Goal: Task Accomplishment & Management: Manage account settings

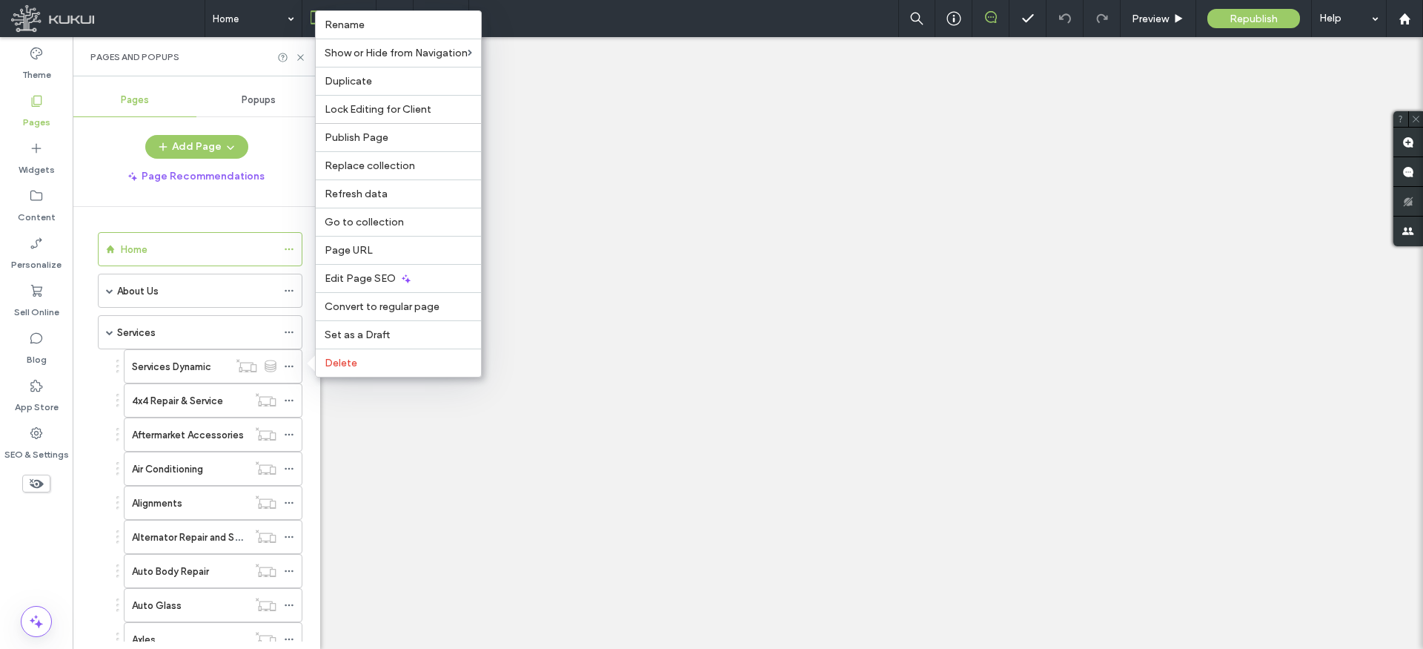
click at [189, 365] on label "Services Dynamic" at bounding box center [171, 367] width 79 height 26
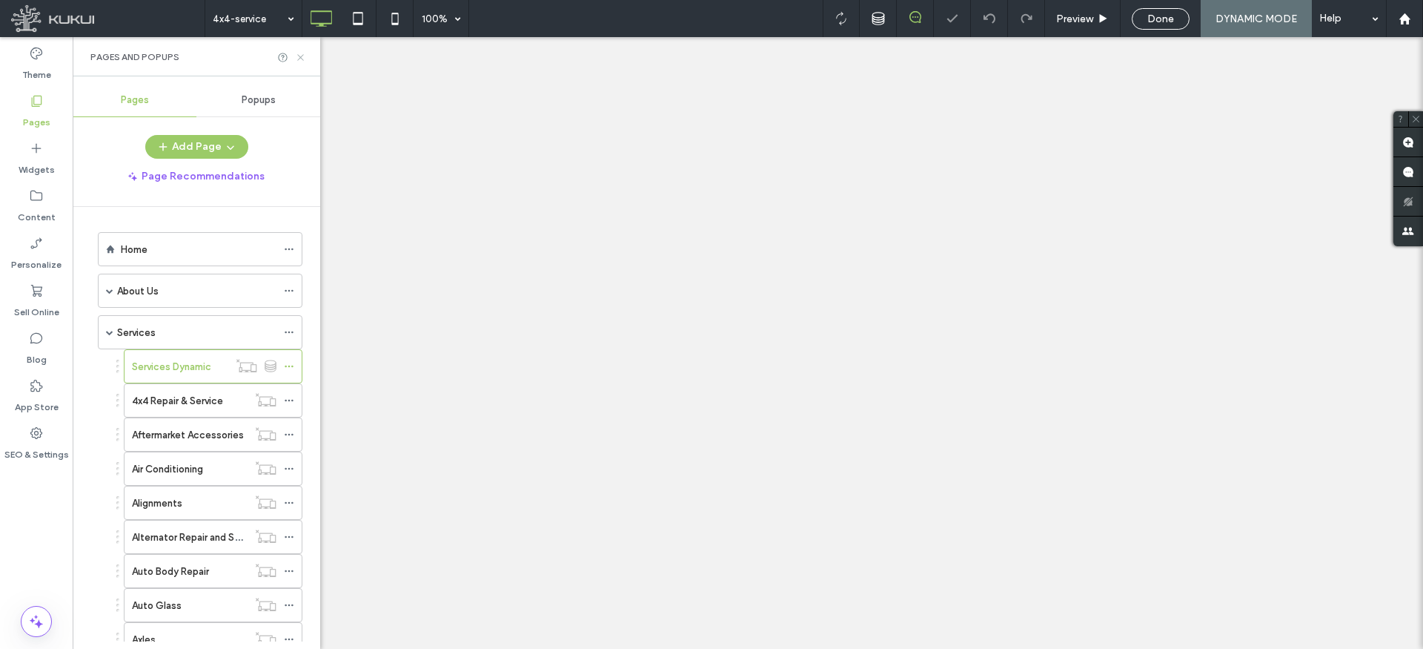
click at [301, 53] on icon at bounding box center [300, 57] width 11 height 11
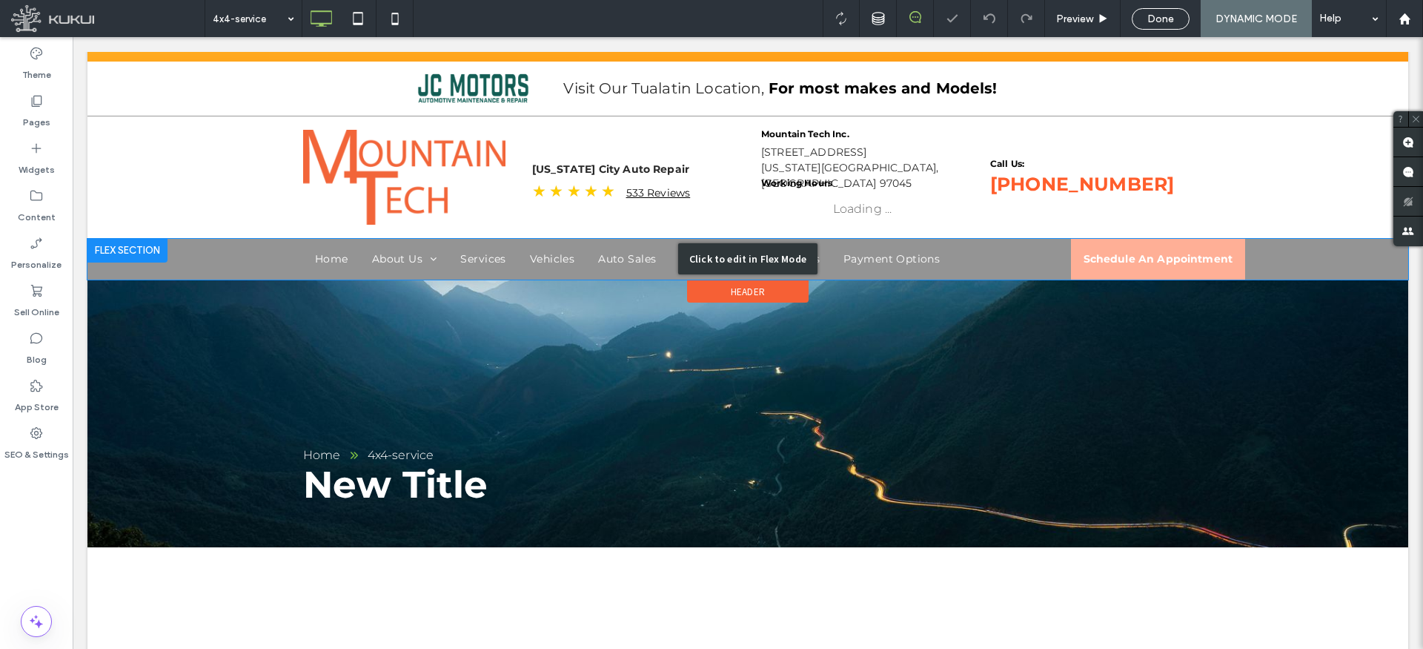
scroll to position [144, 0]
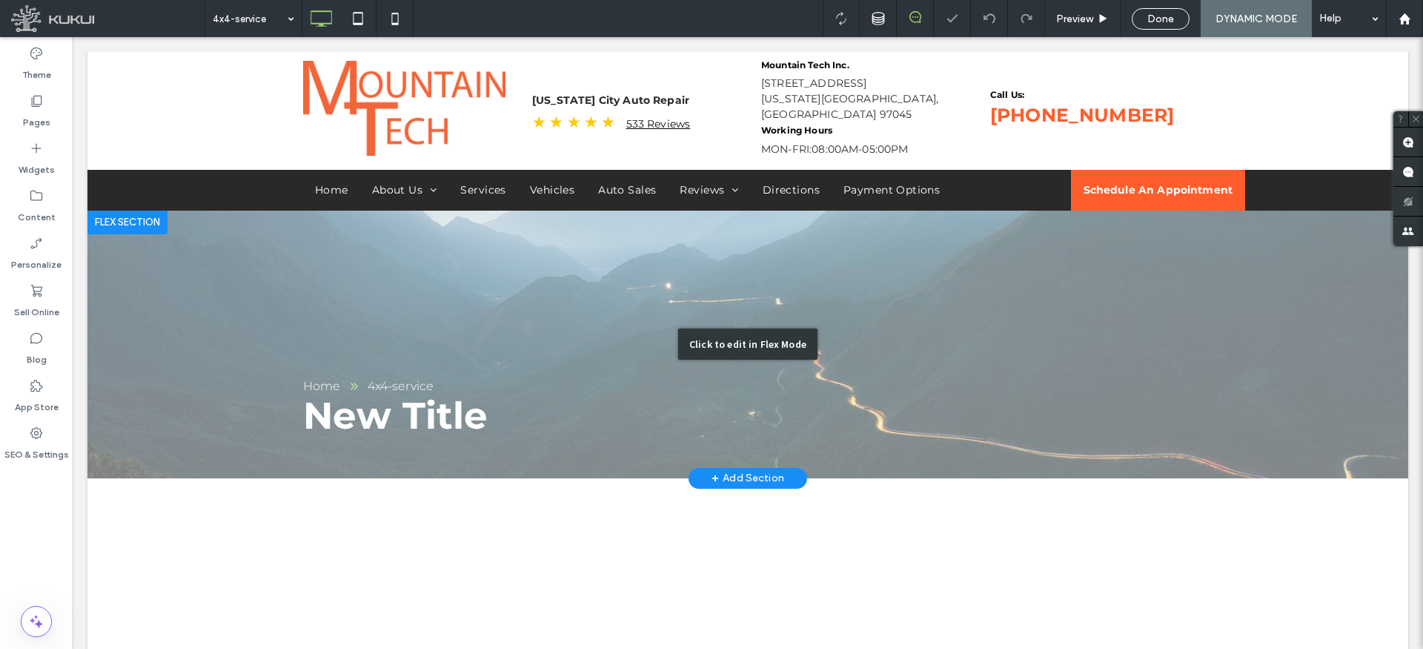
click at [451, 285] on div "Click to edit in Flex Mode" at bounding box center [747, 345] width 1321 height 268
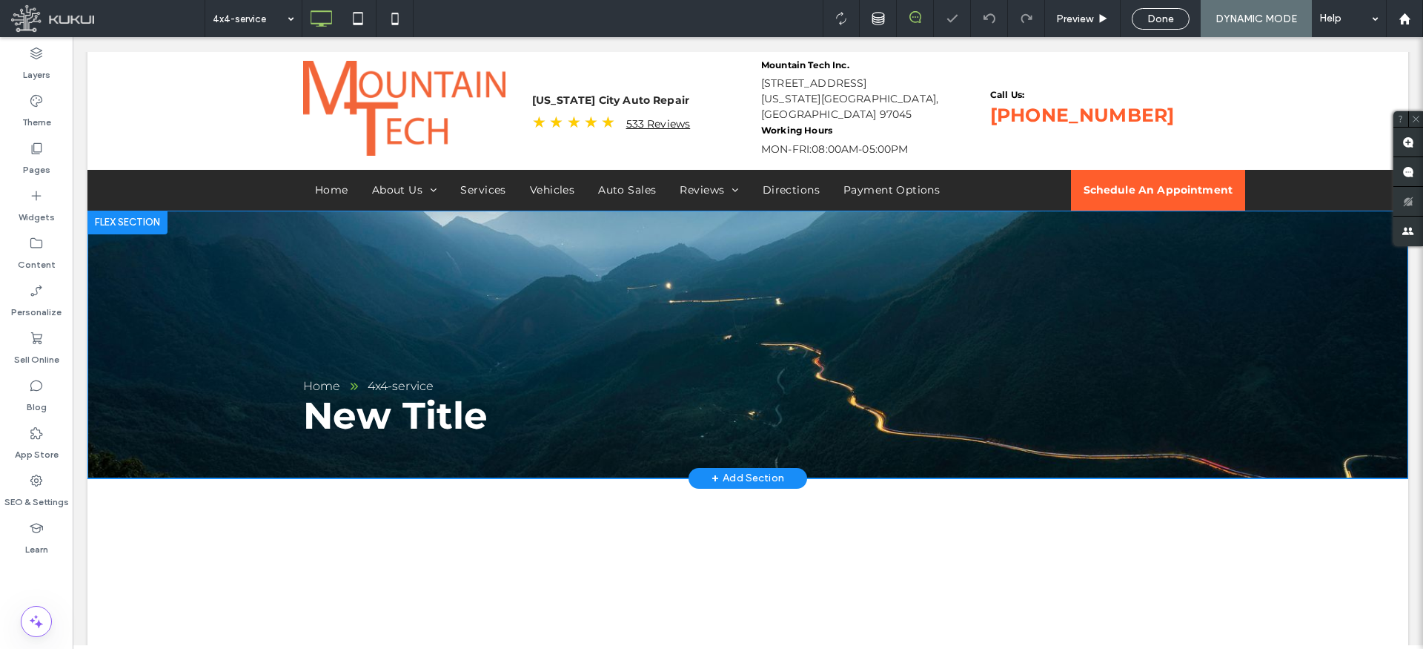
scroll to position [134, 0]
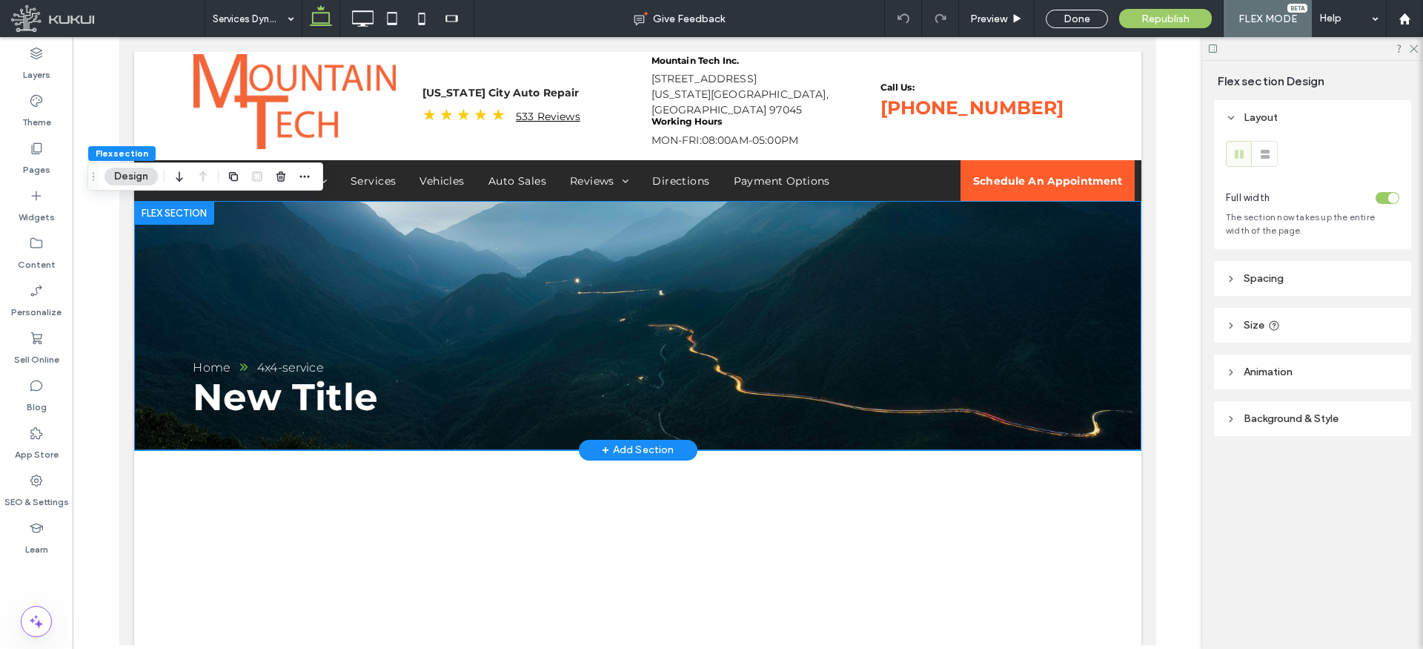
click at [397, 265] on div "New Title Home 4x4-service" at bounding box center [636, 325] width 1007 height 249
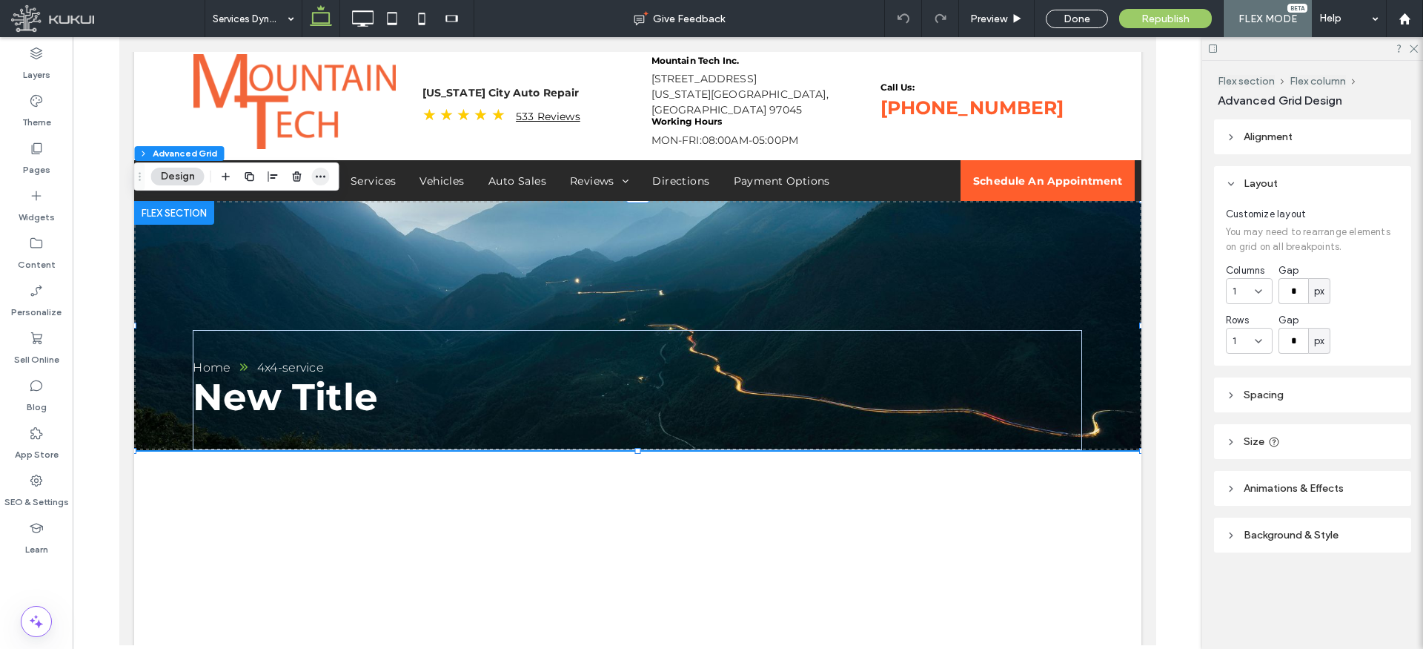
click at [324, 176] on use "button" at bounding box center [321, 177] width 10 height 2
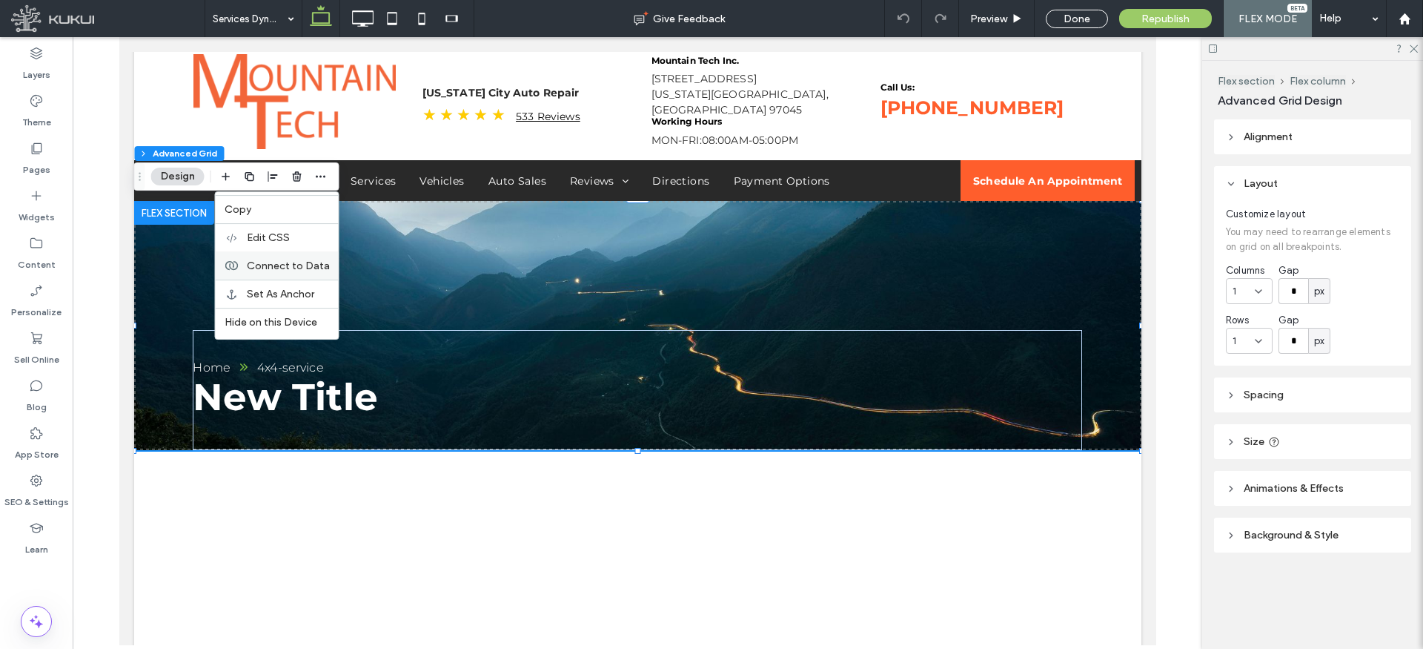
click at [300, 266] on span "Connect to Data" at bounding box center [288, 265] width 83 height 13
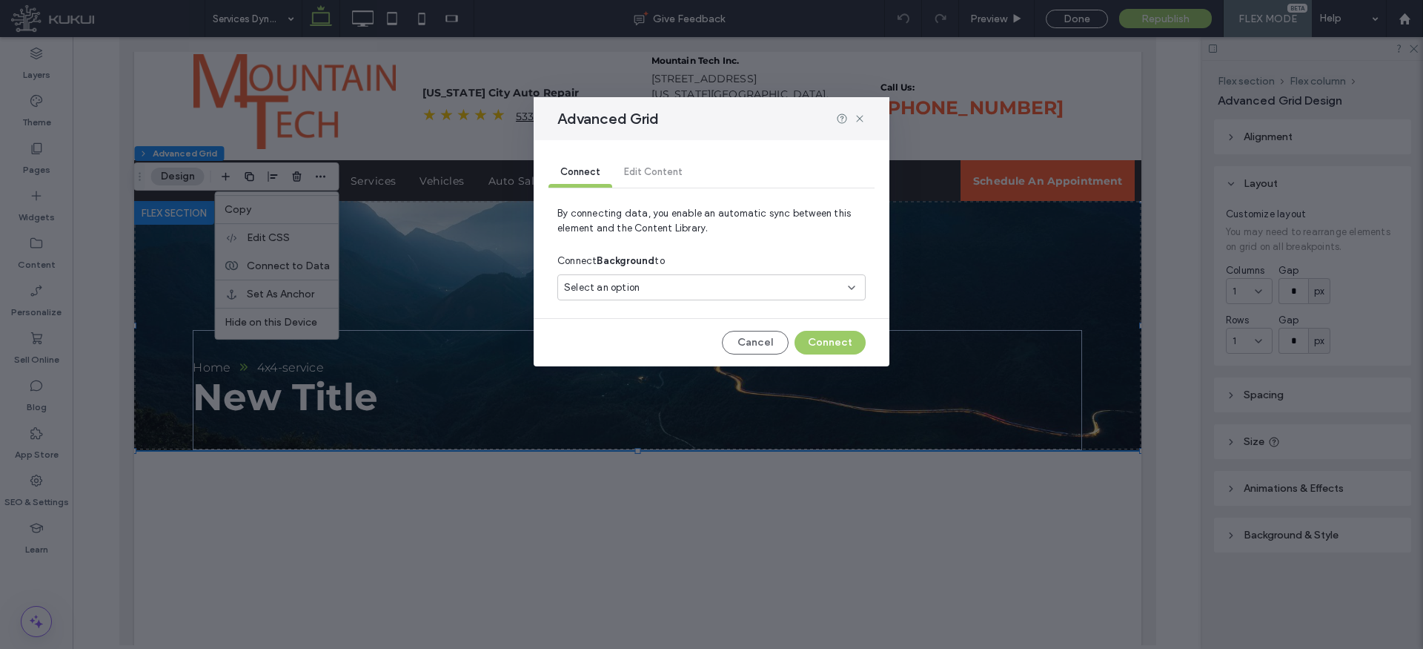
click at [663, 284] on div "Select an option" at bounding box center [702, 287] width 277 height 15
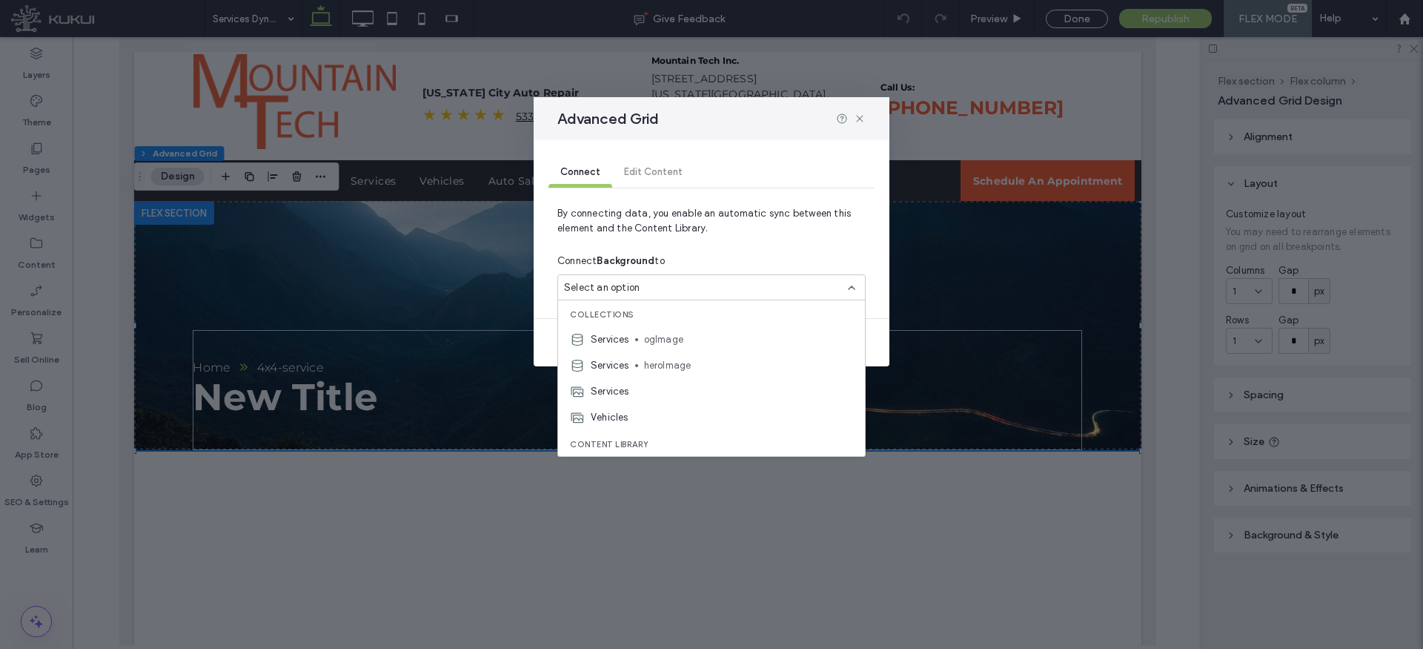
click at [675, 366] on span "heroImage" at bounding box center [748, 365] width 209 height 15
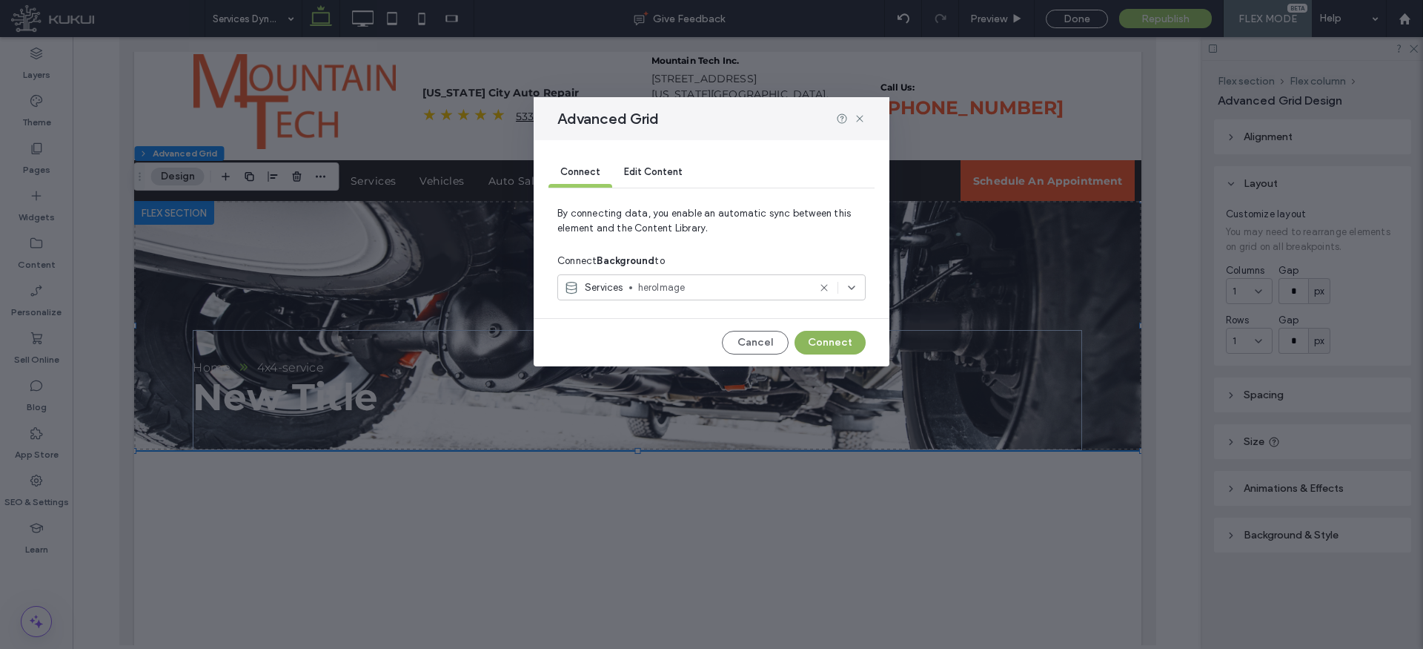
click at [833, 344] on button "Connect" at bounding box center [830, 343] width 71 height 24
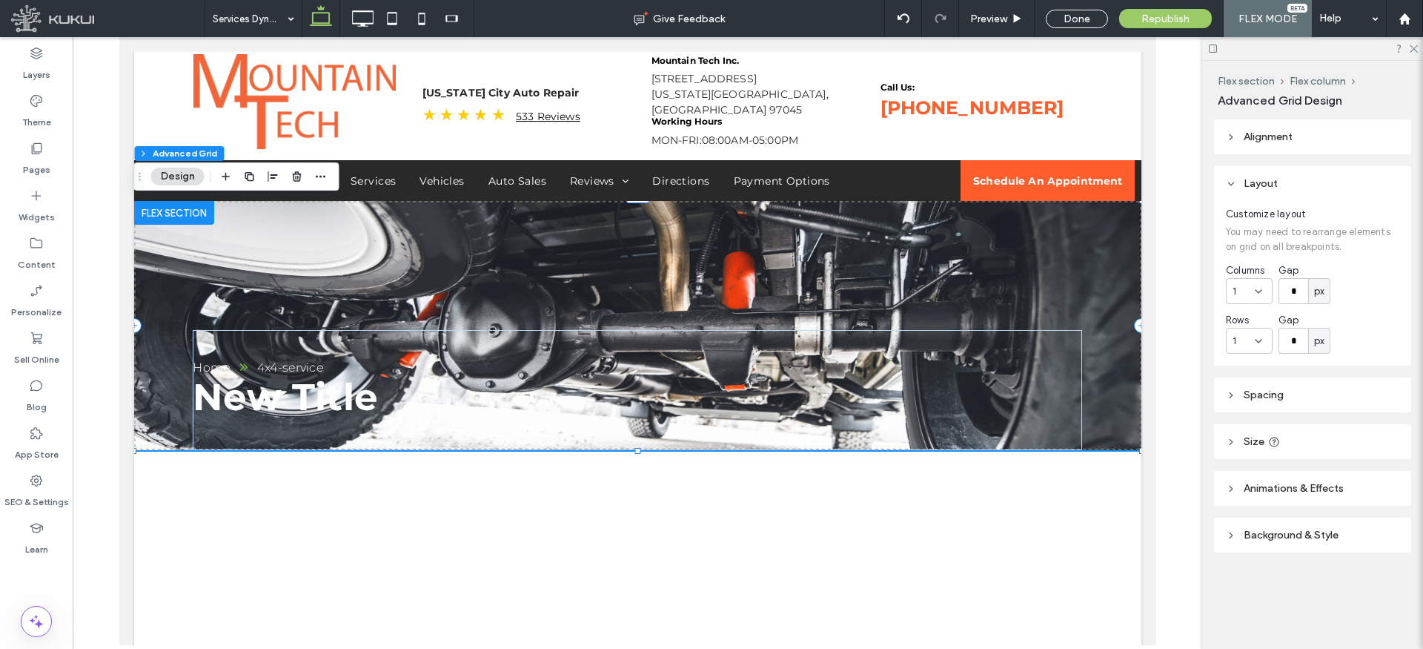
click at [1272, 141] on span "Alignment" at bounding box center [1268, 136] width 49 height 13
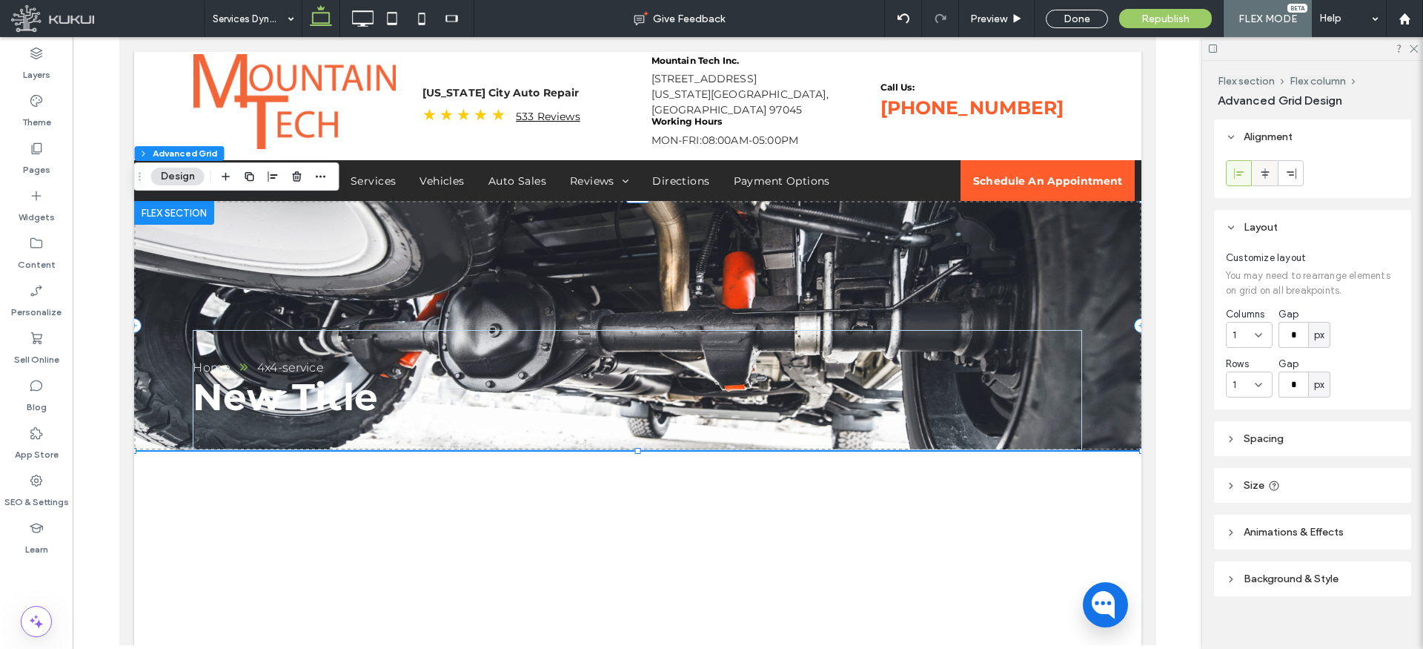
click at [1268, 172] on icon at bounding box center [1266, 174] width 12 height 12
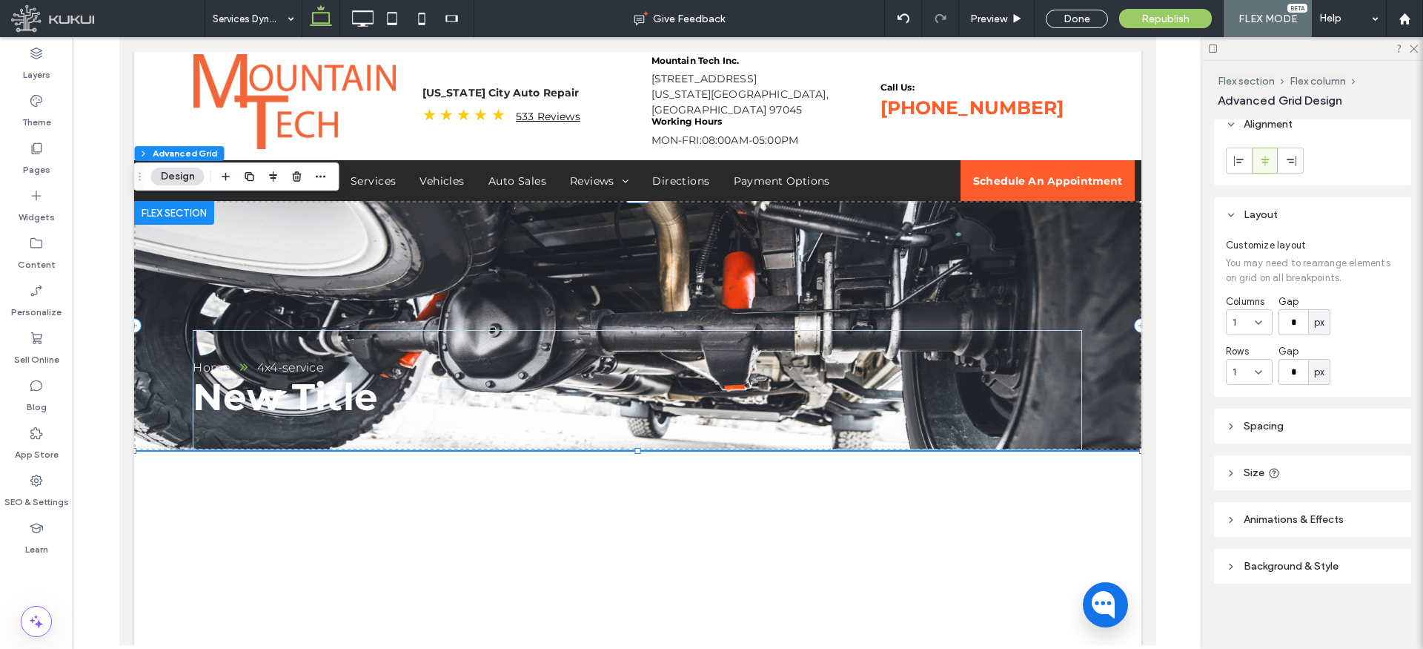
click at [1233, 468] on icon at bounding box center [1231, 473] width 10 height 10
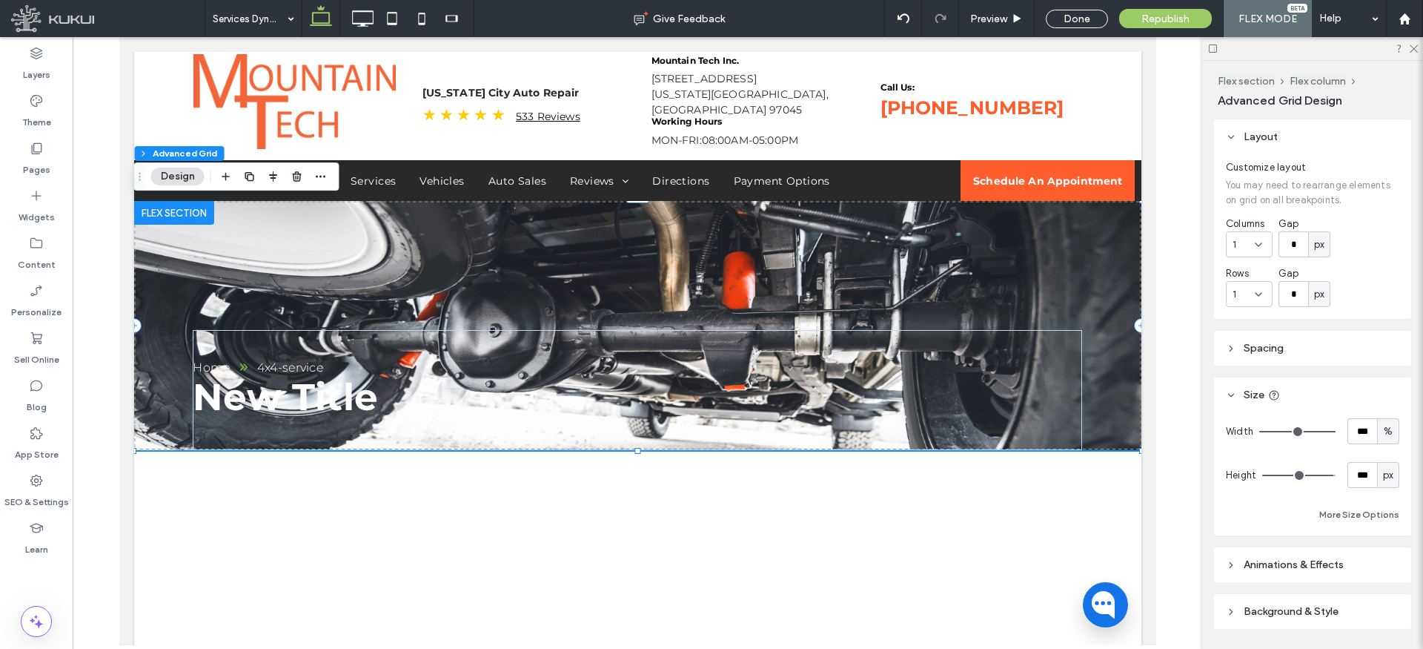
scroll to position [134, 0]
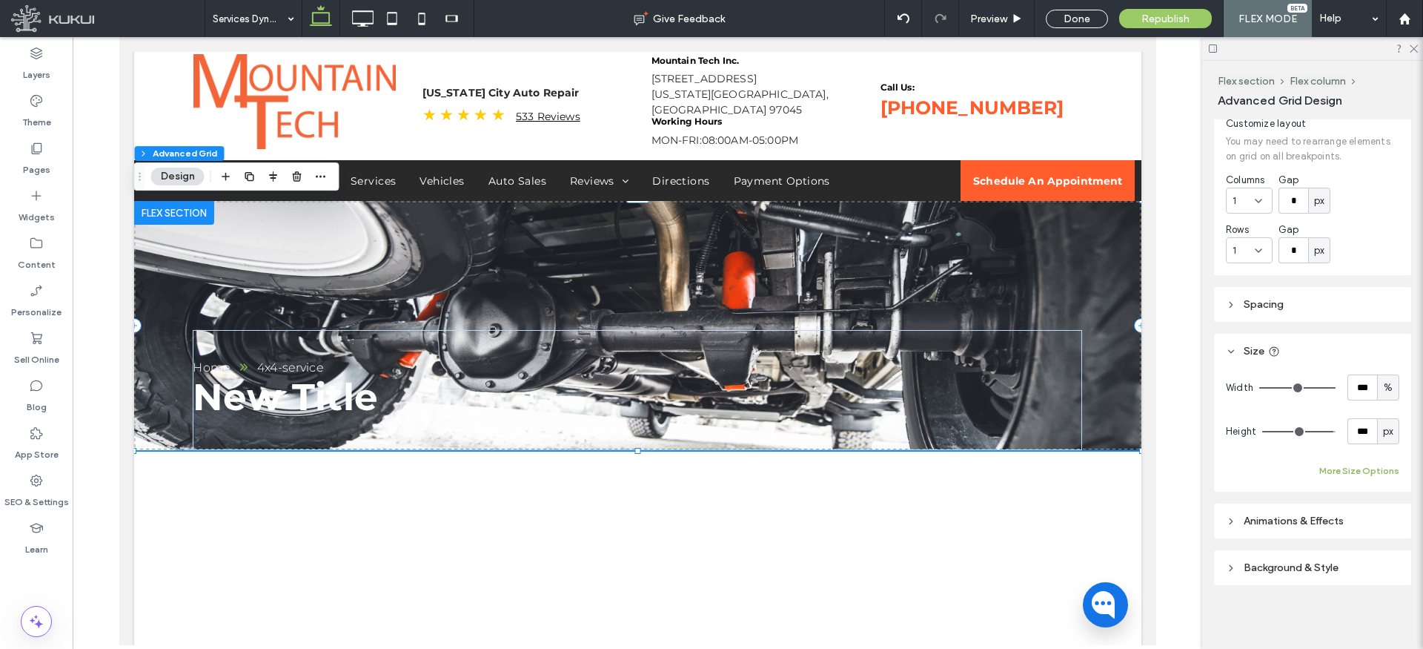
click at [1381, 463] on button "More Size Options" at bounding box center [1360, 471] width 80 height 18
click at [1374, 518] on span "%" at bounding box center [1371, 525] width 9 height 15
drag, startPoint x: 1374, startPoint y: 397, endPoint x: 1366, endPoint y: 394, distance: 9.0
click at [1374, 397] on span "px" at bounding box center [1372, 395] width 10 height 15
click at [1346, 520] on input "****" at bounding box center [1346, 525] width 30 height 26
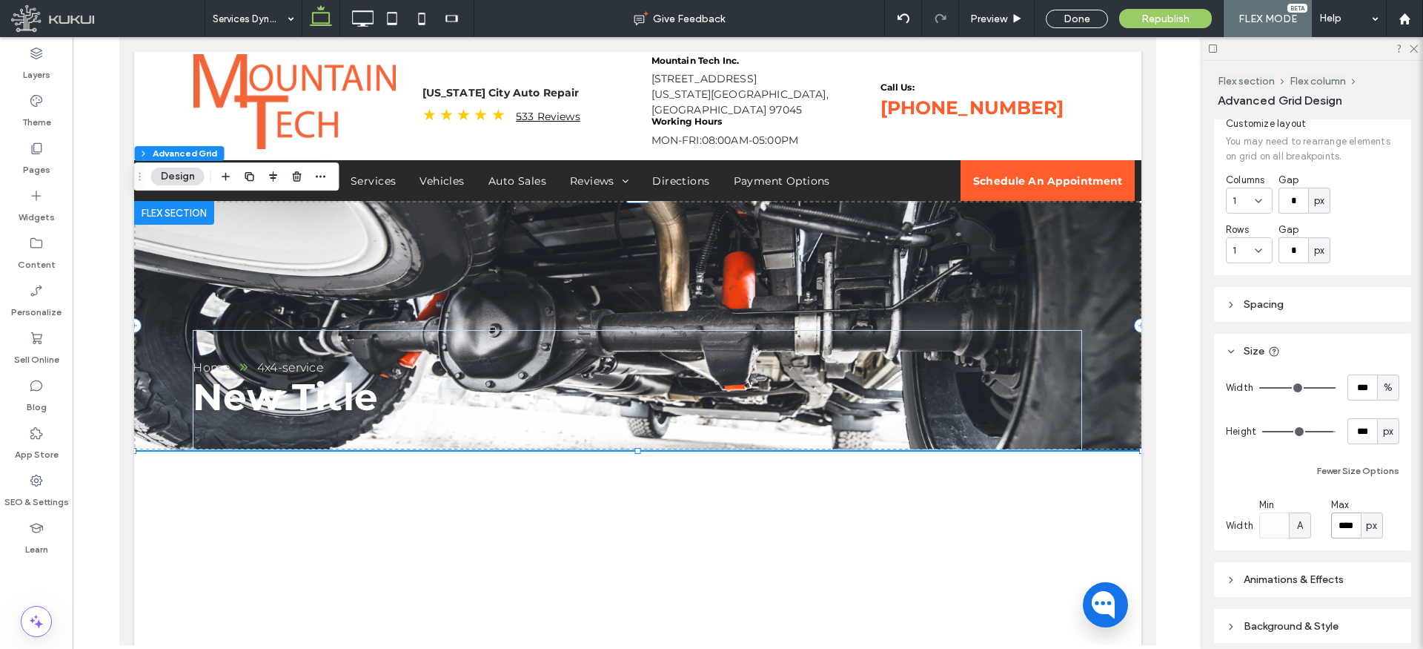
type input "****"
click at [1297, 472] on div "Fewer Size Options" at bounding box center [1312, 471] width 173 height 18
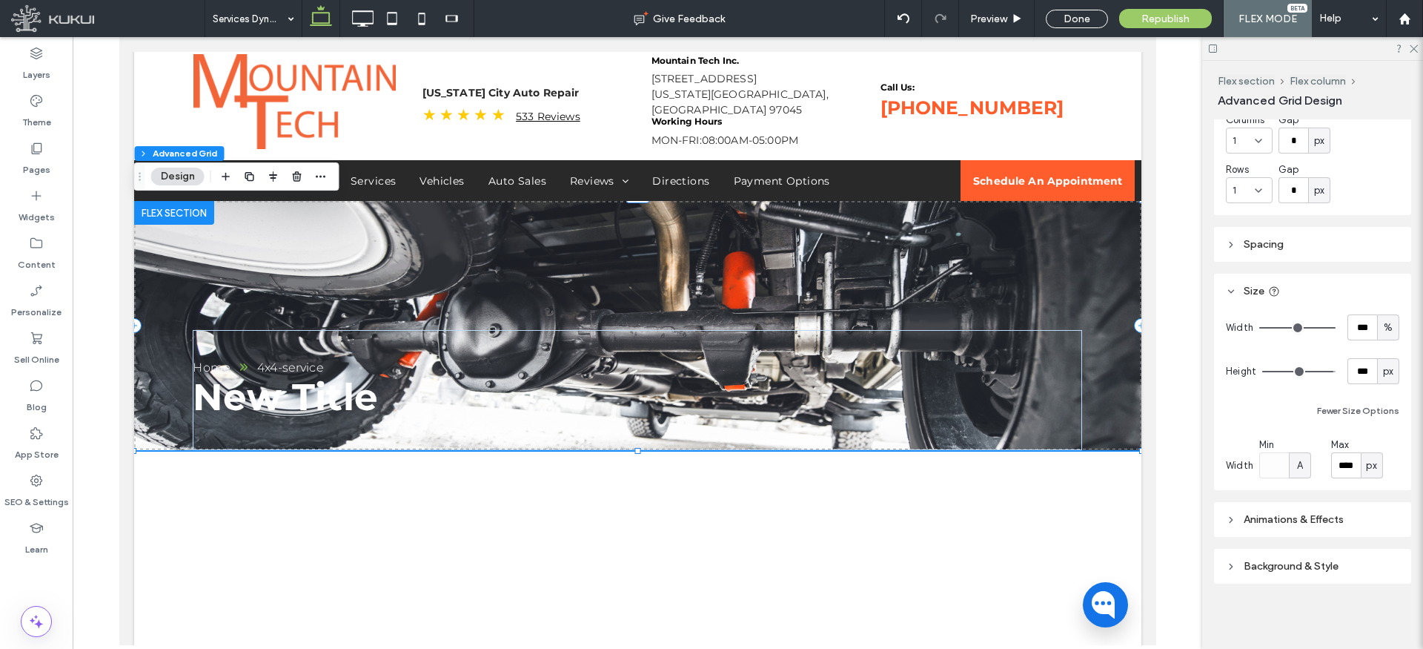
click at [1226, 517] on icon at bounding box center [1231, 519] width 10 height 10
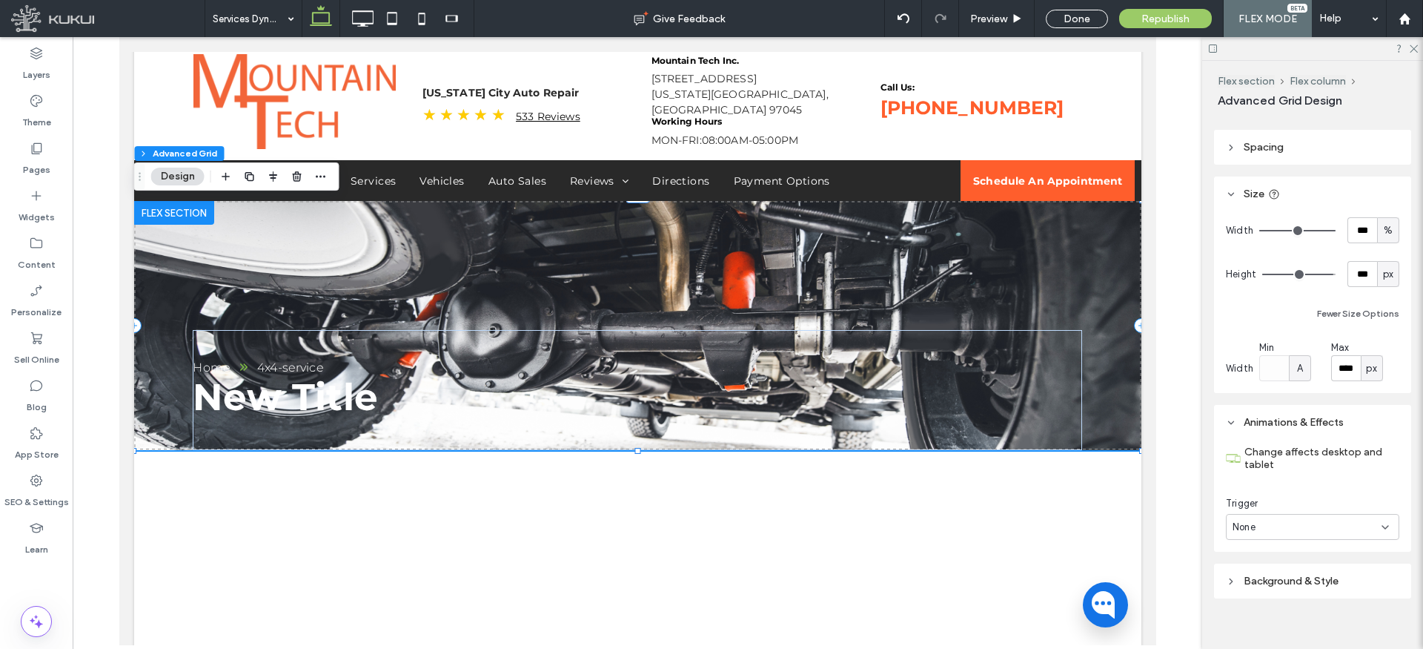
scroll to position [306, 0]
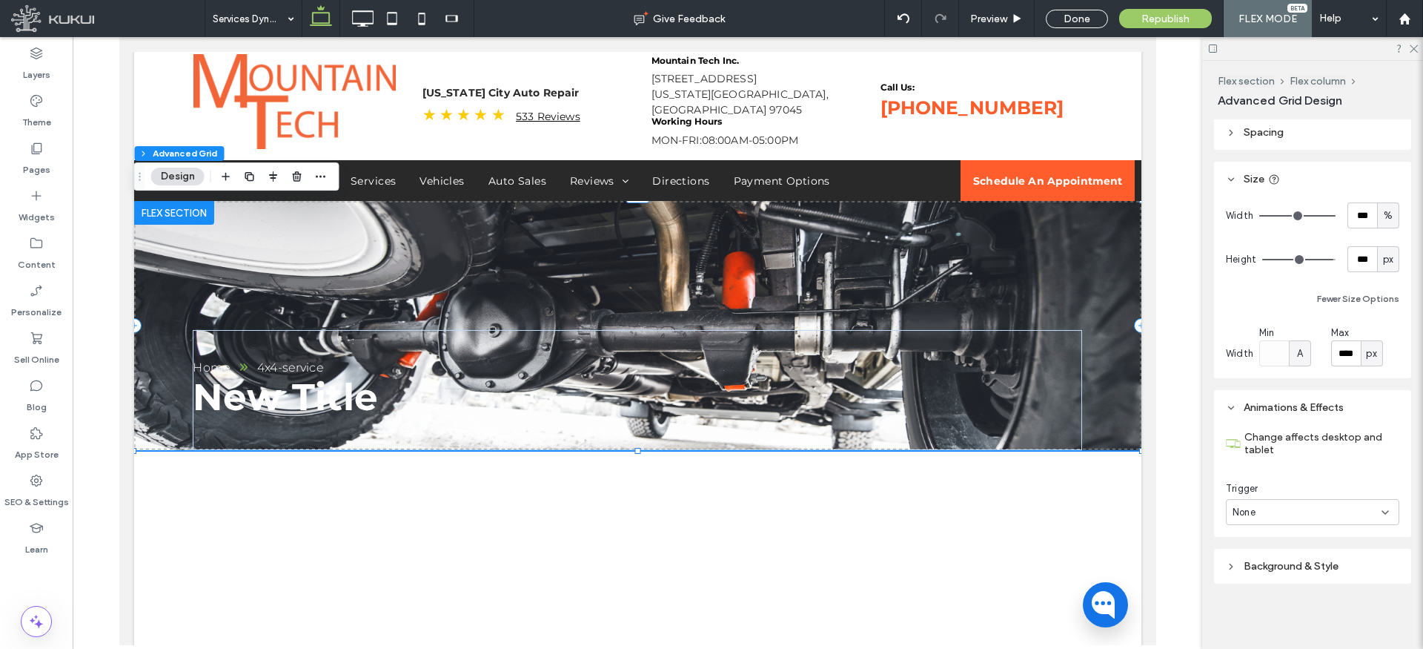
click at [1226, 562] on icon at bounding box center [1231, 566] width 10 height 10
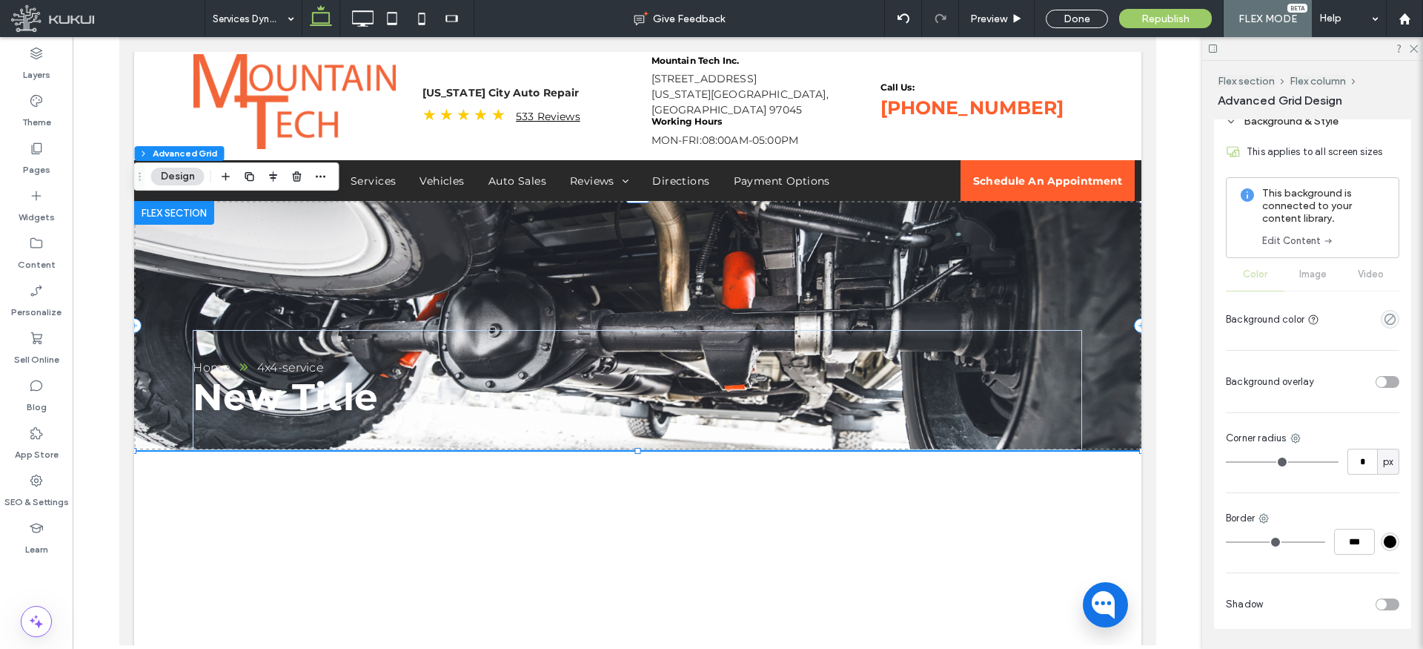
scroll to position [795, 0]
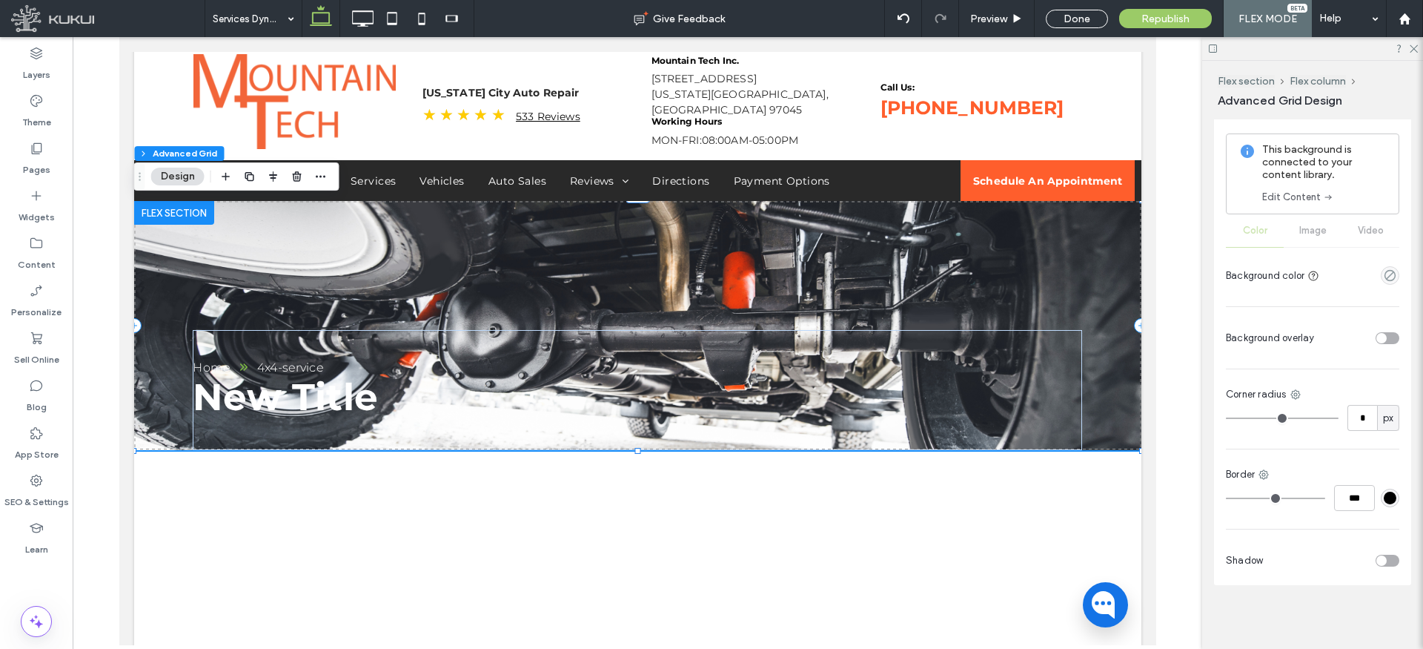
click at [1383, 339] on div "toggle" at bounding box center [1382, 338] width 10 height 10
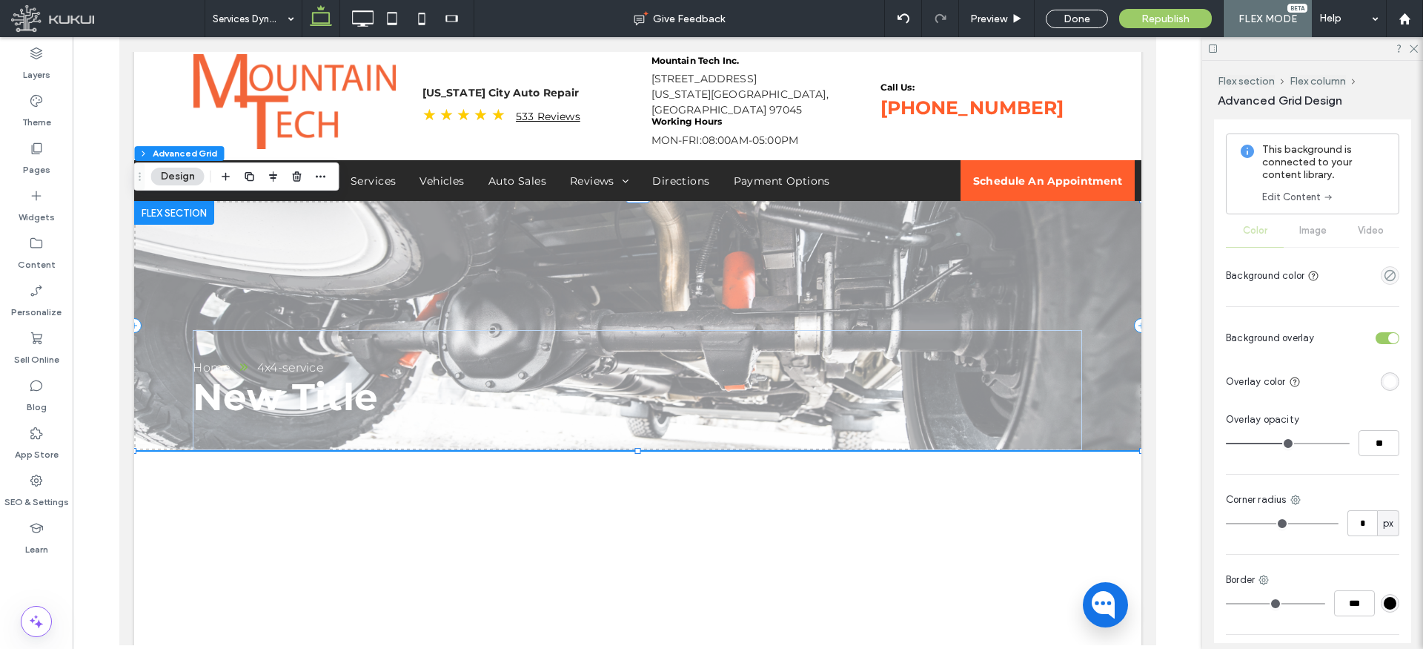
click at [1393, 383] on div "rgba(255, 255, 255, 1)" at bounding box center [1390, 381] width 13 height 13
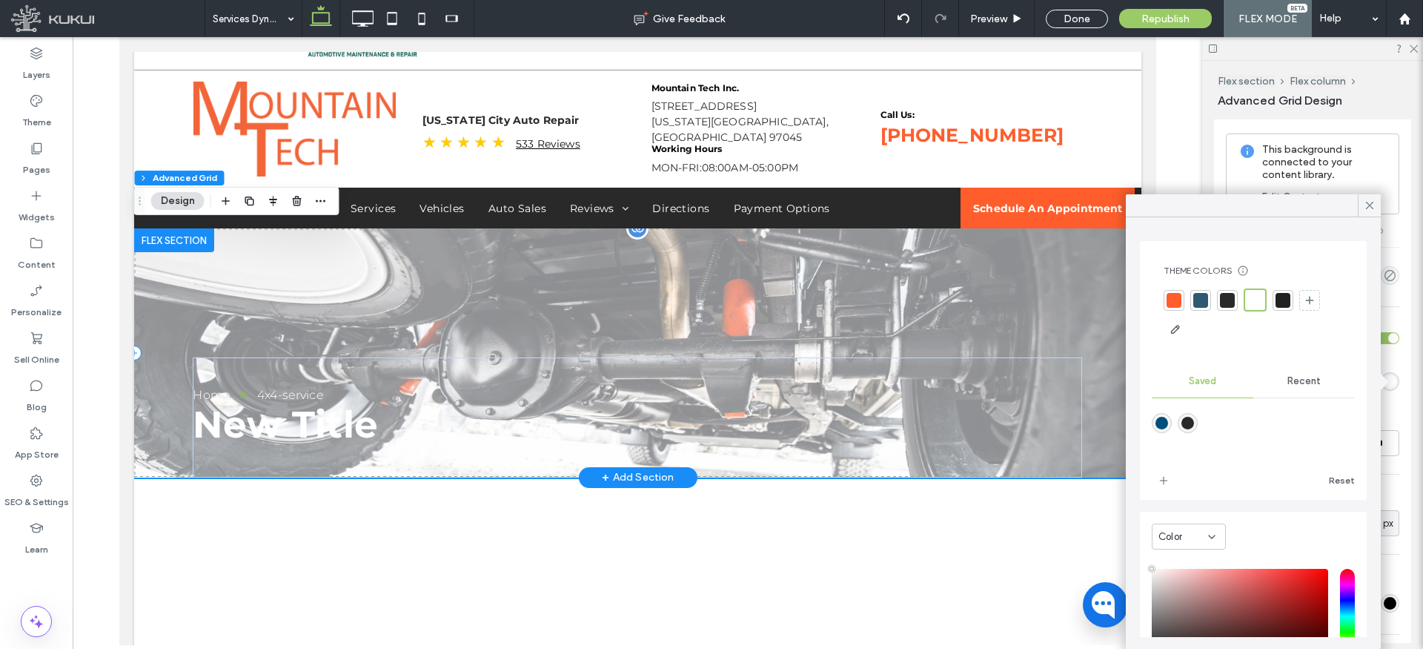
scroll to position [110, 0]
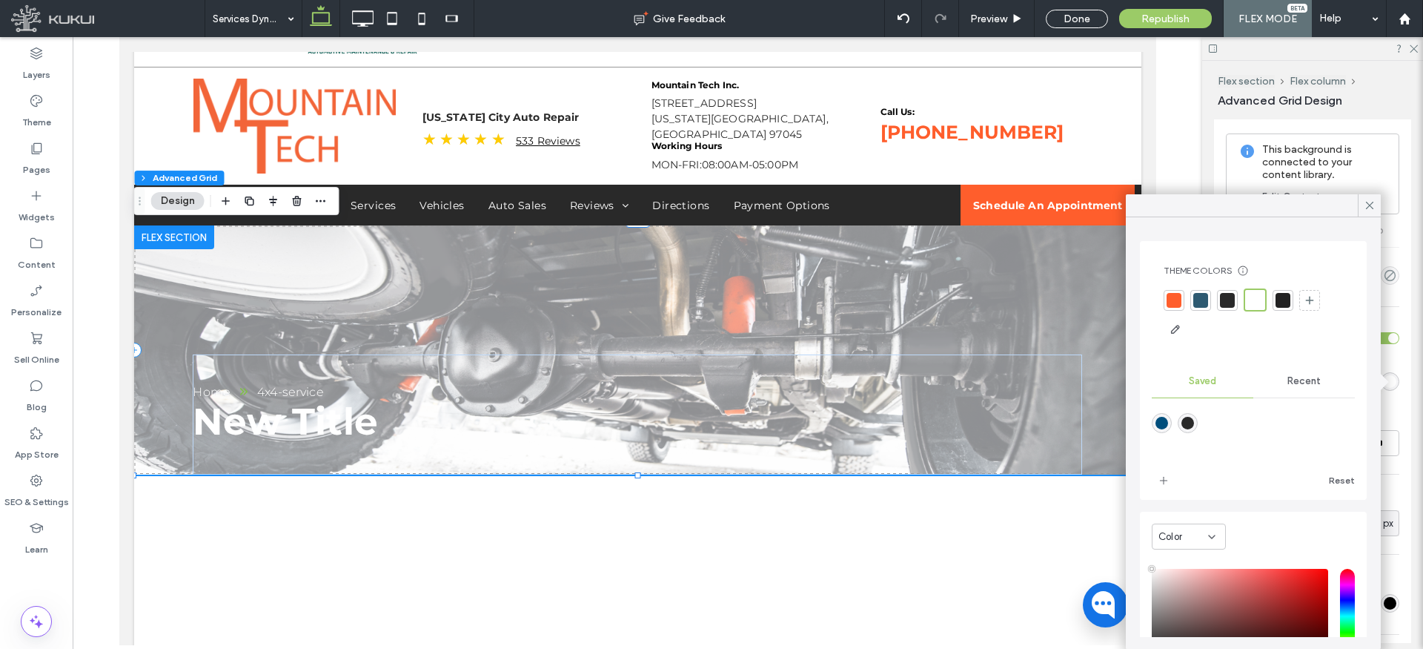
click at [1190, 420] on div "rgba(41,41,41,1)" at bounding box center [1188, 423] width 13 height 13
type input "*******"
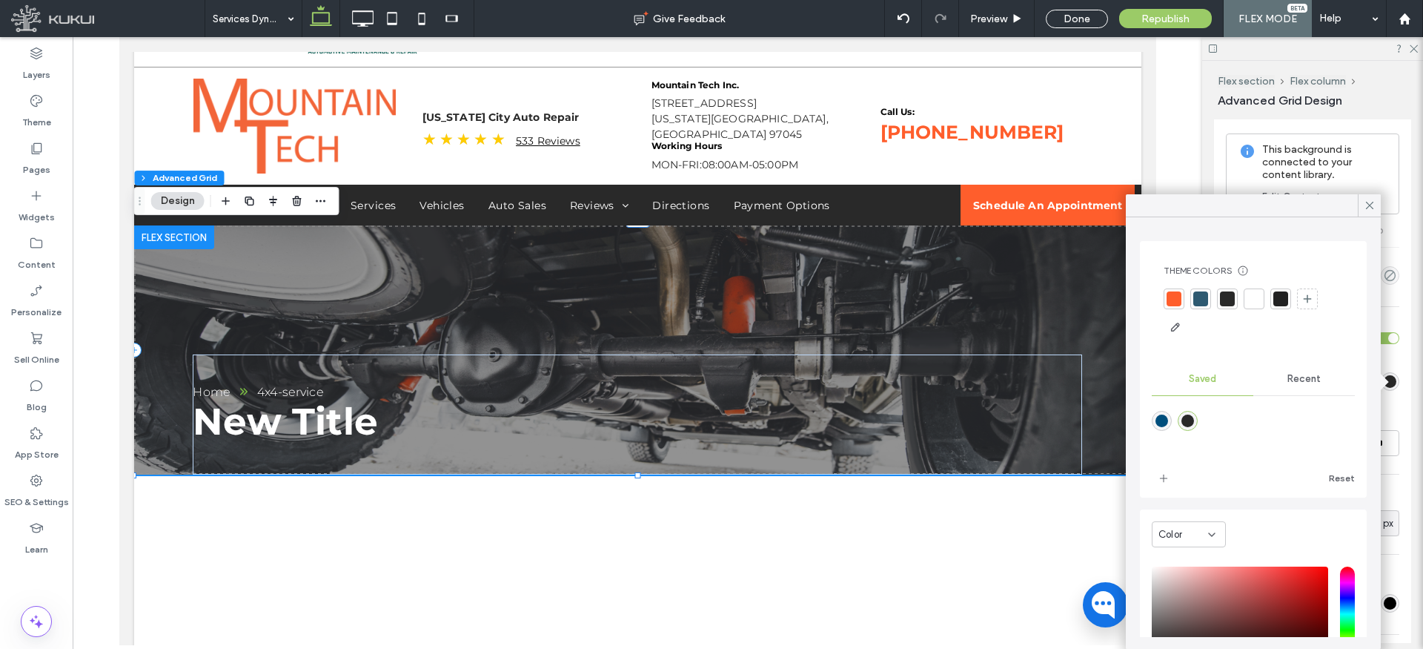
drag, startPoint x: 1369, startPoint y: 205, endPoint x: 1345, endPoint y: 224, distance: 30.6
click at [1369, 205] on use at bounding box center [1369, 205] width 7 height 7
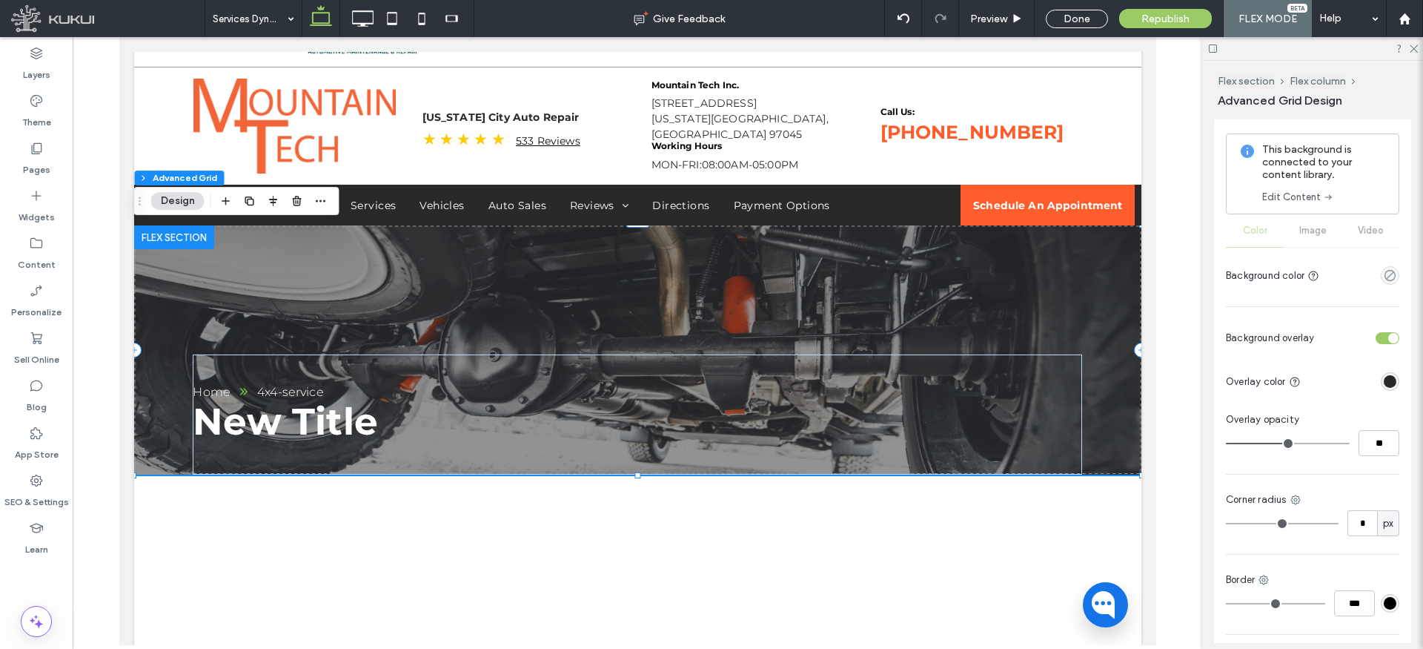
type input "**"
click at [1277, 443] on input "range" at bounding box center [1288, 443] width 124 height 1
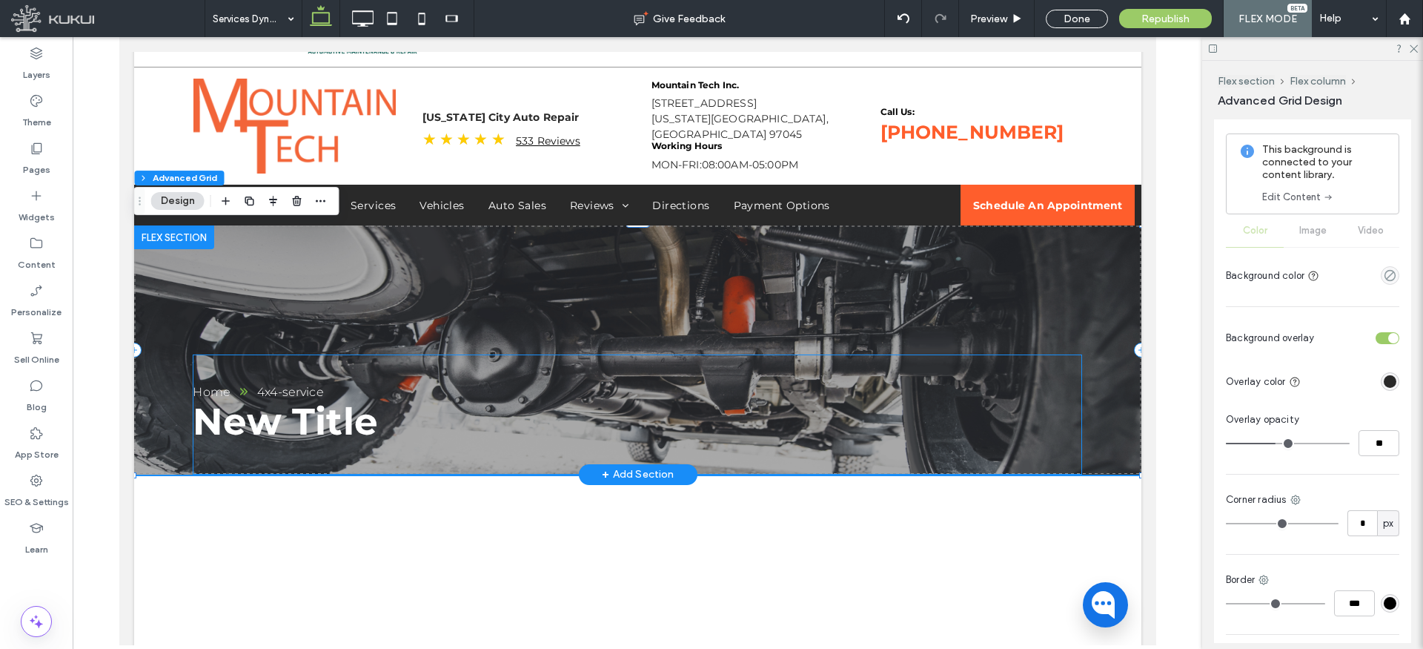
click at [330, 423] on span "New Title" at bounding box center [284, 421] width 185 height 45
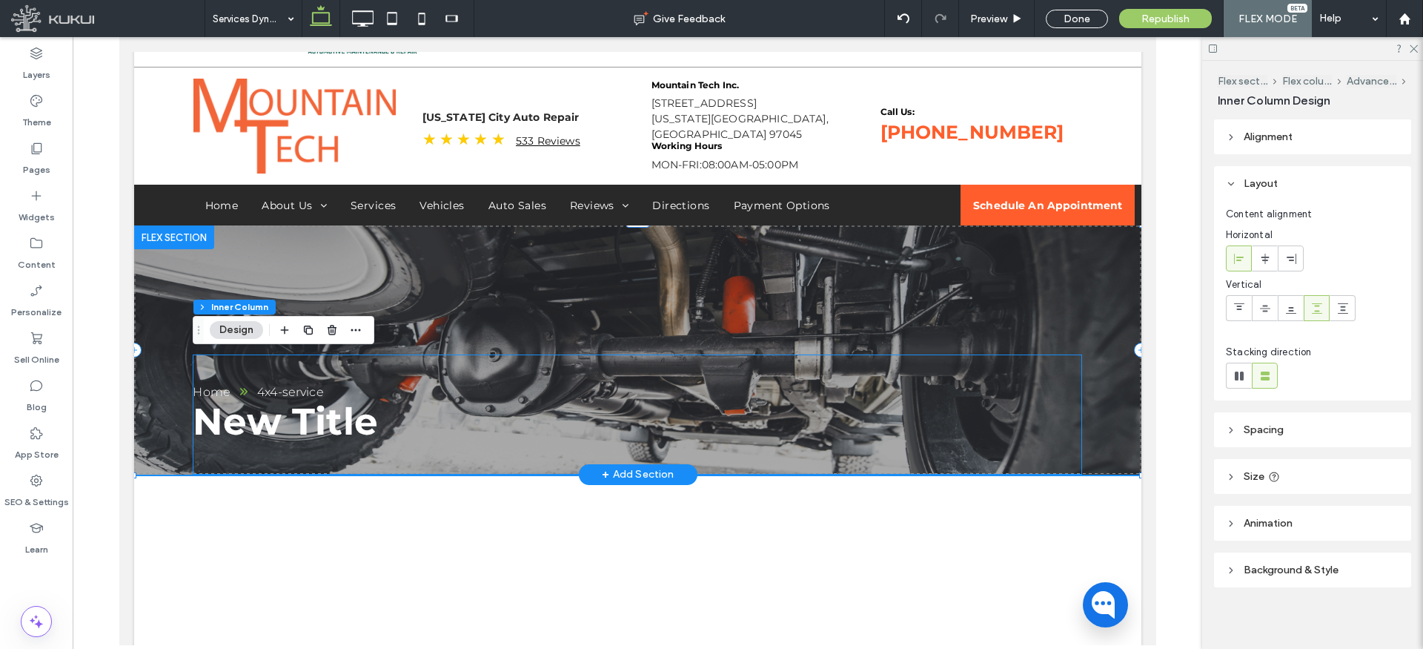
type input "**"
click at [334, 420] on span "New Title" at bounding box center [284, 421] width 185 height 45
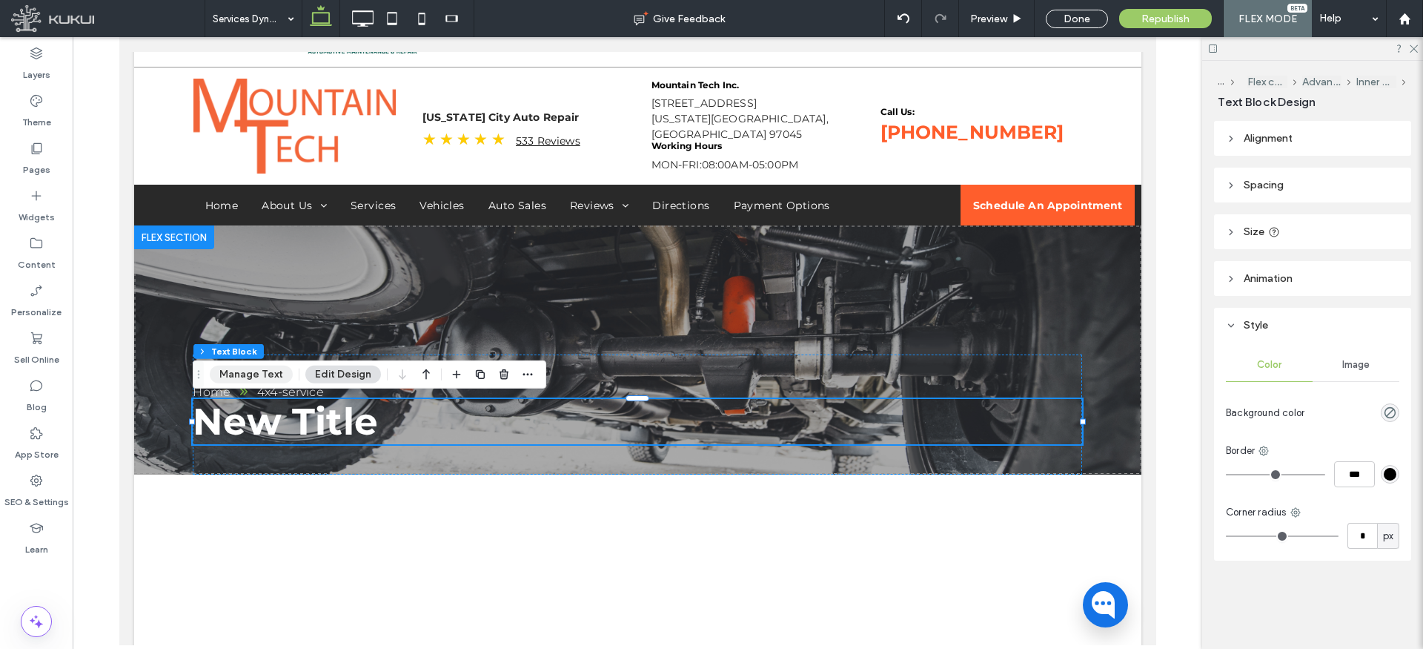
click at [262, 372] on button "Manage Text" at bounding box center [251, 374] width 83 height 18
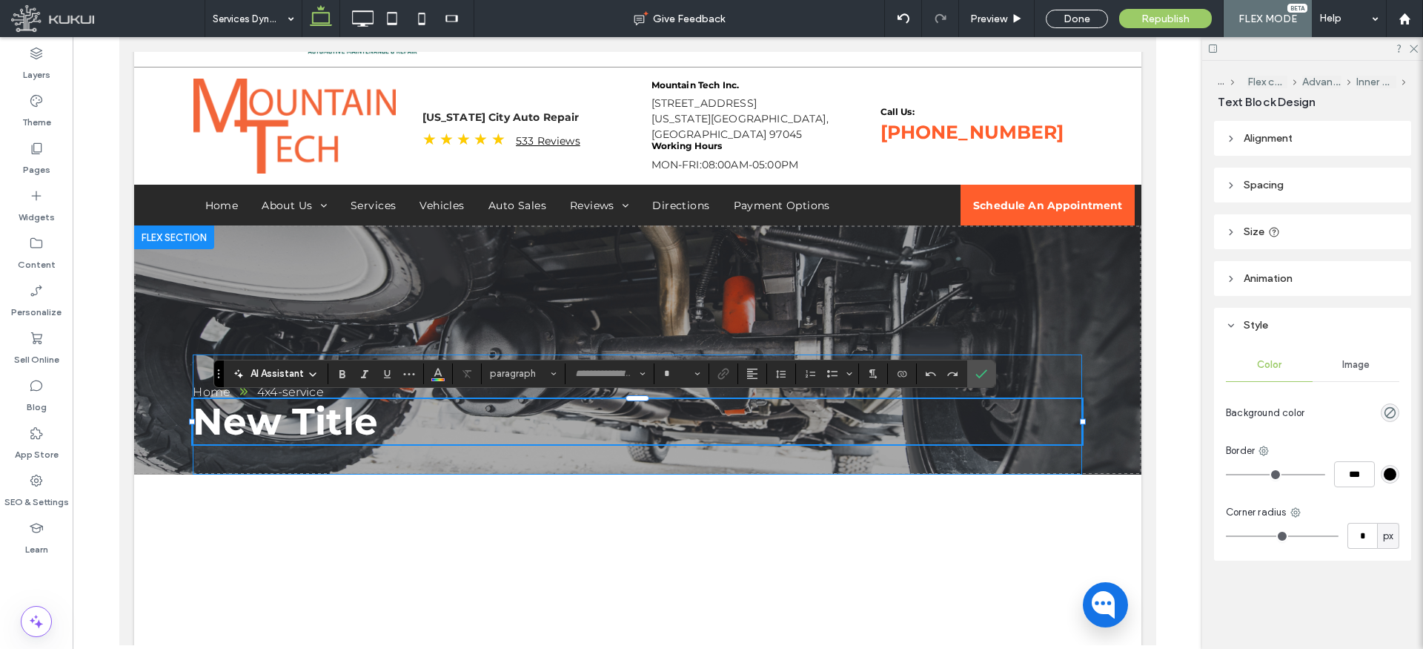
type input "**********"
type input "**"
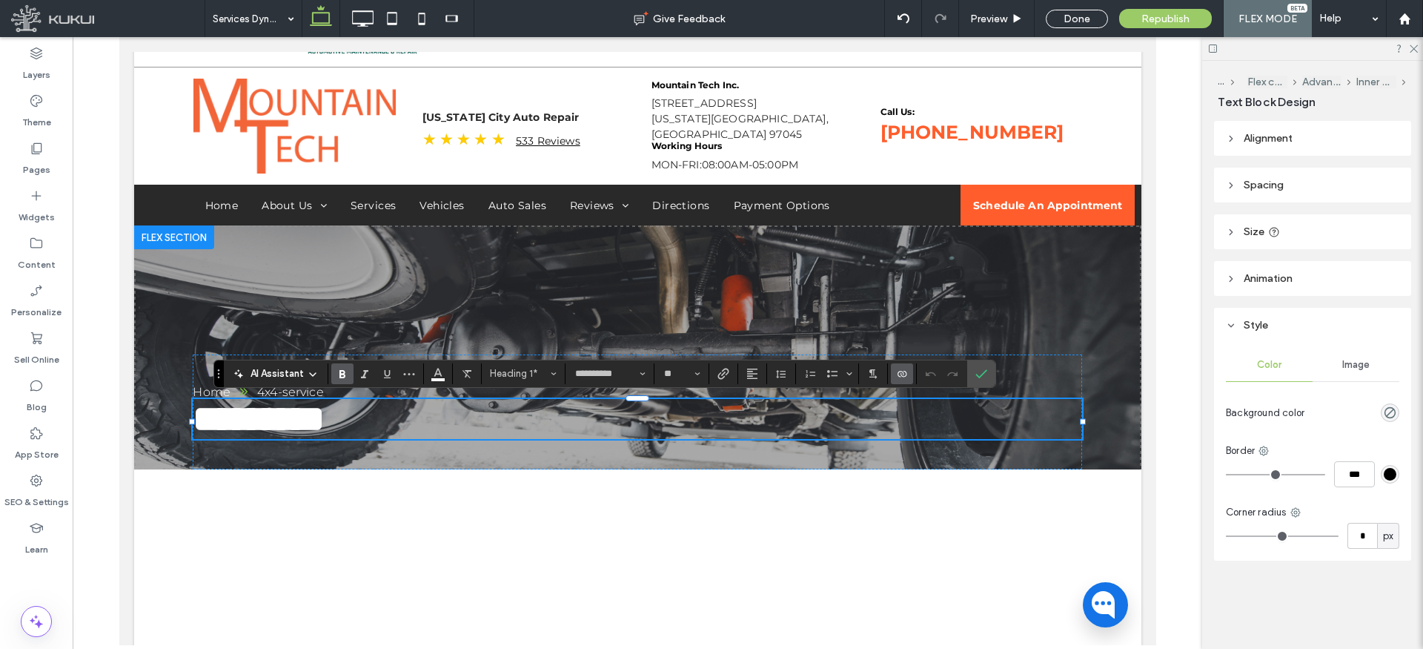
click at [904, 371] on icon "Connect To Data" at bounding box center [902, 374] width 12 height 12
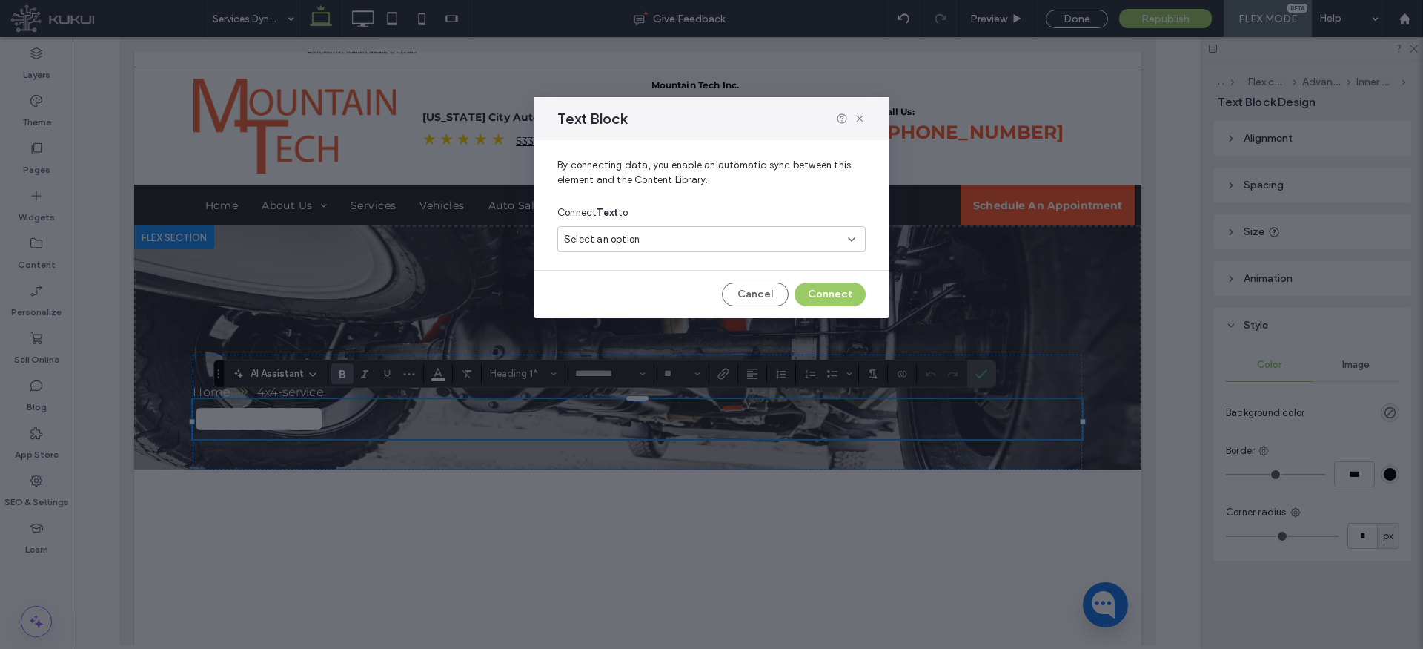
click at [680, 236] on div "Select an option" at bounding box center [702, 239] width 277 height 15
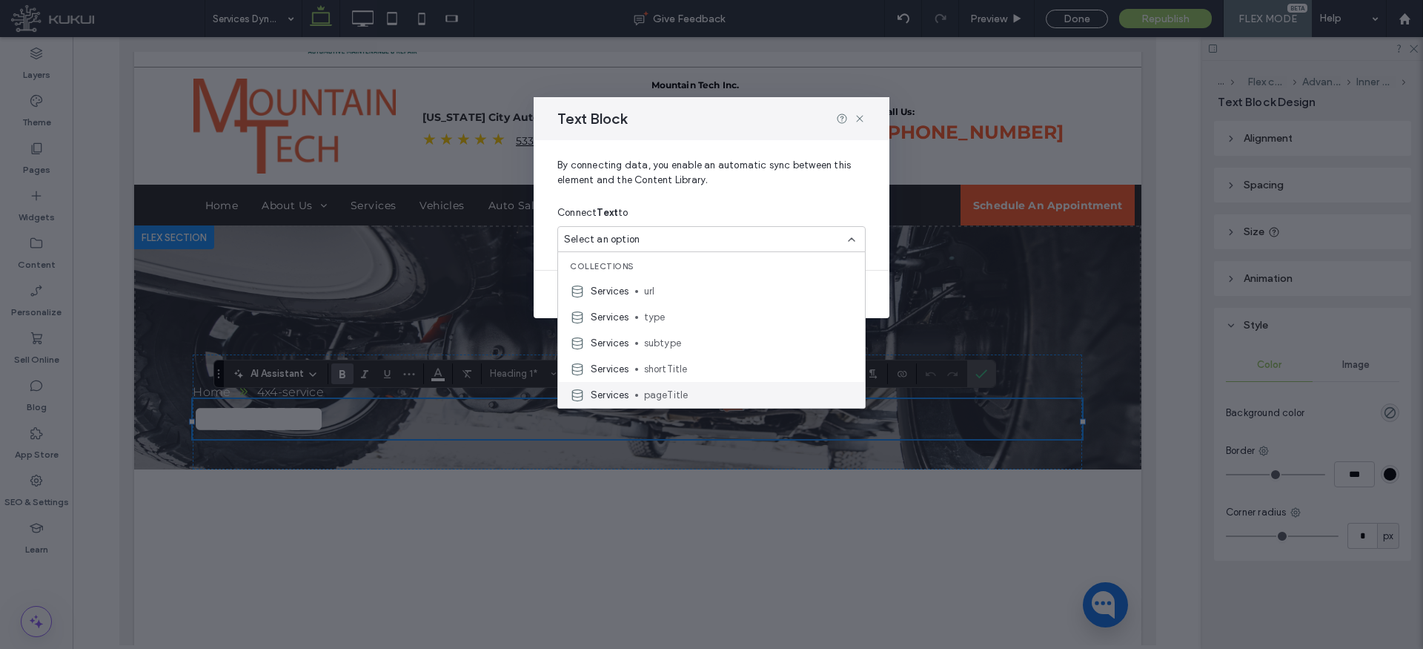
click at [670, 391] on span "pageTitle" at bounding box center [748, 395] width 209 height 15
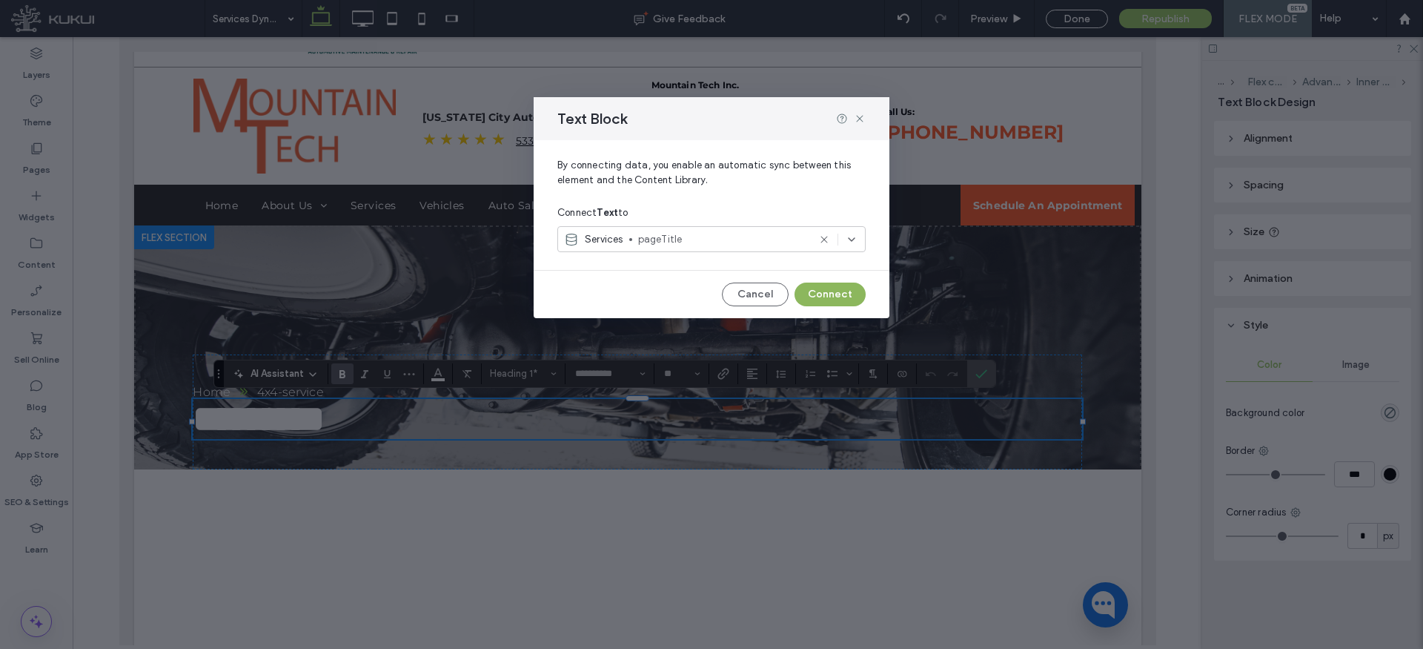
click at [830, 295] on button "Connect" at bounding box center [830, 294] width 71 height 24
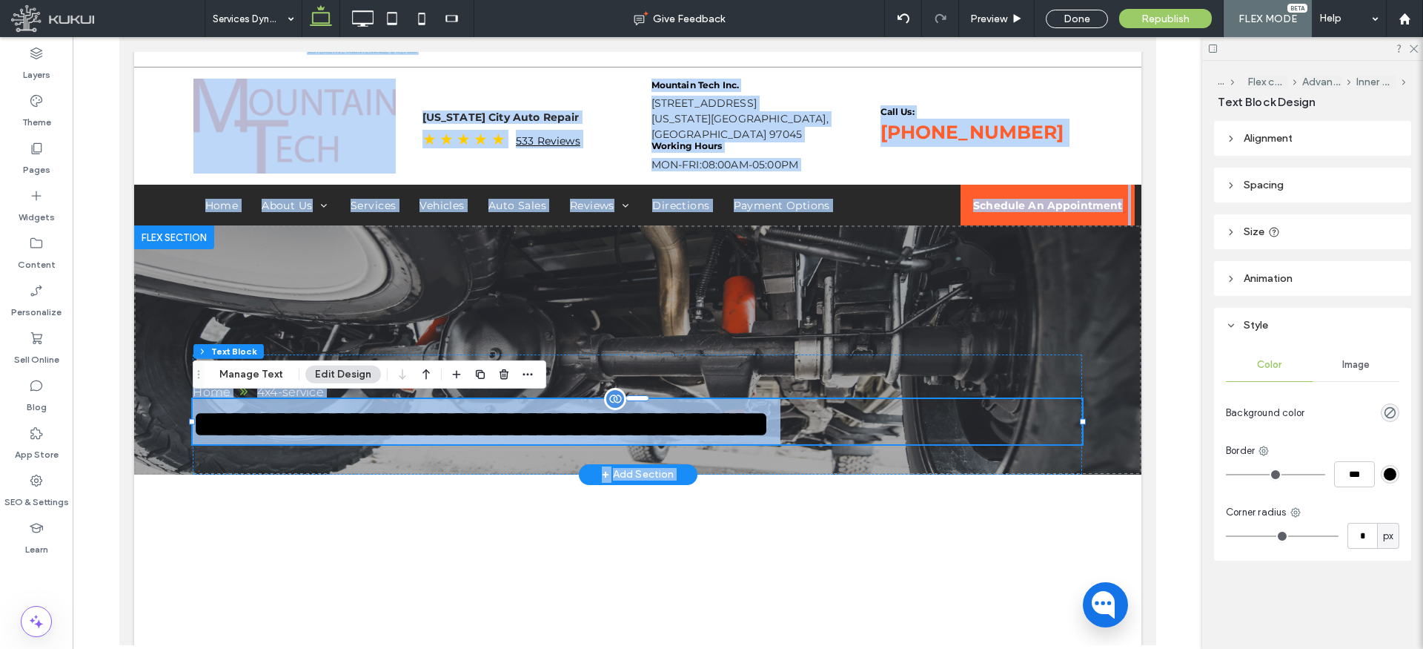
click at [457, 417] on span "**********" at bounding box center [480, 424] width 577 height 36
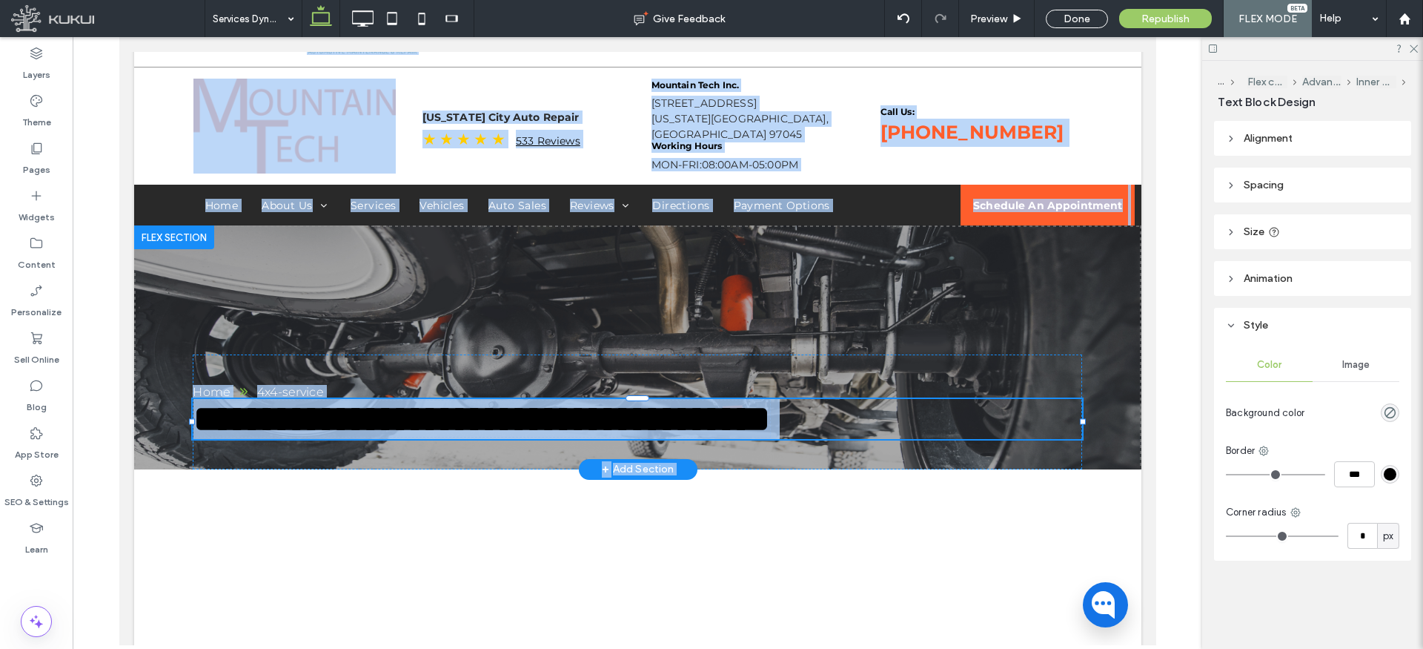
type input "**********"
type input "**"
click at [463, 422] on span "**********" at bounding box center [481, 418] width 577 height 36
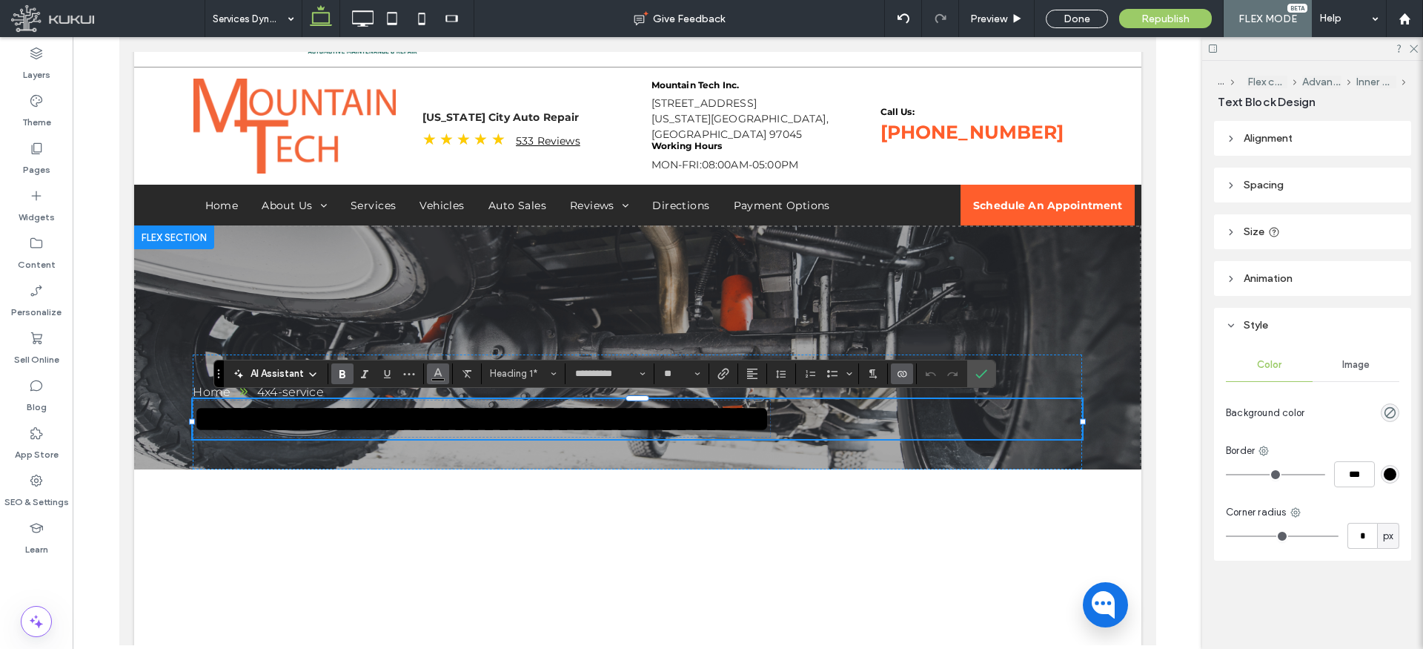
click at [442, 373] on icon "Color" at bounding box center [438, 372] width 12 height 12
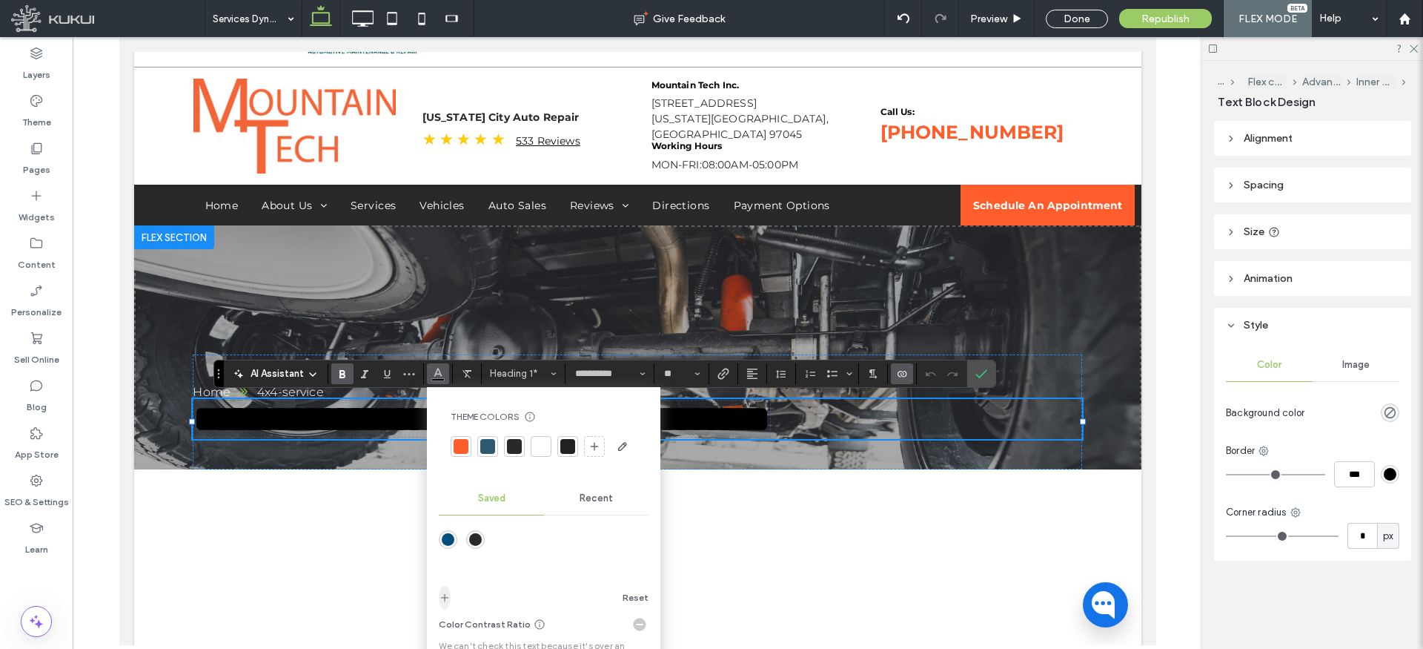
click at [442, 595] on icon "add color" at bounding box center [445, 598] width 12 height 12
click at [506, 537] on div "rgba(0,0,0,1)" at bounding box center [503, 539] width 13 height 13
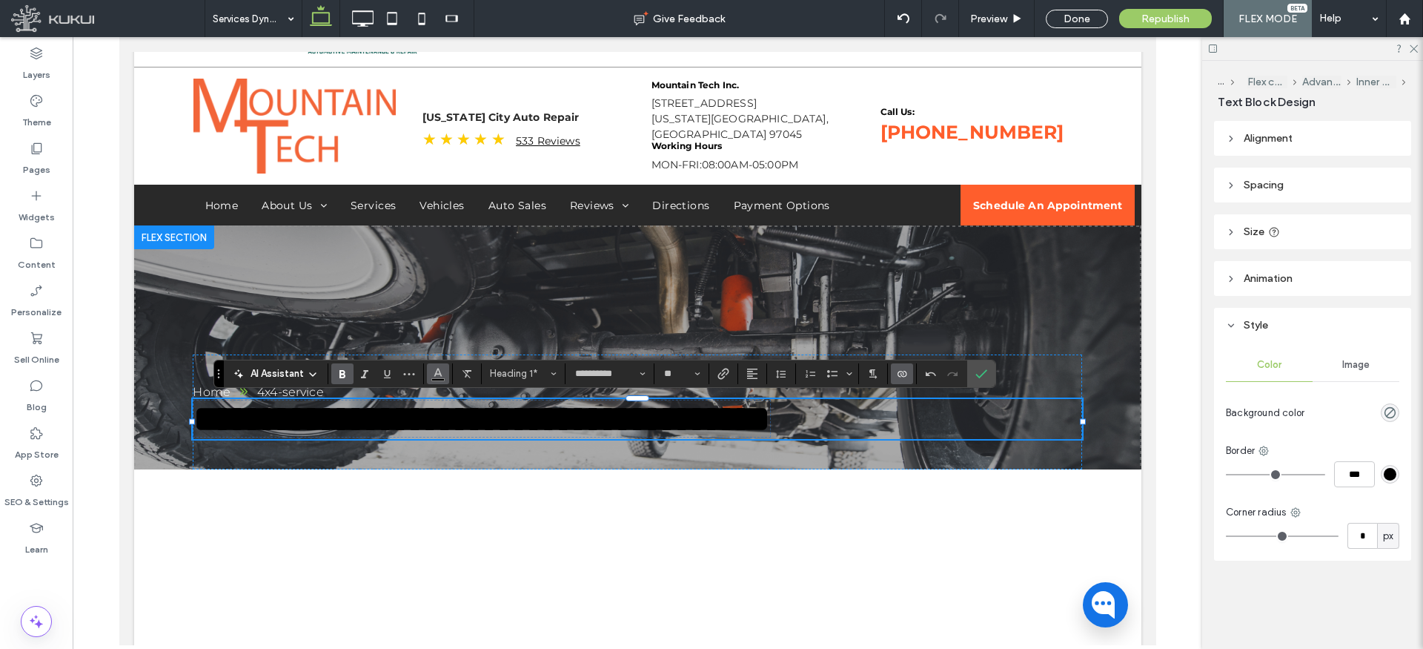
click at [440, 375] on icon "Color" at bounding box center [438, 372] width 12 height 12
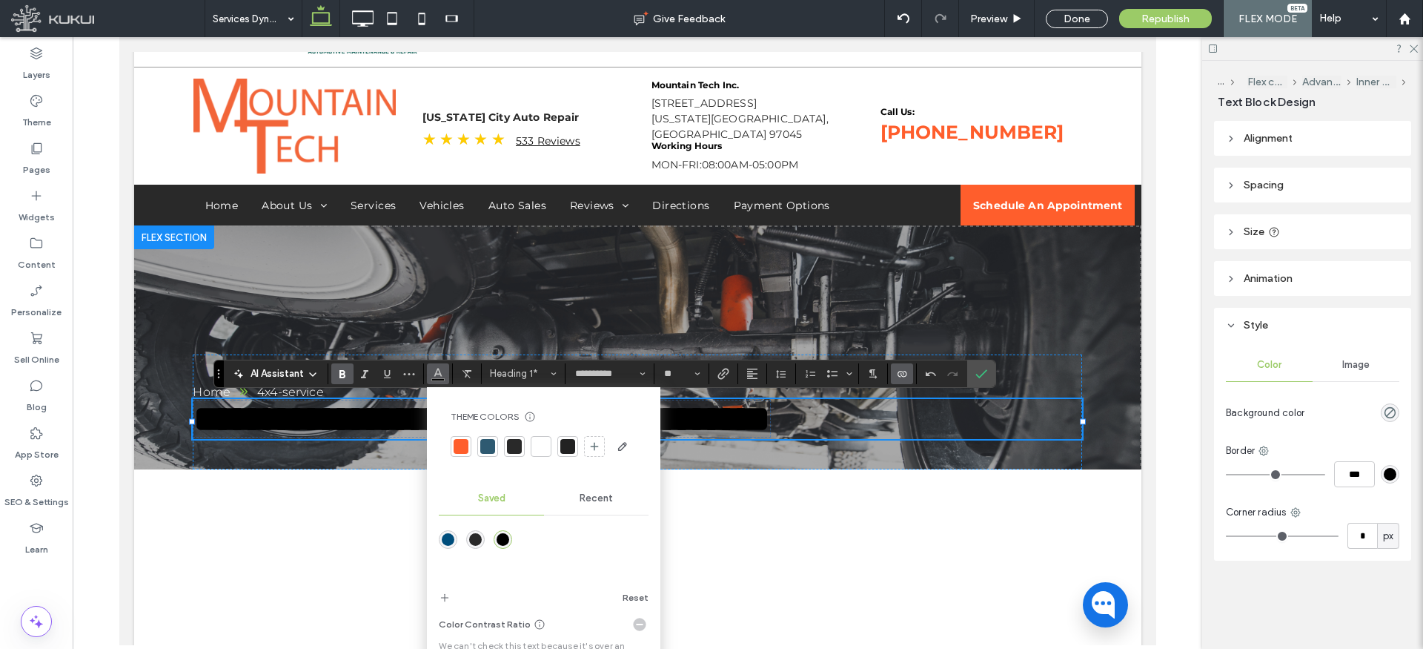
click at [591, 499] on span "Recent" at bounding box center [596, 498] width 33 height 12
click at [477, 537] on div "rgba(255, 255, 255, 1)" at bounding box center [475, 539] width 13 height 13
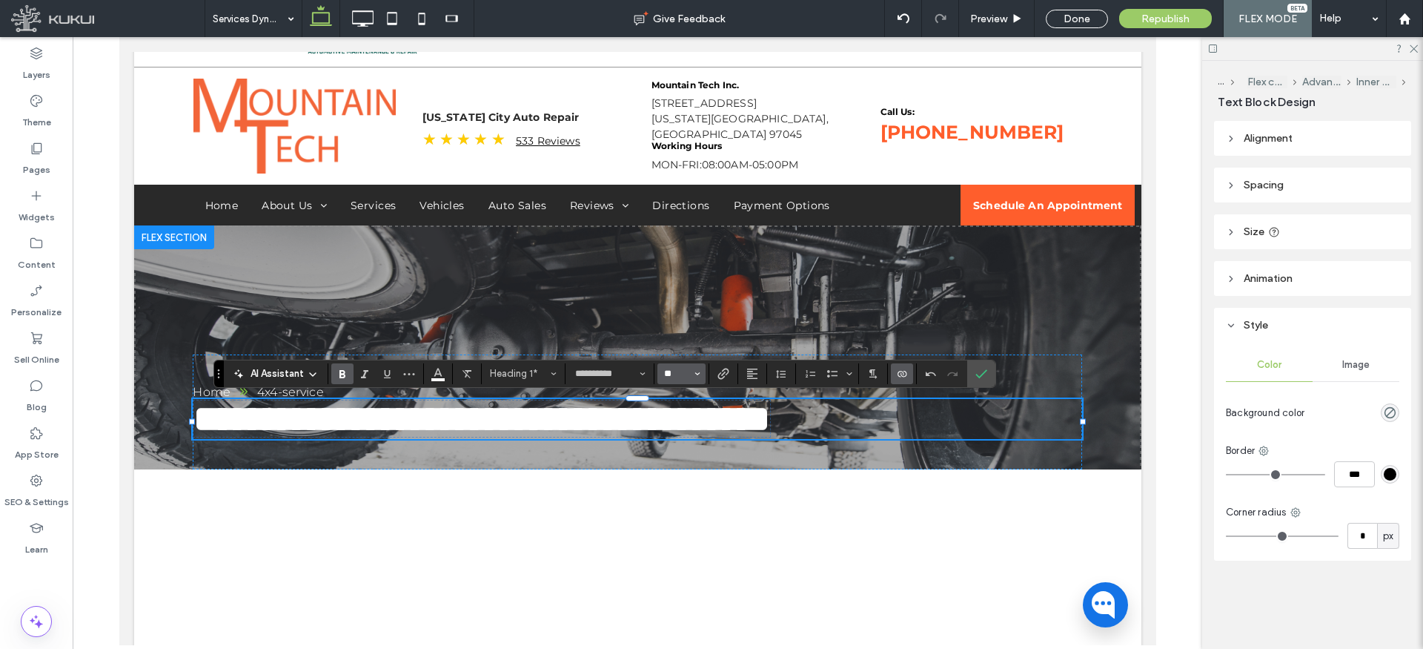
click at [678, 378] on input "**" at bounding box center [677, 374] width 29 height 12
type input "**"
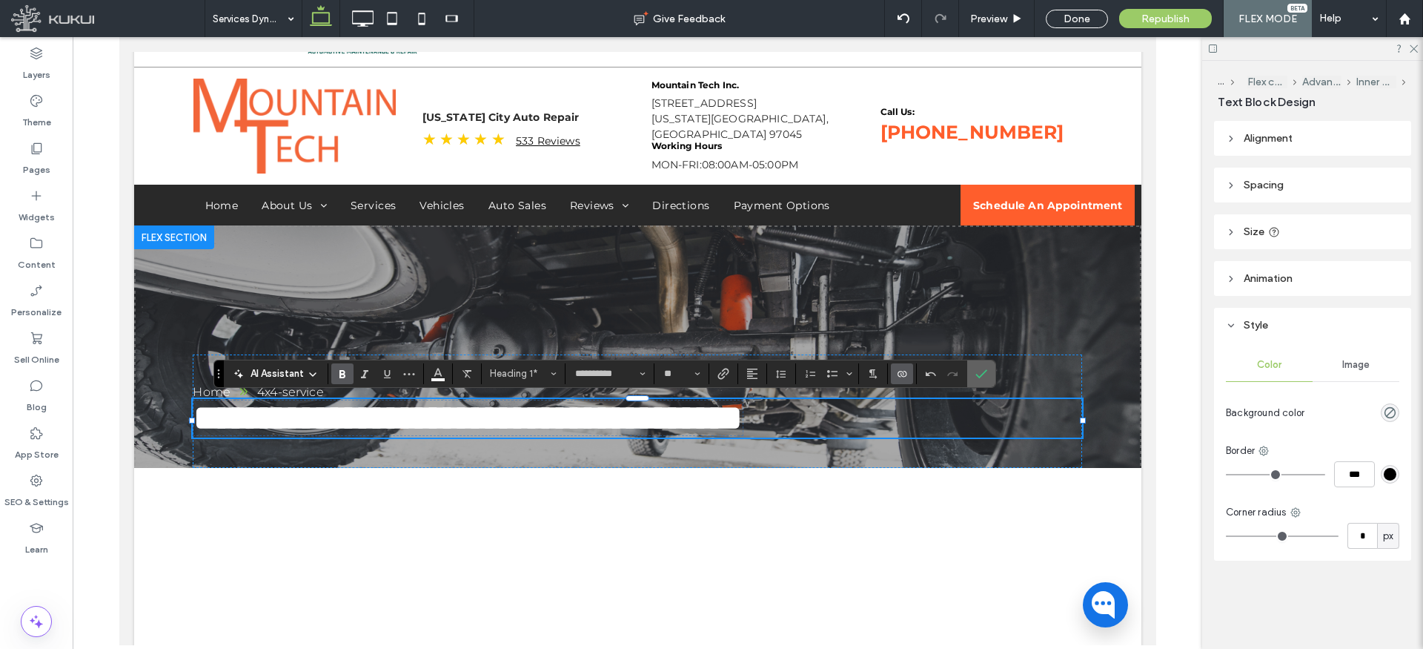
click at [979, 374] on icon "Confirm" at bounding box center [982, 374] width 12 height 12
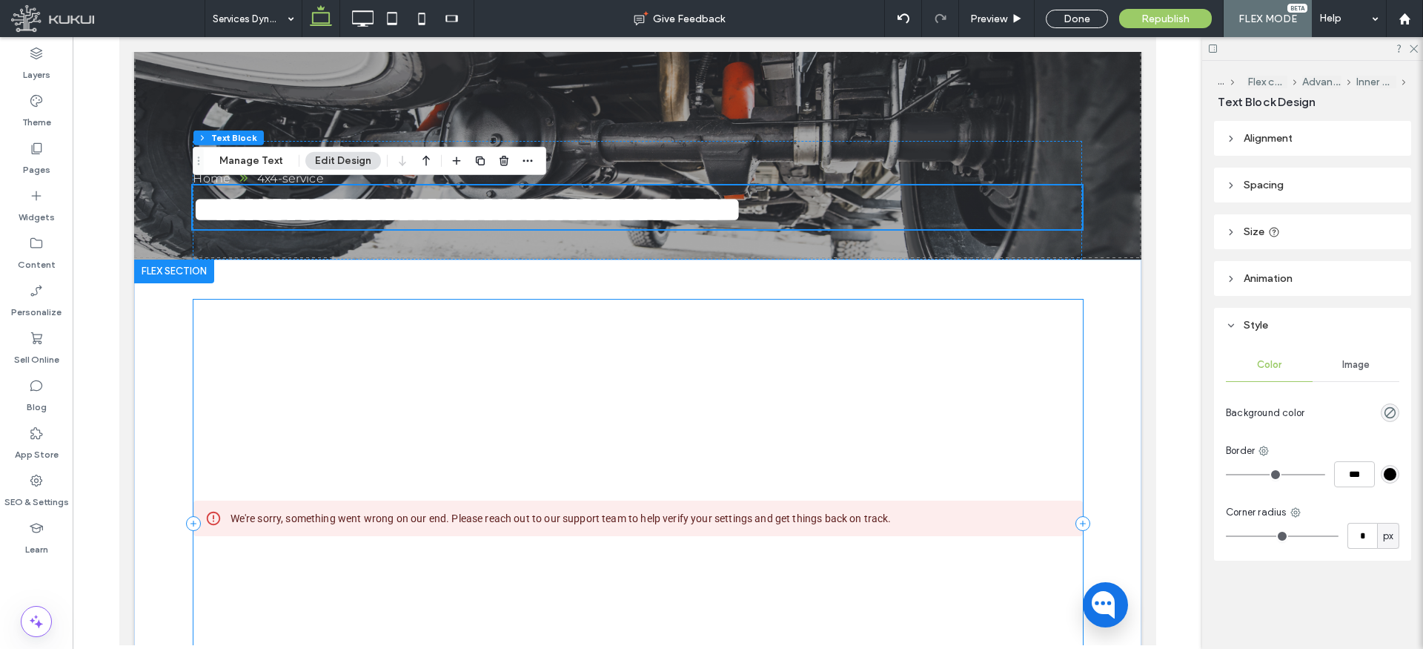
scroll to position [327, 0]
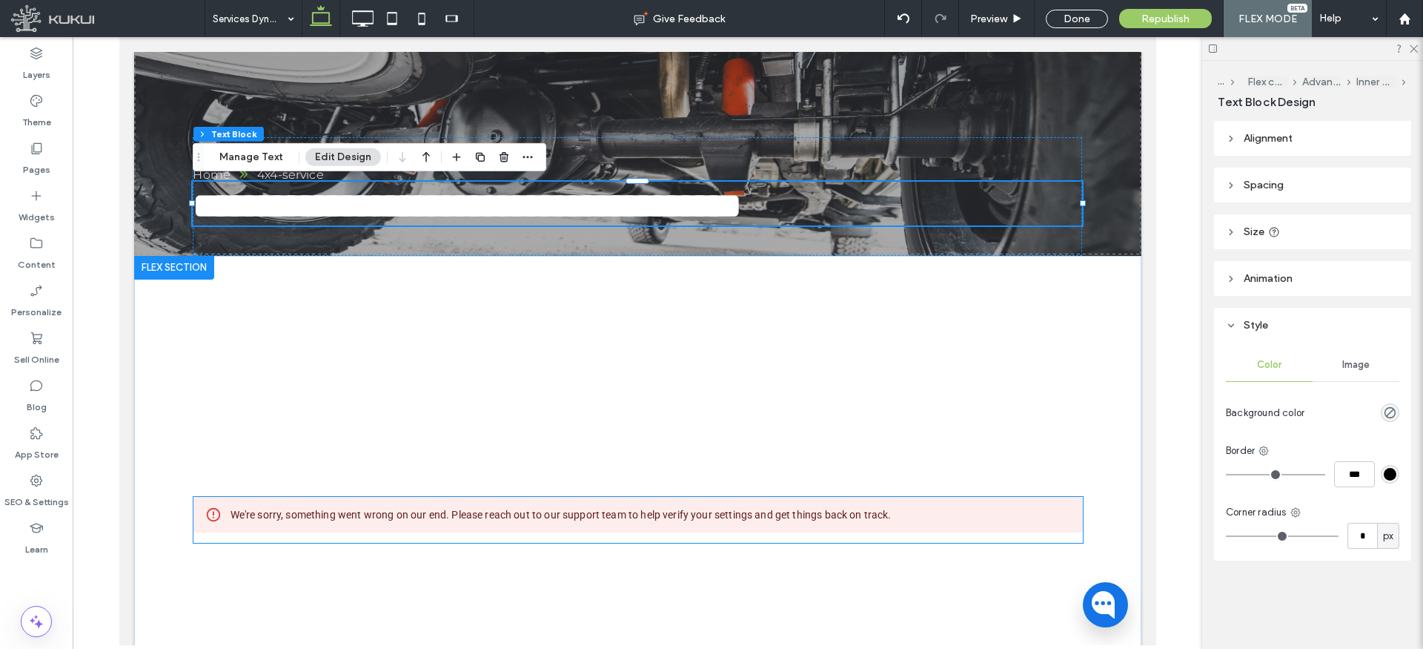
click at [400, 517] on div "We're sorry, something went wrong on our end. Please reach out to our support t…" at bounding box center [560, 514] width 661 height 27
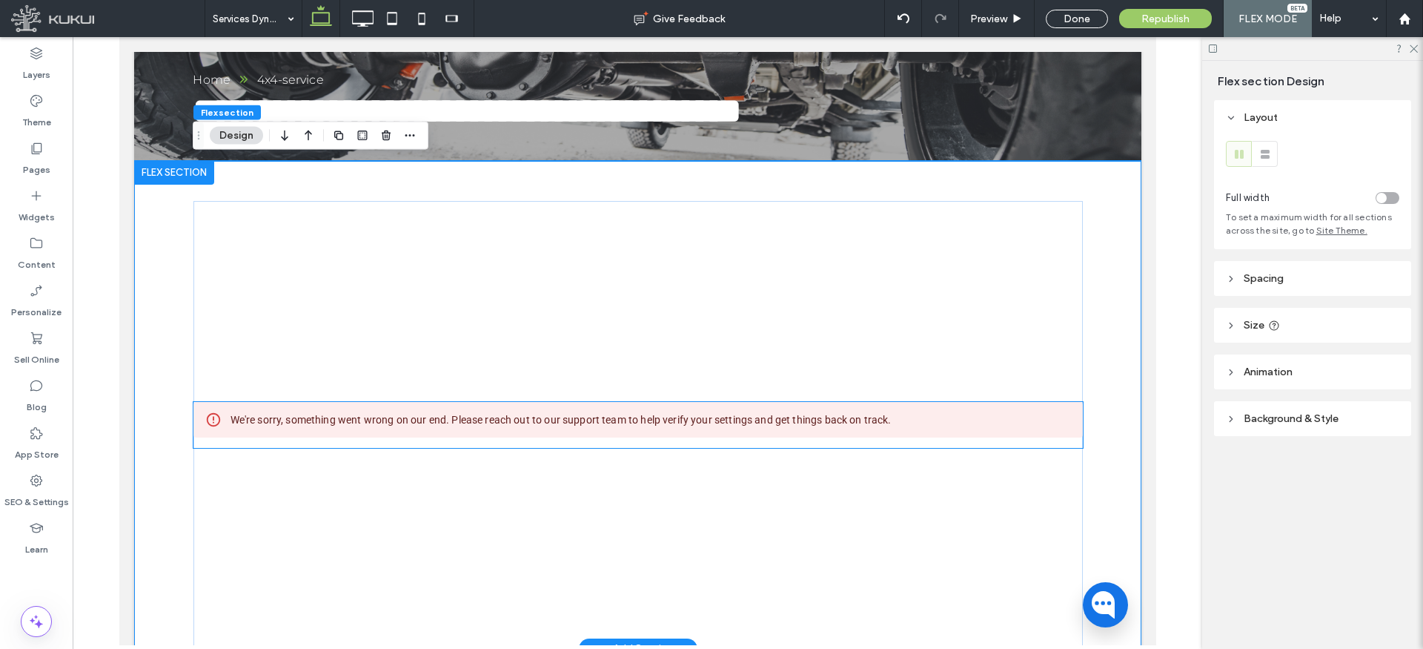
scroll to position [425, 0]
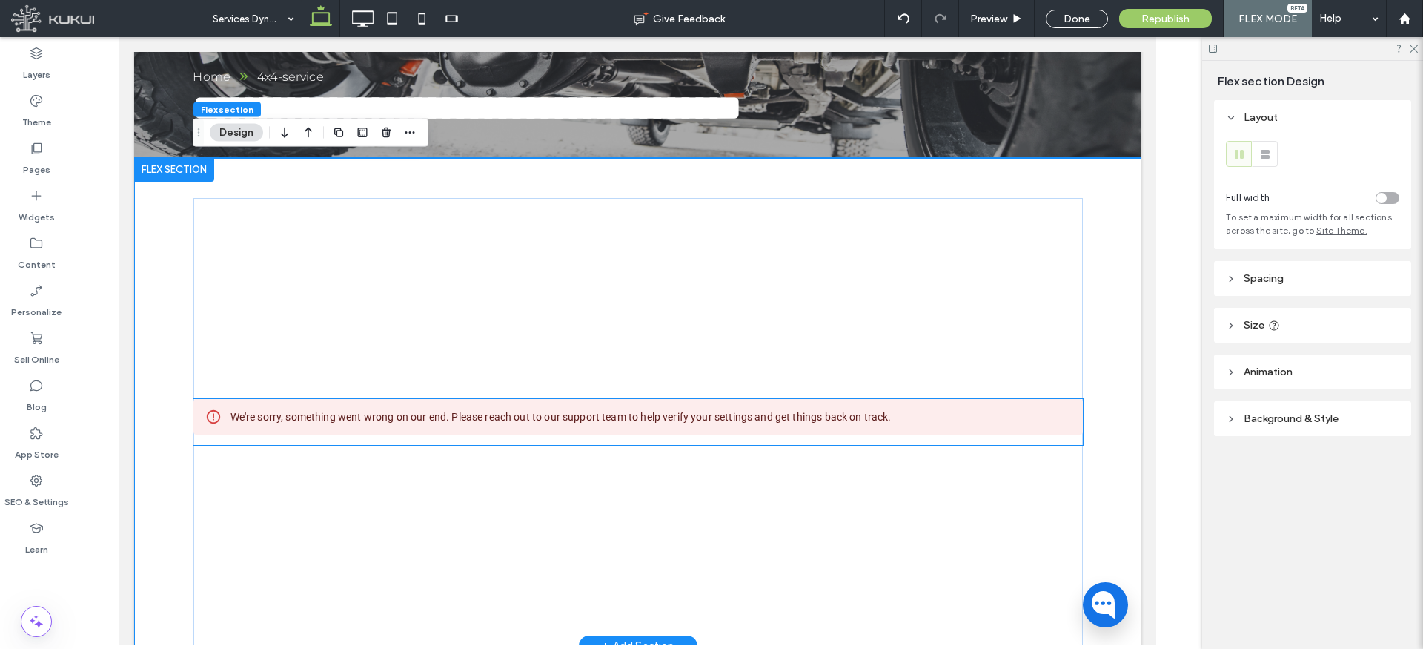
click at [510, 417] on div "We're sorry, something went wrong on our end. Please reach out to our support t…" at bounding box center [560, 416] width 661 height 27
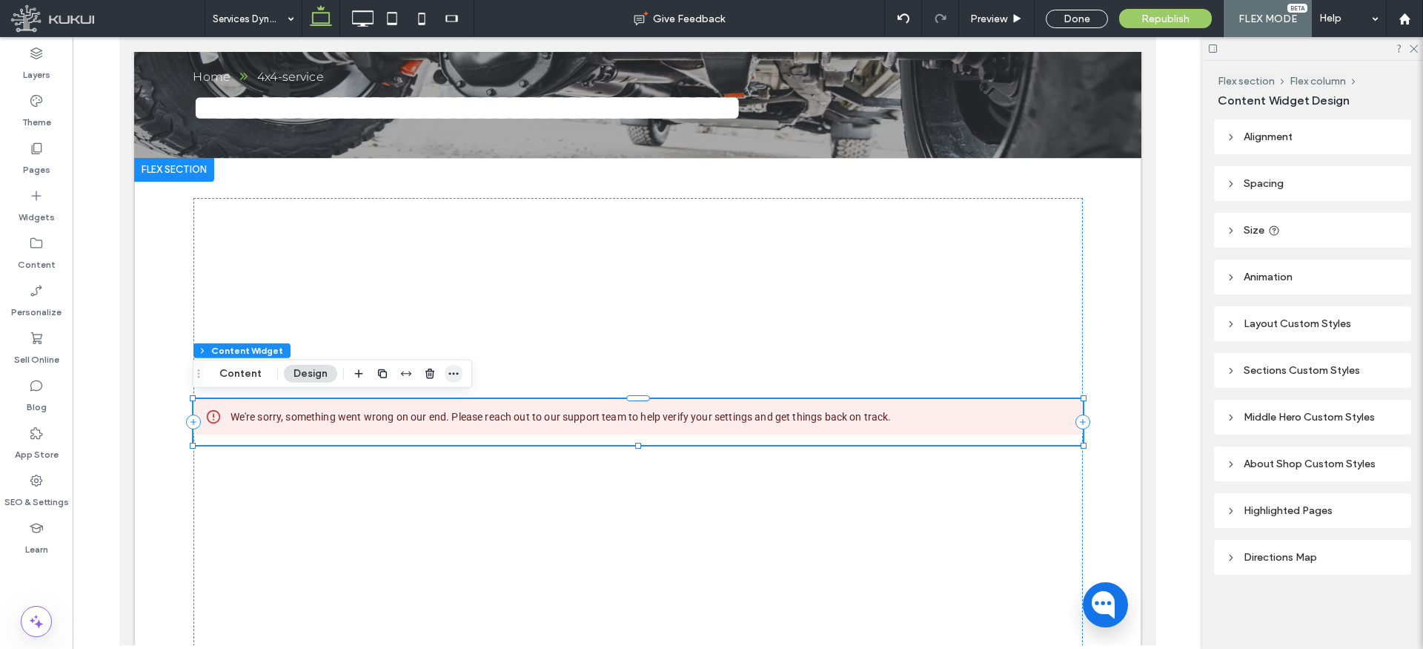
click at [453, 371] on icon "button" at bounding box center [454, 374] width 12 height 12
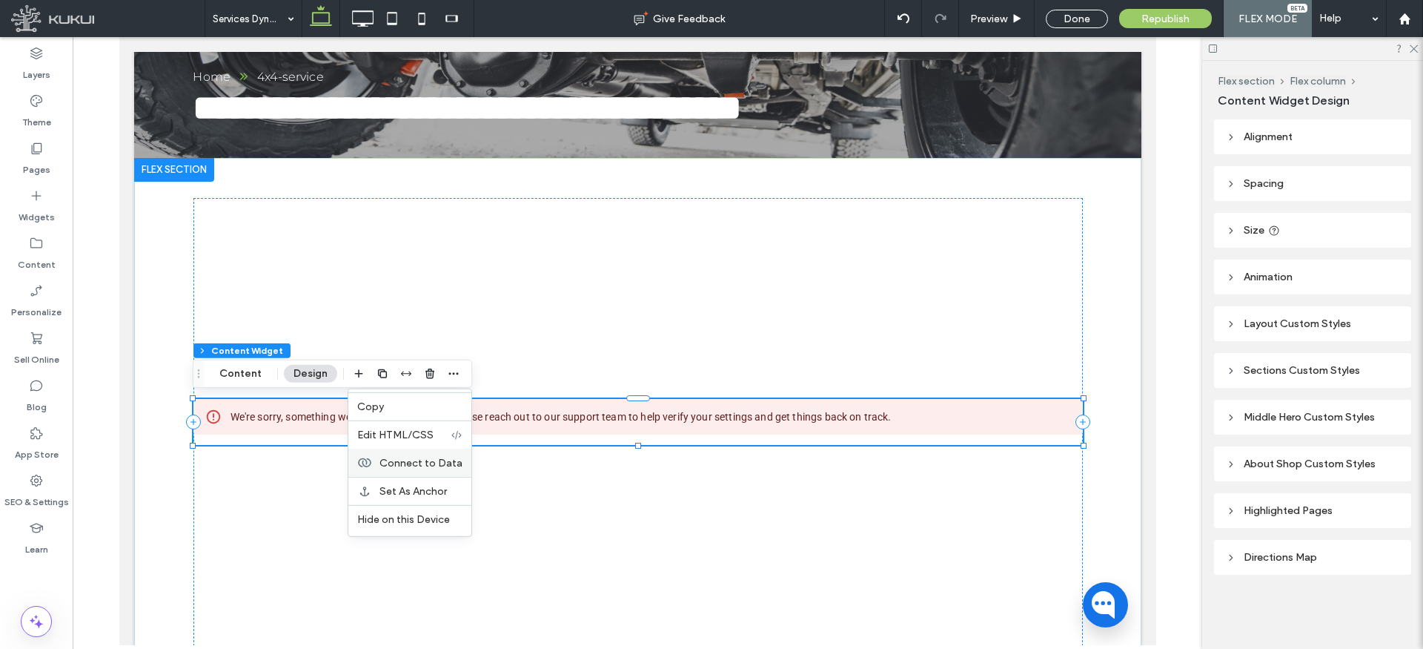
click at [441, 462] on span "Connect to Data" at bounding box center [421, 462] width 83 height 13
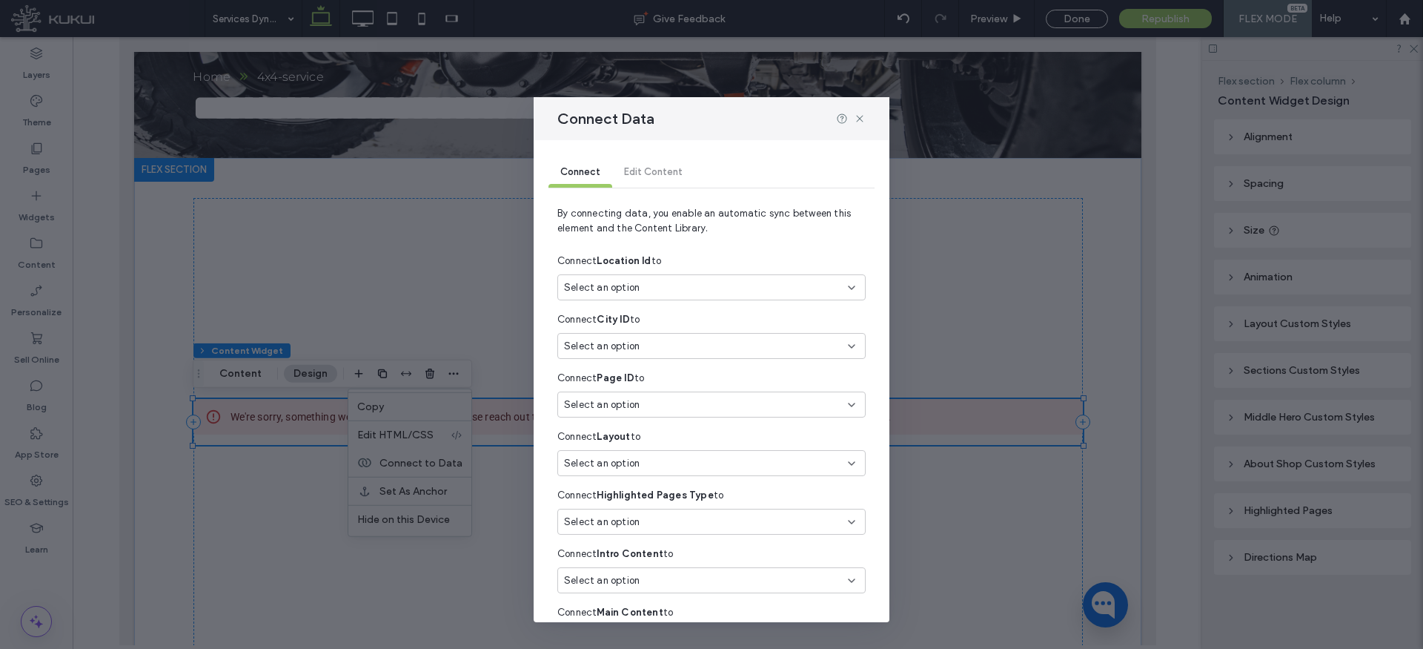
click at [707, 292] on div "Select an option" at bounding box center [702, 287] width 277 height 15
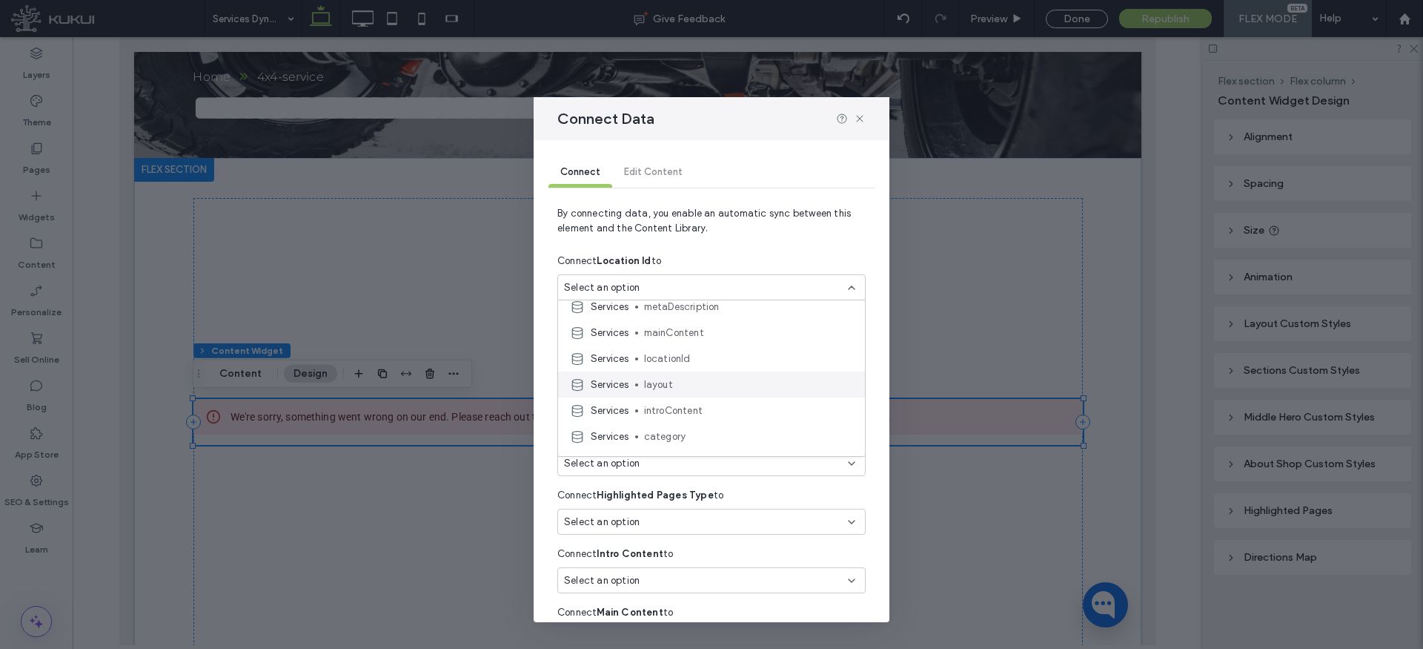
scroll to position [203, 0]
click at [686, 368] on span "locationId" at bounding box center [748, 370] width 209 height 15
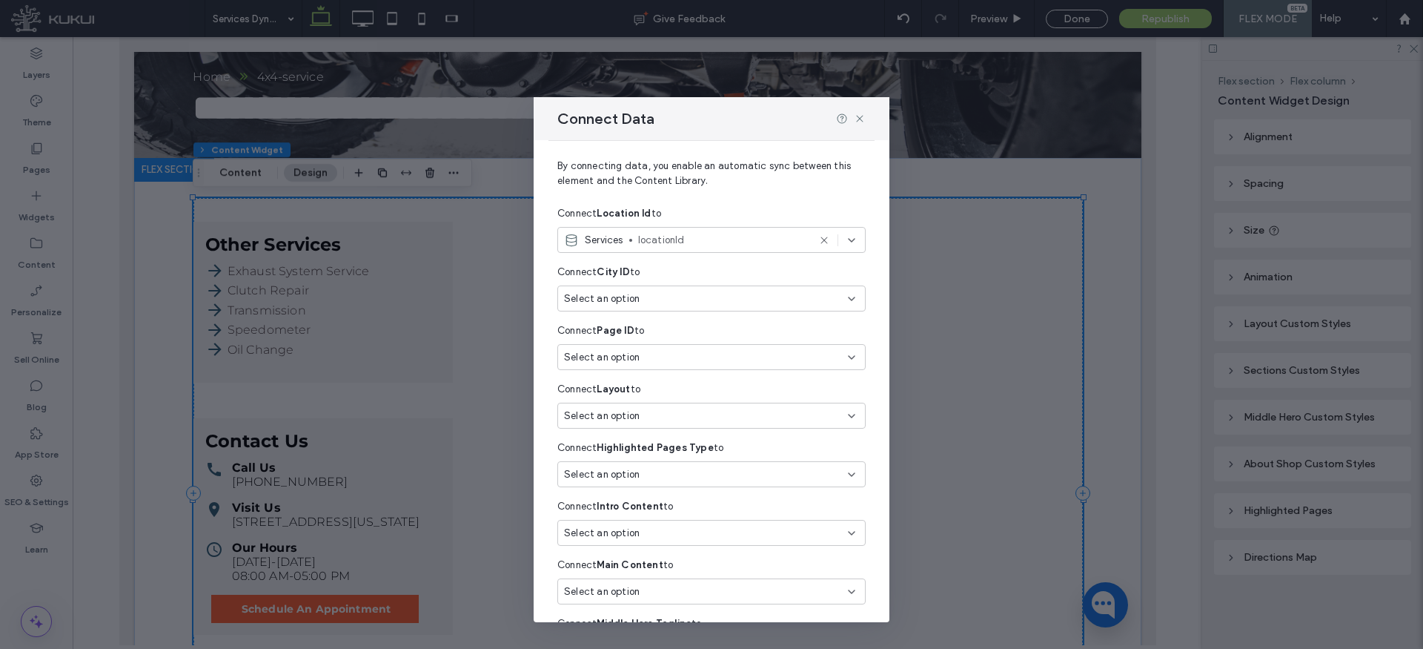
scroll to position [53, 0]
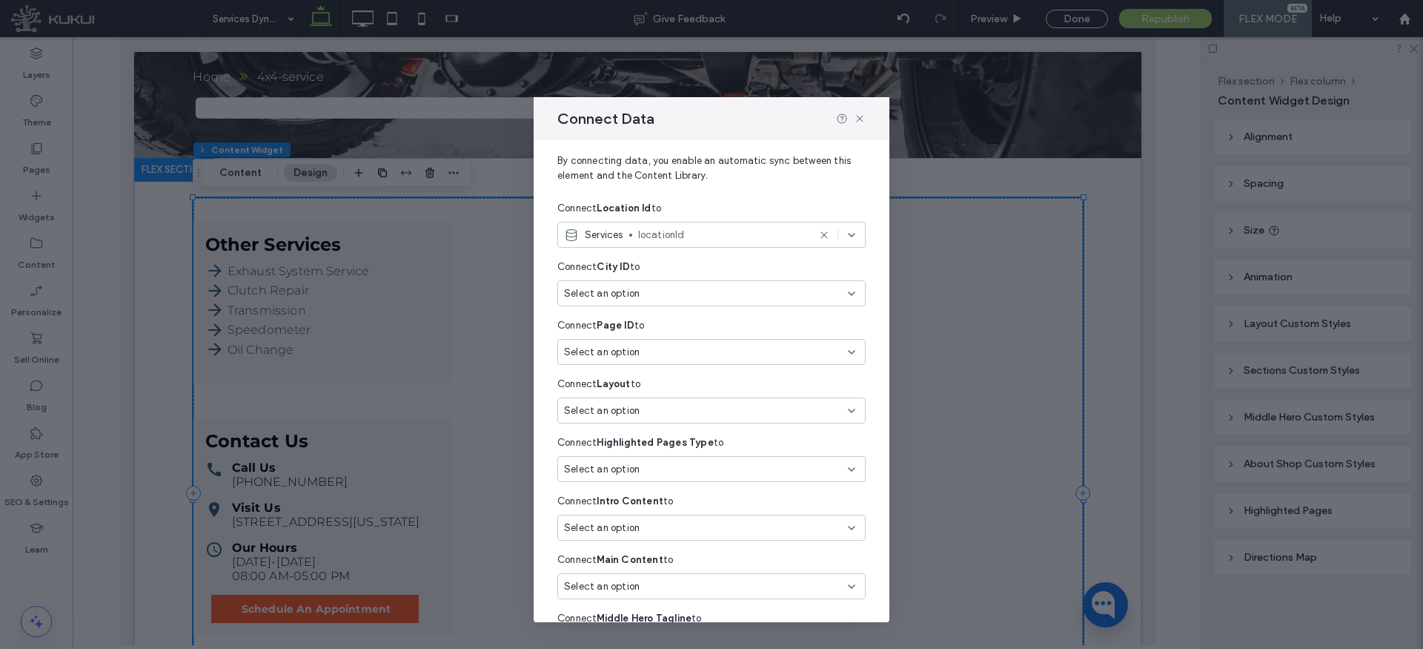
click at [643, 407] on div "Select an option" at bounding box center [702, 410] width 277 height 15
click at [657, 525] on span "layout" at bounding box center [748, 529] width 209 height 15
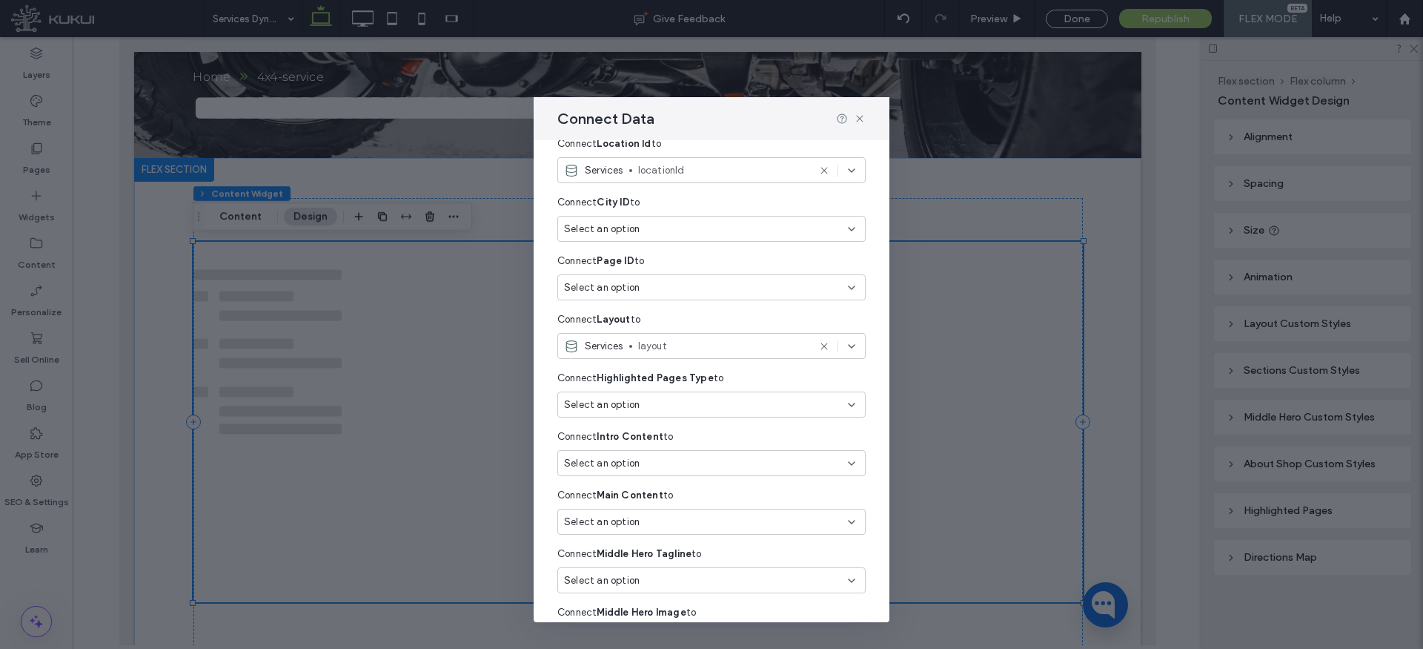
scroll to position [136, 0]
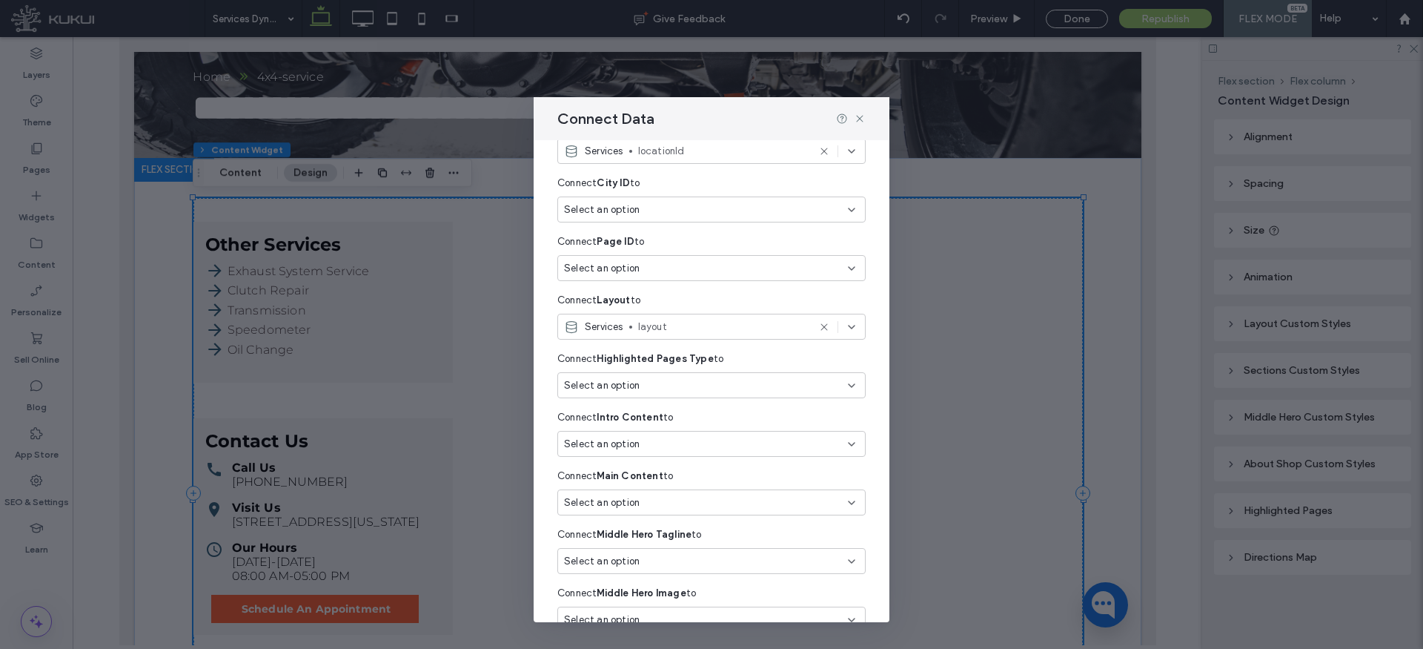
click at [654, 379] on div "Select an option" at bounding box center [702, 385] width 277 height 15
click at [666, 420] on span "type" at bounding box center [748, 418] width 209 height 15
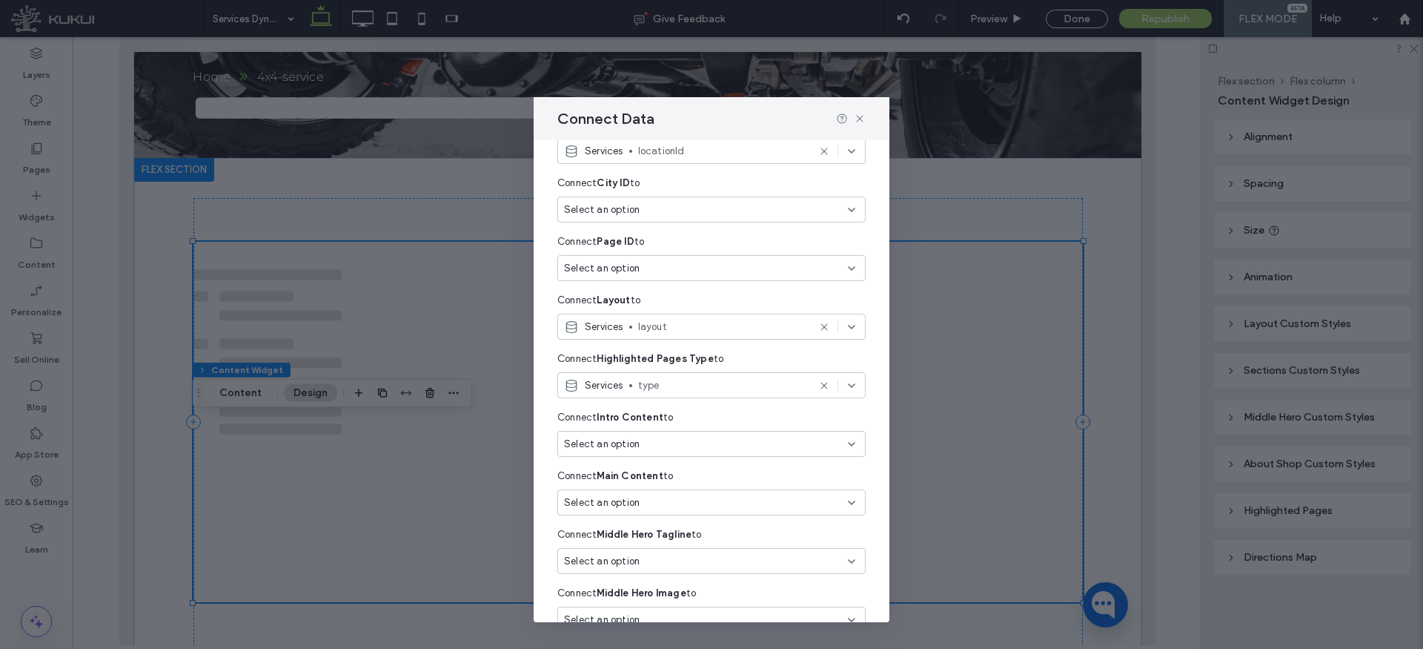
click at [655, 443] on div "Select an option" at bounding box center [702, 444] width 277 height 15
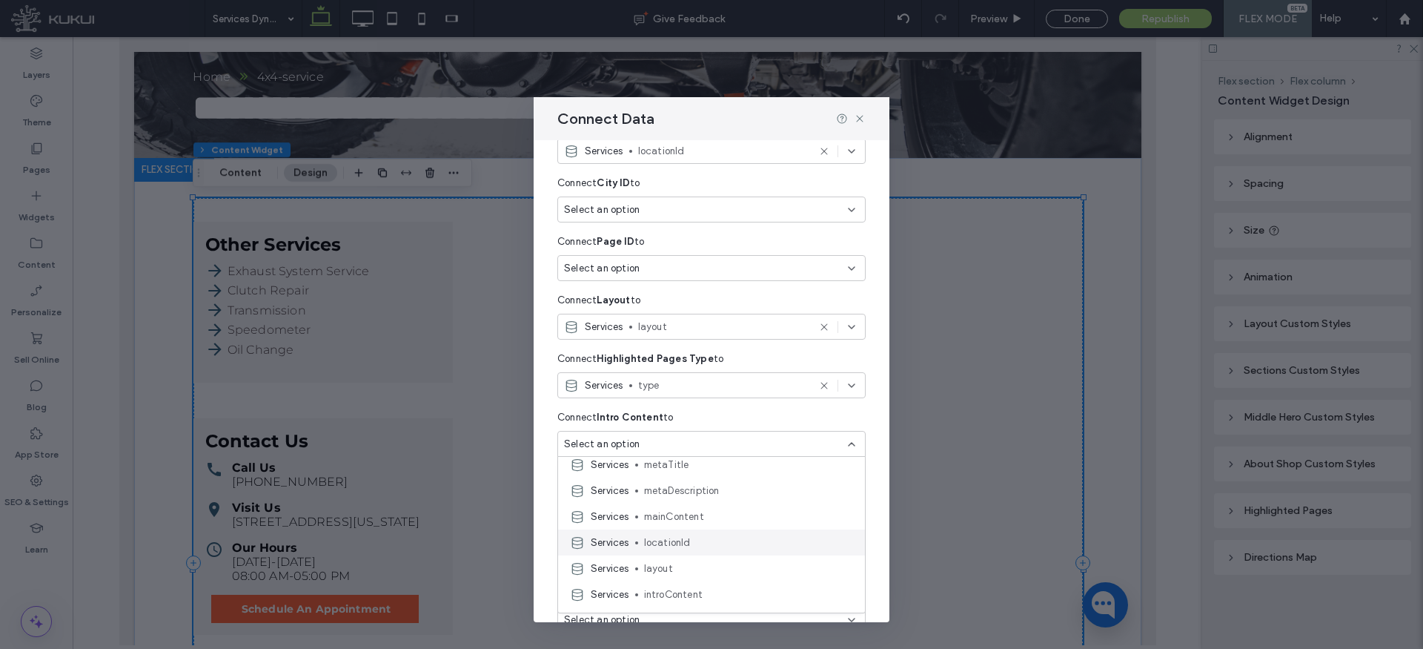
scroll to position [199, 0]
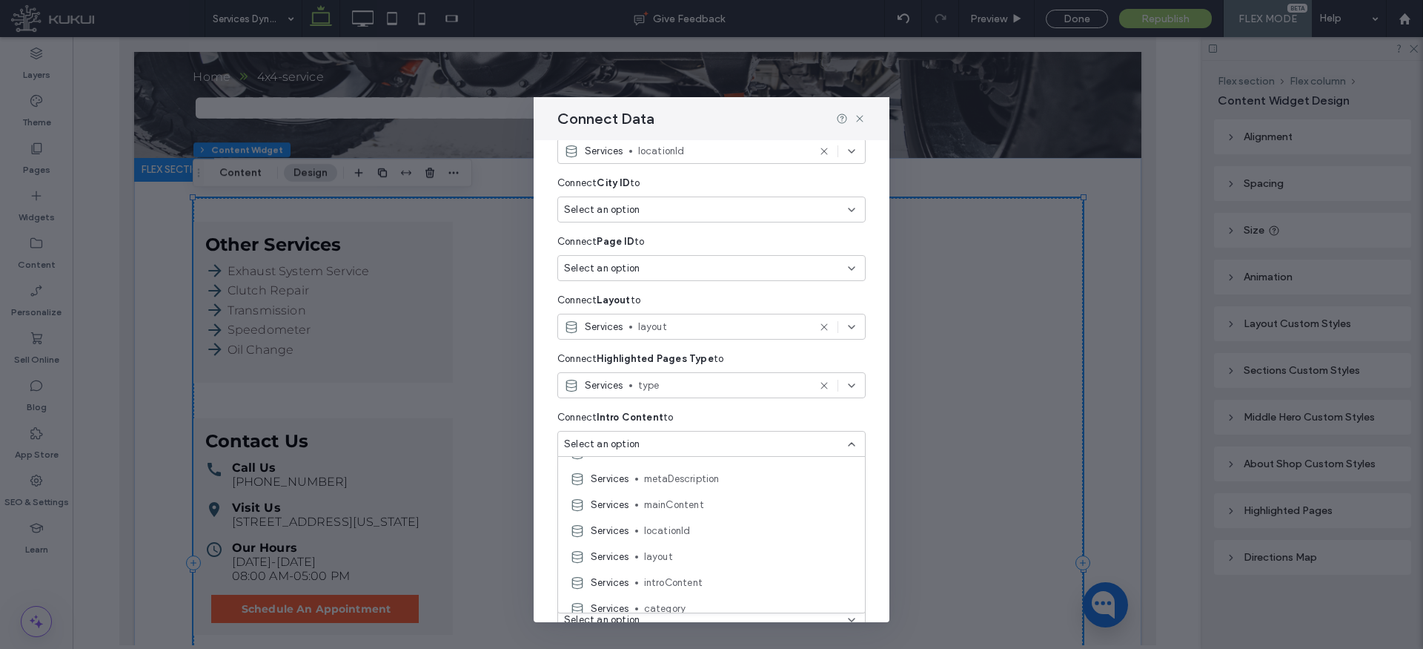
click at [678, 576] on span "introContent" at bounding box center [748, 582] width 209 height 15
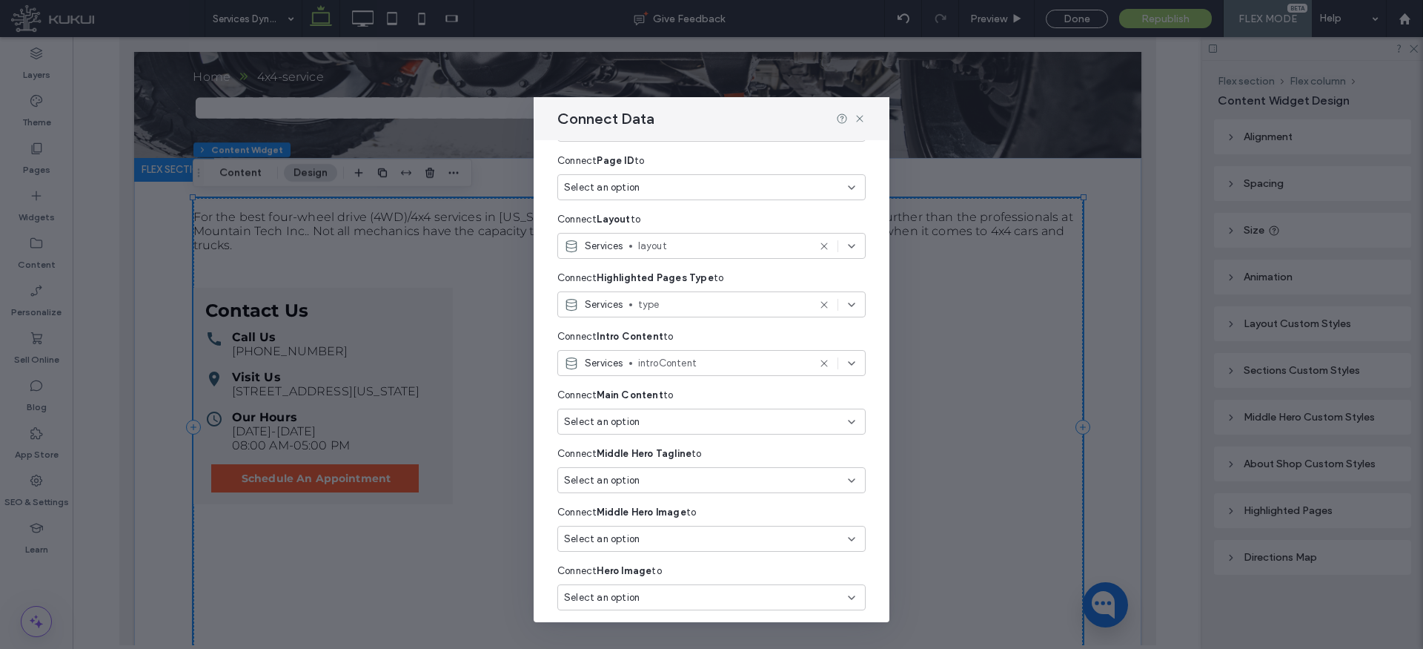
scroll to position [218, 0]
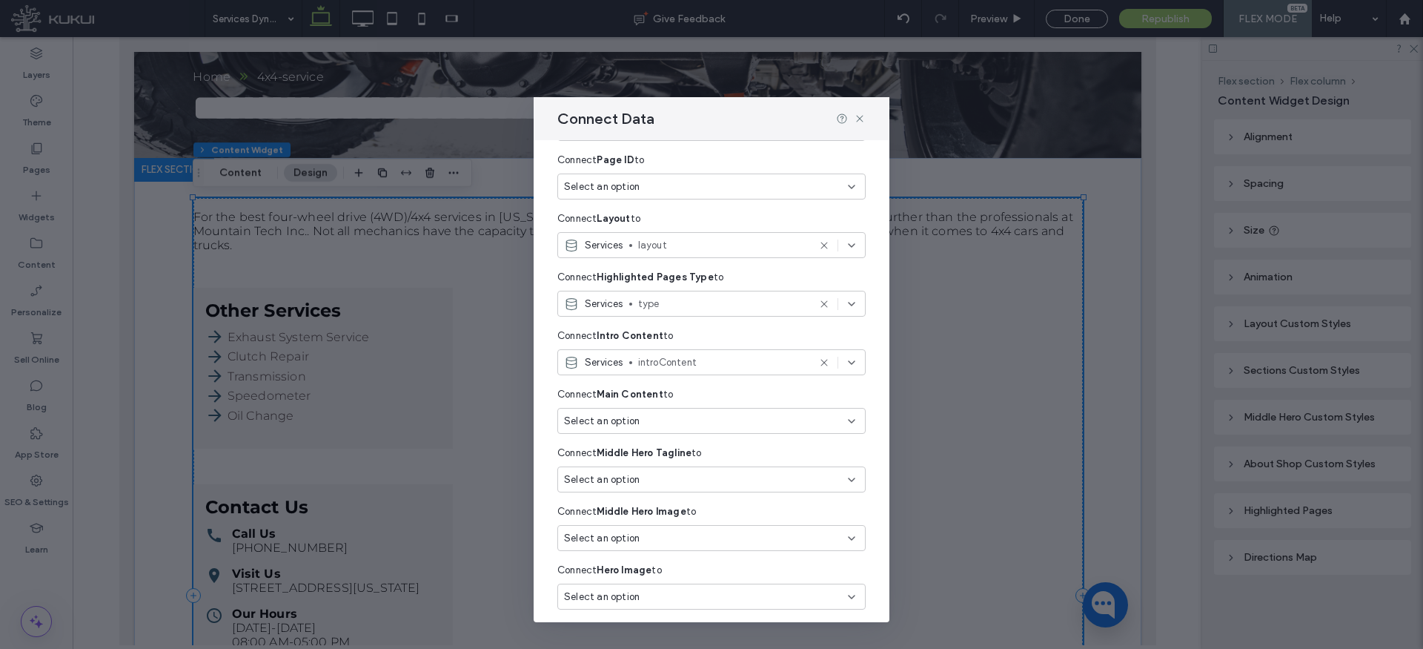
click at [649, 411] on div "Select an option" at bounding box center [711, 421] width 308 height 26
click at [678, 538] on span "mainContent" at bounding box center [748, 537] width 209 height 15
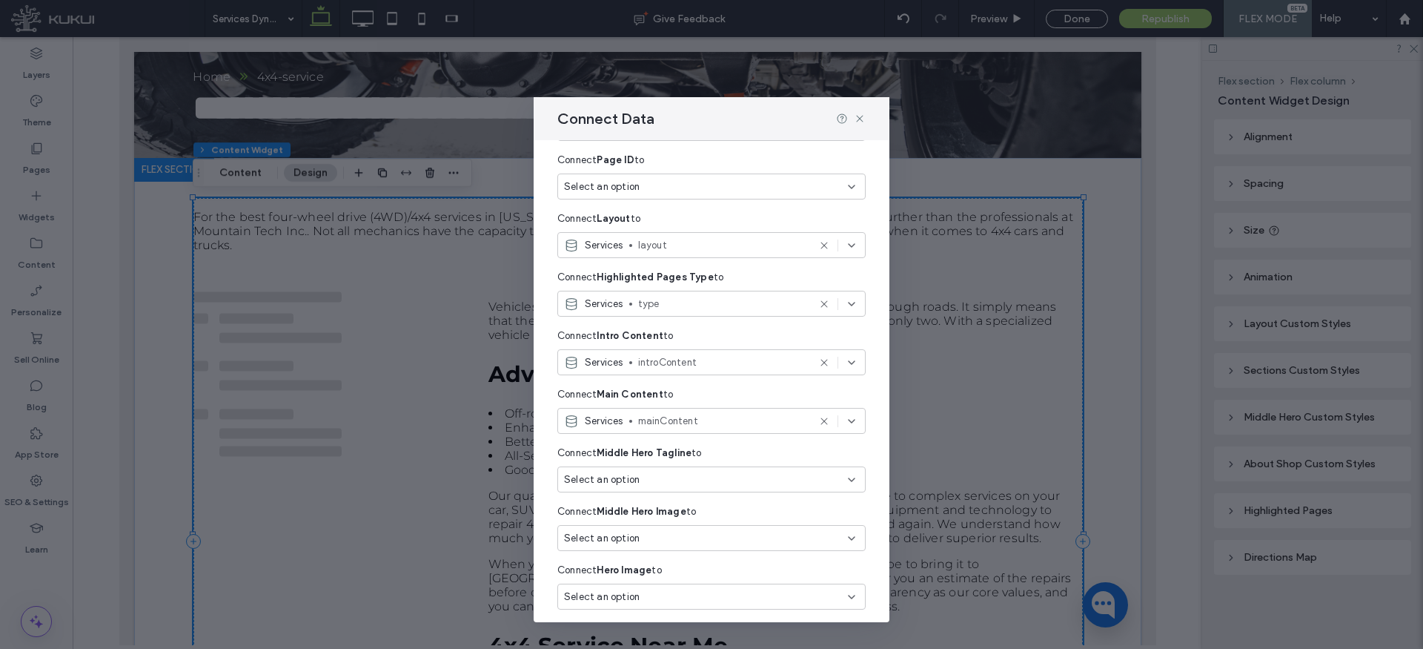
scroll to position [271, 0]
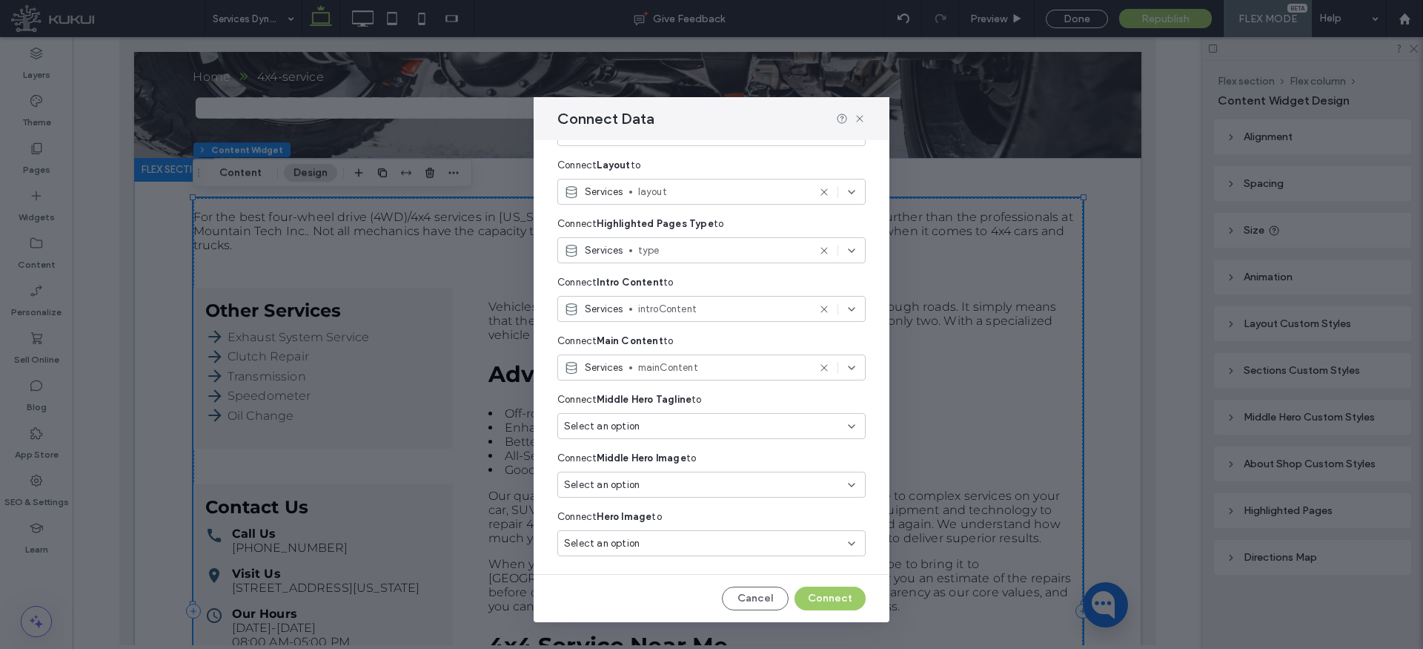
click at [667, 429] on div "Select an option" at bounding box center [702, 426] width 277 height 15
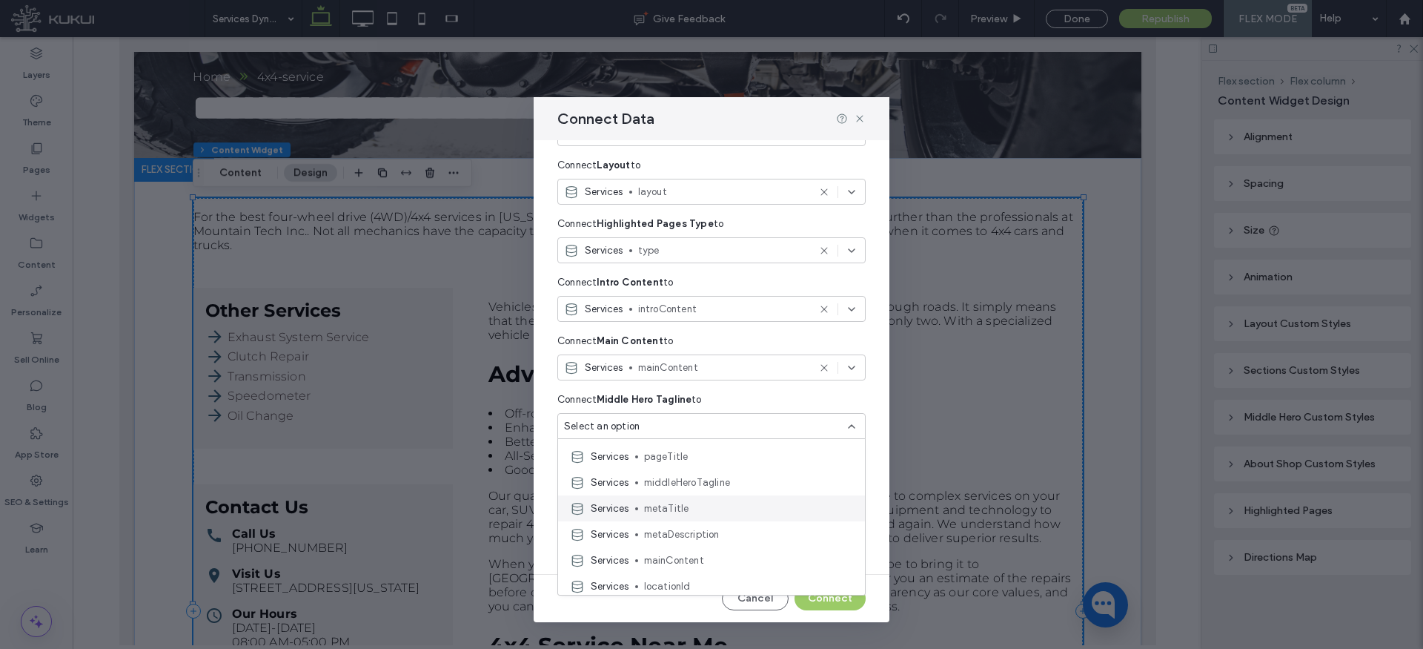
scroll to position [128, 0]
click at [711, 488] on div "Services middleHeroTagline" at bounding box center [711, 480] width 307 height 26
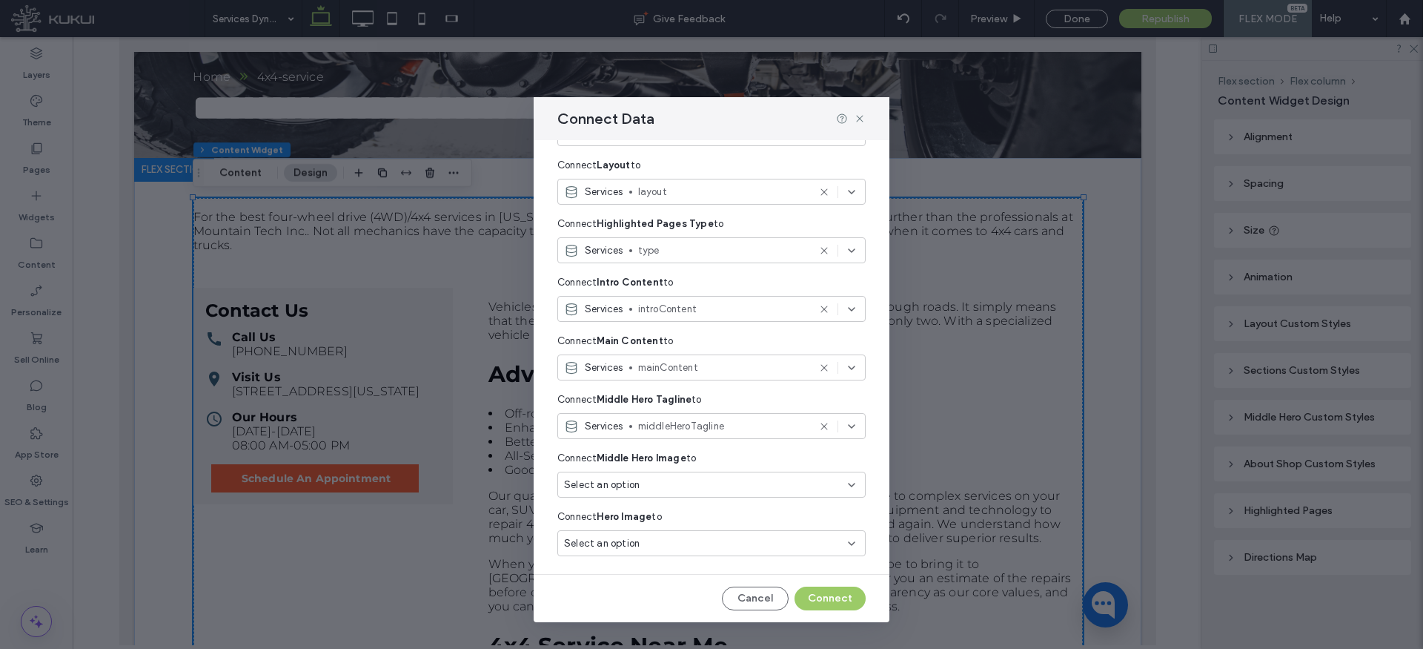
click at [685, 485] on div "Select an option" at bounding box center [702, 484] width 277 height 15
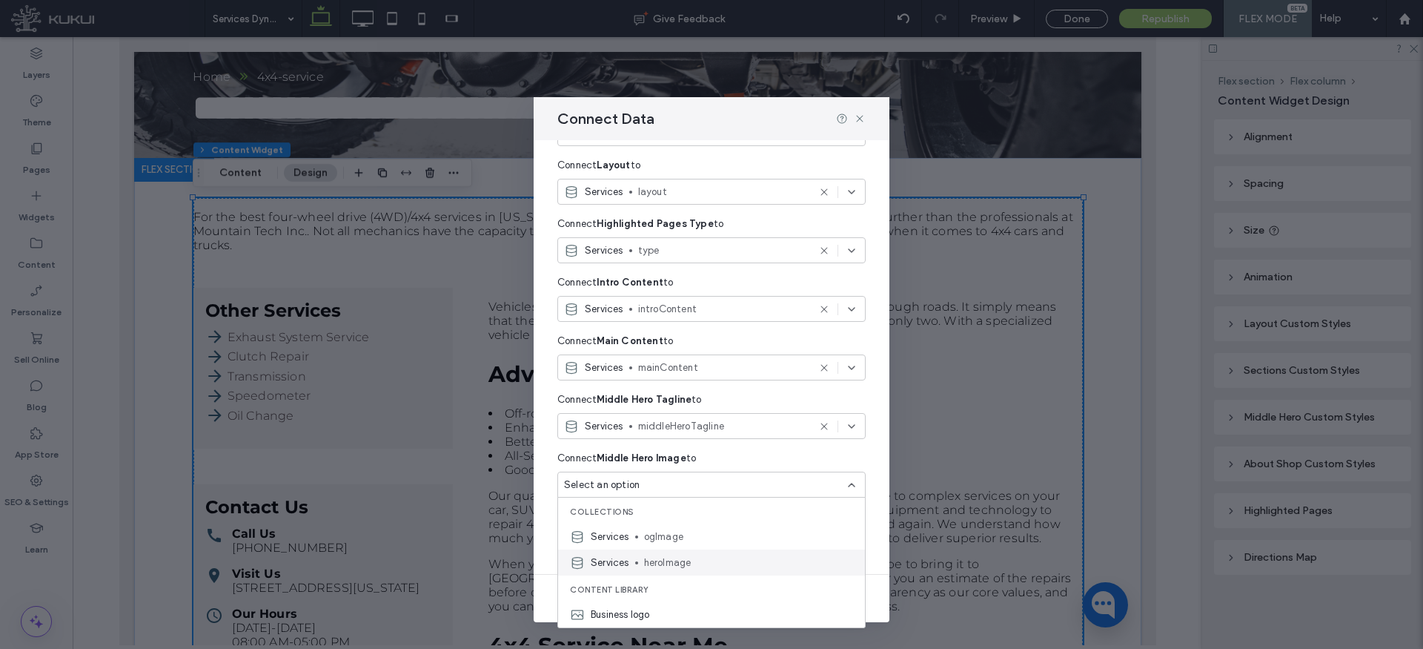
drag, startPoint x: 699, startPoint y: 564, endPoint x: 700, endPoint y: 552, distance: 11.9
click at [699, 564] on span "heroImage" at bounding box center [748, 562] width 209 height 15
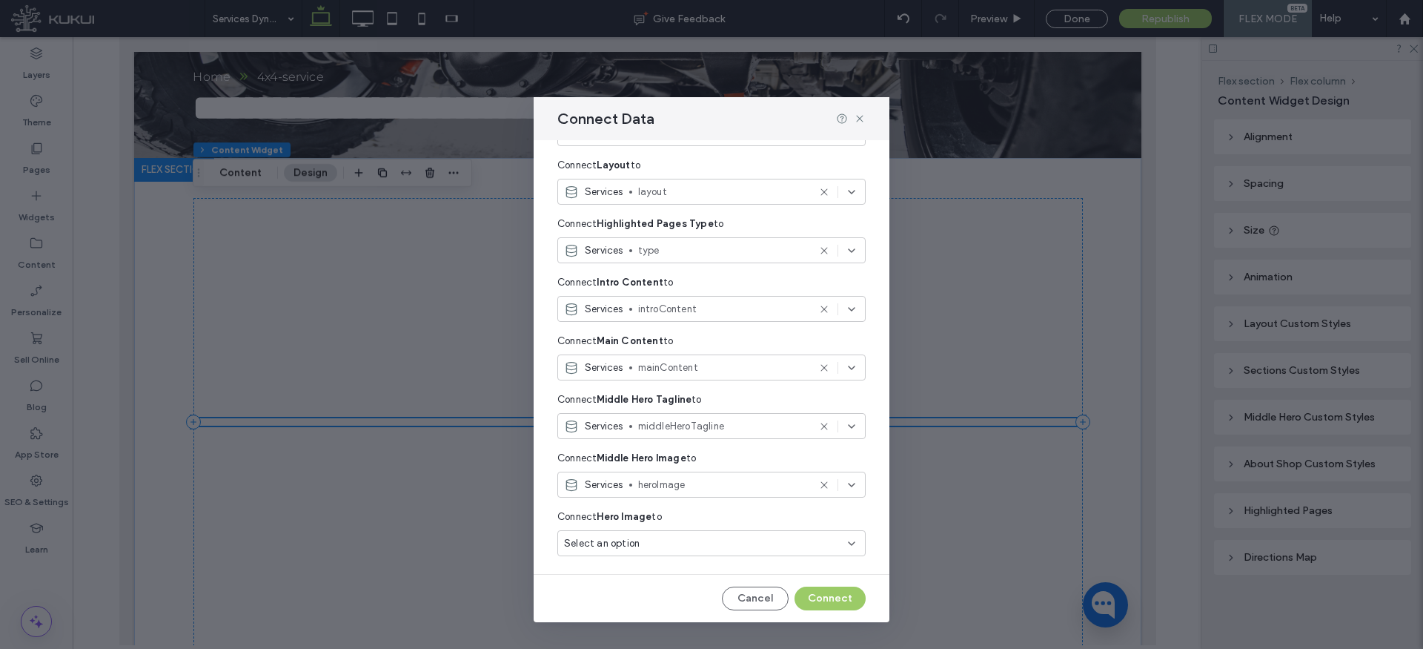
click at [684, 537] on div "Select an option" at bounding box center [702, 543] width 277 height 15
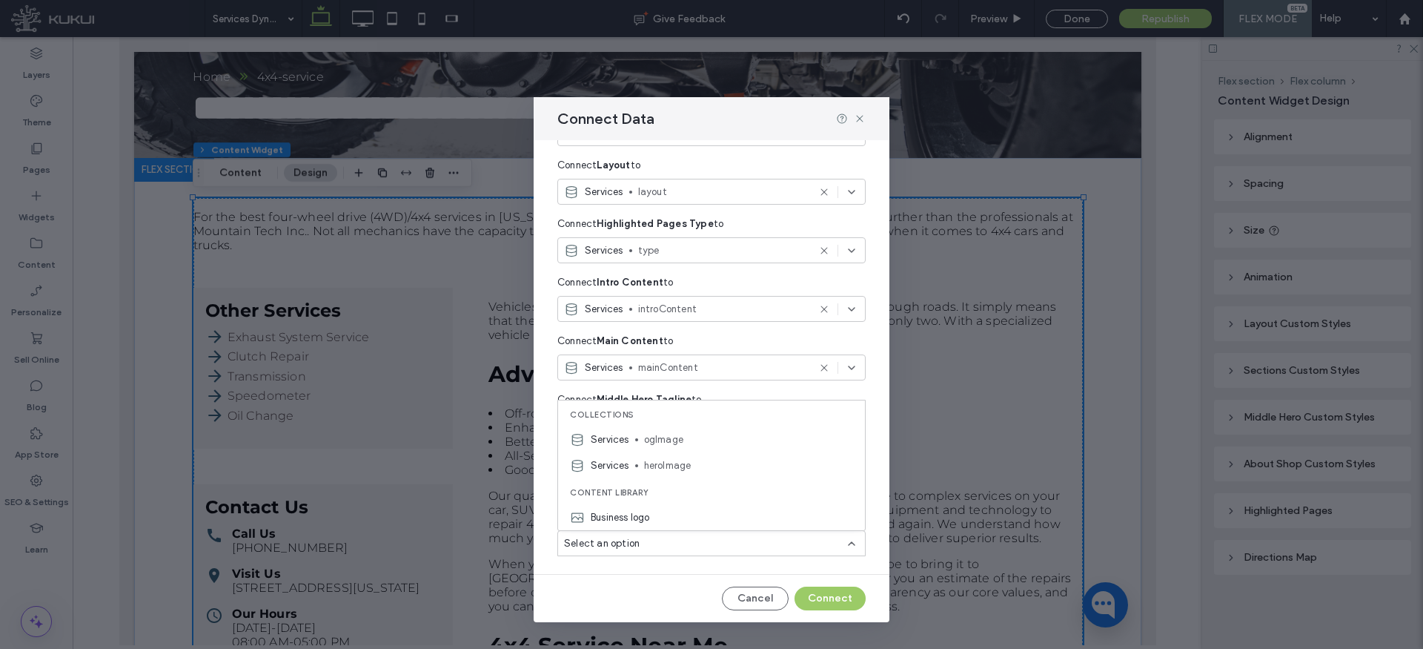
click at [678, 466] on span "heroImage" at bounding box center [748, 465] width 209 height 15
click at [820, 598] on button "Connect" at bounding box center [830, 598] width 71 height 24
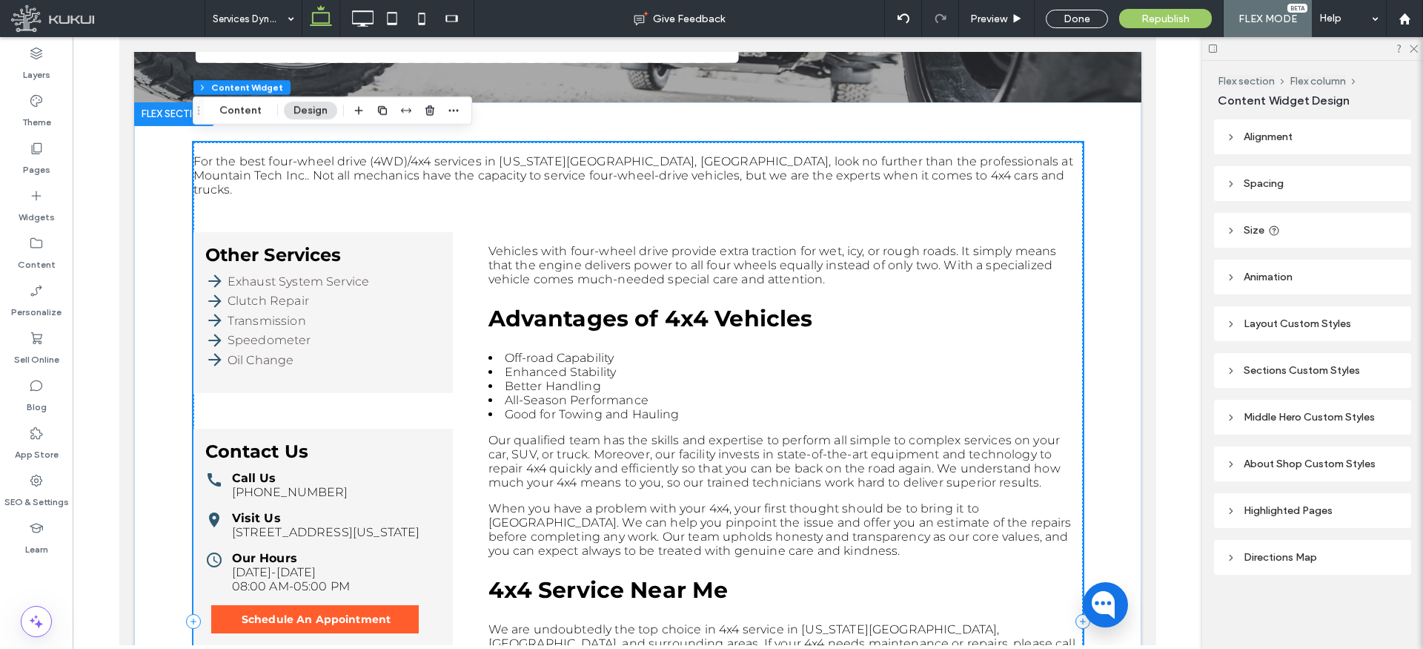
scroll to position [477, 0]
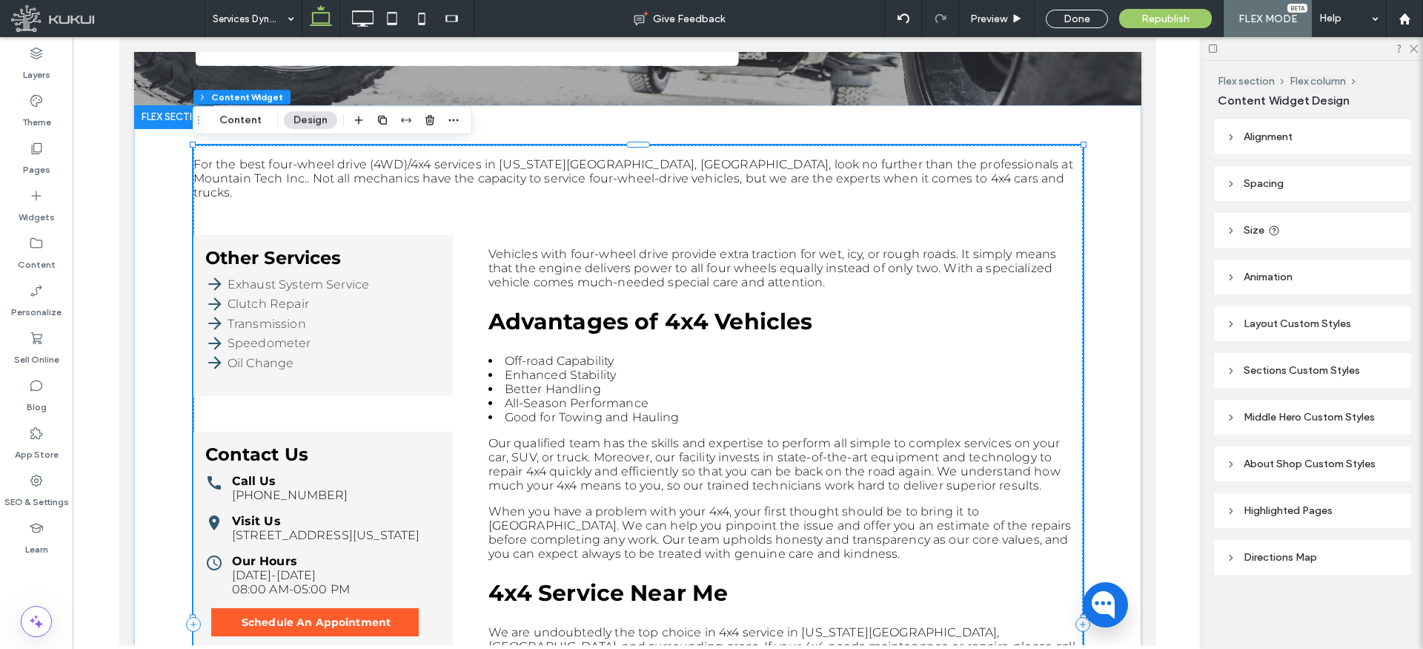
click at [391, 355] on div "Oil Change" at bounding box center [323, 362] width 236 height 19
click at [1231, 322] on use at bounding box center [1231, 323] width 3 height 5
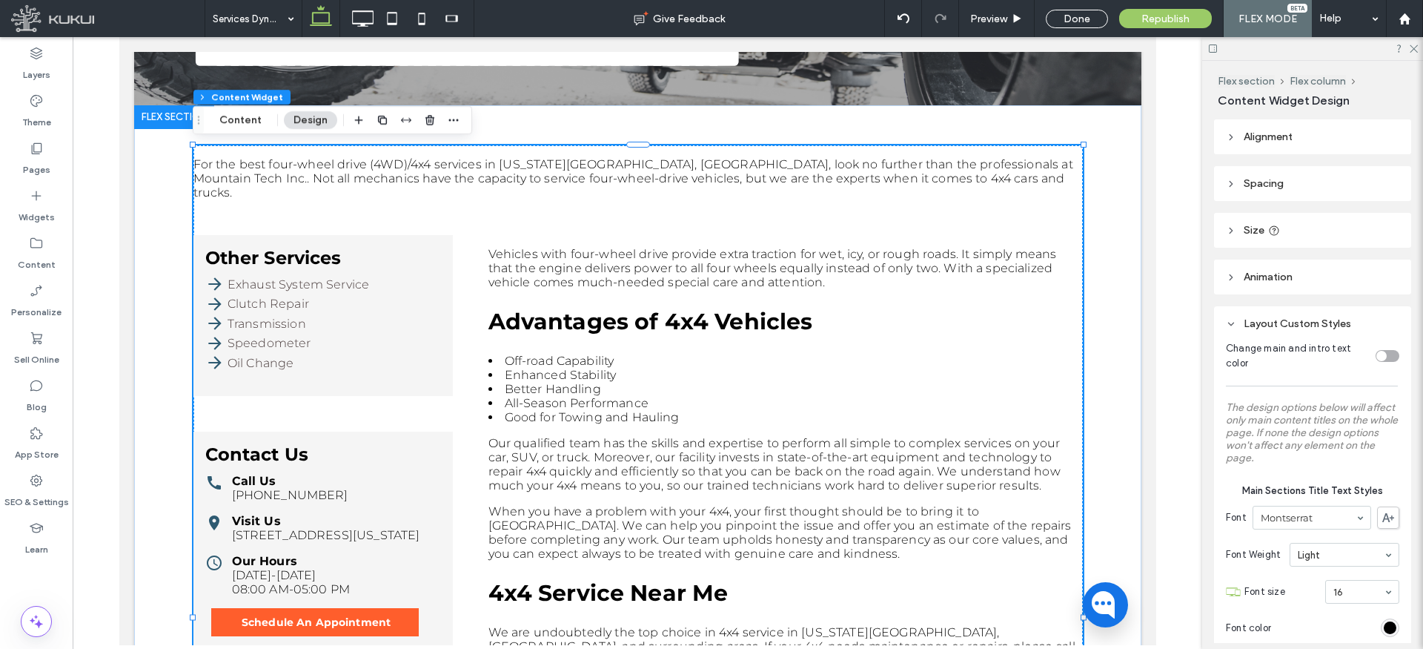
click at [1236, 185] on icon at bounding box center [1231, 184] width 10 height 10
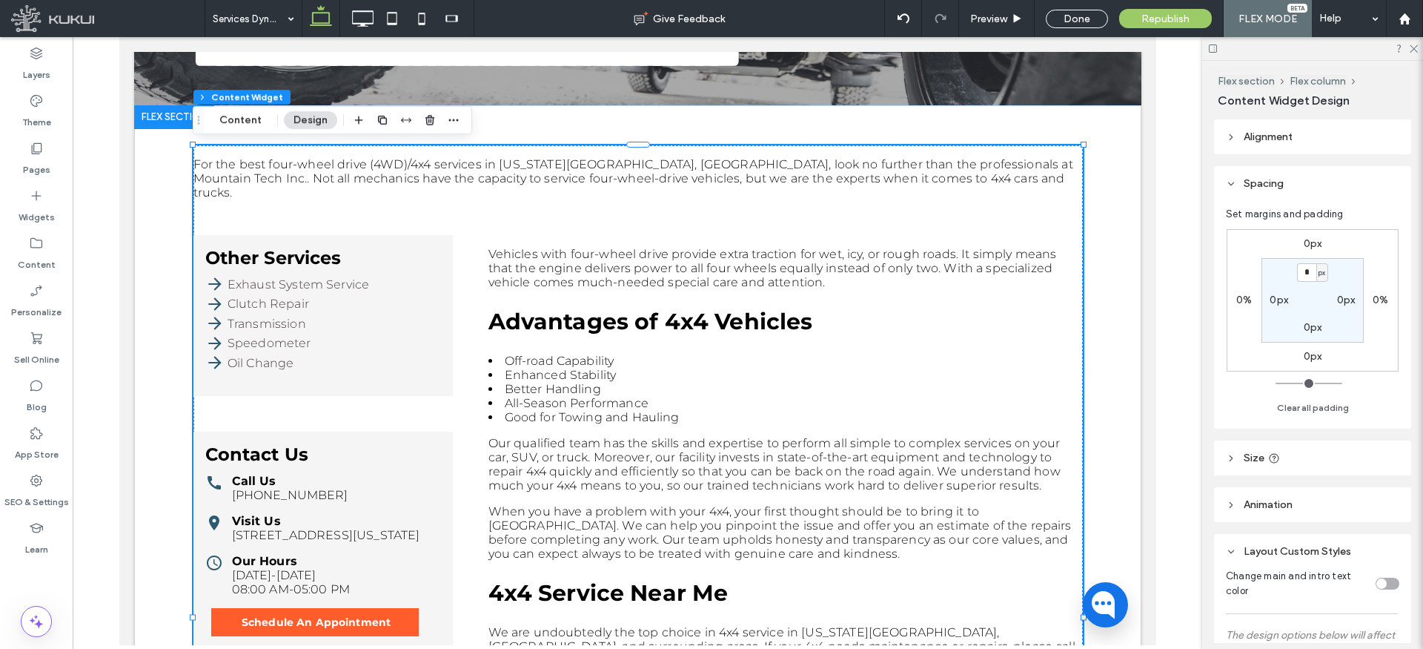
click at [1273, 300] on label "0px" at bounding box center [1279, 300] width 19 height 13
type input "**"
click at [1342, 301] on label "0px" at bounding box center [1346, 300] width 19 height 13
type input "*"
type input "**"
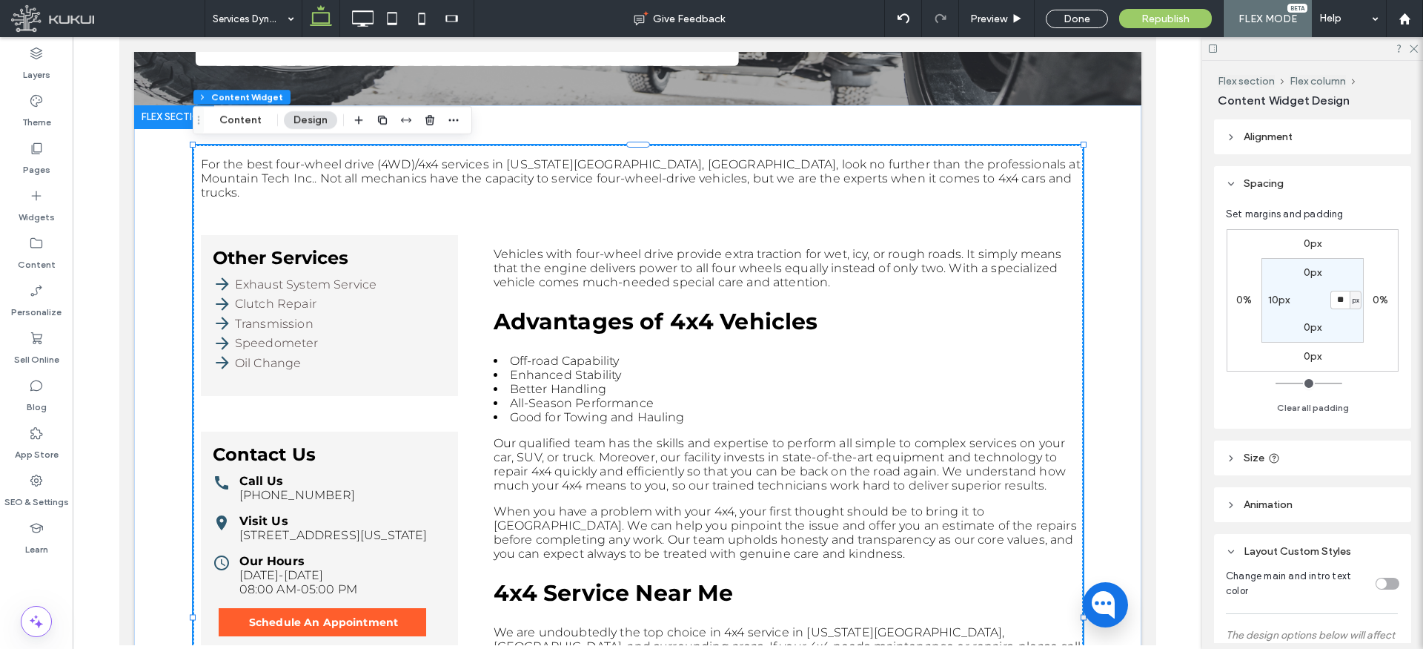
type input "**"
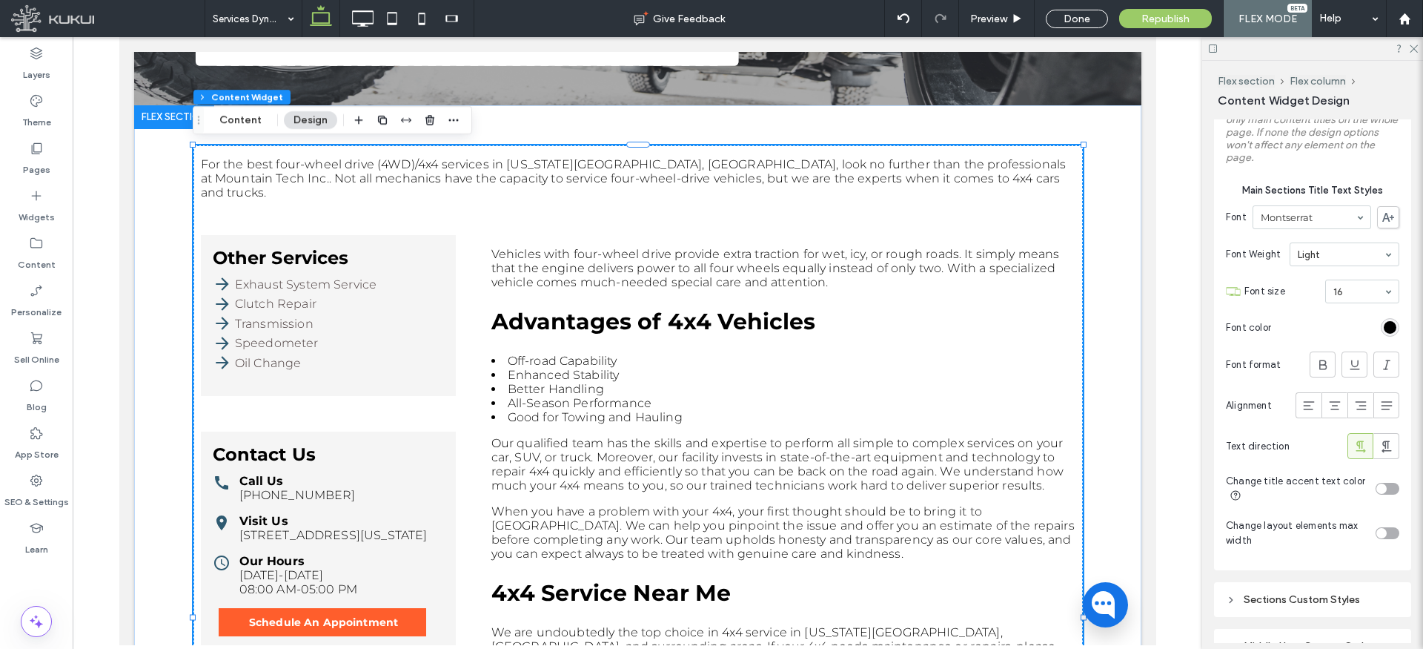
scroll to position [583, 0]
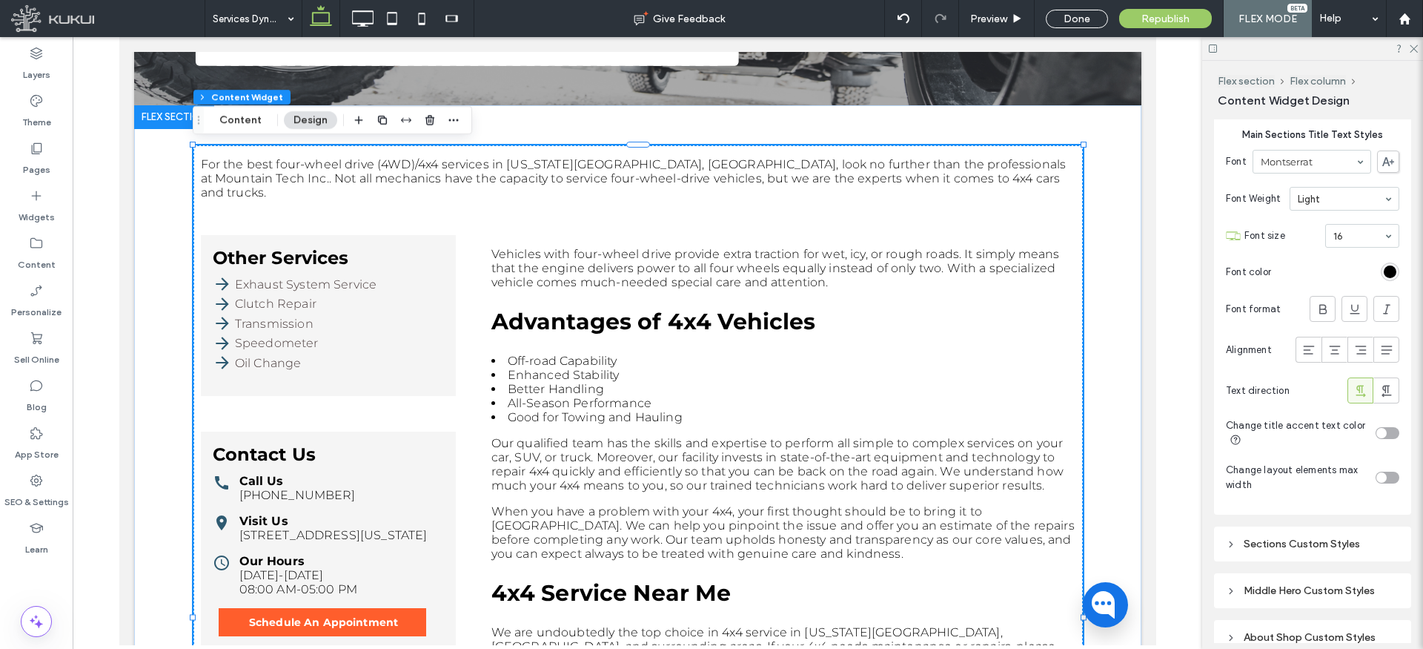
click at [1382, 476] on div "toggle" at bounding box center [1382, 477] width 10 height 10
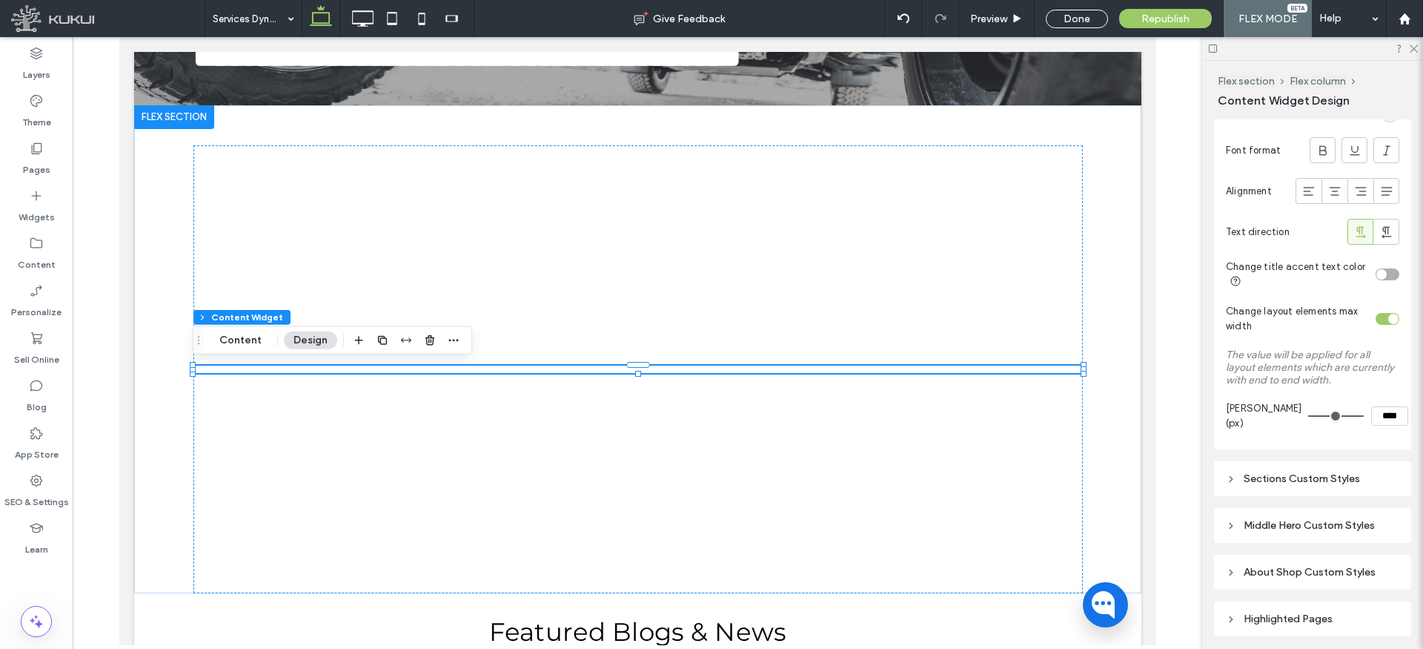
scroll to position [743, 0]
click at [1258, 481] on div "Sections Custom Styles" at bounding box center [1312, 477] width 173 height 13
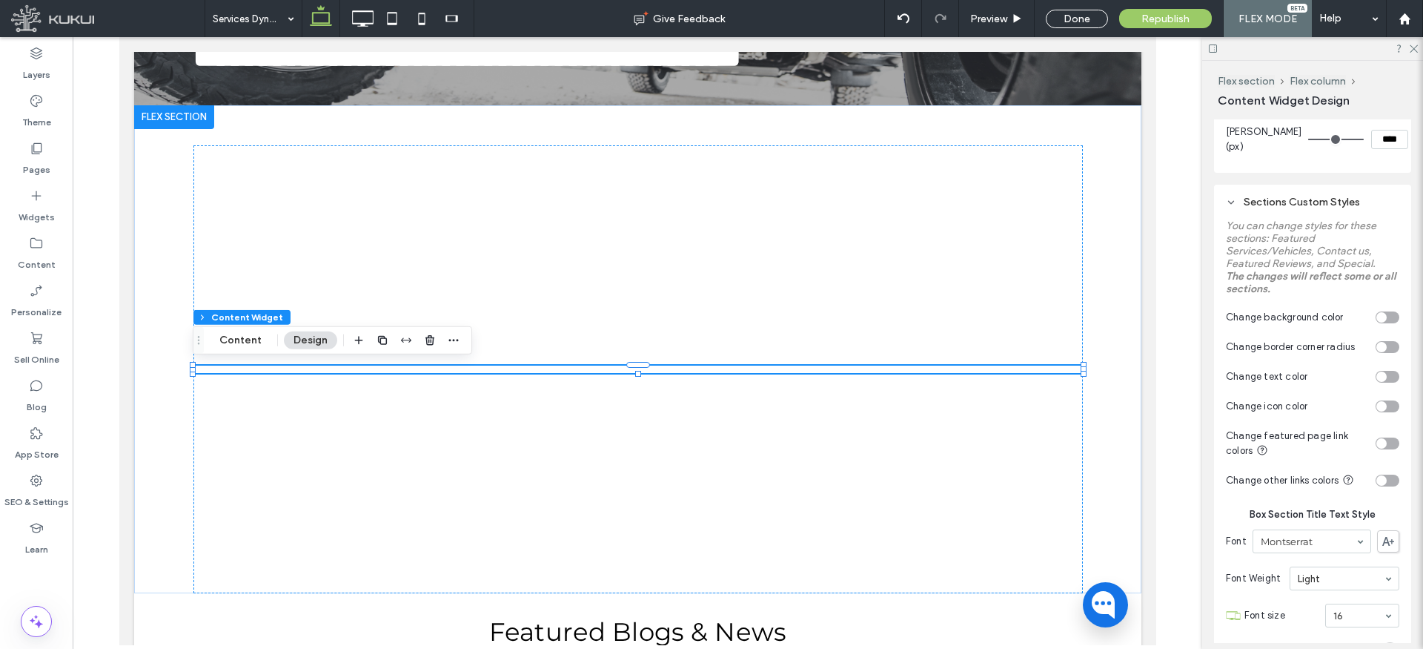
scroll to position [1031, 0]
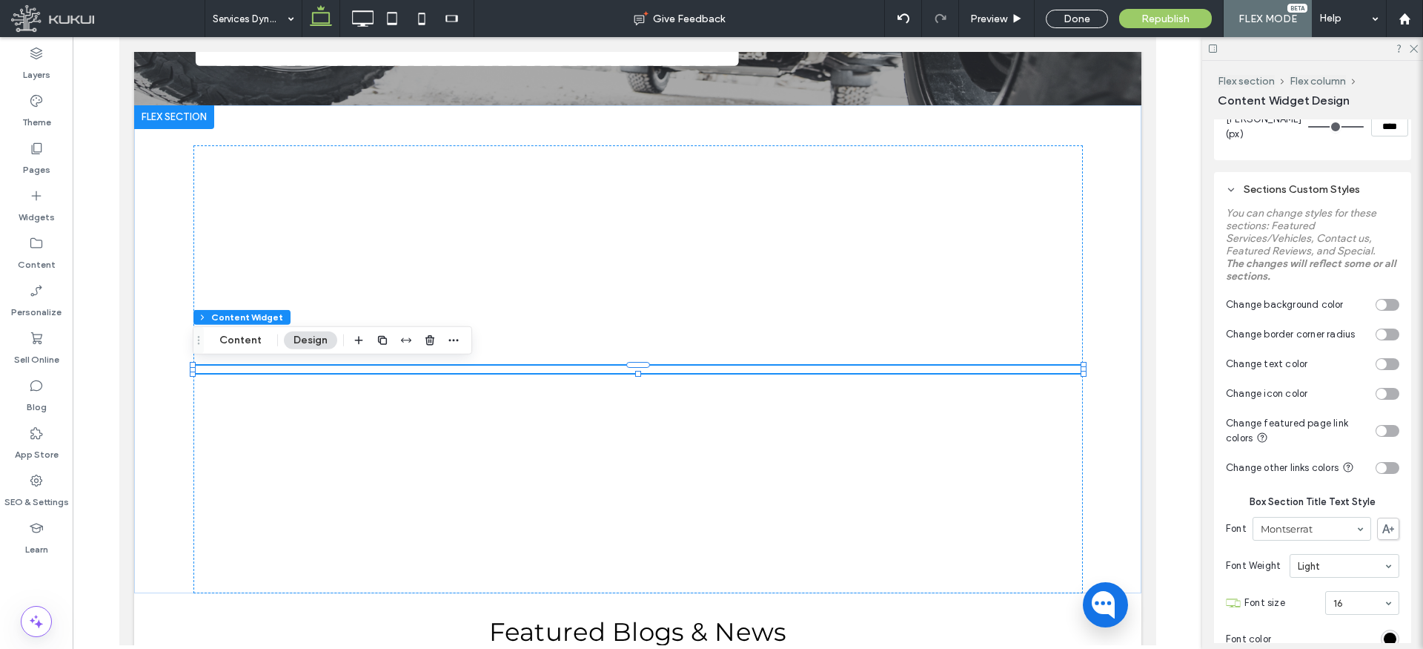
click at [1380, 429] on div "toggle" at bounding box center [1382, 431] width 10 height 10
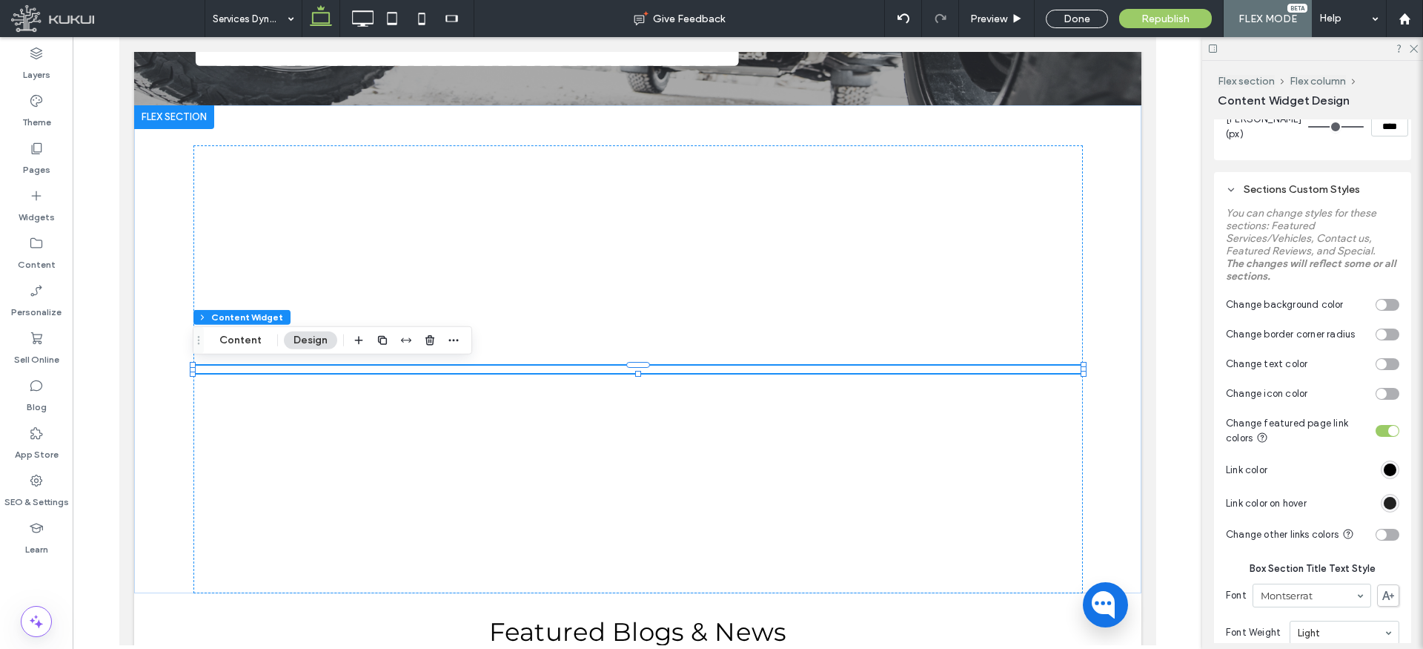
click at [1387, 504] on div "#000000" at bounding box center [1390, 503] width 13 height 13
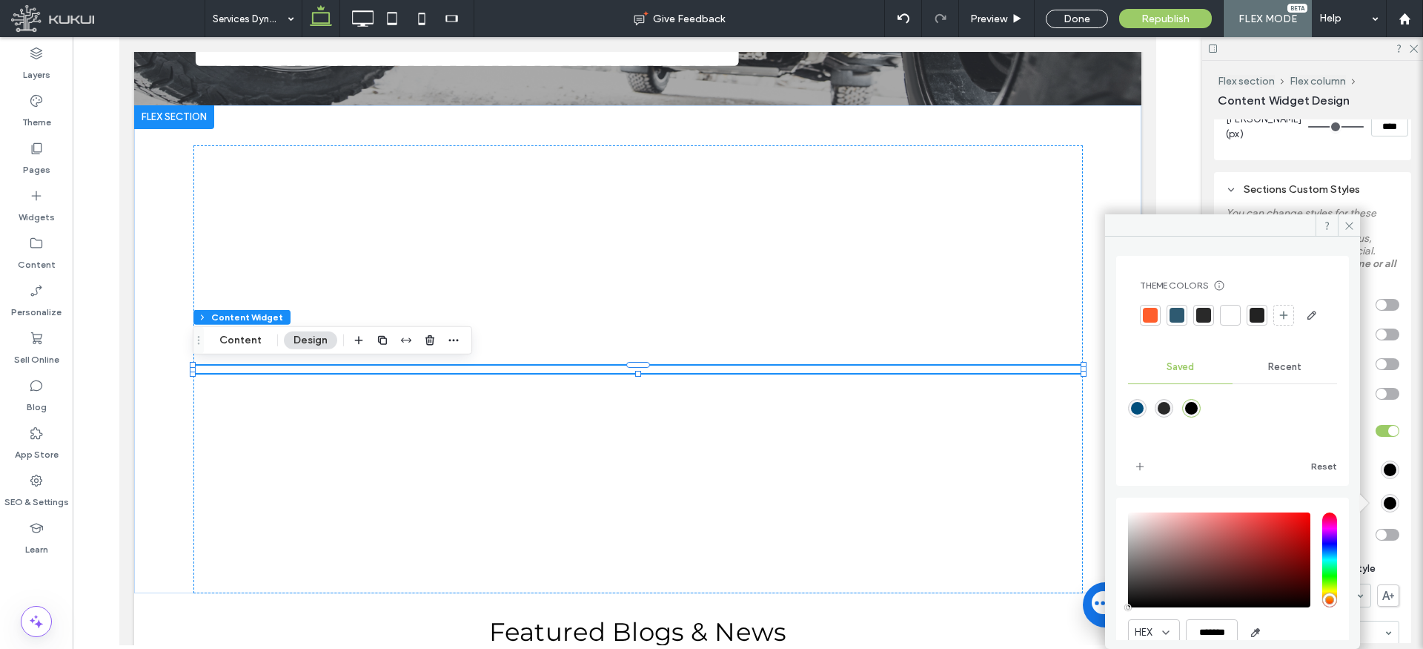
click at [1265, 555] on div "saturation and value" at bounding box center [1219, 559] width 182 height 95
type input "*******"
click at [1346, 222] on icon at bounding box center [1349, 225] width 11 height 11
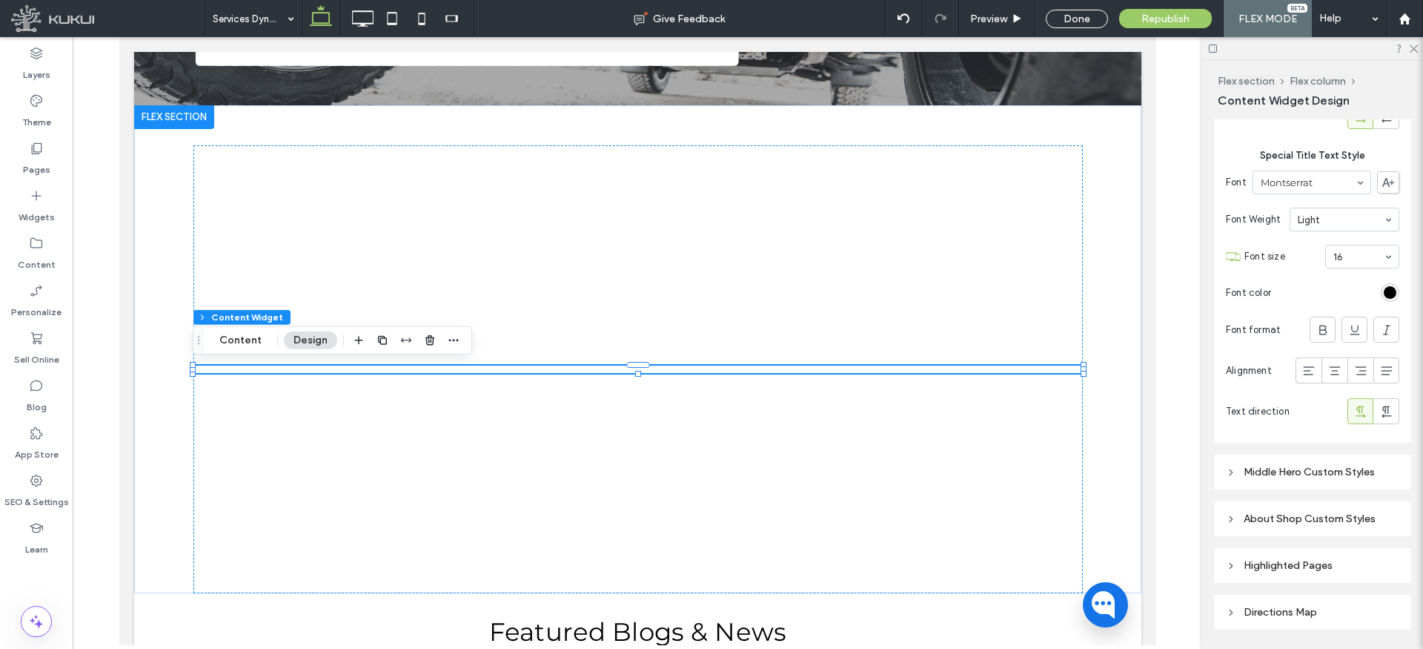
scroll to position [1793, 0]
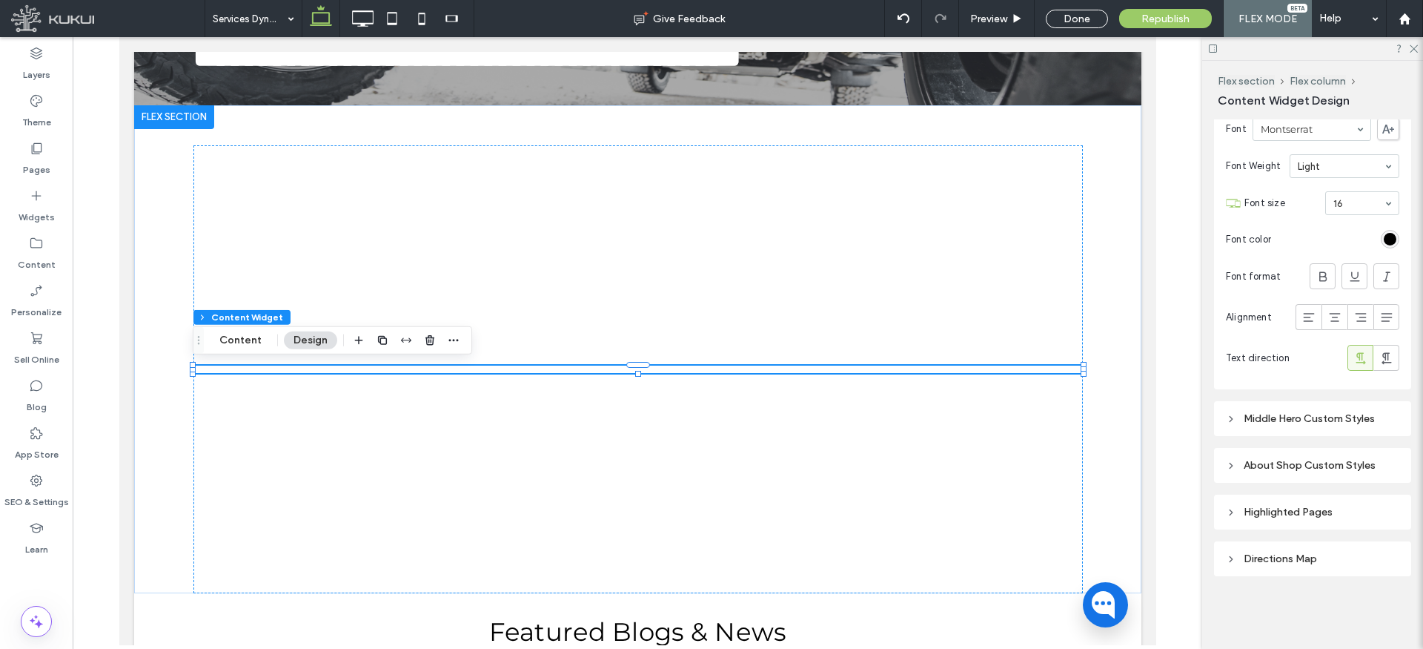
click at [1242, 415] on div "Middle Hero Custom Styles" at bounding box center [1312, 418] width 173 height 13
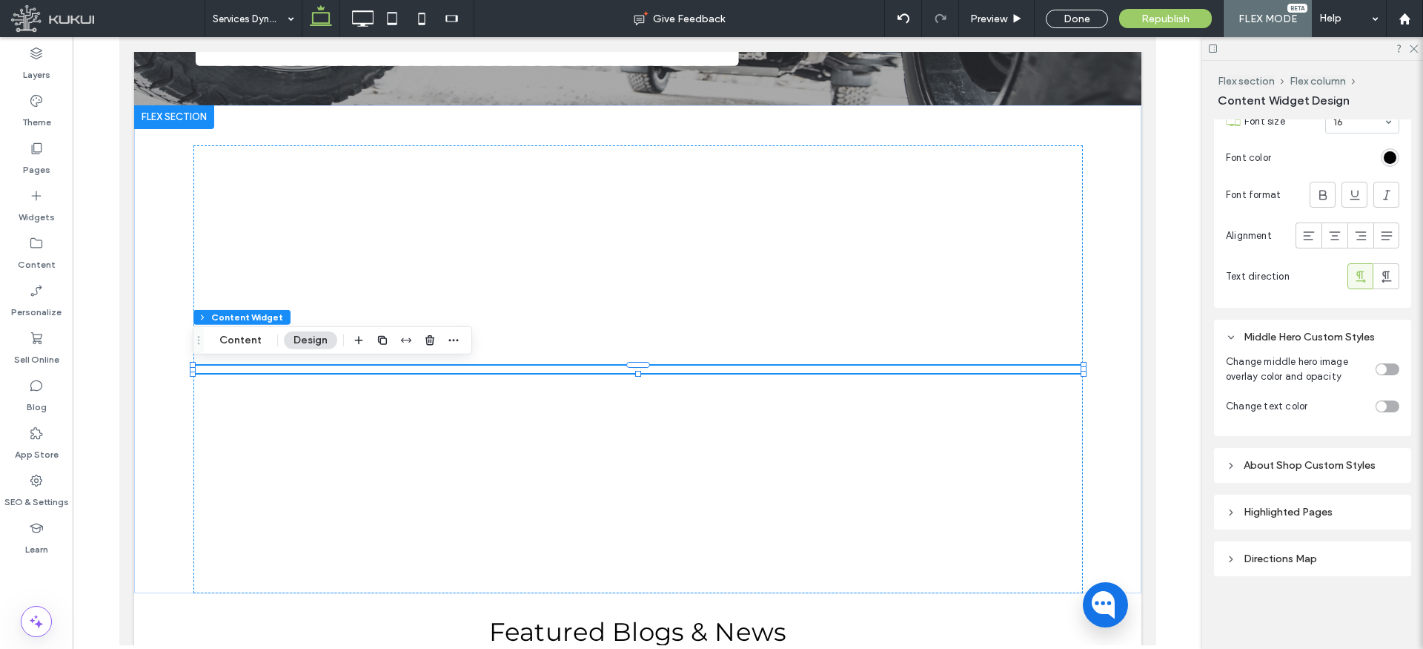
drag, startPoint x: 1386, startPoint y: 368, endPoint x: 1376, endPoint y: 380, distance: 14.7
click at [1386, 368] on div "toggle" at bounding box center [1382, 369] width 10 height 10
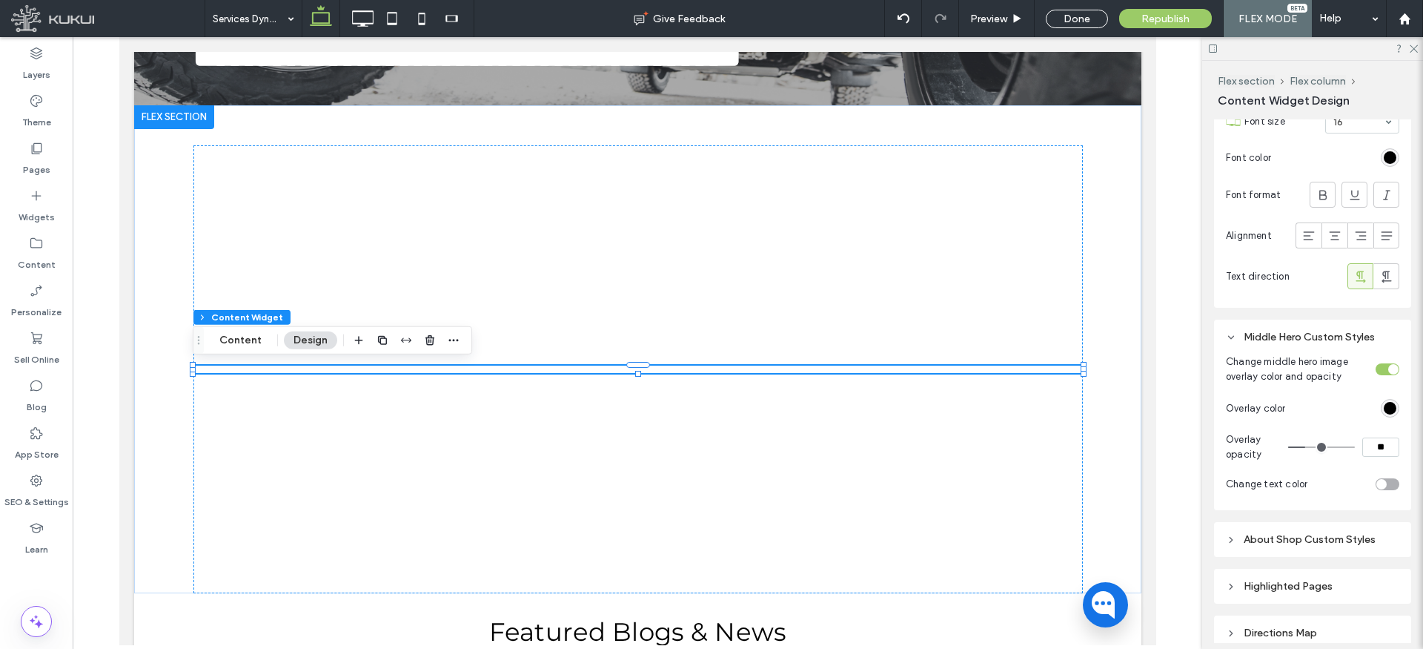
type input "**"
click at [1314, 447] on input "range" at bounding box center [1321, 446] width 67 height 1
type input "**"
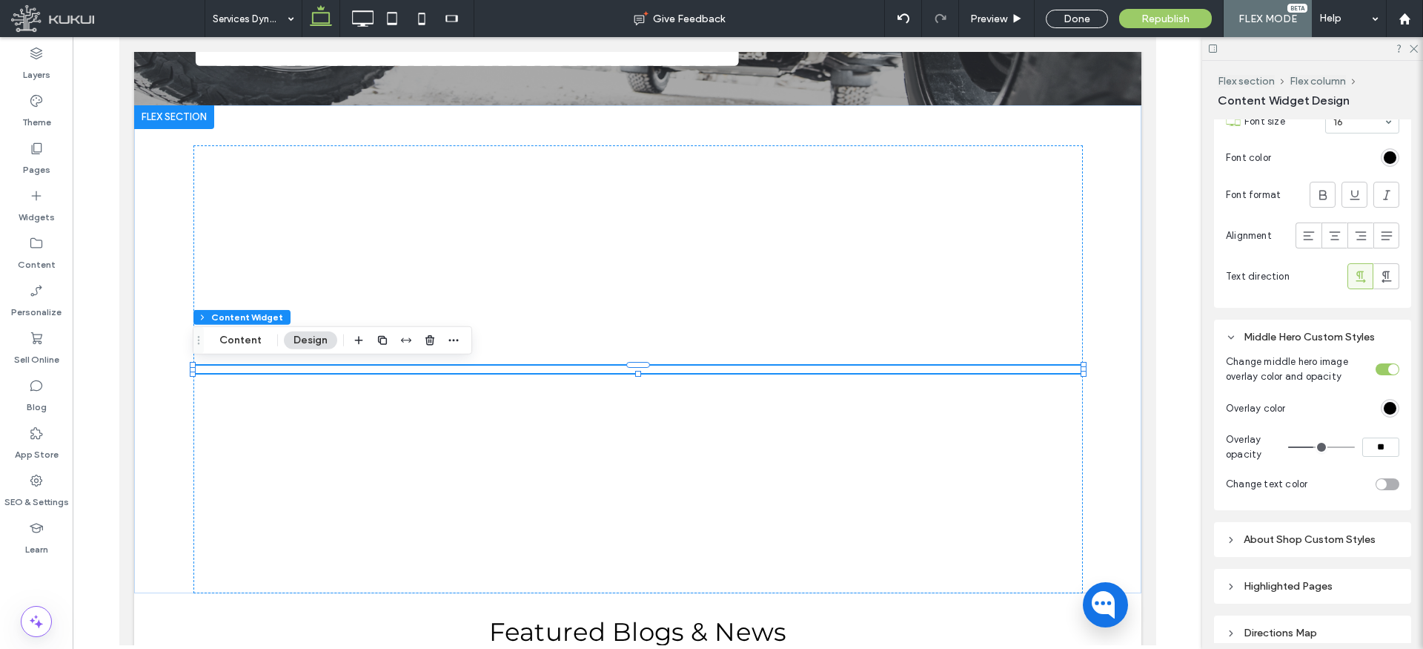
type input "**"
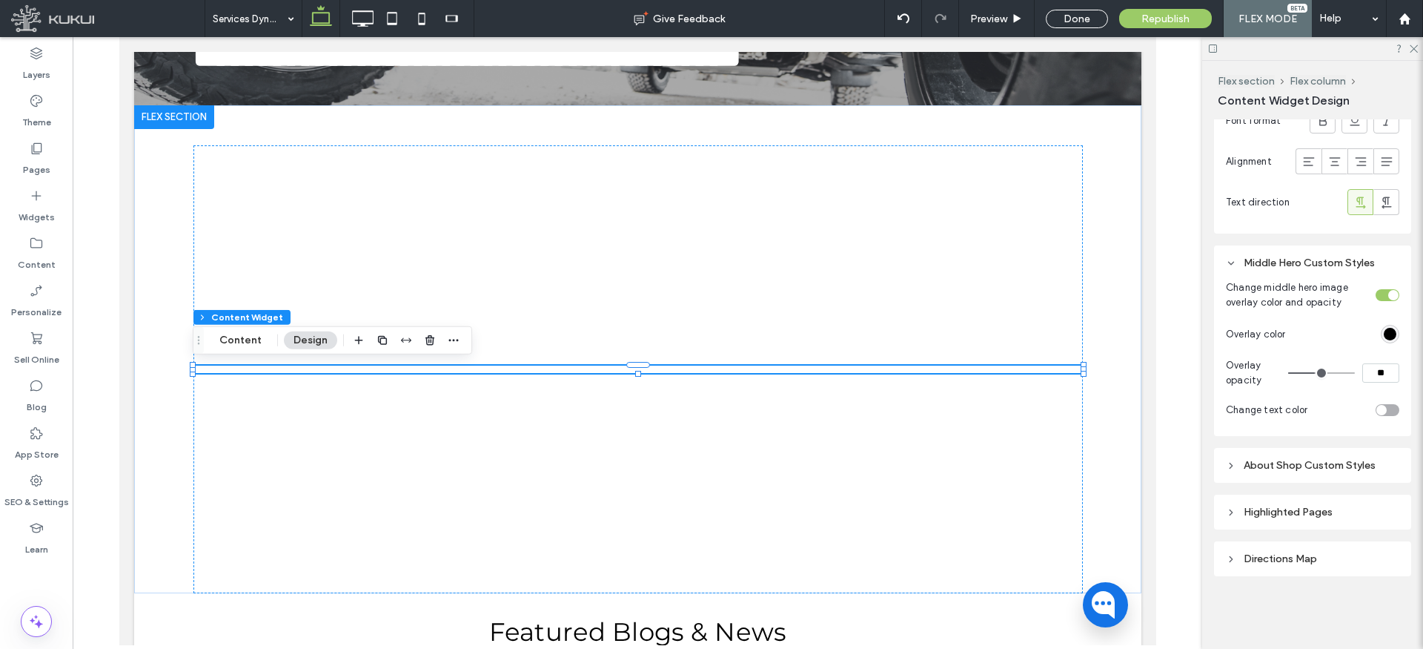
drag, startPoint x: 1415, startPoint y: 51, endPoint x: 1288, endPoint y: 81, distance: 130.9
click at [1415, 51] on icon at bounding box center [1414, 48] width 10 height 10
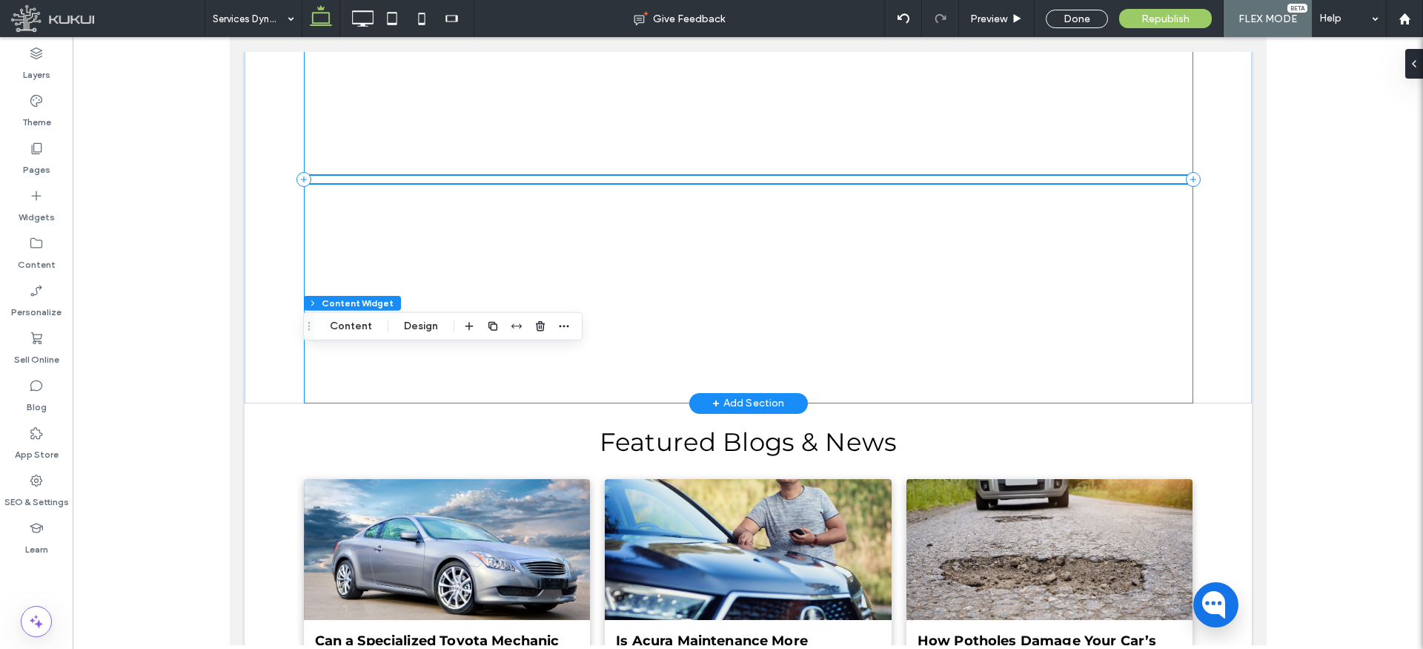
scroll to position [744, 0]
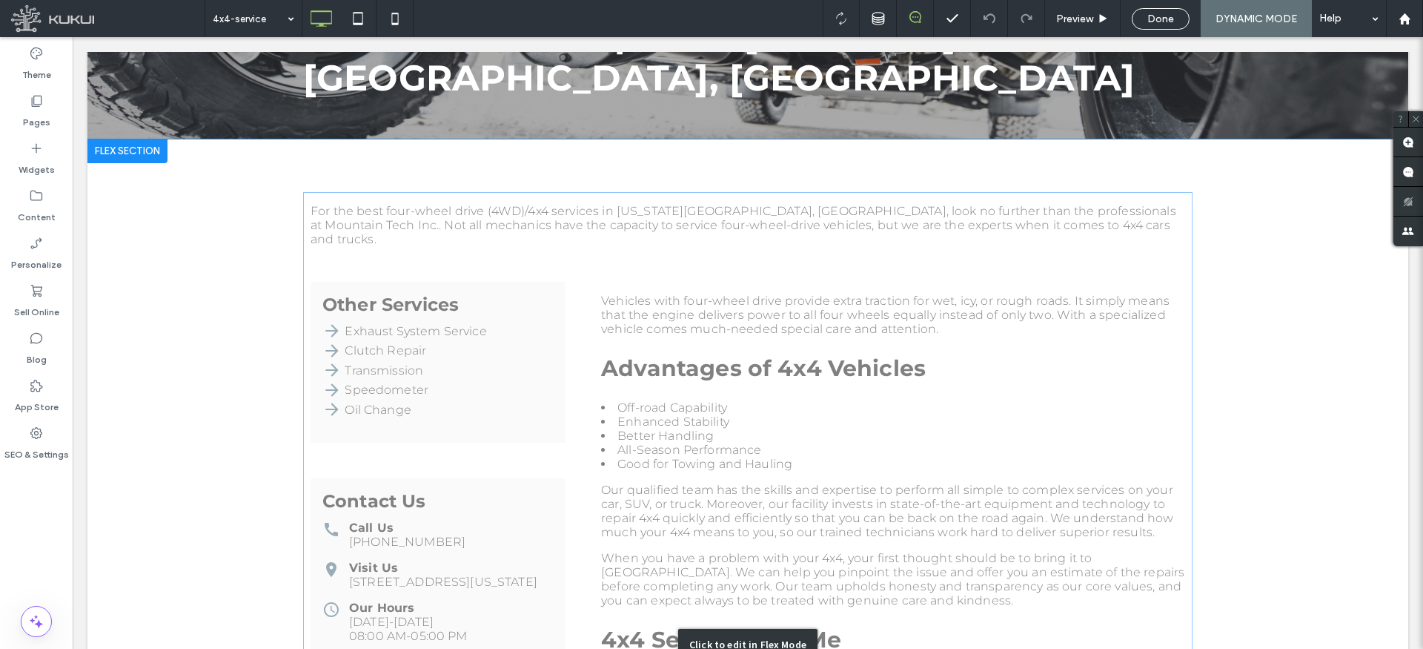
click at [380, 302] on div "Click to edit in Flex Mode" at bounding box center [747, 644] width 1321 height 1010
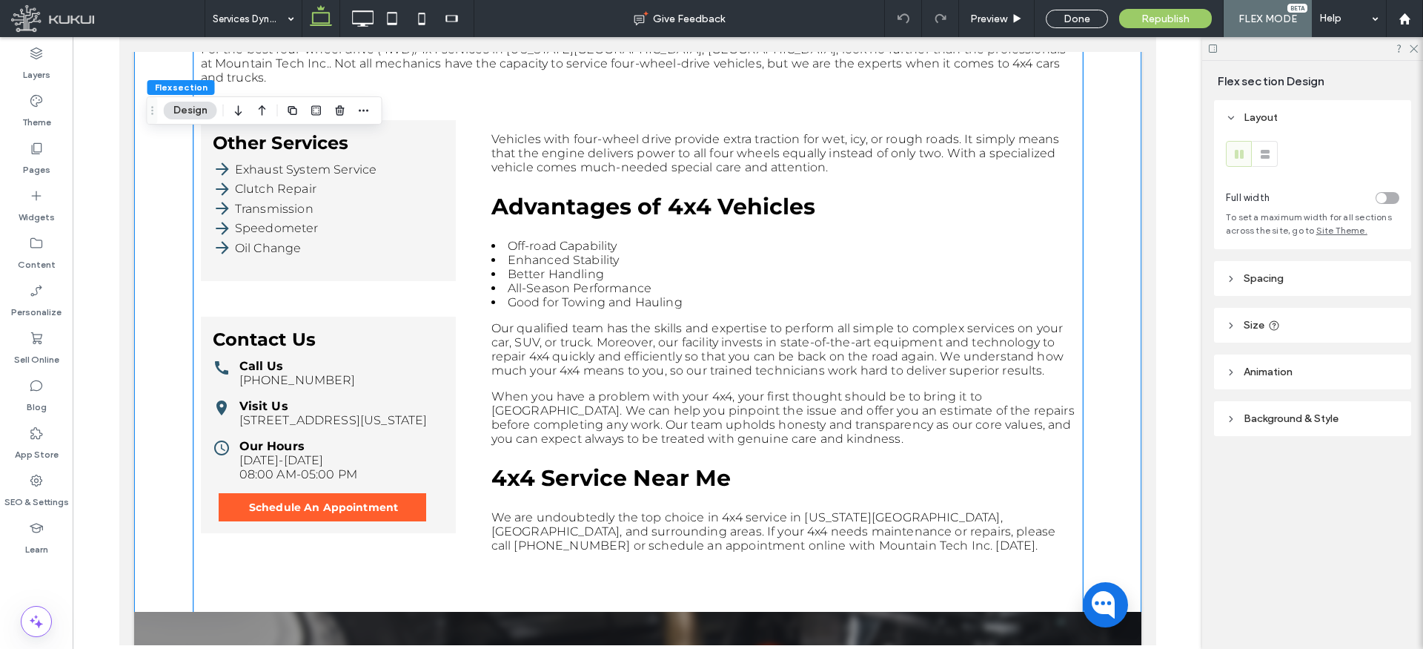
scroll to position [633, 0]
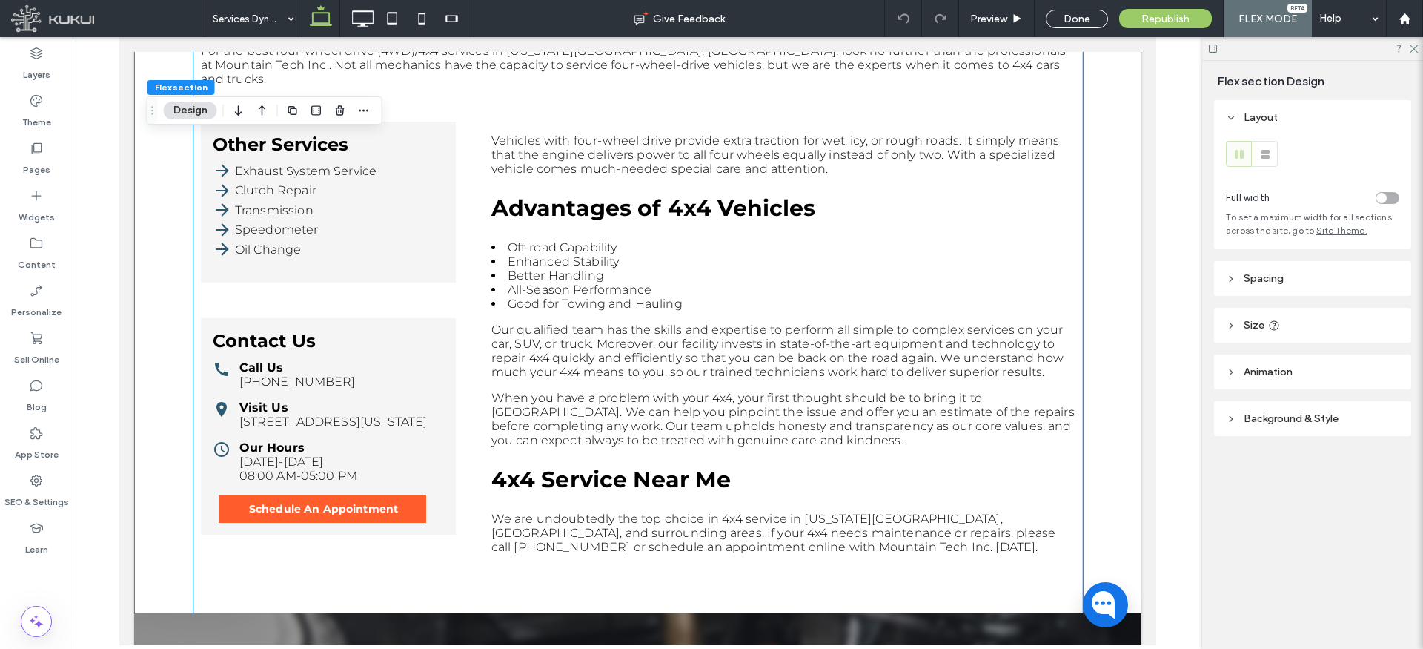
click at [426, 360] on div "Call Us (503) 650-3686" at bounding box center [327, 374] width 231 height 28
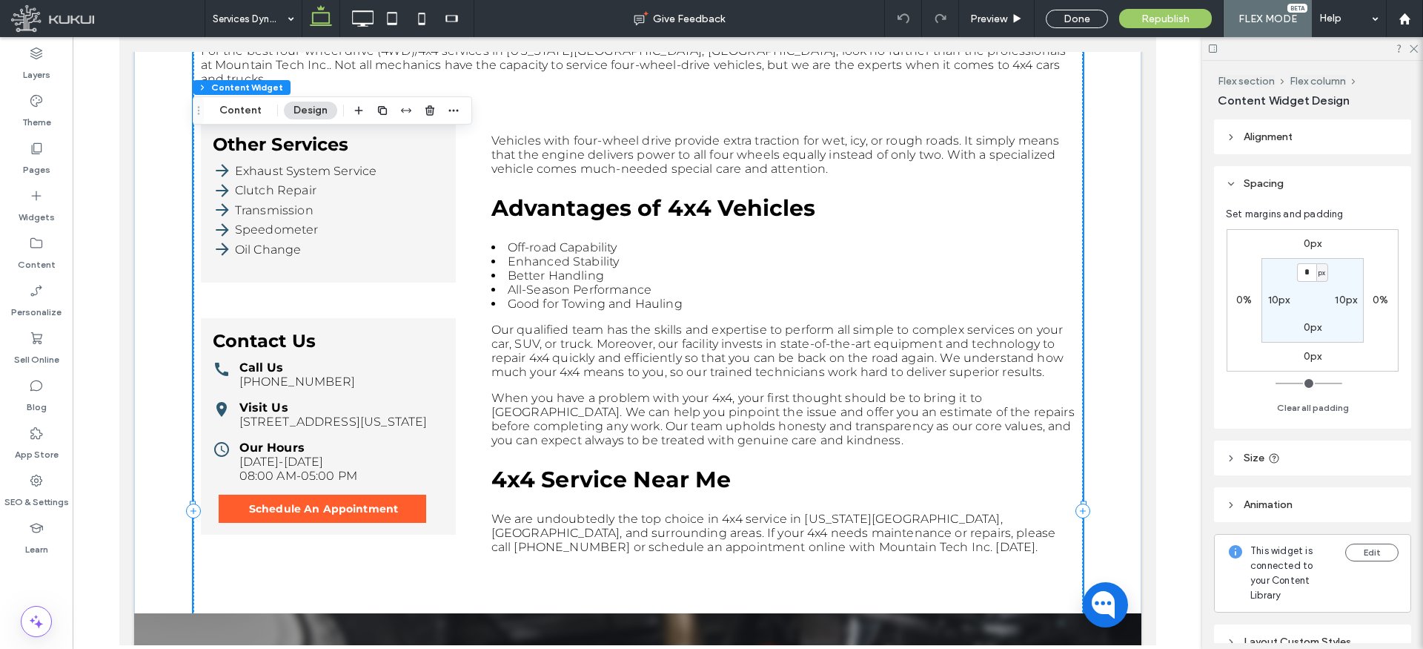
click at [406, 360] on div "Call Us (503) 650-3686" at bounding box center [327, 374] width 231 height 28
click at [391, 360] on div "Call Us (503) 650-3686" at bounding box center [327, 374] width 231 height 28
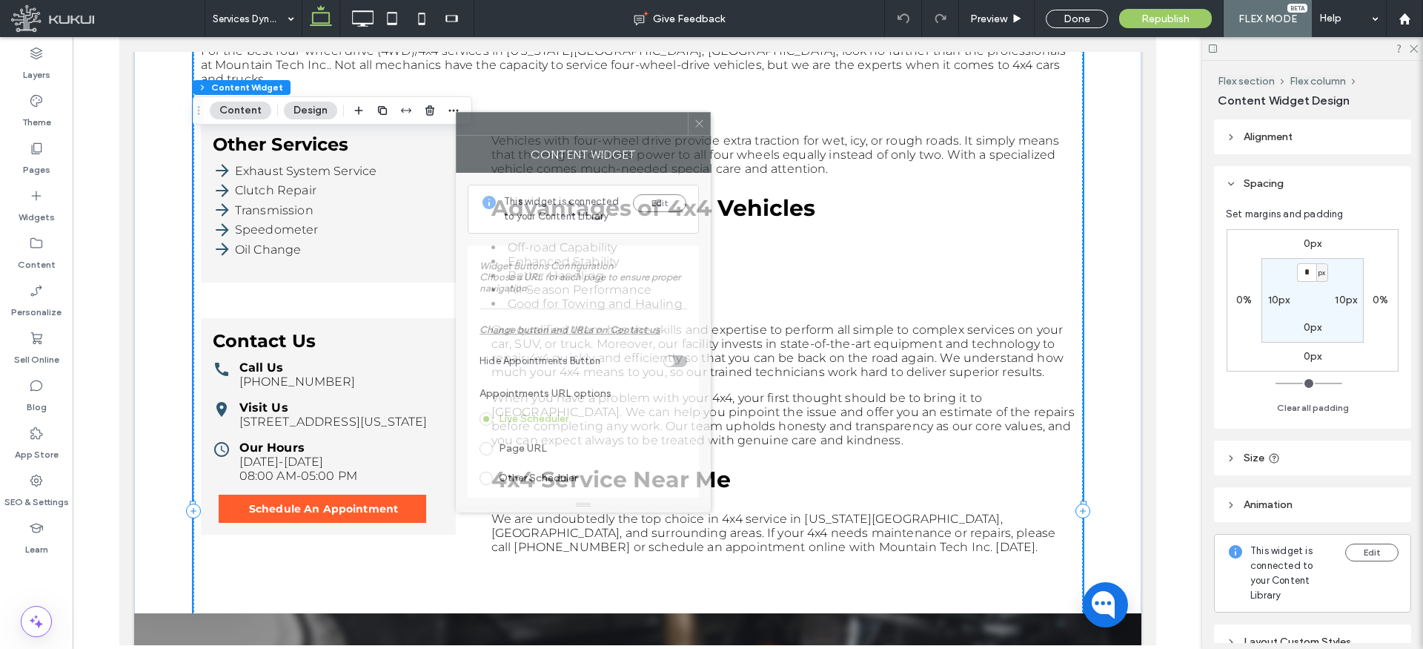
drag, startPoint x: 1215, startPoint y: 136, endPoint x: 571, endPoint y: 170, distance: 645.1
click at [568, 129] on div at bounding box center [572, 124] width 231 height 22
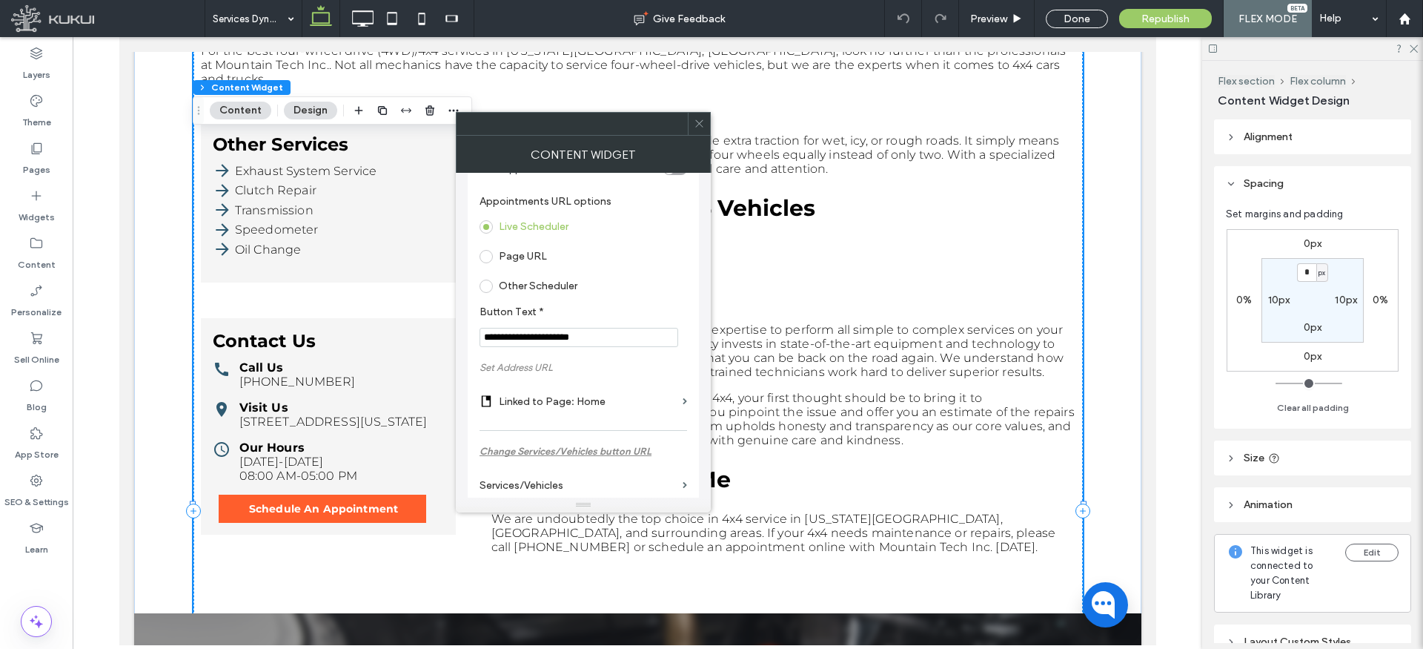
scroll to position [193, 0]
click at [536, 400] on label "Linked to Page: Home" at bounding box center [588, 399] width 178 height 27
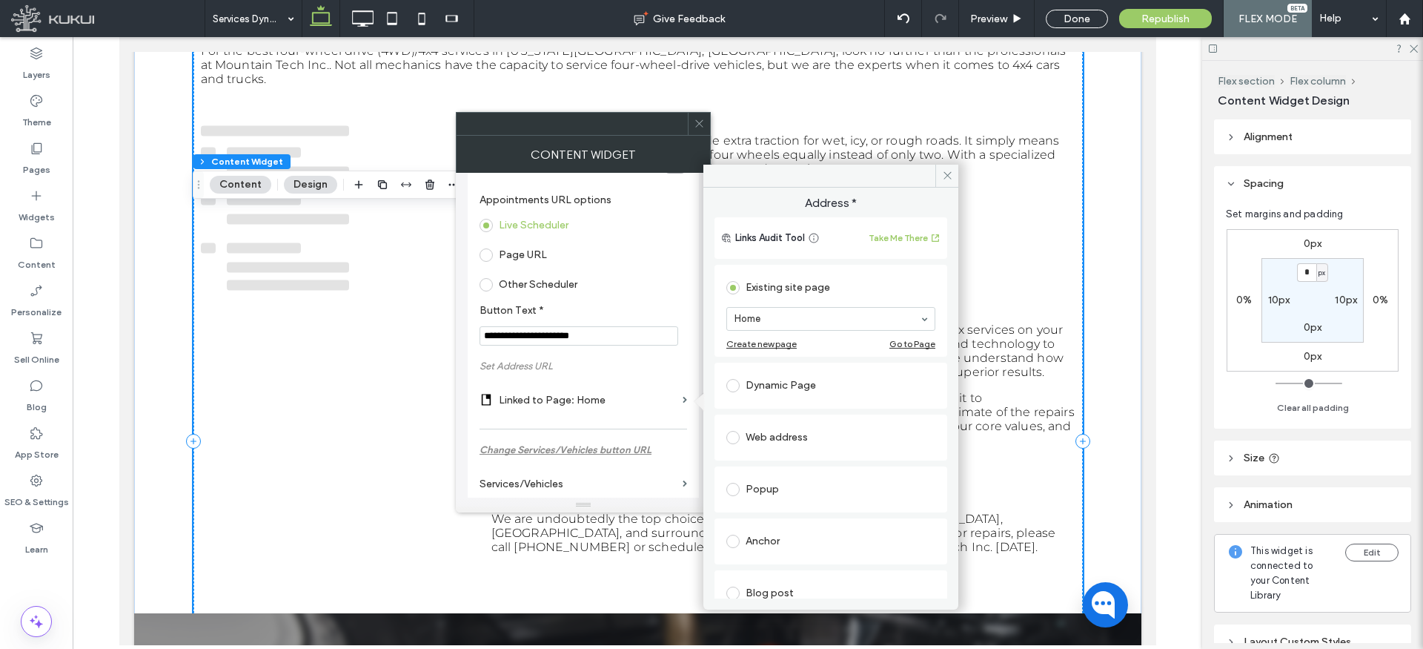
scroll to position [413, 0]
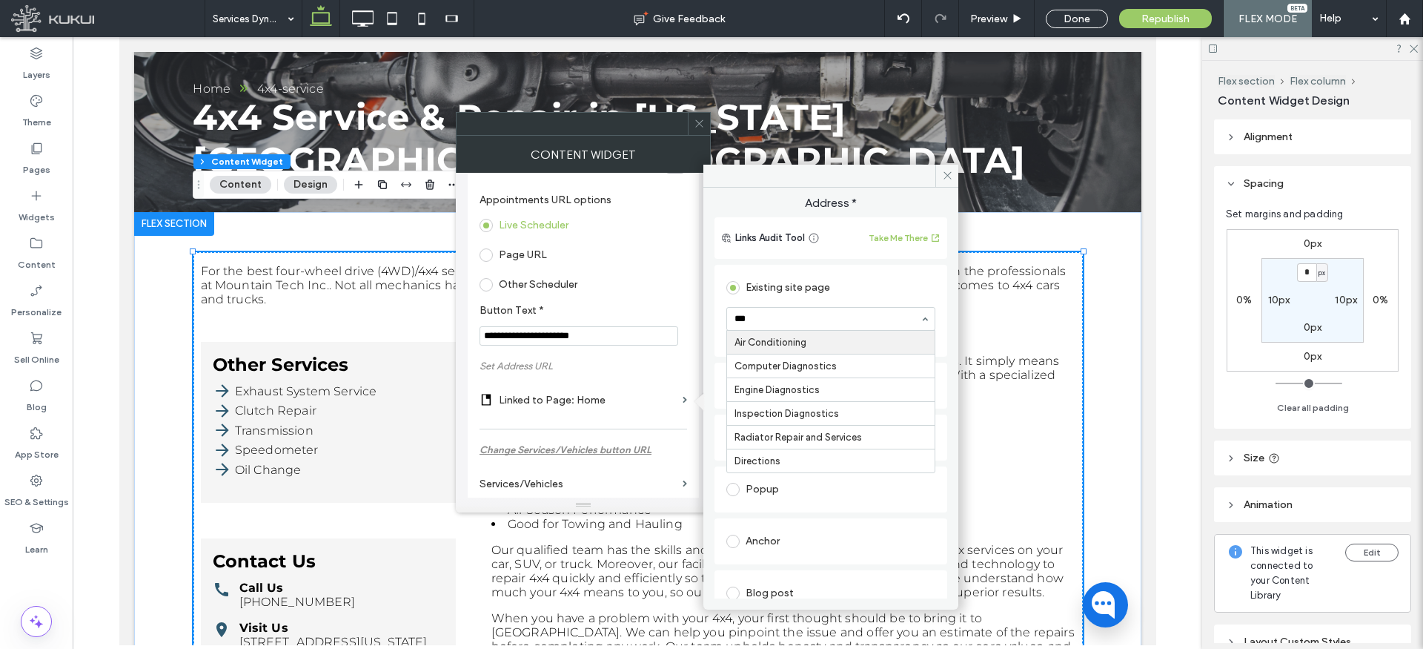
type input "****"
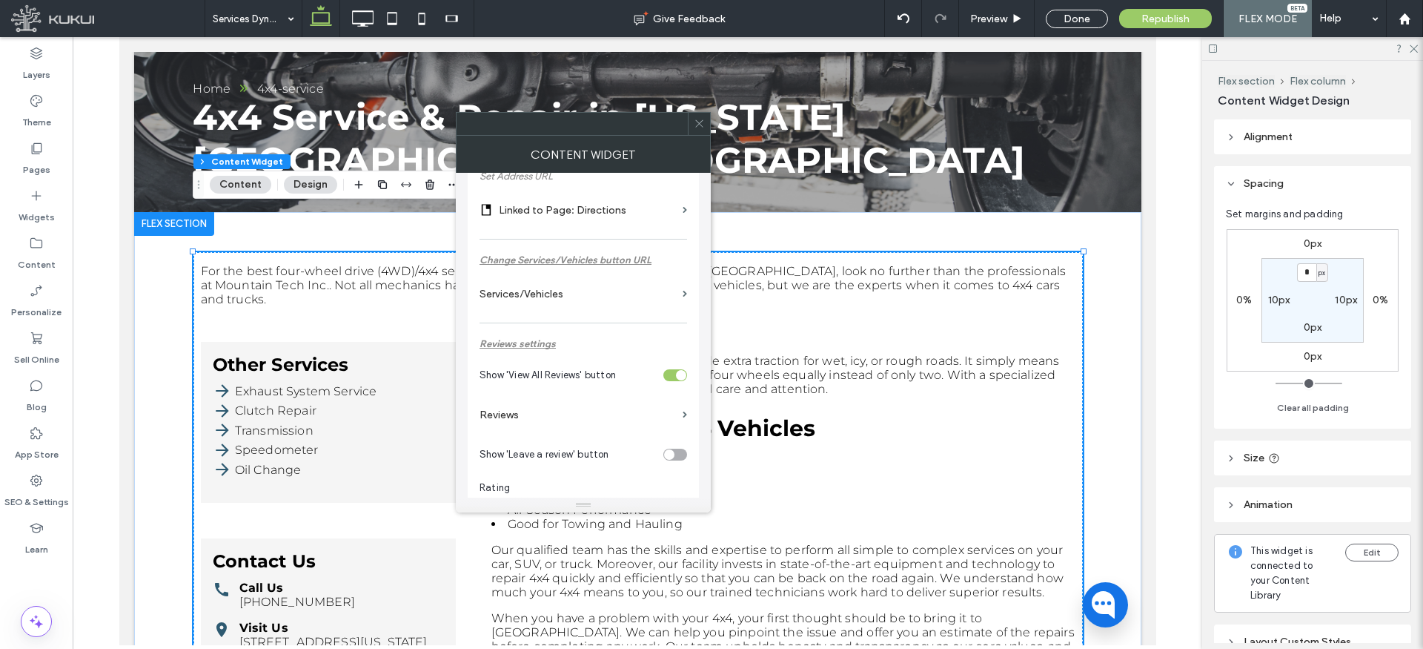
scroll to position [419, 0]
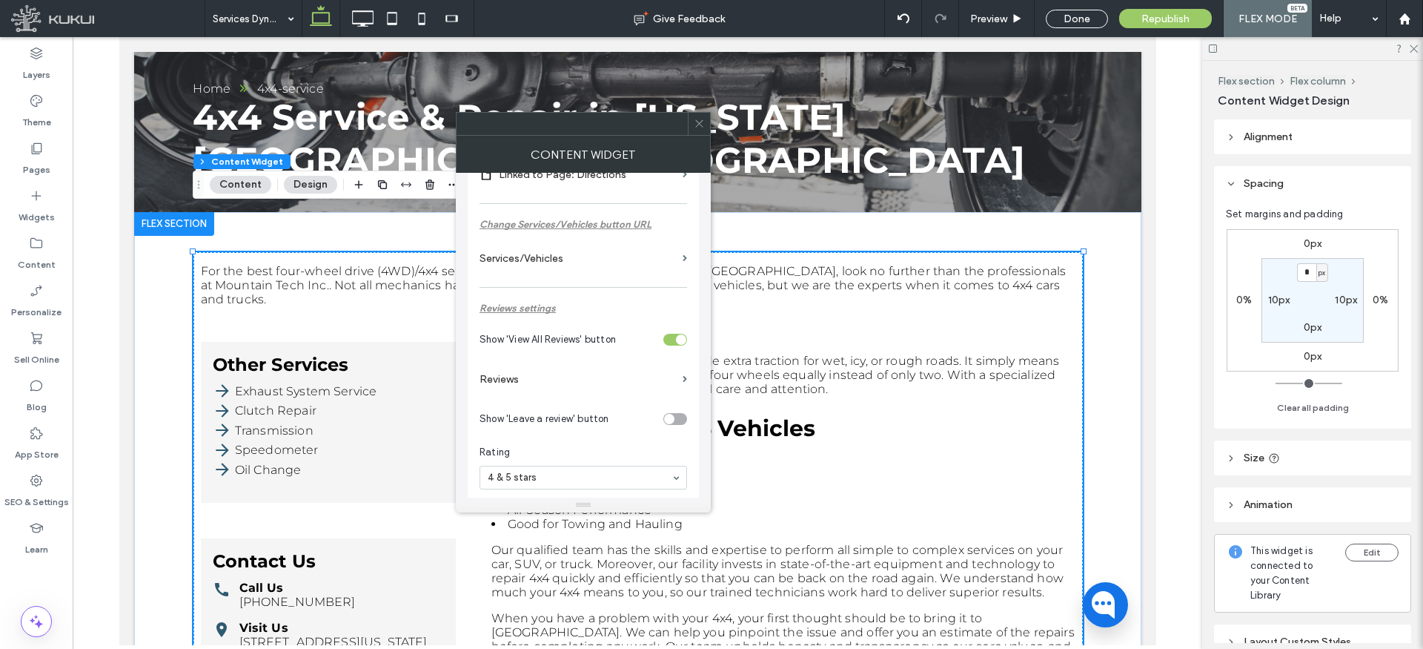
click at [546, 384] on label "Reviews" at bounding box center [578, 378] width 197 height 27
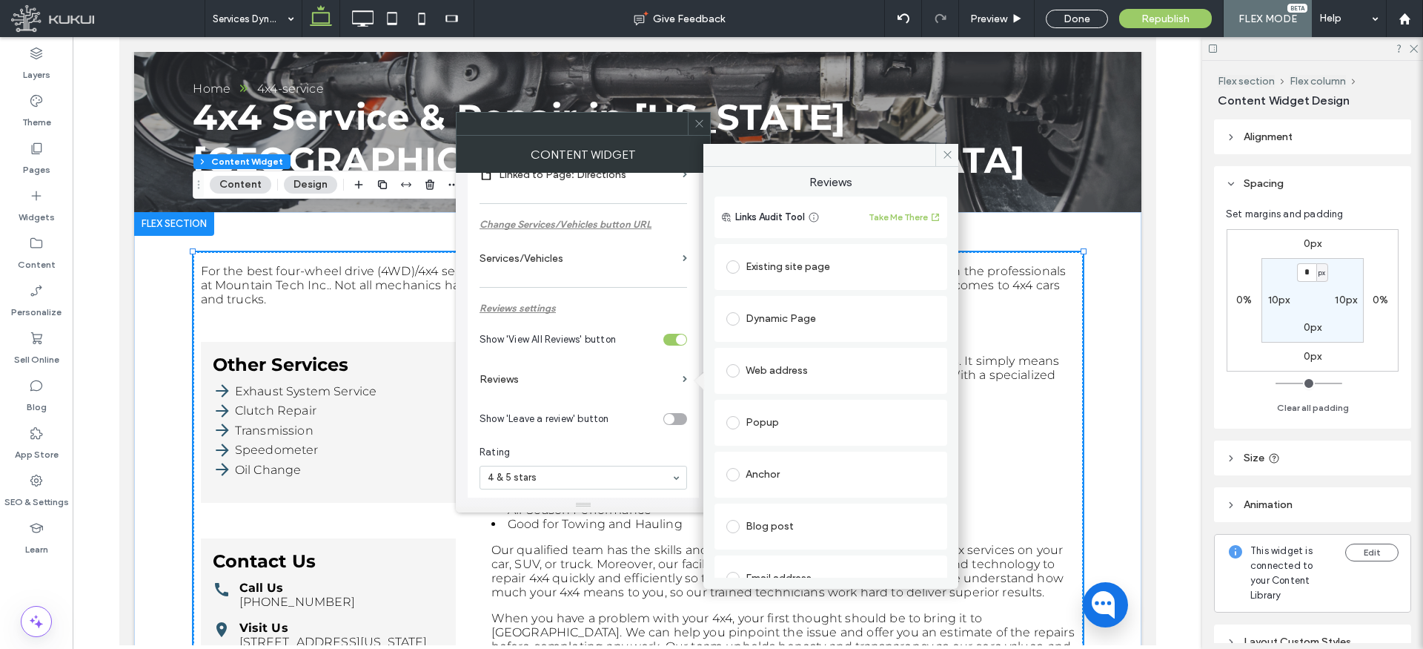
click at [766, 265] on div "Existing site page" at bounding box center [831, 267] width 209 height 24
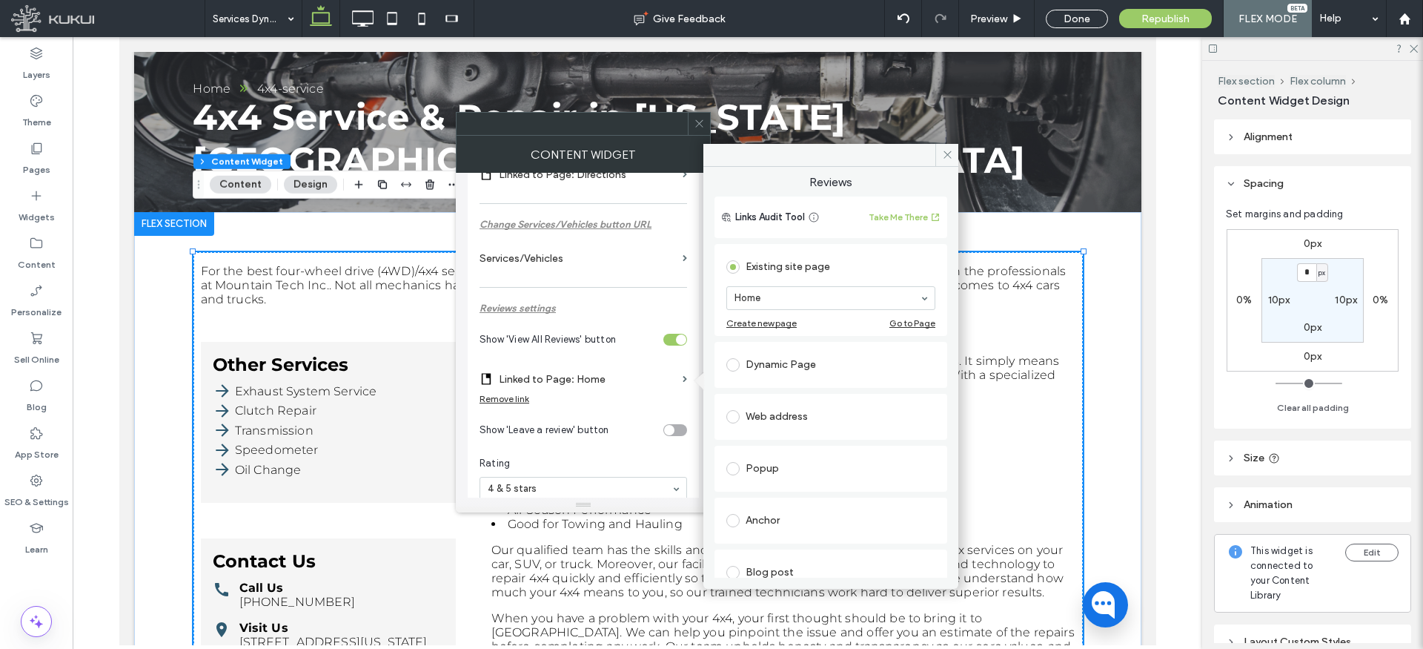
scroll to position [413, 0]
type input "***"
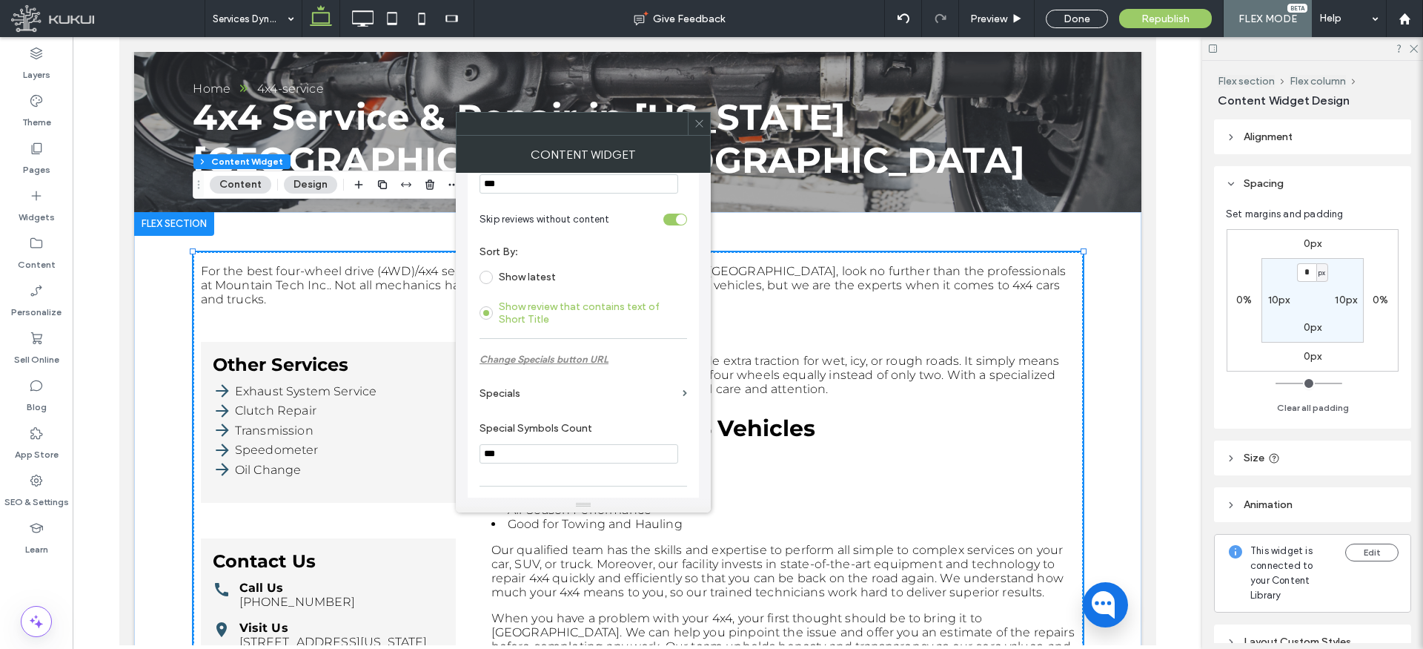
scroll to position [786, 0]
click at [542, 393] on label "Specials" at bounding box center [578, 389] width 197 height 27
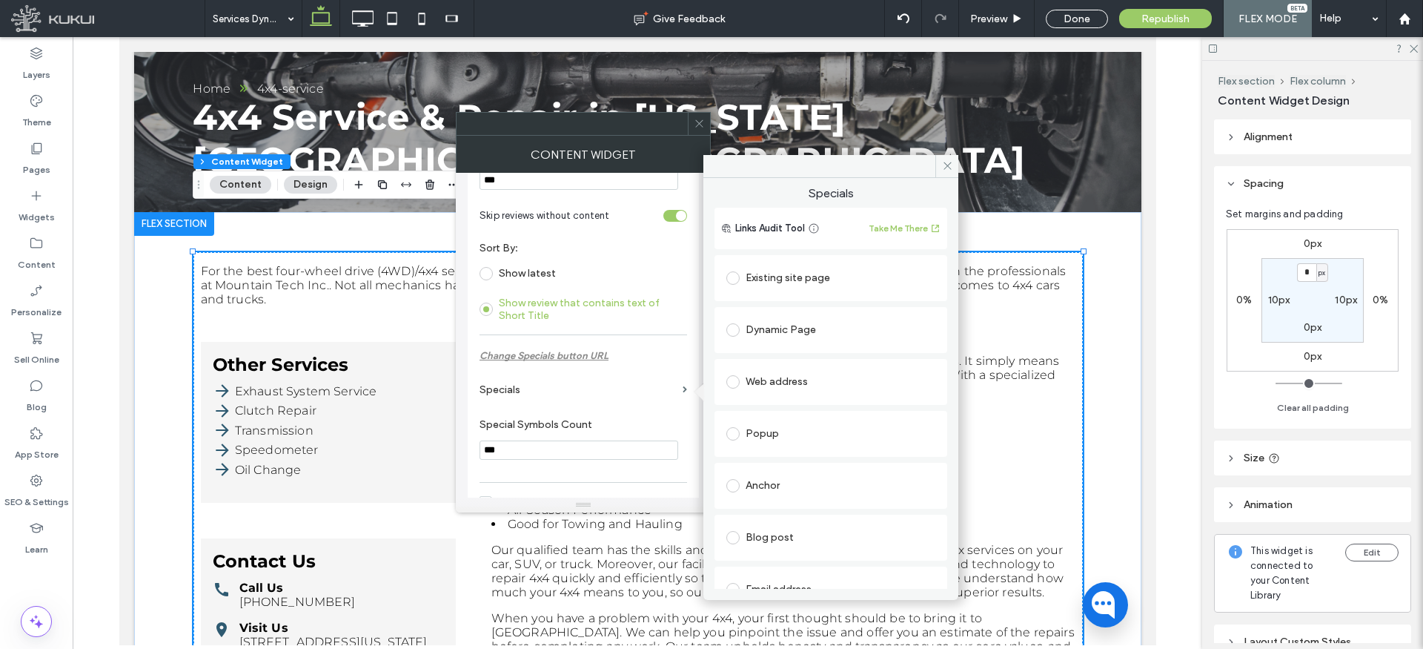
click at [792, 278] on div "Existing site page" at bounding box center [831, 278] width 209 height 24
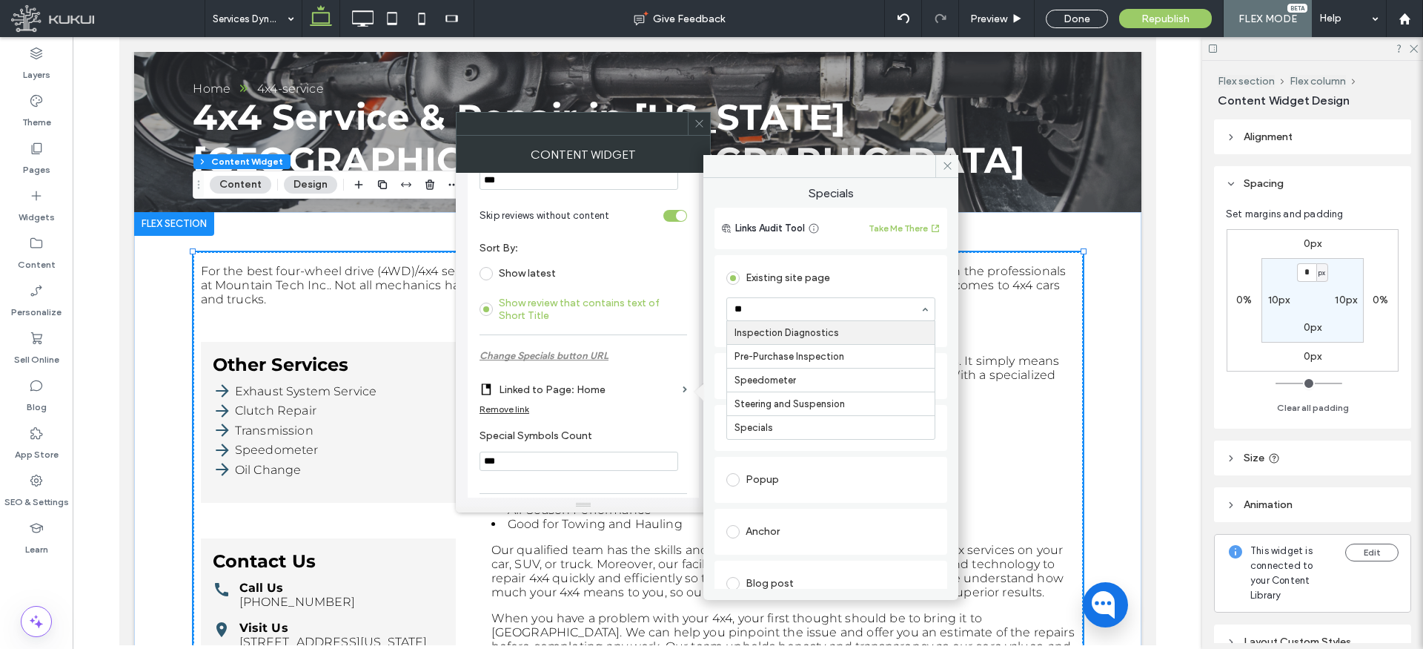
type input "***"
drag, startPoint x: 758, startPoint y: 422, endPoint x: 765, endPoint y: 417, distance: 8.0
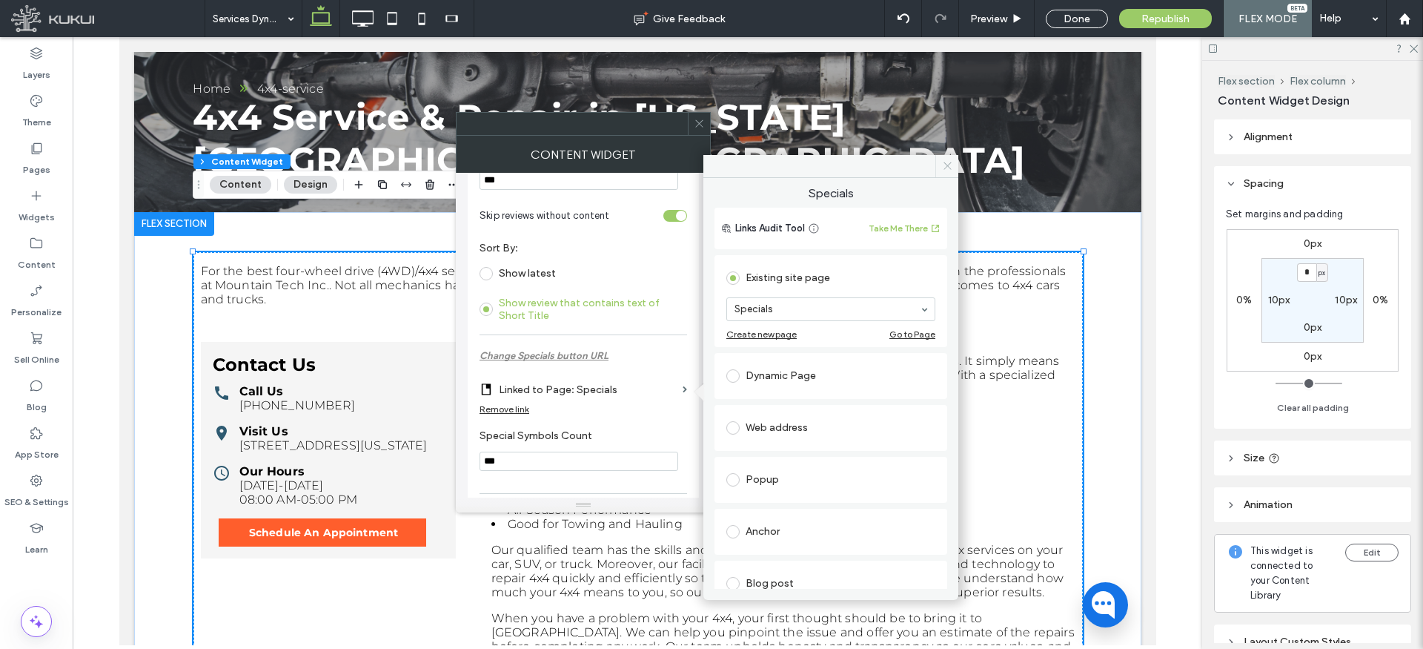
click at [950, 167] on icon at bounding box center [947, 165] width 11 height 11
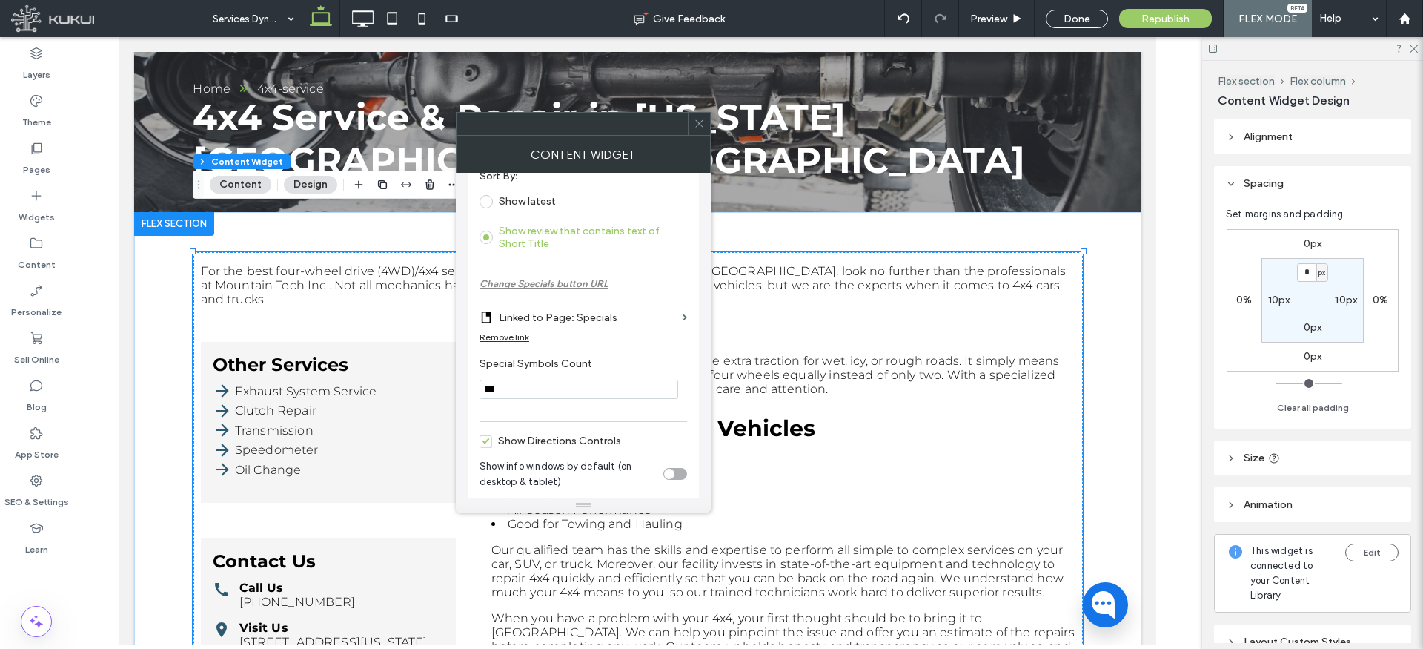
scroll to position [889, 0]
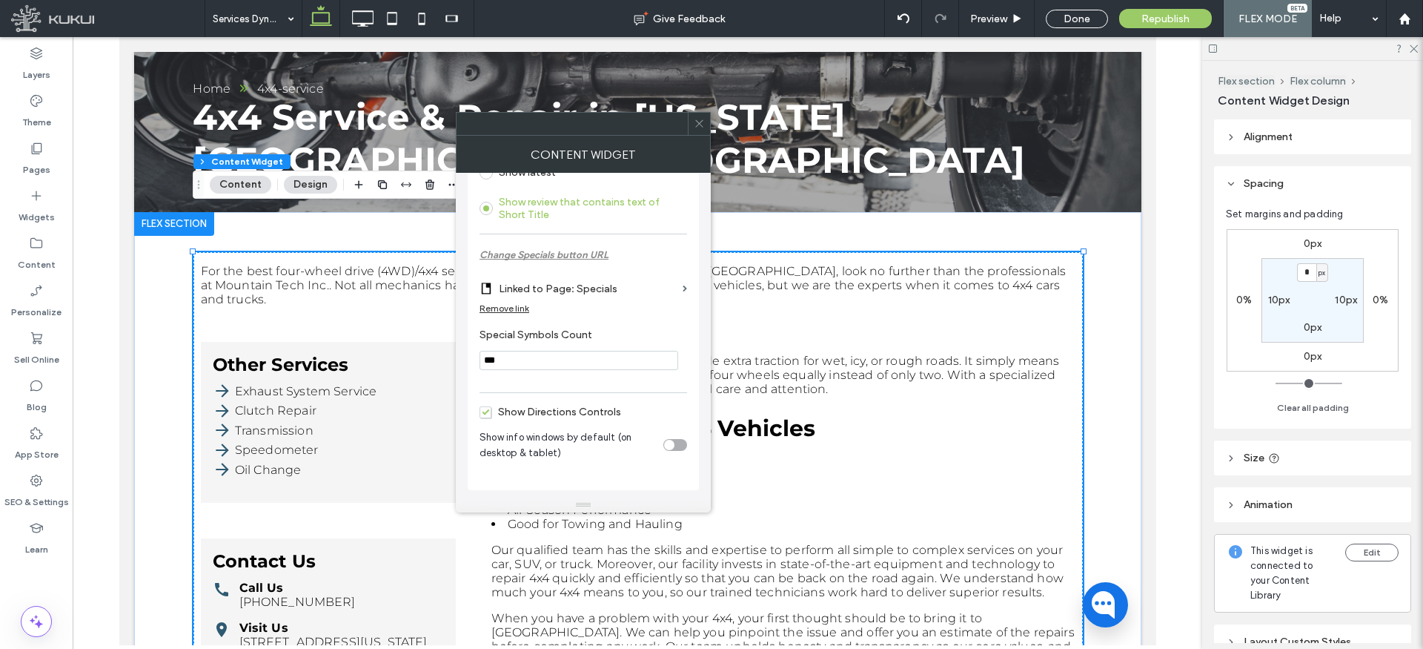
drag, startPoint x: 698, startPoint y: 125, endPoint x: 681, endPoint y: 142, distance: 23.6
click at [698, 125] on use at bounding box center [698, 123] width 7 height 7
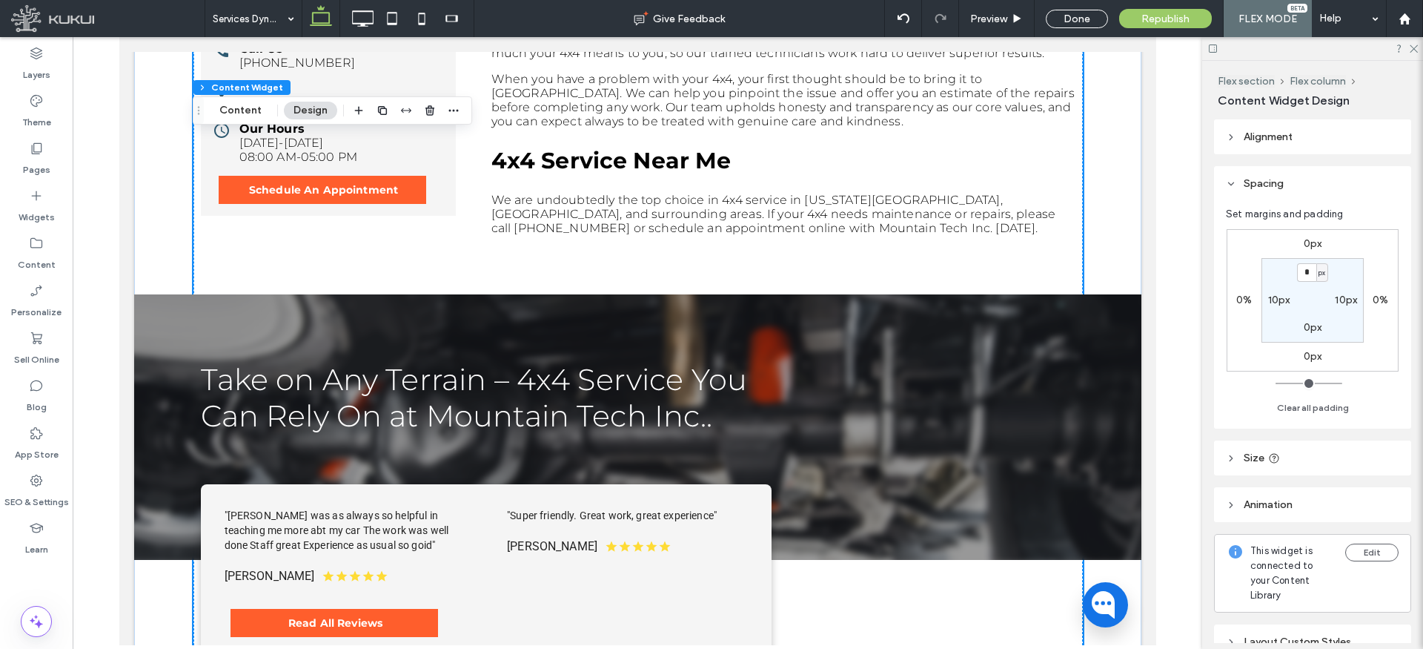
scroll to position [622, 0]
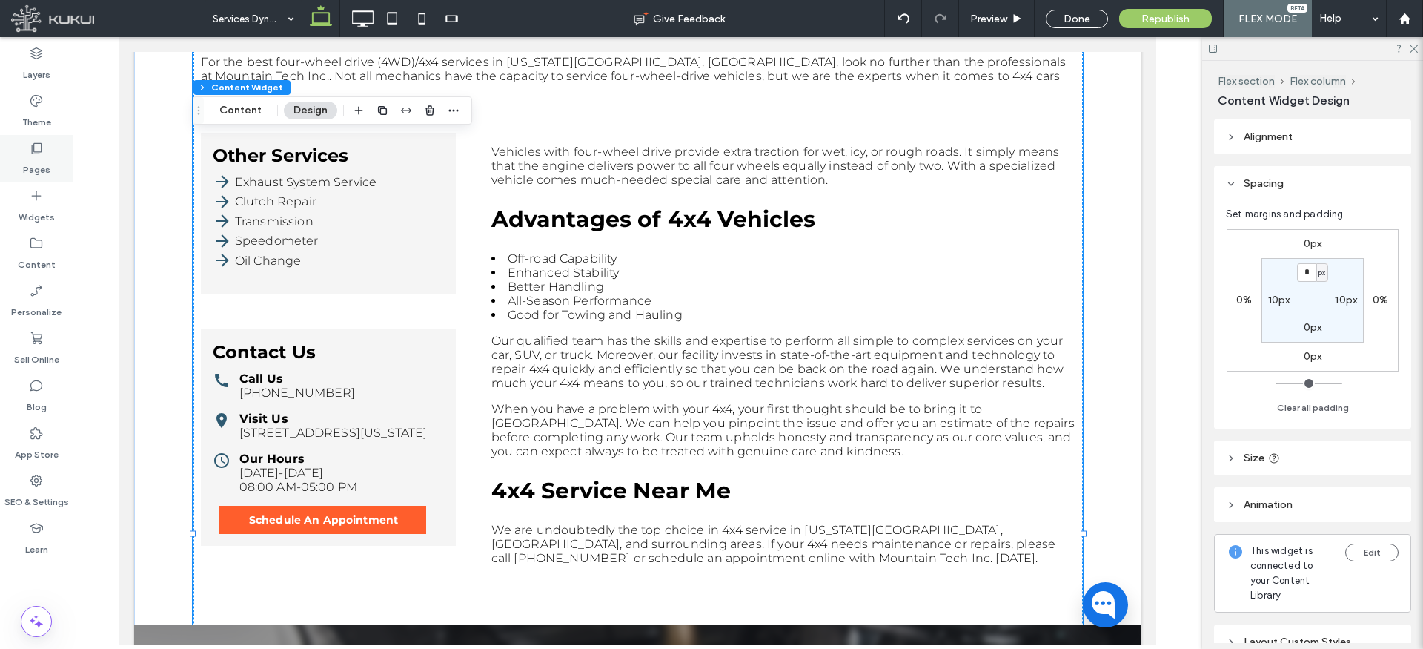
click at [32, 149] on icon at bounding box center [36, 148] width 15 height 15
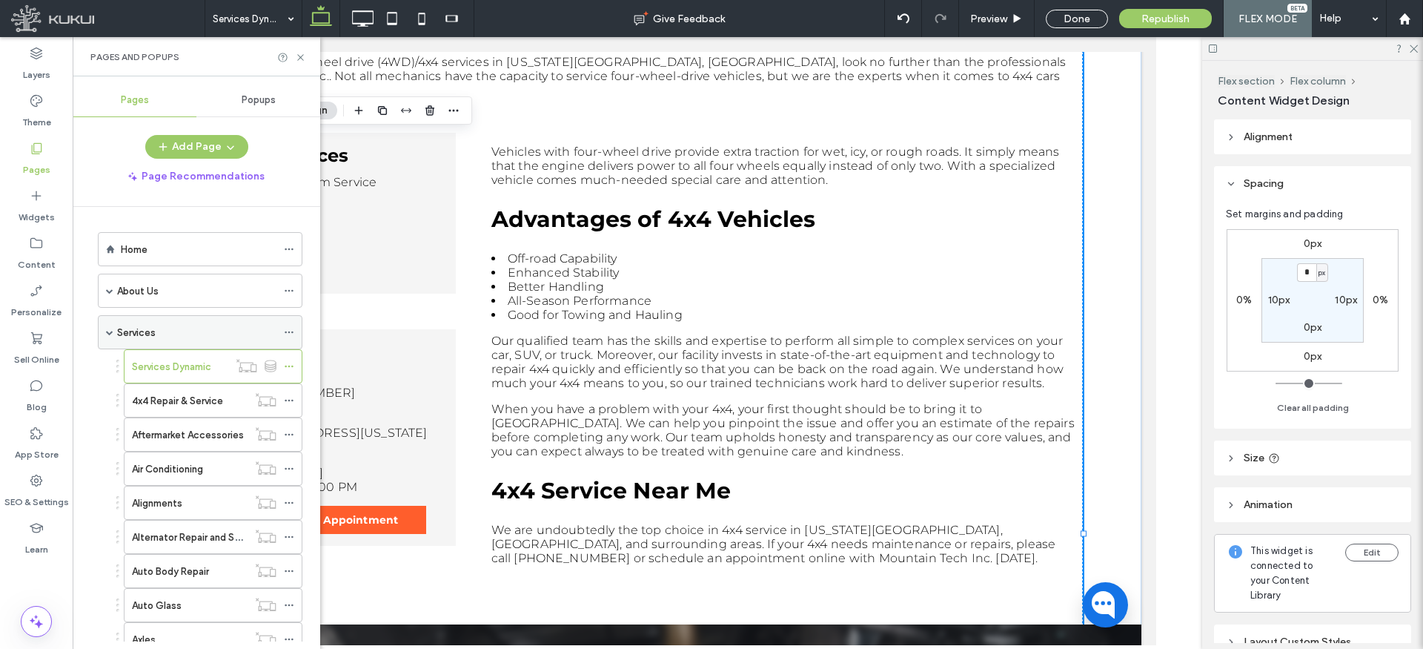
click at [110, 334] on span at bounding box center [109, 331] width 7 height 7
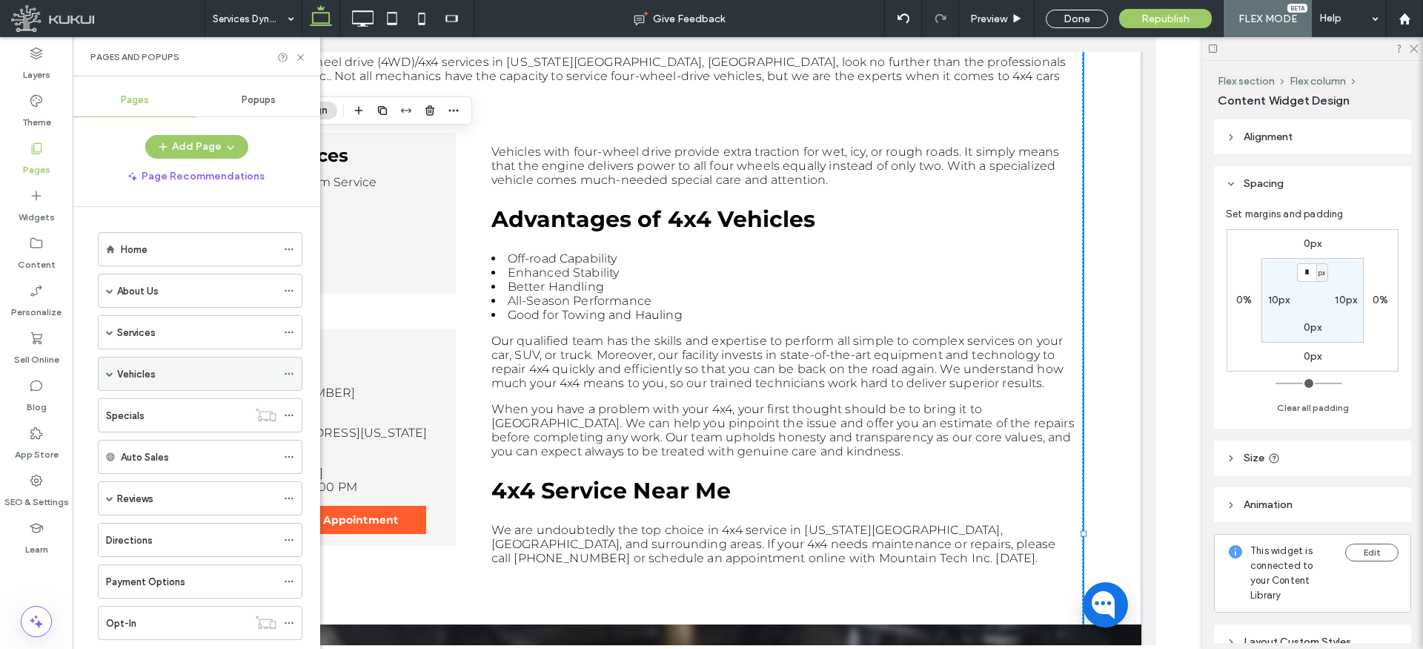
click at [107, 371] on span at bounding box center [109, 373] width 7 height 7
click at [173, 408] on label "Vehicles Dynamic" at bounding box center [171, 408] width 79 height 26
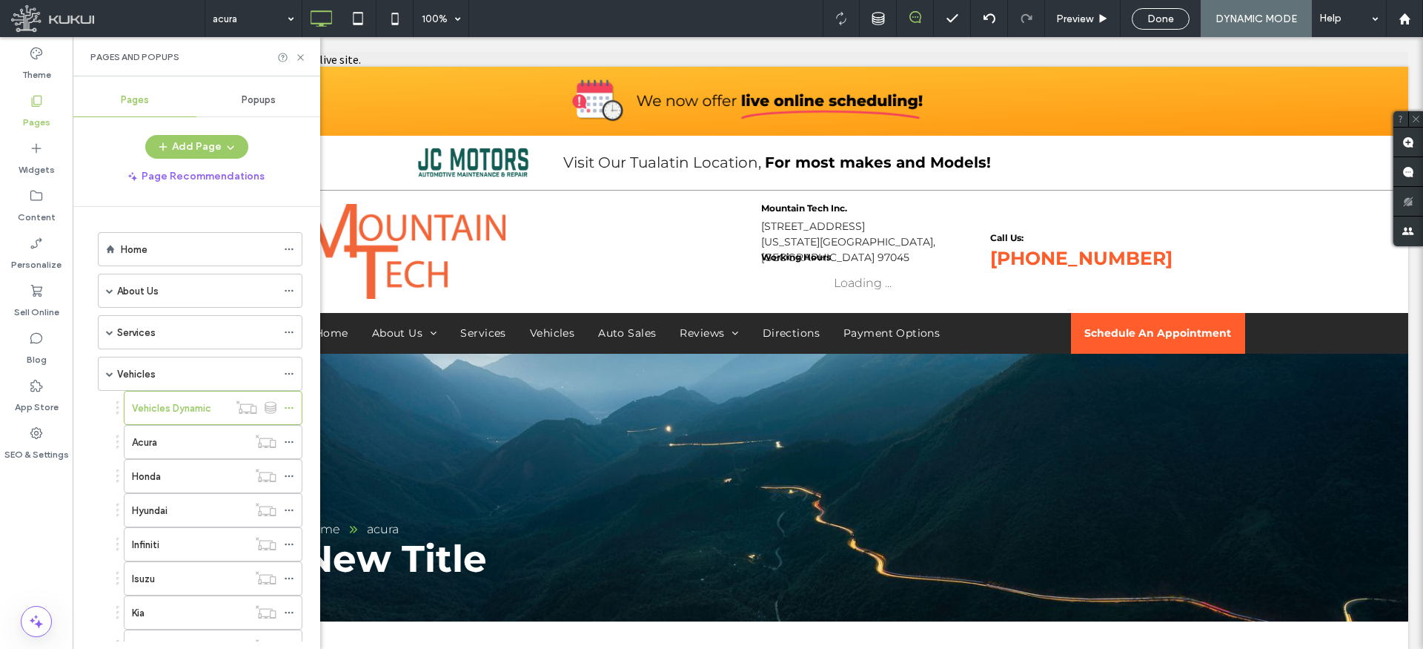
scroll to position [0, 0]
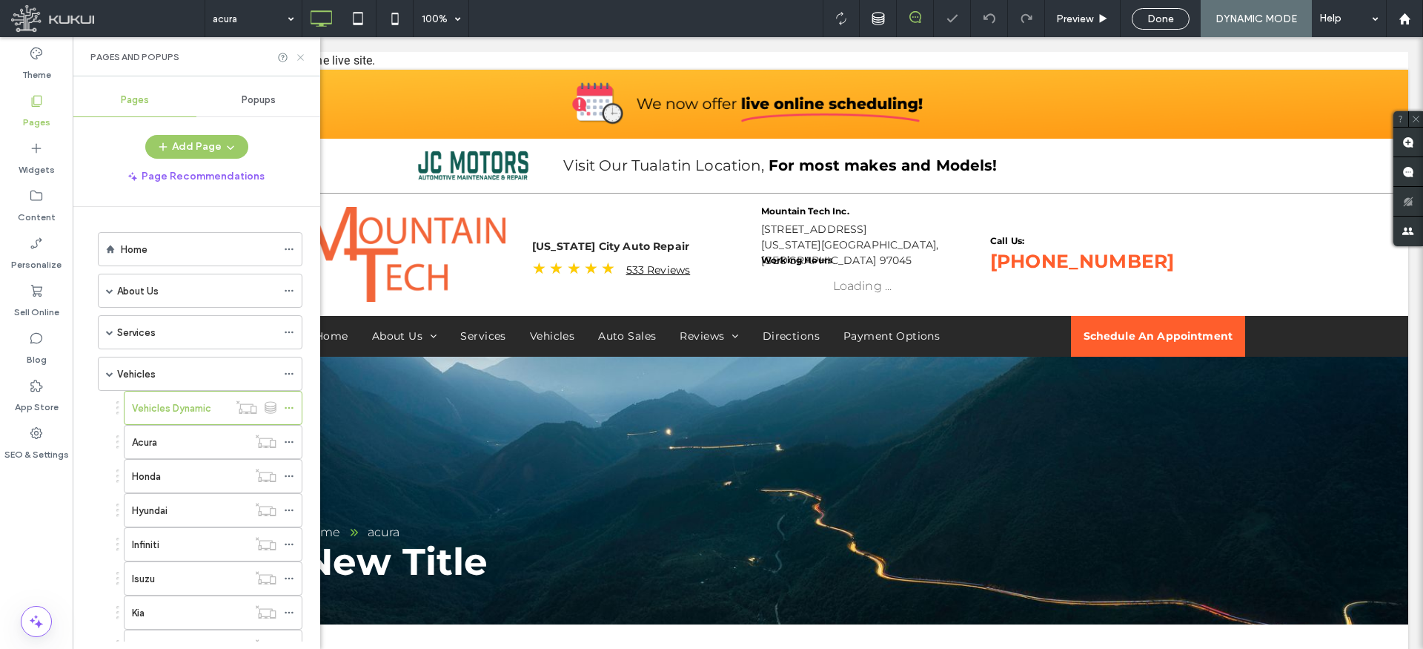
click at [296, 55] on icon at bounding box center [300, 57] width 11 height 11
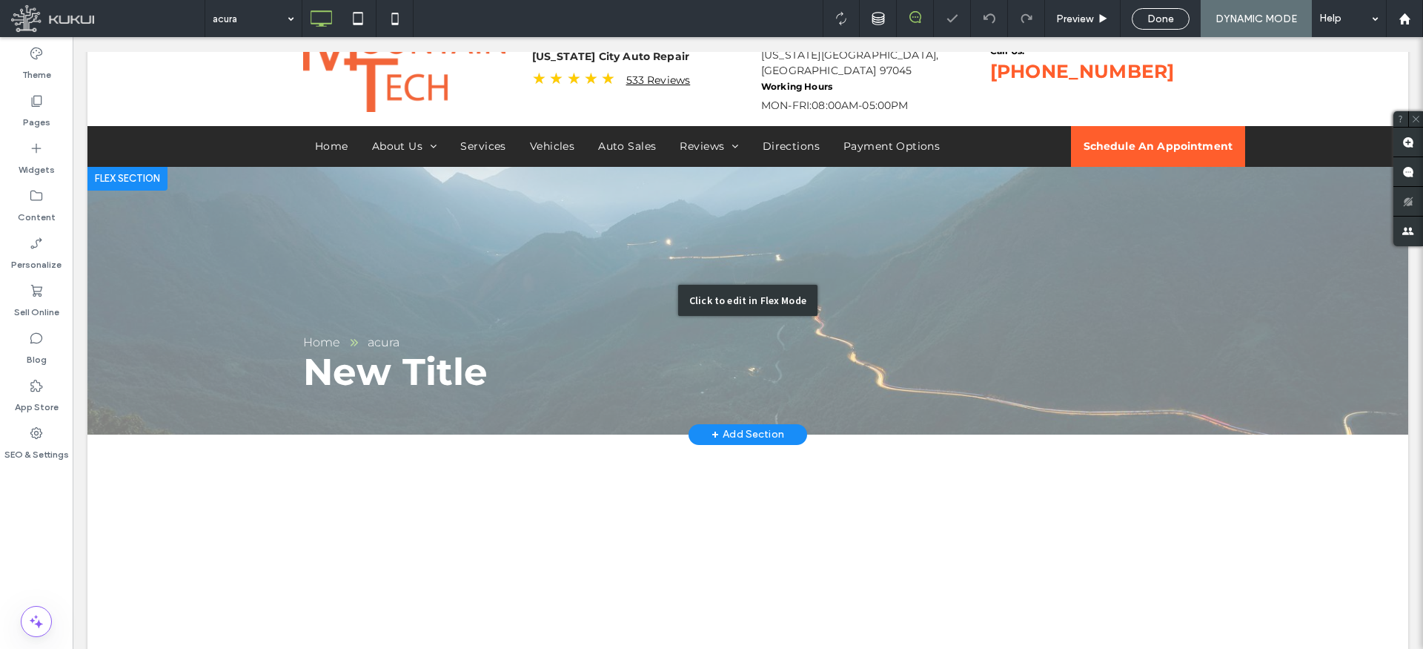
scroll to position [202, 0]
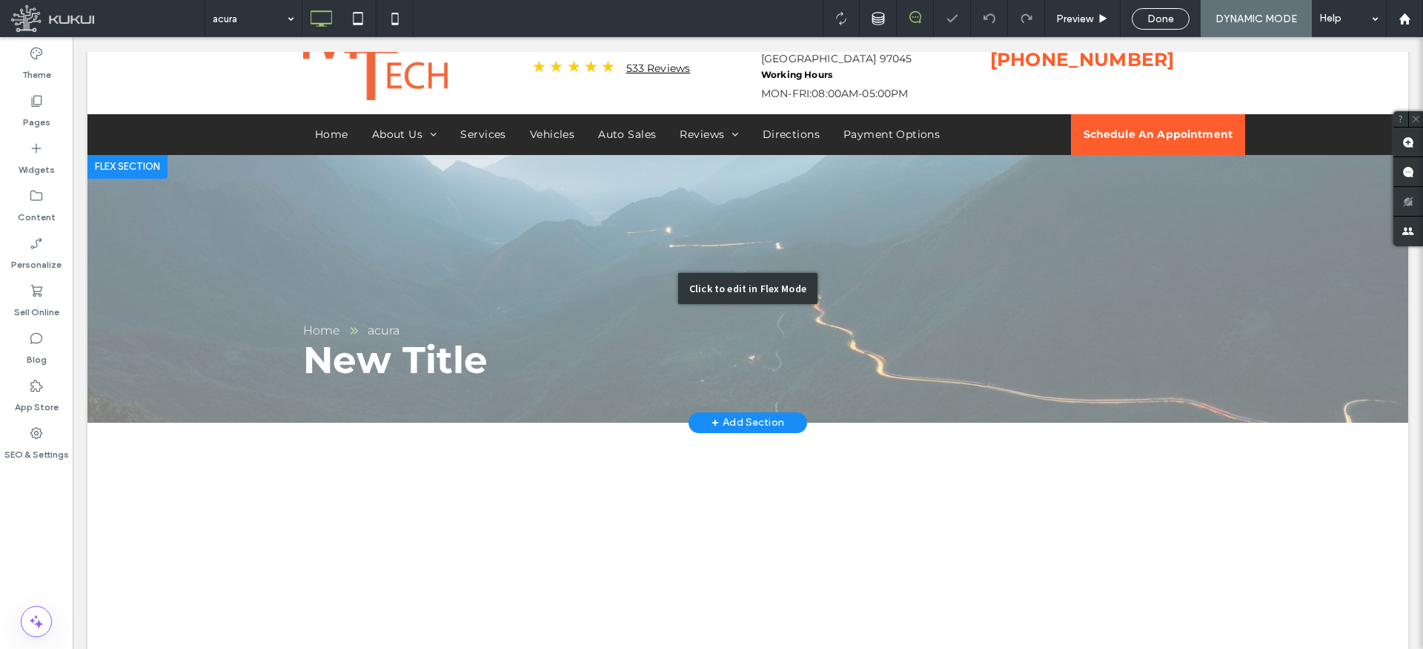
click at [487, 248] on div "Click to edit in Flex Mode" at bounding box center [747, 289] width 1321 height 268
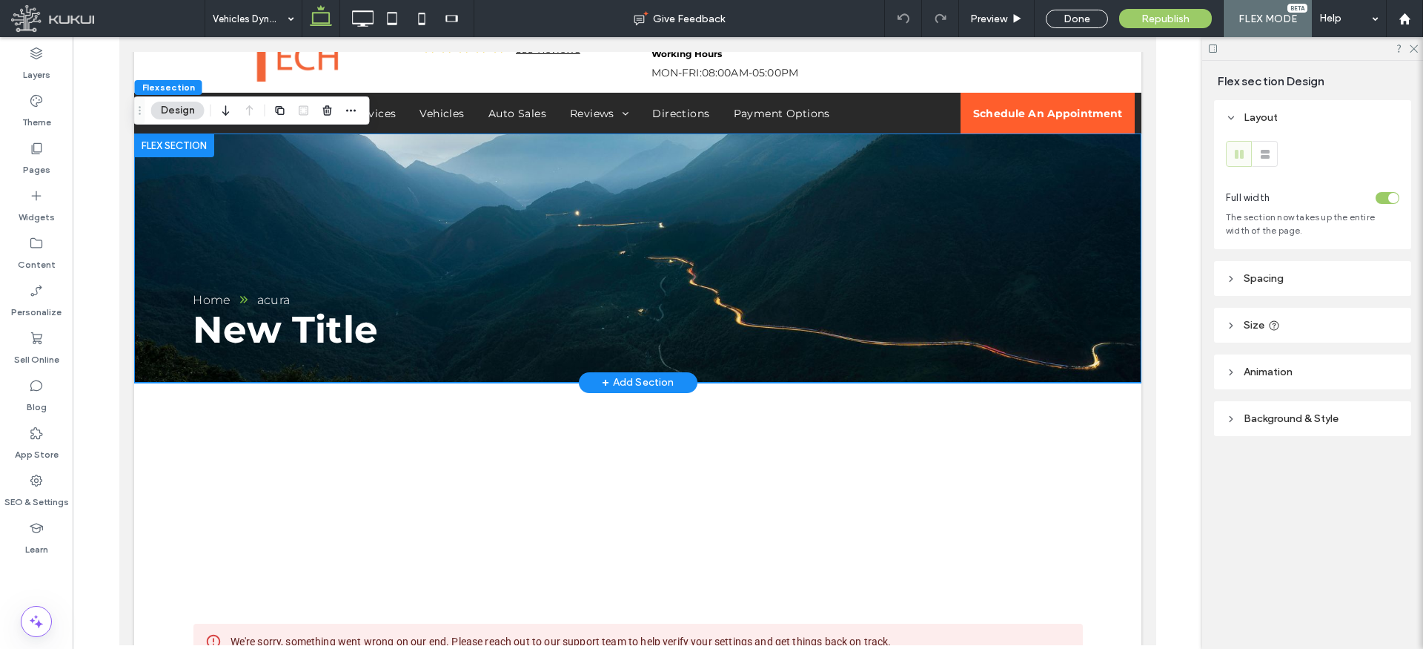
click at [406, 203] on div "New Title Home acura" at bounding box center [636, 257] width 1007 height 249
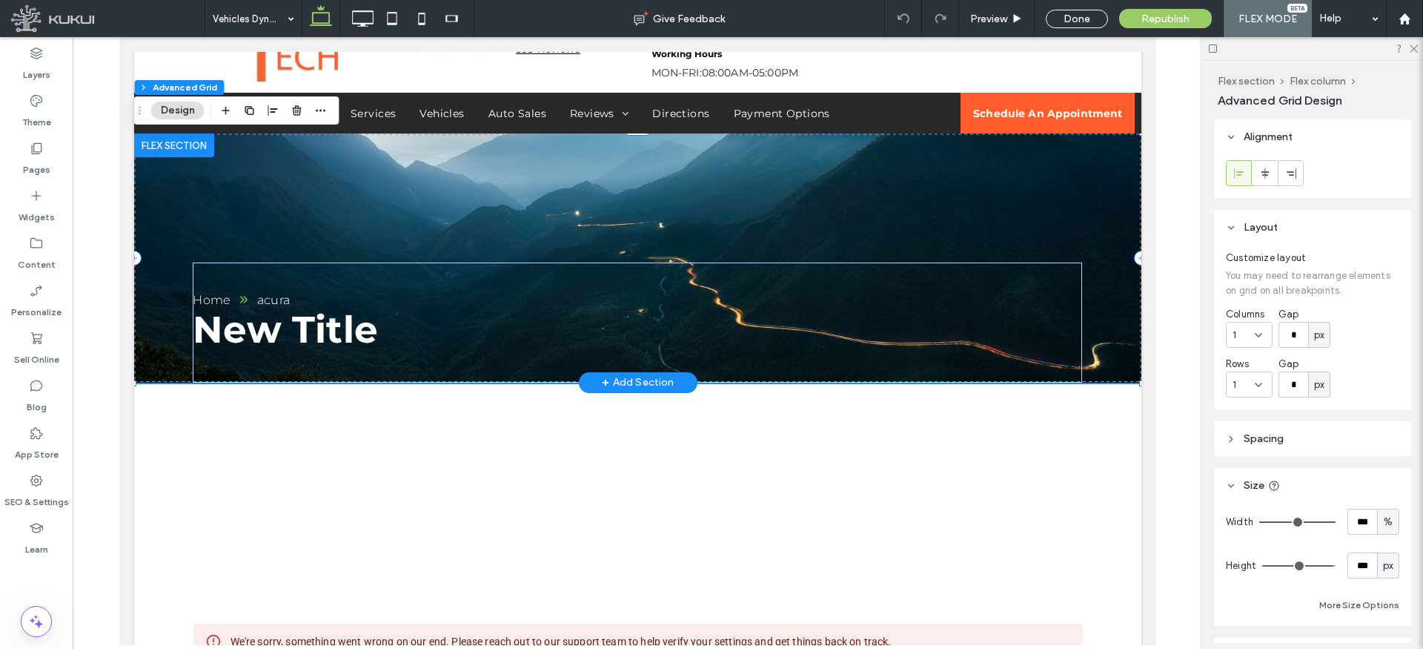
click at [405, 204] on div "New Title Home acura" at bounding box center [636, 257] width 1007 height 249
click at [319, 106] on icon "button" at bounding box center [321, 111] width 12 height 12
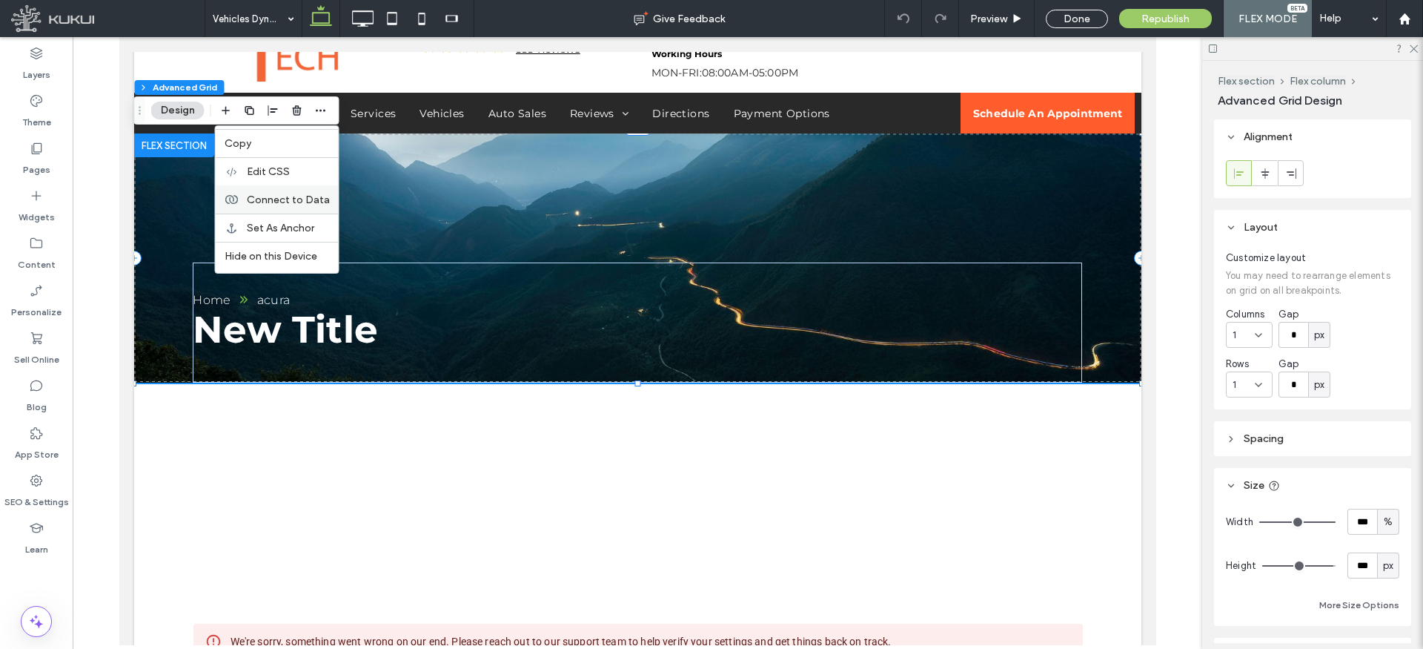
click at [327, 200] on span "Connect to Data" at bounding box center [288, 199] width 83 height 13
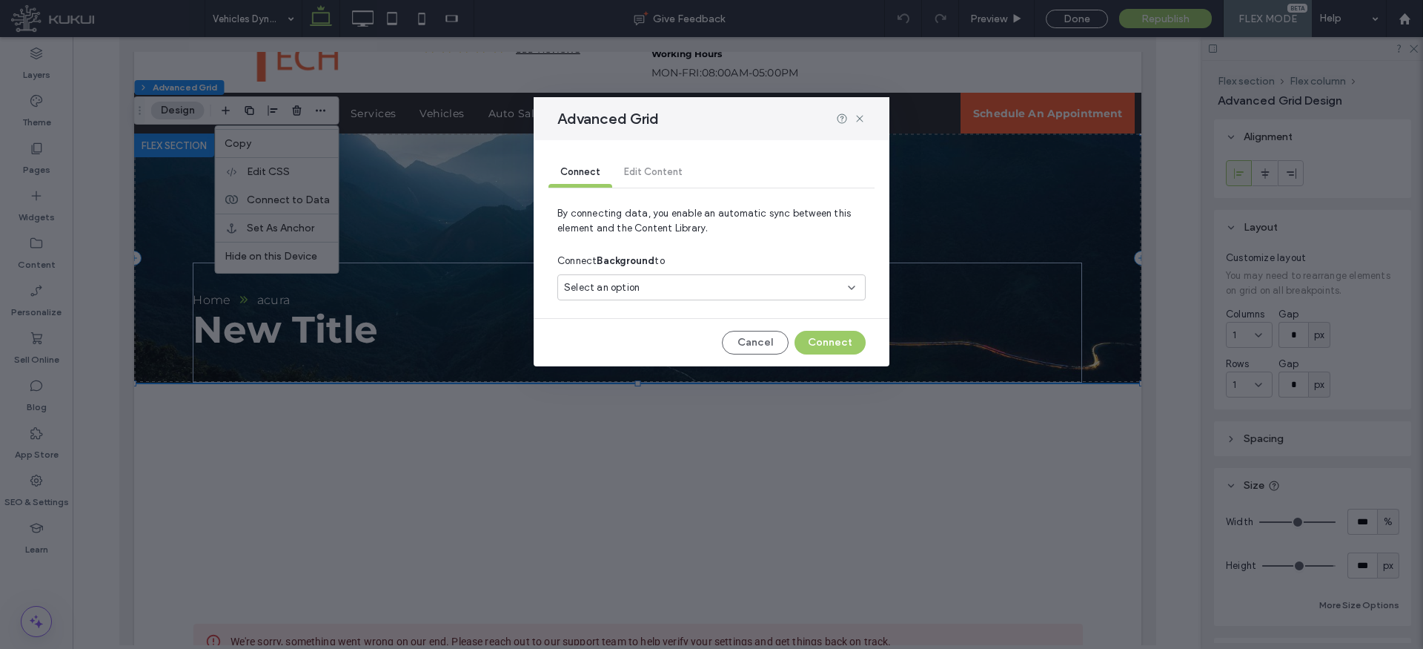
click at [620, 288] on span "Select an option" at bounding box center [602, 287] width 76 height 15
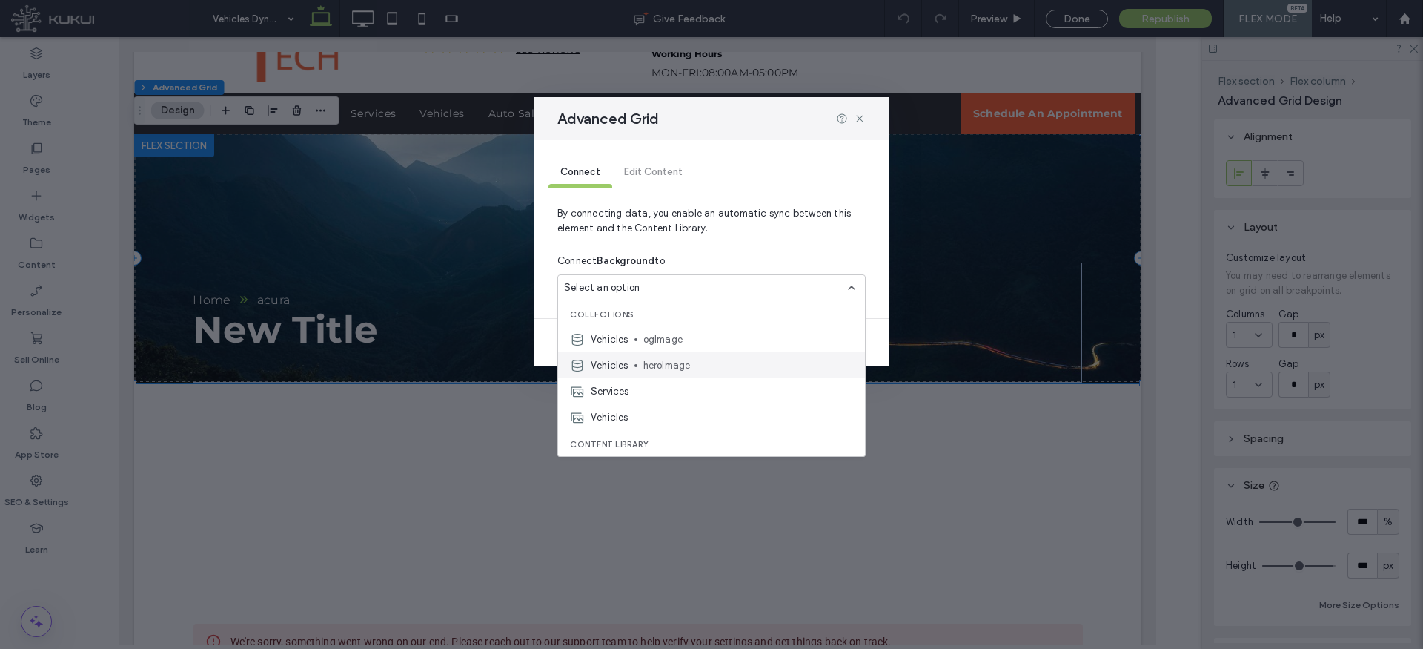
click at [645, 365] on span "heroImage" at bounding box center [748, 365] width 210 height 15
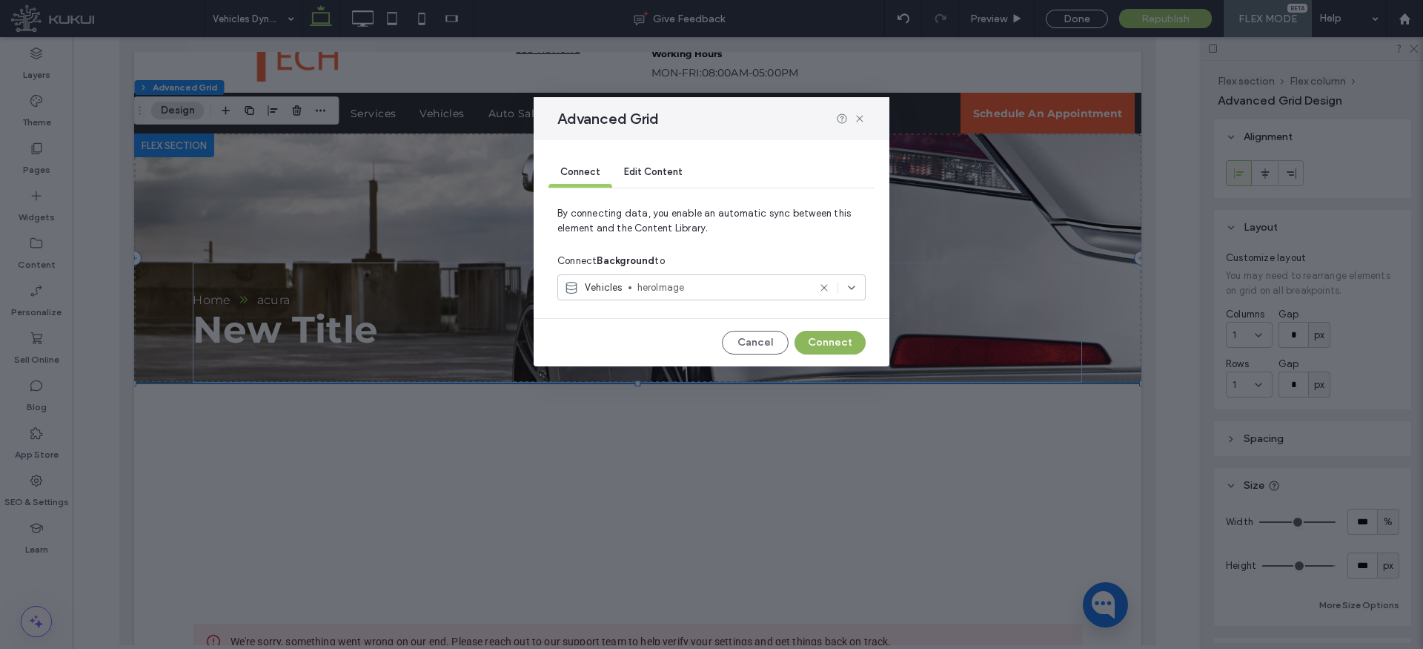
click at [823, 346] on button "Connect" at bounding box center [830, 343] width 71 height 24
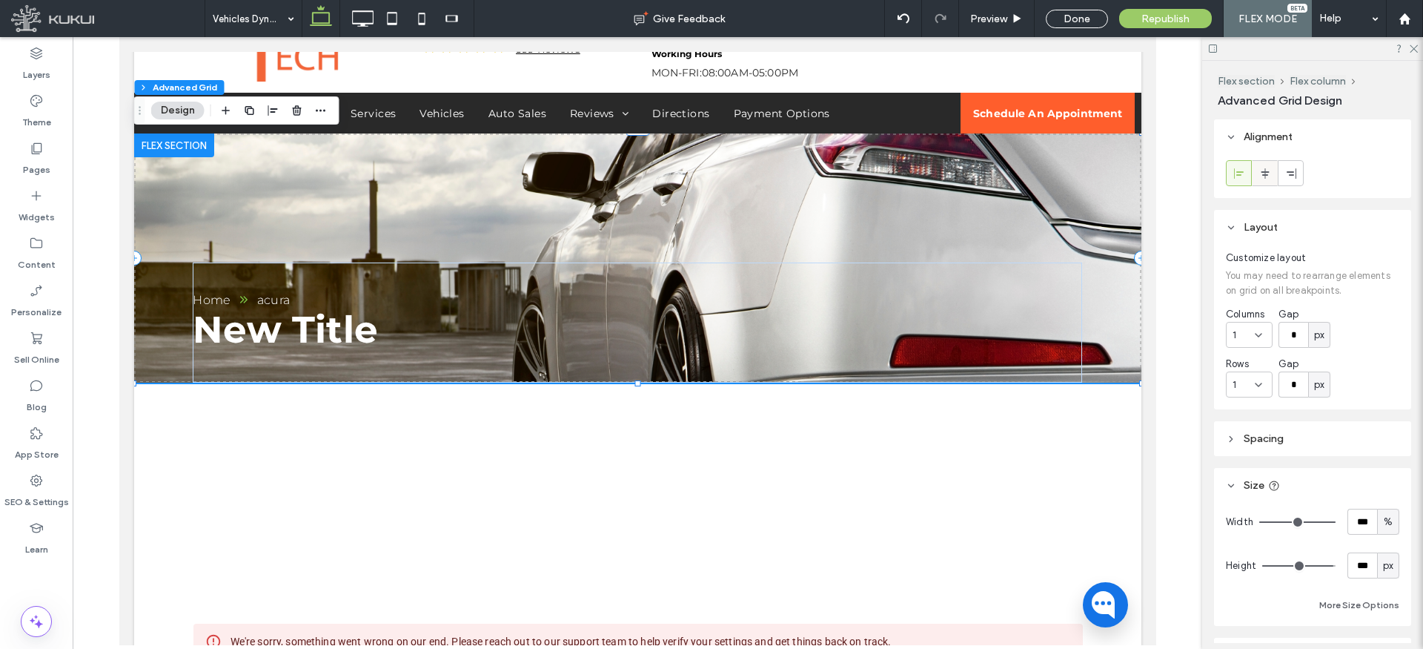
click at [1267, 170] on icon at bounding box center [1266, 174] width 12 height 12
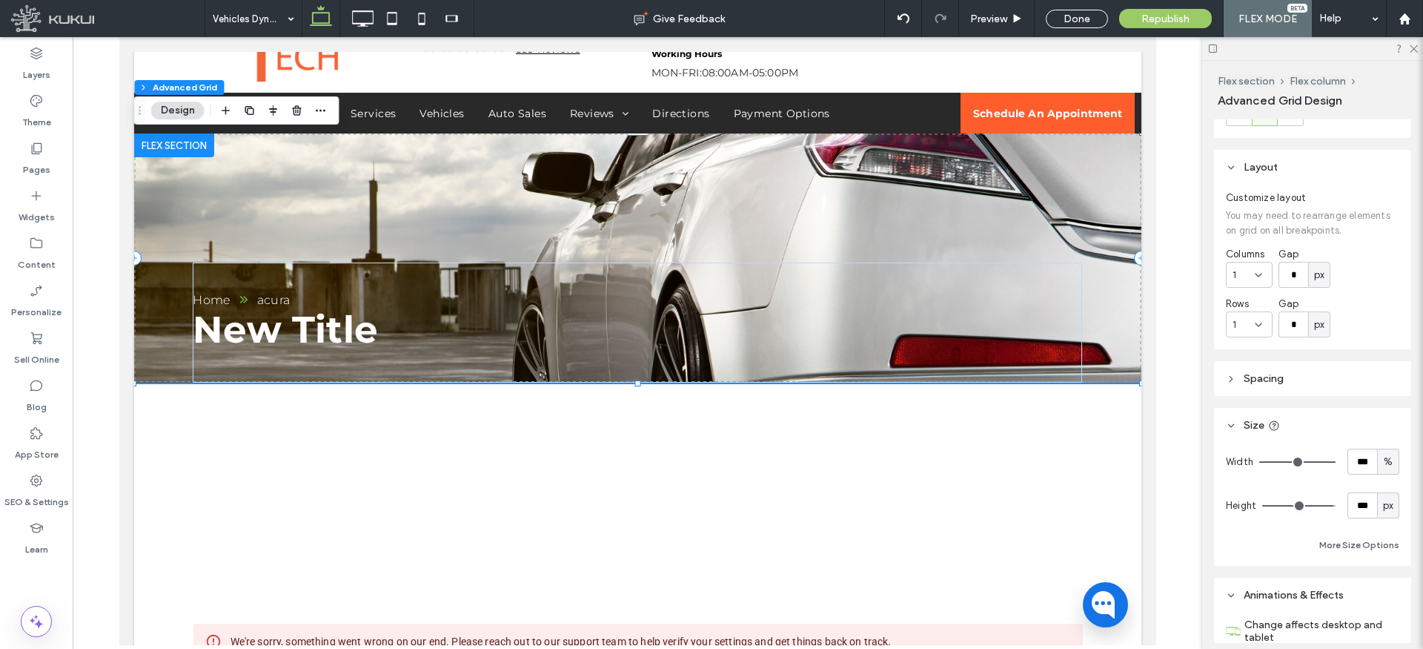
scroll to position [99, 0]
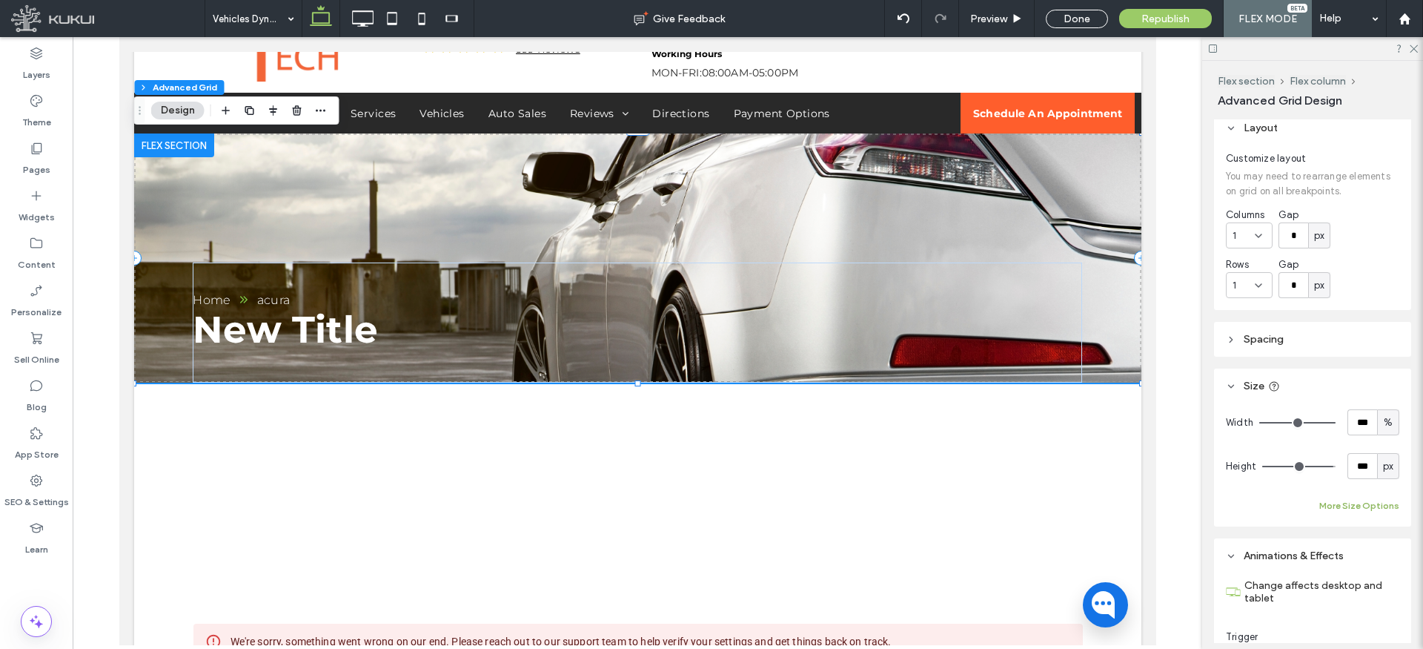
click at [1377, 502] on button "More Size Options" at bounding box center [1360, 506] width 80 height 18
click at [1371, 560] on span "%" at bounding box center [1371, 560] width 9 height 15
click at [1375, 428] on span "px" at bounding box center [1372, 430] width 10 height 15
click at [1348, 554] on input "****" at bounding box center [1346, 560] width 30 height 26
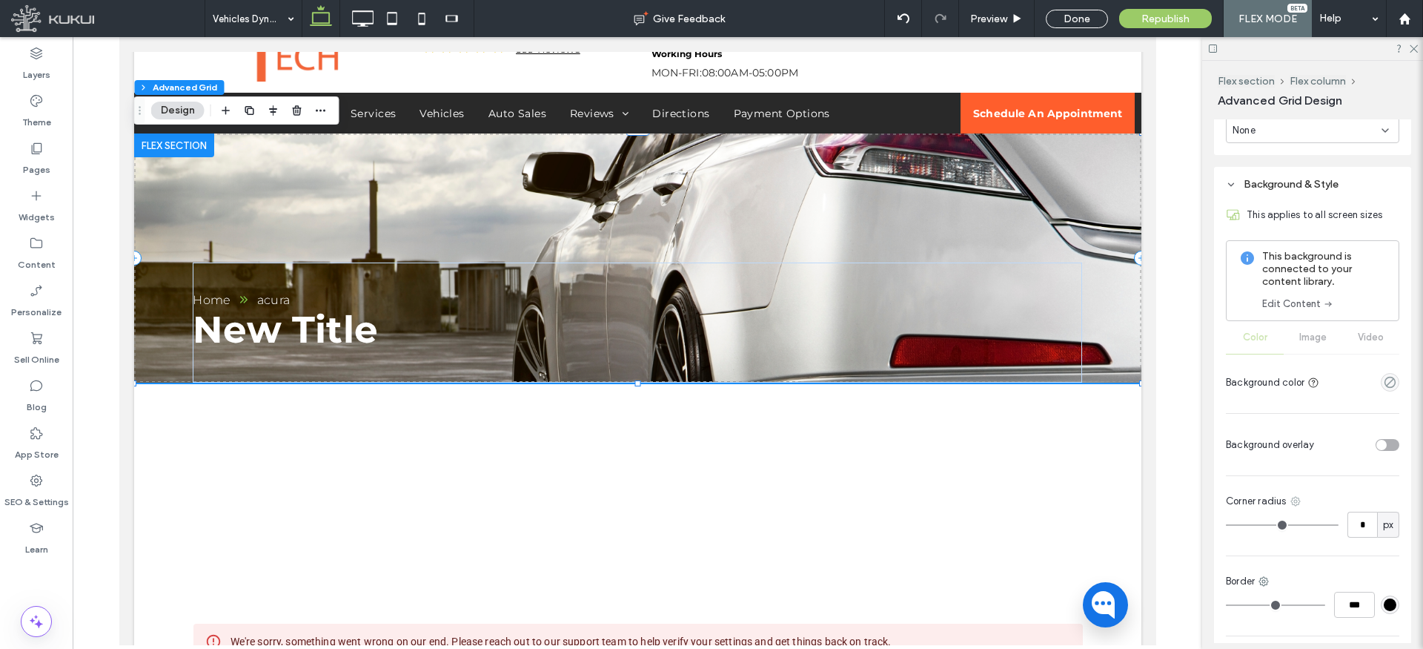
scroll to position [711, 0]
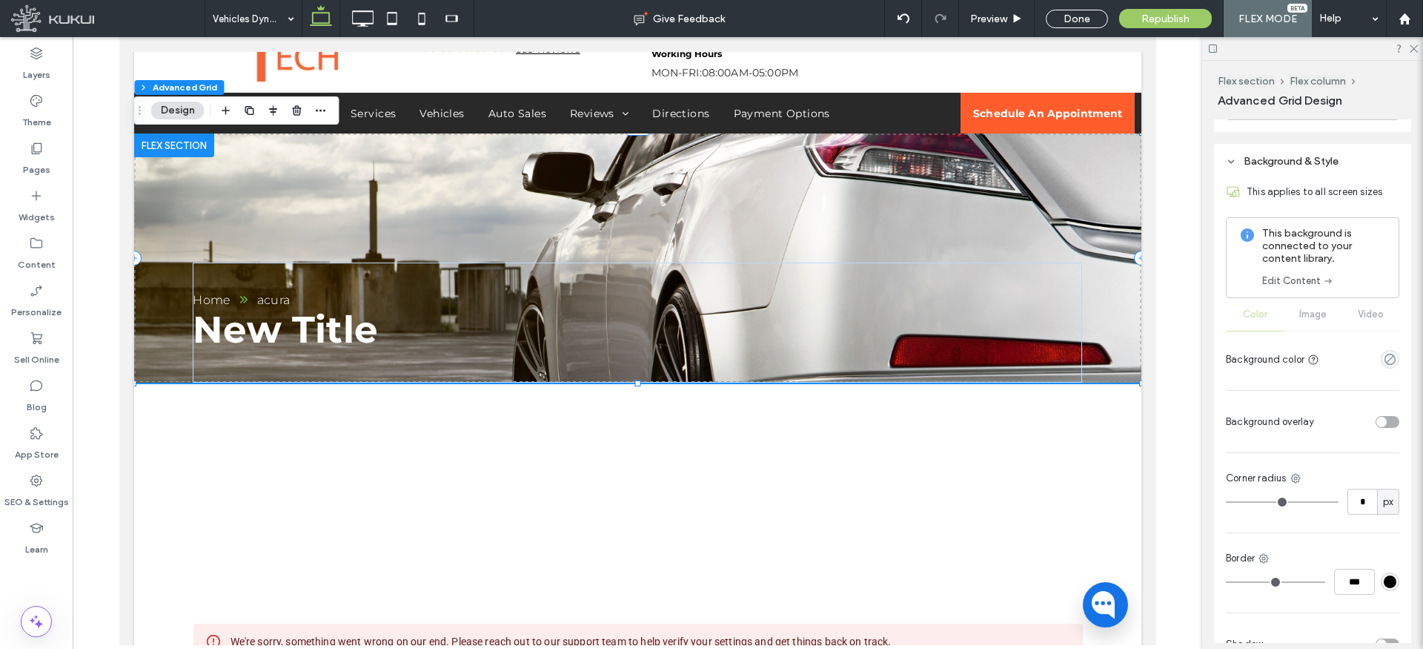
type input "****"
click at [1389, 422] on div "toggle" at bounding box center [1388, 422] width 24 height 12
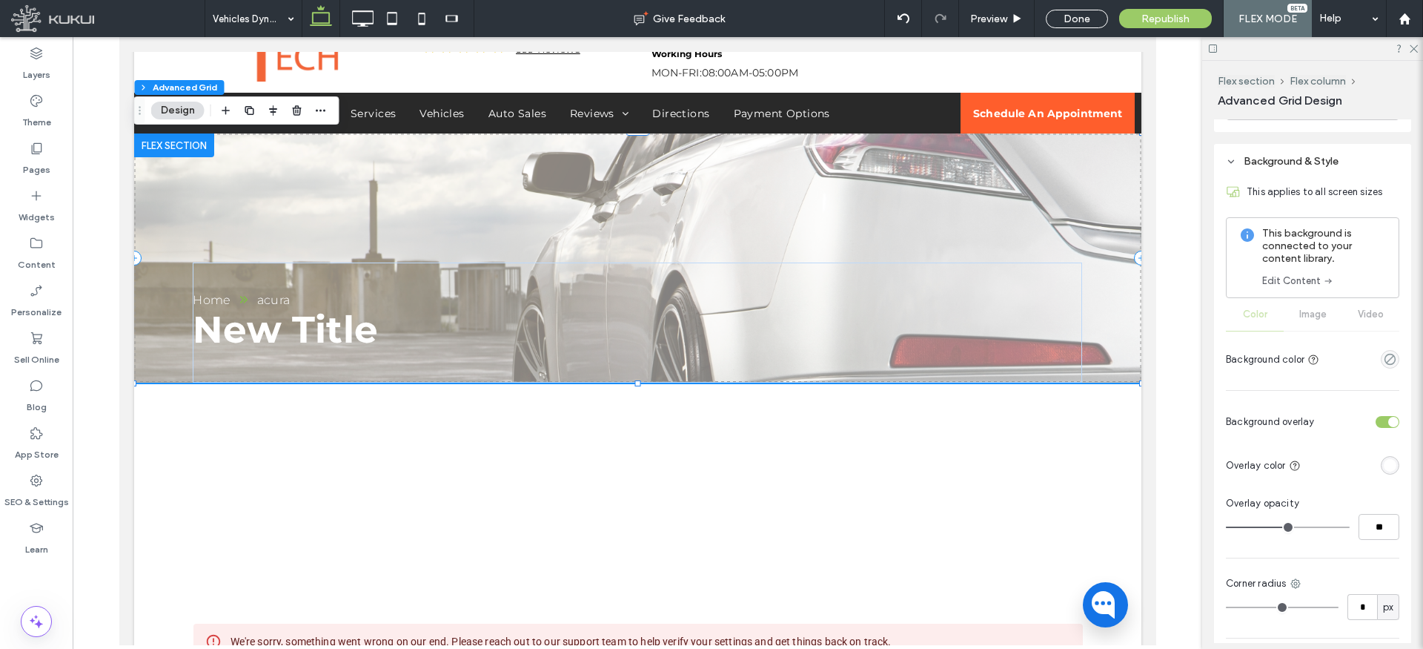
click at [1386, 464] on div "rgba(255, 255, 255, 1)" at bounding box center [1390, 465] width 13 height 13
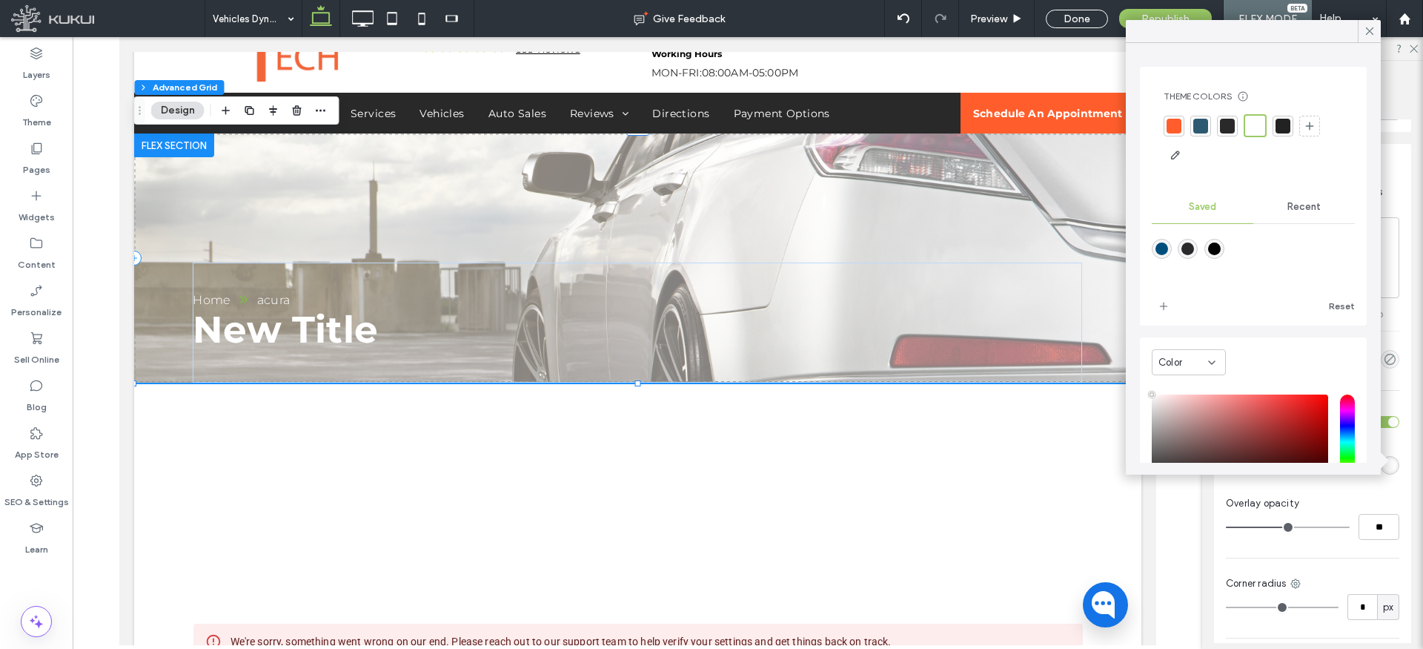
click at [1191, 251] on div "rgba(41,41,41,1)" at bounding box center [1188, 248] width 13 height 13
type input "*******"
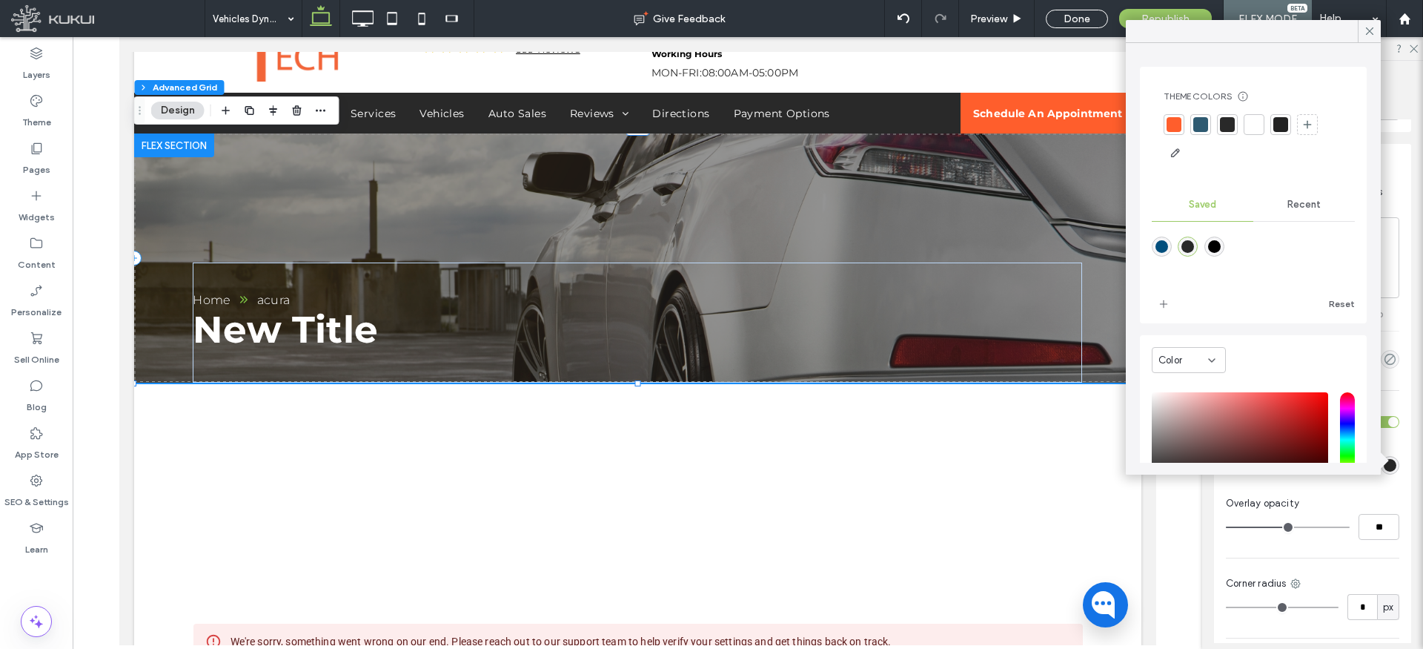
type input "**"
click at [1268, 526] on input "range" at bounding box center [1288, 526] width 124 height 1
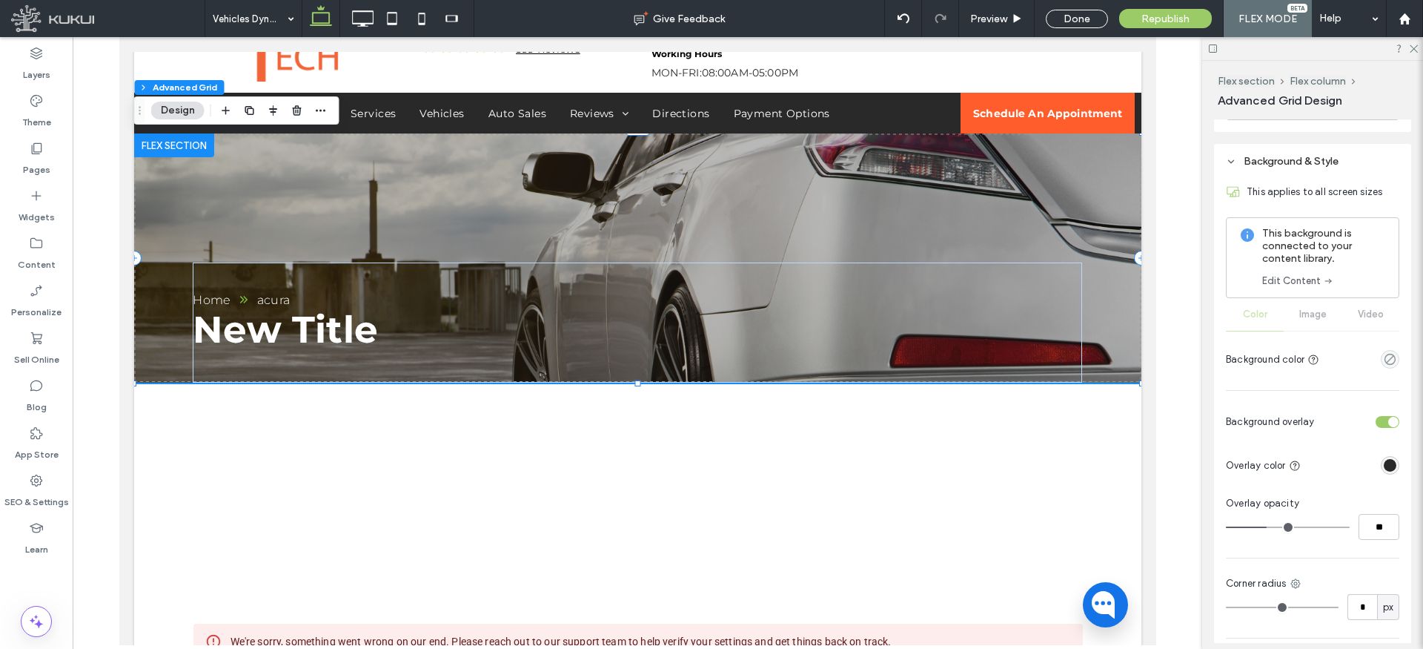
type input "**"
click at [1277, 526] on input "range" at bounding box center [1288, 526] width 124 height 1
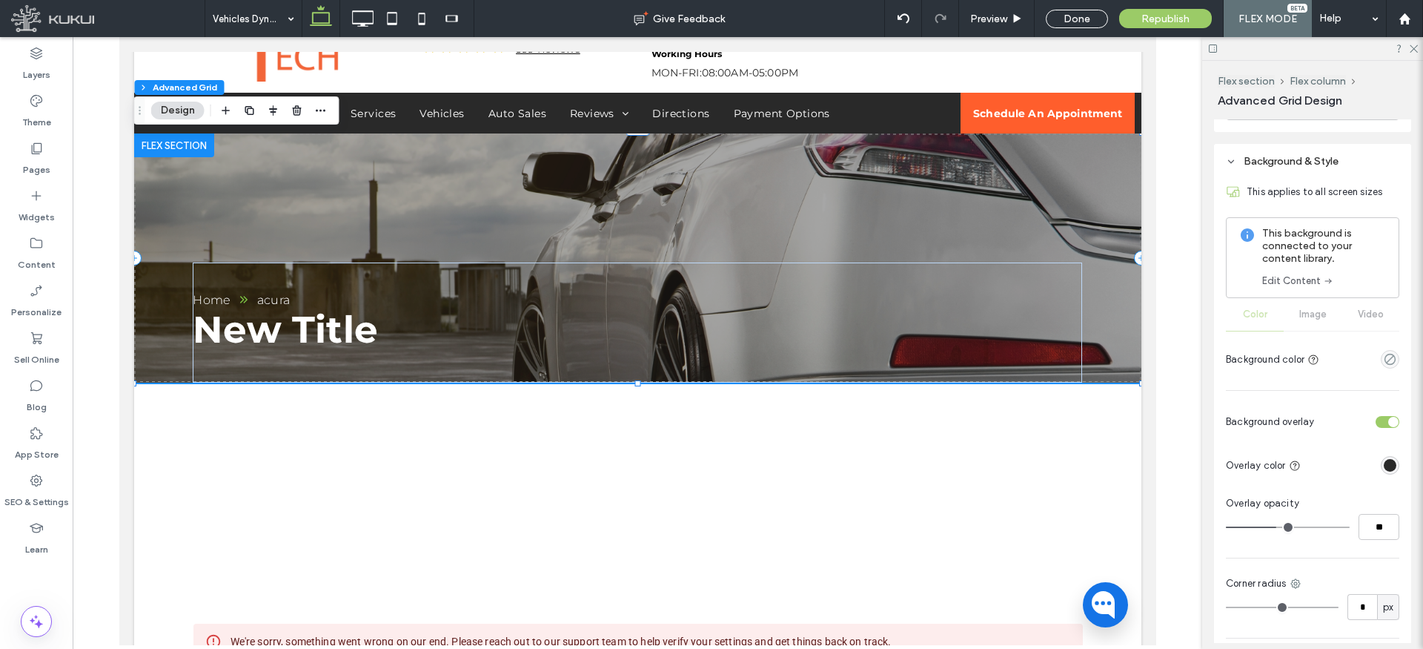
type input "**"
click at [319, 323] on span "New Title" at bounding box center [284, 329] width 185 height 45
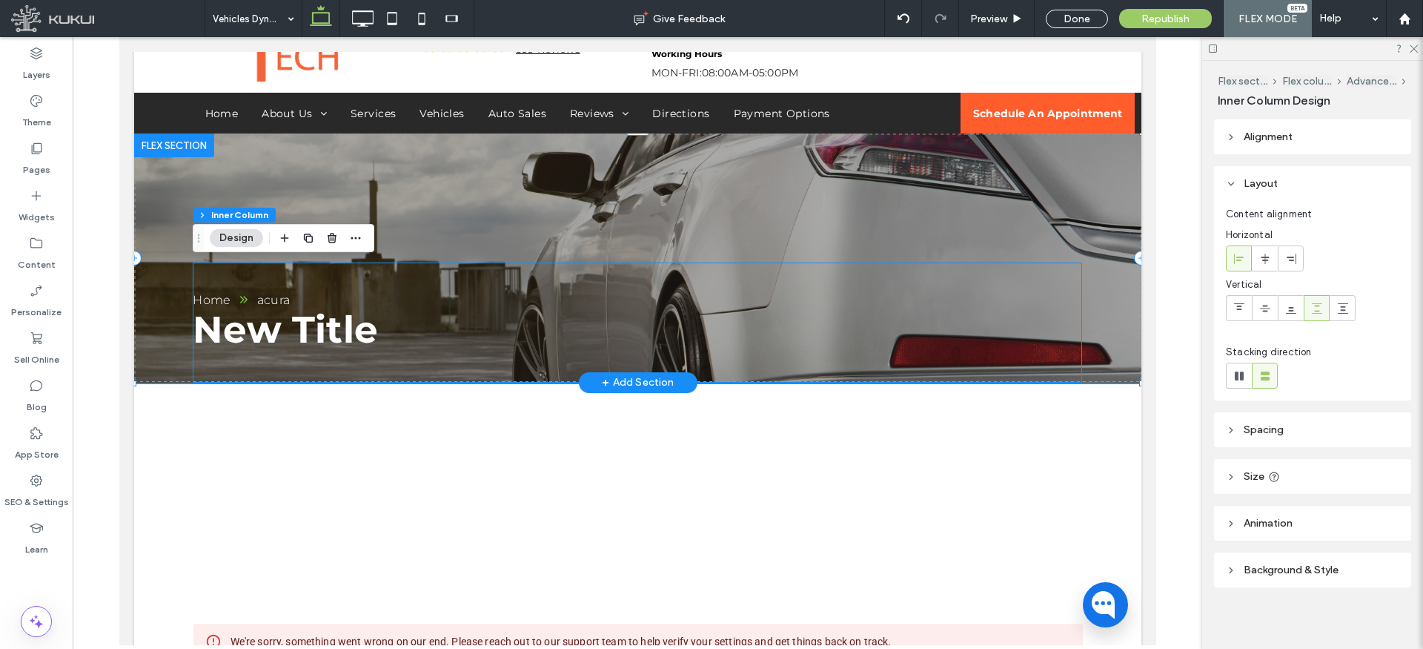
type input "**"
click at [320, 325] on span "New Title" at bounding box center [284, 329] width 185 height 45
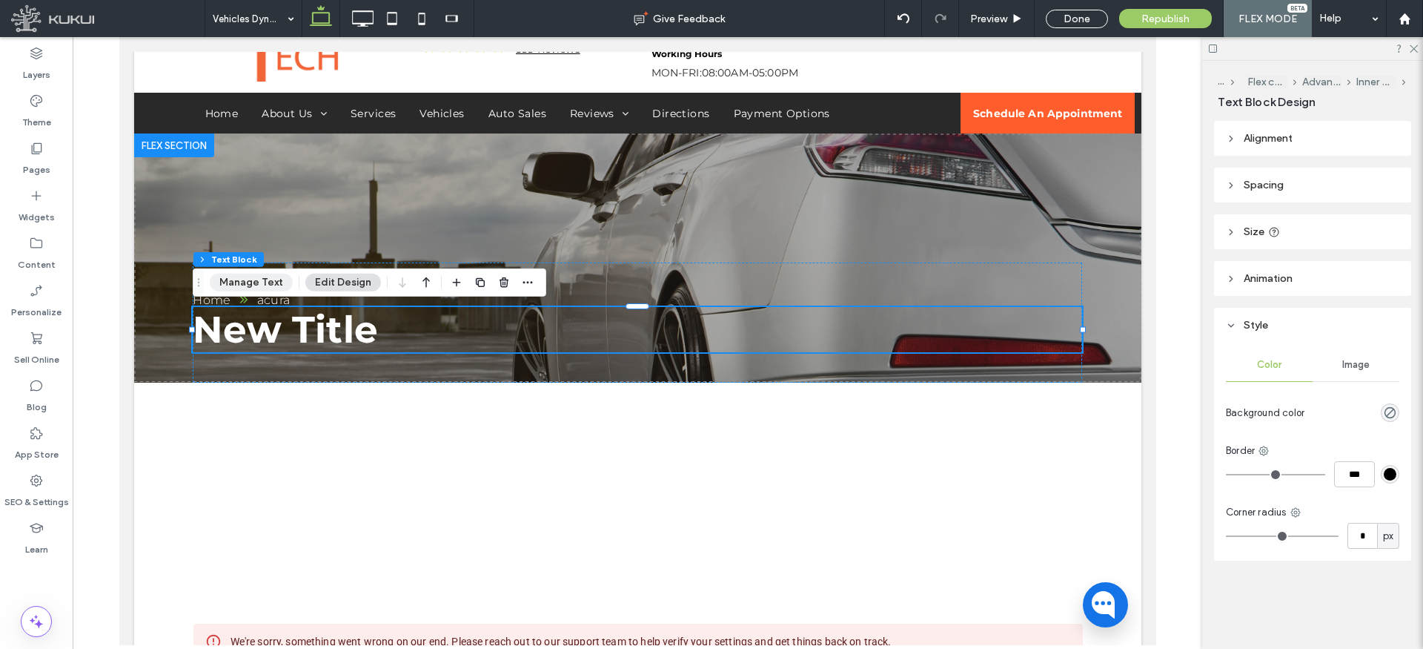
click at [251, 285] on button "Manage Text" at bounding box center [251, 283] width 83 height 18
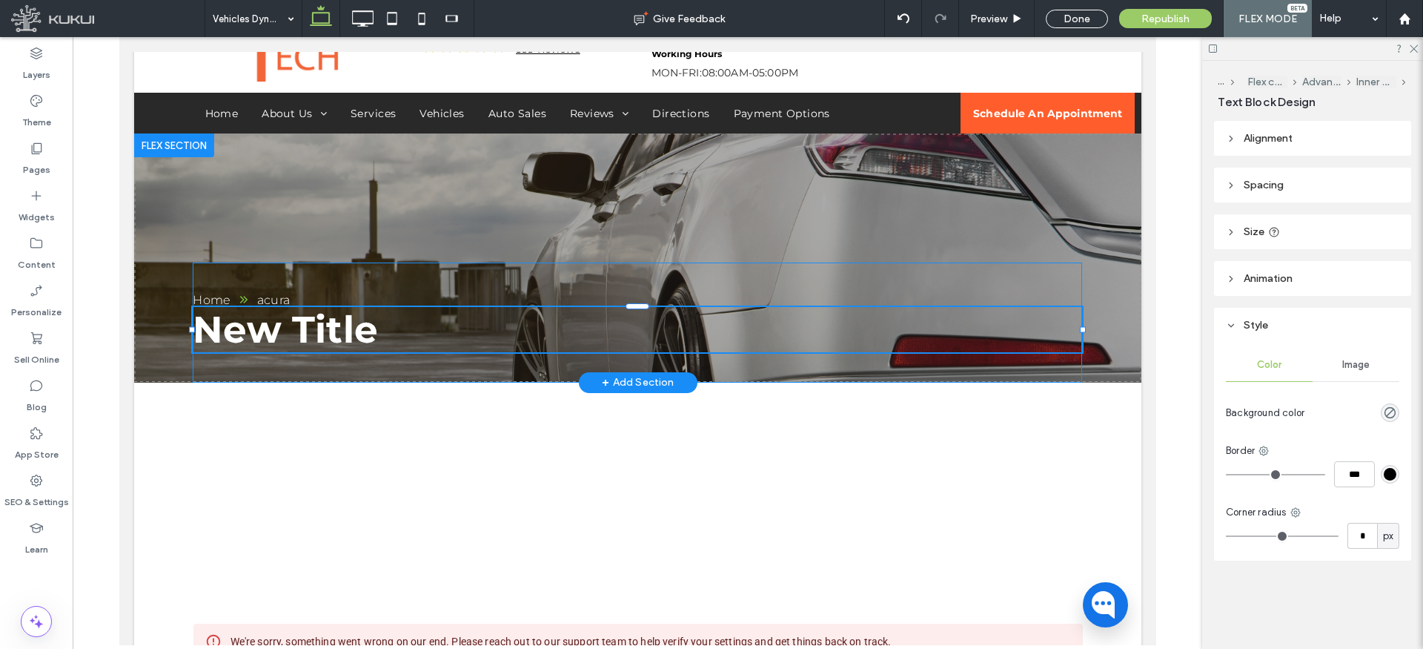
type input "**********"
type input "**"
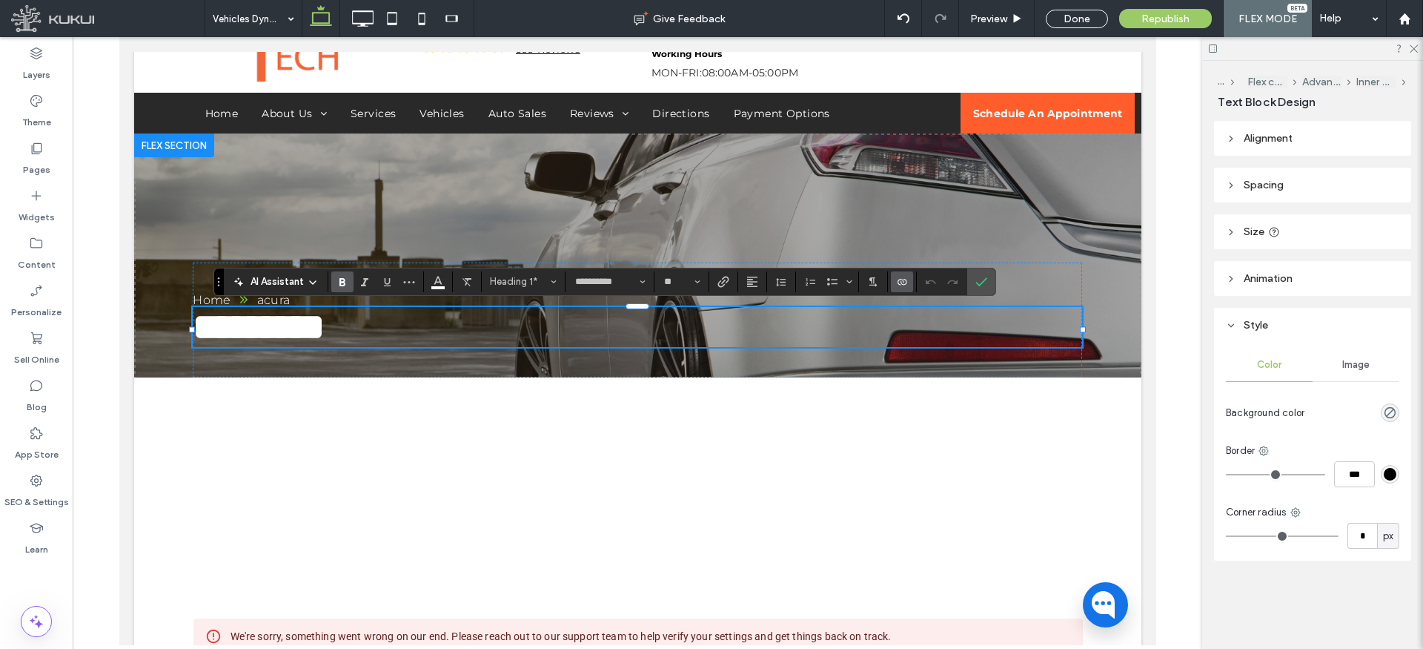
click at [900, 282] on use "Connect To Data" at bounding box center [902, 282] width 9 height 6
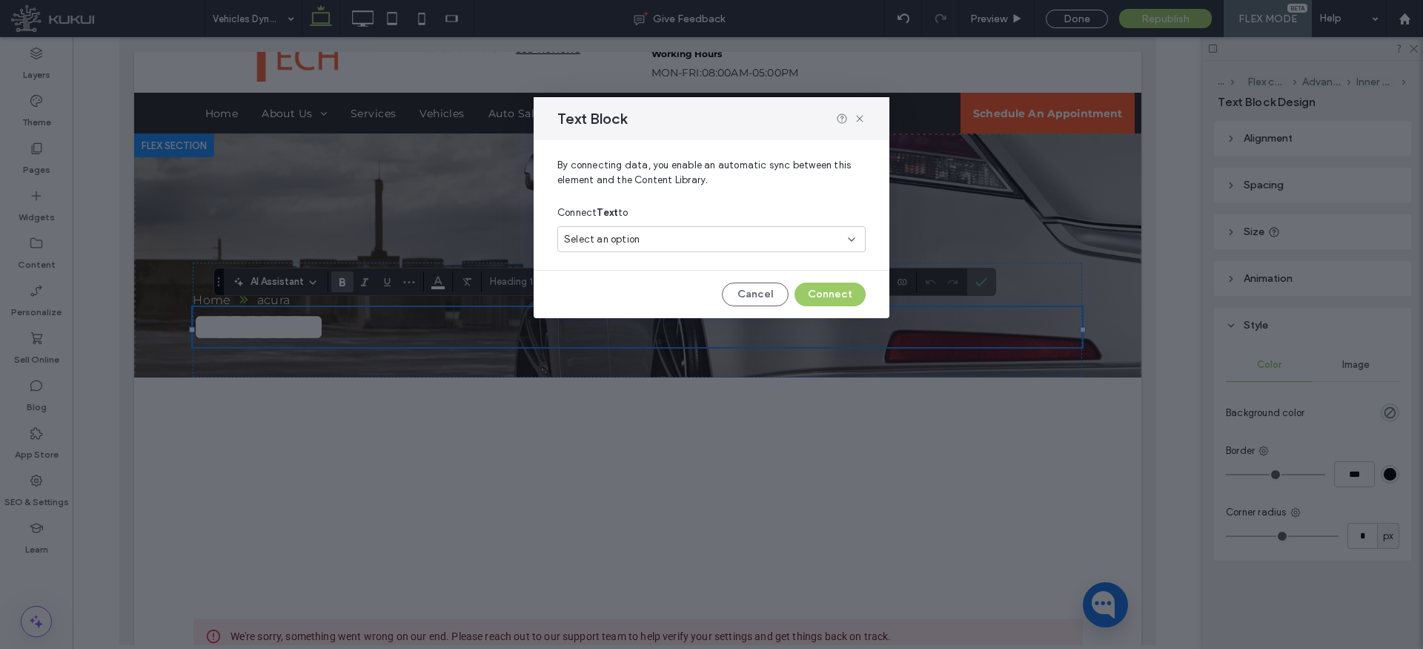
click at [684, 233] on div "Select an option" at bounding box center [702, 239] width 277 height 15
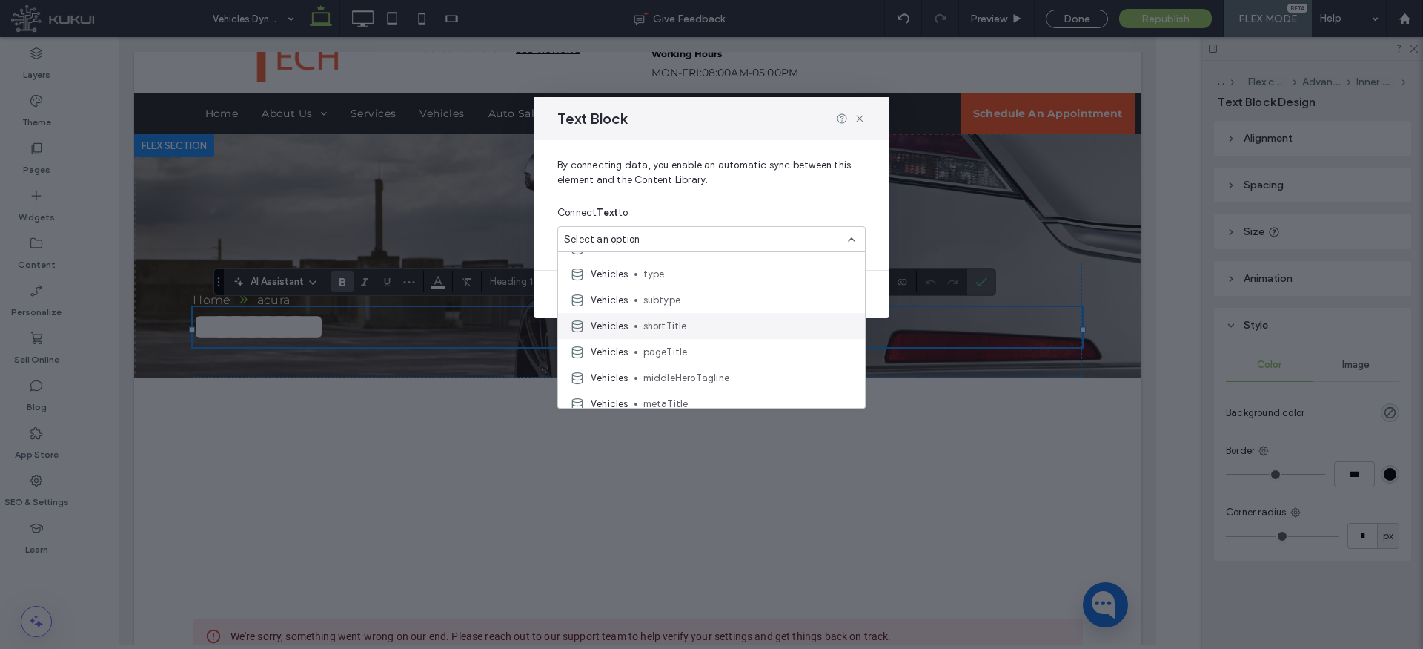
scroll to position [57, 0]
click at [684, 336] on span "pageTitle" at bounding box center [748, 338] width 210 height 15
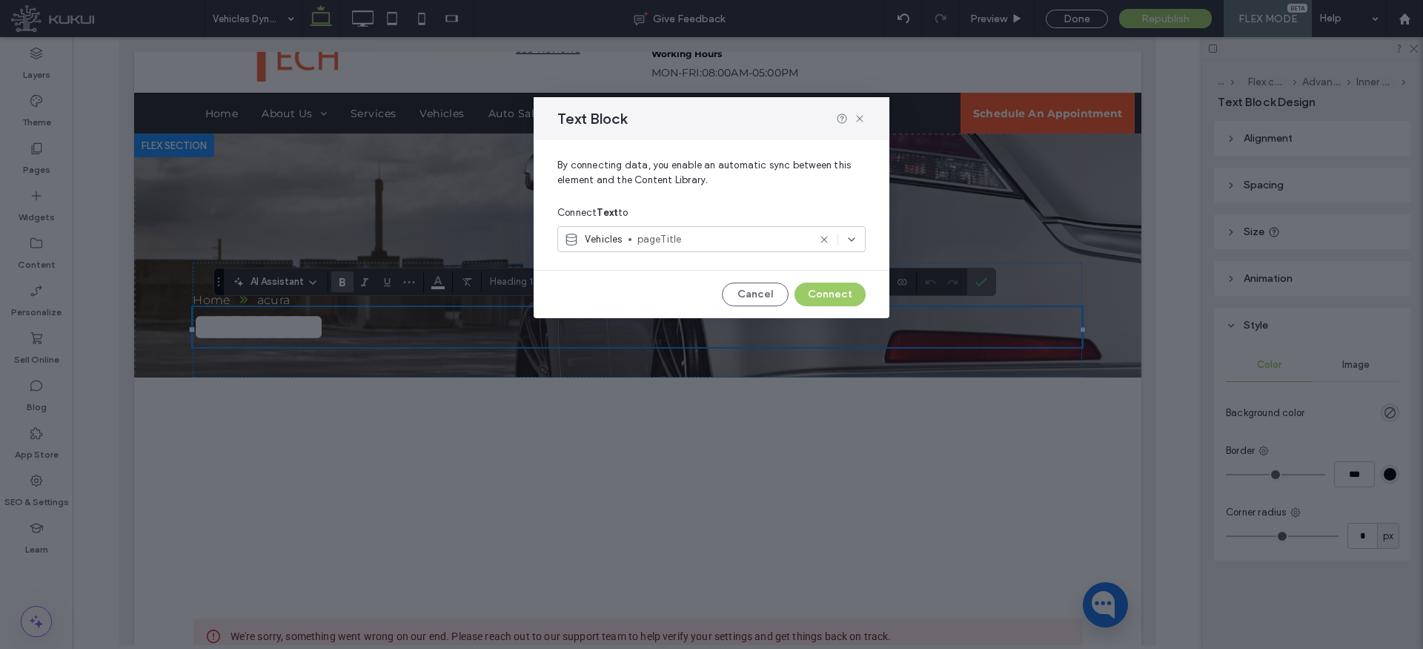
click at [810, 291] on button "Connect" at bounding box center [830, 294] width 71 height 24
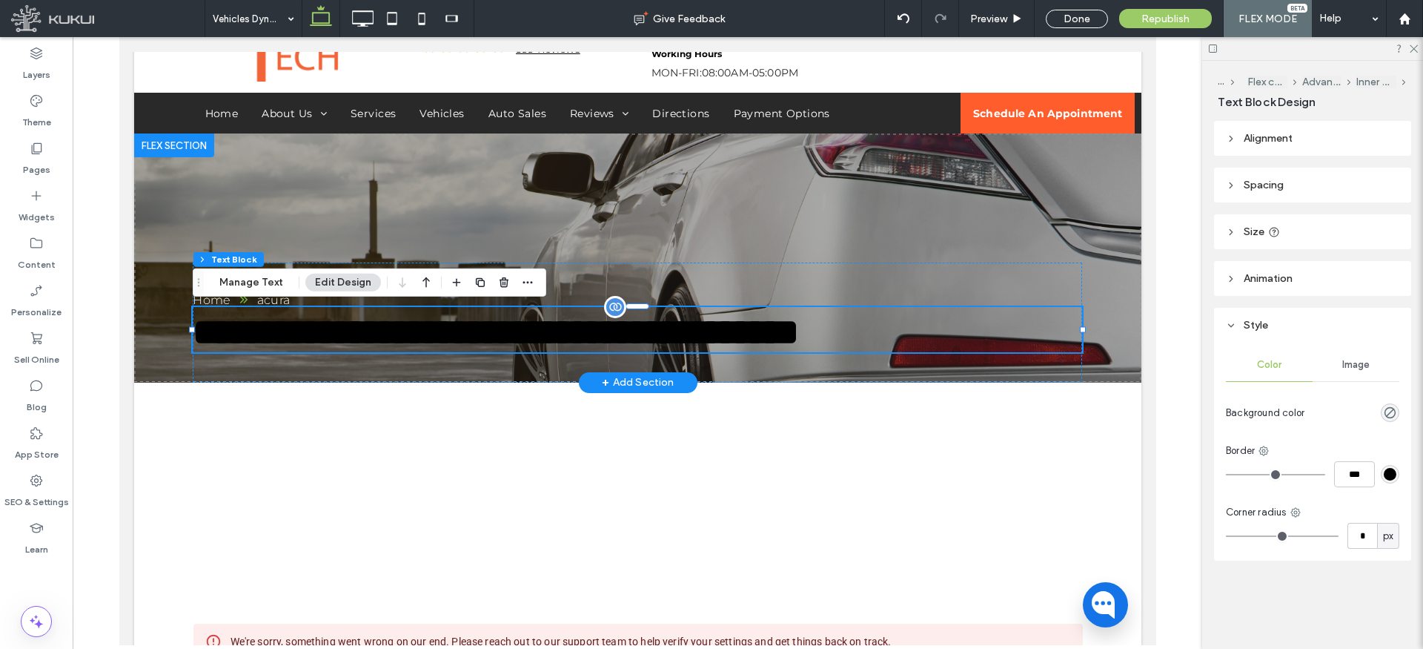
click at [447, 336] on span "**********" at bounding box center [495, 332] width 606 height 36
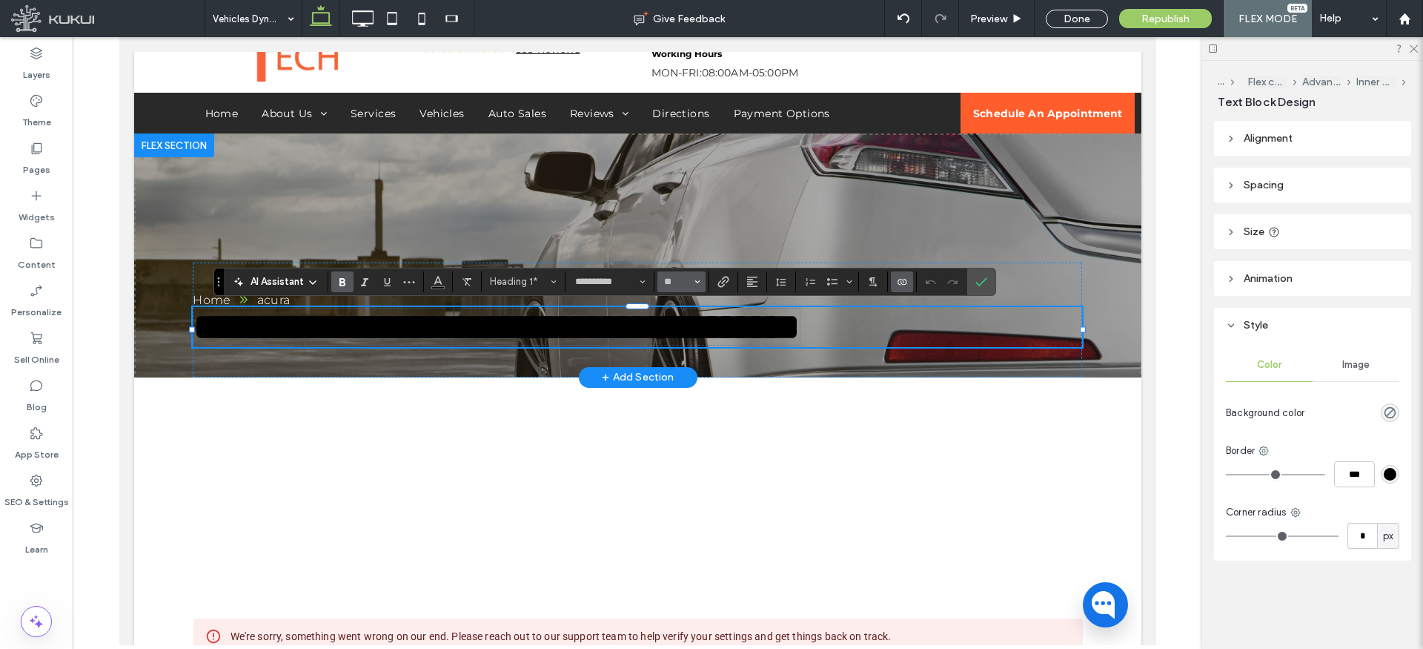
click at [677, 282] on input "**" at bounding box center [677, 282] width 29 height 12
type input "**"
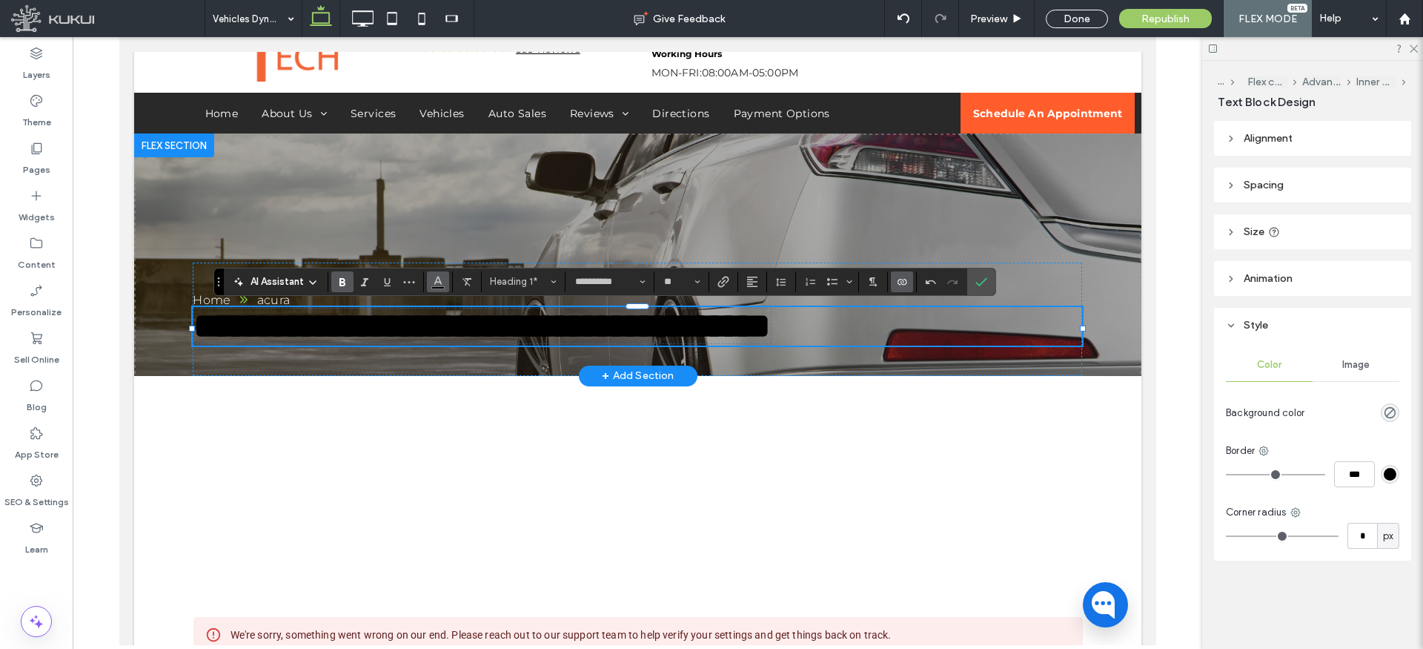
click at [440, 283] on icon "Color" at bounding box center [438, 280] width 12 height 12
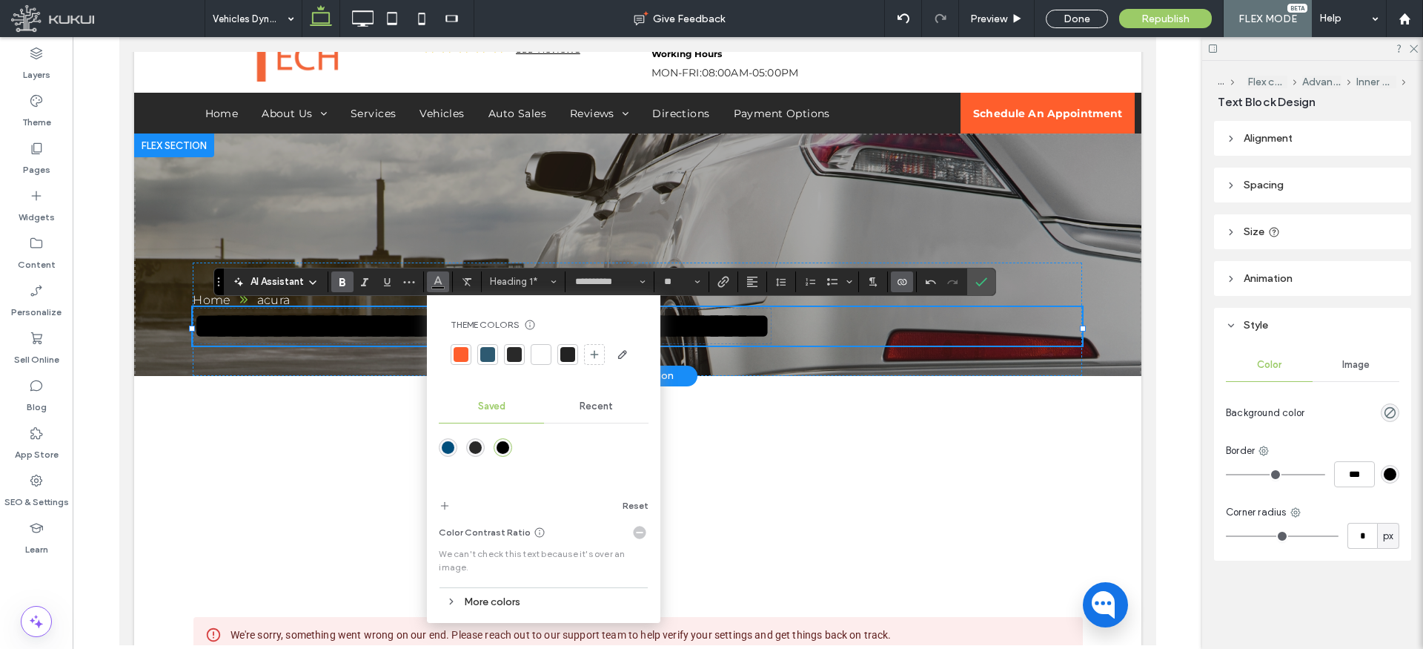
drag, startPoint x: 603, startPoint y: 404, endPoint x: 595, endPoint y: 411, distance: 11.0
click at [603, 404] on span "Recent" at bounding box center [596, 406] width 33 height 12
click at [474, 446] on div "rgba(255, 255, 255, 1)" at bounding box center [475, 447] width 13 height 13
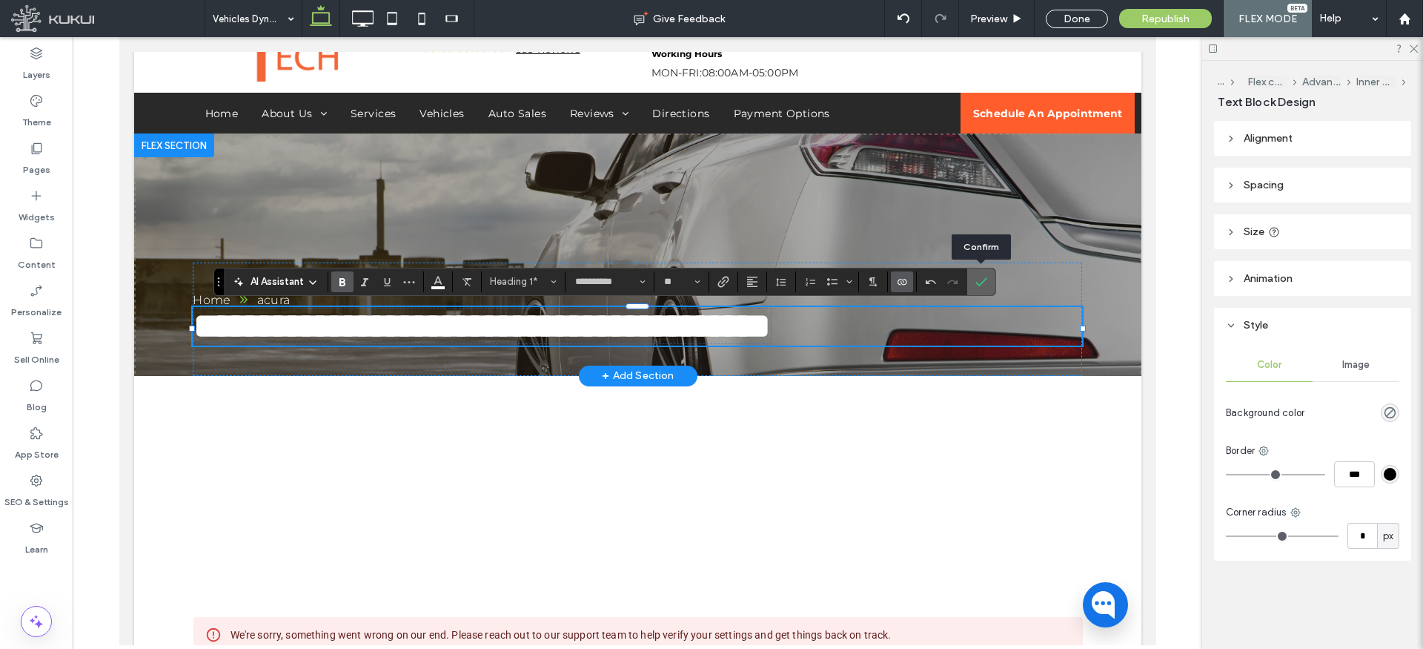
drag, startPoint x: 982, startPoint y: 283, endPoint x: 681, endPoint y: 252, distance: 302.6
click at [982, 283] on icon "Confirm" at bounding box center [982, 282] width 12 height 12
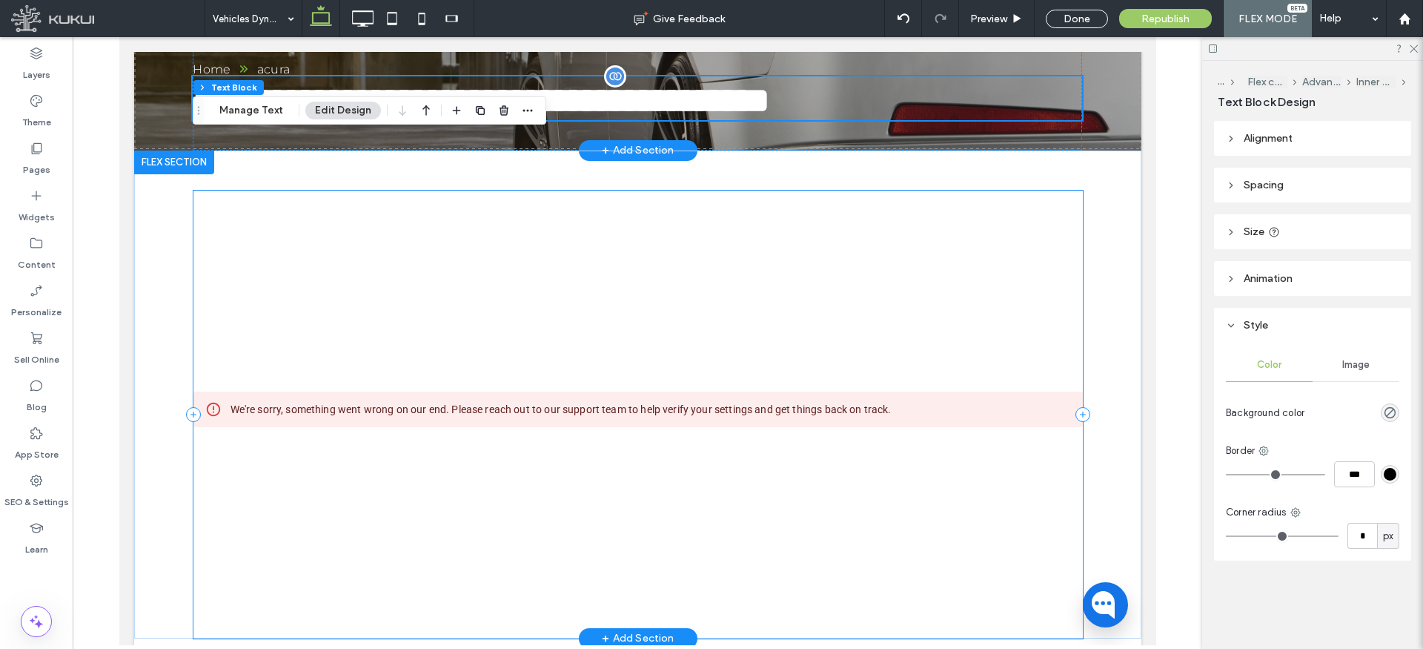
scroll to position [435, 0]
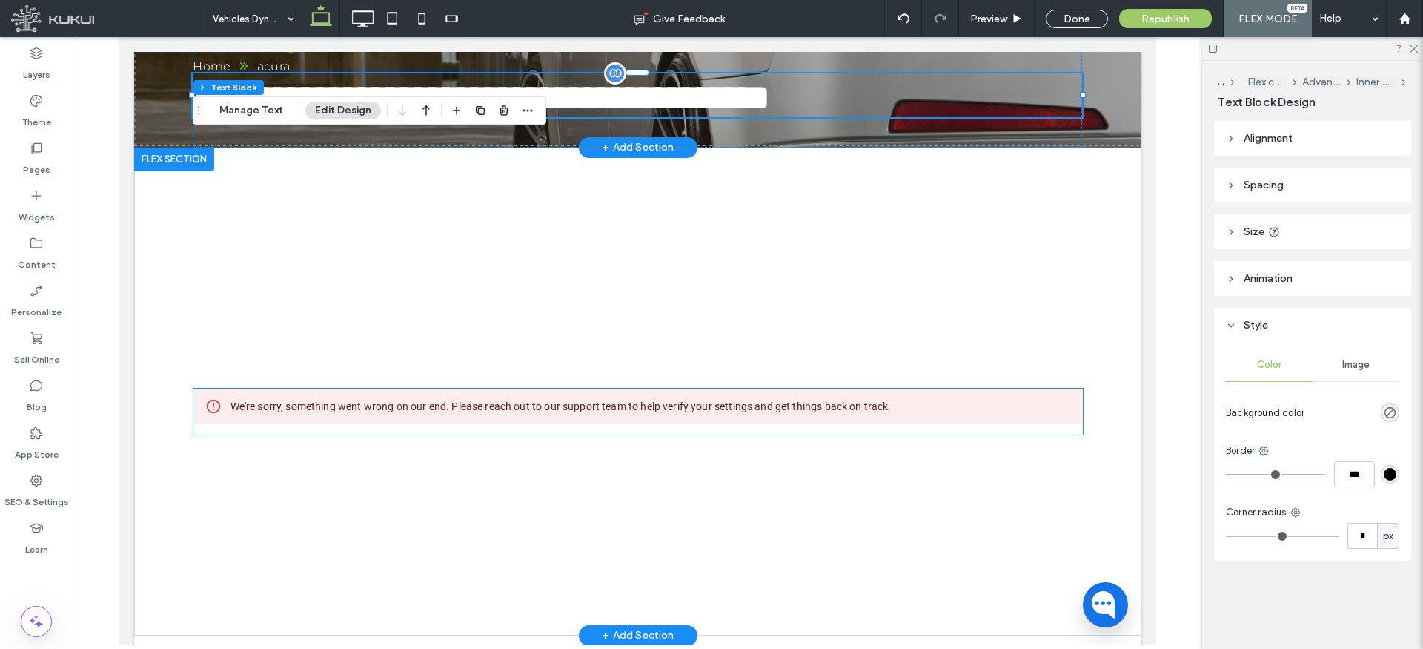
click at [488, 402] on div "We're sorry, something went wrong on our end. Please reach out to our support t…" at bounding box center [560, 406] width 661 height 27
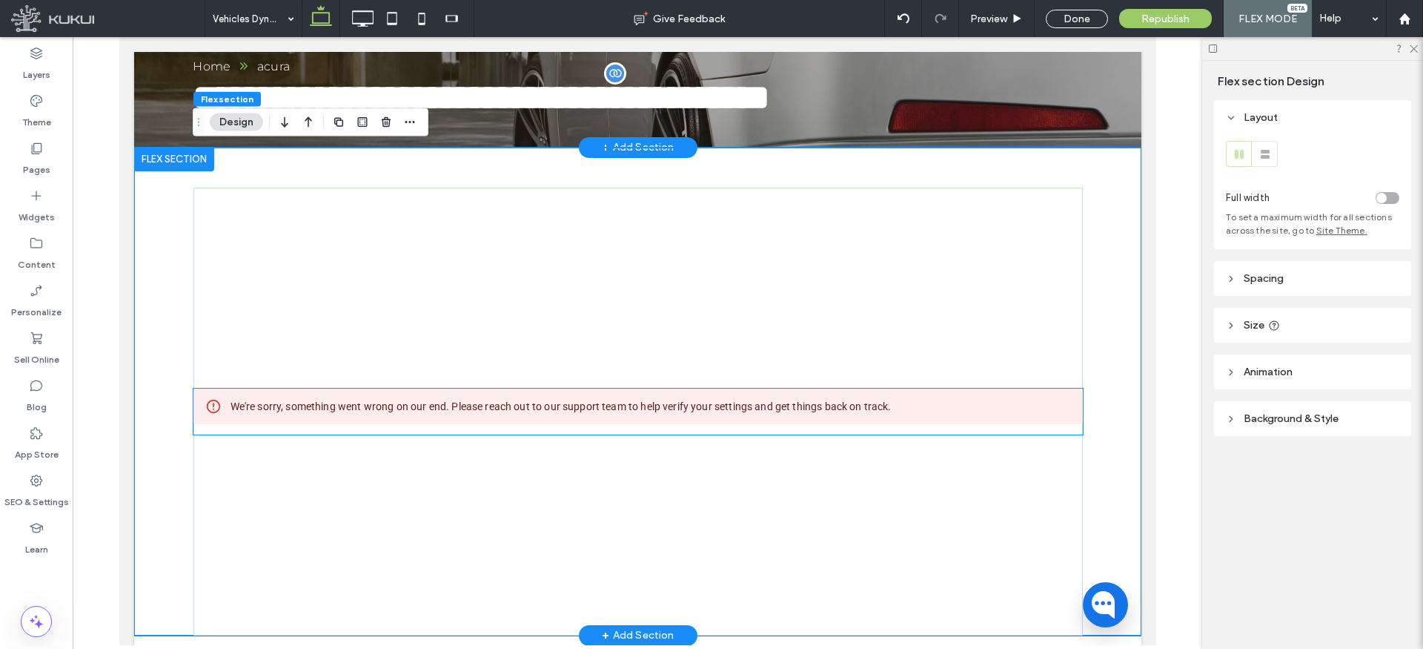
click at [491, 408] on div "We're sorry, something went wrong on our end. Please reach out to our support t…" at bounding box center [560, 406] width 661 height 27
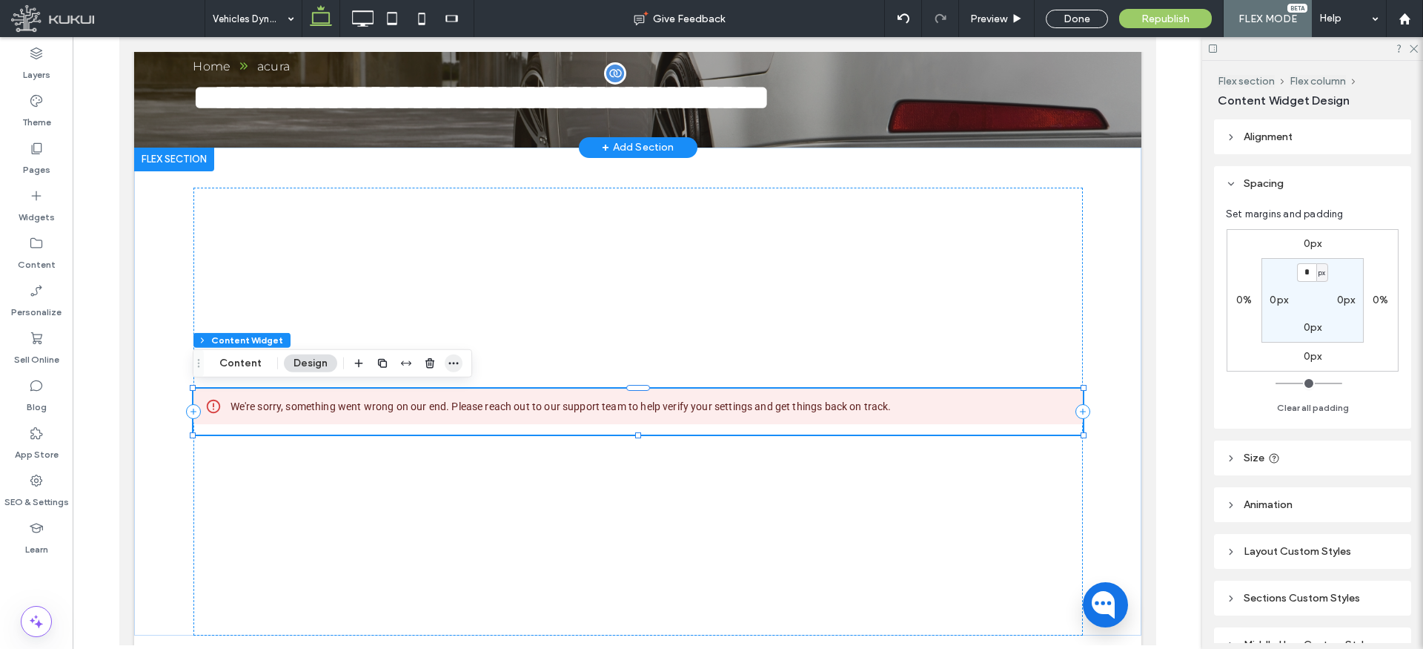
click at [451, 362] on use "button" at bounding box center [454, 363] width 10 height 2
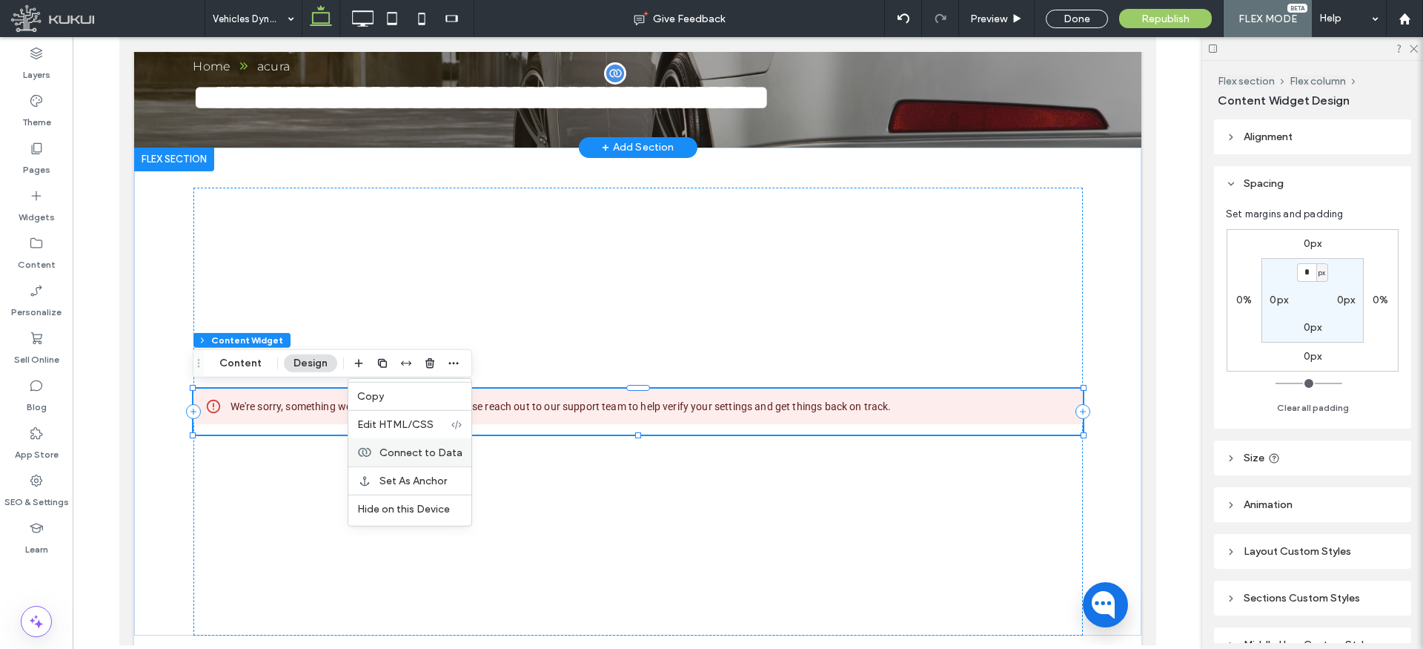
click at [443, 449] on span "Connect to Data" at bounding box center [421, 452] width 83 height 13
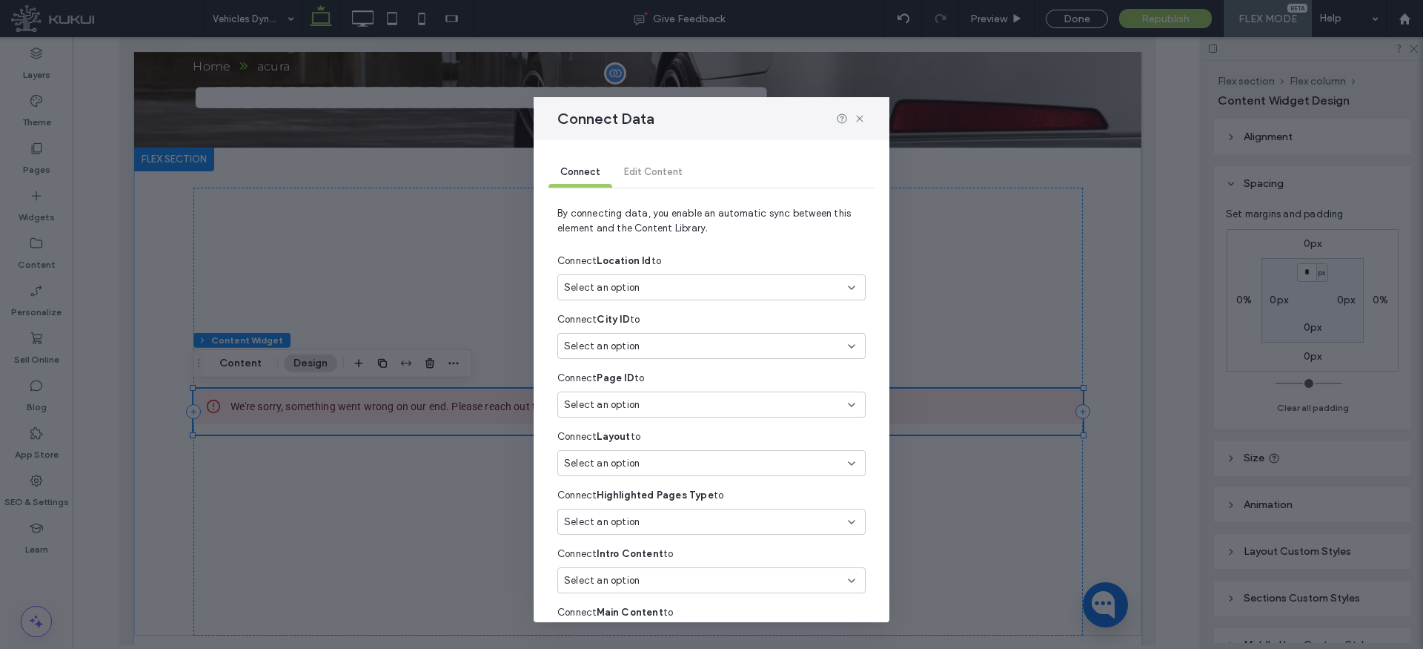
click at [649, 290] on div "Select an option" at bounding box center [702, 287] width 277 height 15
click at [684, 376] on span "locationId" at bounding box center [748, 374] width 210 height 15
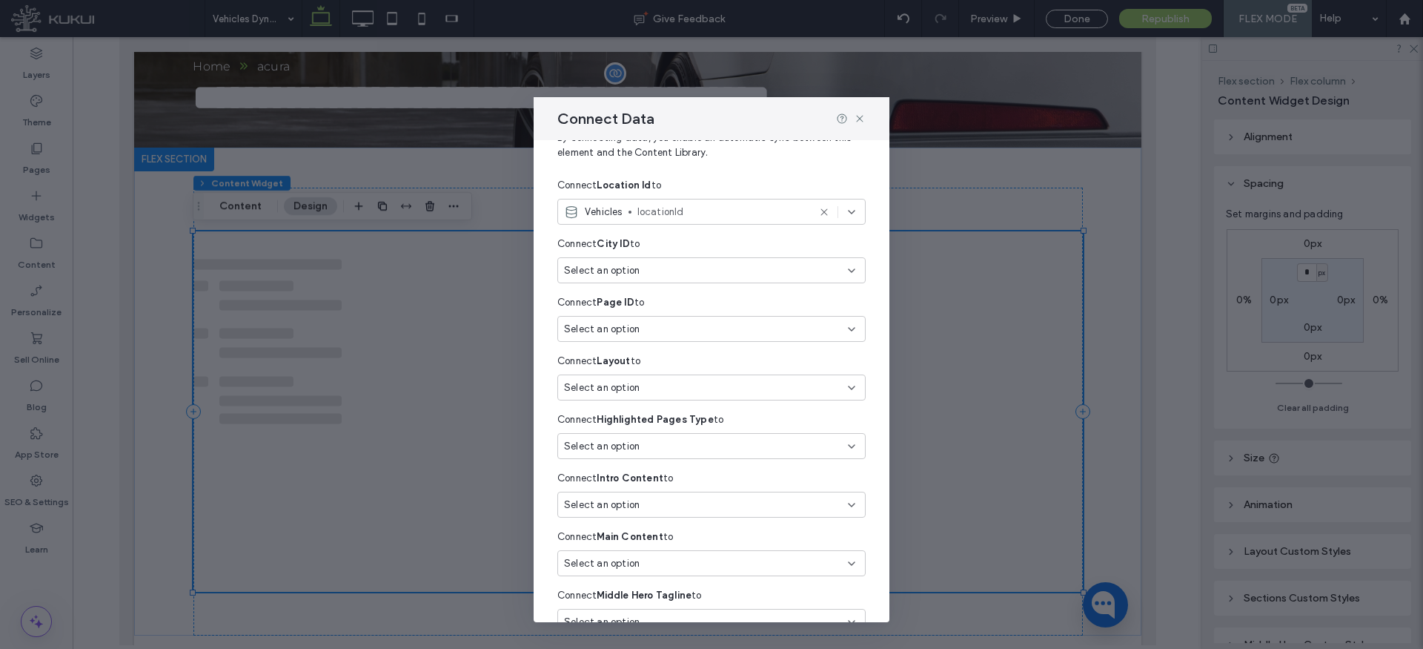
scroll to position [79, 0]
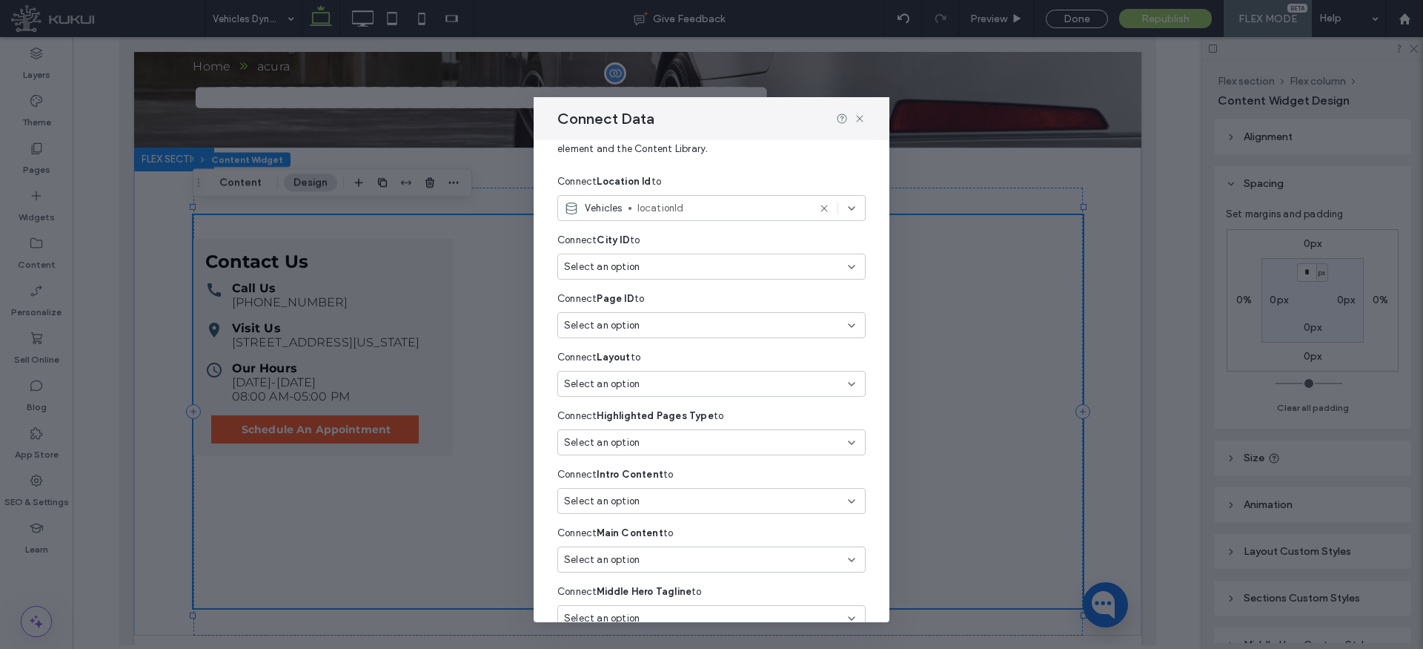
click at [632, 384] on span "Select an option" at bounding box center [602, 384] width 76 height 15
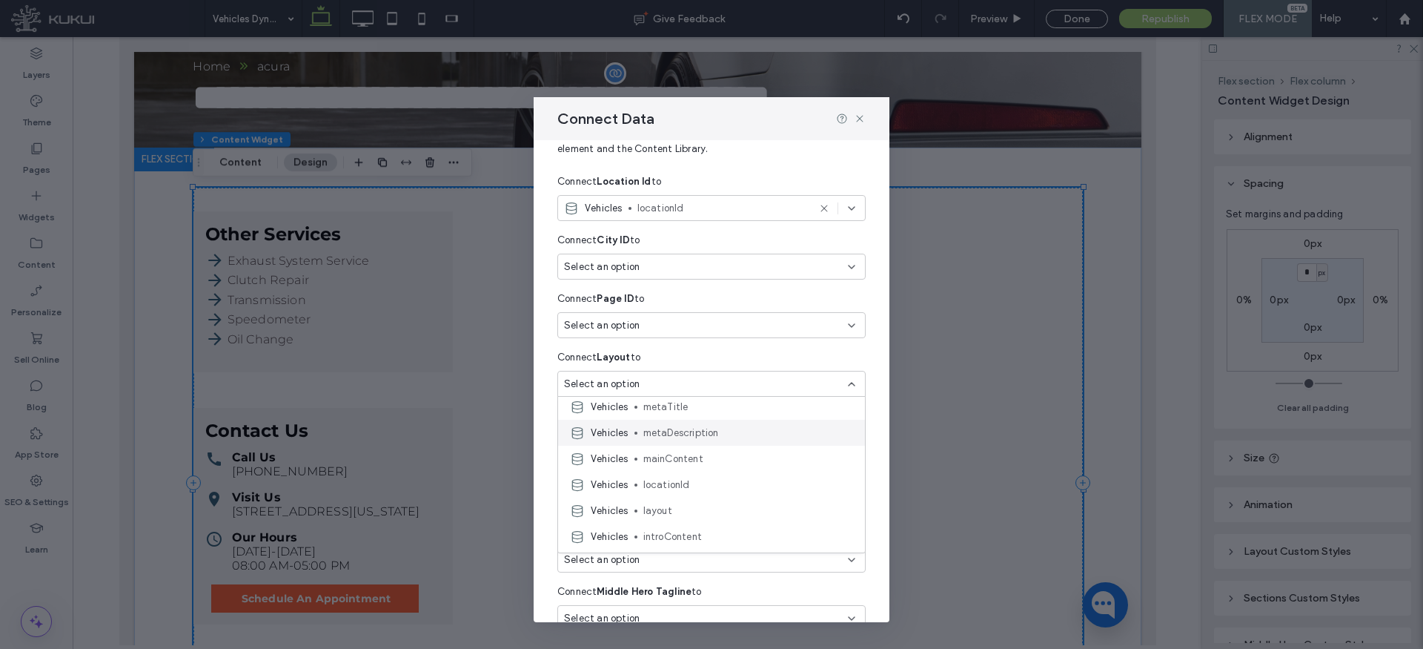
scroll to position [196, 0]
click at [671, 499] on span "layout" at bounding box center [748, 499] width 210 height 15
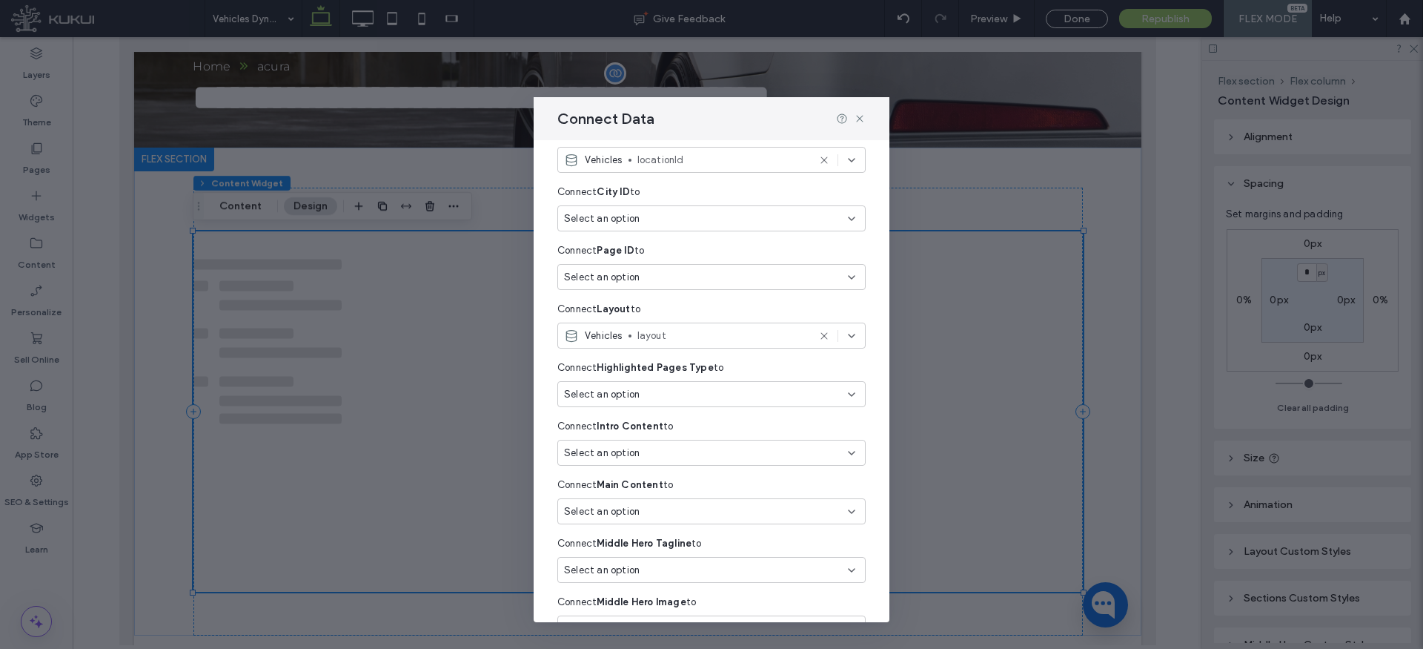
scroll to position [145, 0]
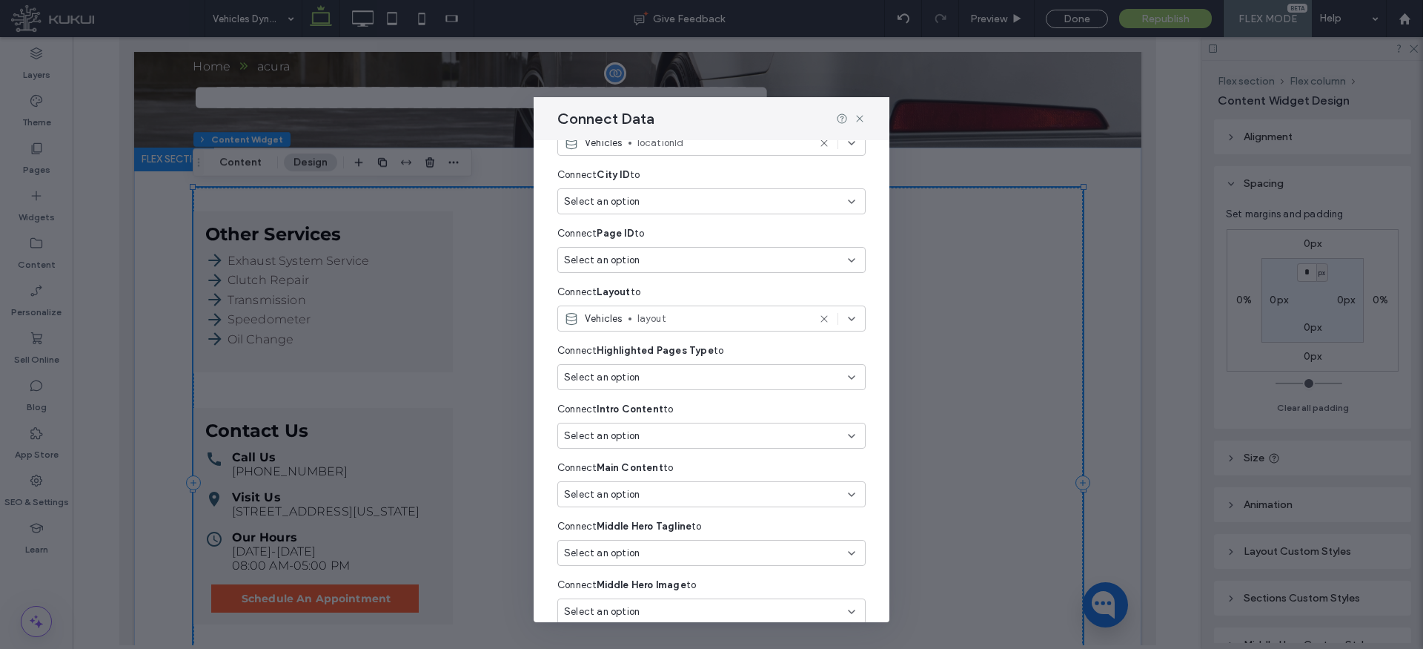
click at [670, 385] on div "Select an option" at bounding box center [711, 377] width 308 height 26
click at [666, 455] on span "type" at bounding box center [748, 455] width 210 height 15
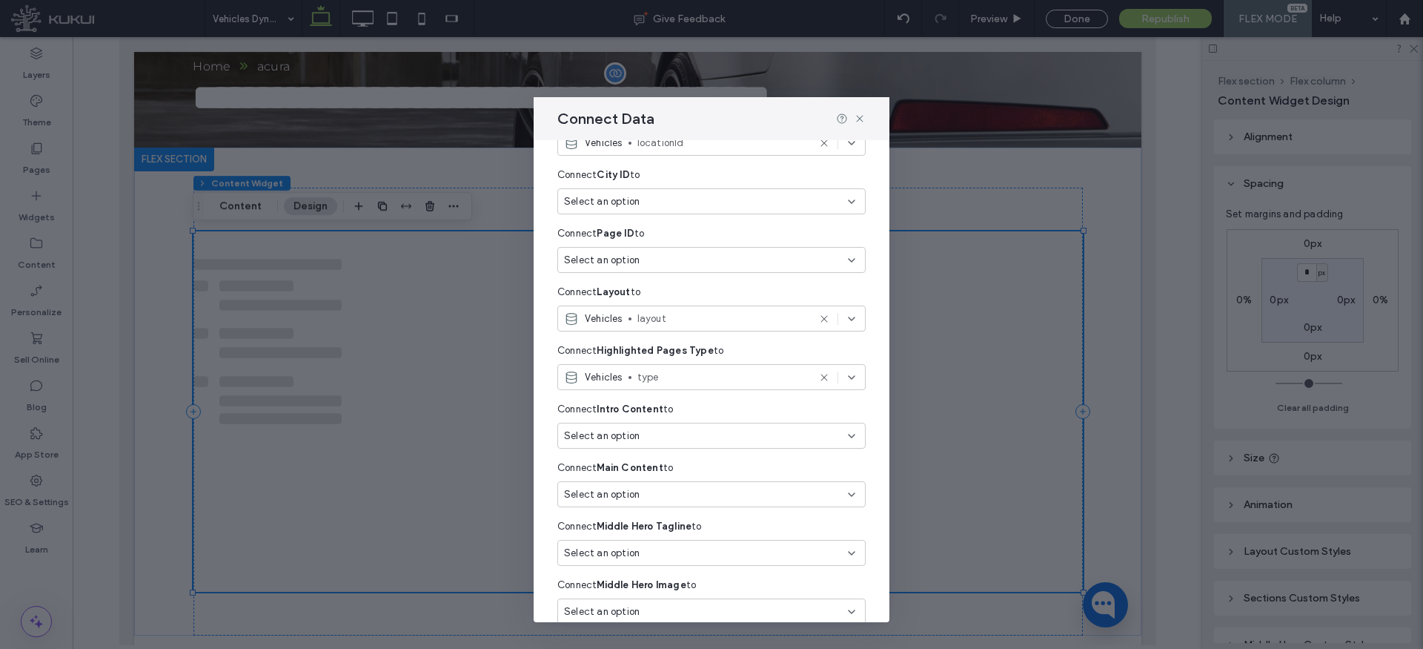
click at [666, 436] on div "Select an option" at bounding box center [702, 435] width 277 height 15
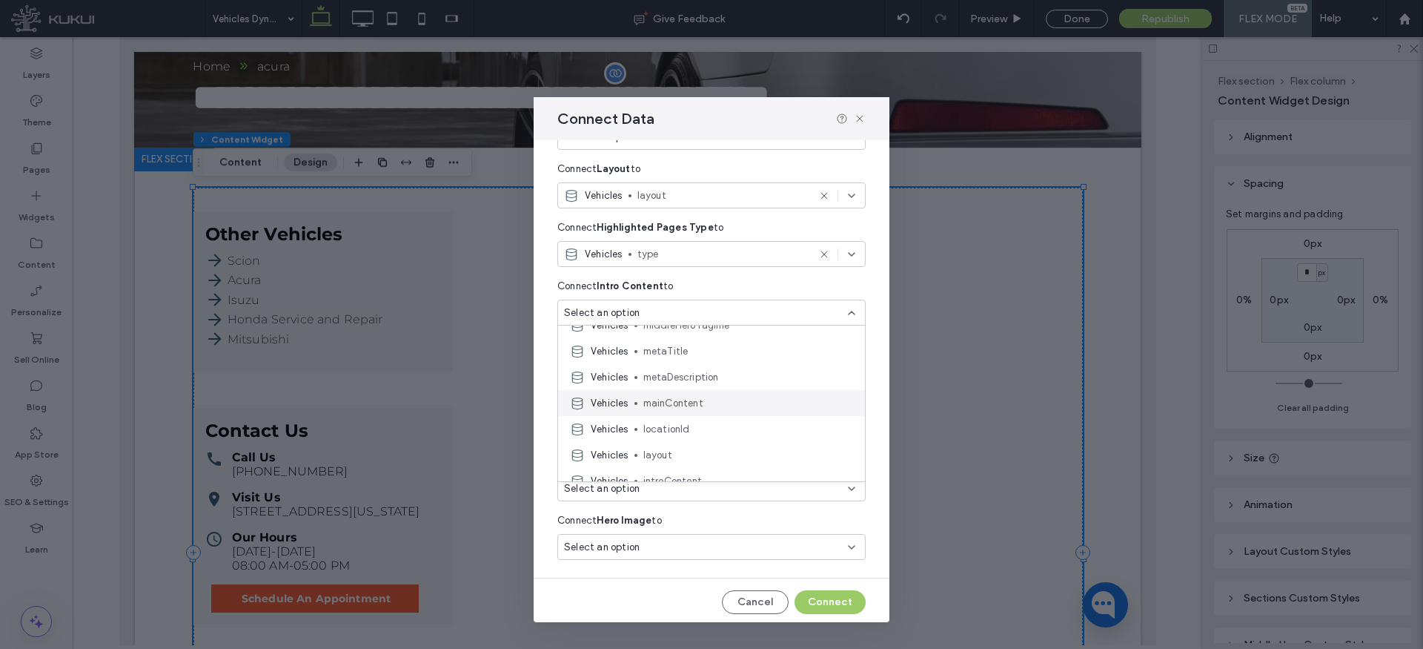
scroll to position [220, 0]
click at [683, 425] on span "introContent" at bounding box center [748, 430] width 210 height 15
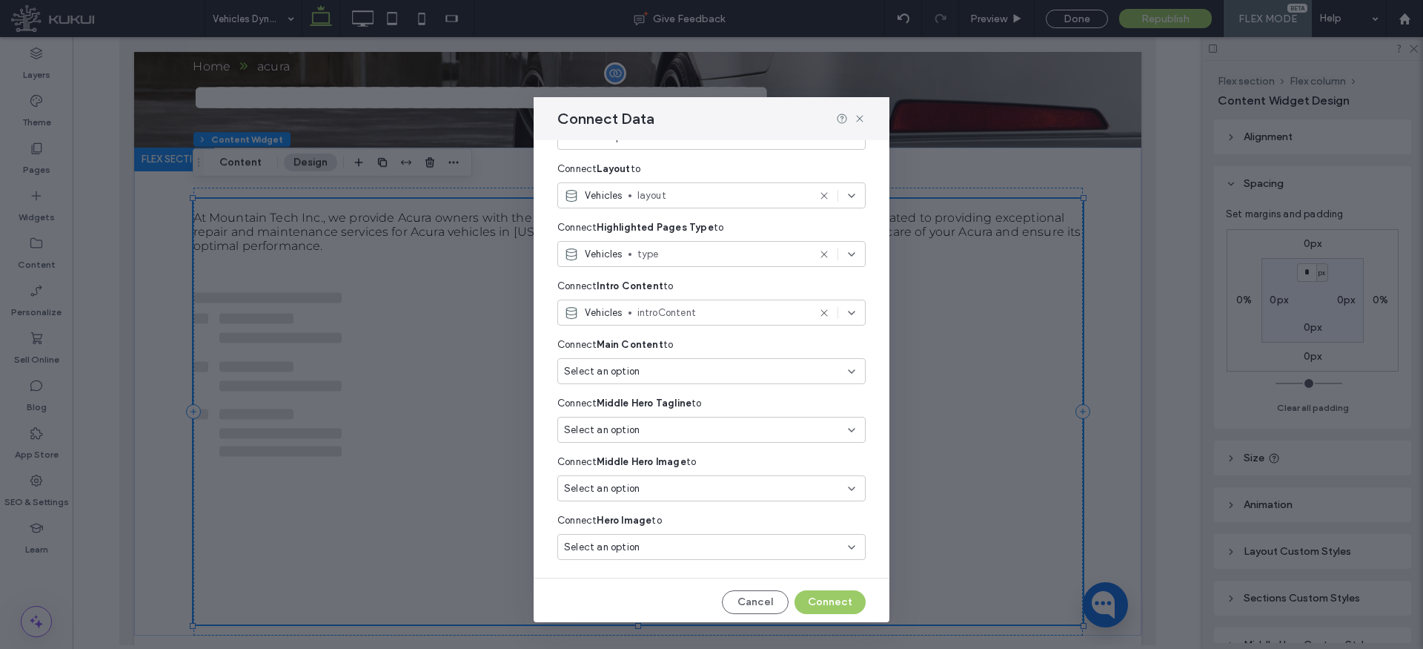
scroll to position [271, 0]
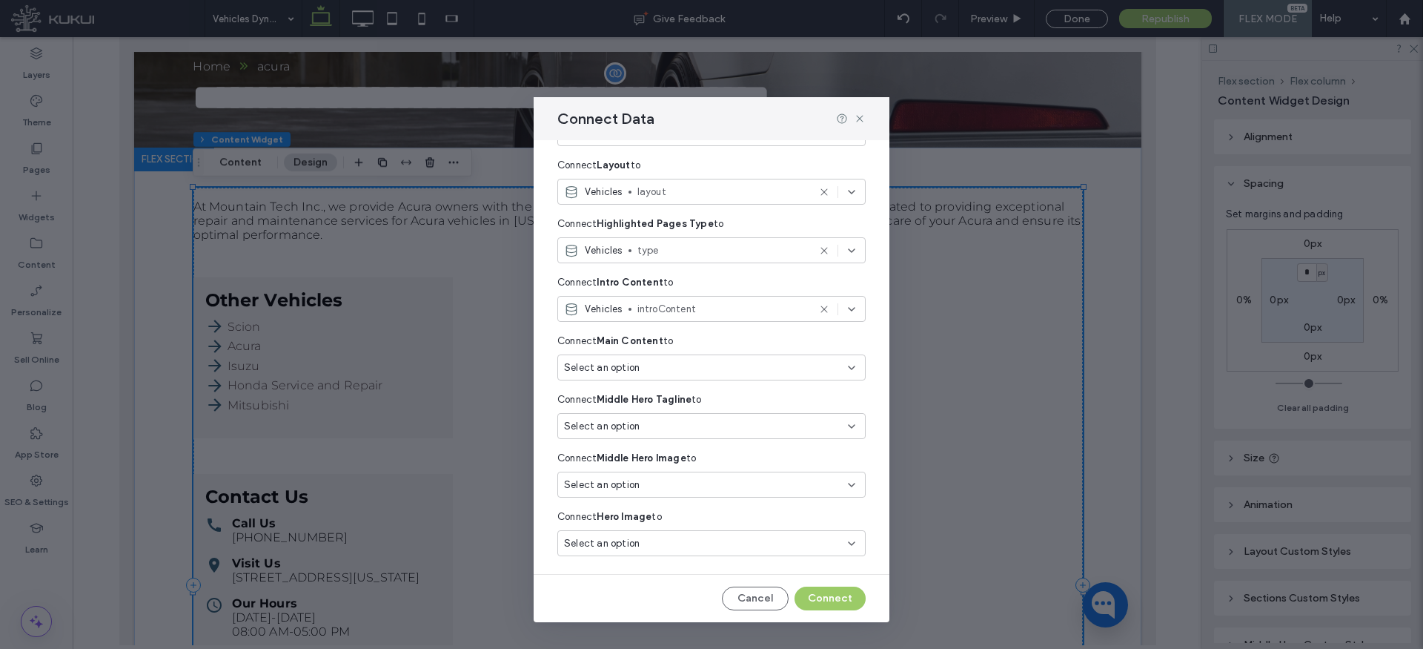
click at [669, 363] on div "Select an option" at bounding box center [702, 367] width 277 height 15
click at [686, 514] on span "mainContent" at bounding box center [748, 517] width 210 height 15
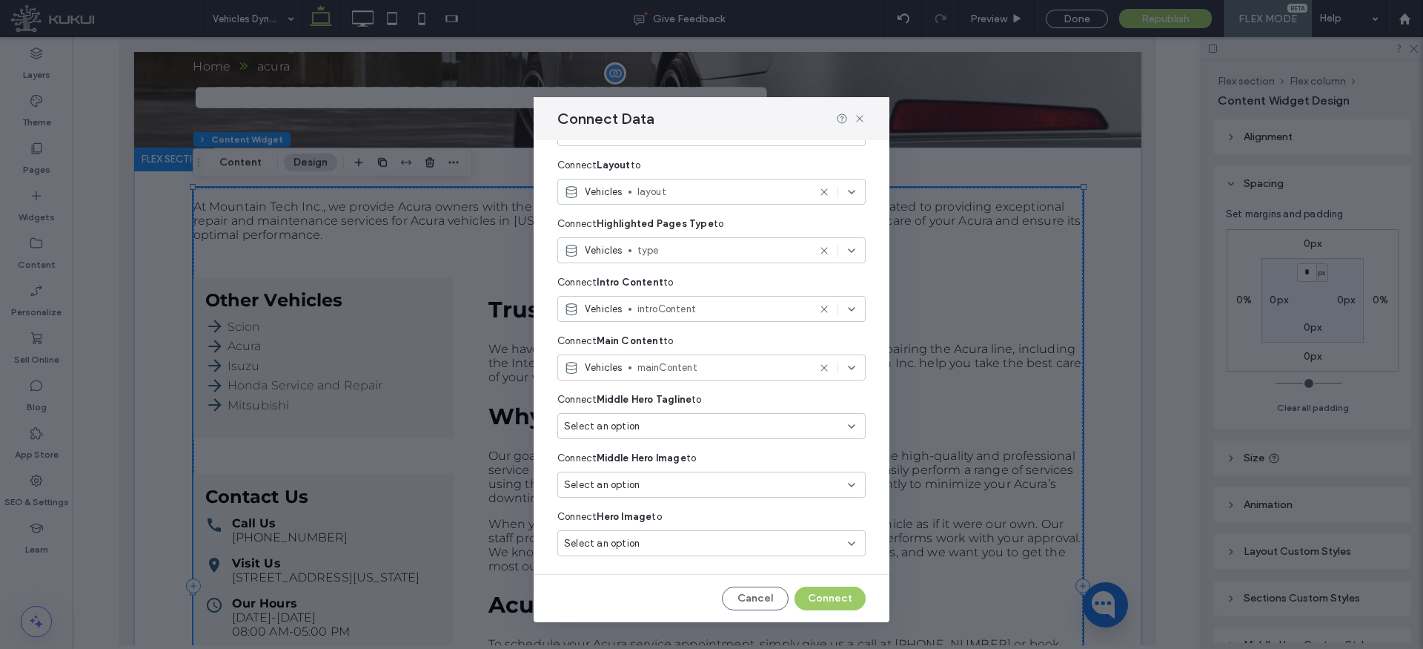
click at [660, 428] on div "Select an option" at bounding box center [702, 426] width 277 height 15
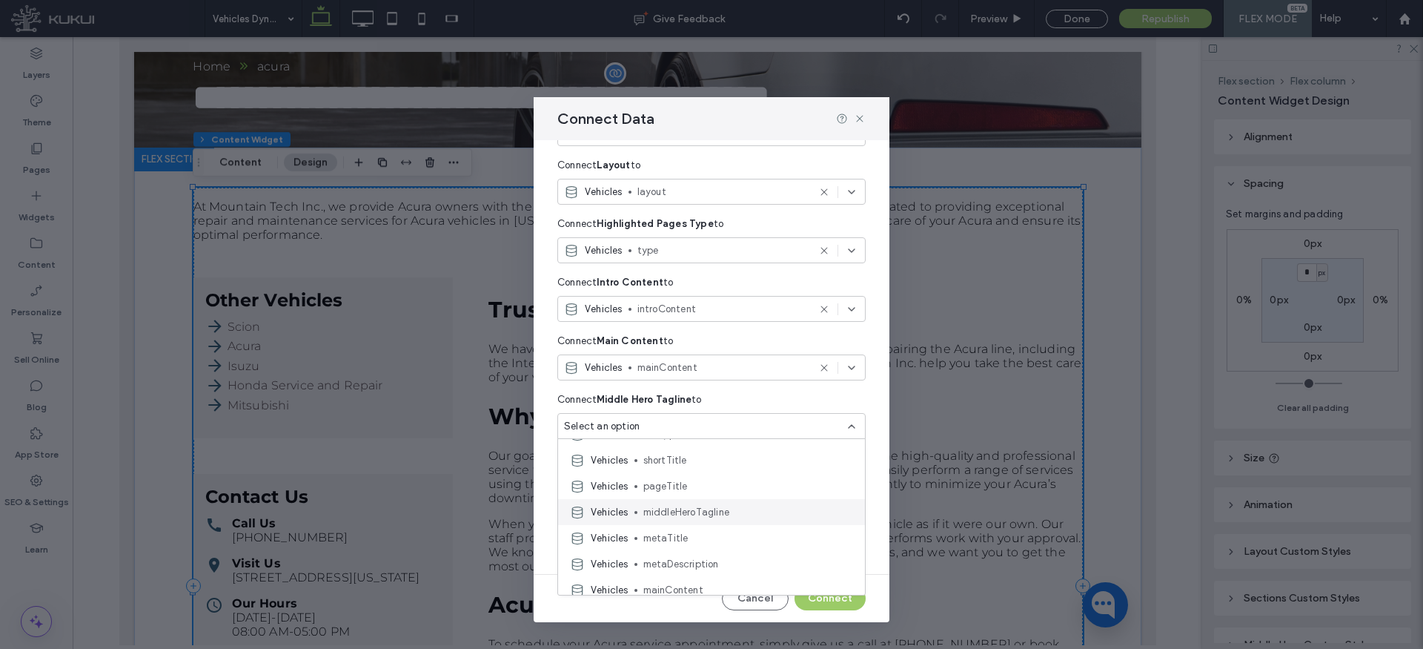
scroll to position [99, 0]
click at [698, 506] on span "middleHeroTagline" at bounding box center [748, 508] width 210 height 15
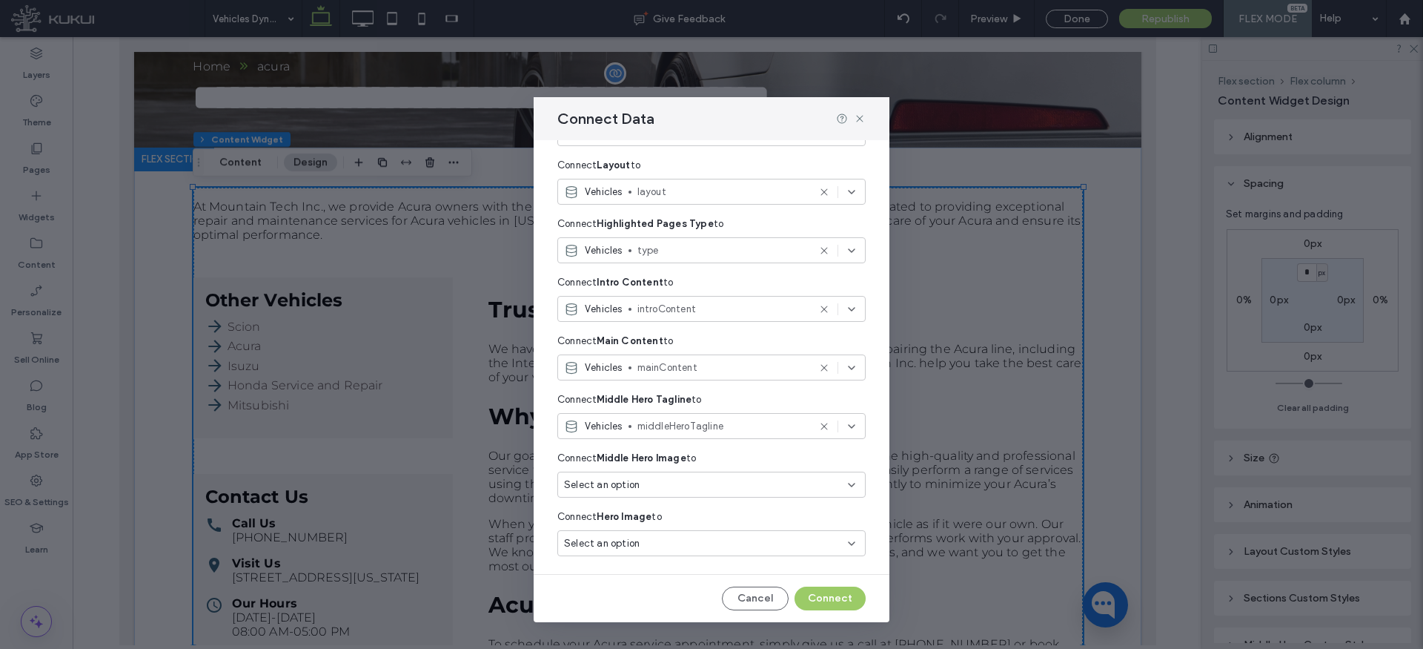
click at [667, 485] on div "Select an option" at bounding box center [702, 484] width 277 height 15
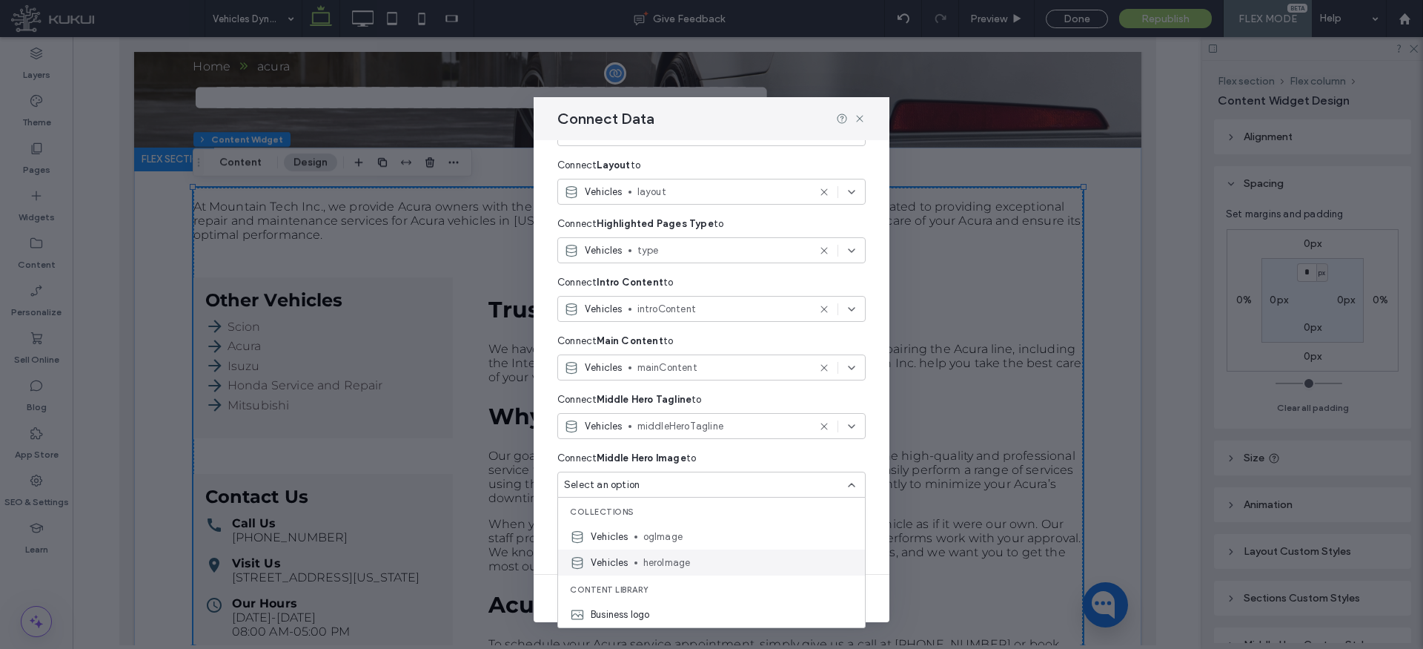
click at [689, 568] on span "heroImage" at bounding box center [748, 562] width 210 height 15
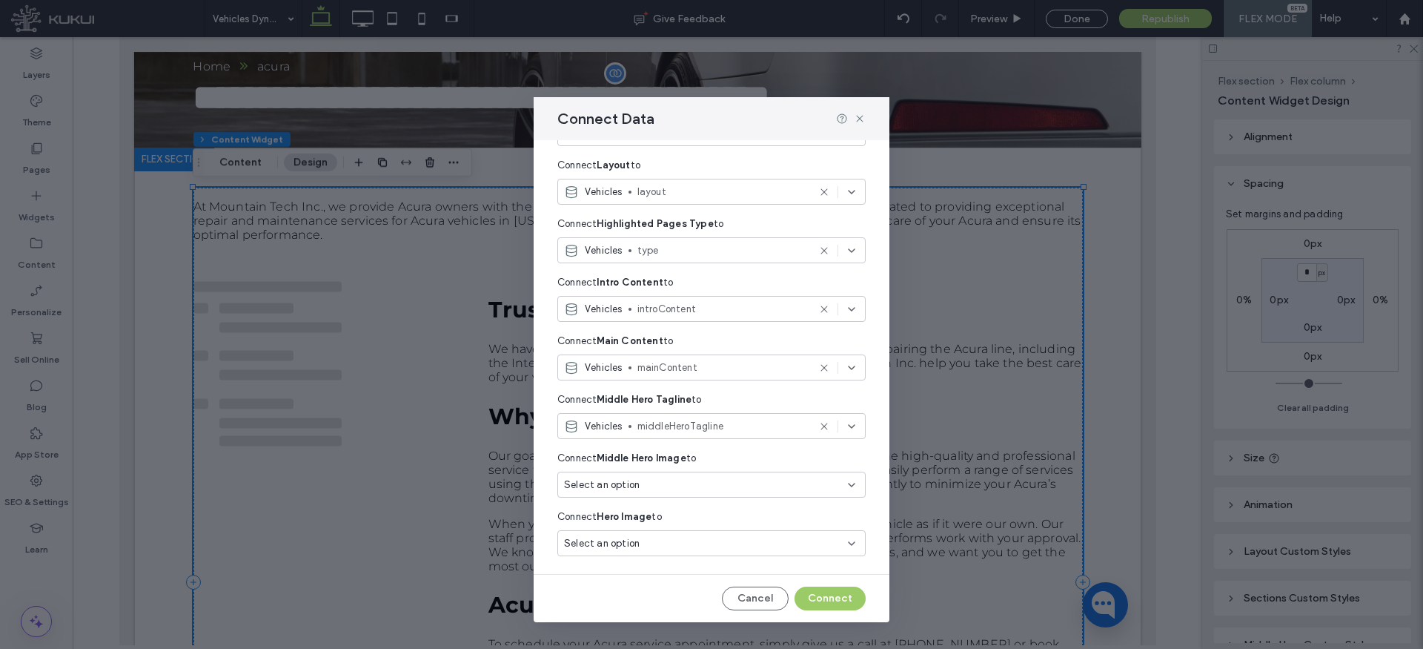
click at [663, 548] on div "Select an option" at bounding box center [702, 543] width 277 height 15
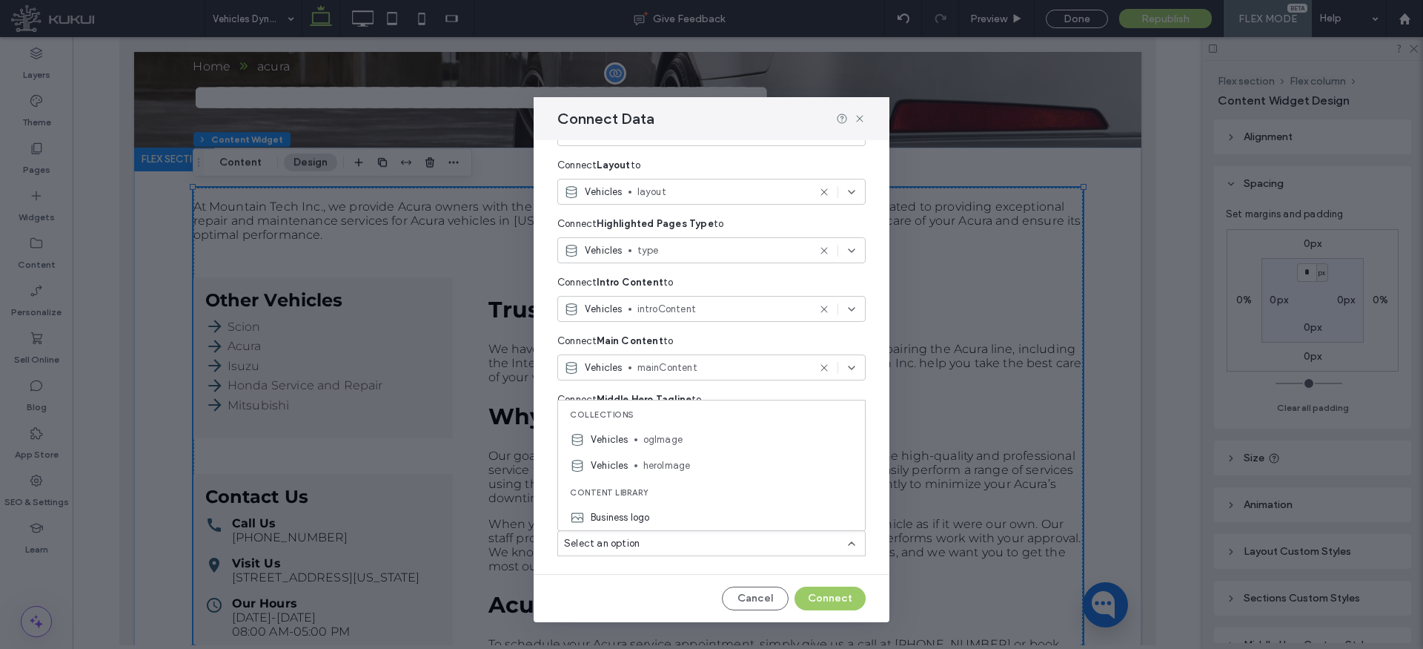
click at [679, 462] on span "heroImage" at bounding box center [748, 465] width 210 height 15
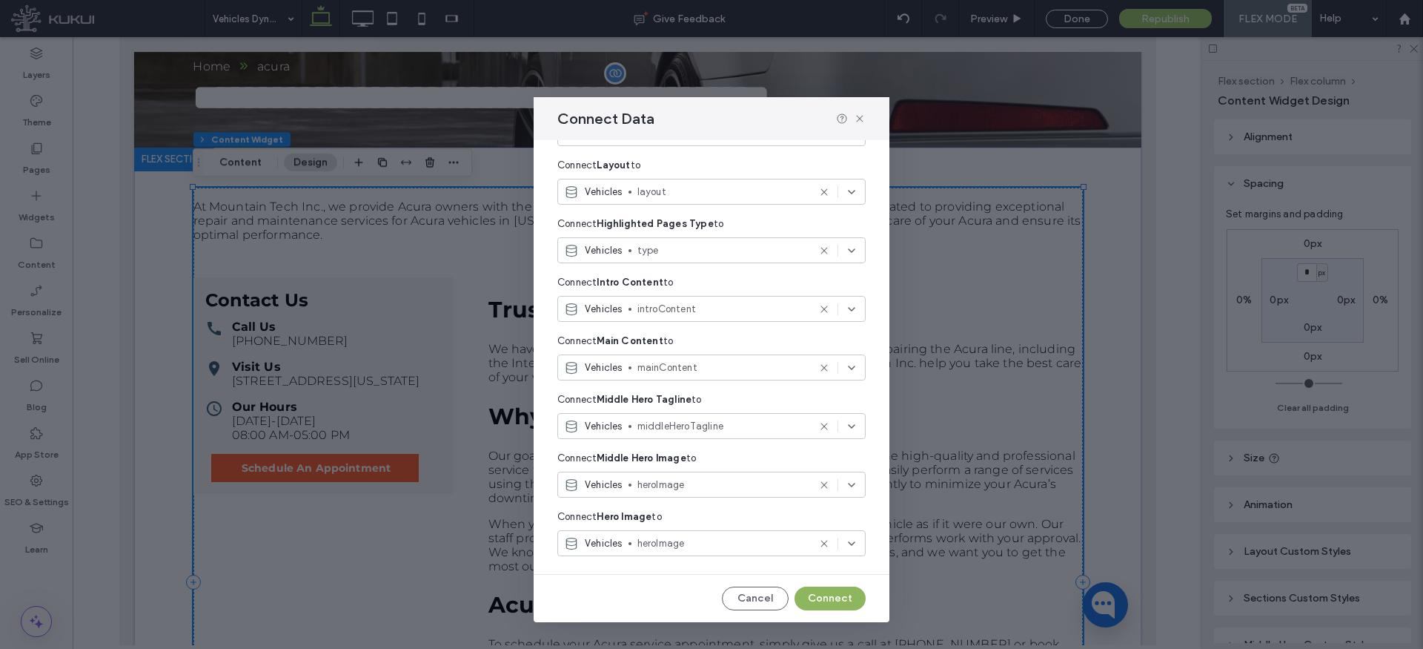
click at [821, 589] on button "Connect" at bounding box center [830, 598] width 71 height 24
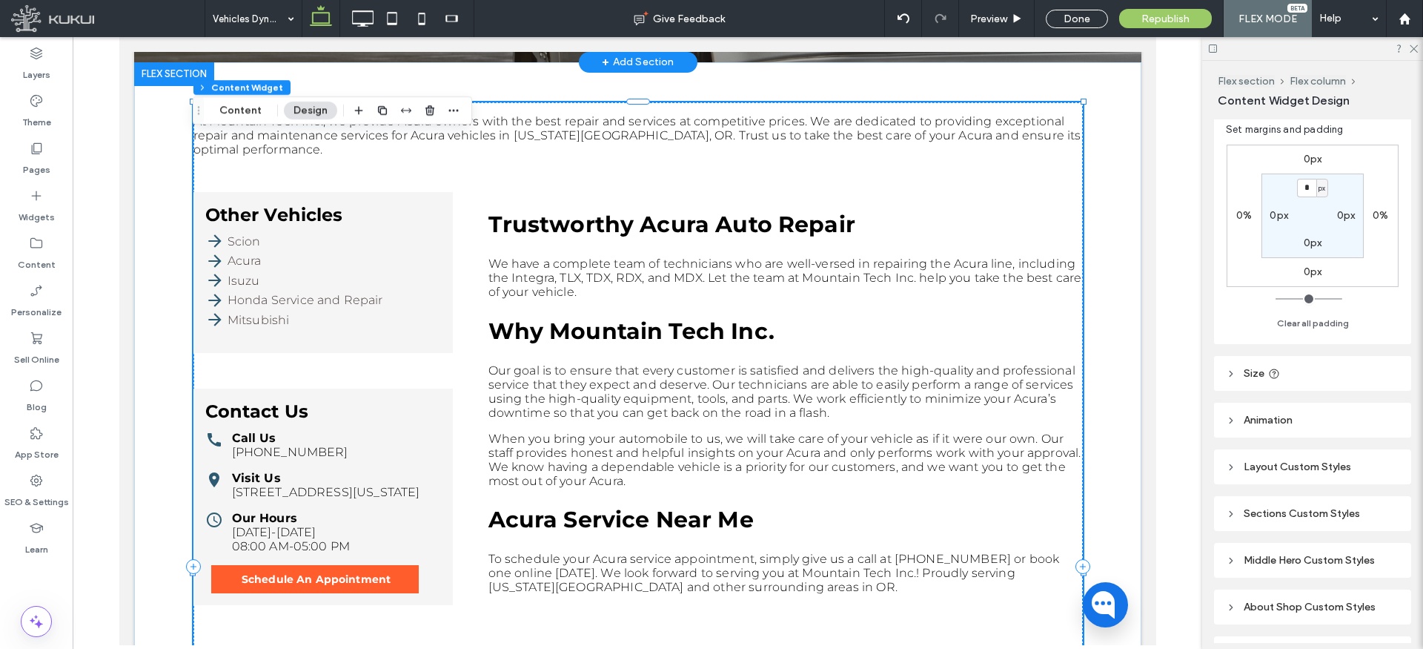
scroll to position [85, 0]
click at [1282, 217] on label "0px" at bounding box center [1279, 214] width 19 height 13
type input "**"
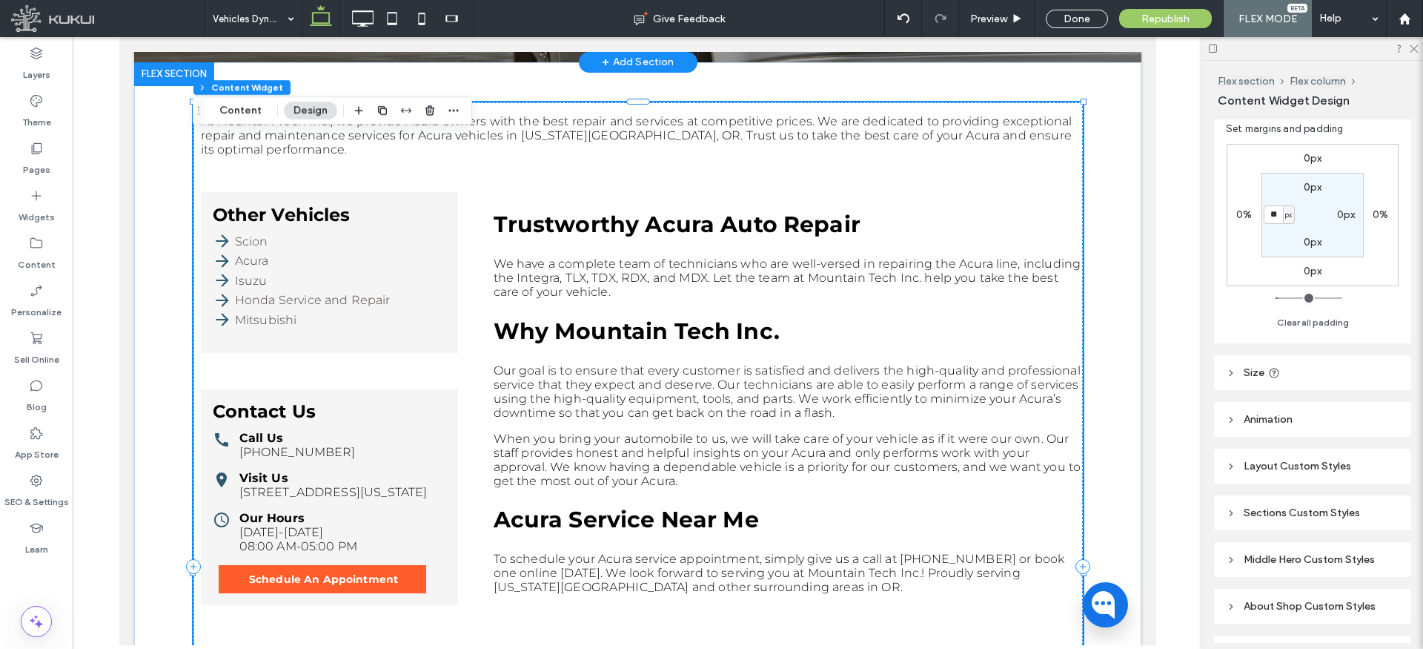
click at [1348, 213] on label "0px" at bounding box center [1346, 214] width 19 height 13
type input "*"
type input "**"
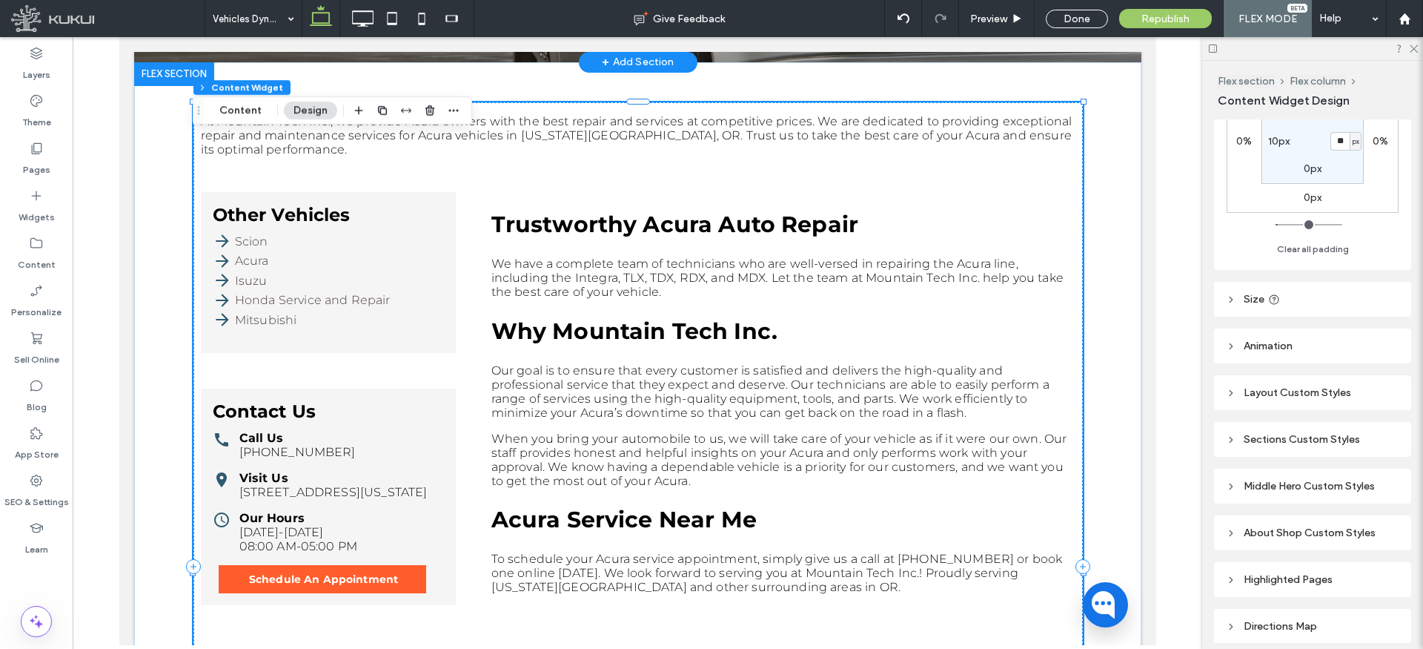
drag, startPoint x: 1254, startPoint y: 388, endPoint x: 1326, endPoint y: 391, distance: 71.2
click at [1254, 389] on div "Layout Custom Styles" at bounding box center [1312, 392] width 173 height 13
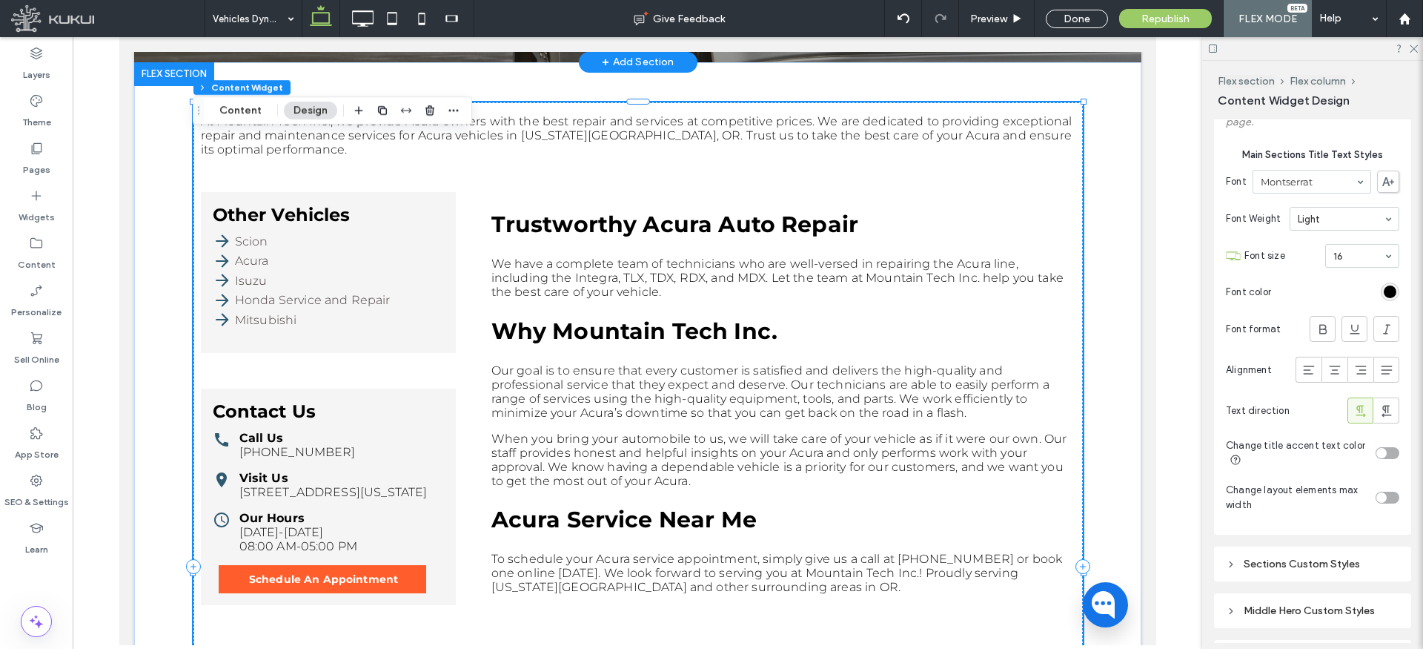
scroll to position [576, 0]
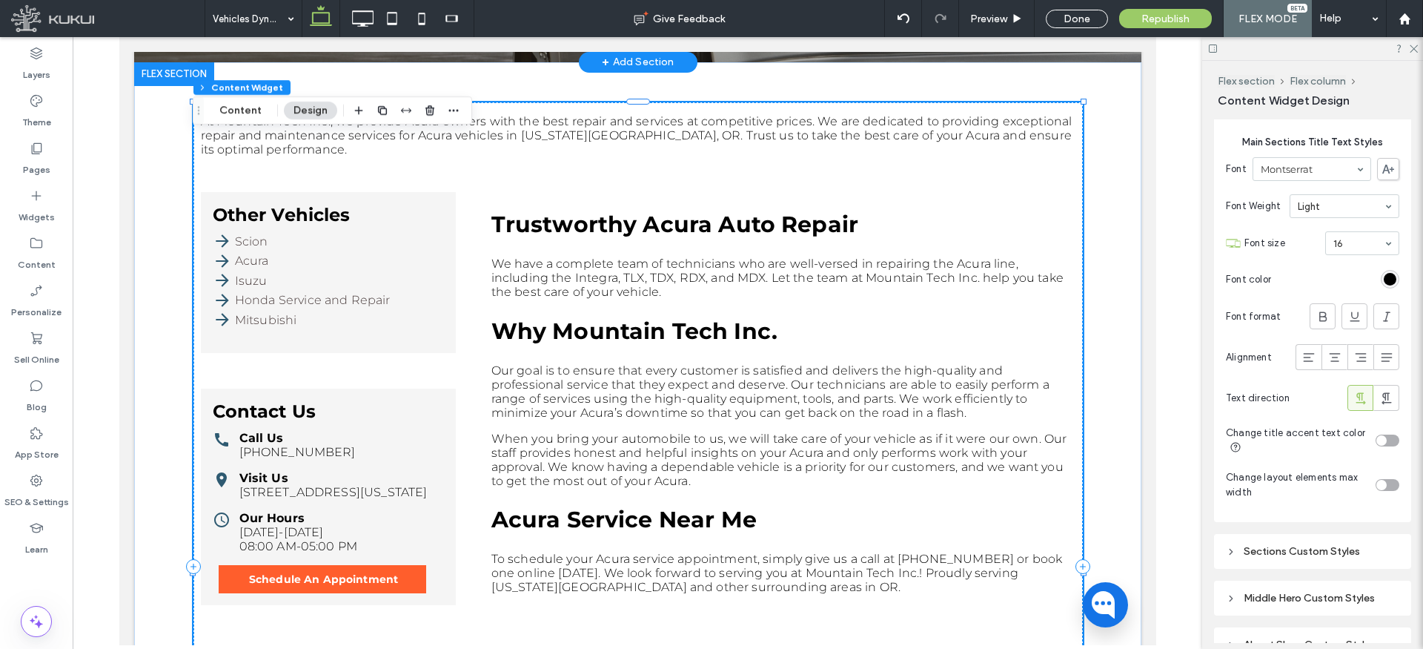
click at [1381, 483] on div "toggle" at bounding box center [1382, 485] width 10 height 10
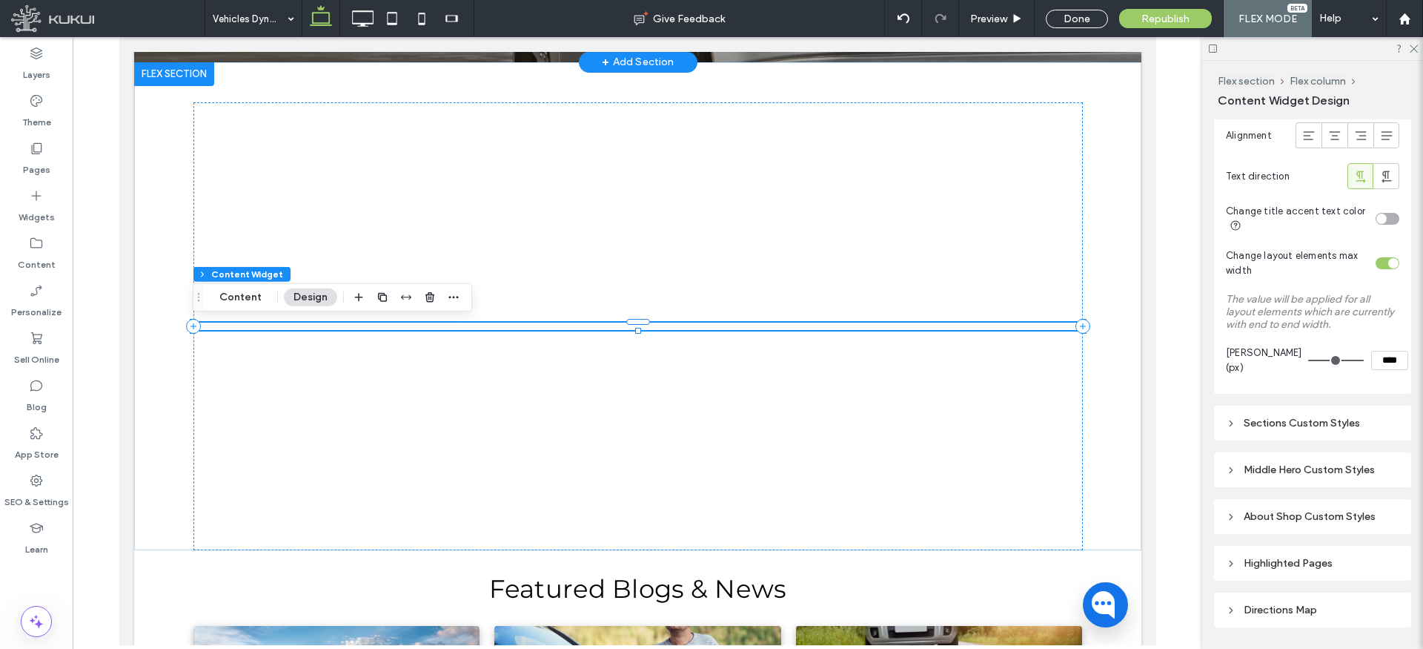
scroll to position [837, 0]
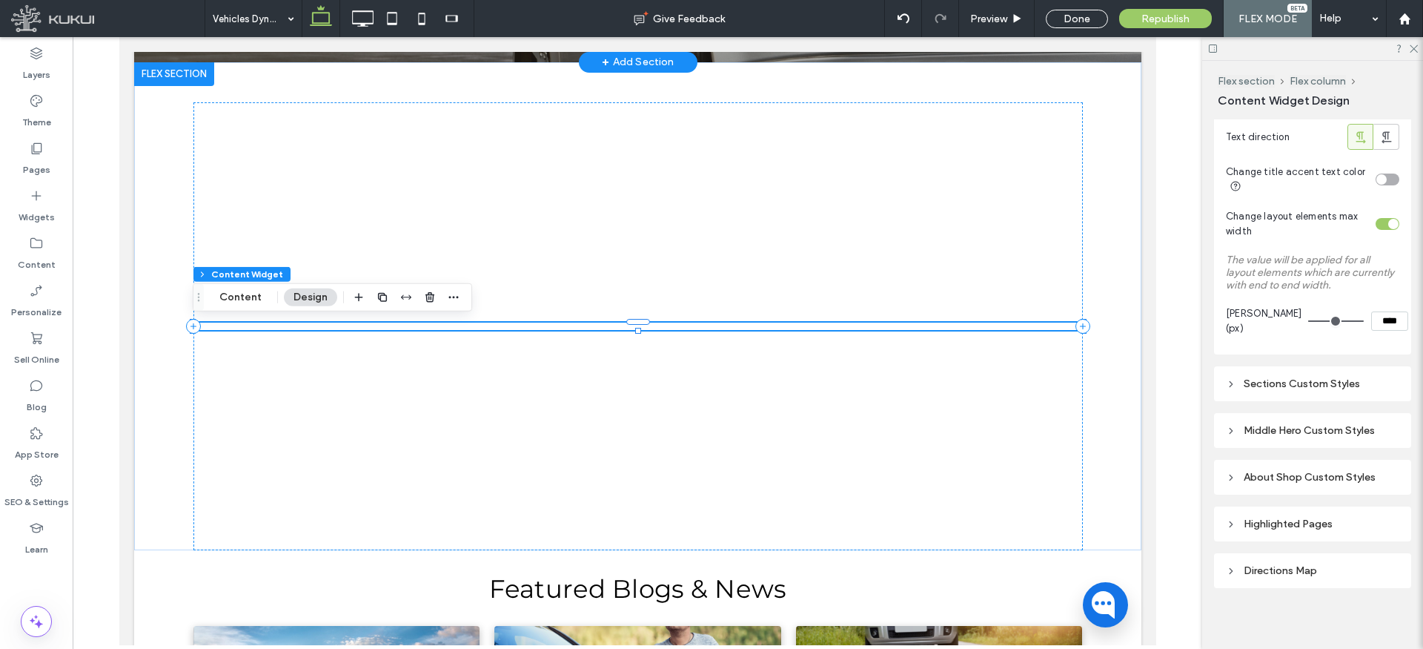
click at [1263, 384] on div "Sections Custom Styles" at bounding box center [1312, 383] width 173 height 13
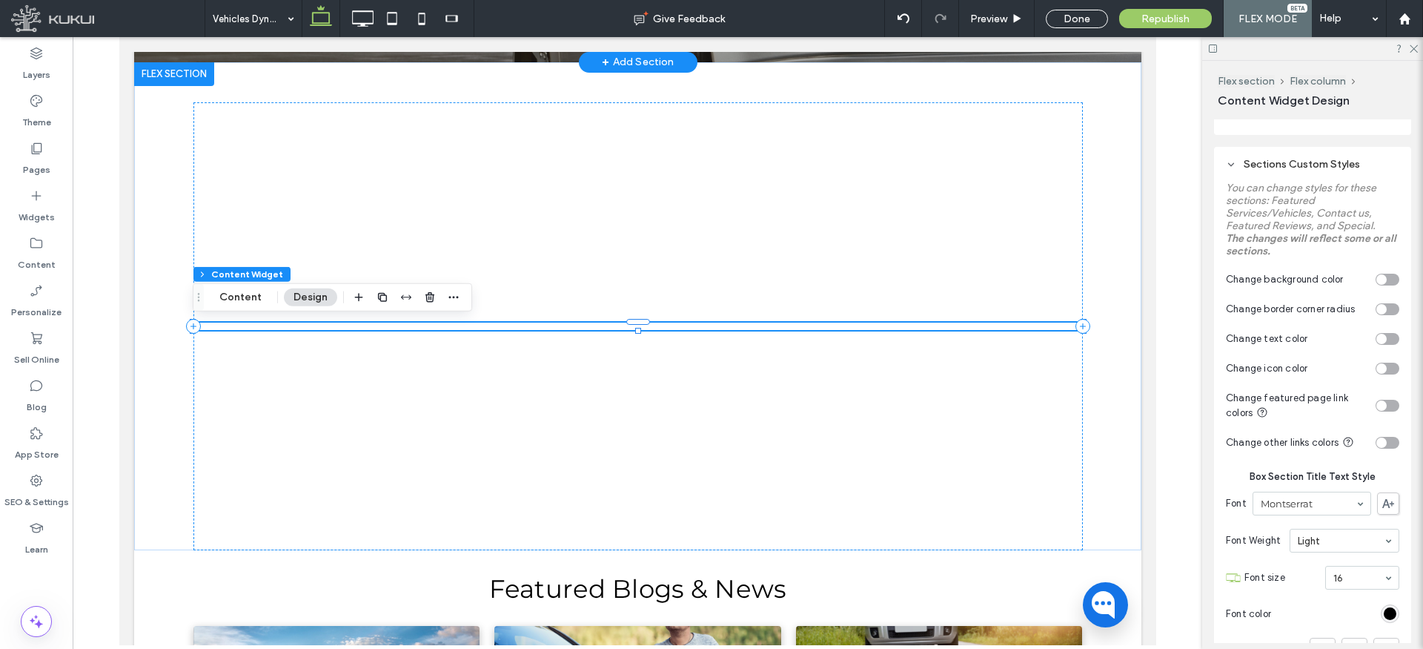
scroll to position [1057, 0]
click at [1385, 407] on div "toggle" at bounding box center [1382, 405] width 10 height 10
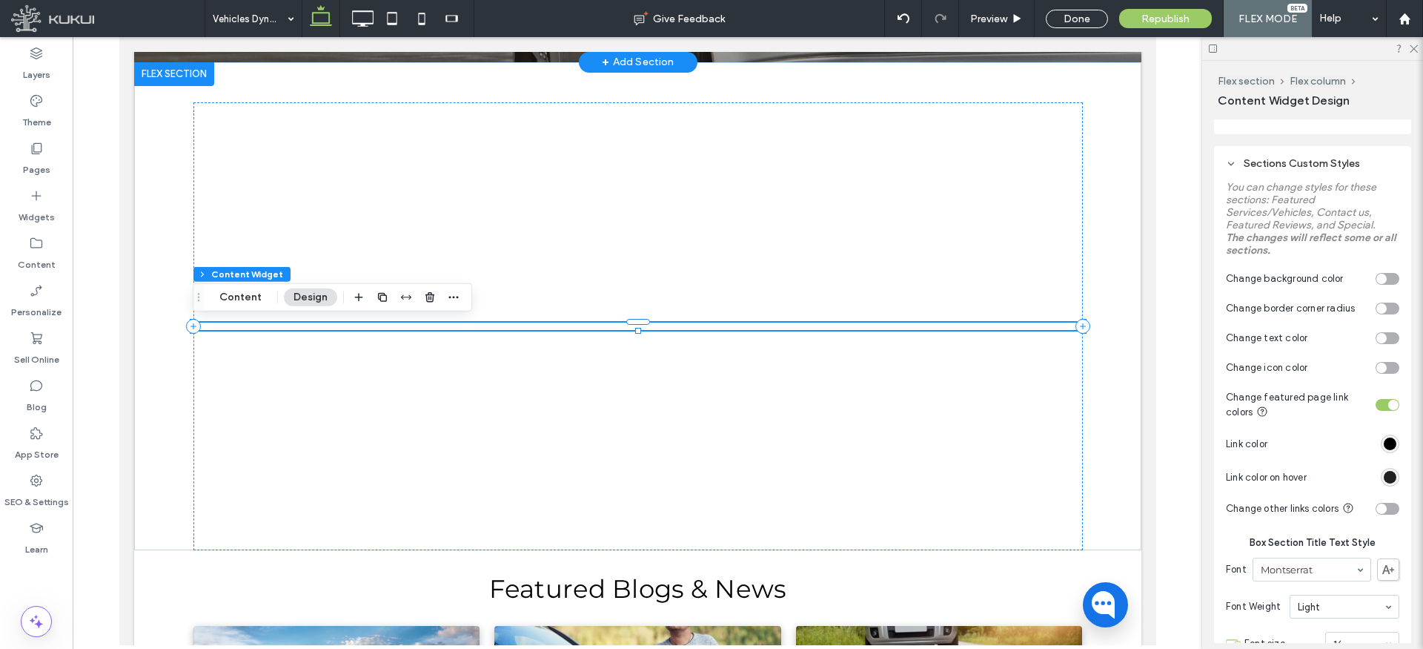
click at [1386, 474] on div "#000000" at bounding box center [1390, 477] width 13 height 13
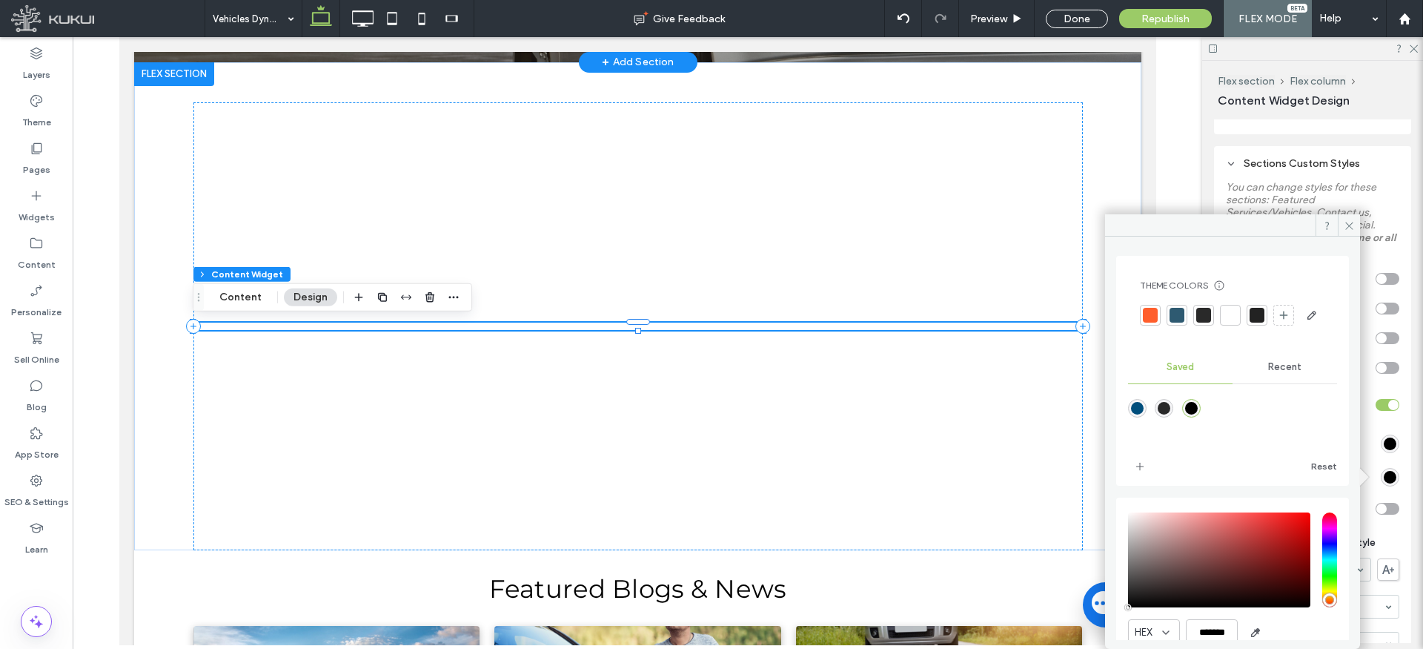
type input "*******"
click at [1265, 557] on div "saturation and value" at bounding box center [1219, 559] width 182 height 95
click at [1348, 225] on icon at bounding box center [1349, 225] width 11 height 11
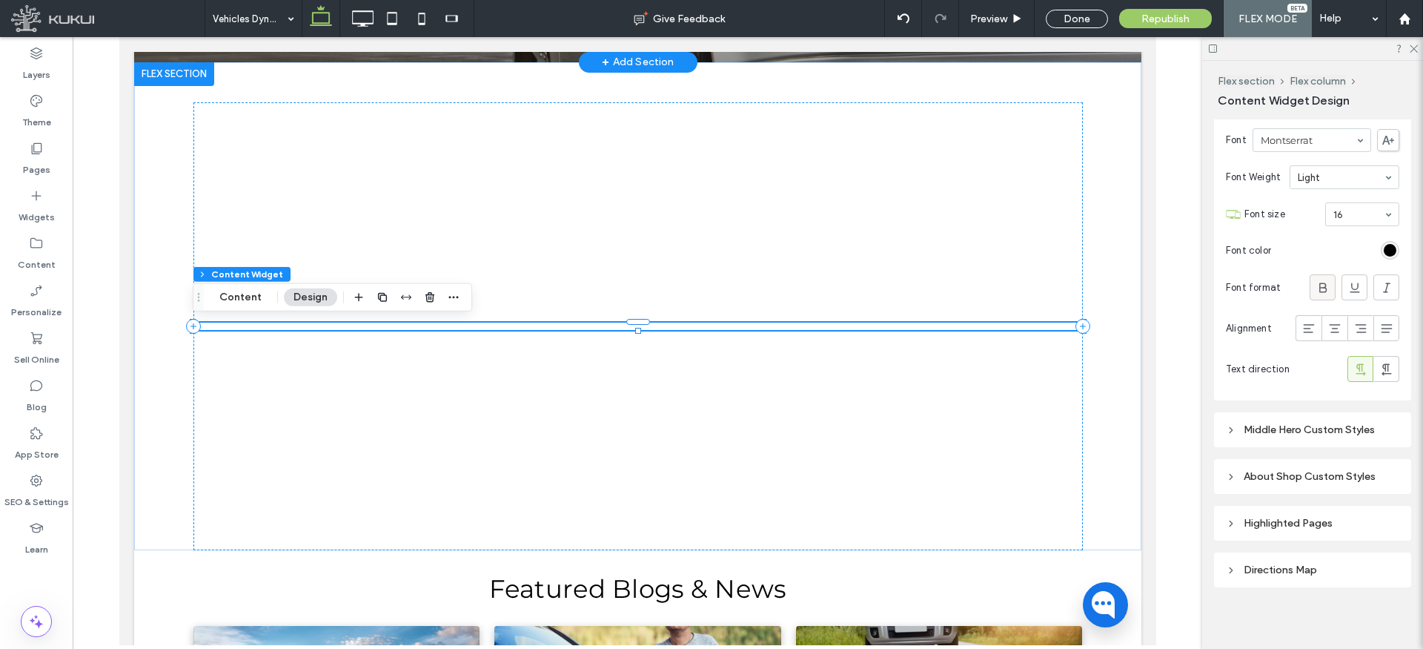
scroll to position [1793, 0]
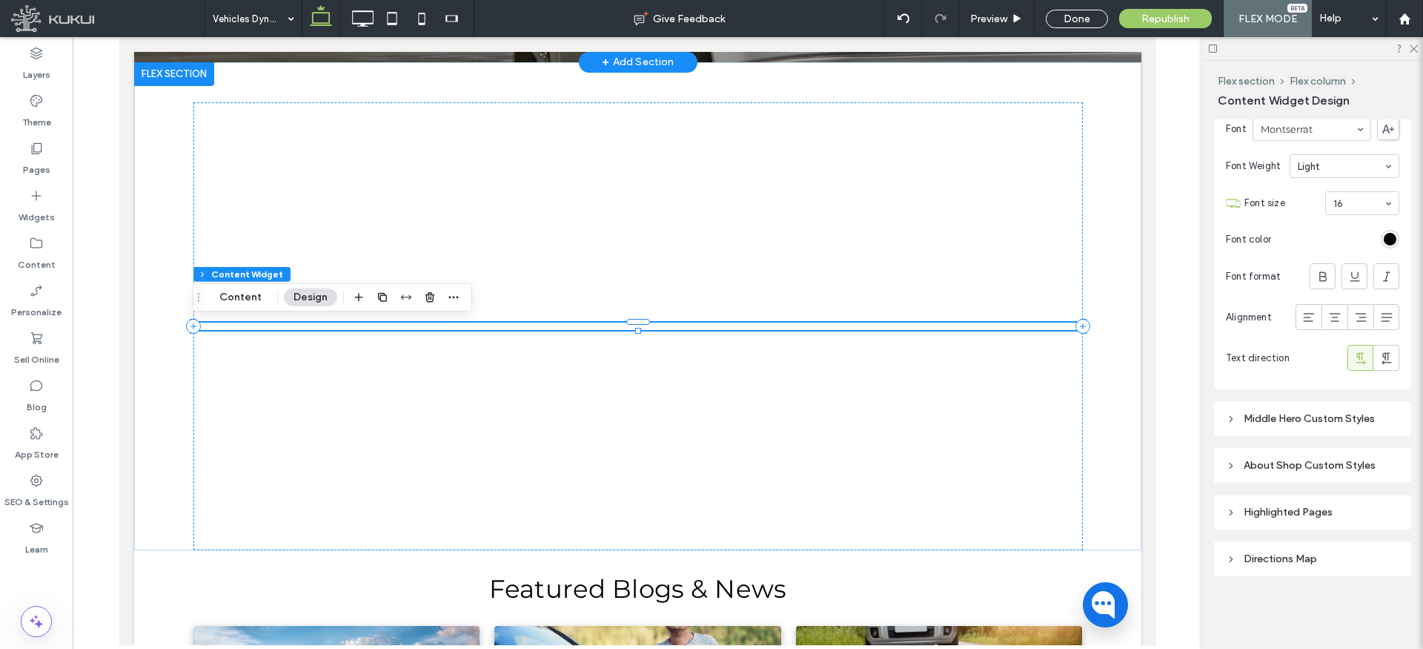
click at [1247, 426] on div "Middle Hero Custom Styles" at bounding box center [1312, 418] width 173 height 20
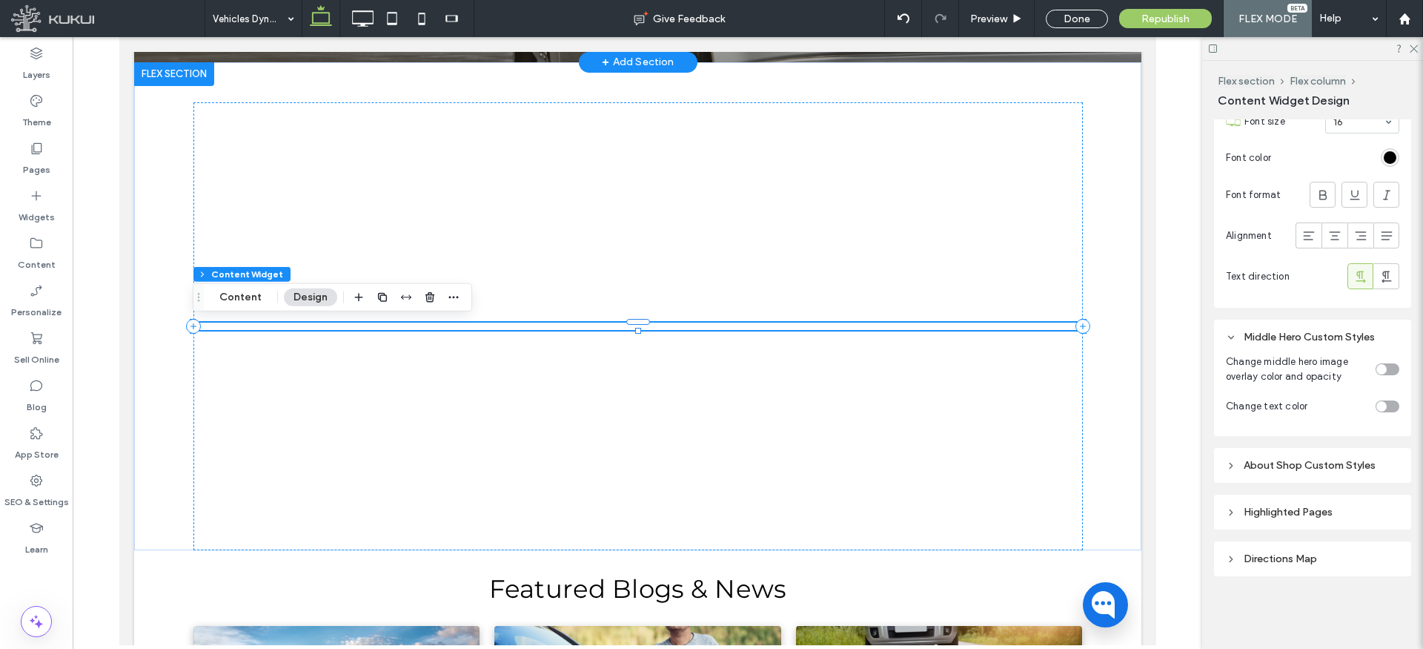
click at [1389, 368] on div "toggle" at bounding box center [1388, 369] width 24 height 12
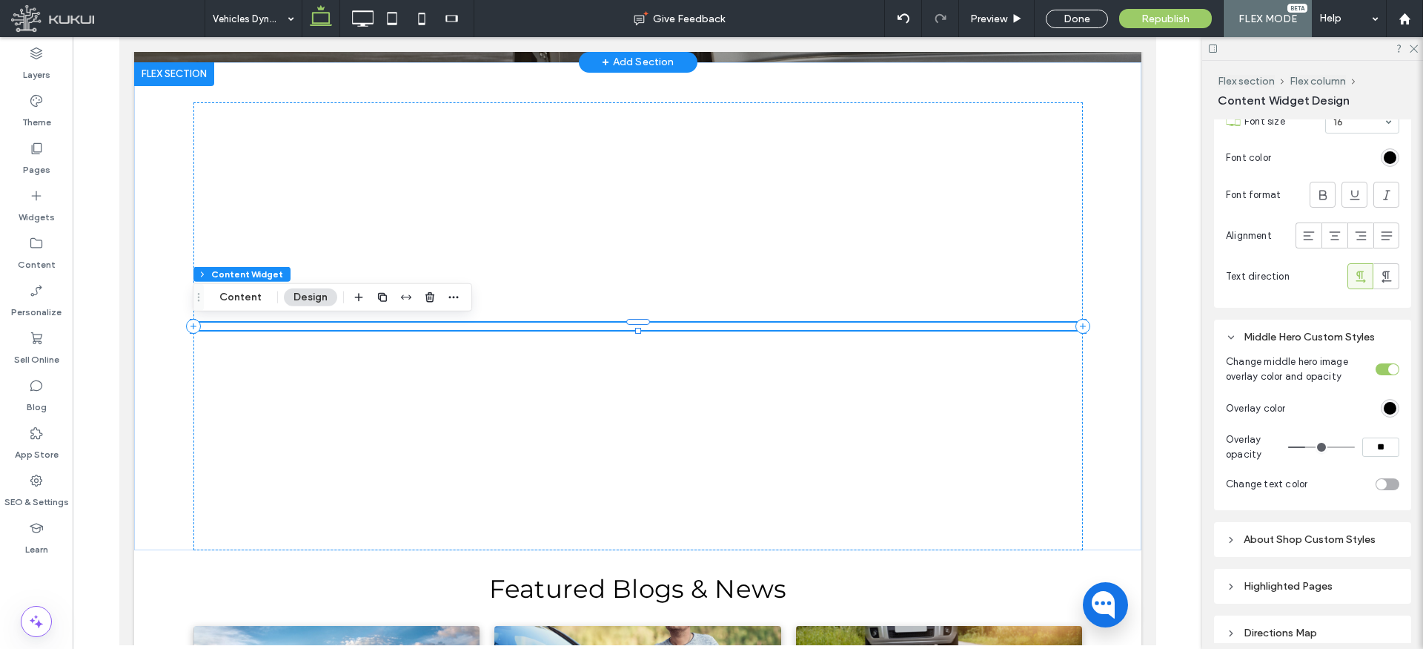
click at [1311, 447] on input "range" at bounding box center [1321, 446] width 67 height 1
type input "**"
click at [1317, 447] on input "range" at bounding box center [1321, 446] width 67 height 1
type input "**"
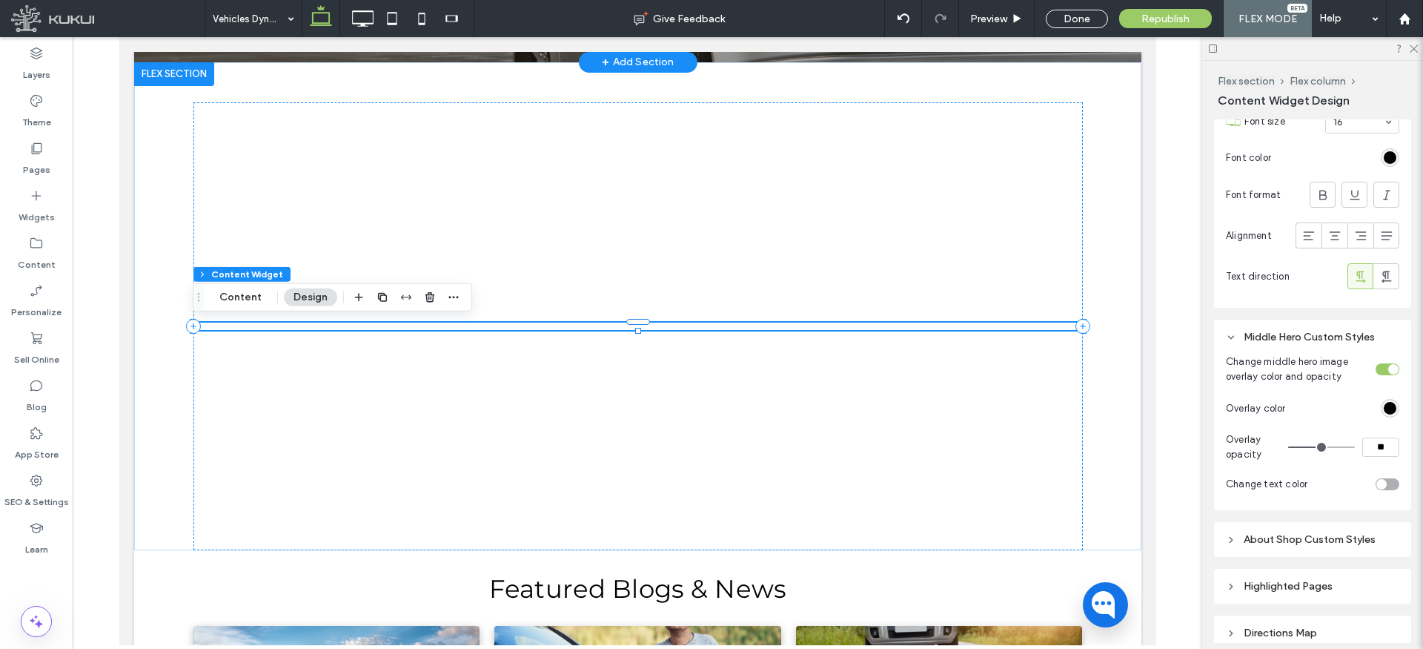
type input "**"
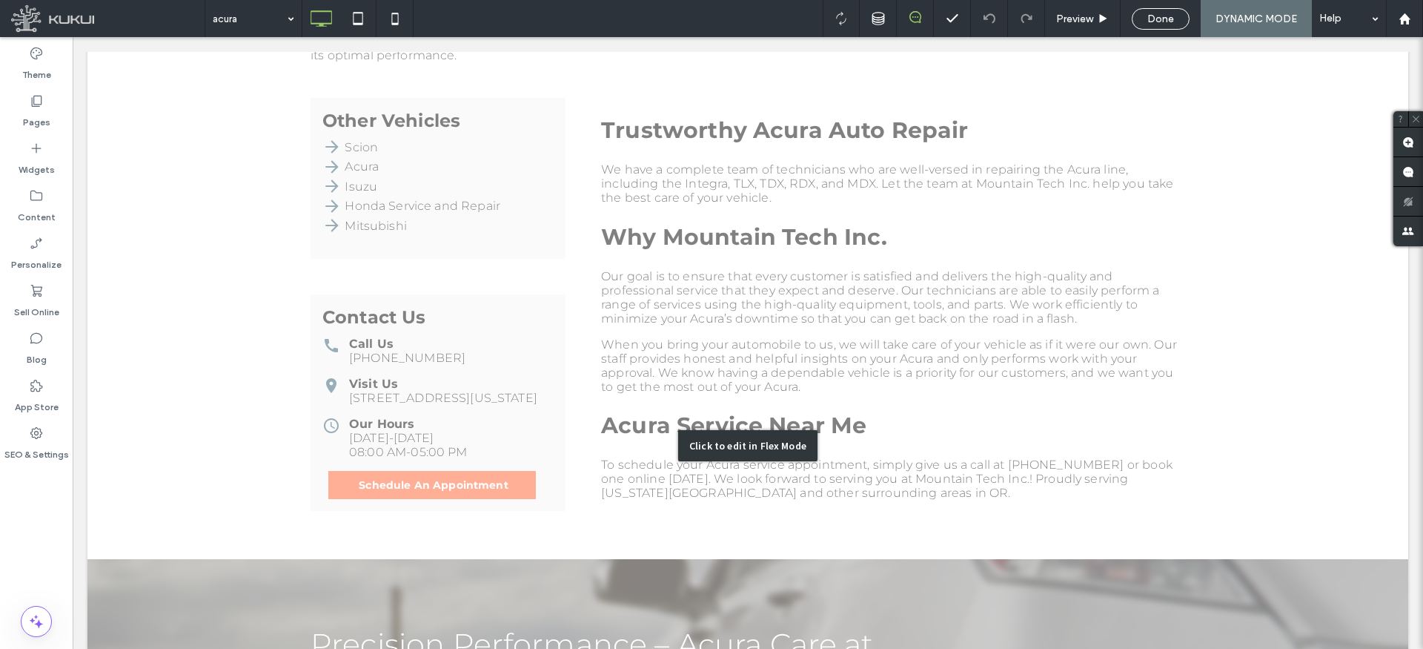
click at [583, 399] on div "Click to edit in Flex Mode" at bounding box center [747, 446] width 1321 height 981
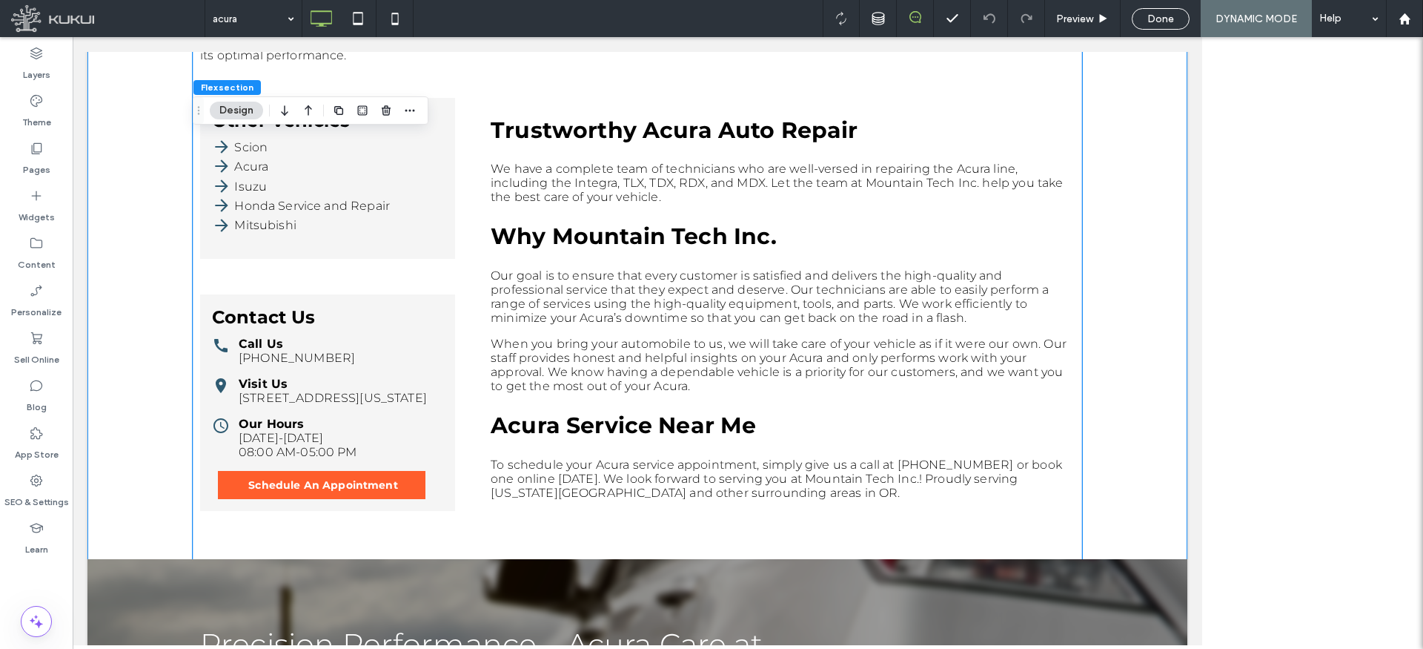
scroll to position [657, 0]
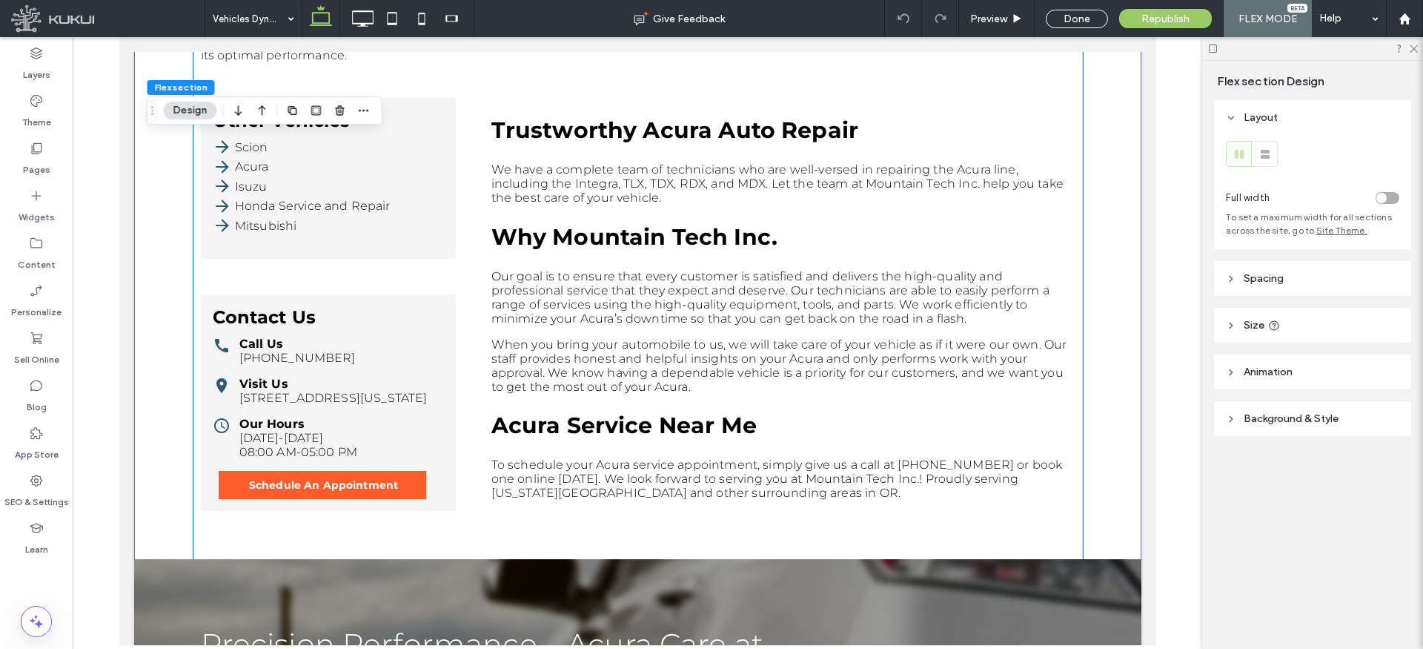
click at [400, 326] on div "Contact Us Call Us (503) 650-3686 Visit Us 1002 7th Street Oregon City, OR 9704…" at bounding box center [327, 402] width 255 height 216
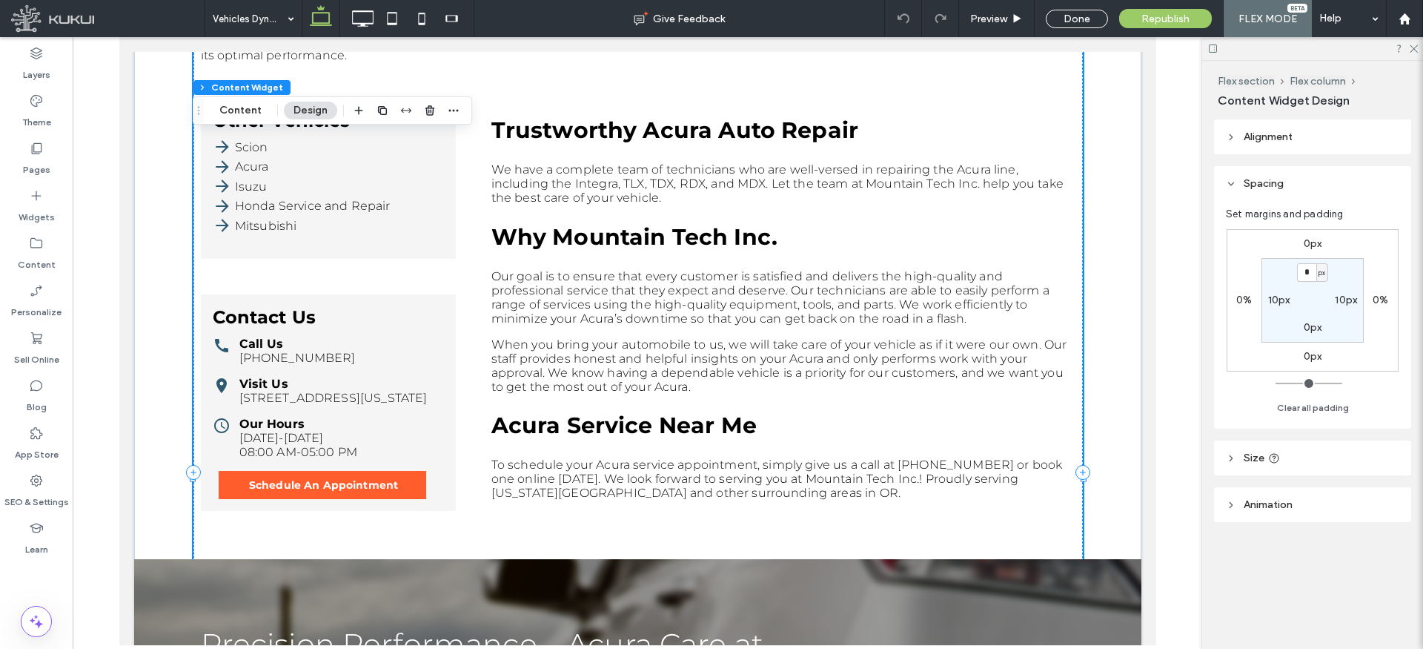
click at [396, 325] on div "Contact Us Call Us (503) 650-3686 Visit Us 1002 7th Street Oregon City, OR 9704…" at bounding box center [327, 402] width 255 height 216
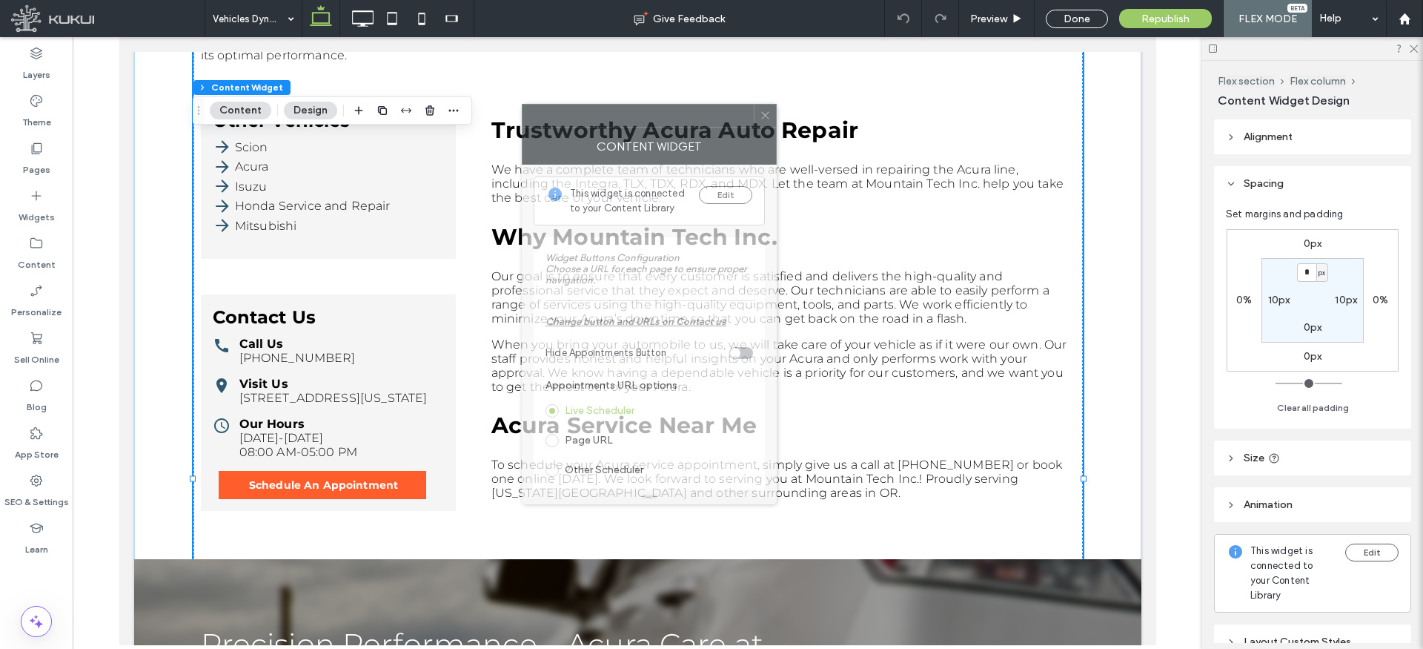
drag, startPoint x: 1283, startPoint y: 133, endPoint x: 644, endPoint y: 113, distance: 639.4
click at [645, 113] on div at bounding box center [638, 116] width 231 height 22
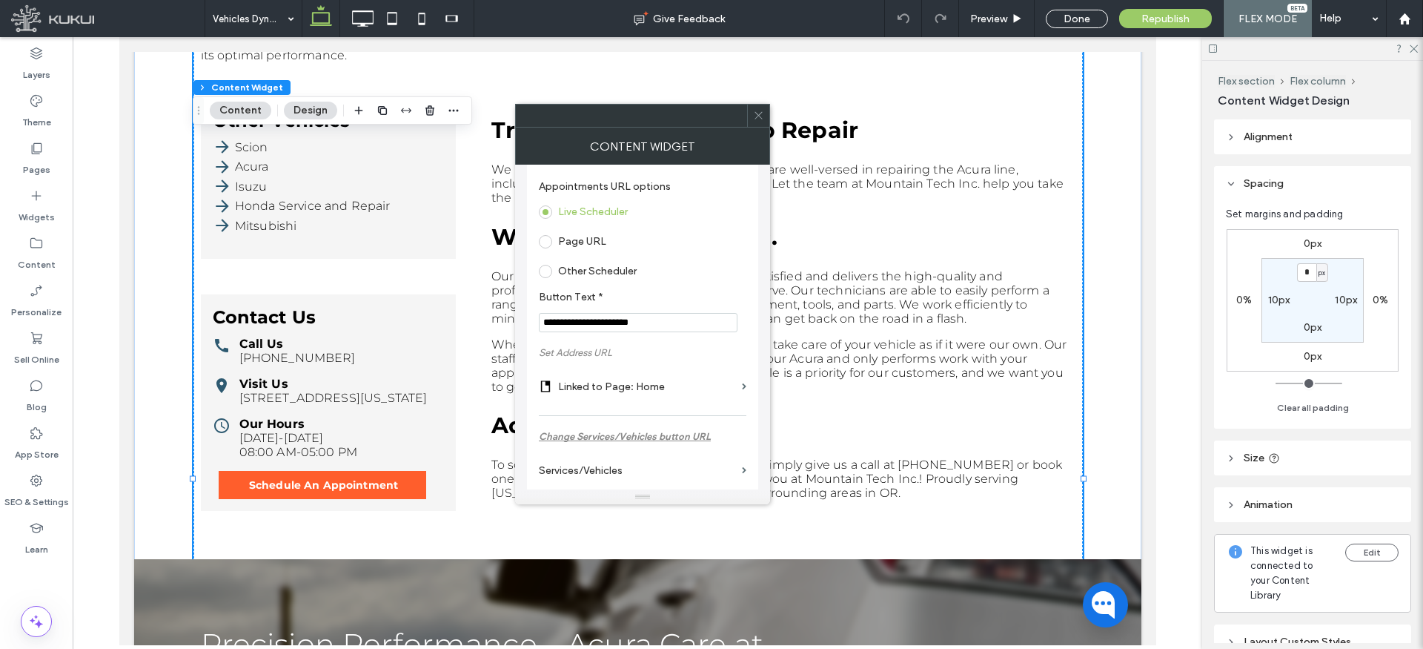
scroll to position [238, 0]
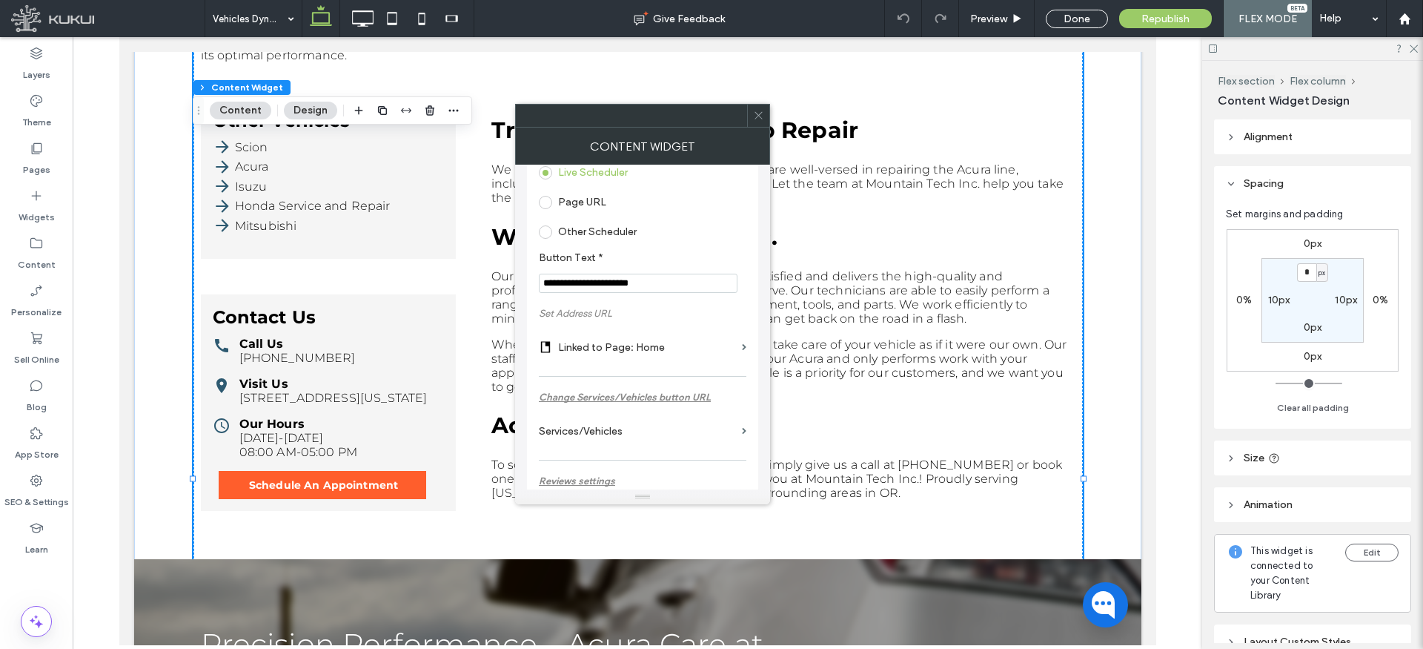
click at [619, 348] on label "Linked to Page: Home" at bounding box center [647, 347] width 178 height 27
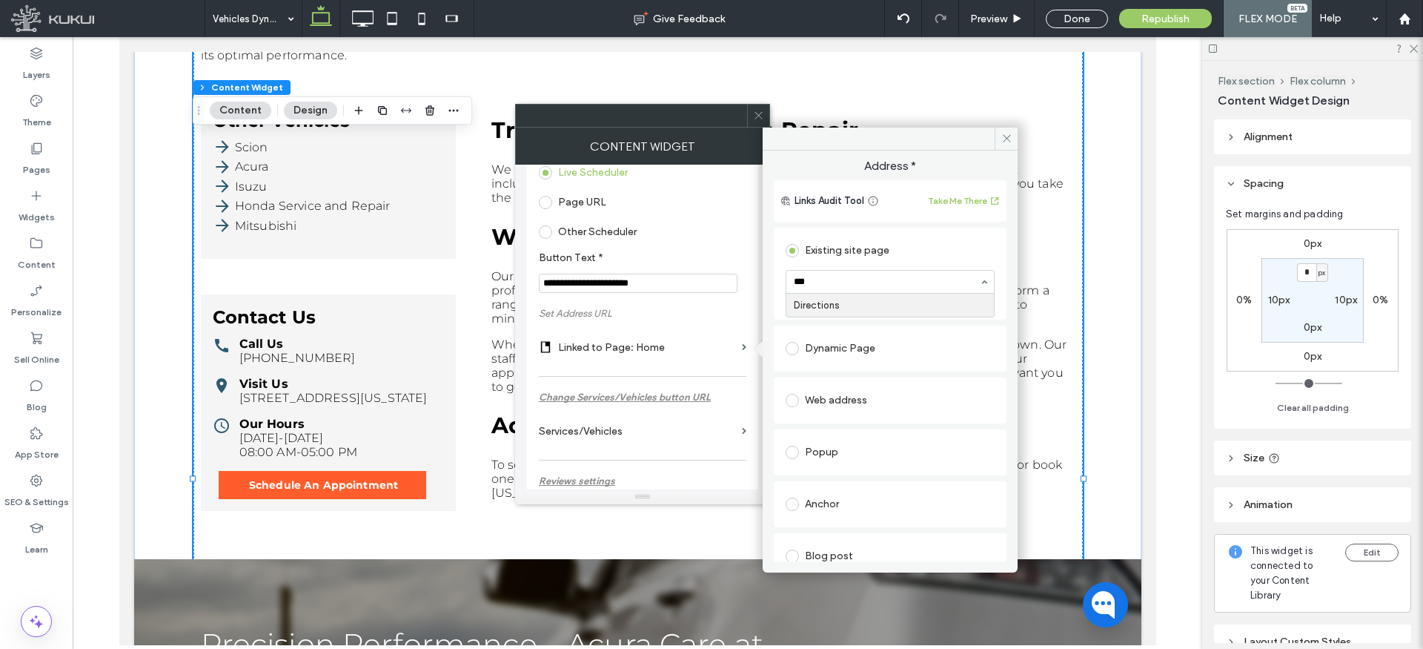
type input "****"
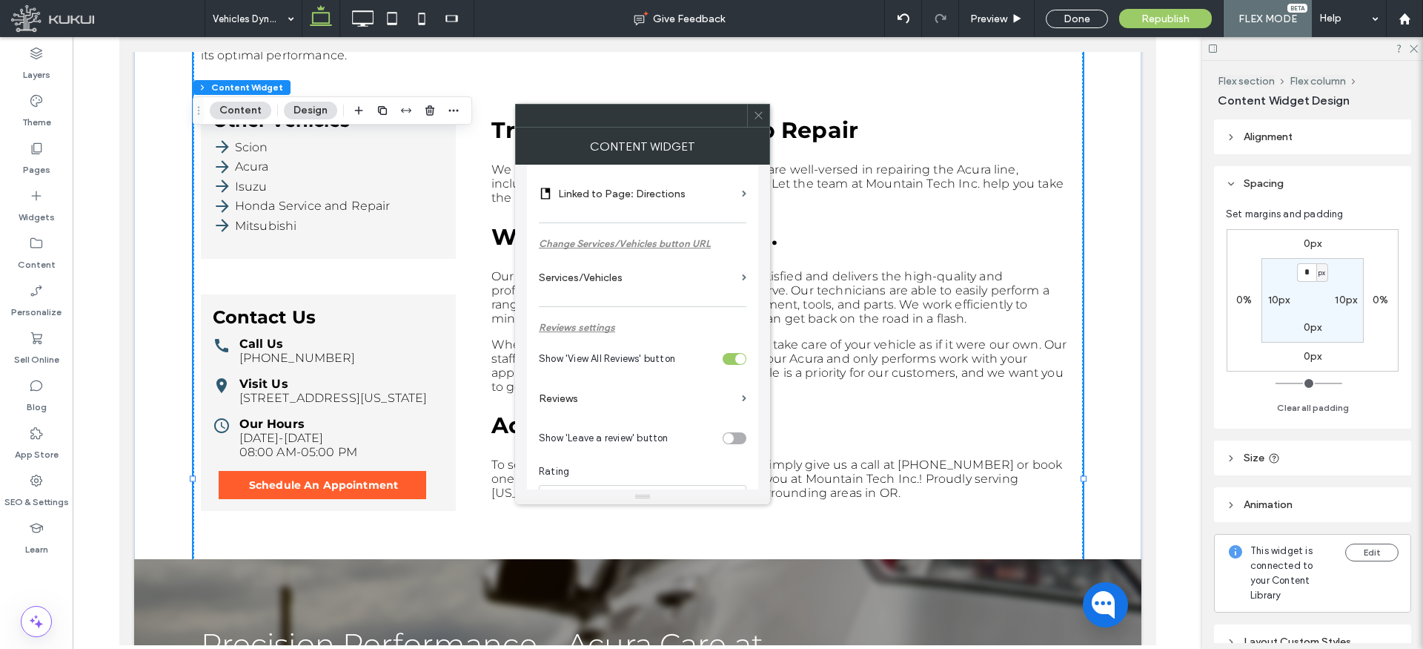
scroll to position [394, 0]
click at [572, 400] on label "Reviews" at bounding box center [637, 395] width 197 height 27
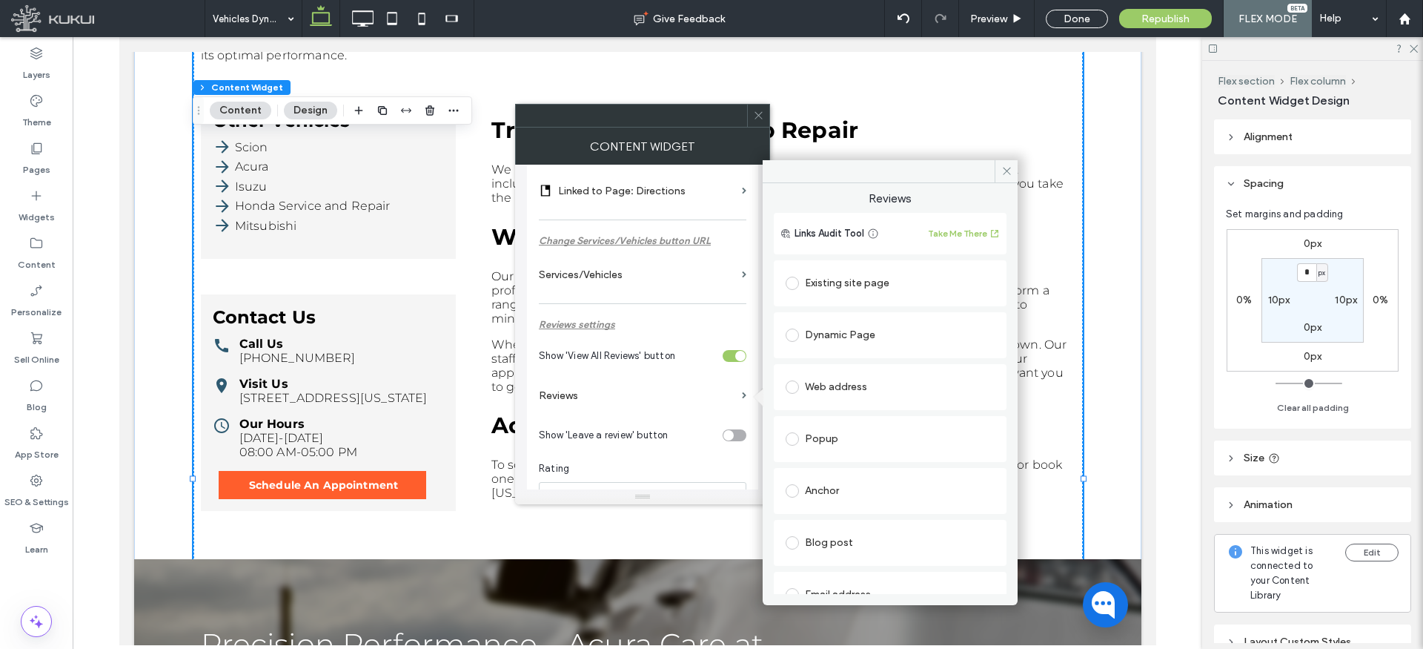
click at [816, 277] on div "Existing site page" at bounding box center [890, 283] width 209 height 24
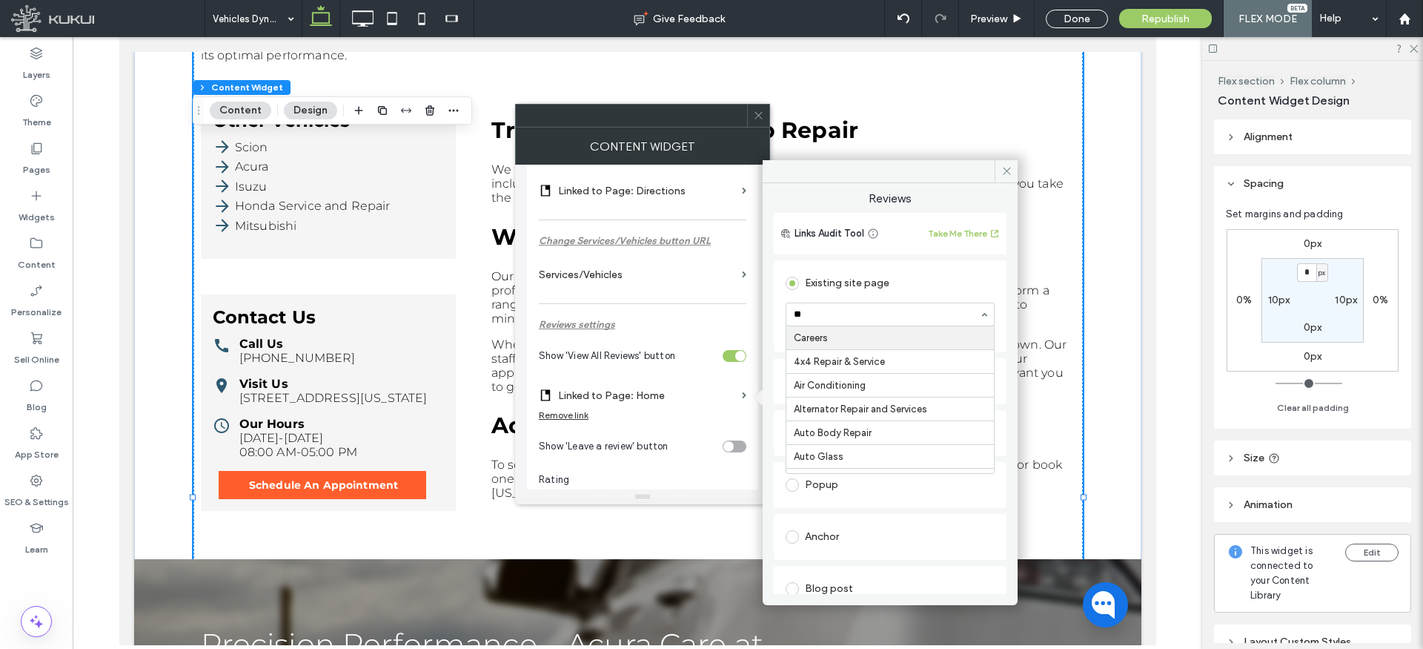
type input "***"
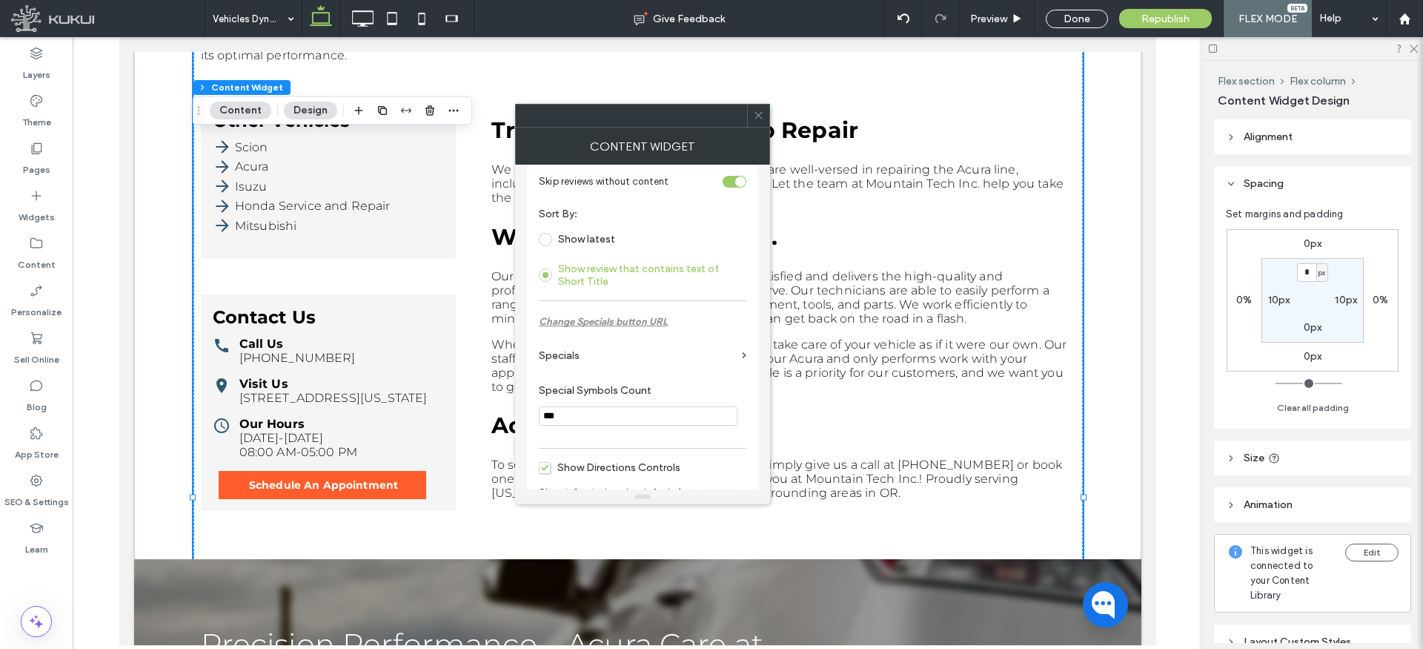
scroll to position [816, 0]
click at [579, 351] on label "Specials" at bounding box center [637, 350] width 197 height 27
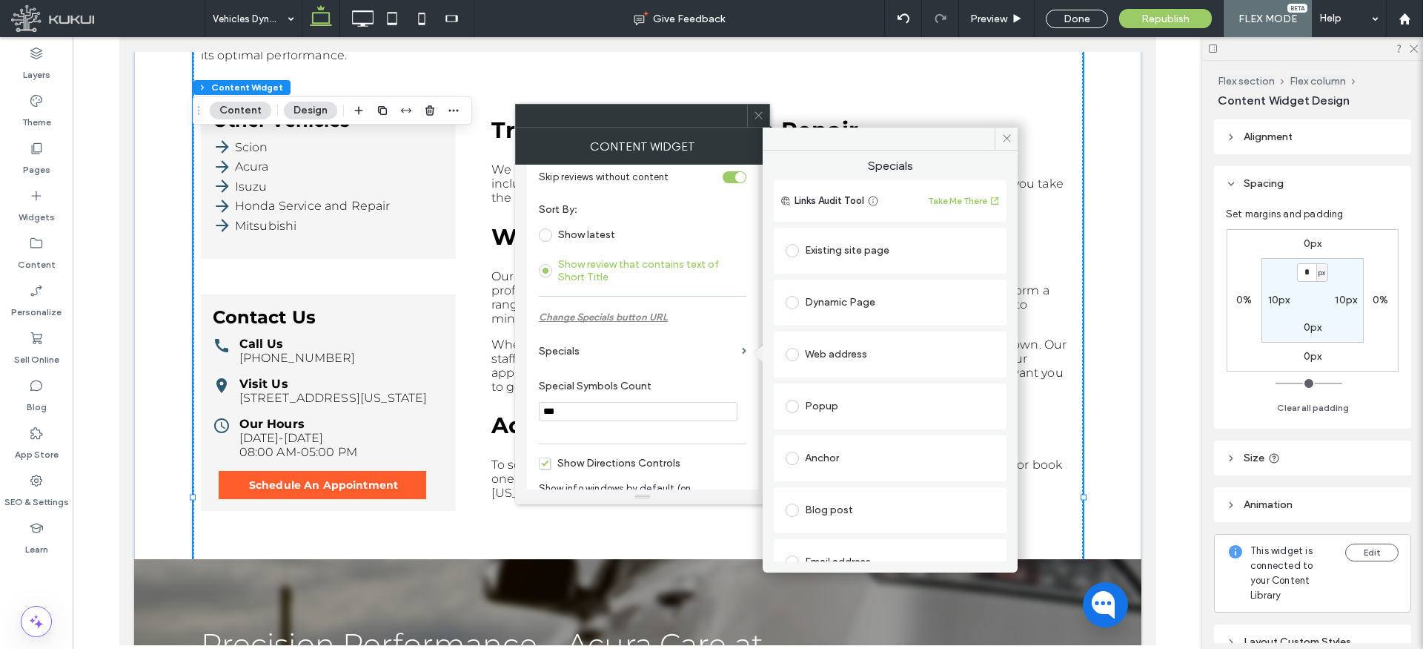
click at [835, 248] on div "Existing site page" at bounding box center [890, 251] width 209 height 24
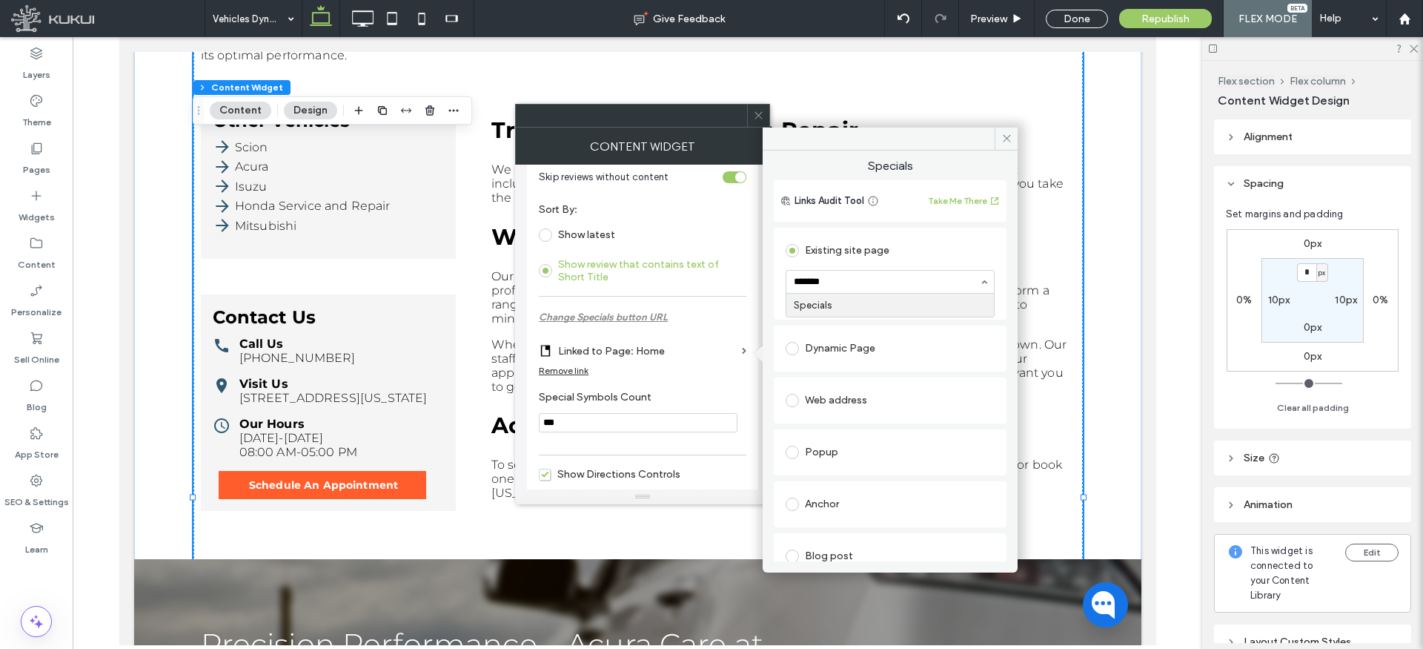
type input "********"
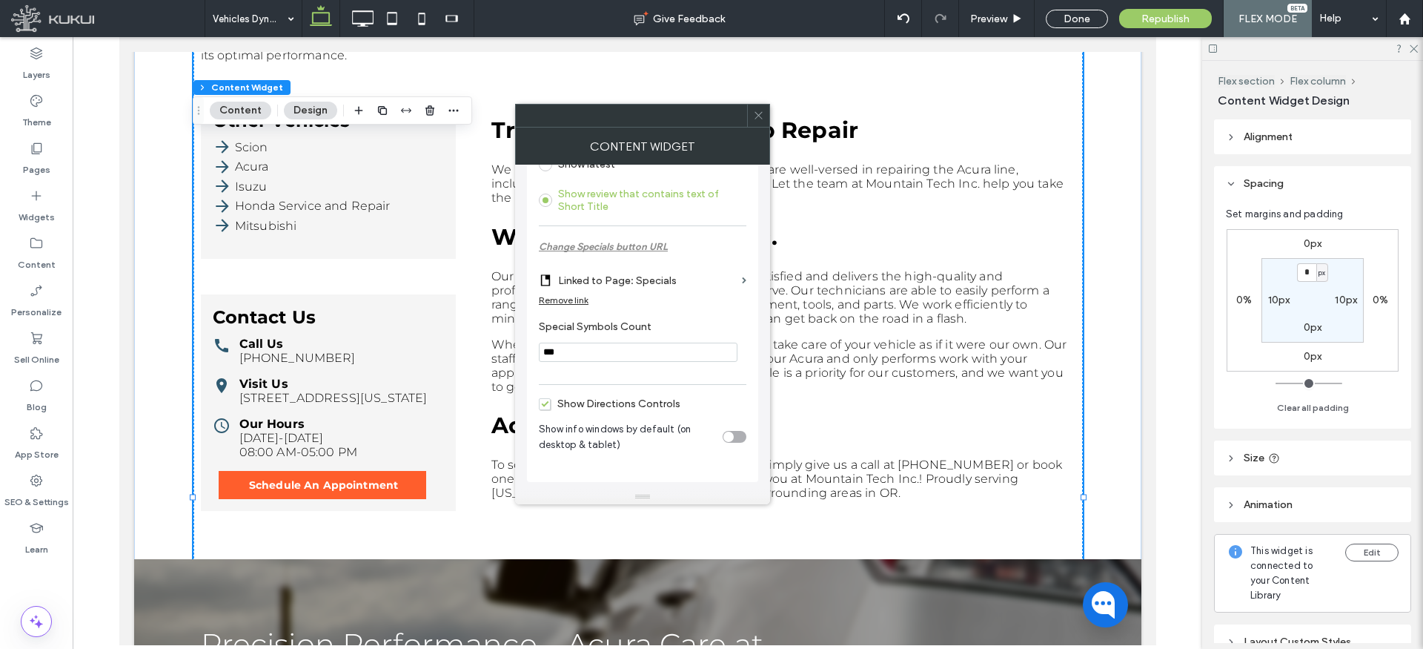
click at [762, 115] on icon at bounding box center [758, 115] width 11 height 11
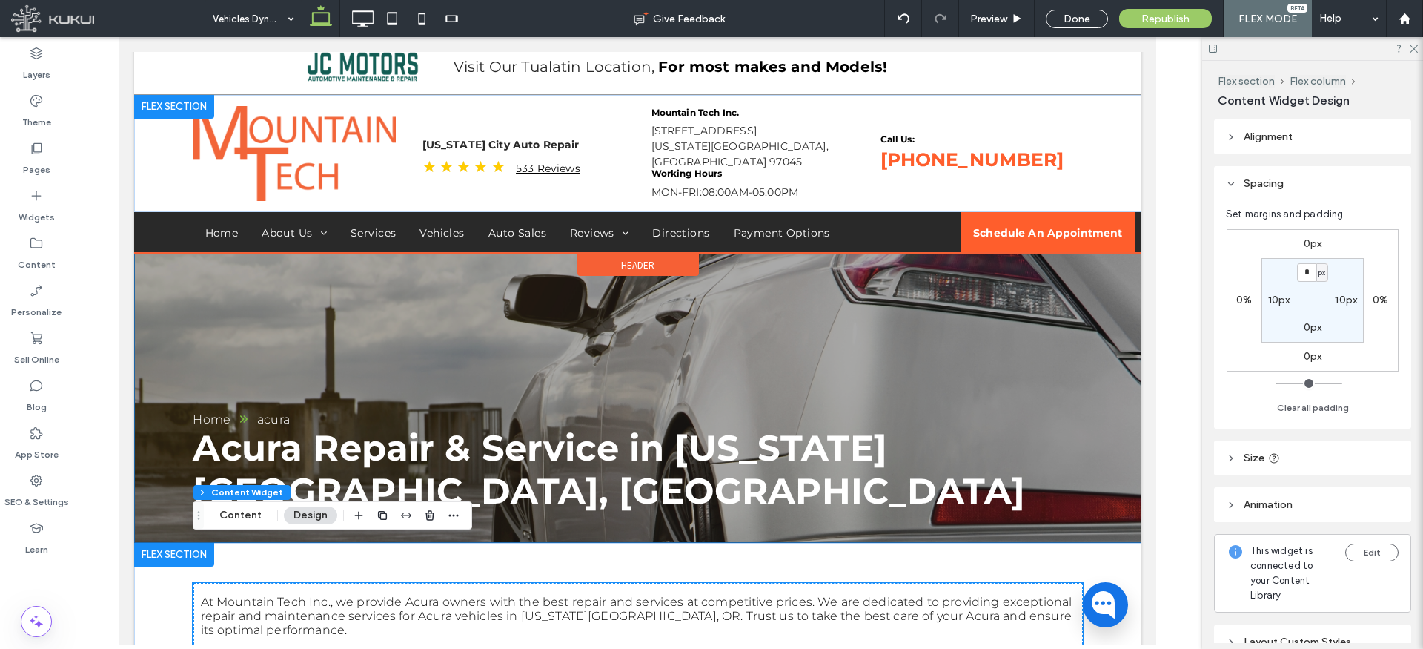
scroll to position [0, 0]
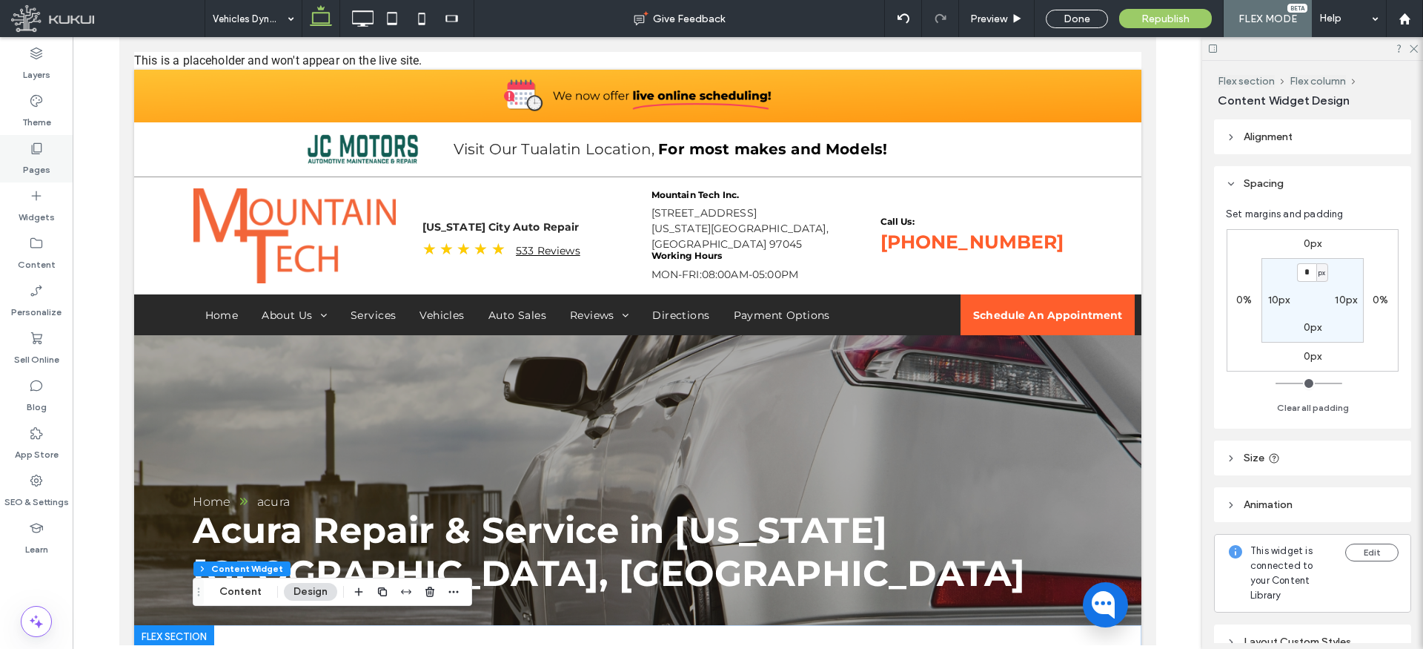
click at [39, 156] on label "Pages" at bounding box center [36, 166] width 27 height 21
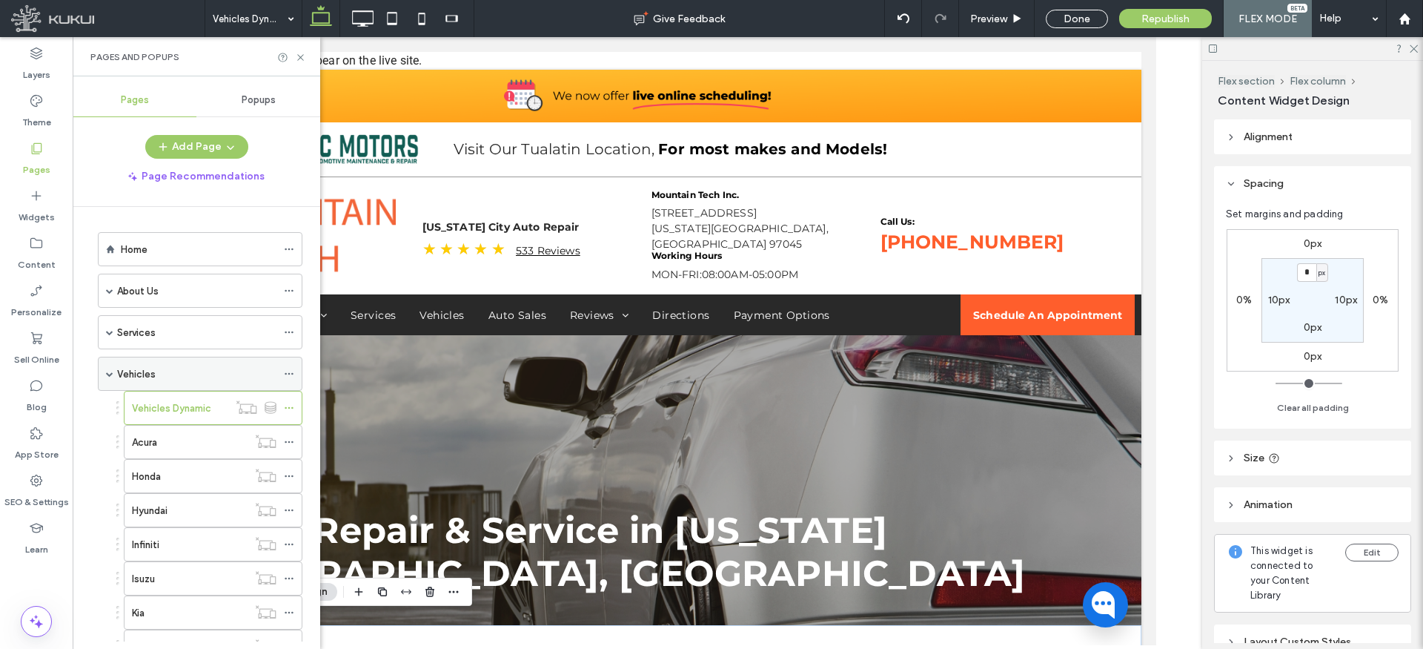
click at [111, 373] on span at bounding box center [109, 373] width 7 height 7
click at [150, 331] on label "Services" at bounding box center [136, 333] width 39 height 26
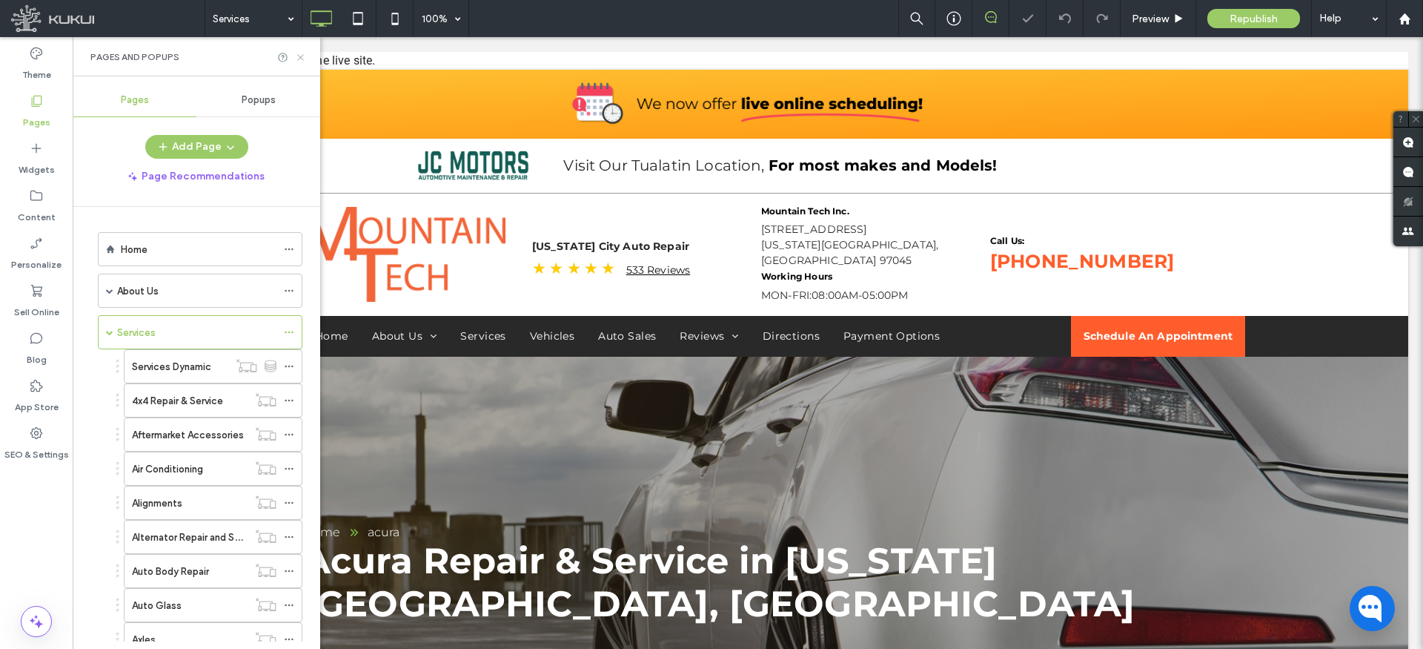
click at [301, 56] on use at bounding box center [300, 57] width 6 height 6
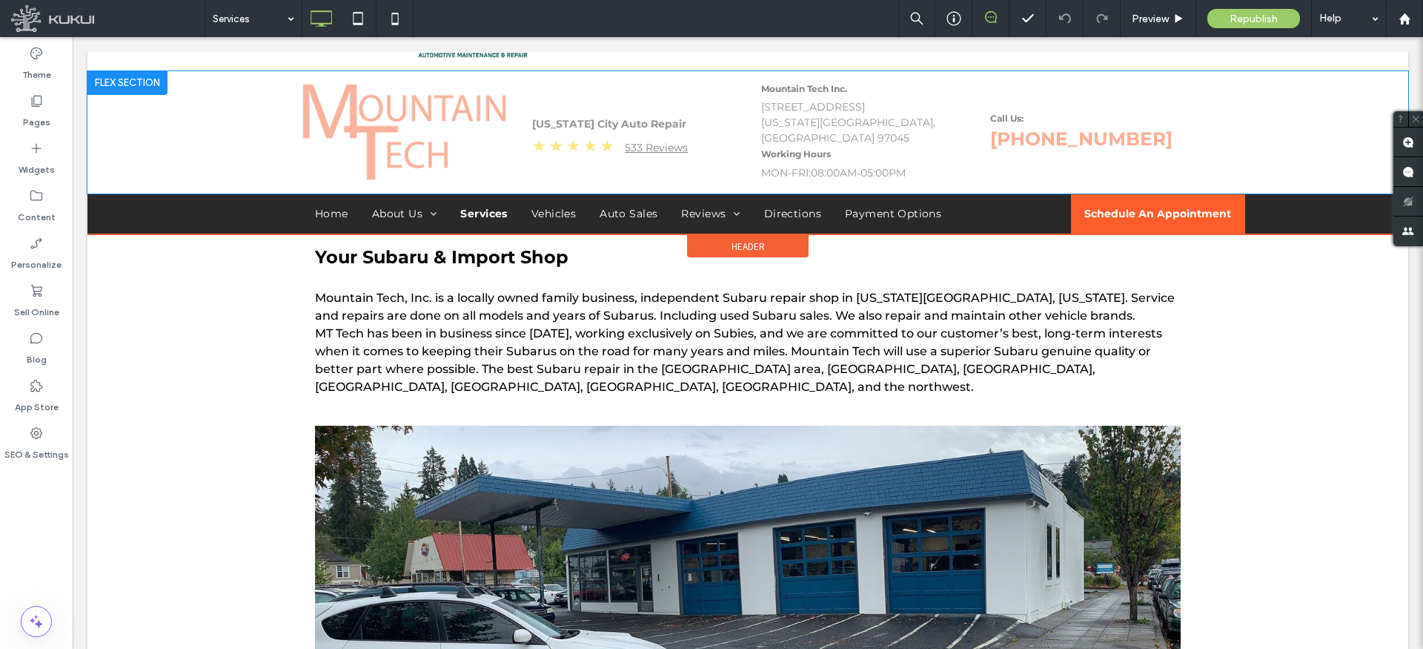
scroll to position [95, 0]
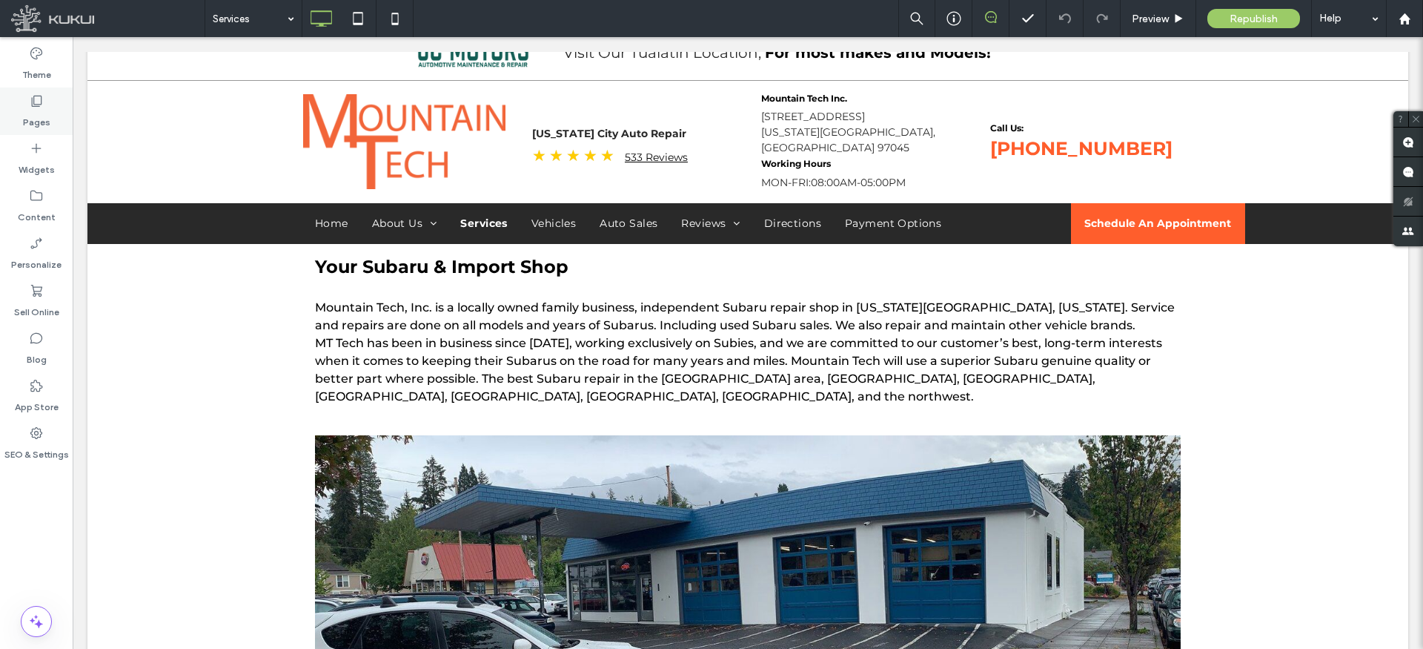
click at [39, 103] on icon at bounding box center [36, 100] width 15 height 15
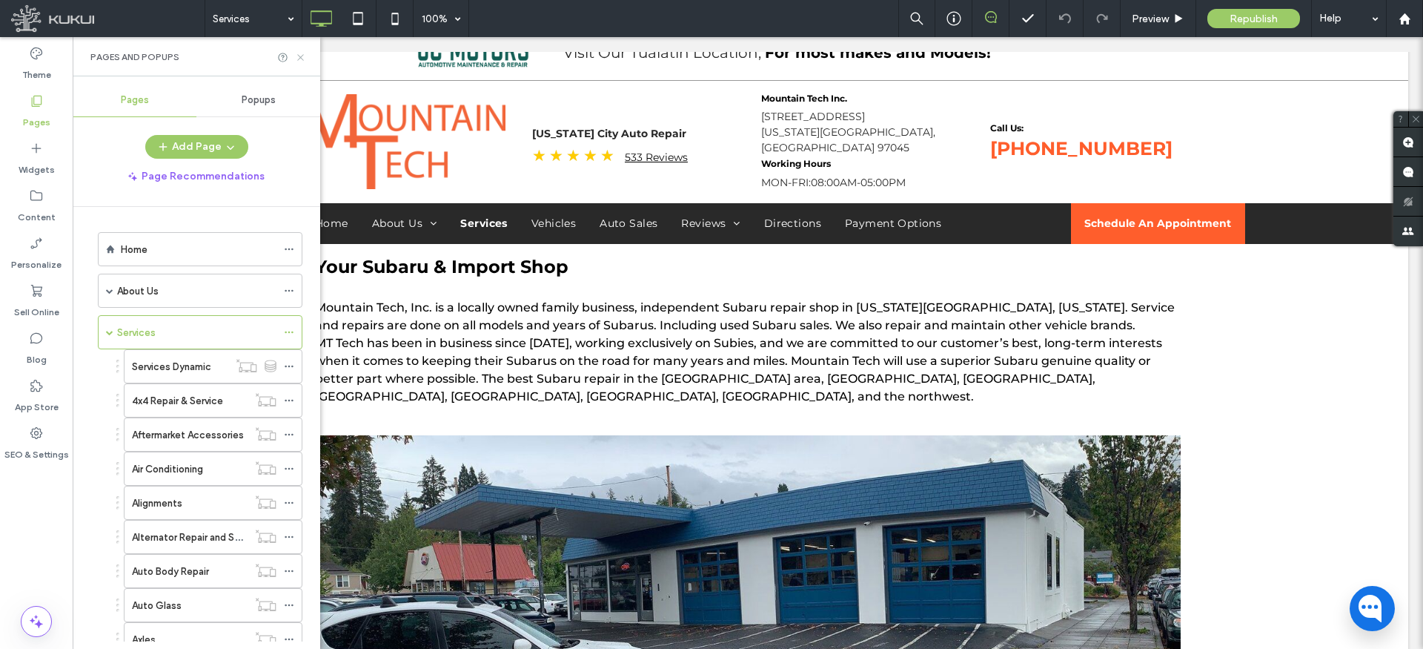
click at [297, 54] on use at bounding box center [300, 57] width 6 height 6
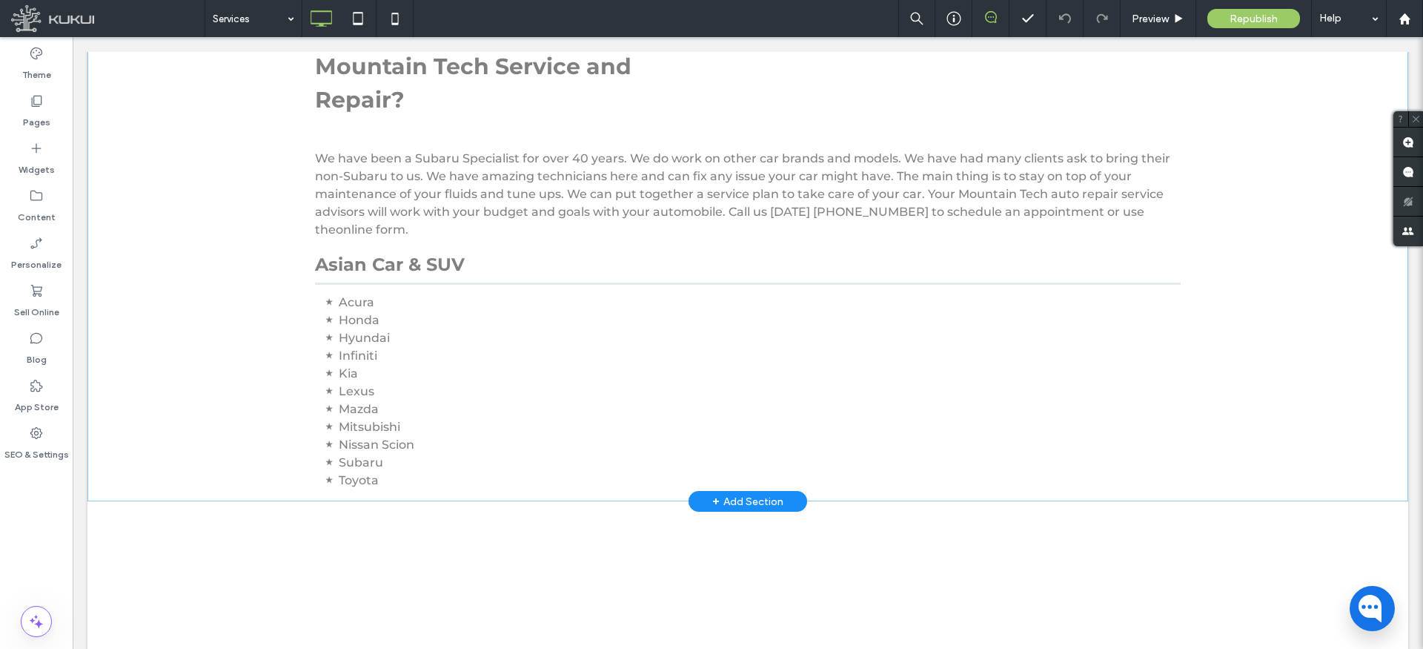
scroll to position [890, 0]
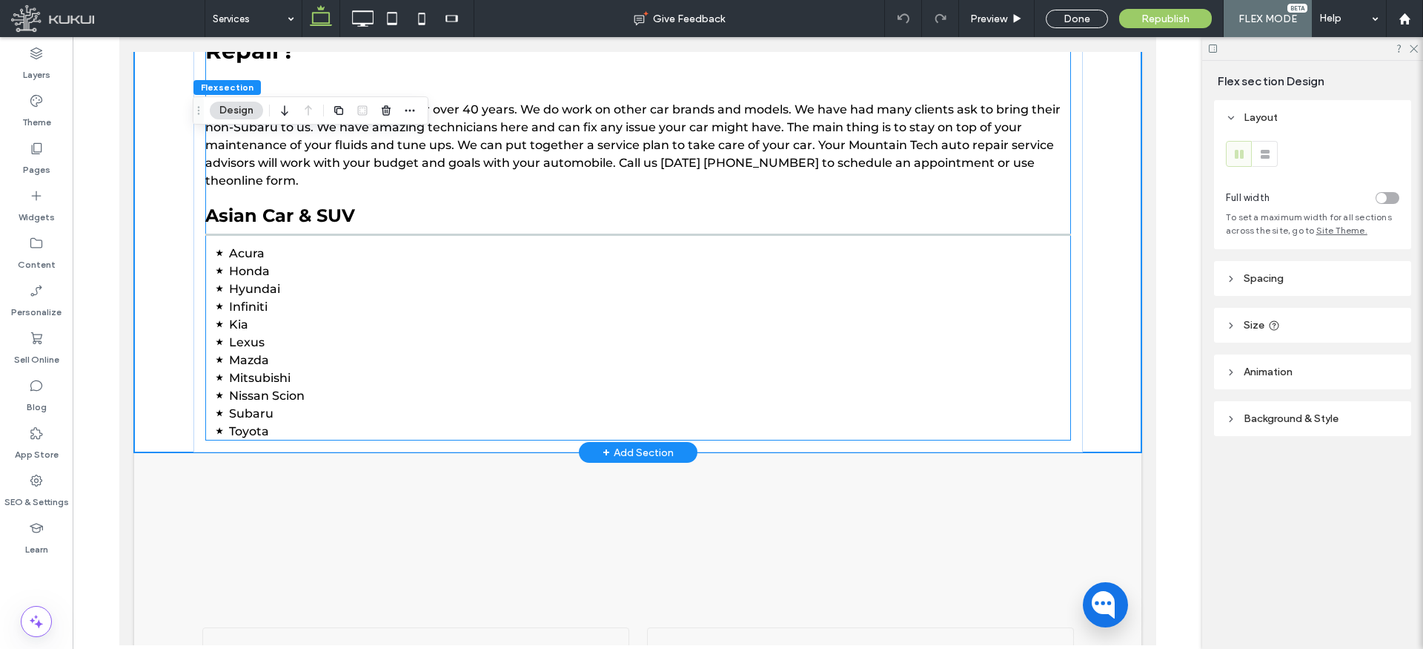
scroll to position [904, 0]
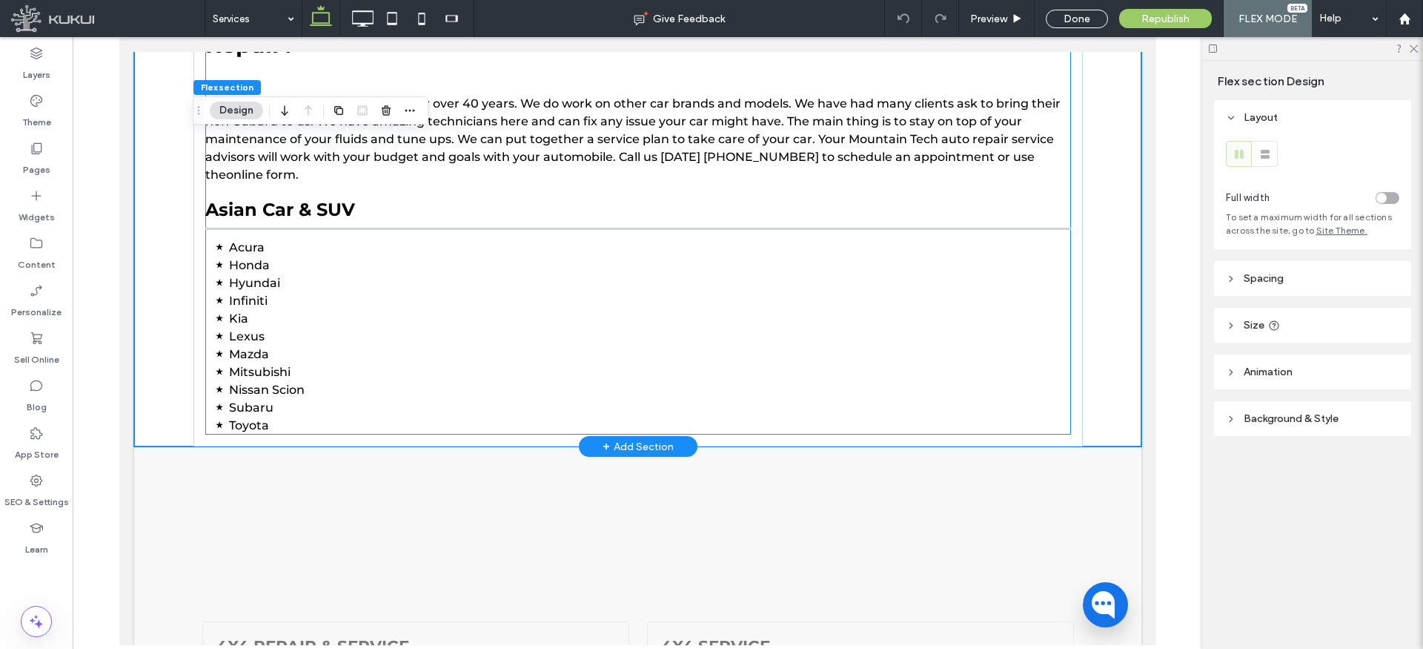
click at [331, 334] on li "Lexus" at bounding box center [649, 337] width 842 height 18
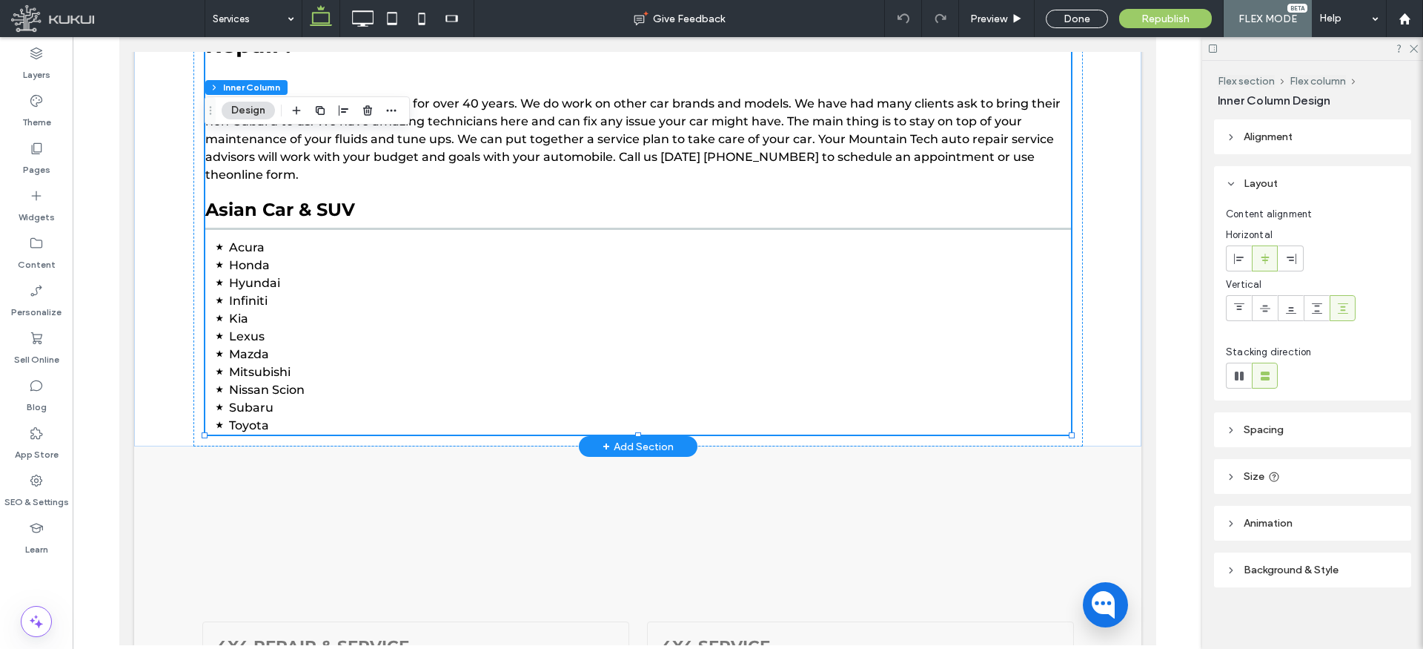
click at [338, 334] on li "Lexus" at bounding box center [649, 337] width 842 height 18
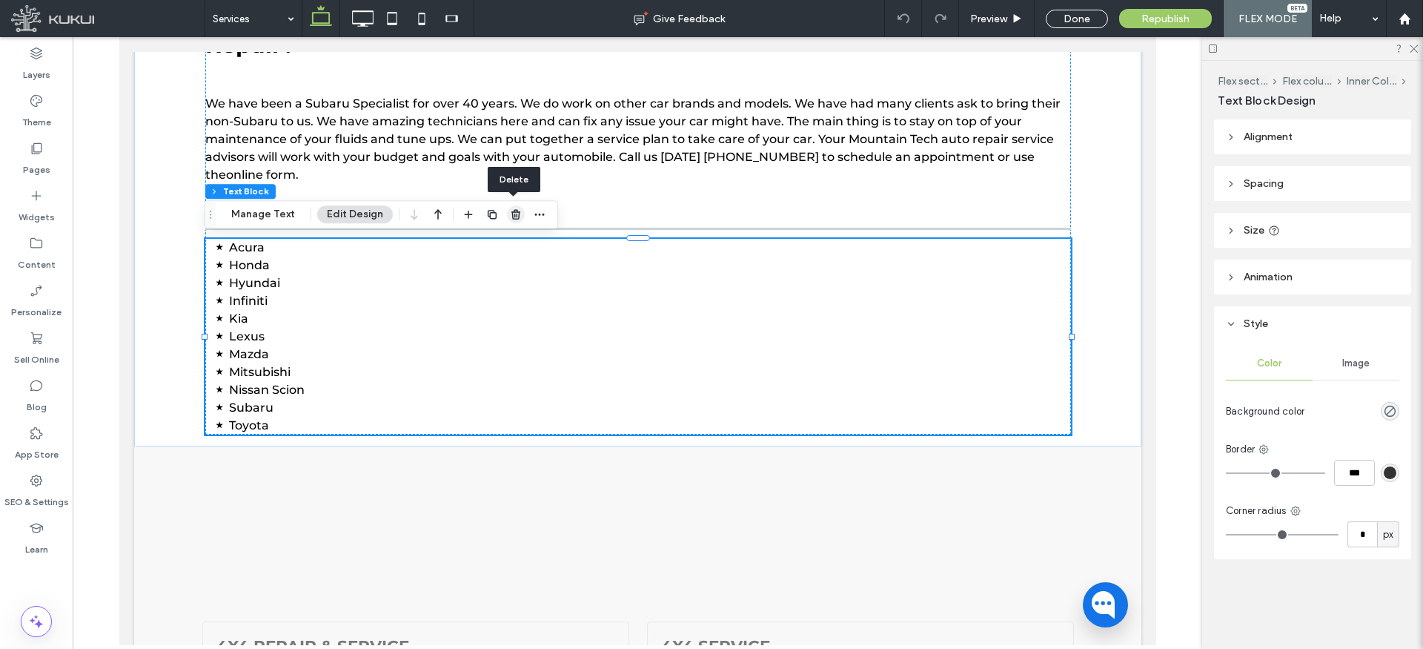
click at [513, 211] on use "button" at bounding box center [516, 215] width 9 height 10
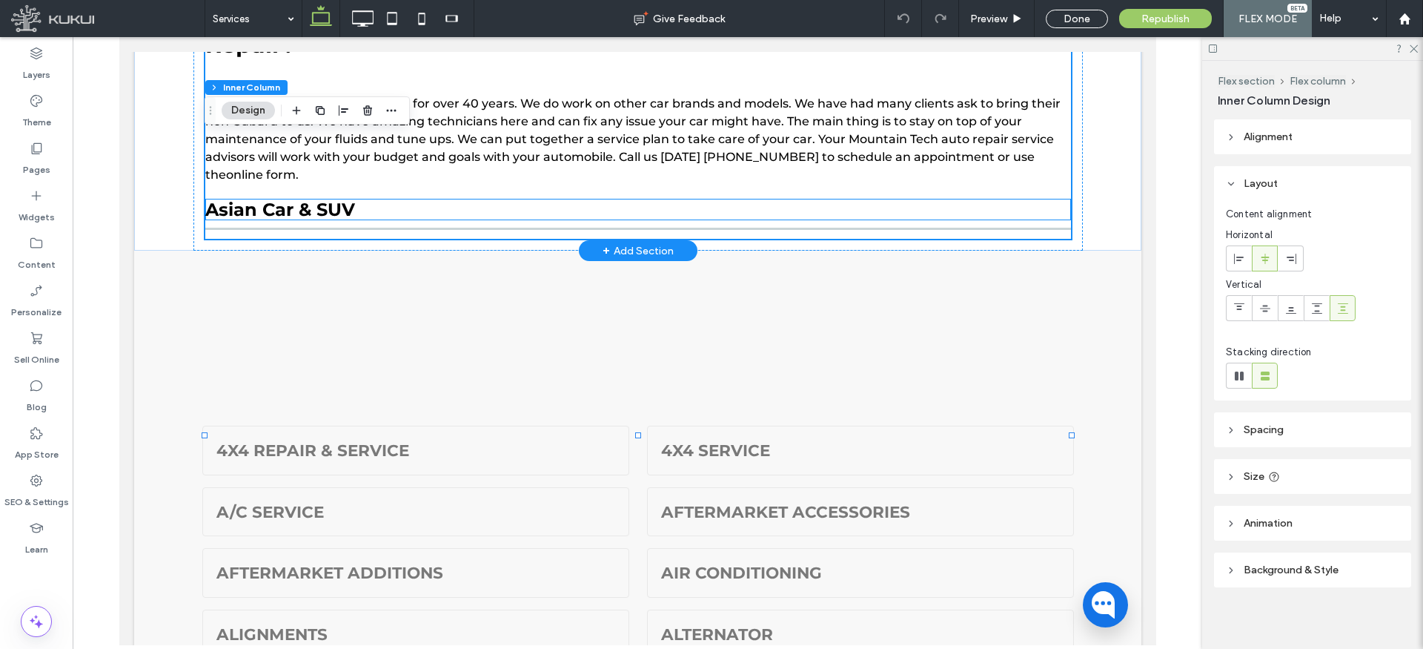
type input "**"
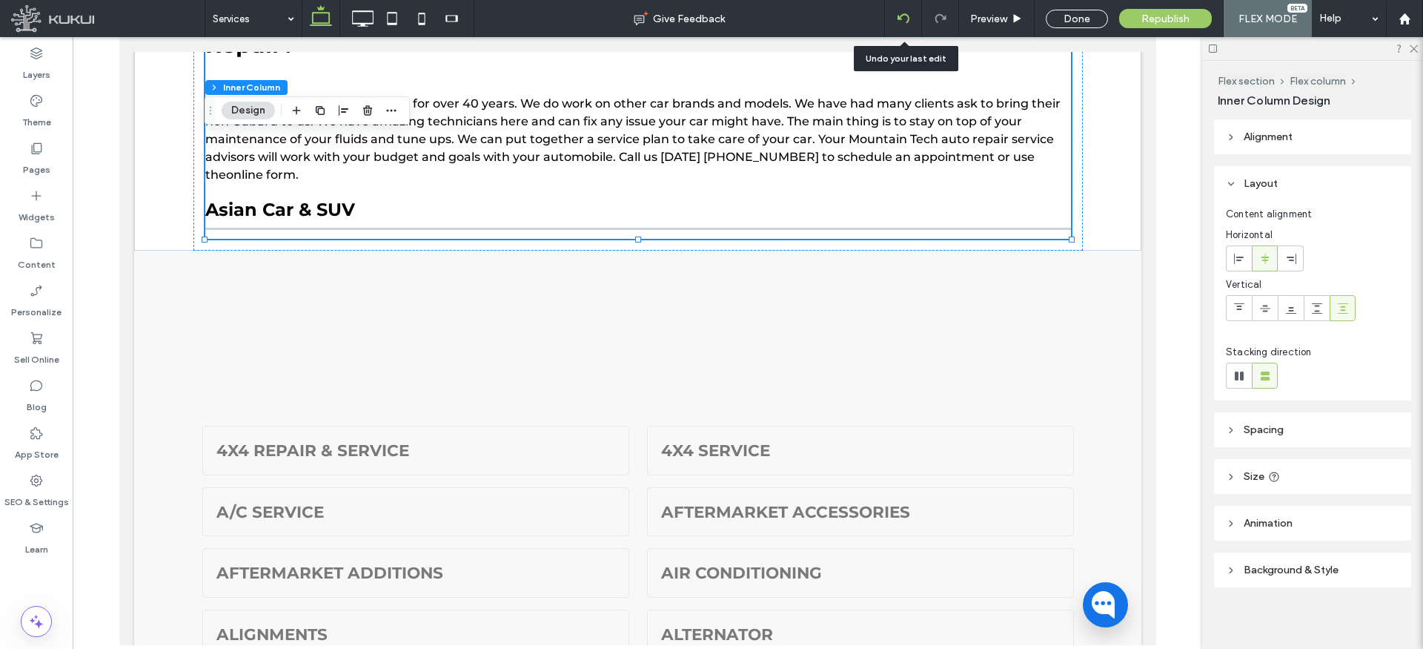
click at [903, 23] on icon at bounding box center [904, 19] width 12 height 12
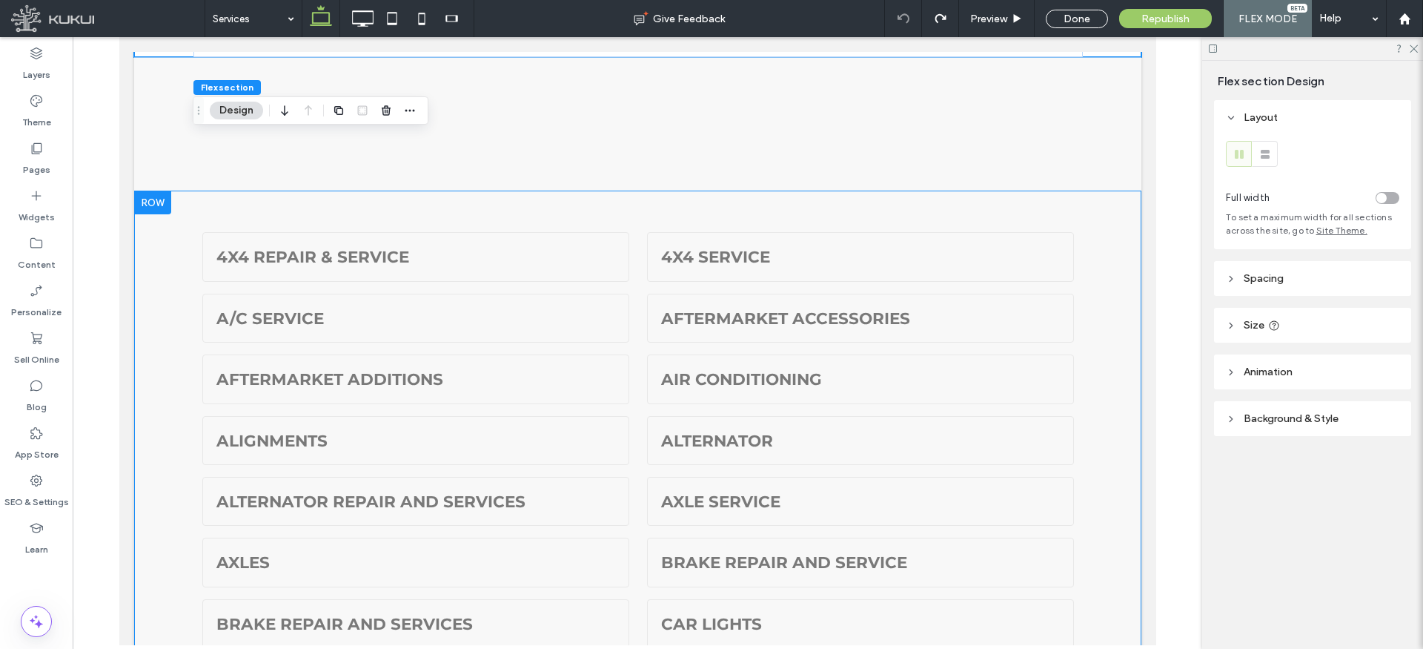
scroll to position [1343, 0]
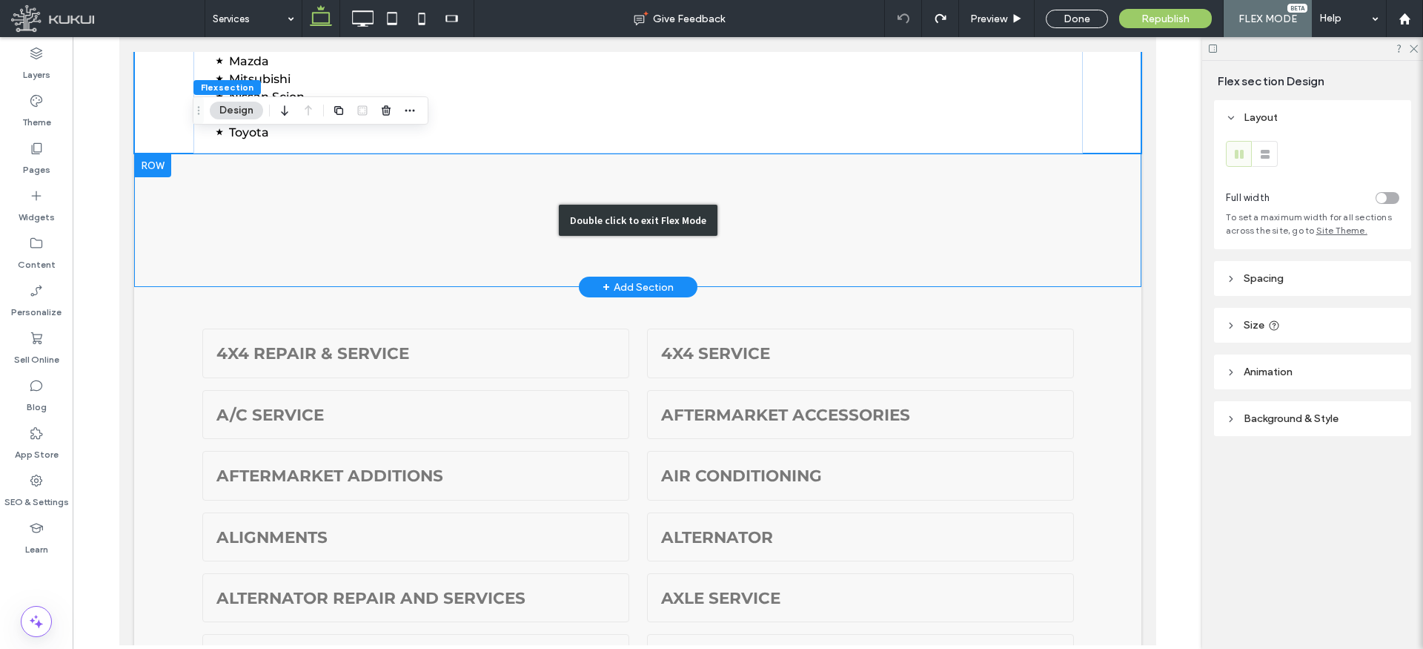
click at [448, 217] on div "Double click to exit Flex Mode" at bounding box center [636, 219] width 1007 height 133
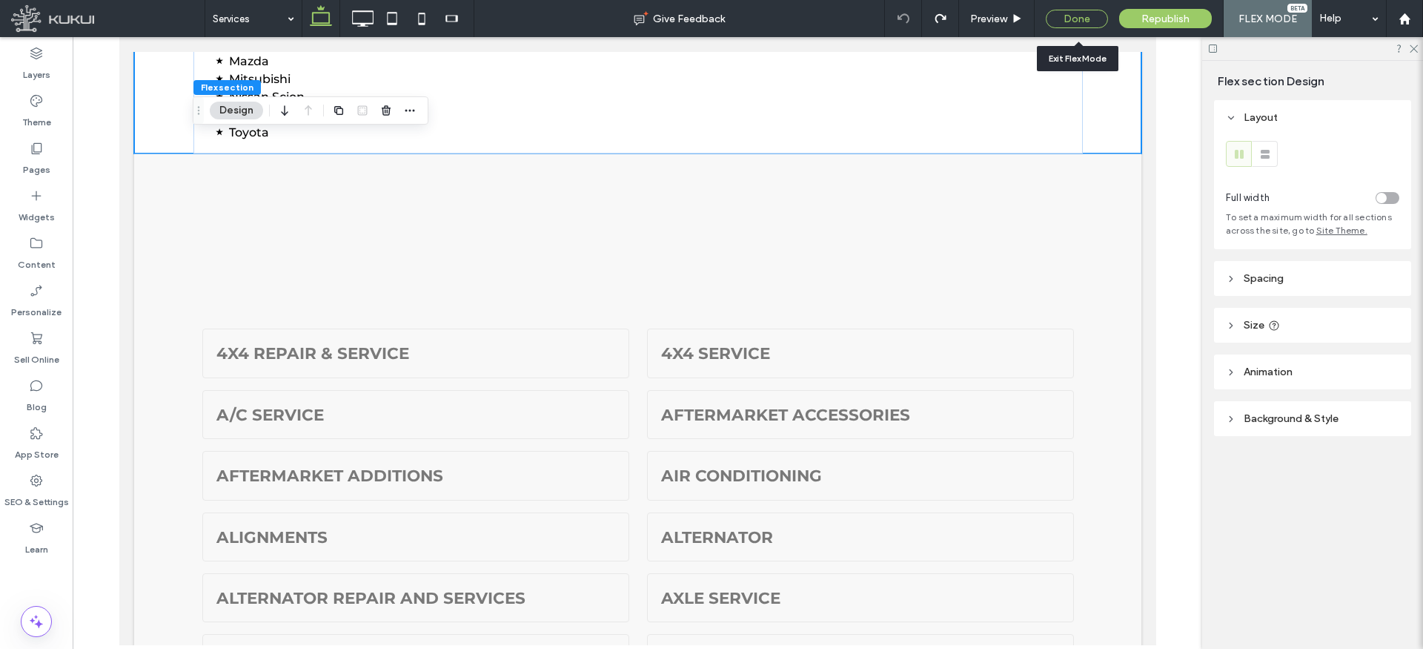
click at [1076, 17] on div "Done" at bounding box center [1077, 19] width 62 height 19
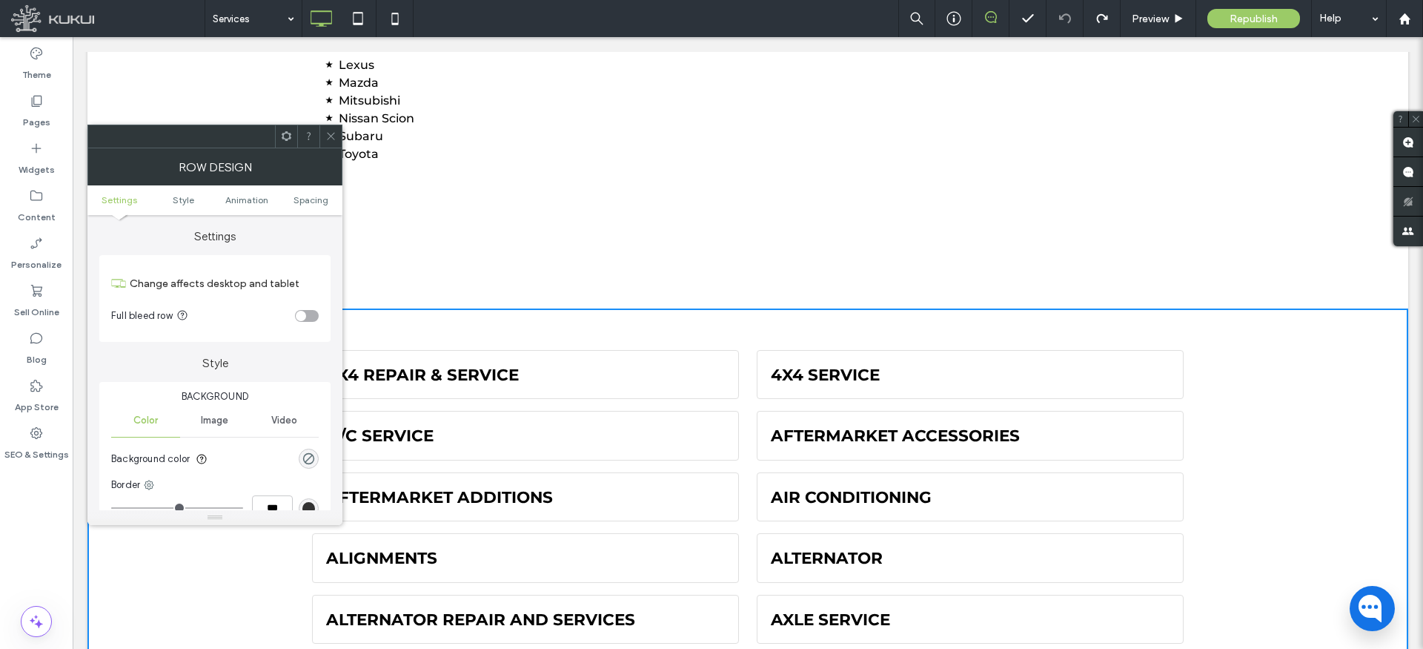
drag, startPoint x: 324, startPoint y: 133, endPoint x: 341, endPoint y: 140, distance: 18.3
click at [324, 133] on div at bounding box center [331, 136] width 22 height 22
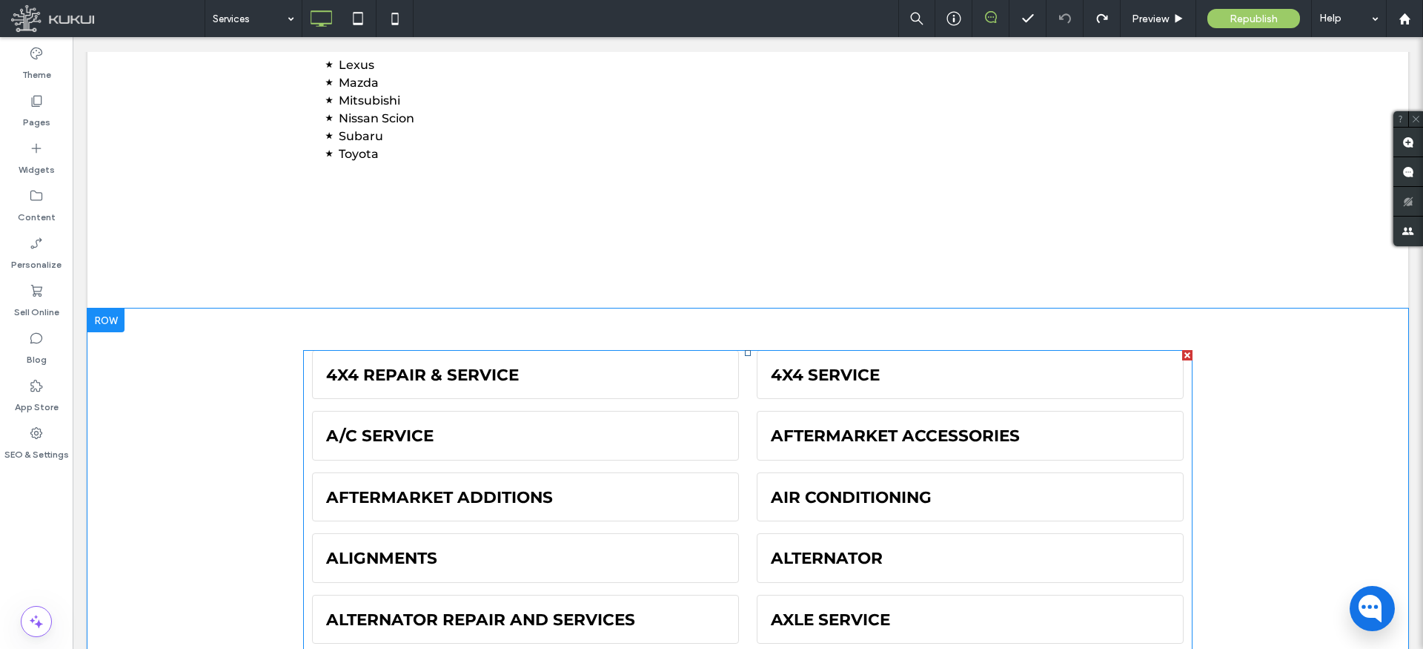
click at [1186, 356] on div at bounding box center [1187, 355] width 10 height 10
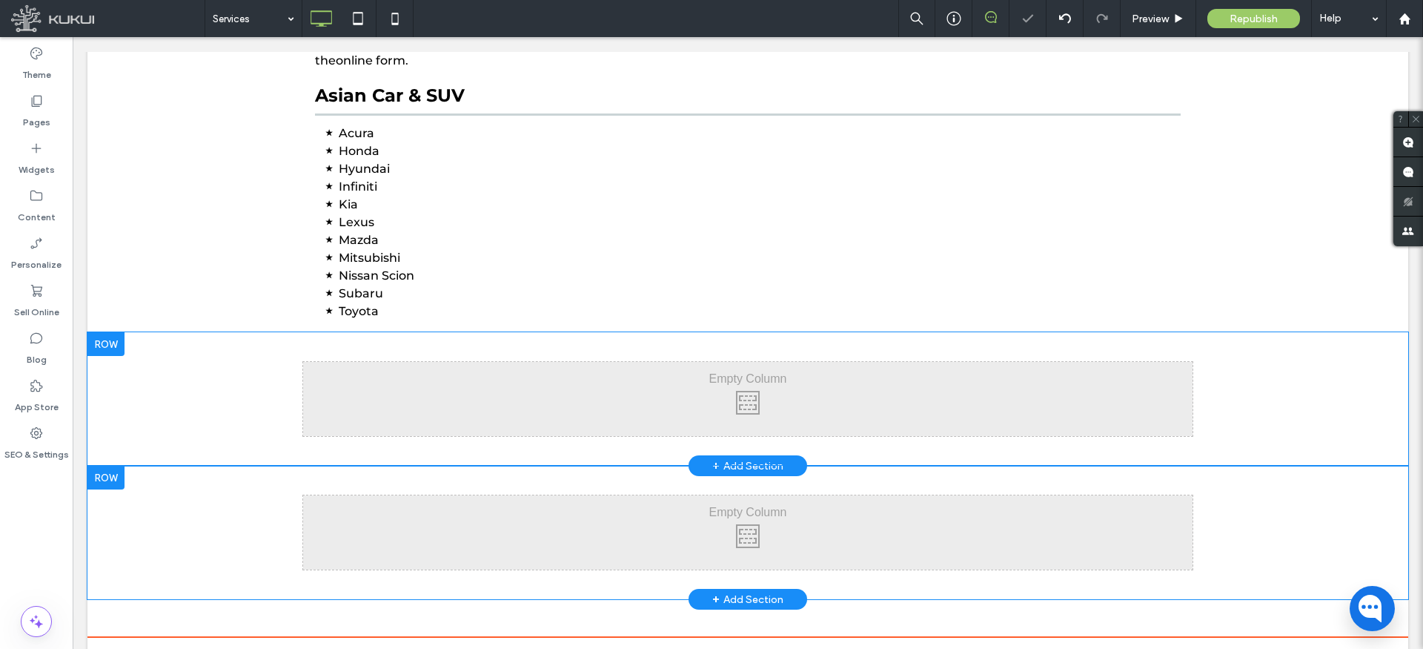
scroll to position [1010, 0]
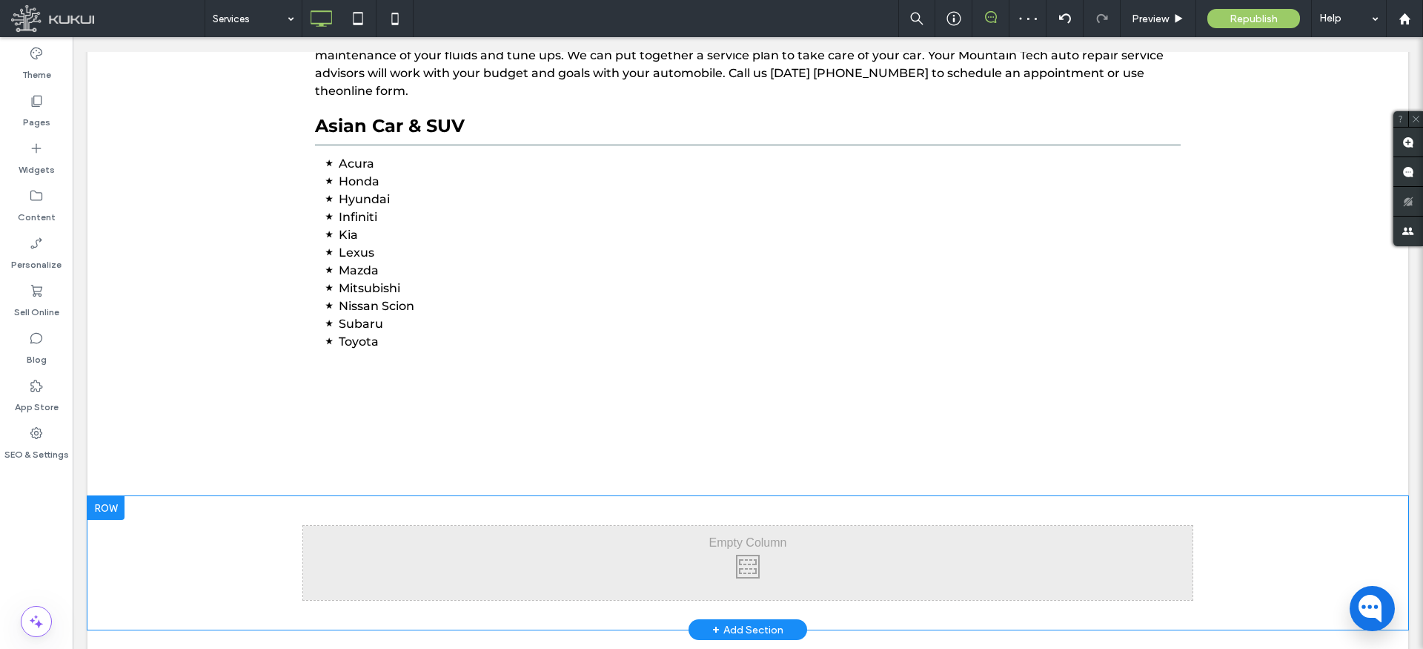
click at [1237, 520] on div "Click To Paste Click To Paste Click To Paste Click To Paste Click To Paste Row …" at bounding box center [747, 562] width 1321 height 133
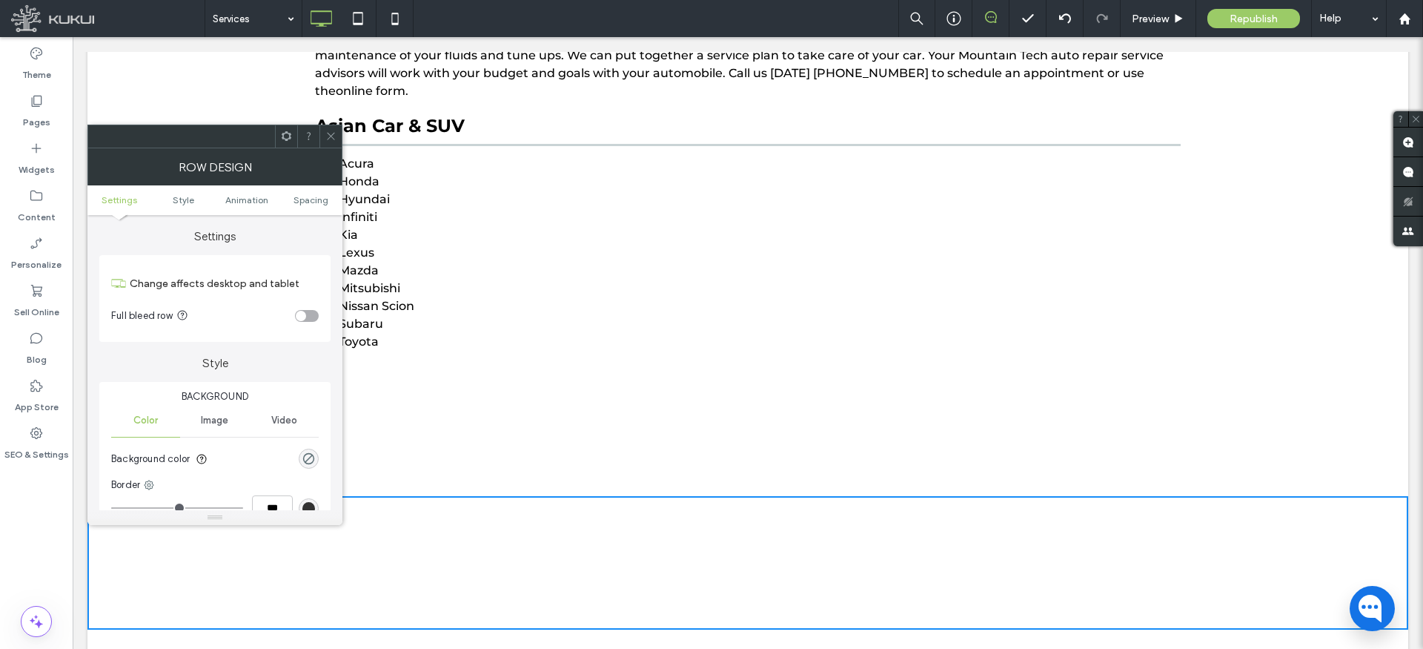
click at [287, 138] on icon at bounding box center [286, 135] width 11 height 11
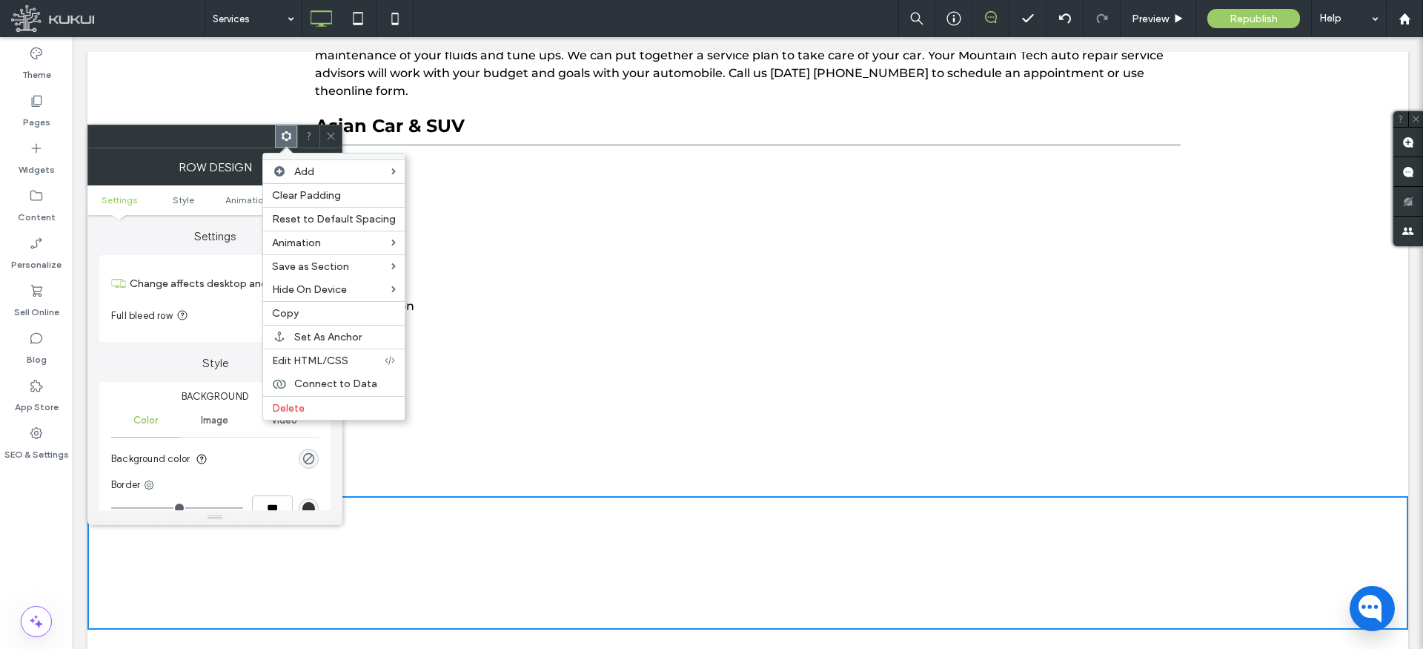
click at [289, 407] on span "Delete" at bounding box center [288, 408] width 33 height 13
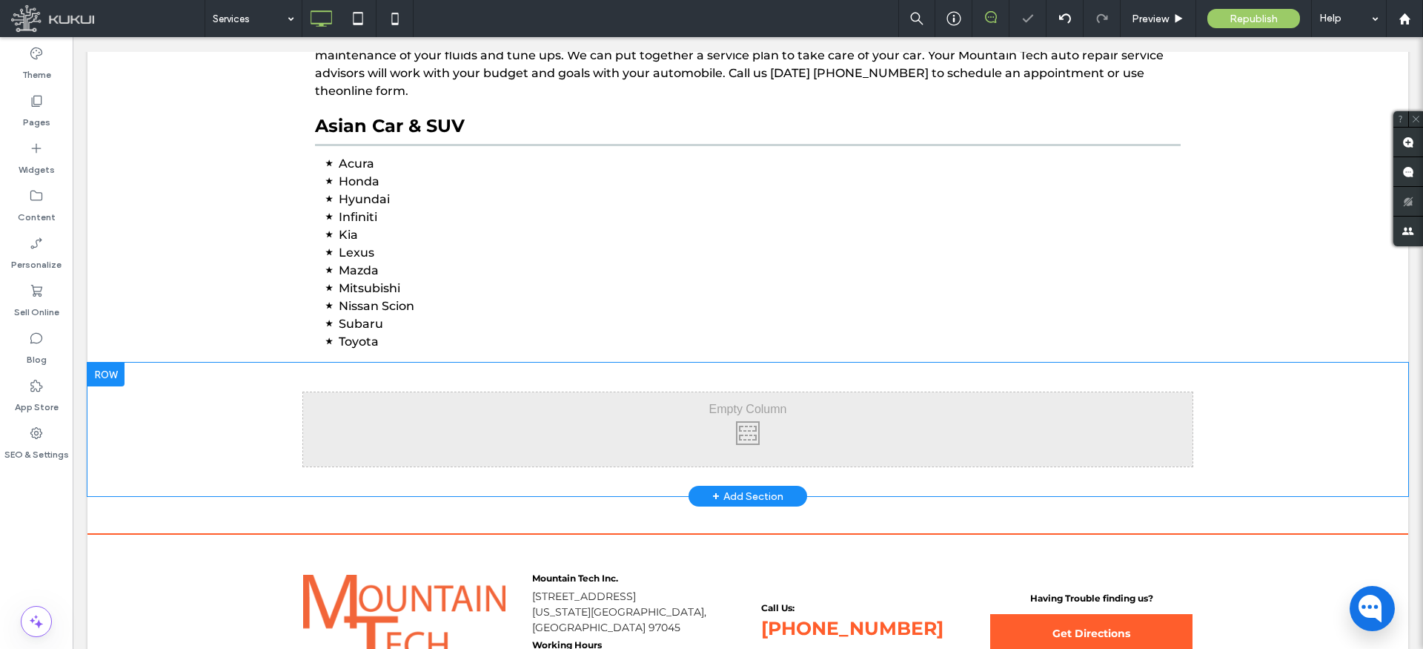
click at [478, 411] on div "Click To Paste Click To Paste Click To Paste Click To Paste Click To Paste" at bounding box center [748, 429] width 890 height 74
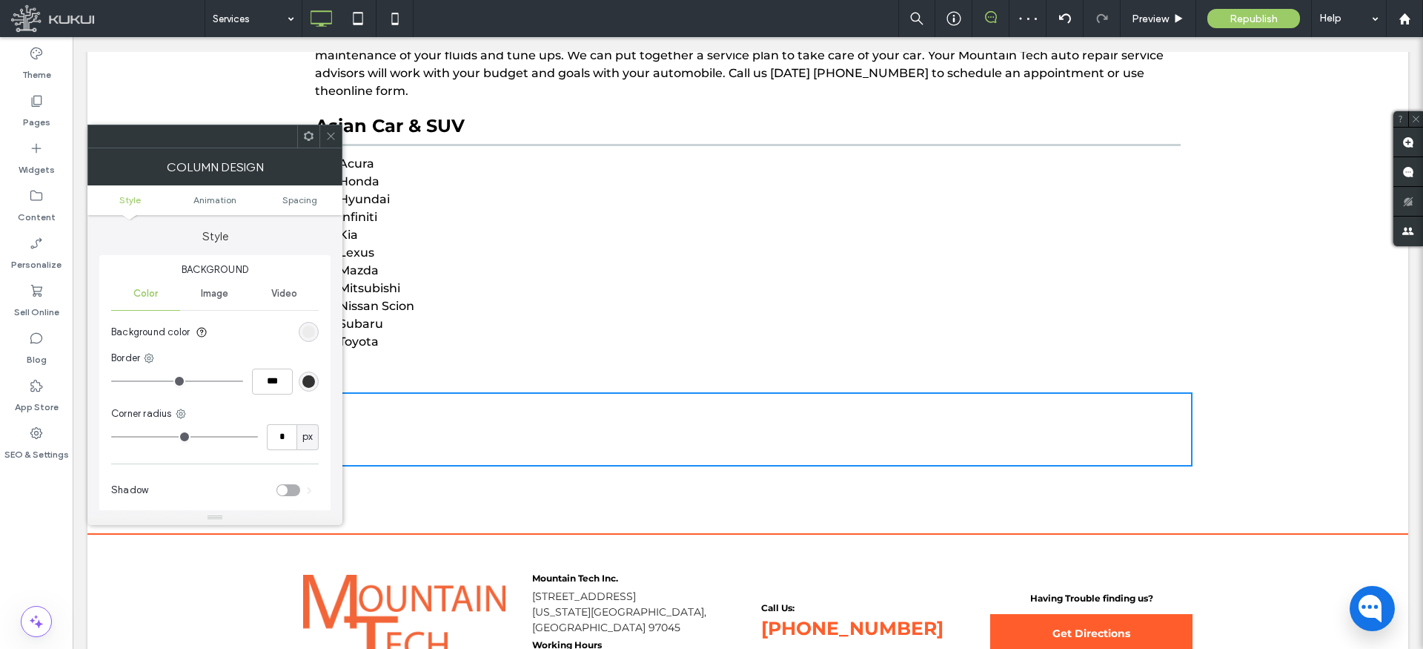
click at [326, 132] on icon at bounding box center [330, 135] width 11 height 11
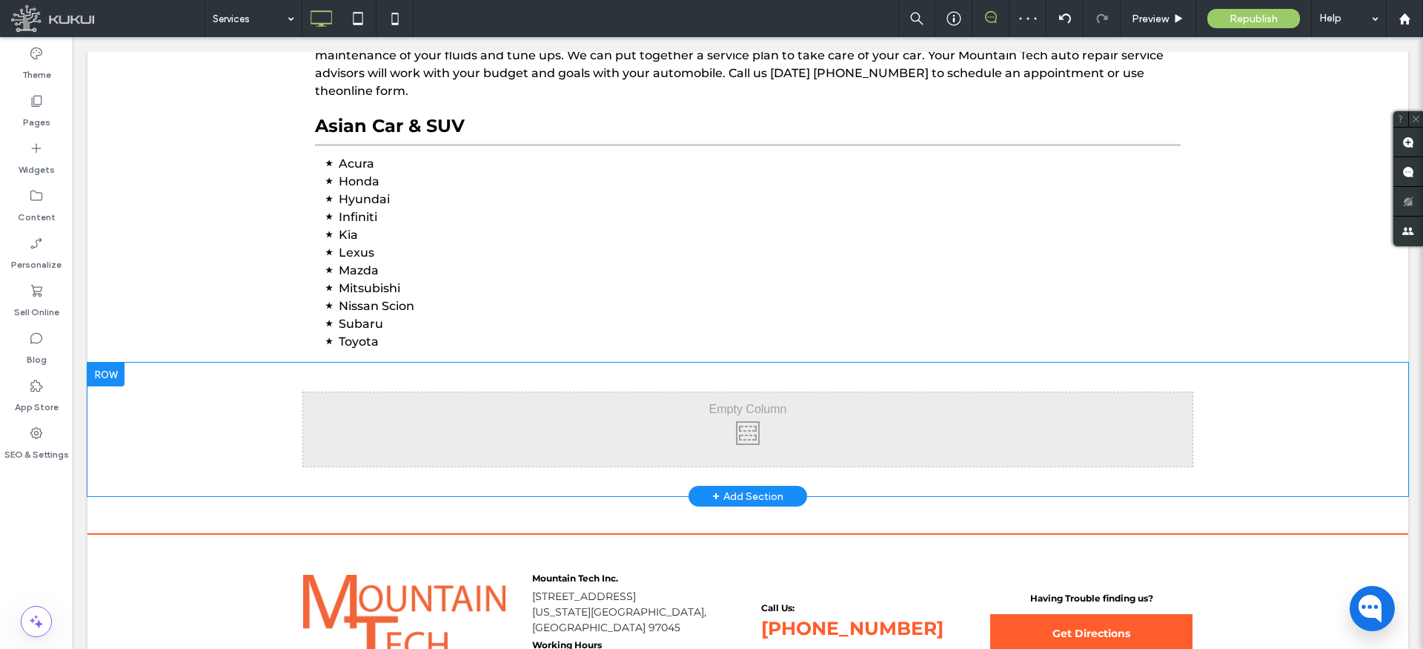
click at [265, 381] on div "Click To Paste Click To Paste Click To Paste Click To Paste Click To Paste Row …" at bounding box center [747, 429] width 1321 height 133
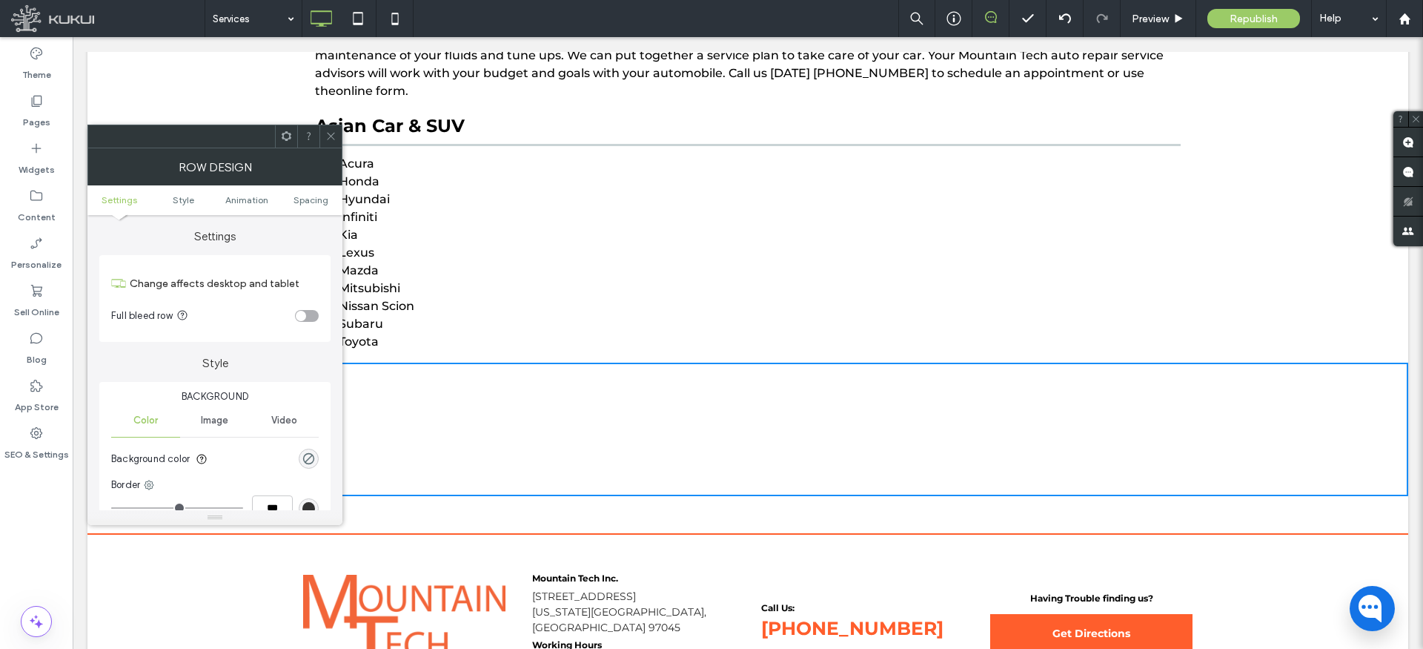
click at [326, 132] on icon at bounding box center [330, 135] width 11 height 11
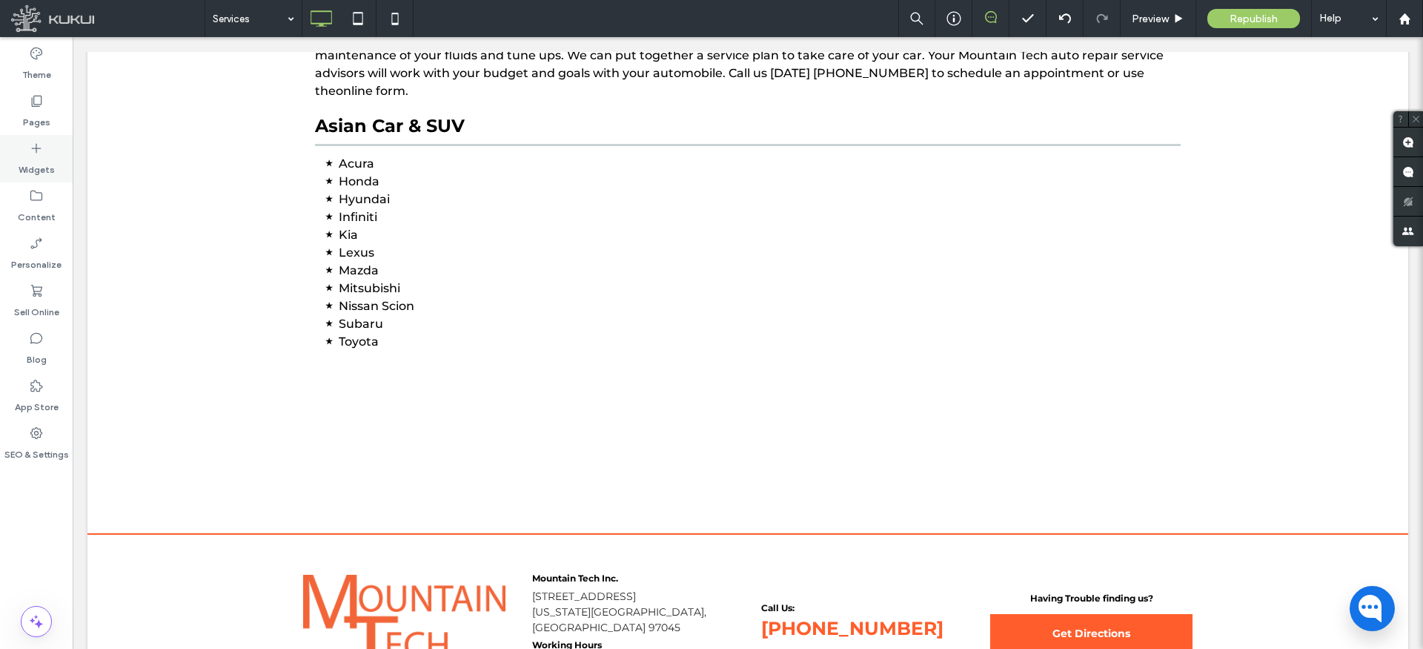
click at [30, 158] on label "Widgets" at bounding box center [37, 166] width 36 height 21
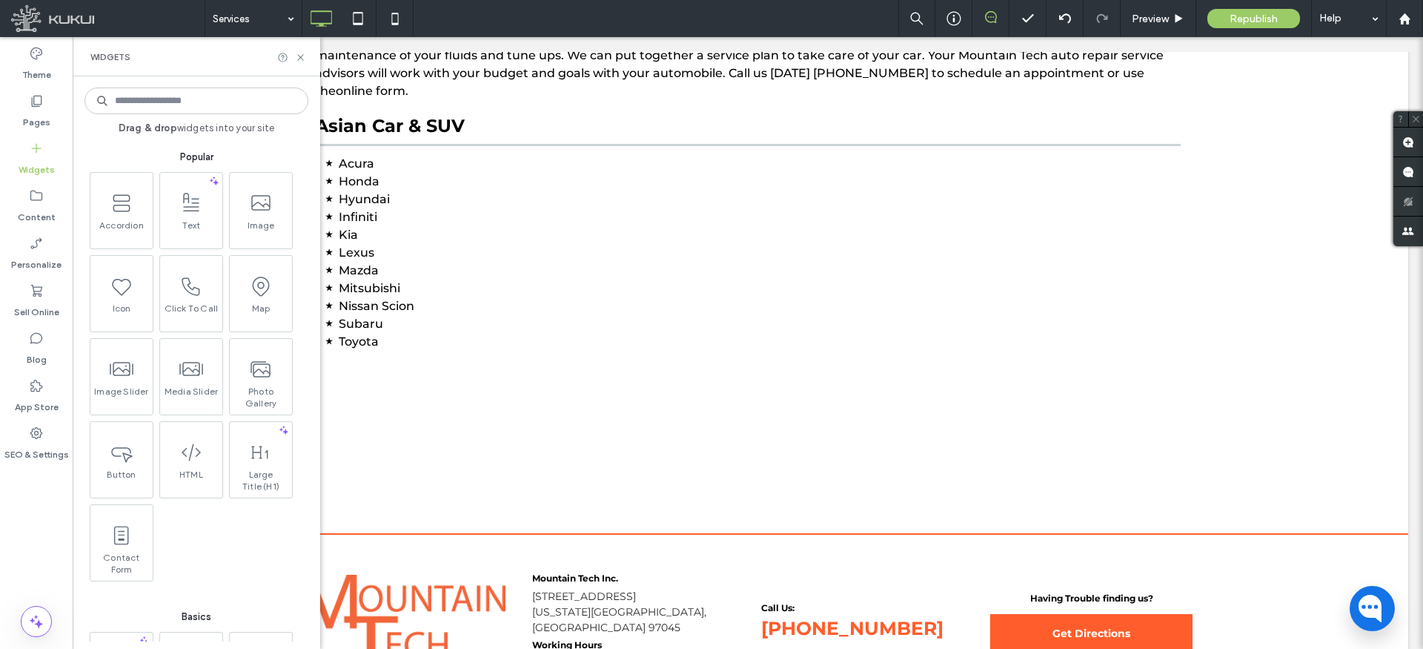
click at [170, 104] on input at bounding box center [197, 100] width 224 height 27
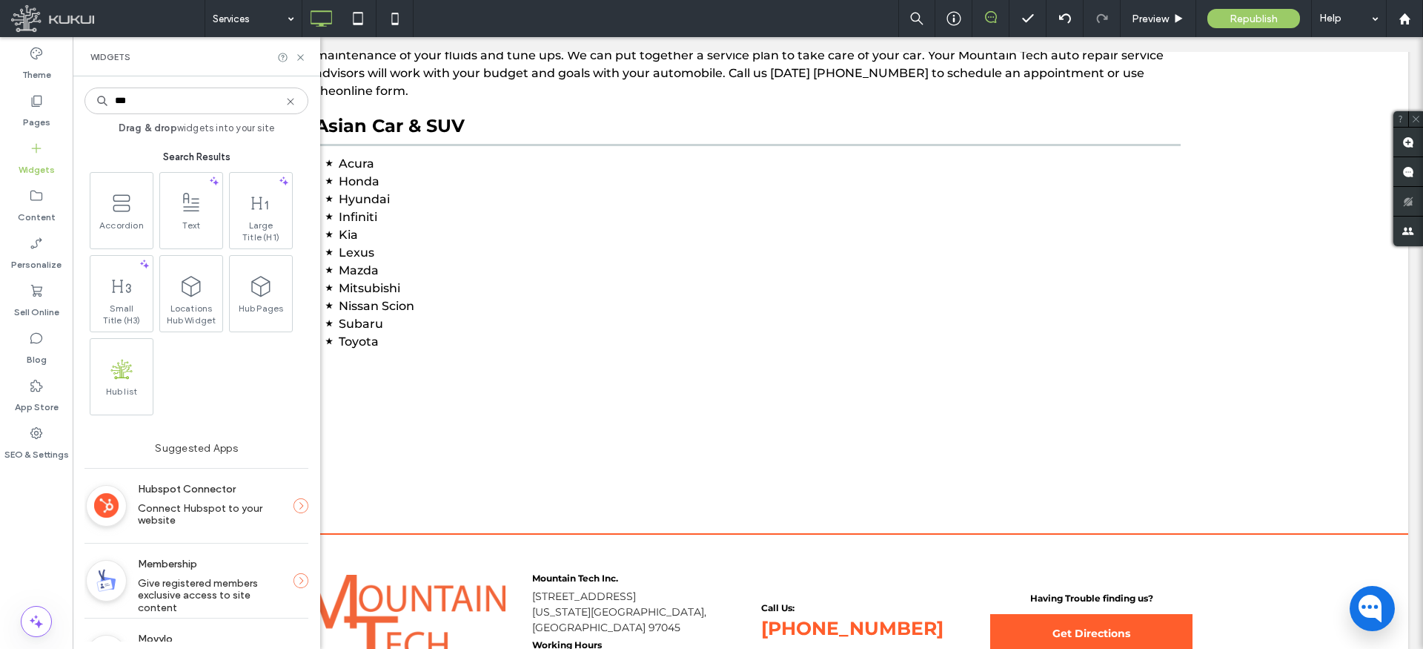
type input "***"
click at [246, 302] on span "Hub Pages" at bounding box center [261, 312] width 62 height 21
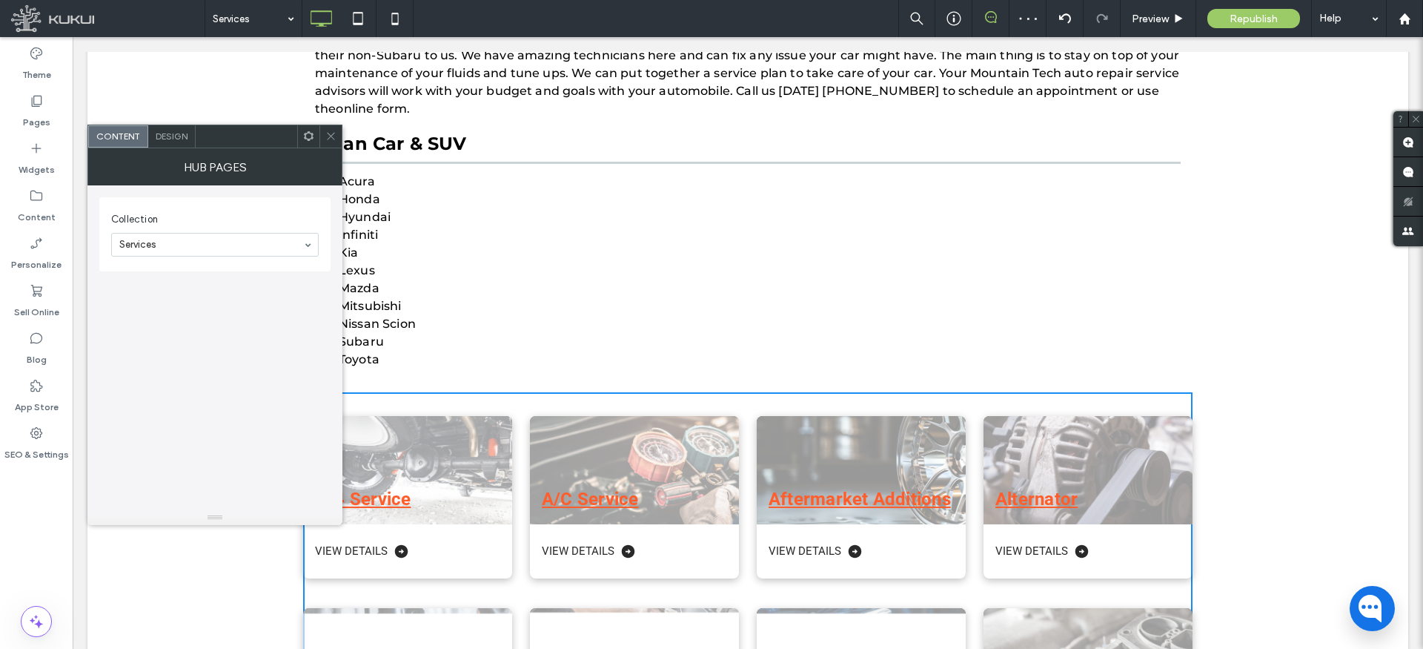
click at [334, 135] on icon at bounding box center [330, 135] width 11 height 11
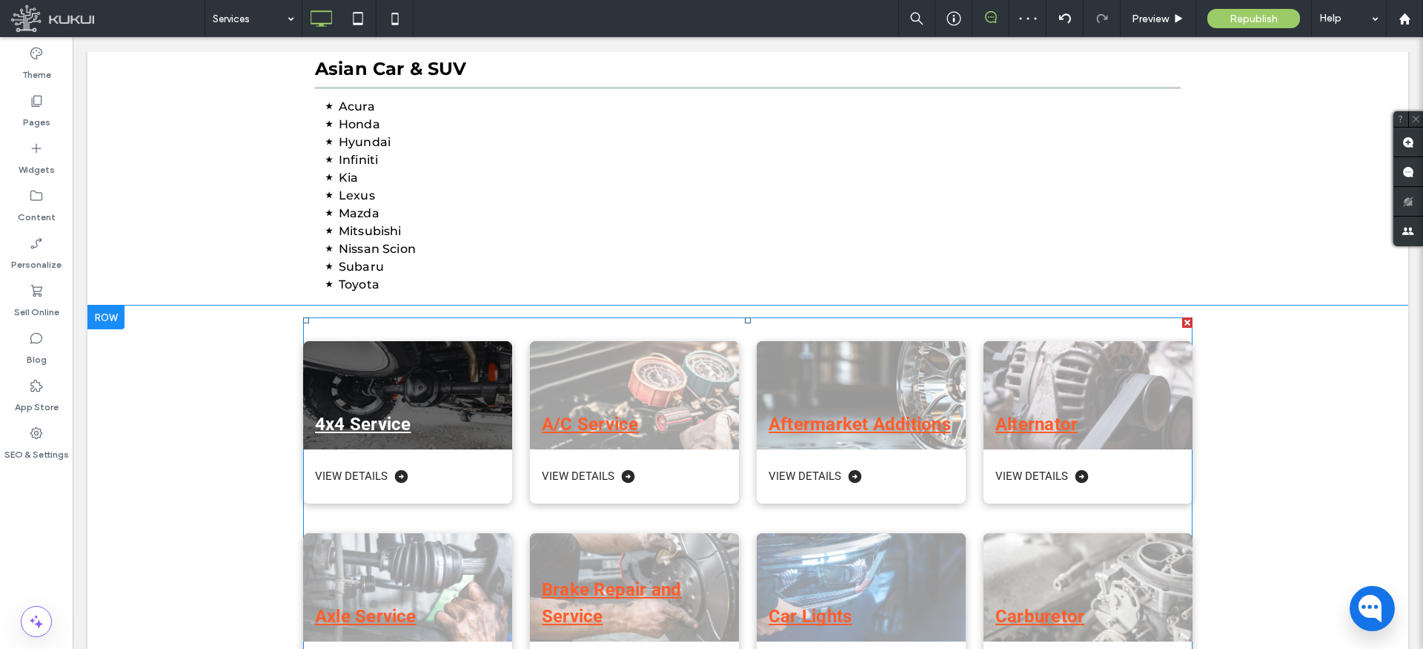
scroll to position [1111, 0]
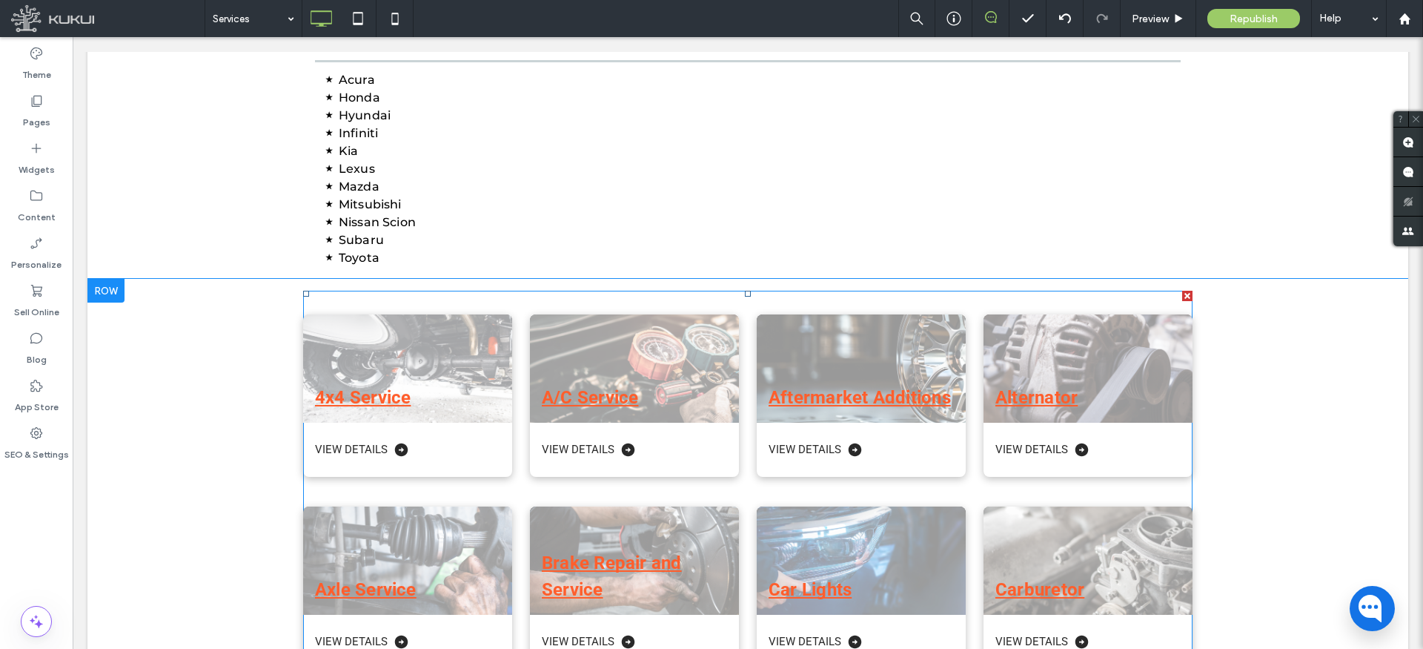
click at [524, 483] on div "Brake Repair and Service View Details" at bounding box center [625, 579] width 227 height 192
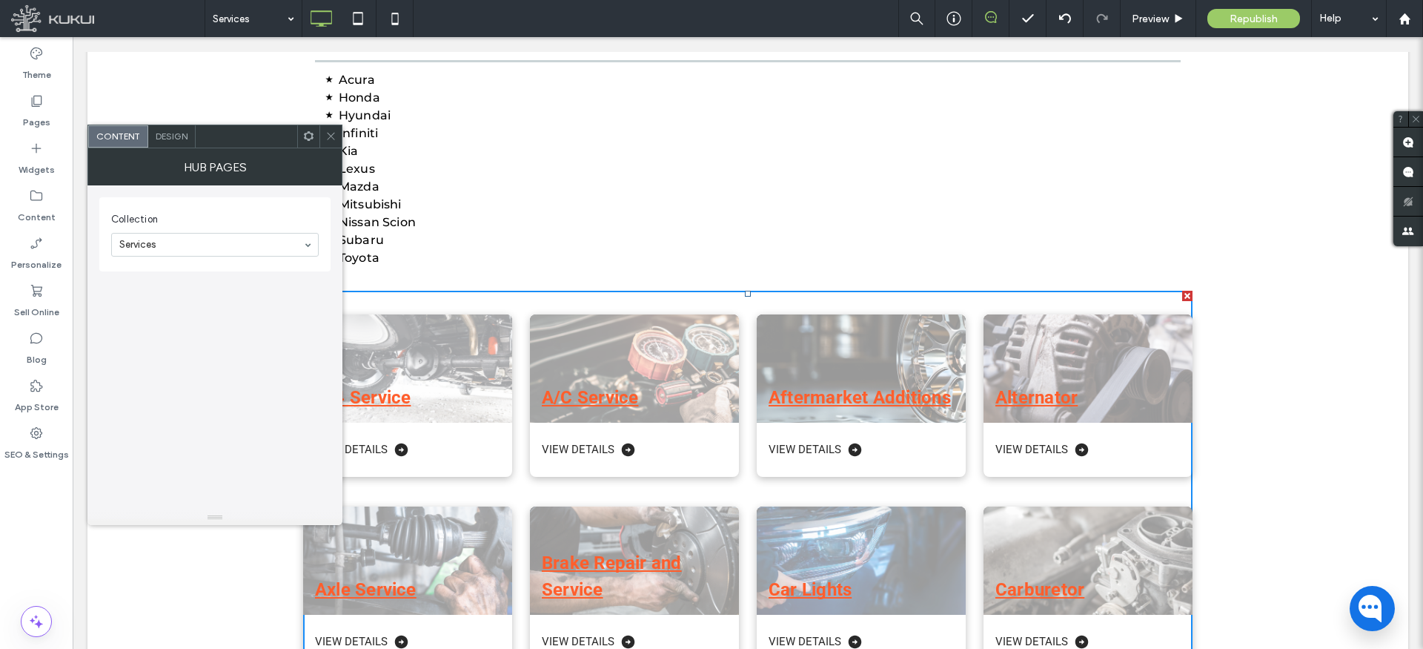
click at [168, 137] on span "Design" at bounding box center [172, 135] width 32 height 11
click at [113, 215] on icon at bounding box center [116, 214] width 10 height 10
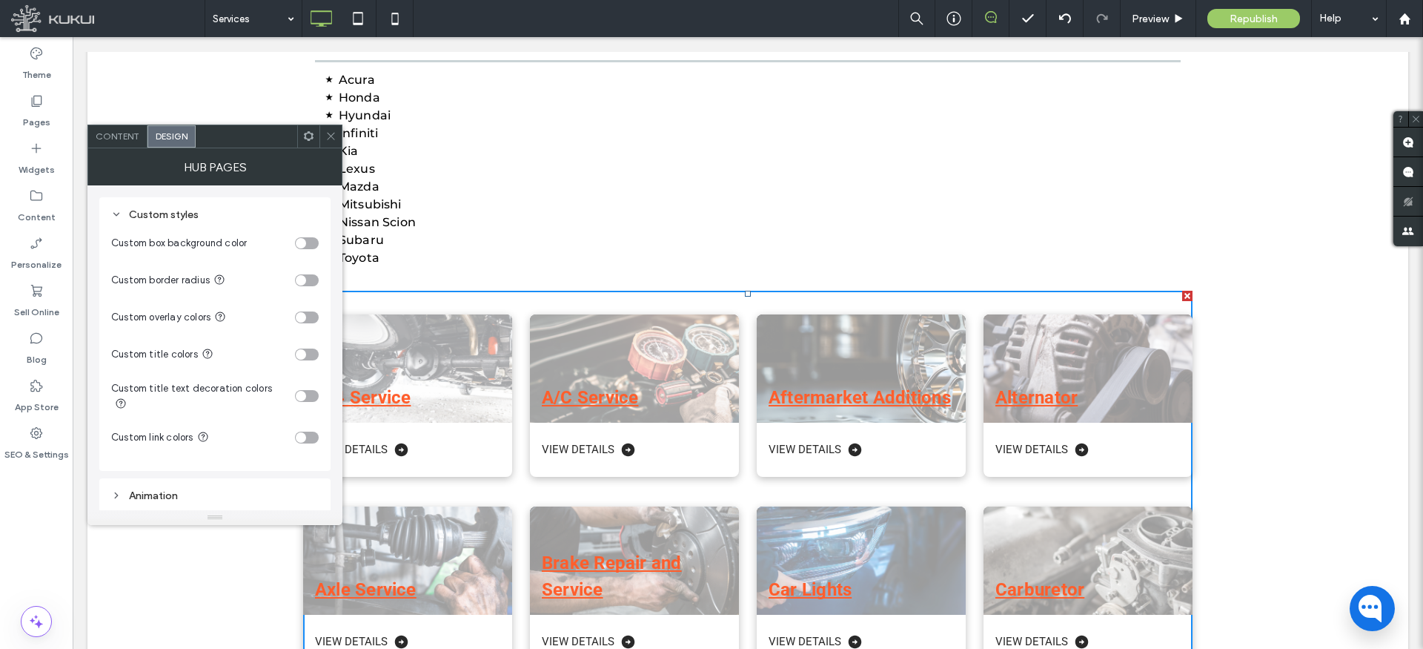
click at [311, 431] on div "toggle" at bounding box center [307, 437] width 24 height 12
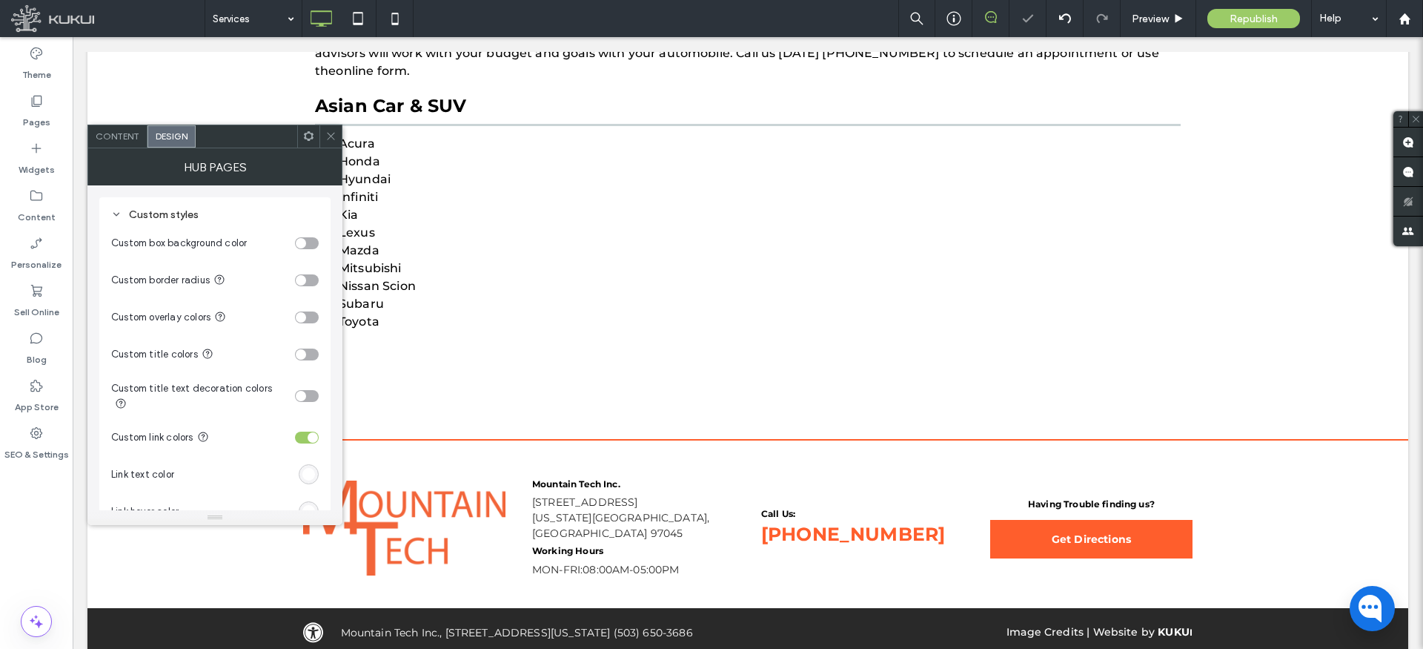
click at [311, 468] on div "#ffffff" at bounding box center [308, 474] width 13 height 13
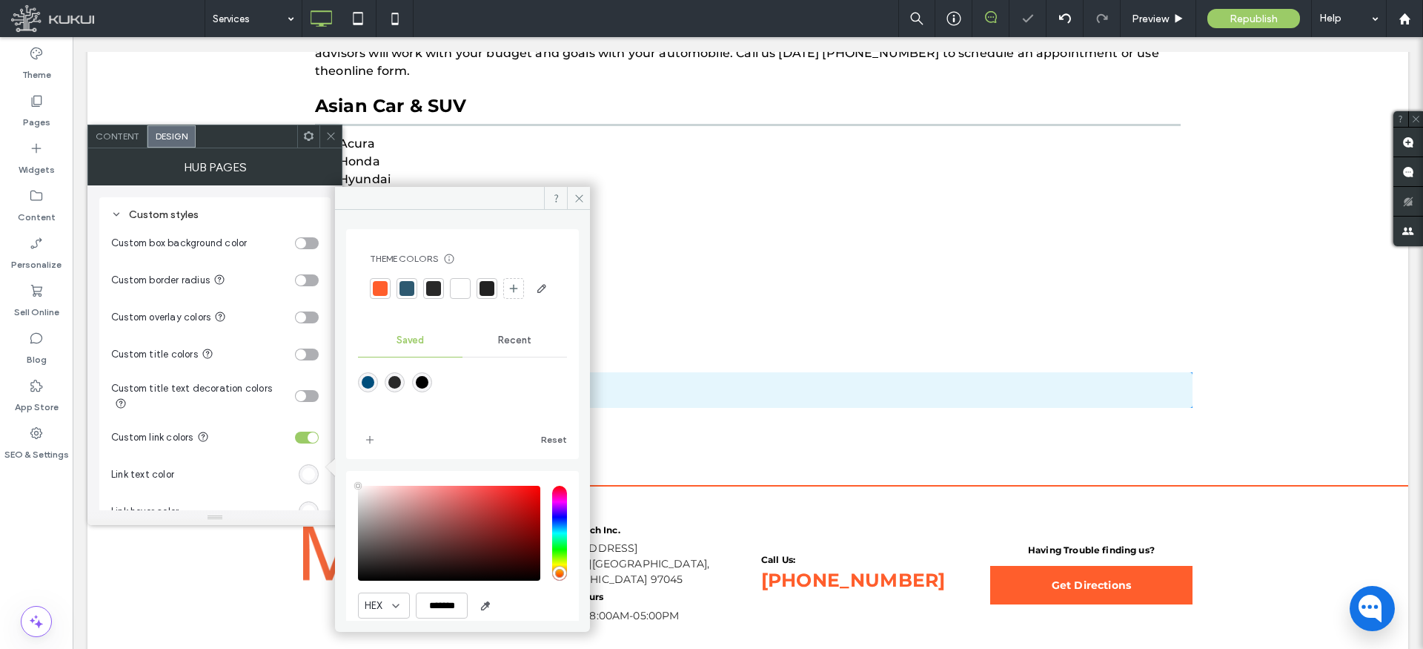
scroll to position [1093, 0]
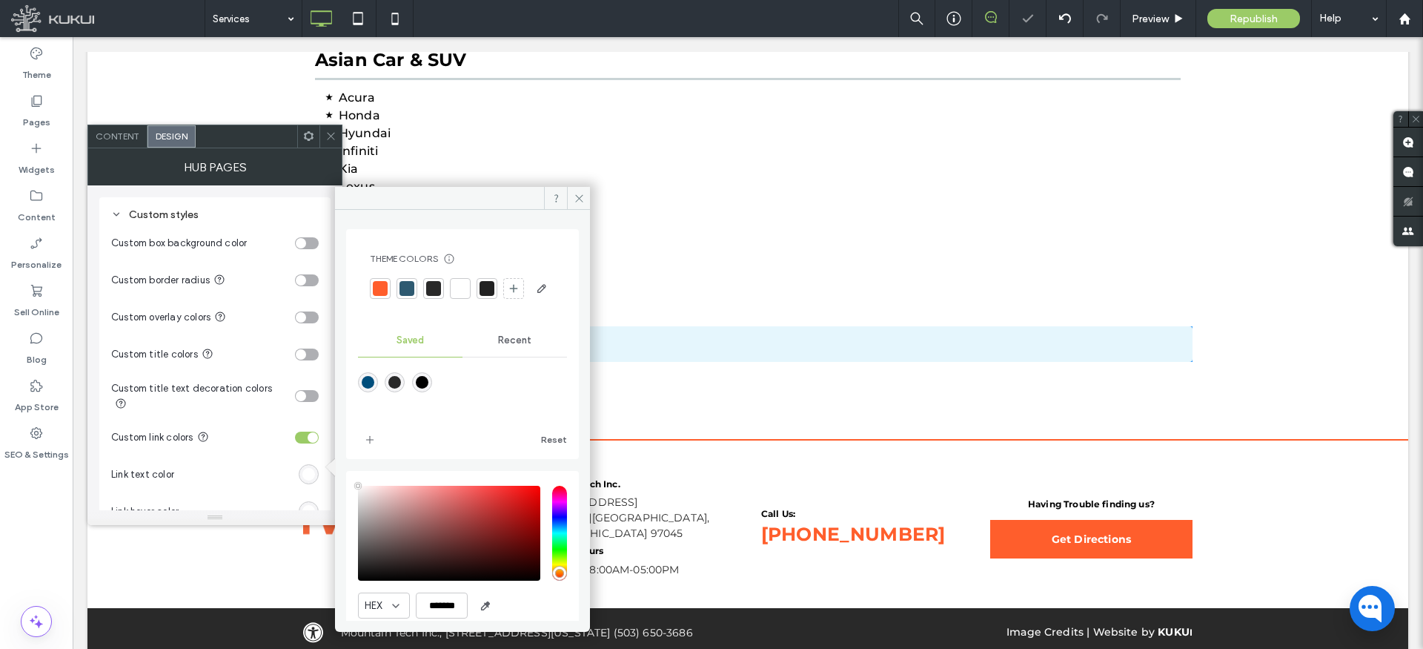
click at [425, 388] on div "rgba(0,0,0,1)" at bounding box center [422, 382] width 13 height 13
type input "*******"
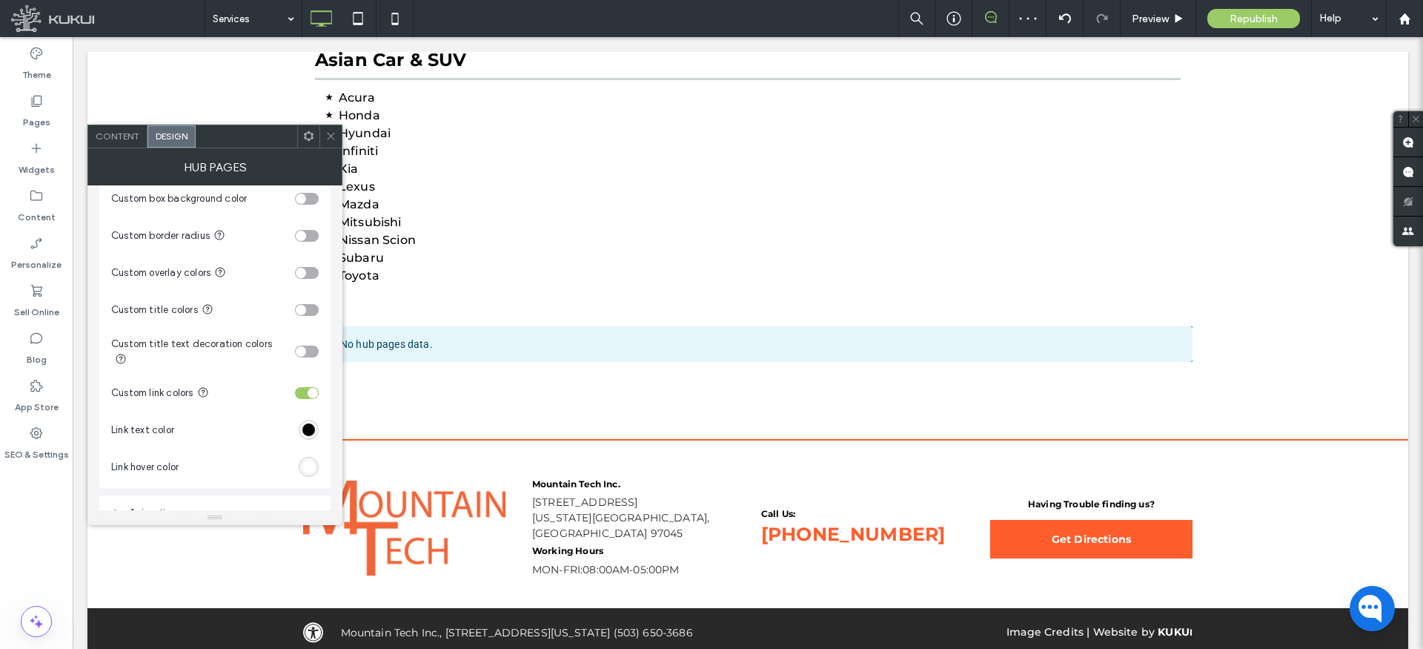
scroll to position [55, 0]
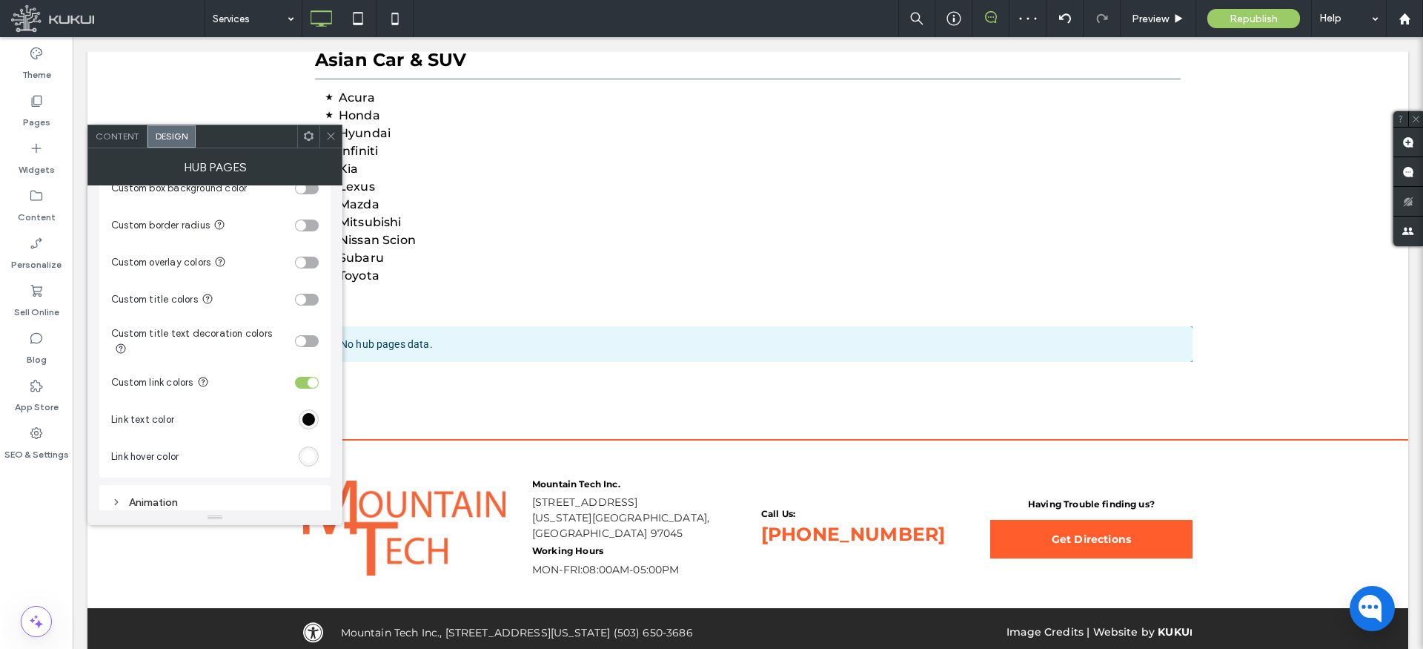
click at [308, 450] on div "#ffffff" at bounding box center [308, 456] width 13 height 13
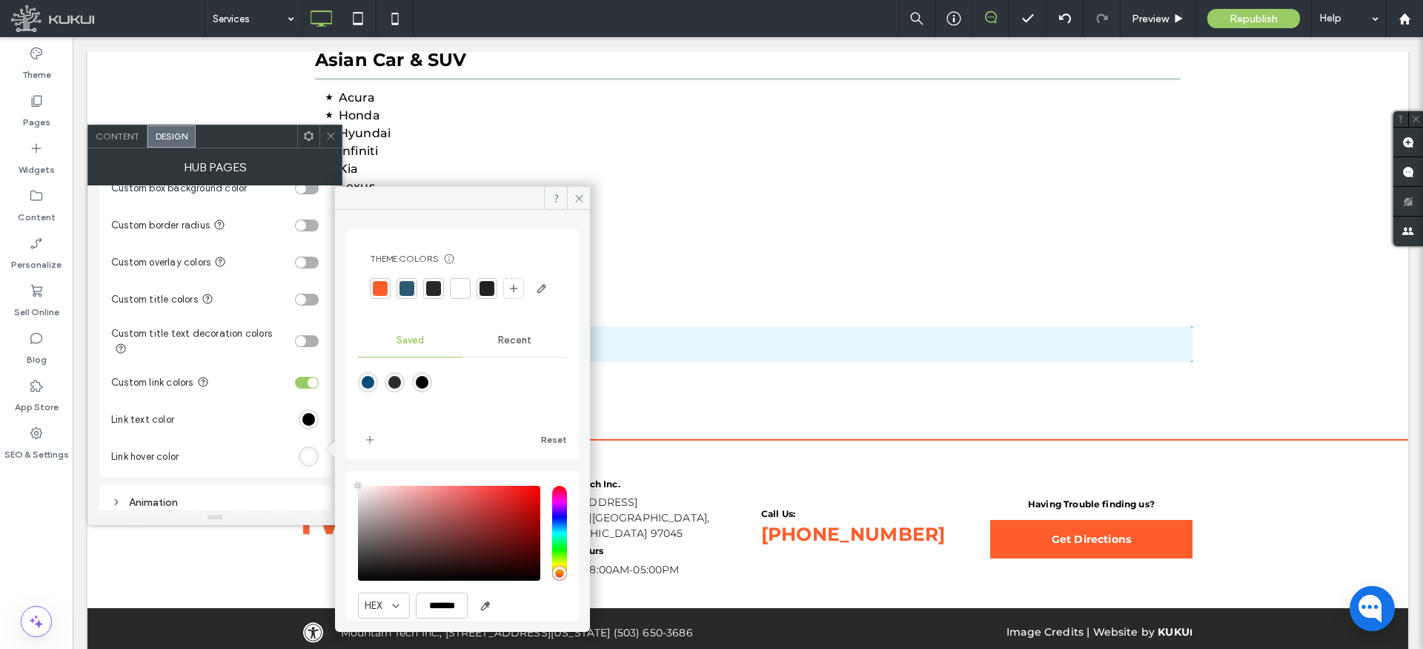
click at [377, 290] on div at bounding box center [380, 288] width 15 height 15
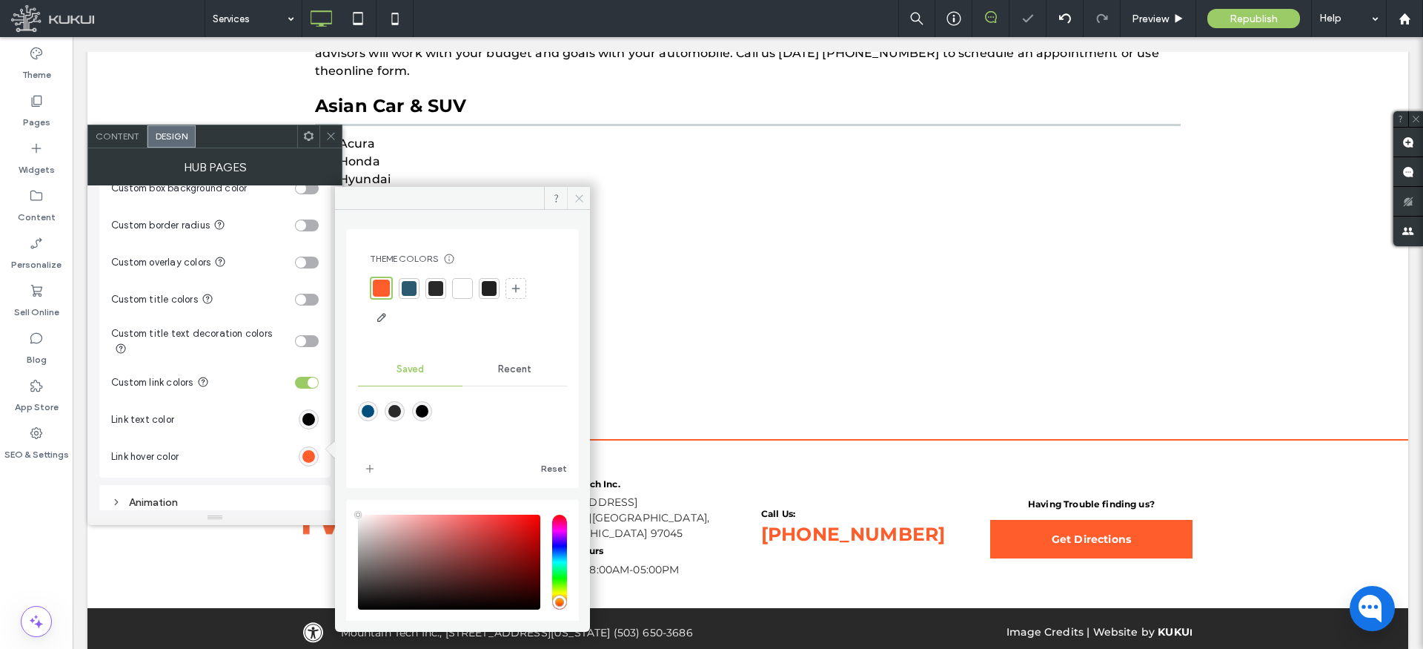
scroll to position [1093, 0]
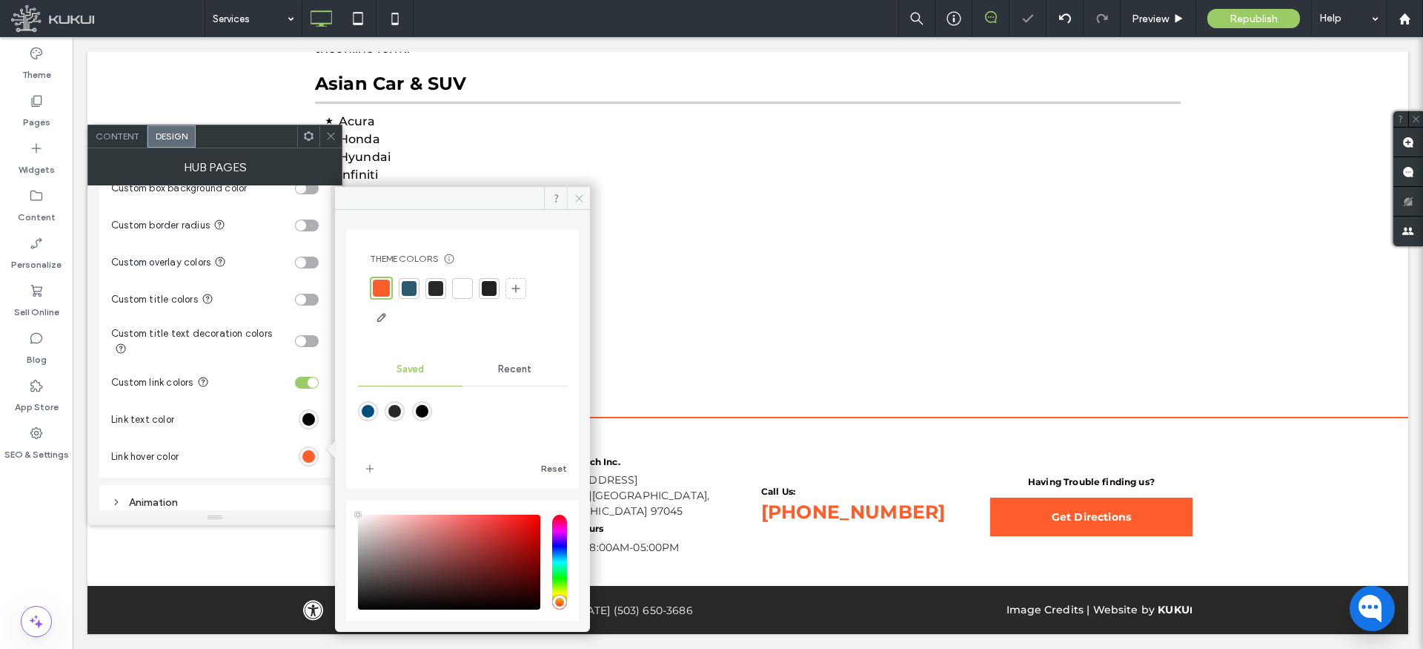
click at [580, 196] on use at bounding box center [578, 197] width 7 height 7
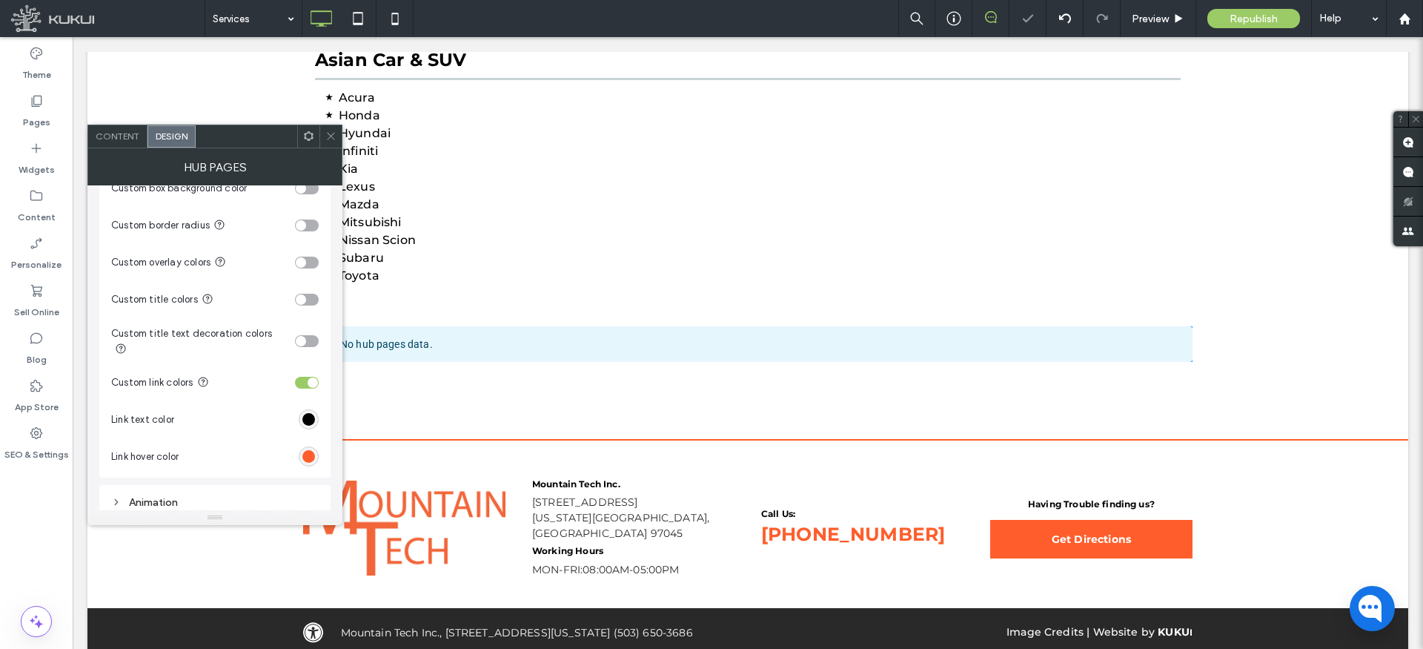
click at [333, 135] on icon at bounding box center [330, 135] width 11 height 11
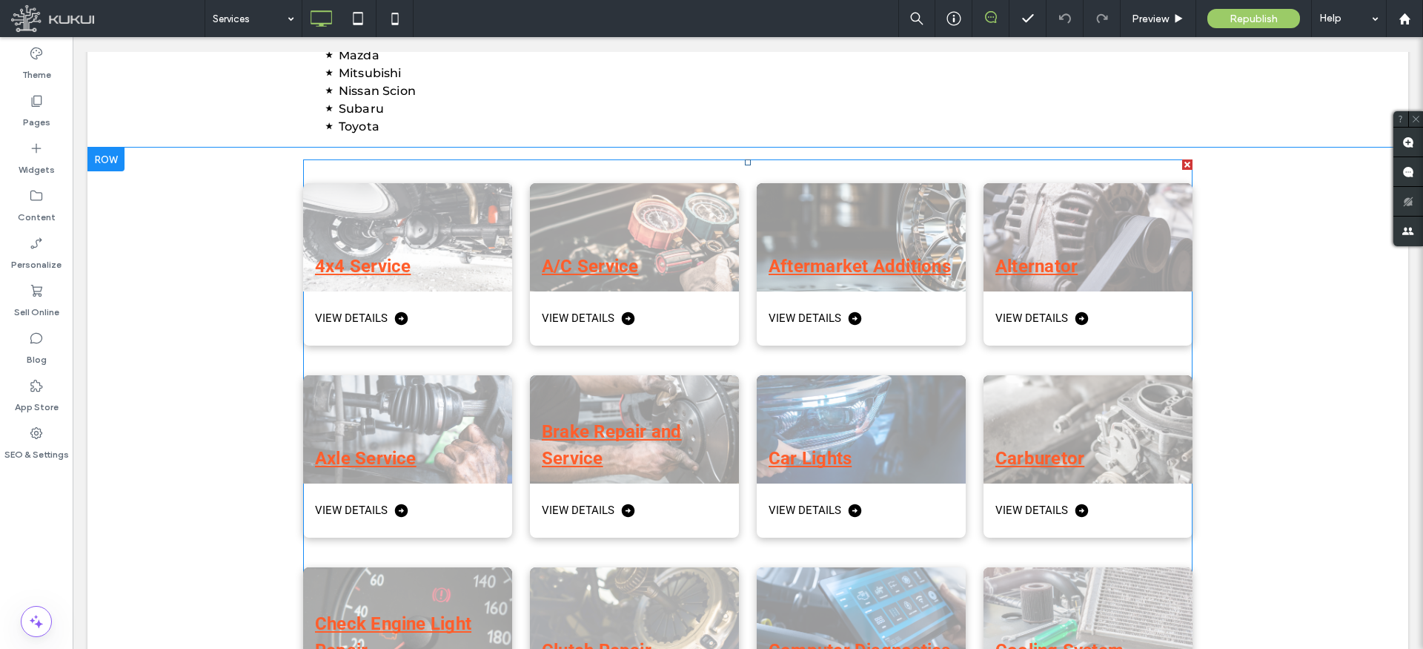
scroll to position [1241, 0]
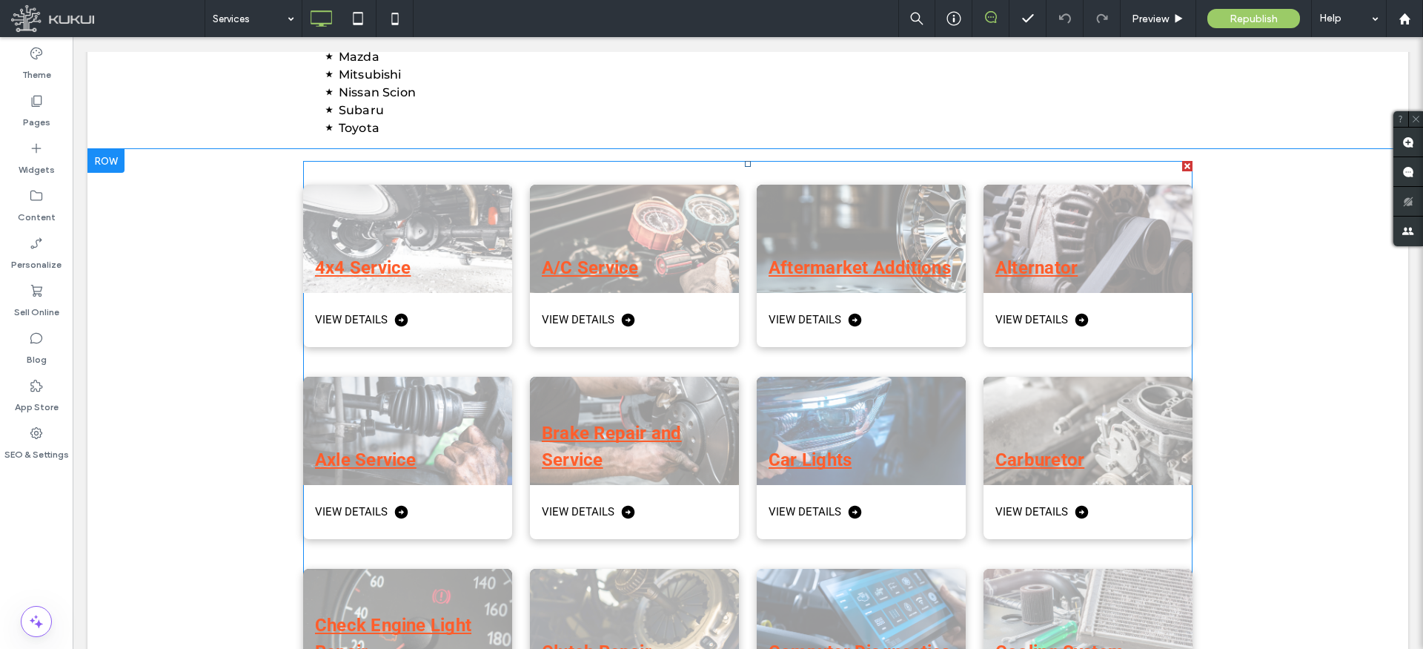
click at [523, 353] on div "Brake Repair and Service View Details" at bounding box center [625, 449] width 227 height 192
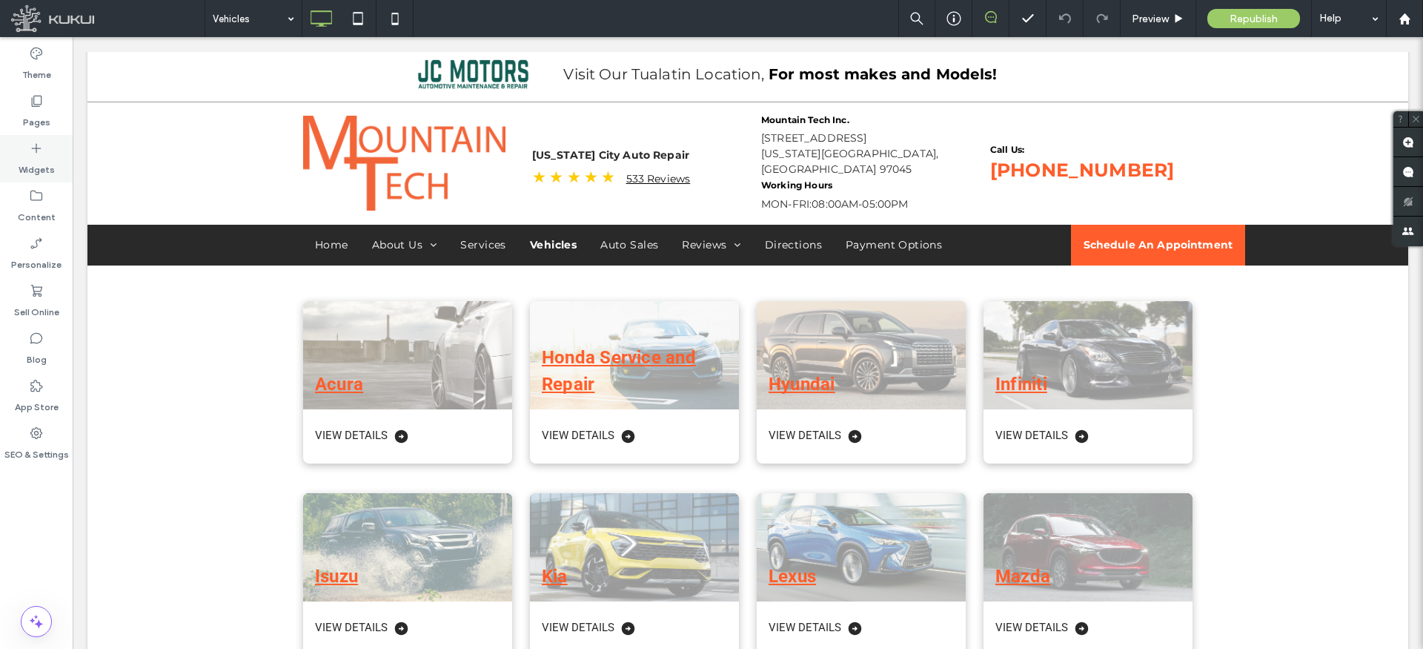
click at [36, 153] on icon at bounding box center [36, 148] width 15 height 15
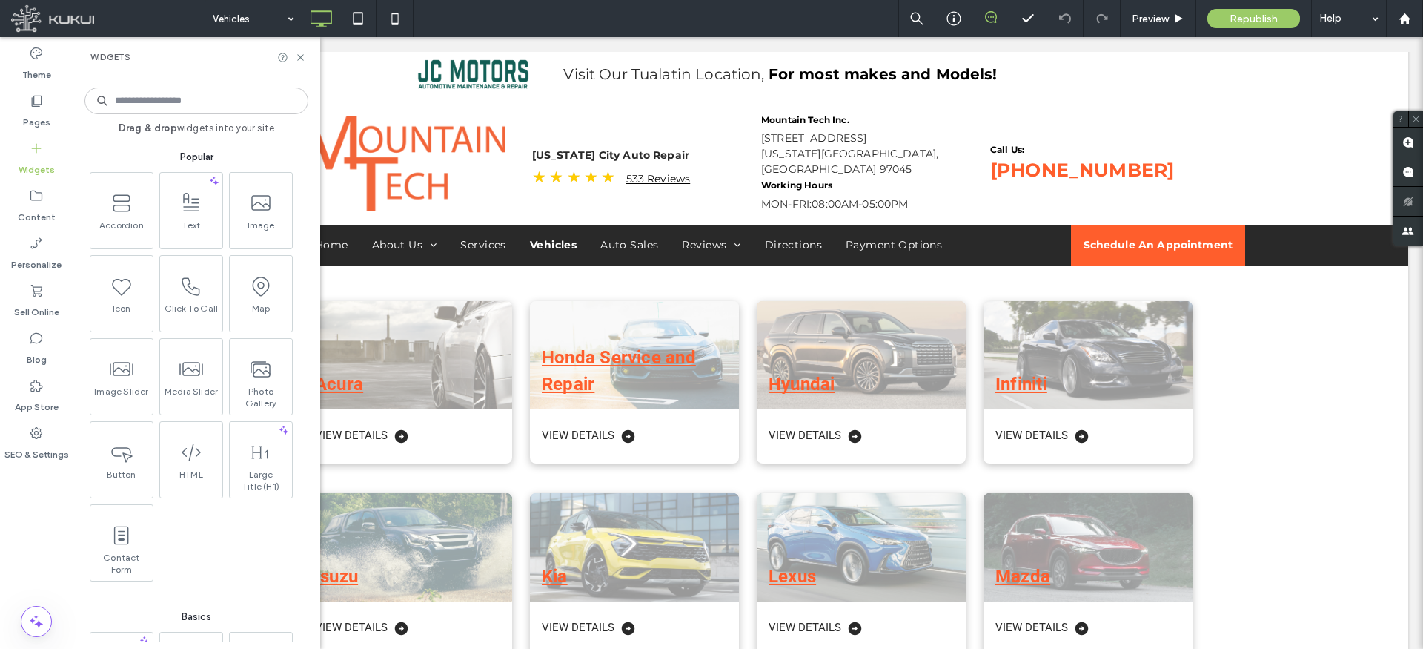
click at [199, 226] on span "Text" at bounding box center [191, 229] width 62 height 21
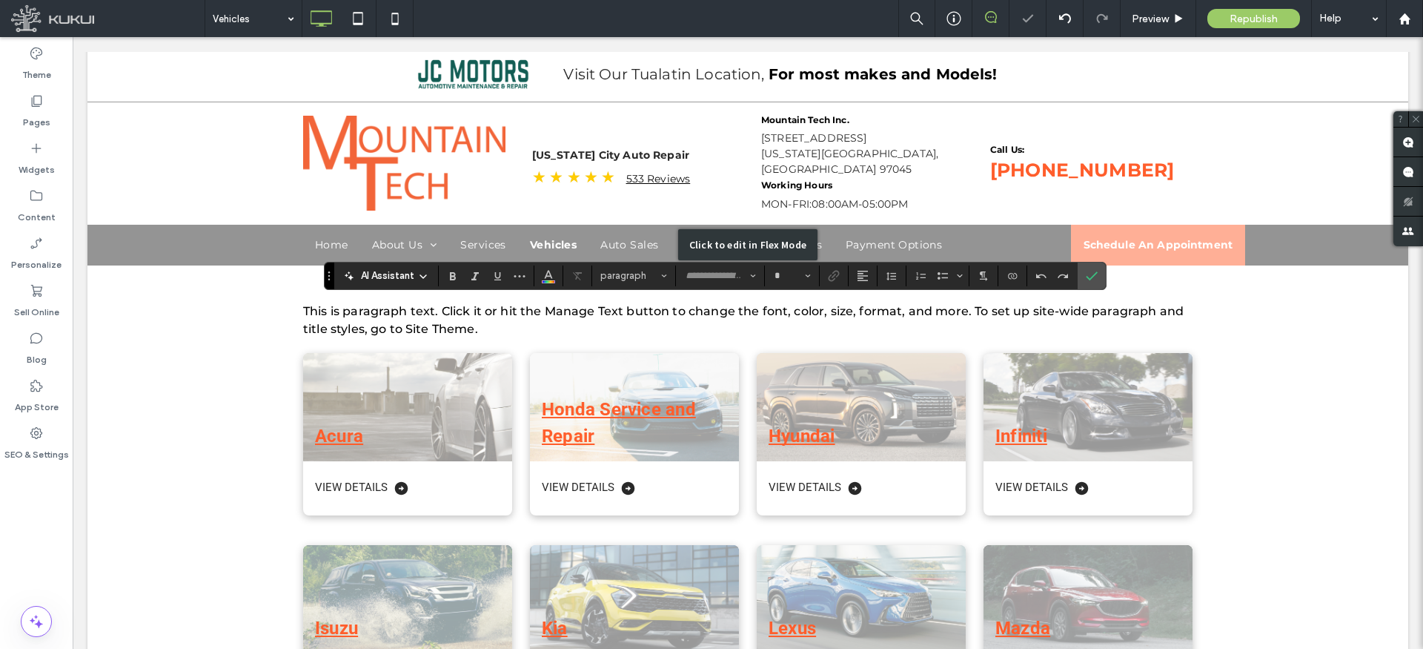
type input "**********"
type input "**"
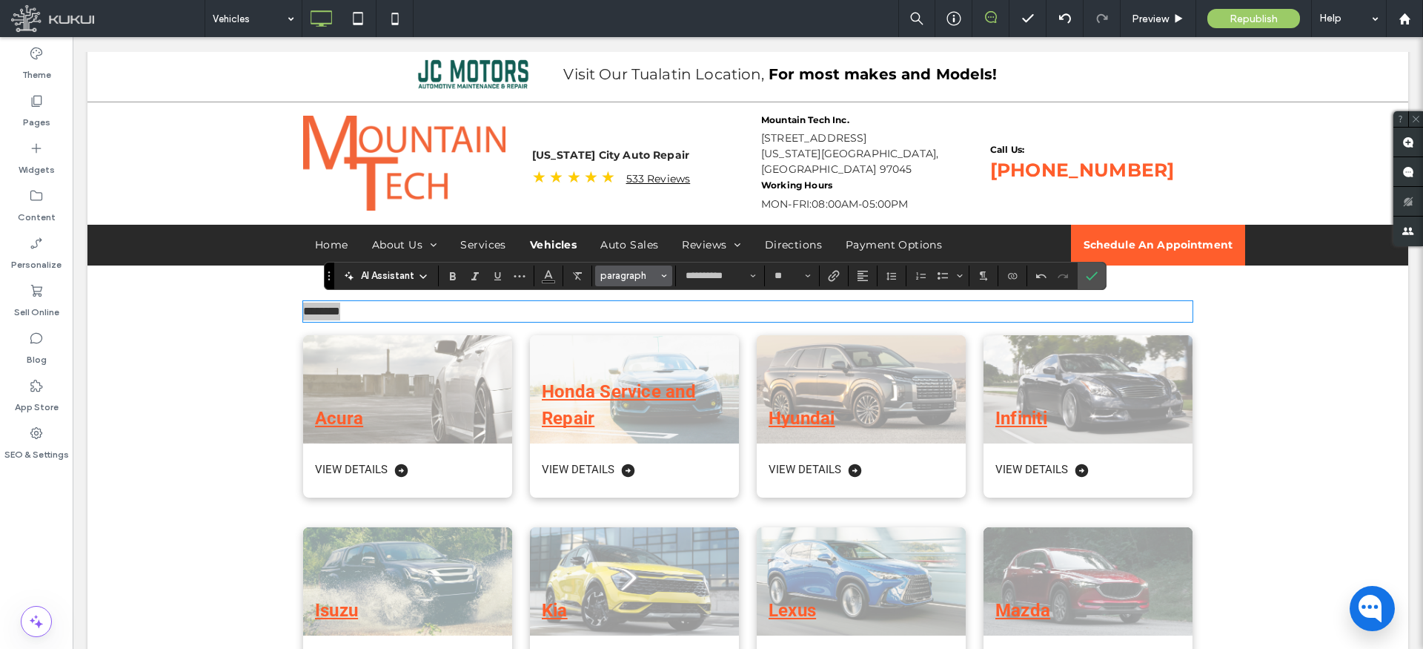
click at [661, 267] on span "Styles" at bounding box center [664, 275] width 6 height 19
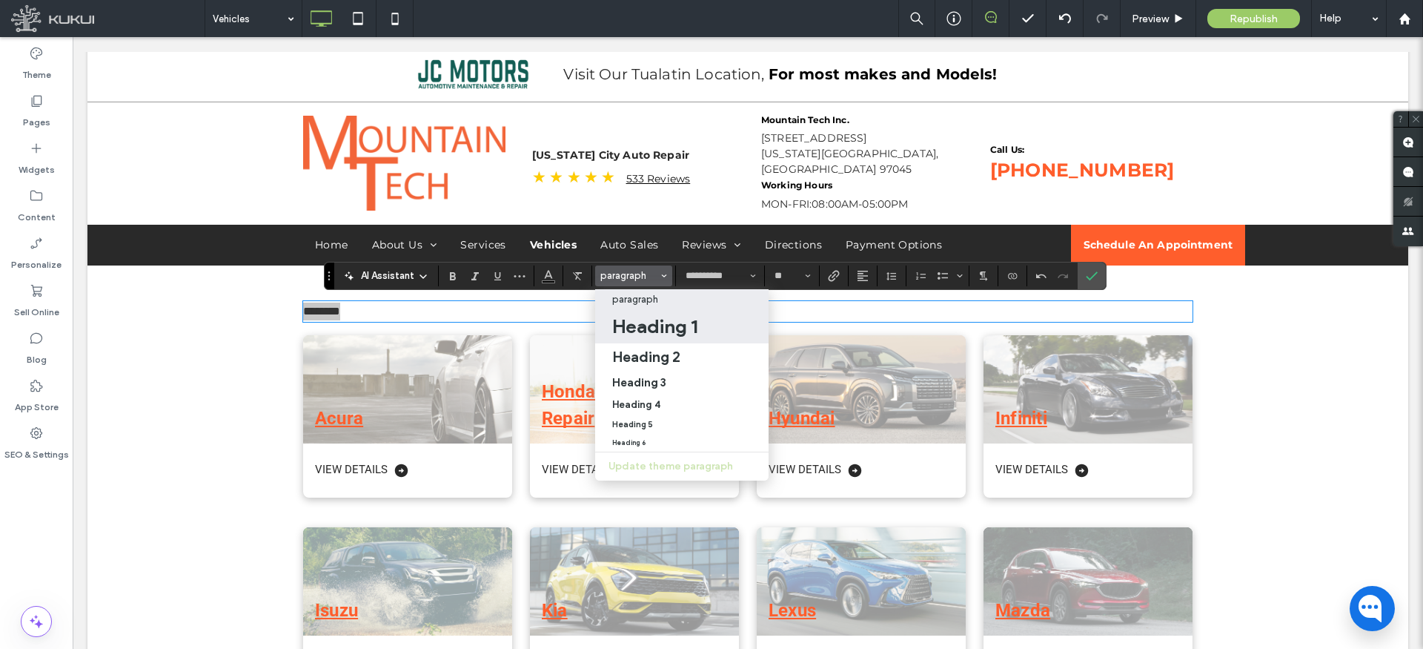
click at [666, 325] on h1 "Heading 1" at bounding box center [654, 326] width 85 height 24
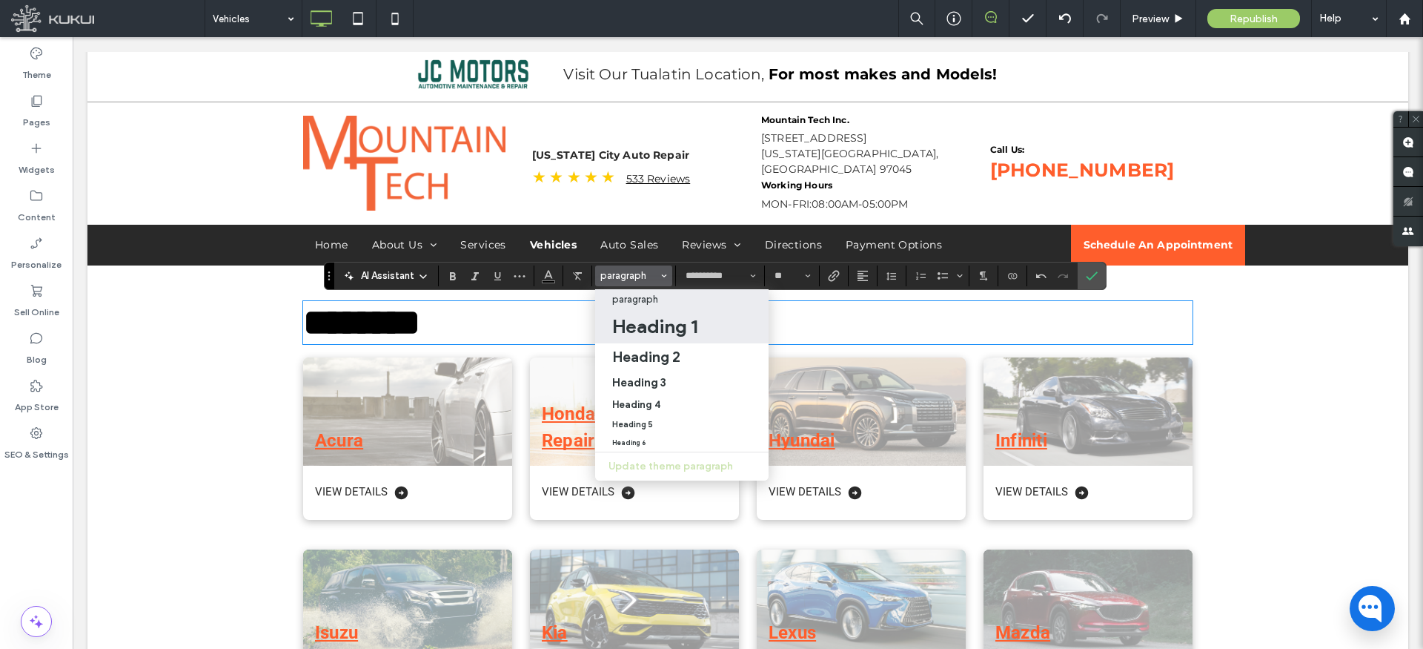
type input "**"
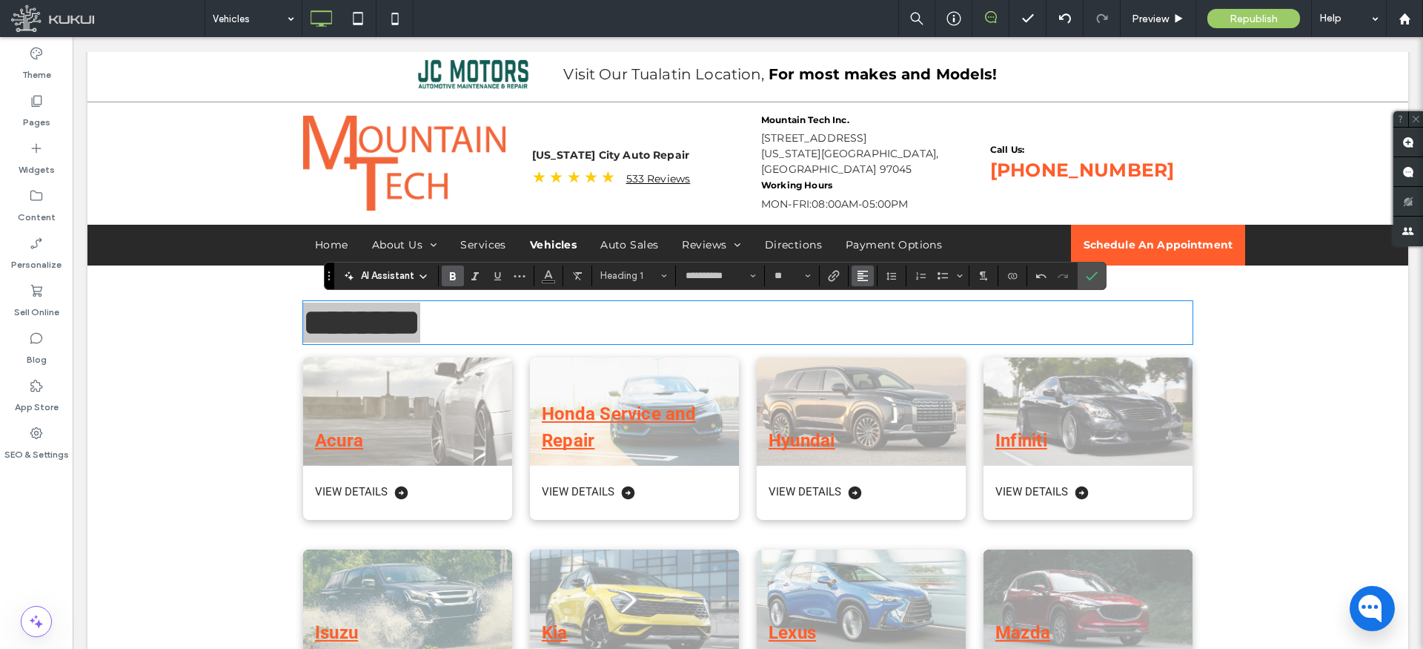
click at [862, 274] on icon "Alignment" at bounding box center [863, 276] width 12 height 12
click at [873, 316] on use "ui.textEditor.alignment.center" at bounding box center [874, 321] width 10 height 10
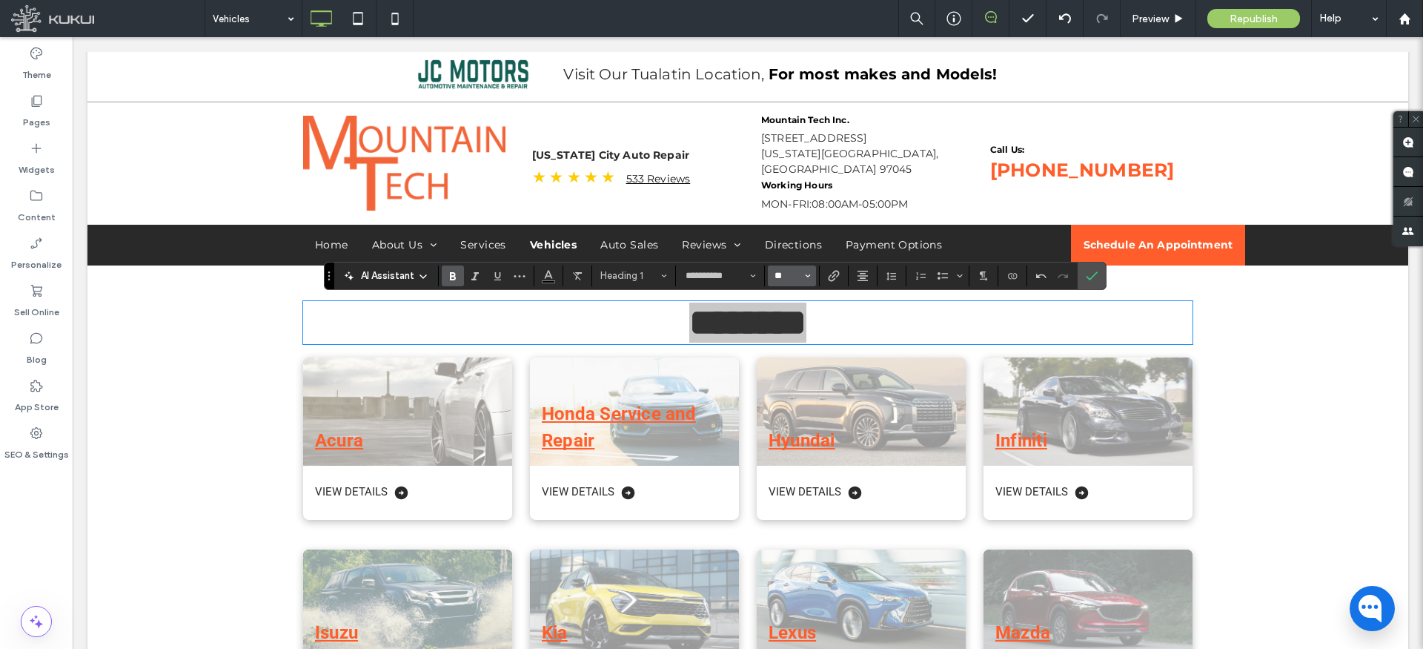
click at [799, 277] on input "**" at bounding box center [787, 276] width 29 height 12
type input "**"
click at [1093, 275] on use "Confirm" at bounding box center [1092, 275] width 12 height 9
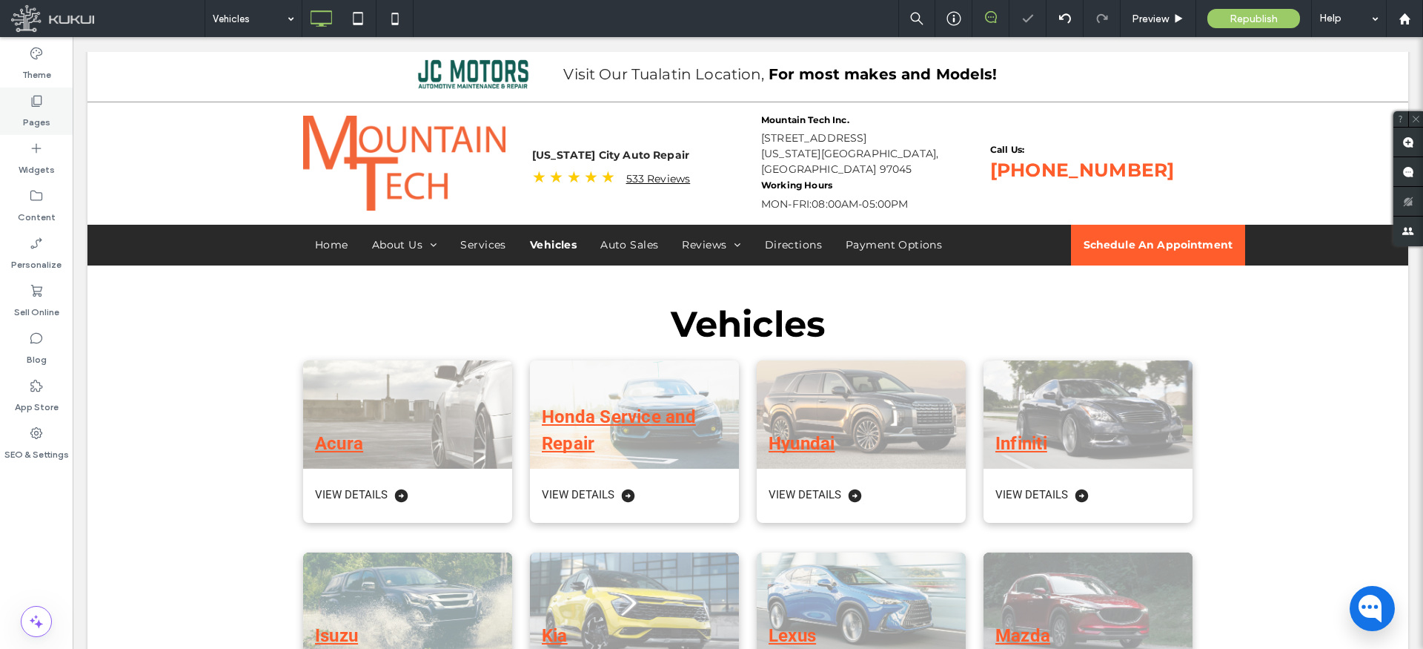
click at [40, 110] on label "Pages" at bounding box center [36, 118] width 27 height 21
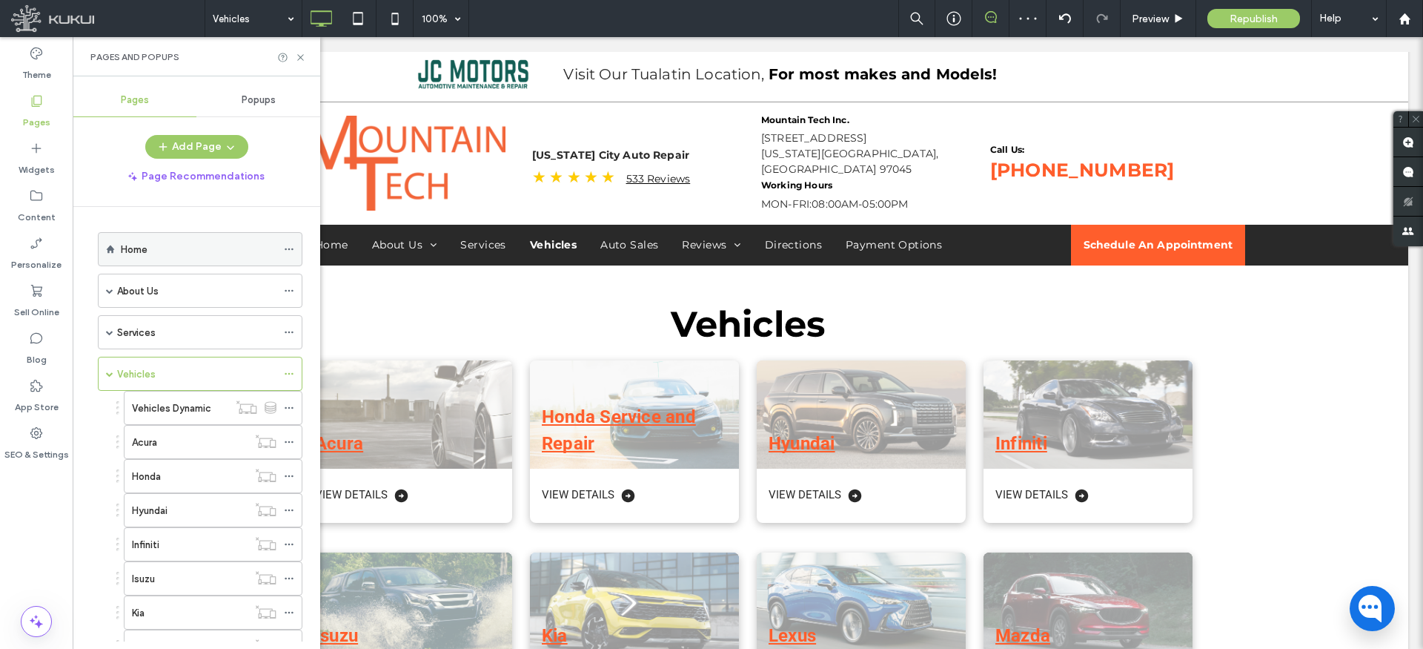
click at [191, 250] on div "Home" at bounding box center [199, 250] width 156 height 16
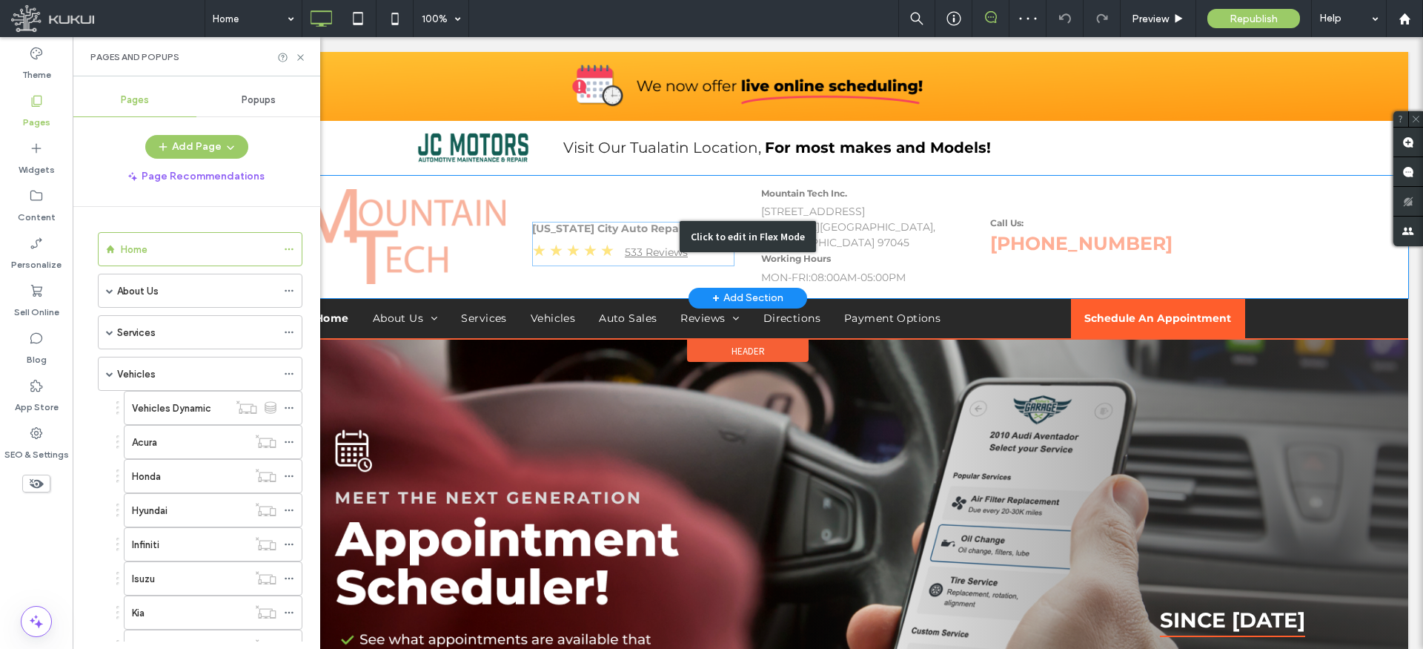
click at [609, 222] on div "Click to edit in Flex Mode" at bounding box center [747, 237] width 1321 height 122
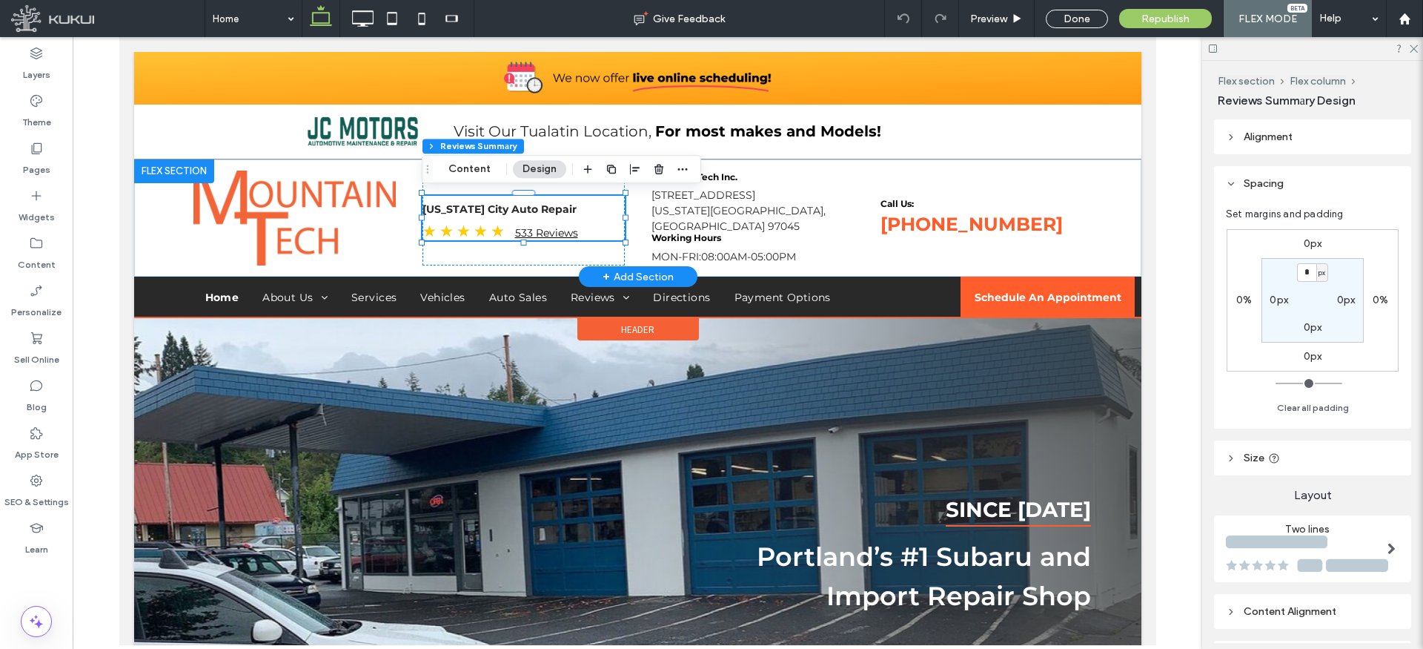
click at [549, 218] on div "[US_STATE] City Auto Repair ★ ★ ★ ★ ★ 533 Reviews" at bounding box center [523, 221] width 202 height 38
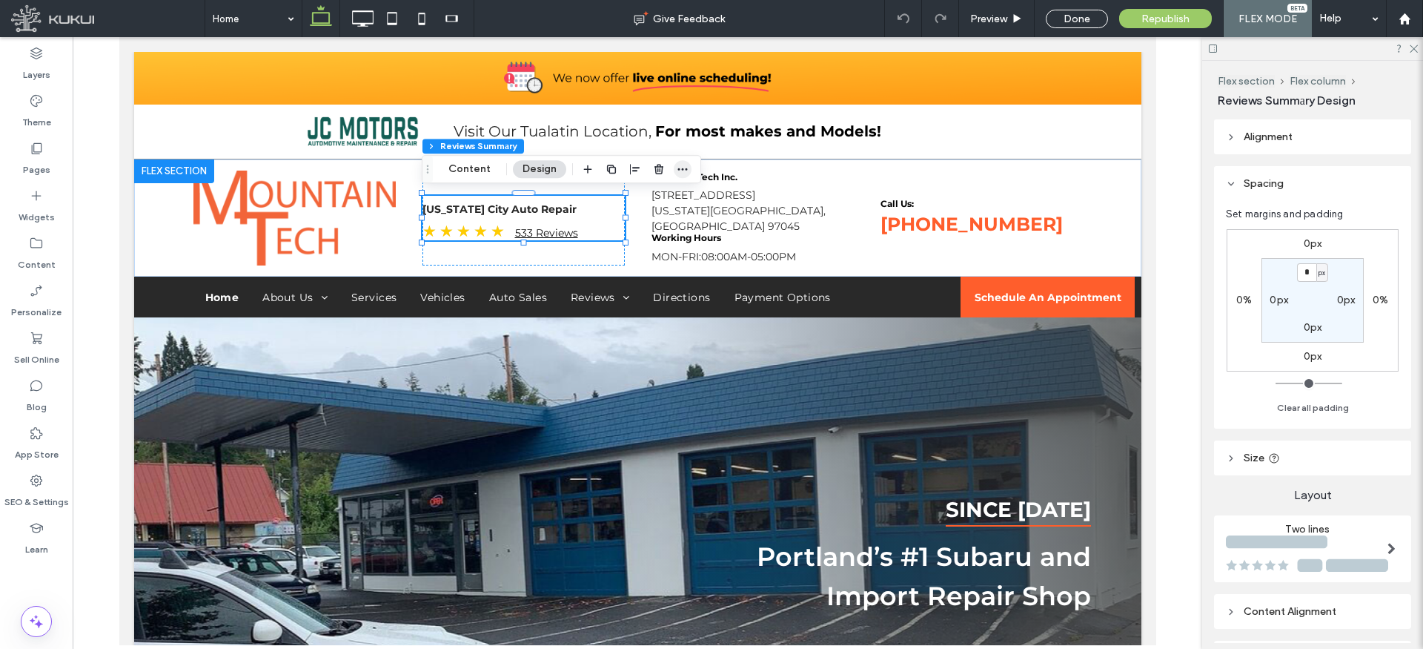
click at [683, 170] on icon "button" at bounding box center [683, 169] width 12 height 12
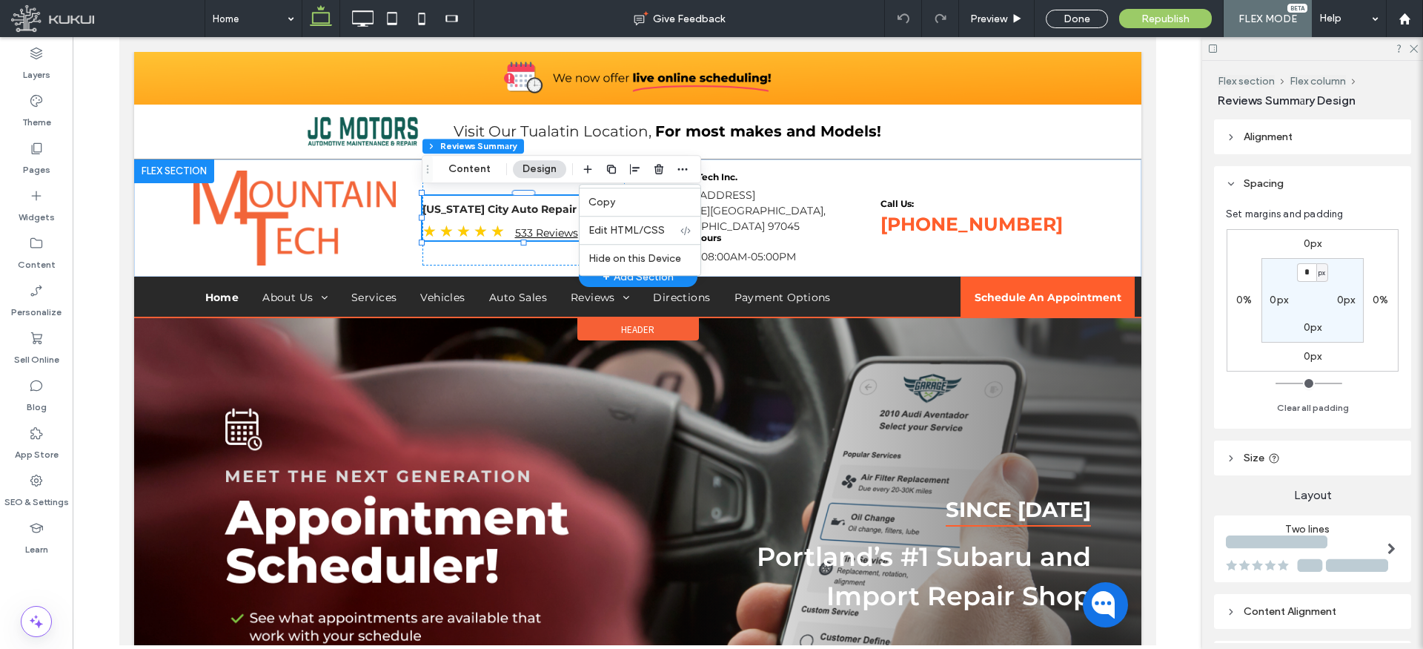
click at [537, 221] on div "[US_STATE] City Auto Repair ★ ★ ★ ★ ★ 533 Reviews" at bounding box center [523, 221] width 202 height 38
click at [517, 221] on div "[US_STATE] City Auto Repair ★ ★ ★ ★ ★ 533 Reviews" at bounding box center [523, 221] width 202 height 38
click at [517, 222] on div "[US_STATE] City Auto Repair ★ ★ ★ ★ ★ 533 Reviews" at bounding box center [523, 221] width 202 height 38
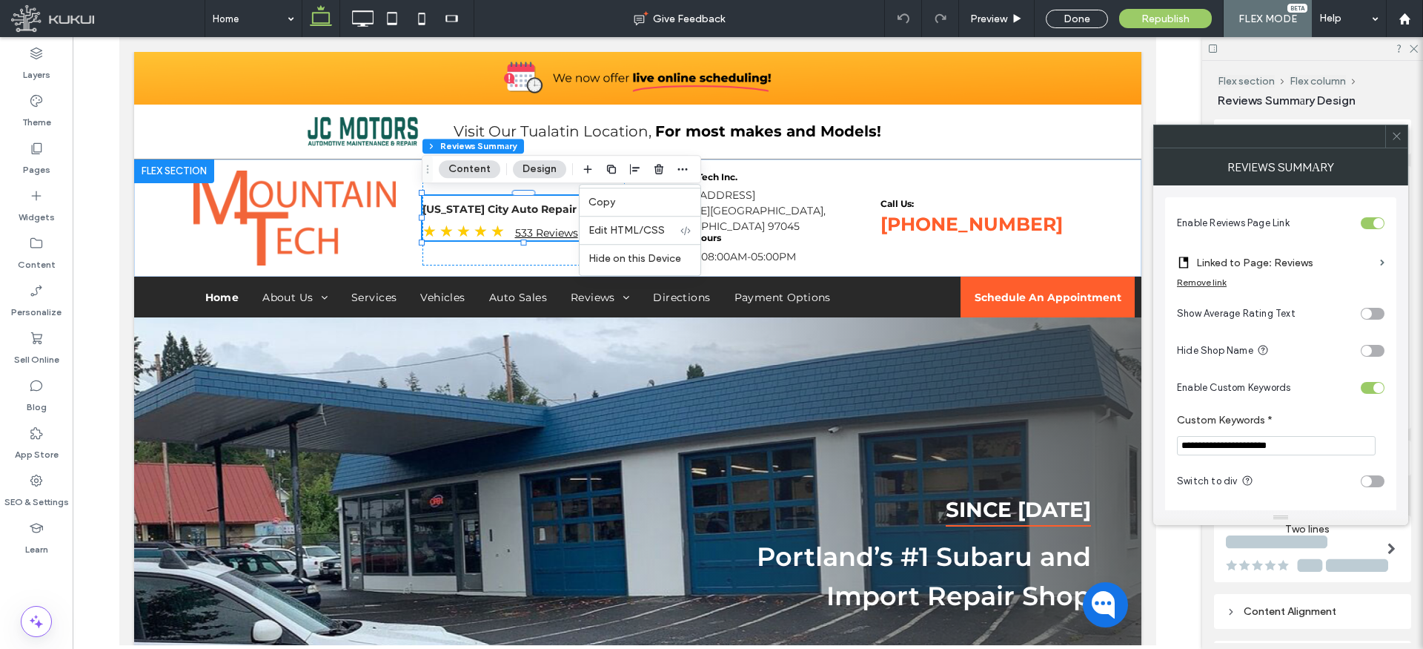
drag, startPoint x: 1369, startPoint y: 479, endPoint x: 1357, endPoint y: 479, distance: 11.1
click at [1369, 479] on div "toggle" at bounding box center [1367, 481] width 10 height 10
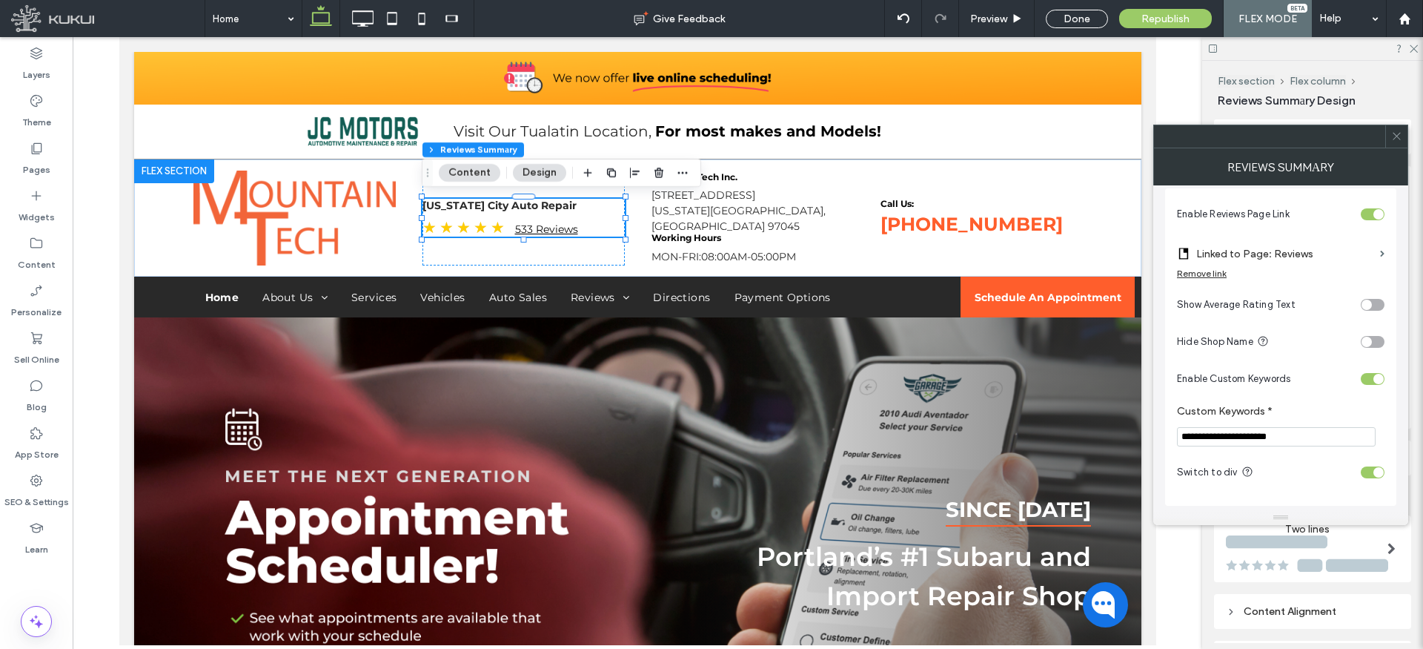
scroll to position [10, 0]
click at [1401, 130] on icon at bounding box center [1396, 135] width 11 height 11
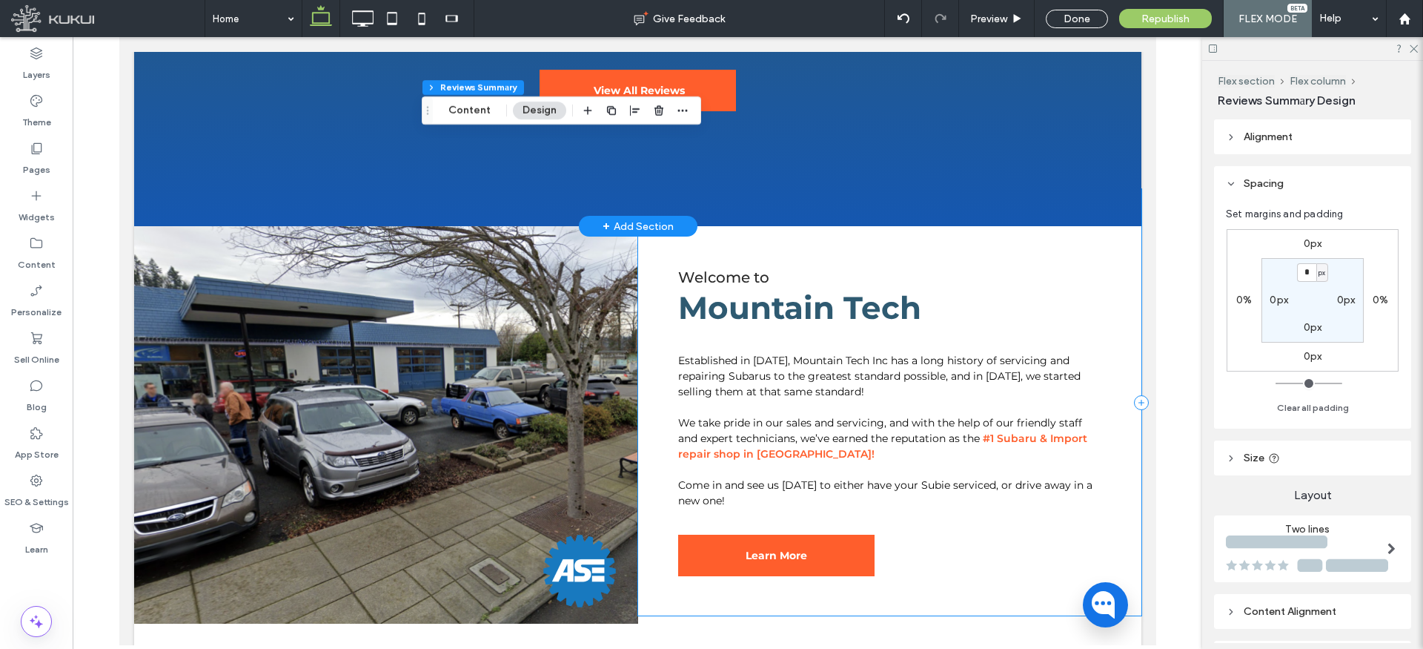
scroll to position [1104, 0]
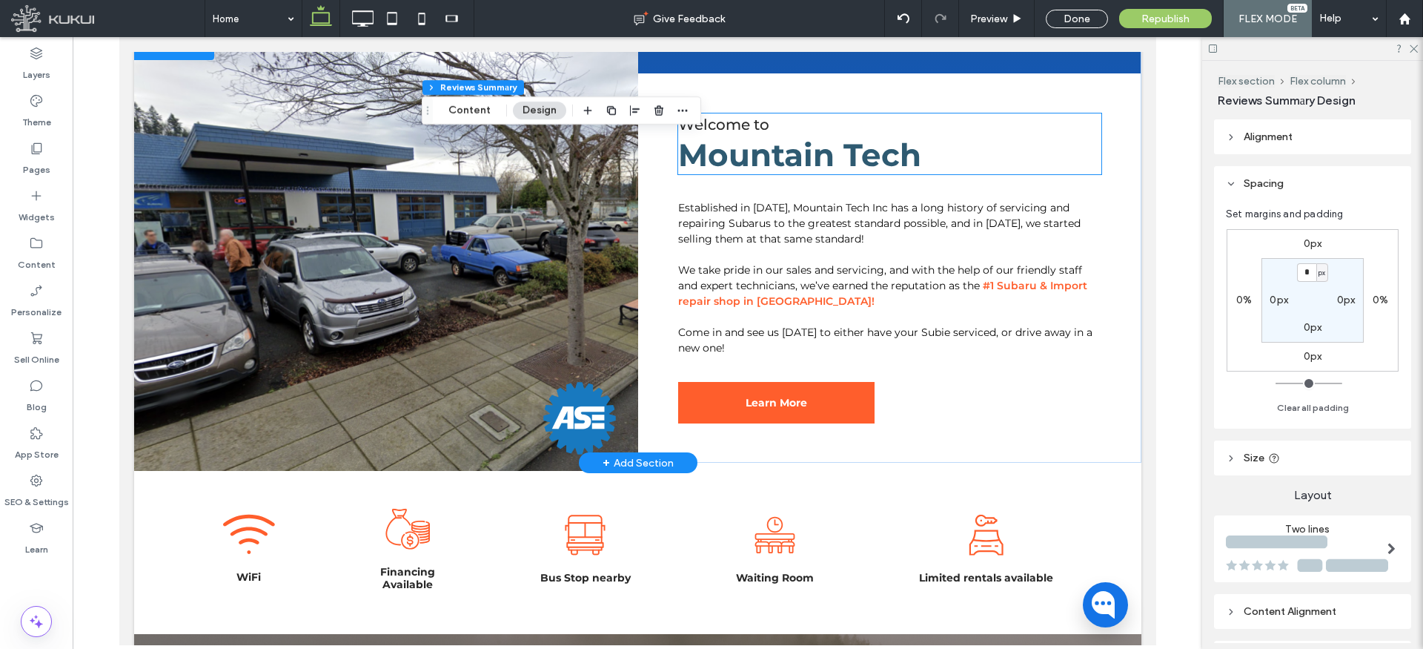
click at [769, 156] on span "Mountain Tech" at bounding box center [799, 155] width 243 height 39
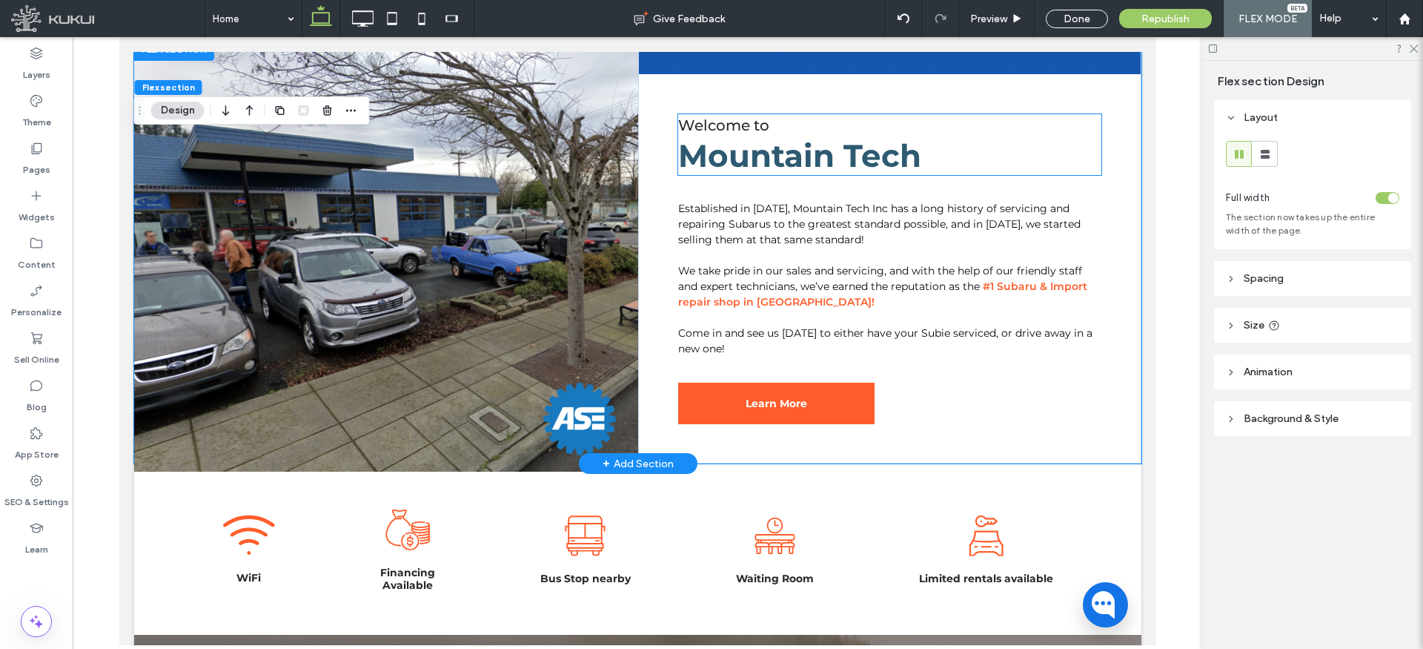
click at [795, 155] on span "Mountain Tech" at bounding box center [799, 155] width 243 height 39
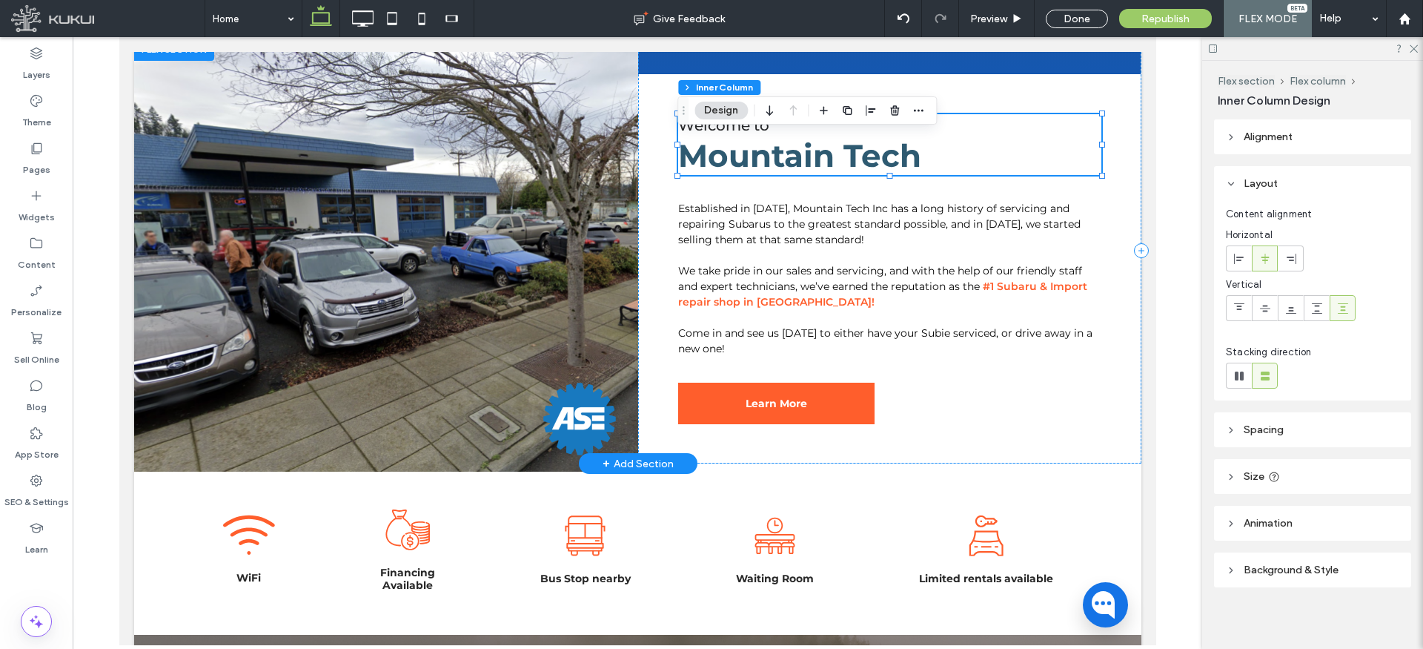
click at [789, 153] on span "Mountain Tech" at bounding box center [799, 155] width 243 height 39
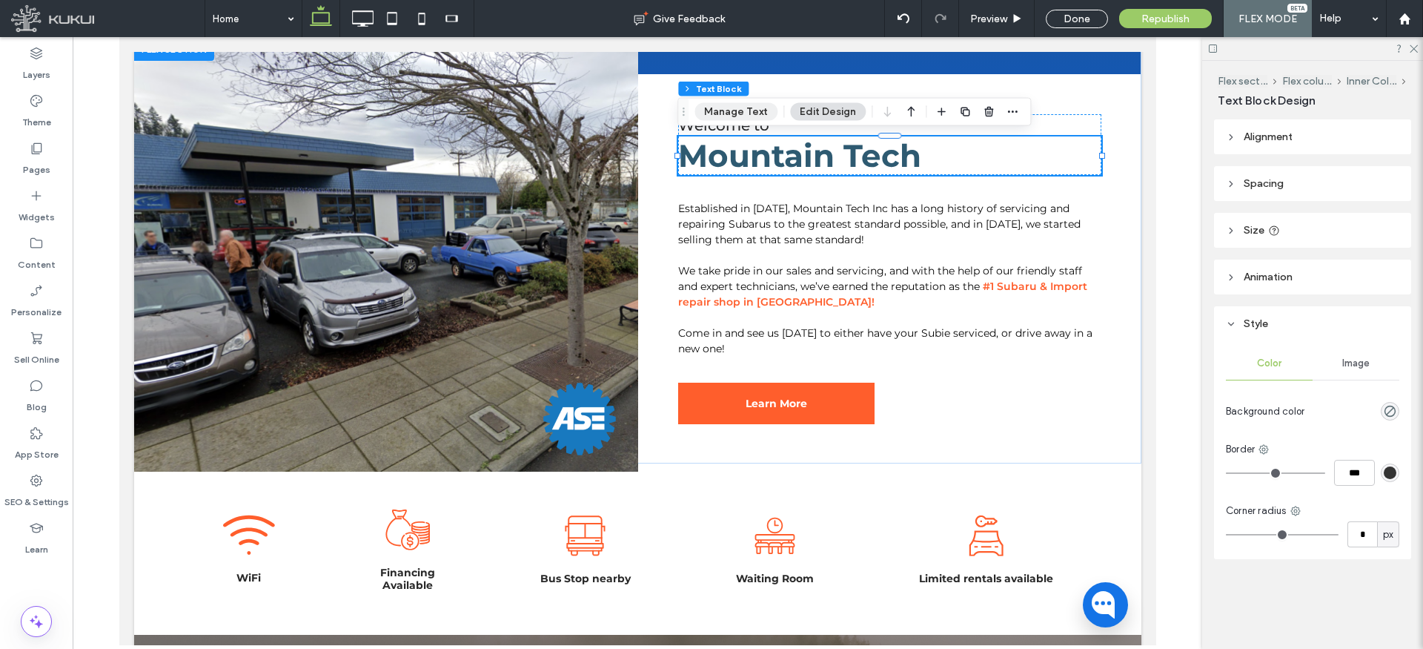
click at [739, 111] on button "Manage Text" at bounding box center [736, 112] width 83 height 18
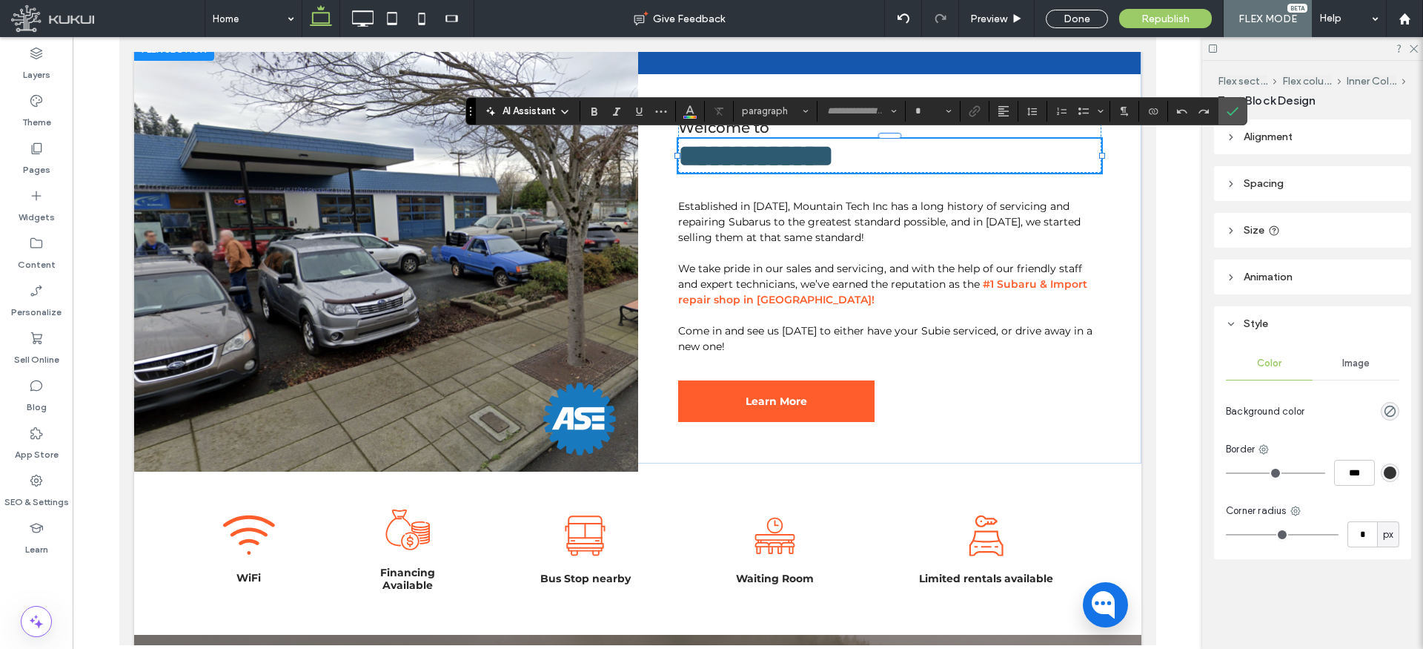
type input "**********"
click at [807, 110] on use "Styles" at bounding box center [806, 111] width 5 height 3
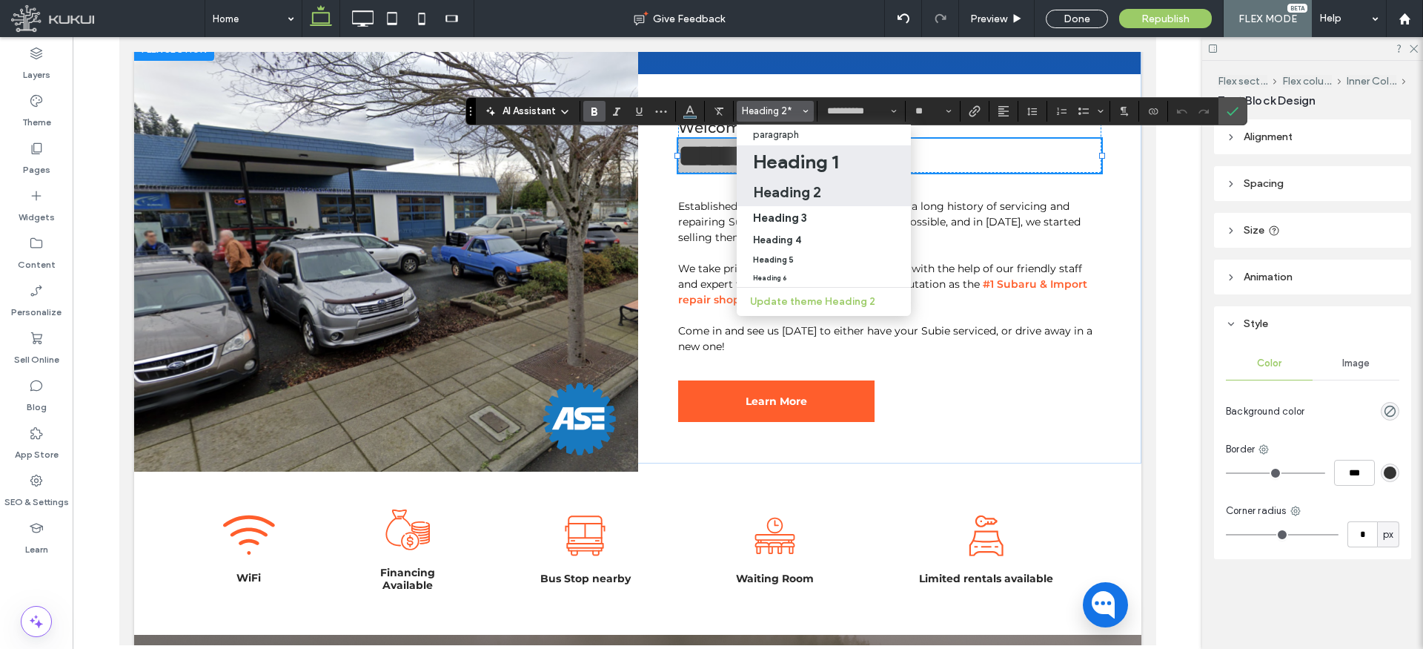
click at [798, 154] on h1 "Heading 1" at bounding box center [795, 162] width 85 height 24
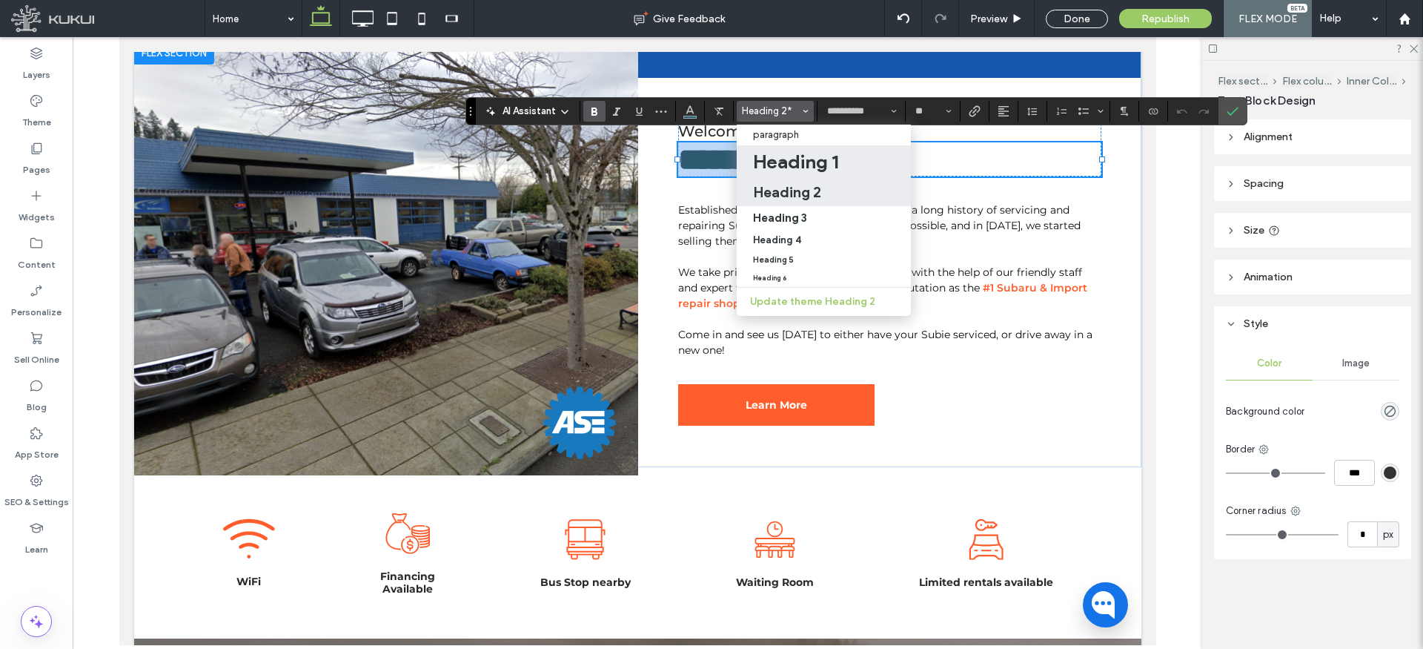
type input "**"
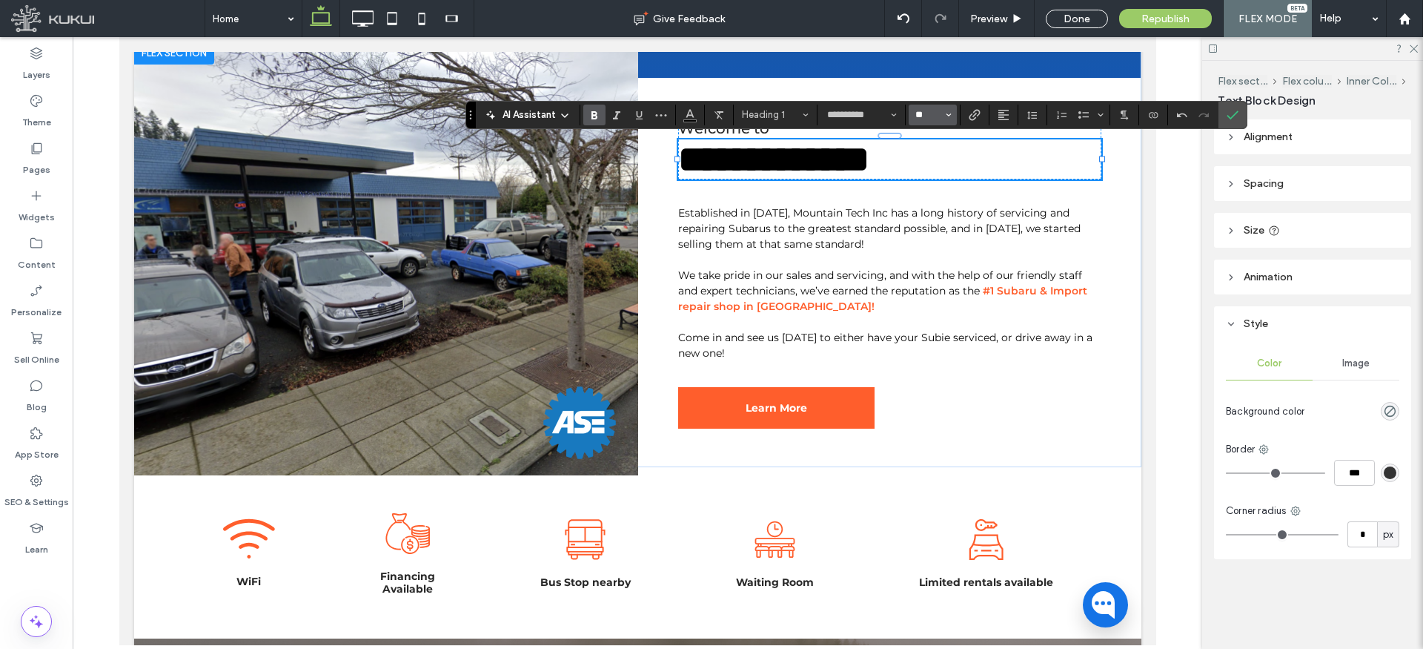
click at [933, 121] on input "**" at bounding box center [928, 115] width 29 height 12
type input "**"
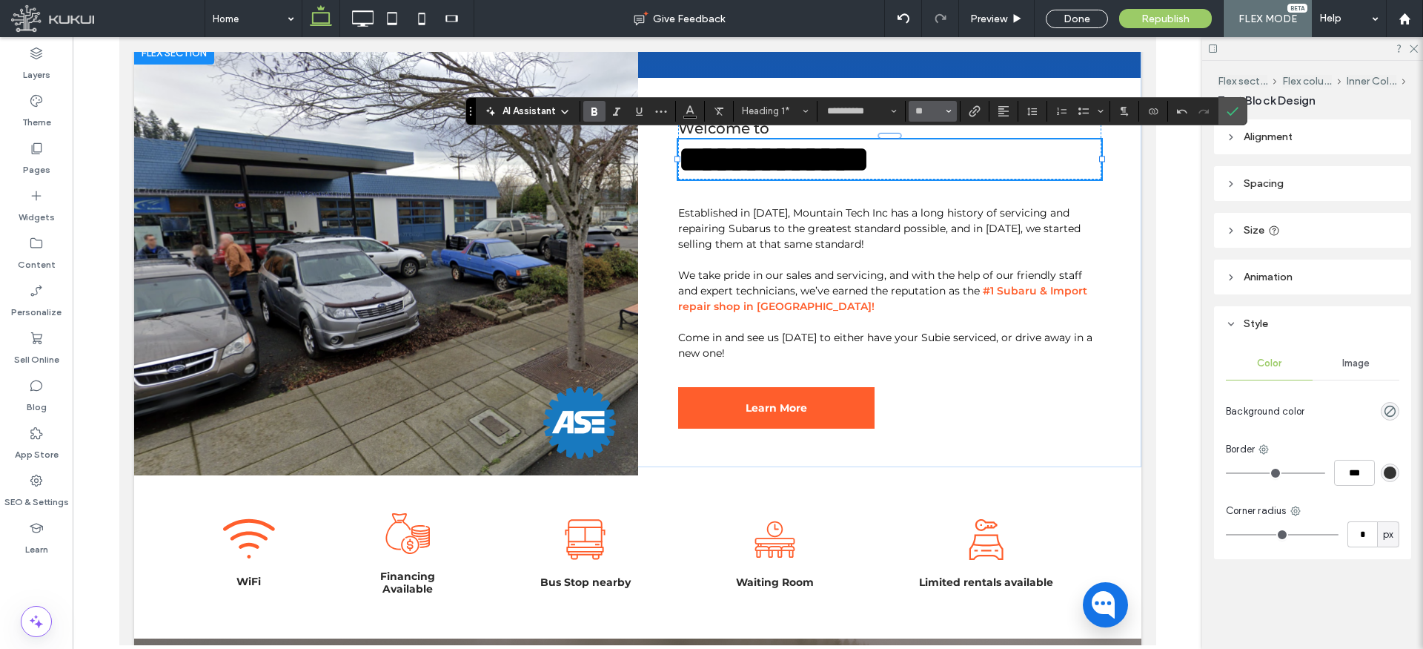
scroll to position [1103, 0]
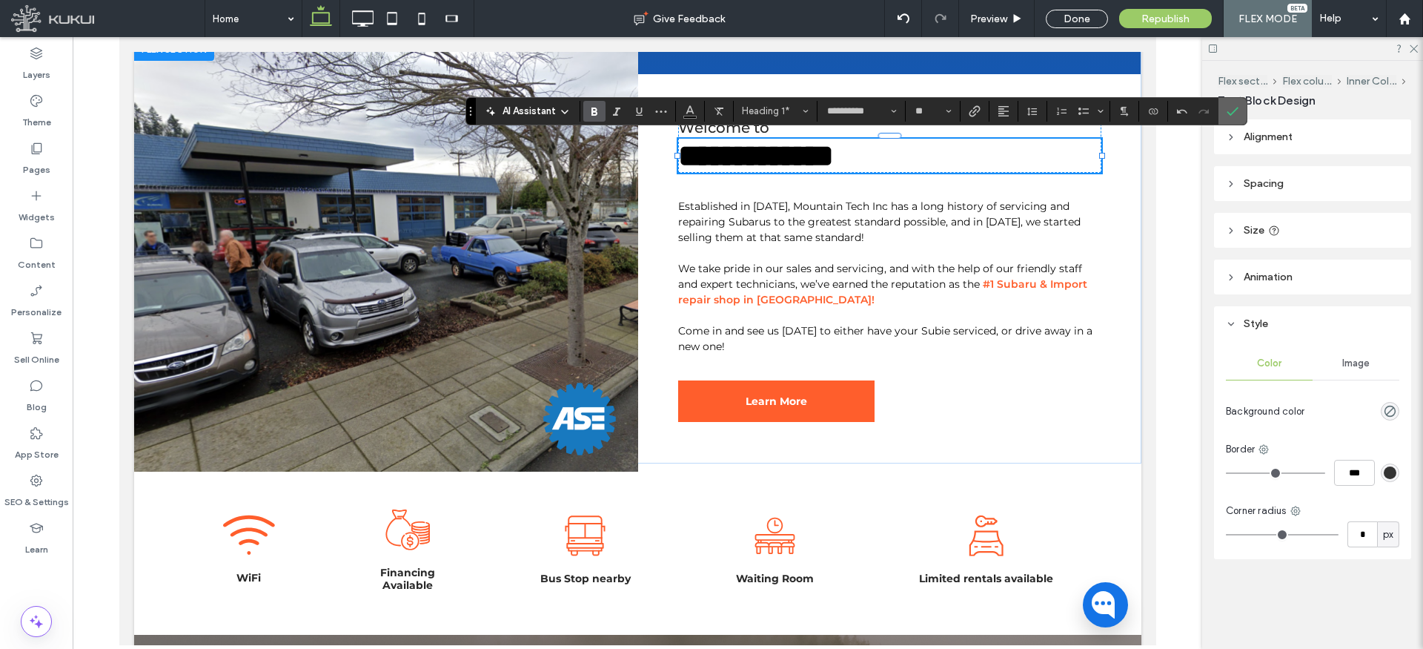
click at [1235, 111] on icon "Confirm" at bounding box center [1233, 111] width 12 height 12
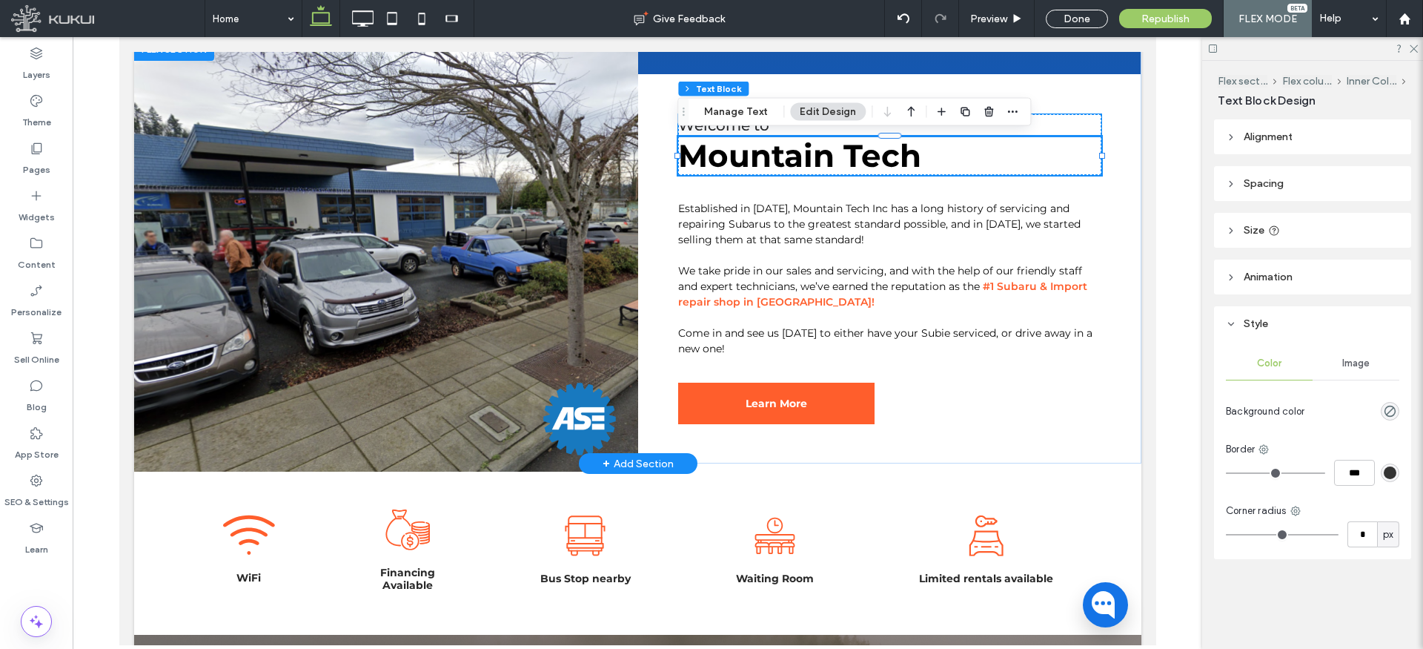
click at [764, 131] on span "Welcome to" at bounding box center [723, 125] width 91 height 18
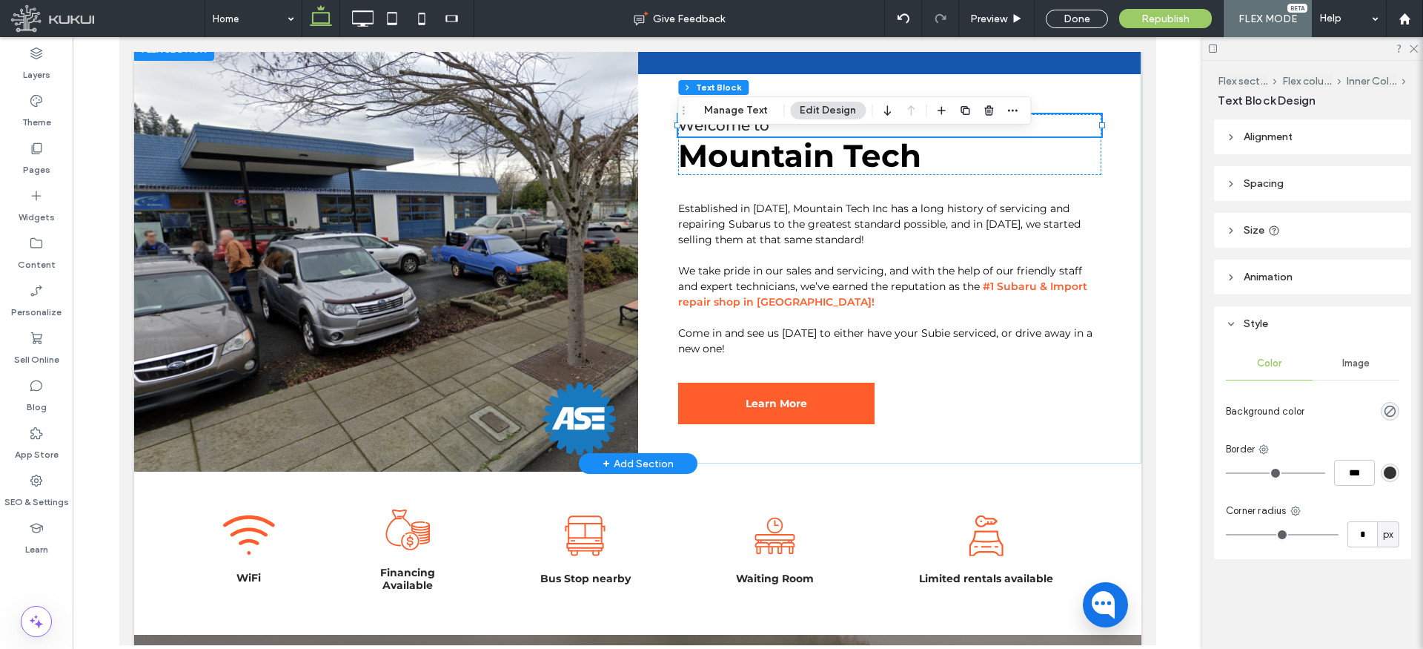
click at [764, 131] on span "Welcome to" at bounding box center [723, 125] width 91 height 18
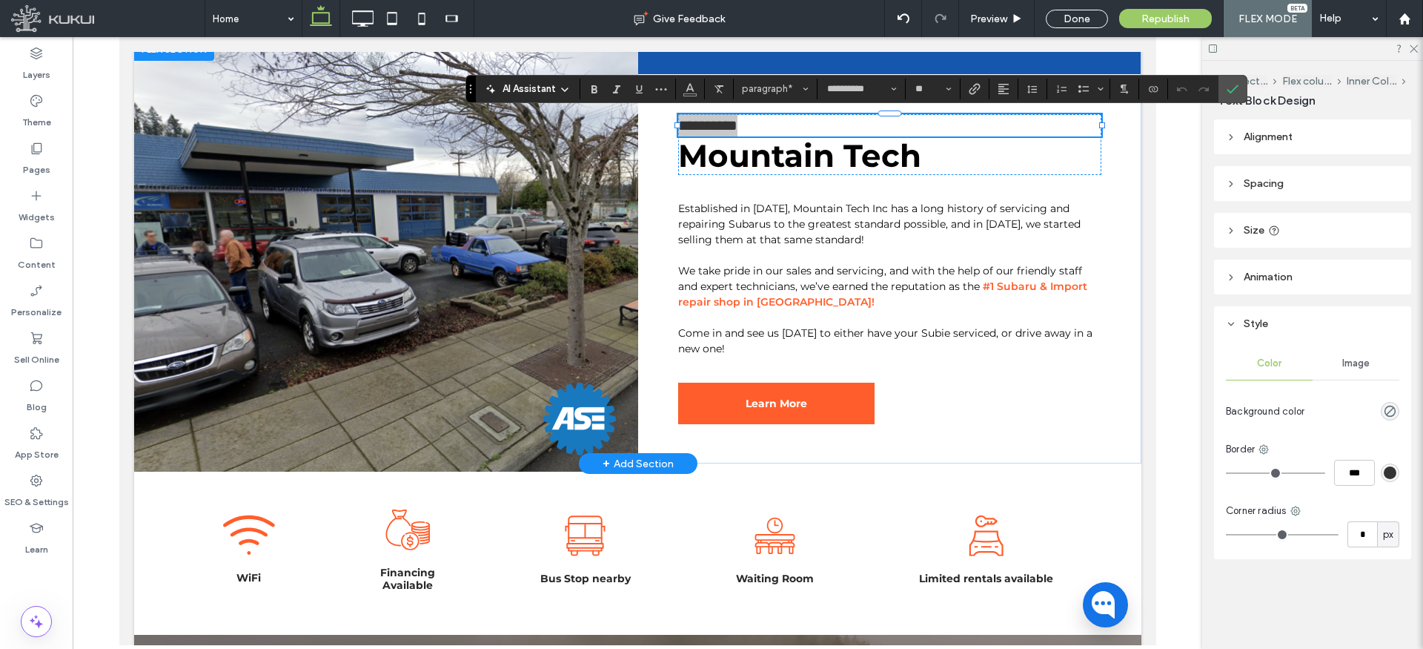
click at [1228, 89] on use "Confirm" at bounding box center [1234, 89] width 12 height 9
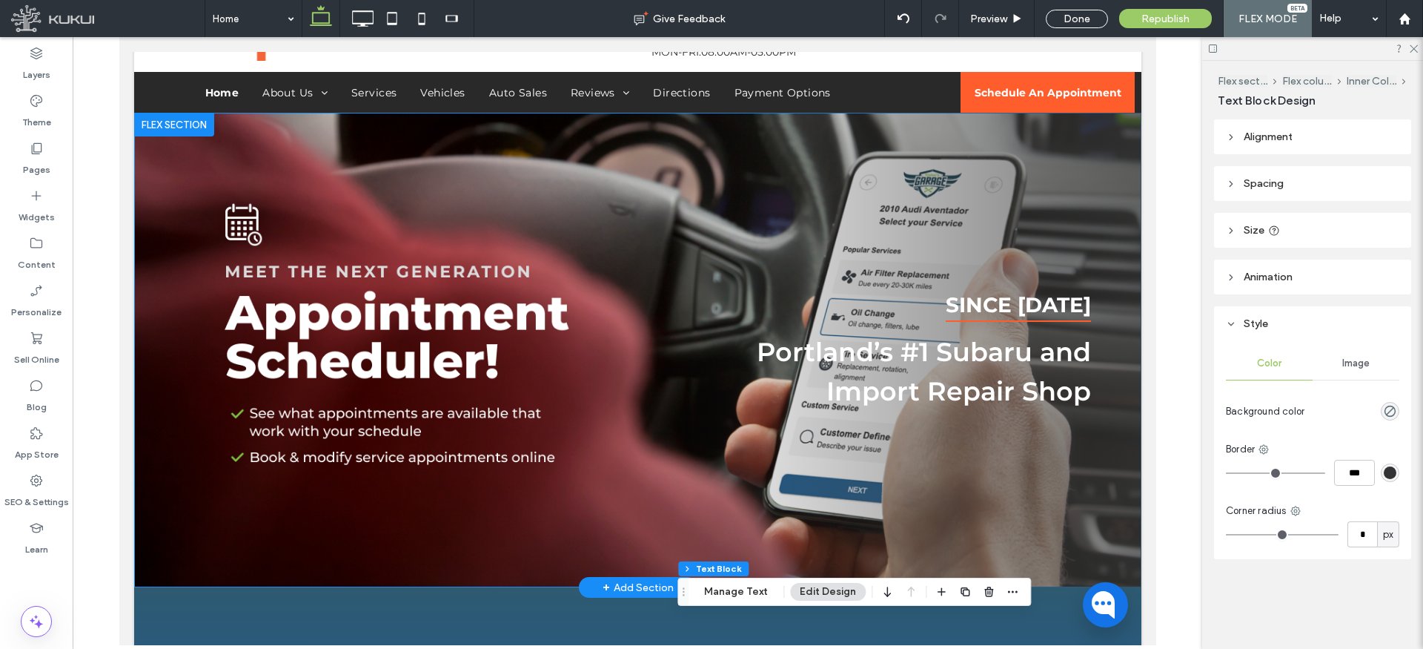
scroll to position [206, 0]
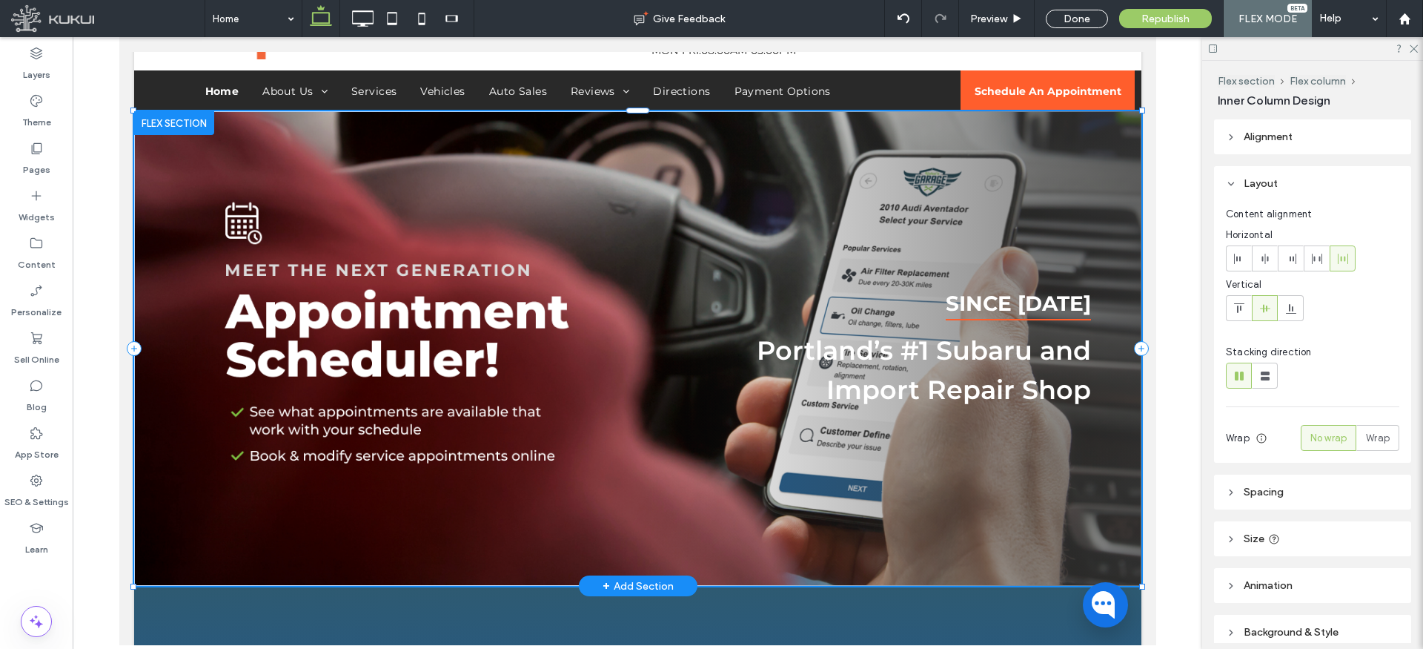
type input "**"
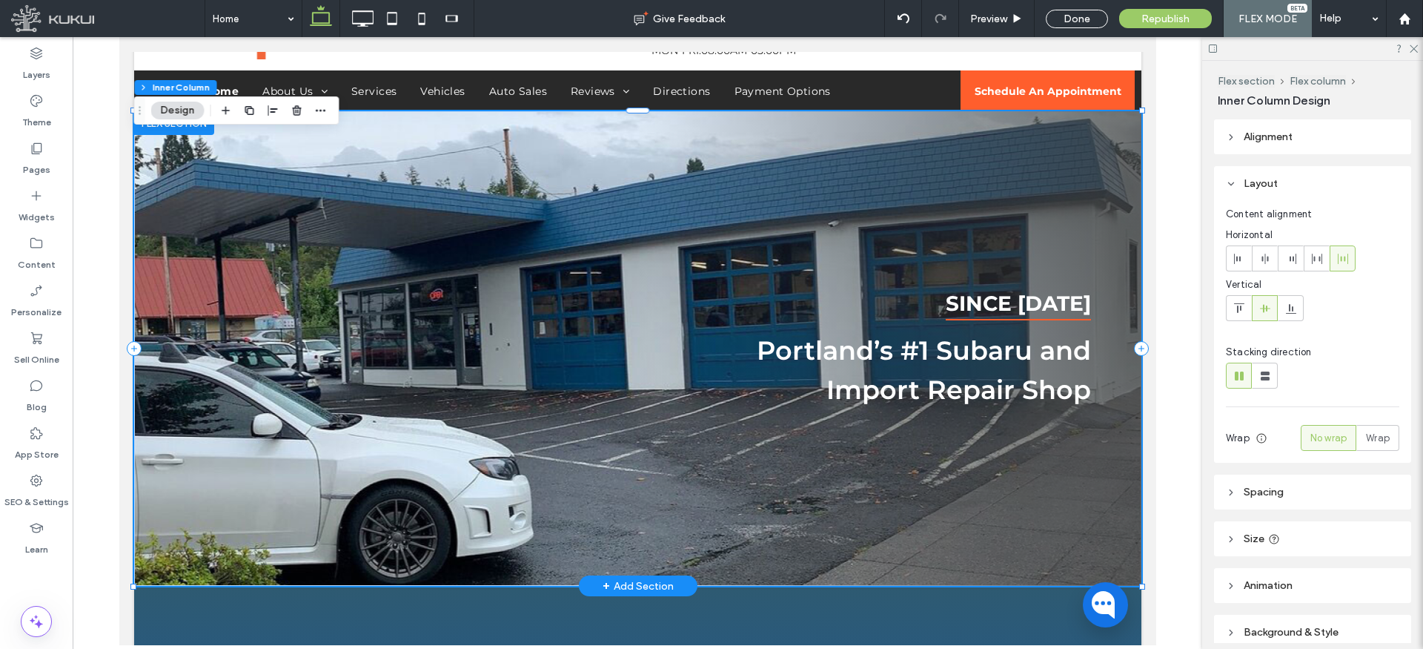
click at [904, 354] on span "Portland’s #1 Subaru and" at bounding box center [923, 350] width 334 height 32
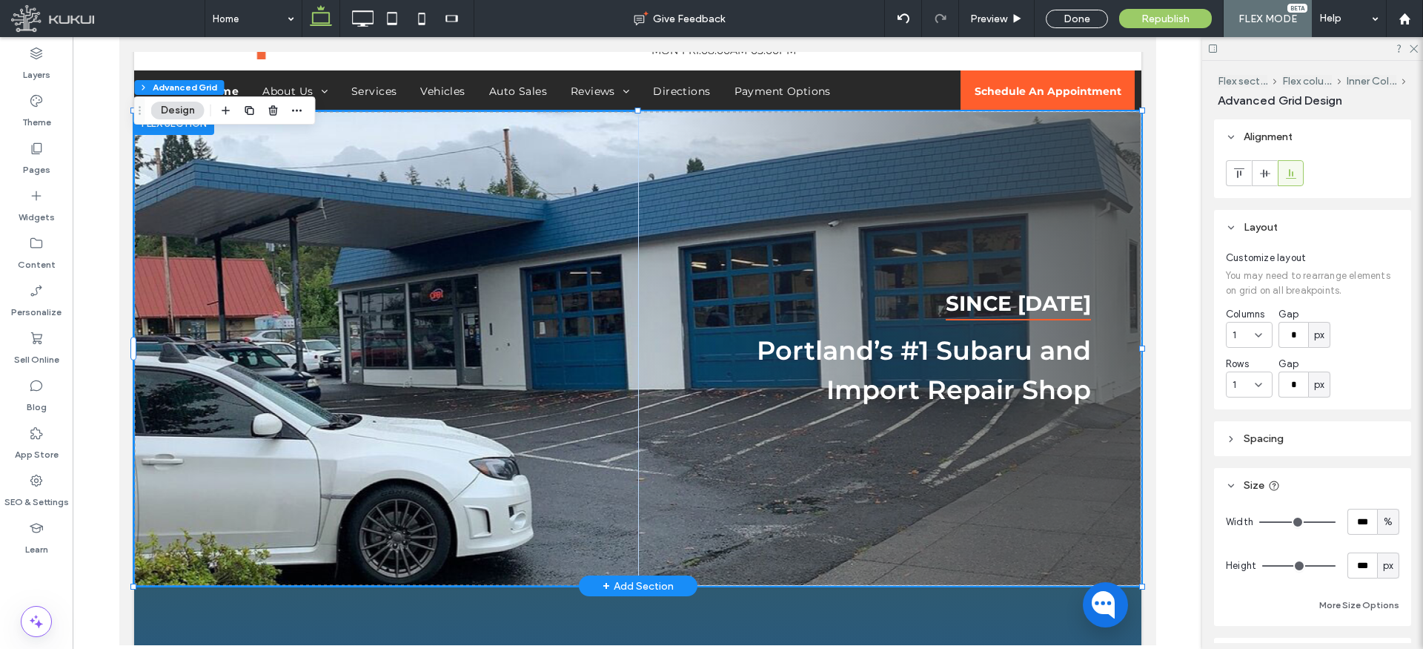
click at [904, 348] on span "Portland’s #1 Subaru and" at bounding box center [923, 350] width 334 height 32
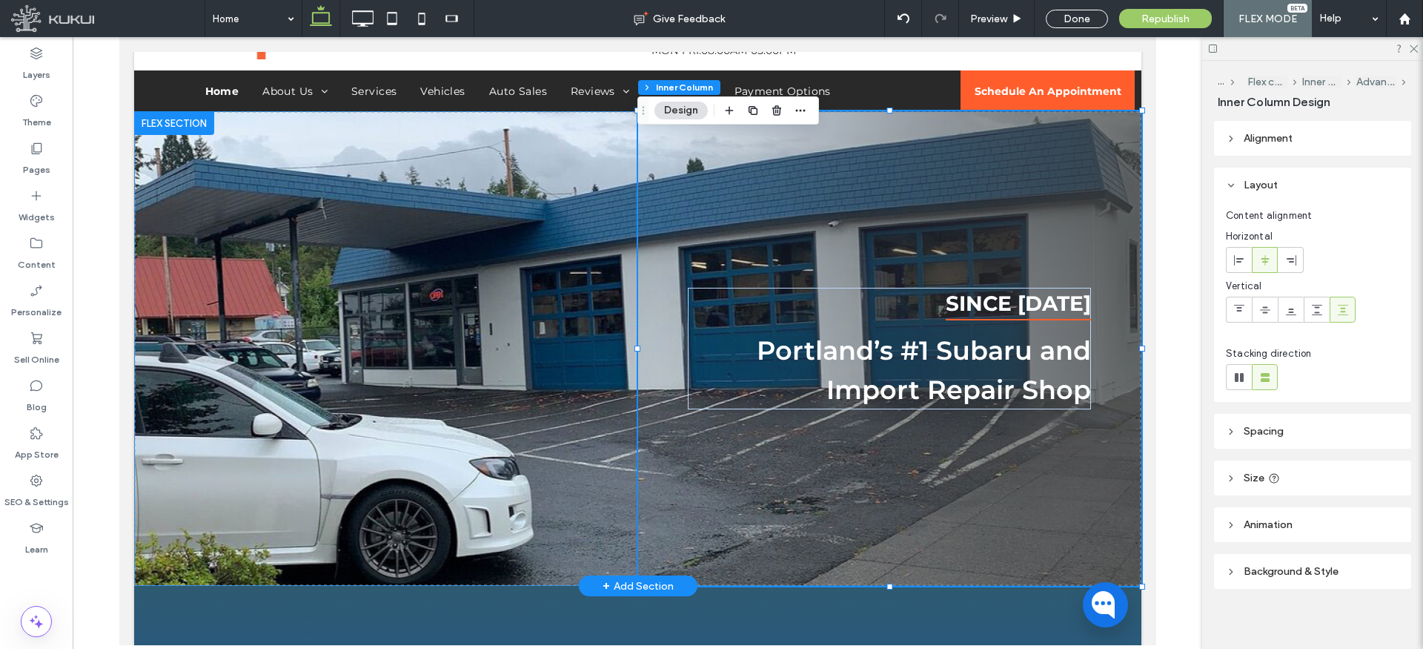
type input "**"
click at [919, 351] on span "Portland’s #1 Subaru and" at bounding box center [923, 350] width 334 height 32
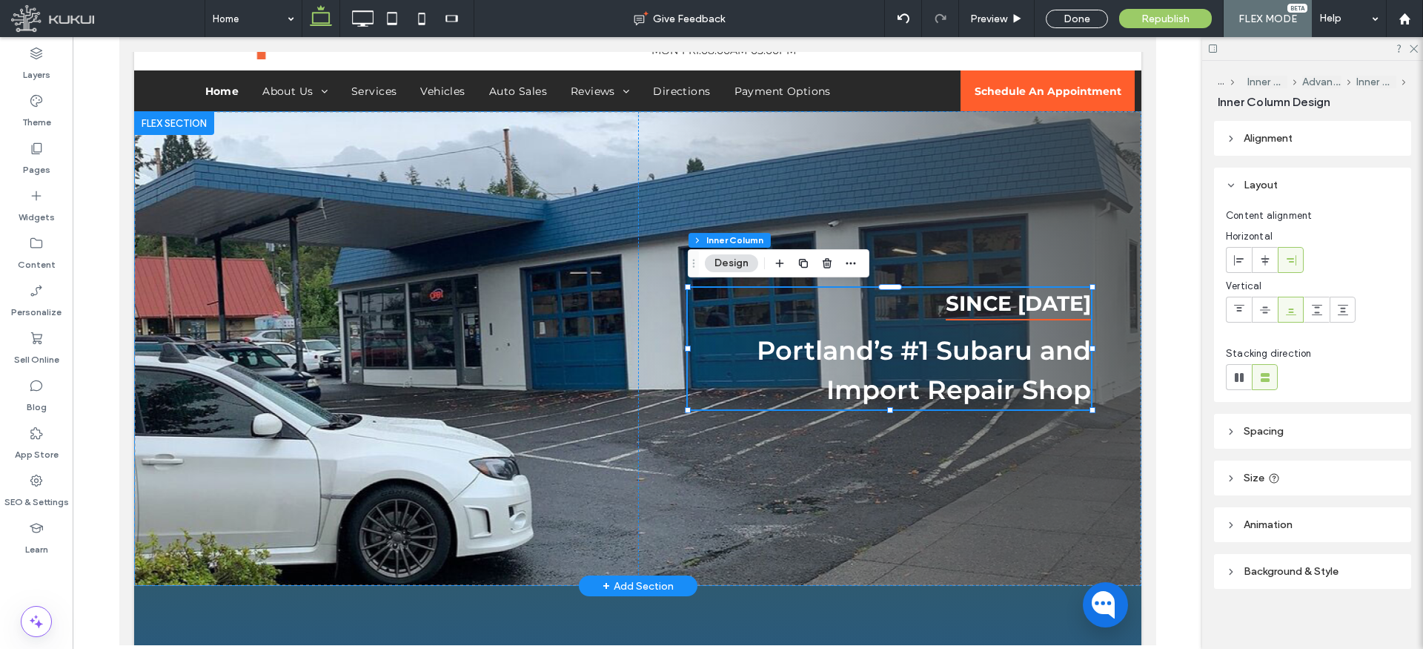
click at [933, 350] on span "Portland’s #1 Subaru and" at bounding box center [923, 350] width 334 height 32
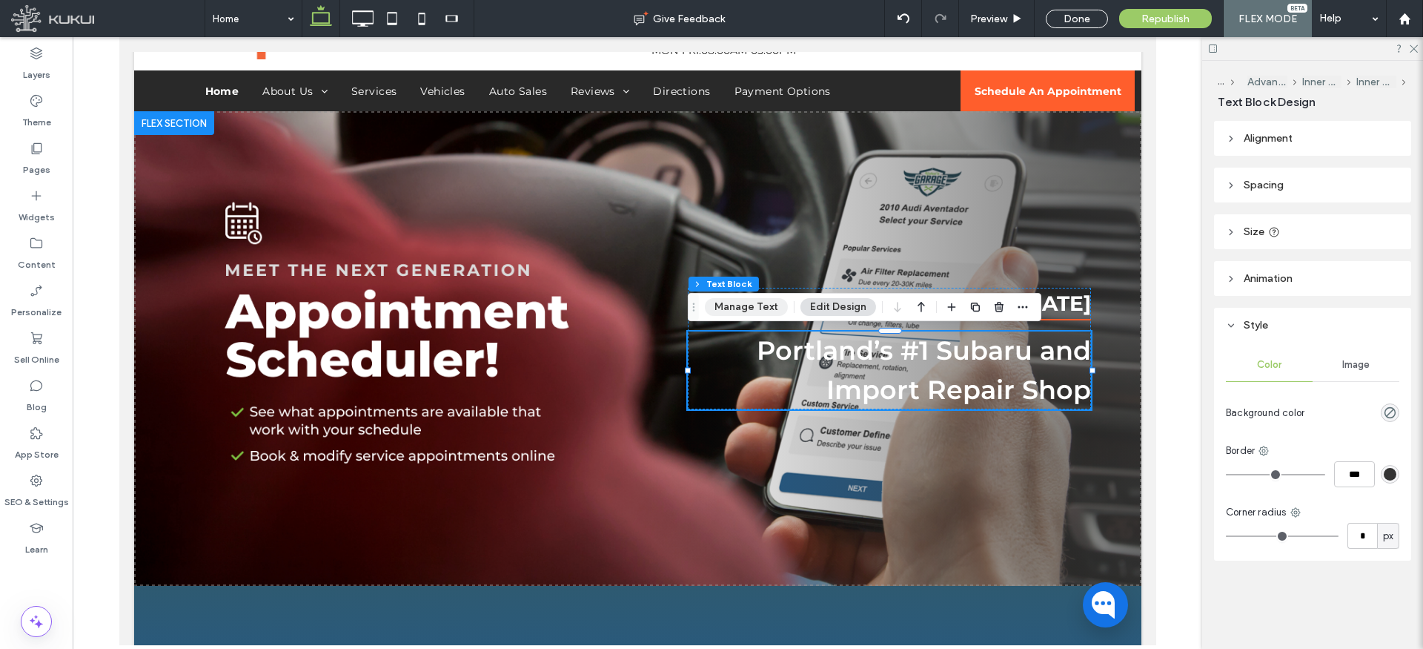
click at [767, 308] on button "Manage Text" at bounding box center [746, 307] width 83 height 18
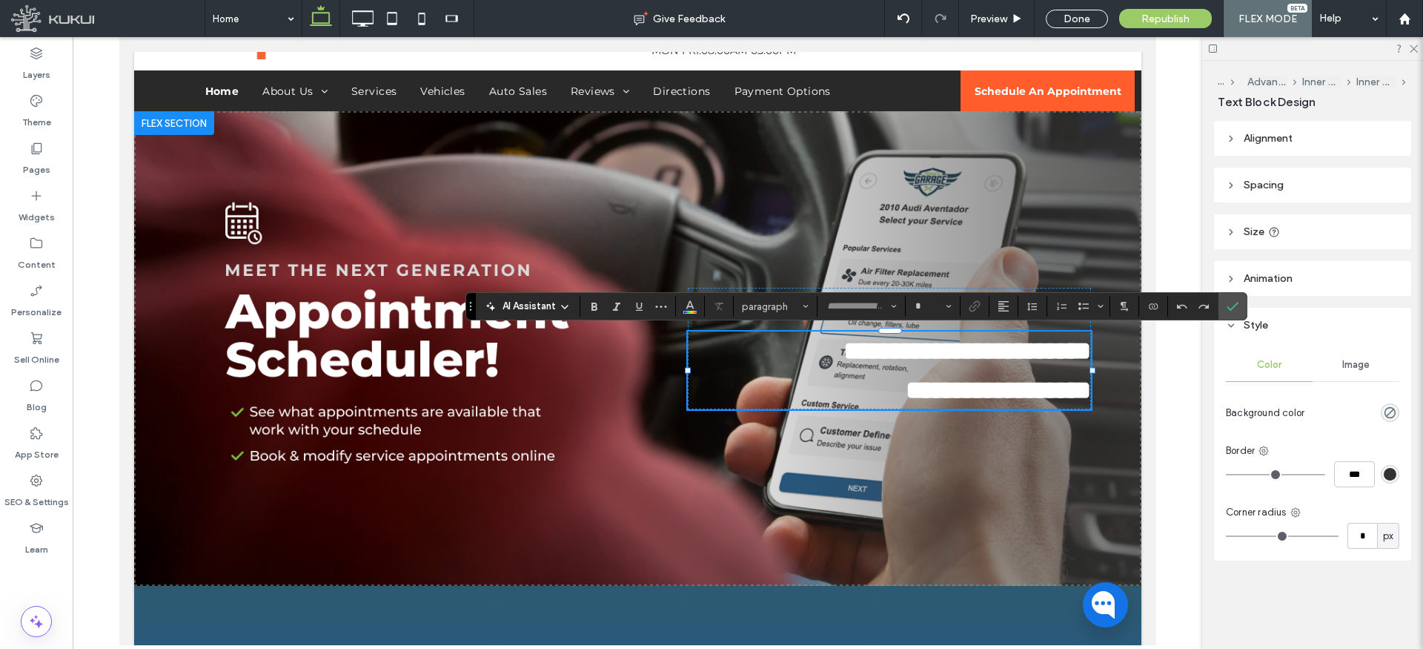
type input "**********"
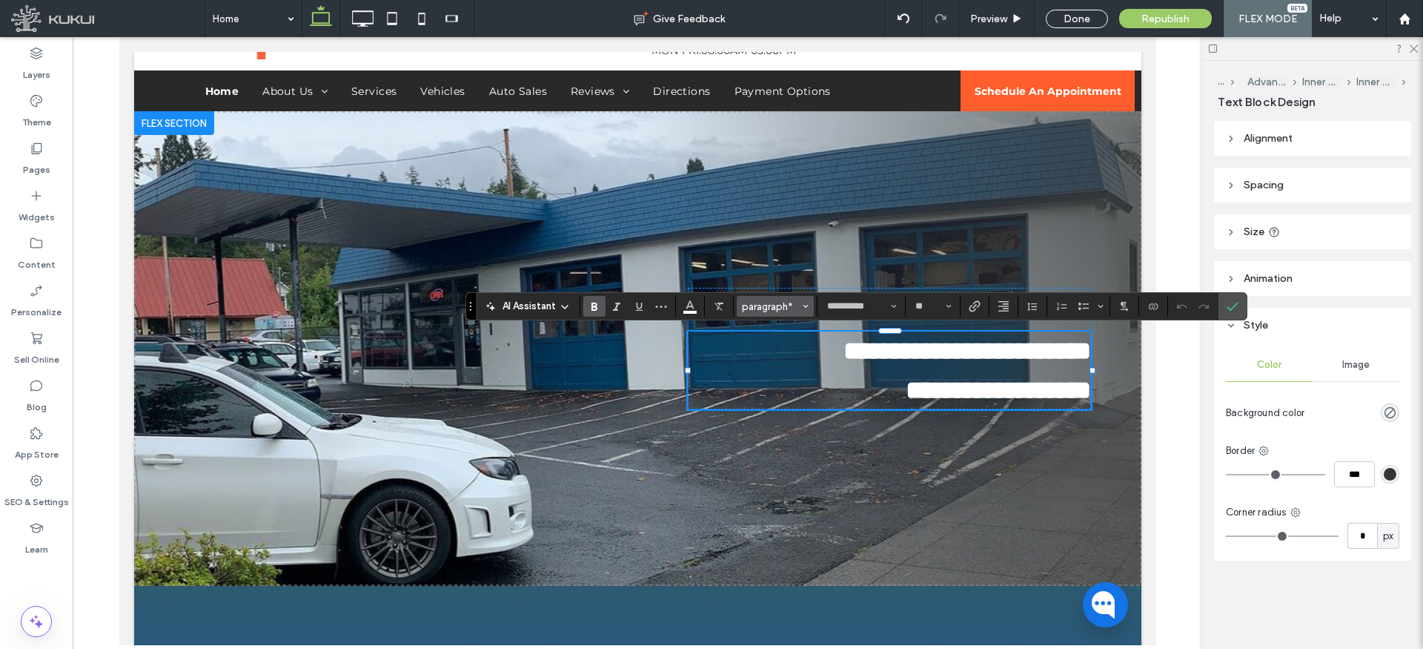
click at [810, 308] on button "paragraph*" at bounding box center [775, 306] width 77 height 21
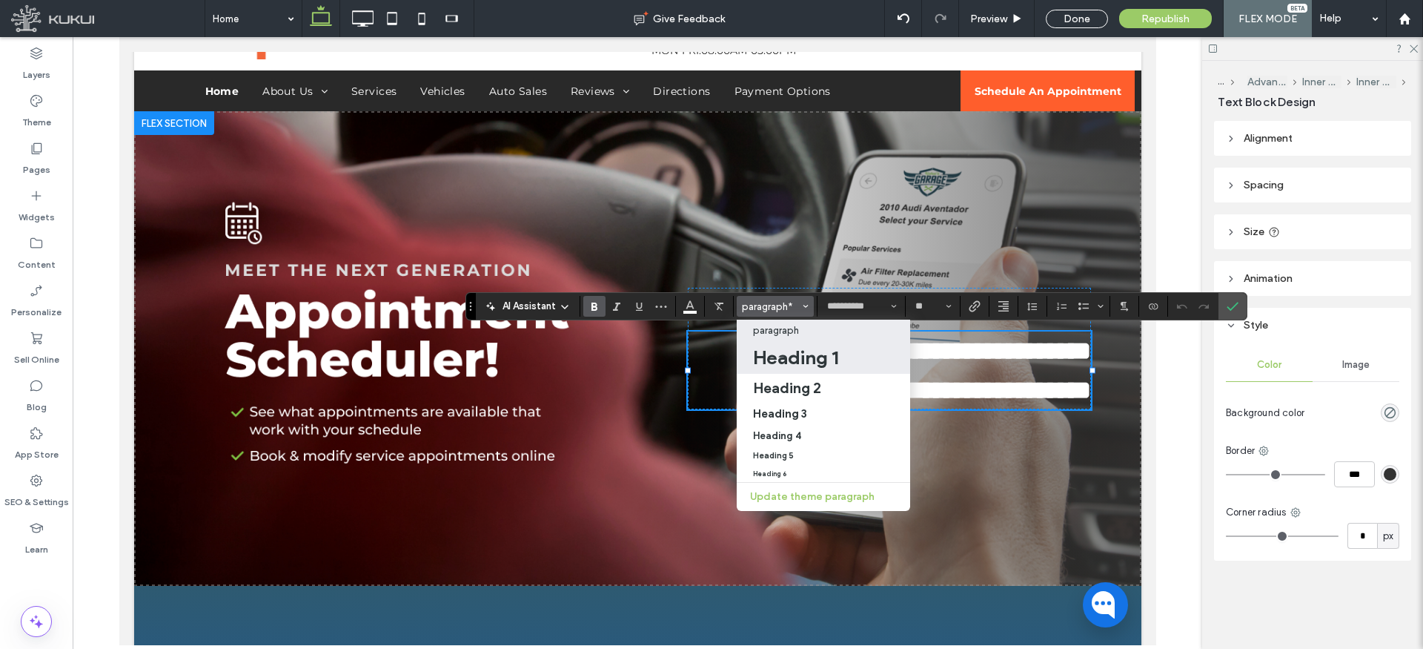
drag, startPoint x: 705, startPoint y: 311, endPoint x: 830, endPoint y: 342, distance: 129.1
click at [815, 356] on h1 "Heading 1" at bounding box center [795, 357] width 85 height 24
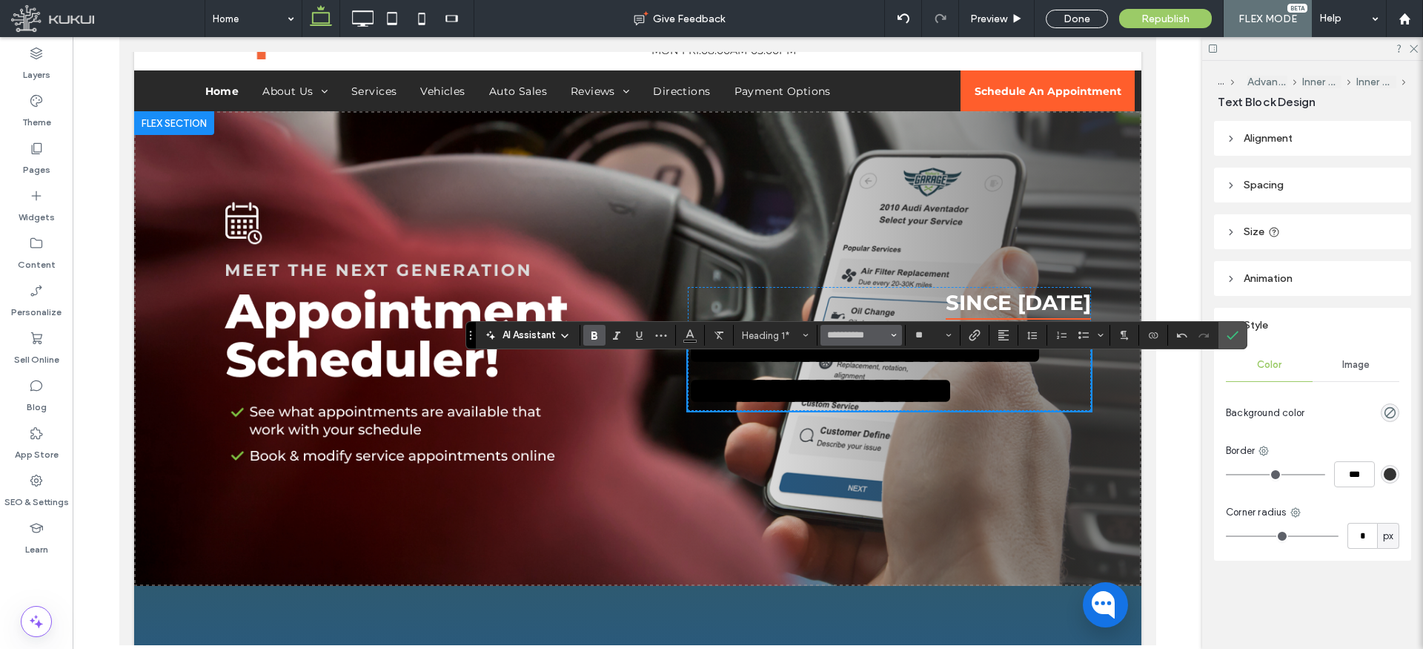
type input "**"
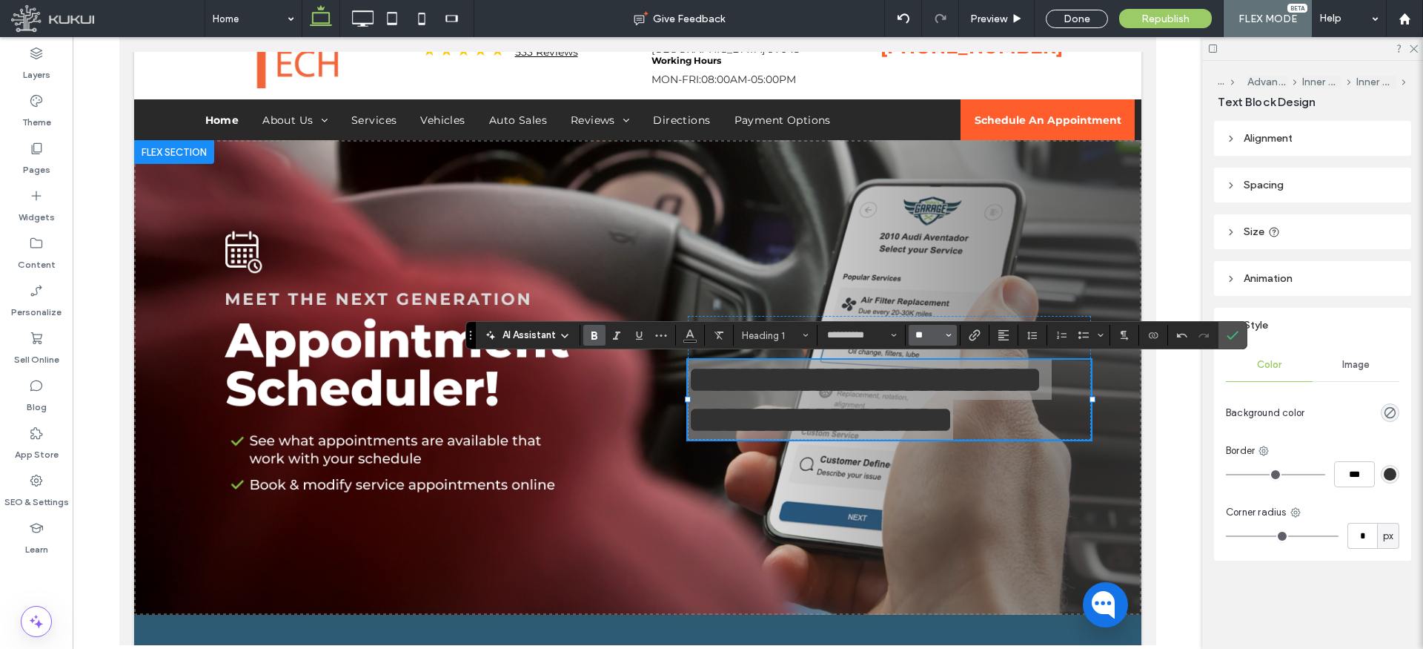
click at [936, 336] on input "**" at bounding box center [928, 335] width 29 height 12
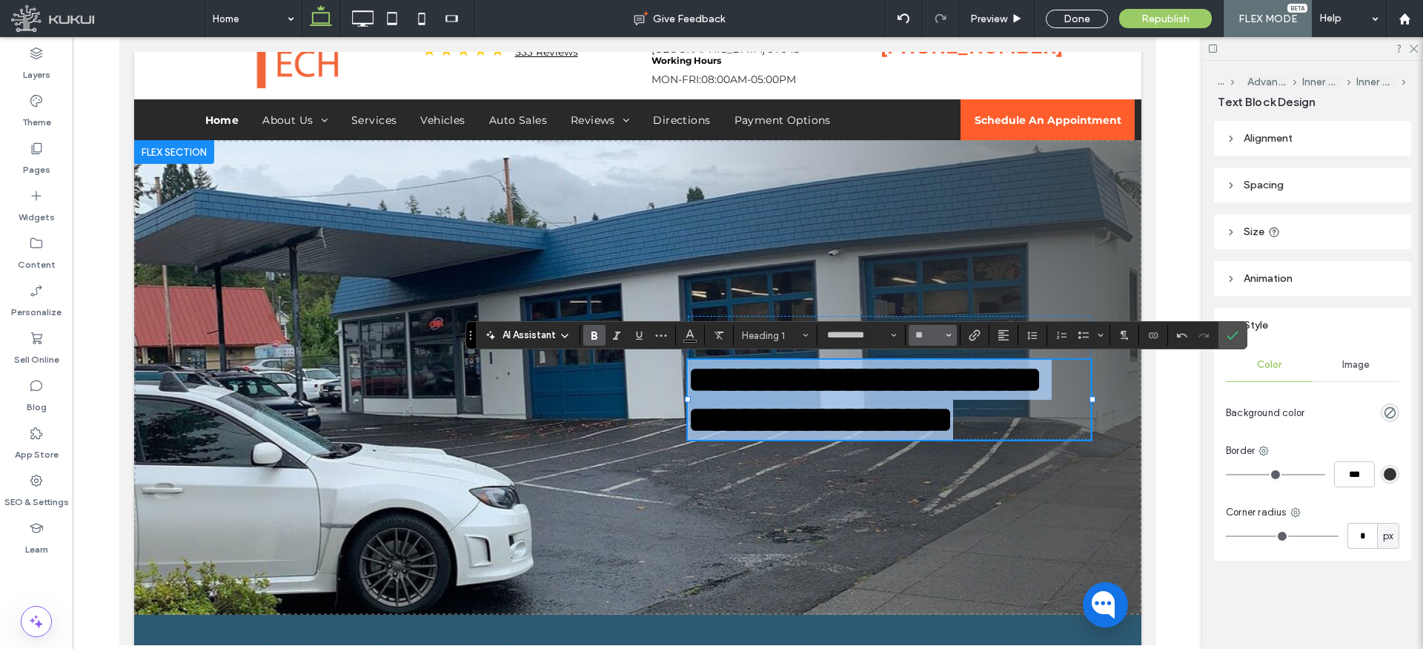
type input "**"
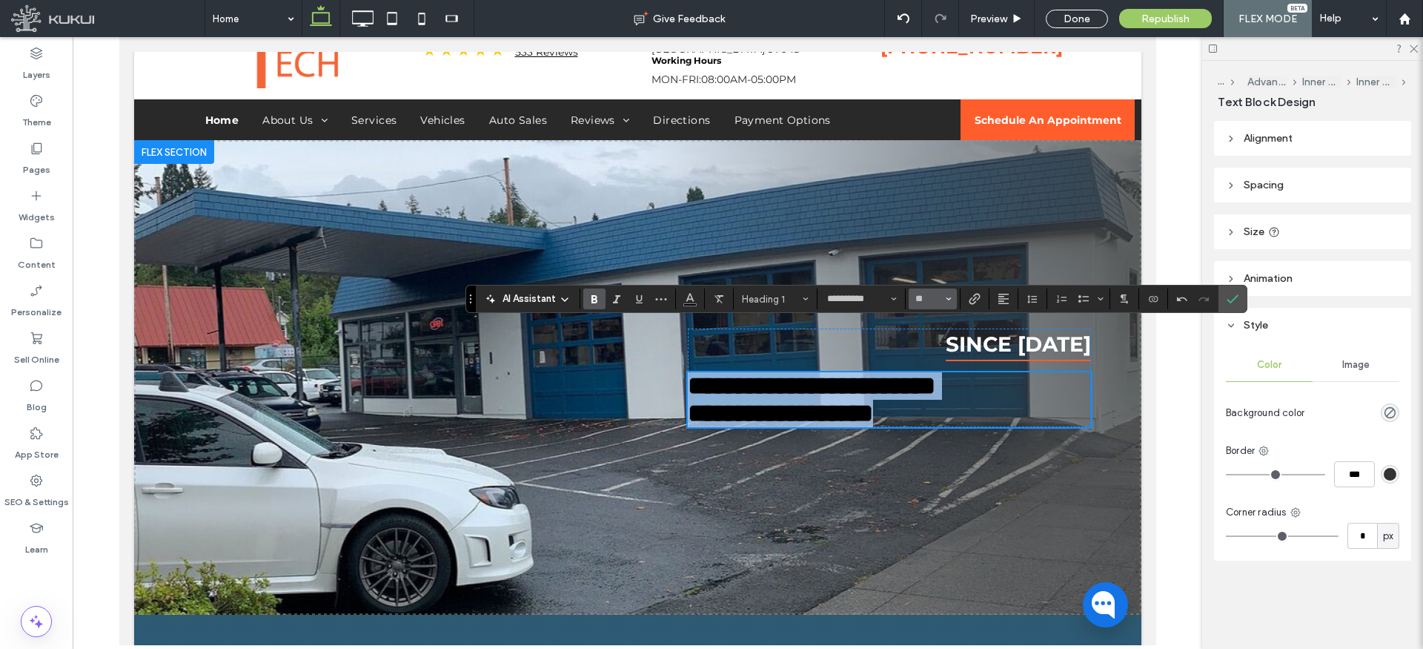
scroll to position [214, 0]
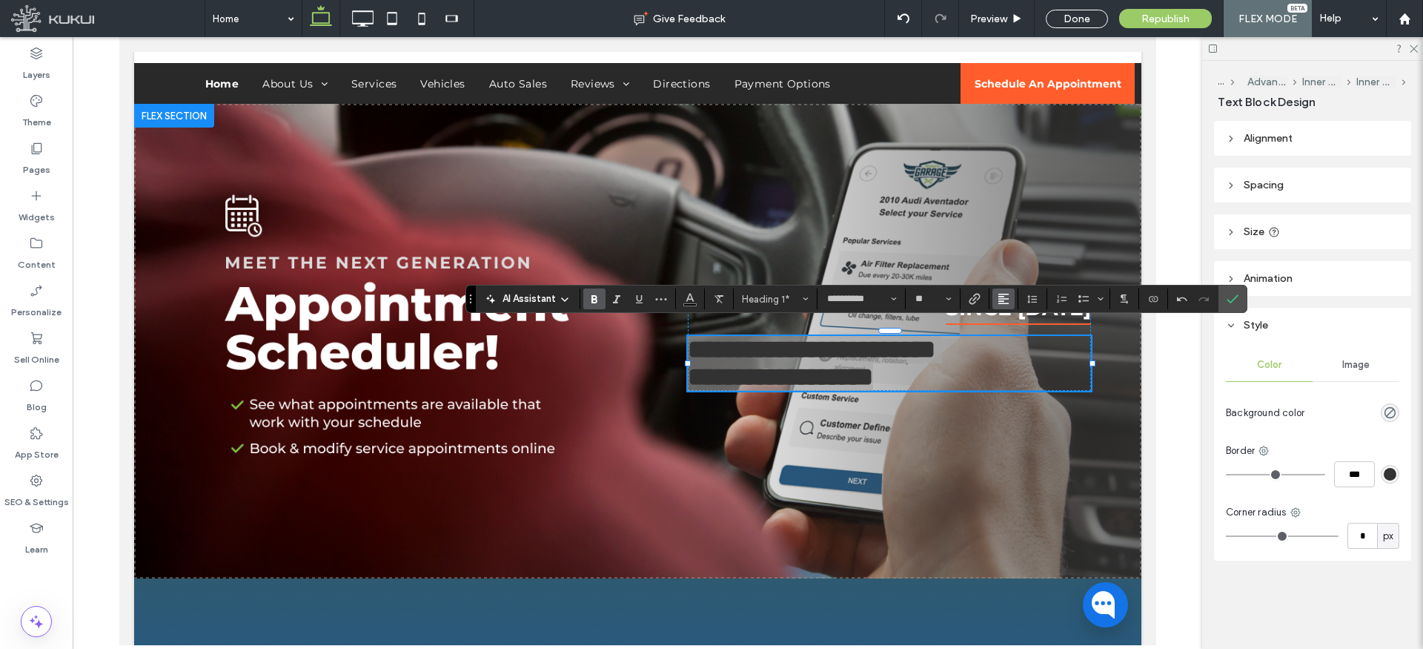
click at [1005, 297] on icon "Alignment" at bounding box center [1004, 299] width 12 height 12
drag, startPoint x: 901, startPoint y: 328, endPoint x: 1020, endPoint y: 365, distance: 125.0
click at [1020, 365] on use "ui.textEditor.alignment.right" at bounding box center [1015, 366] width 10 height 10
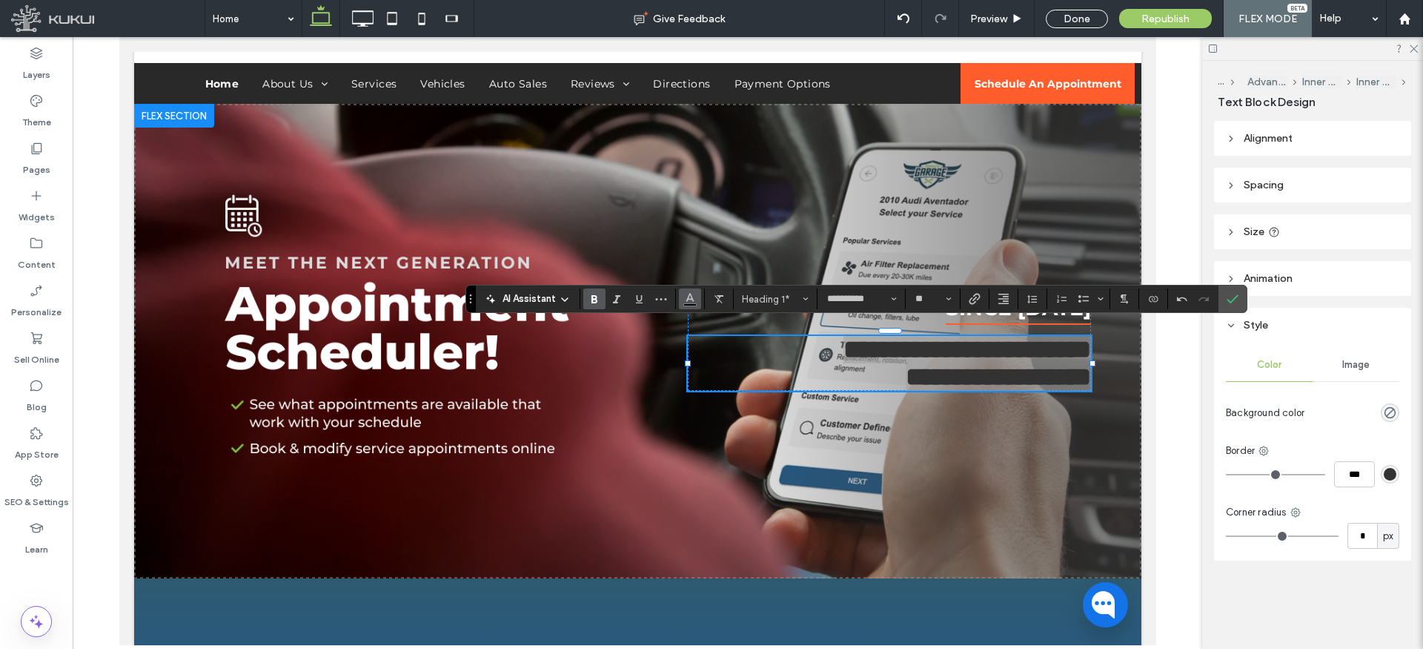
click at [695, 302] on icon "Color" at bounding box center [690, 297] width 12 height 12
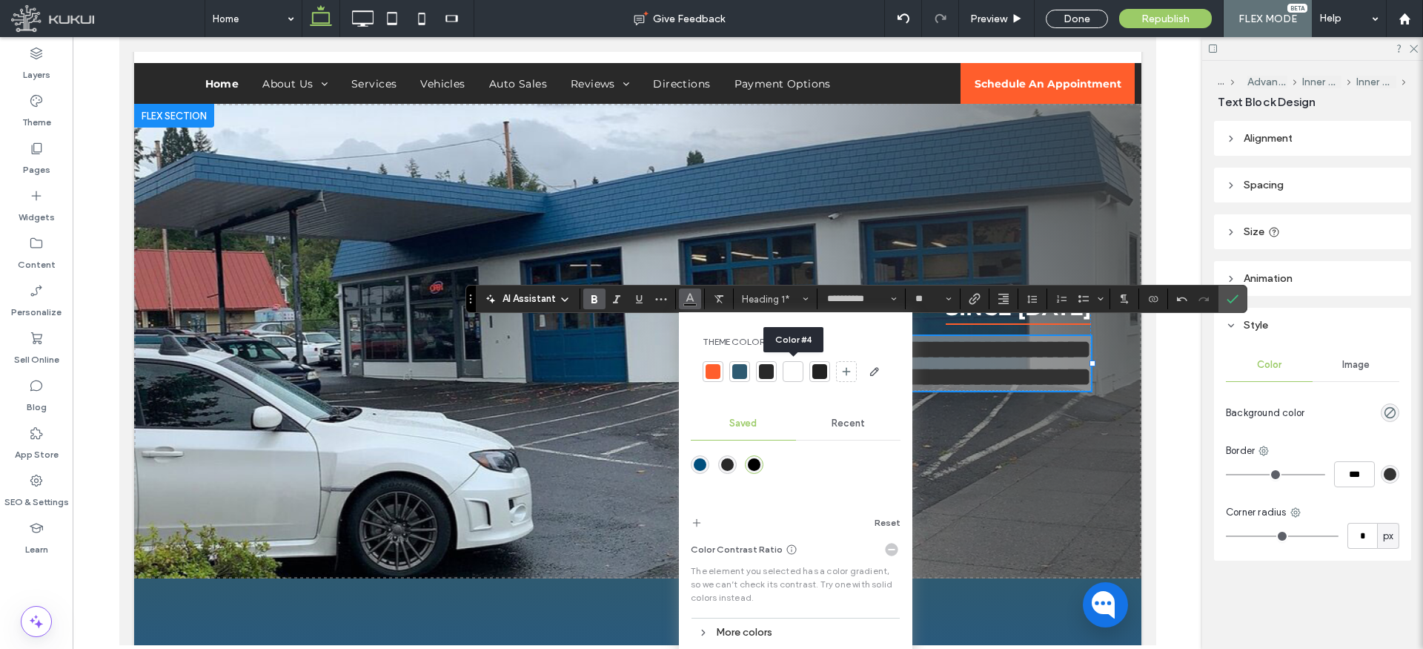
click at [791, 372] on div at bounding box center [793, 371] width 15 height 15
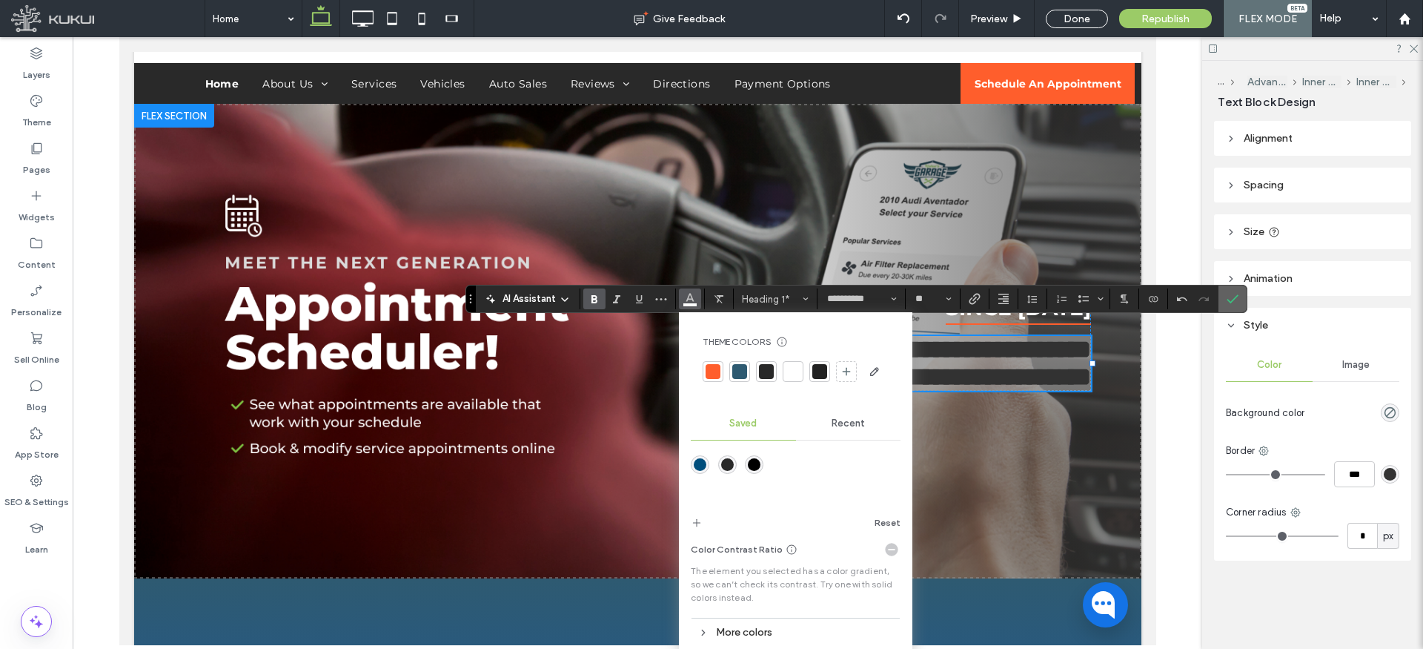
drag, startPoint x: 1238, startPoint y: 300, endPoint x: 1179, endPoint y: 305, distance: 59.6
click at [1238, 300] on icon "Confirm" at bounding box center [1233, 299] width 12 height 12
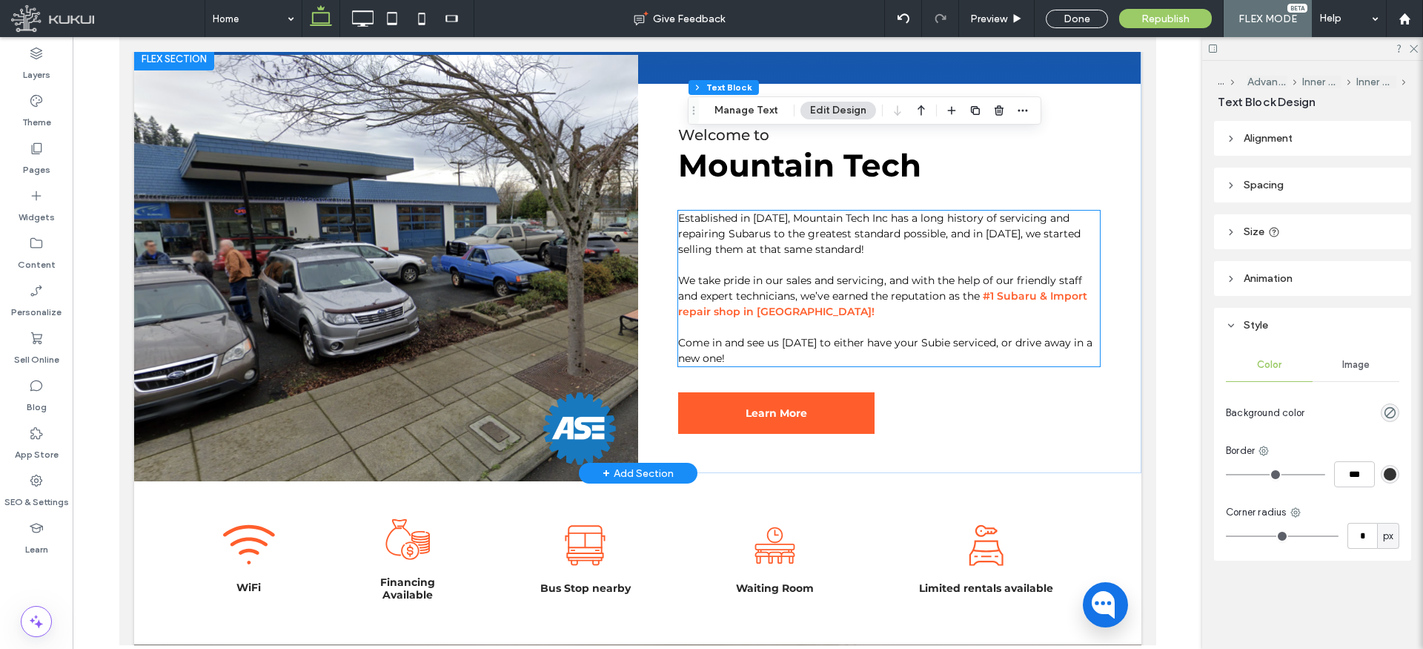
scroll to position [1062, 0]
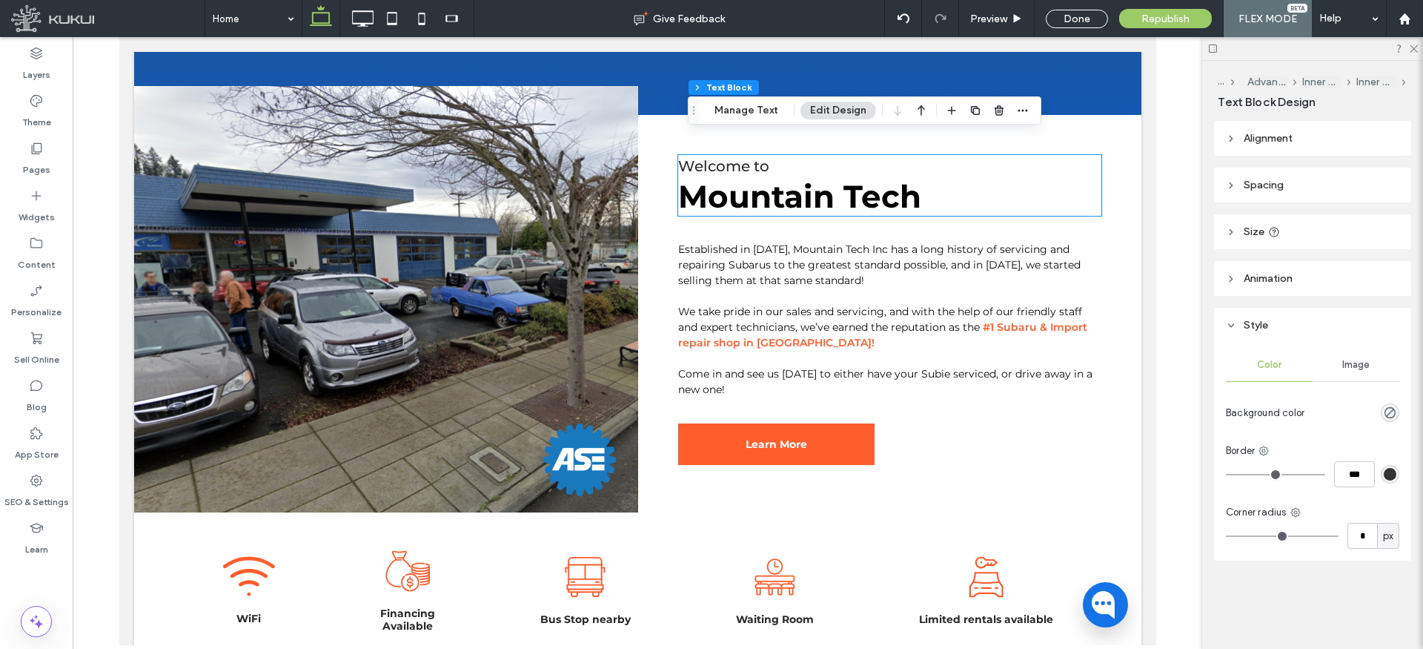
click at [820, 199] on span "Mountain Tech" at bounding box center [799, 196] width 243 height 39
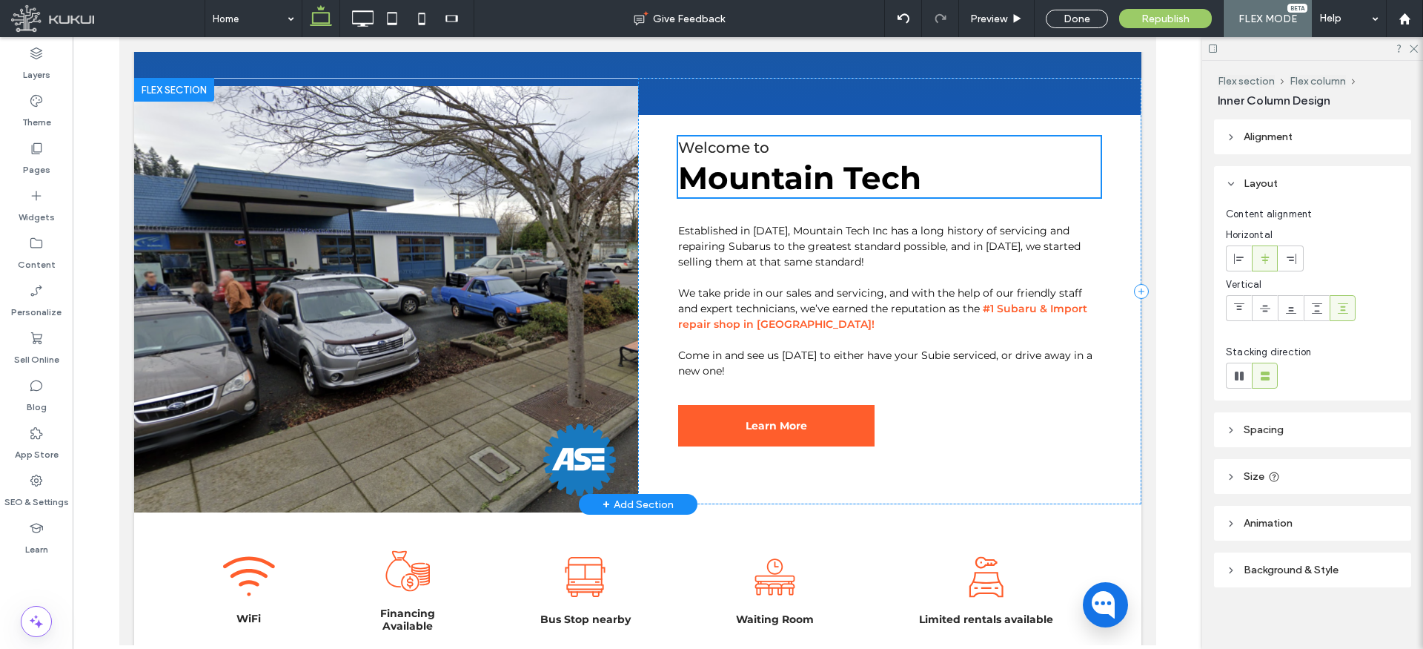
type input "**"
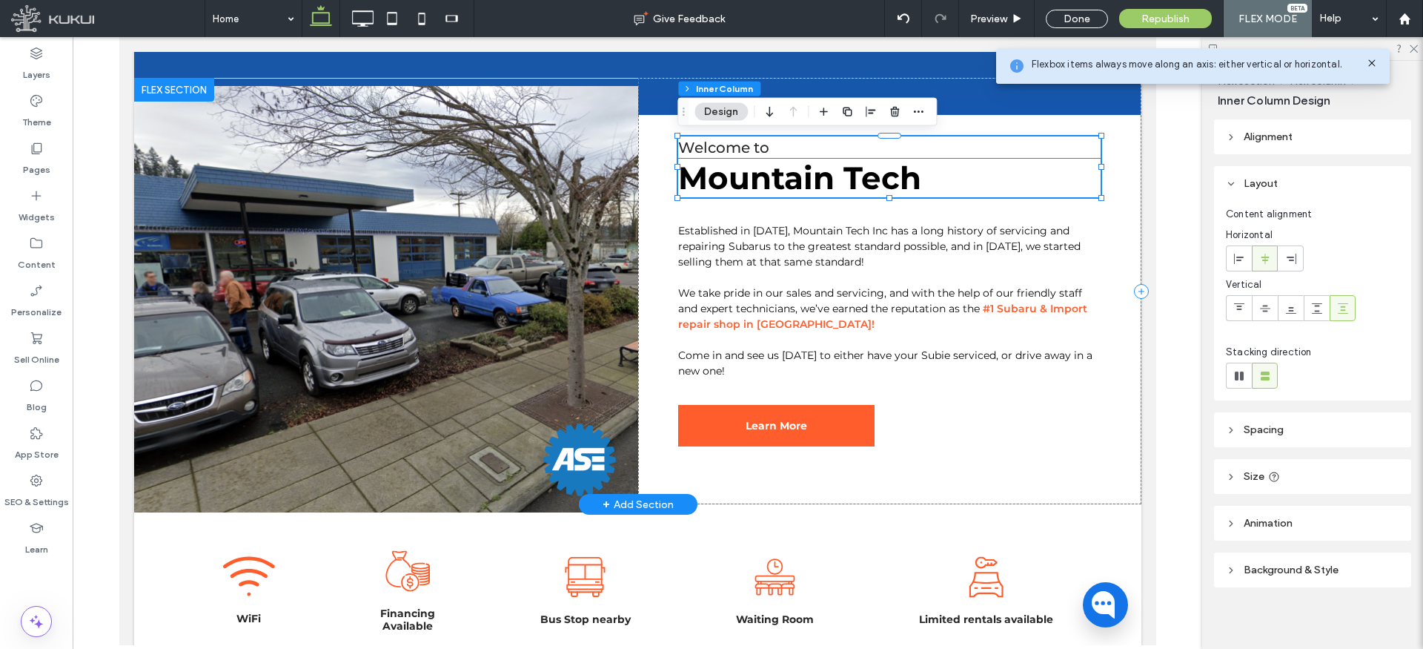
click at [778, 176] on span "Mountain Tech" at bounding box center [799, 178] width 243 height 39
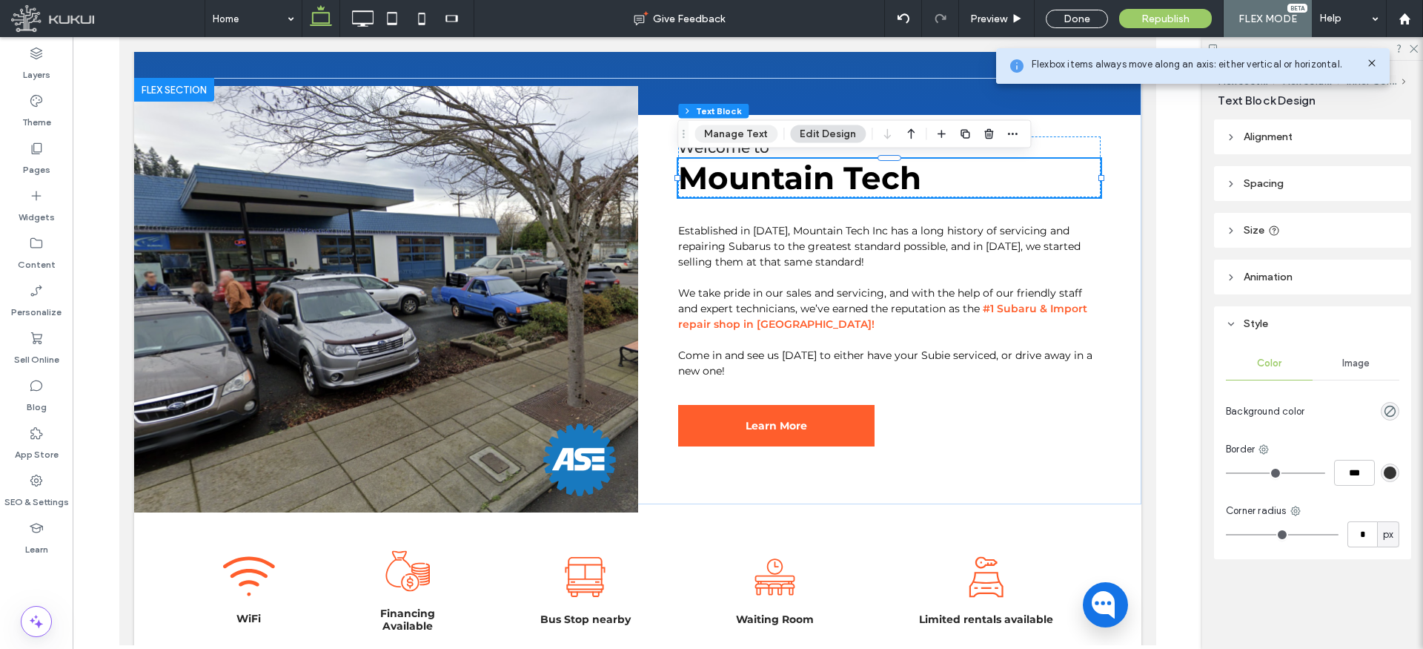
click at [761, 136] on button "Manage Text" at bounding box center [736, 134] width 83 height 18
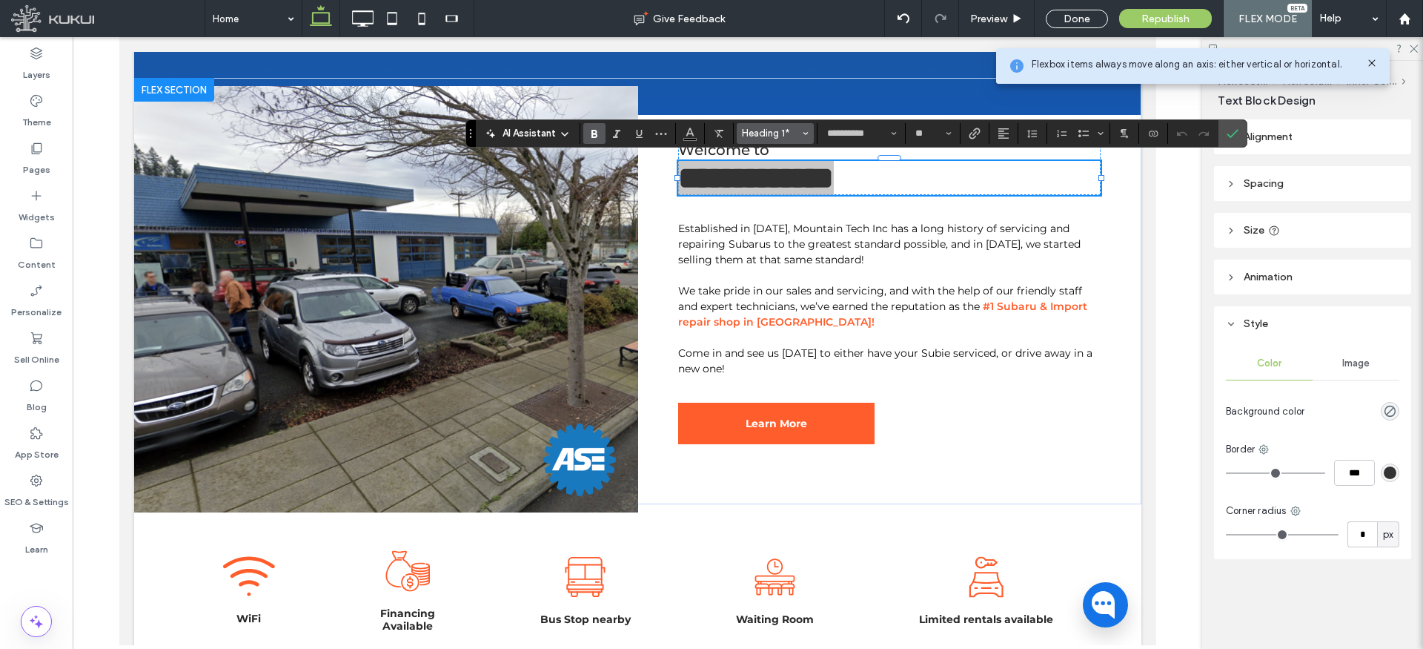
click at [803, 130] on icon "Styles" at bounding box center [806, 133] width 6 height 6
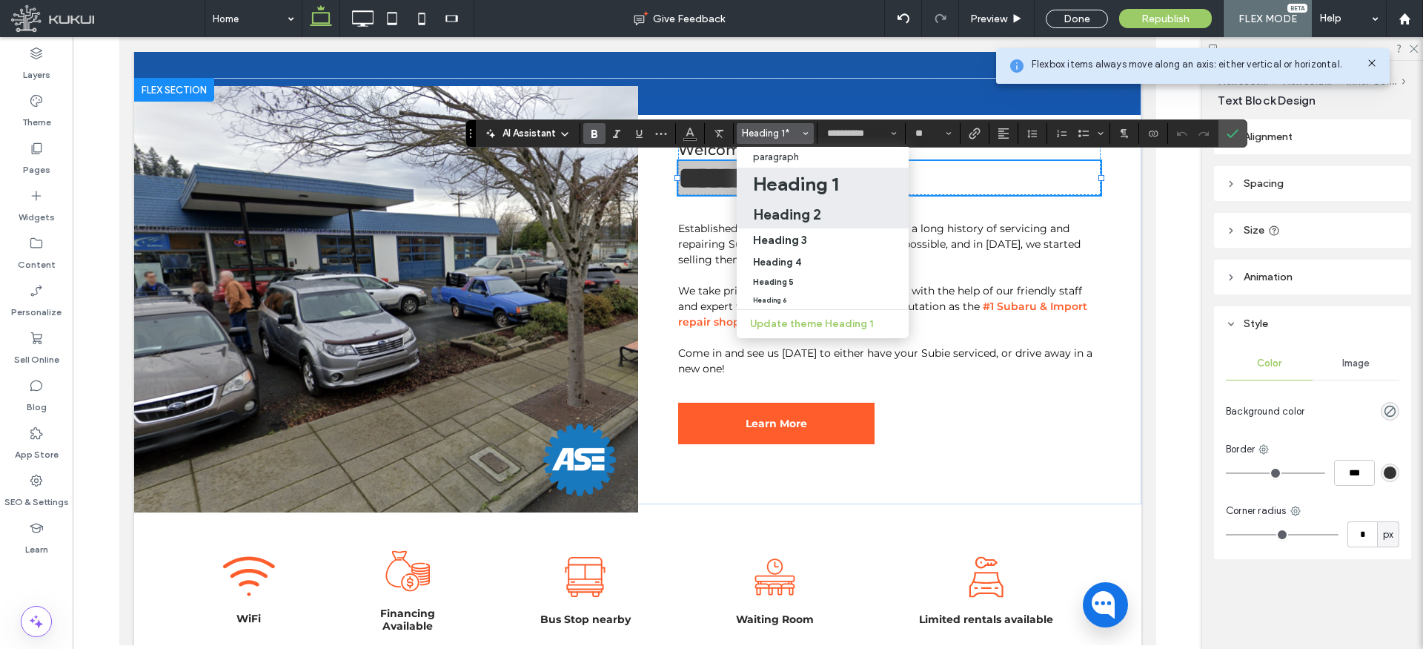
click at [787, 208] on h2 "Heading 2" at bounding box center [787, 214] width 68 height 18
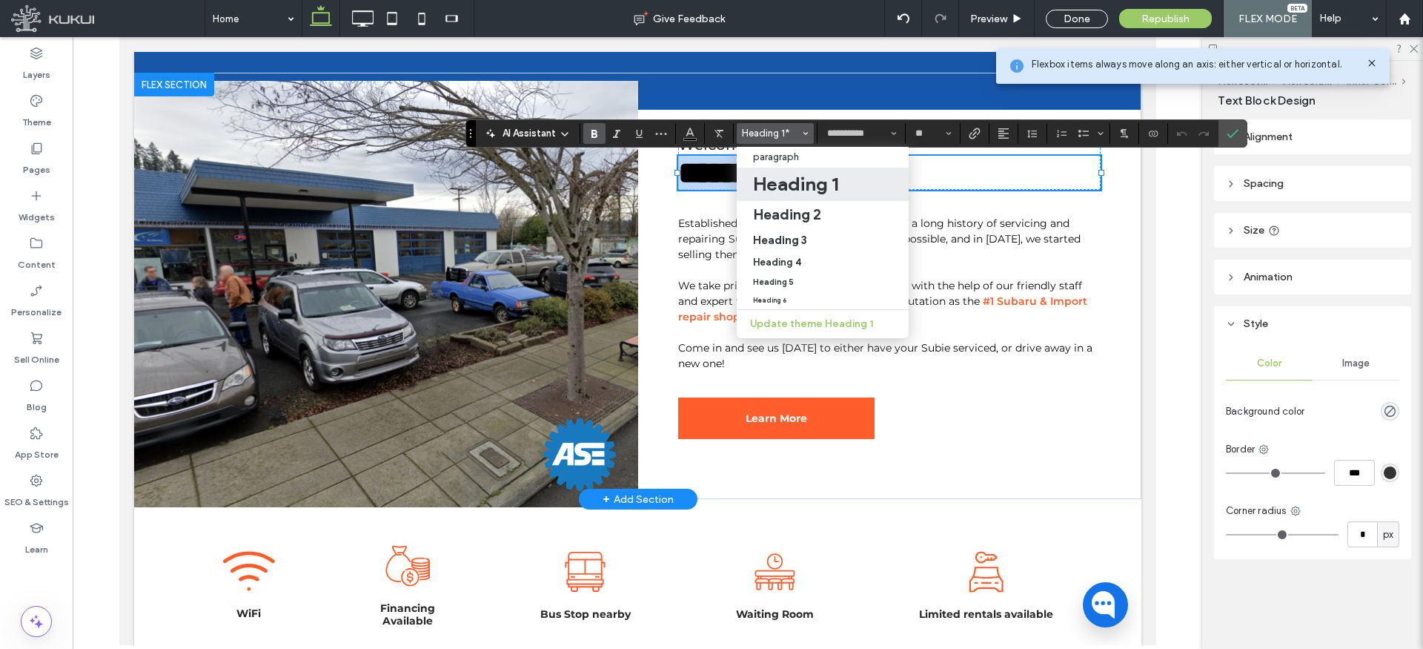
type input "**"
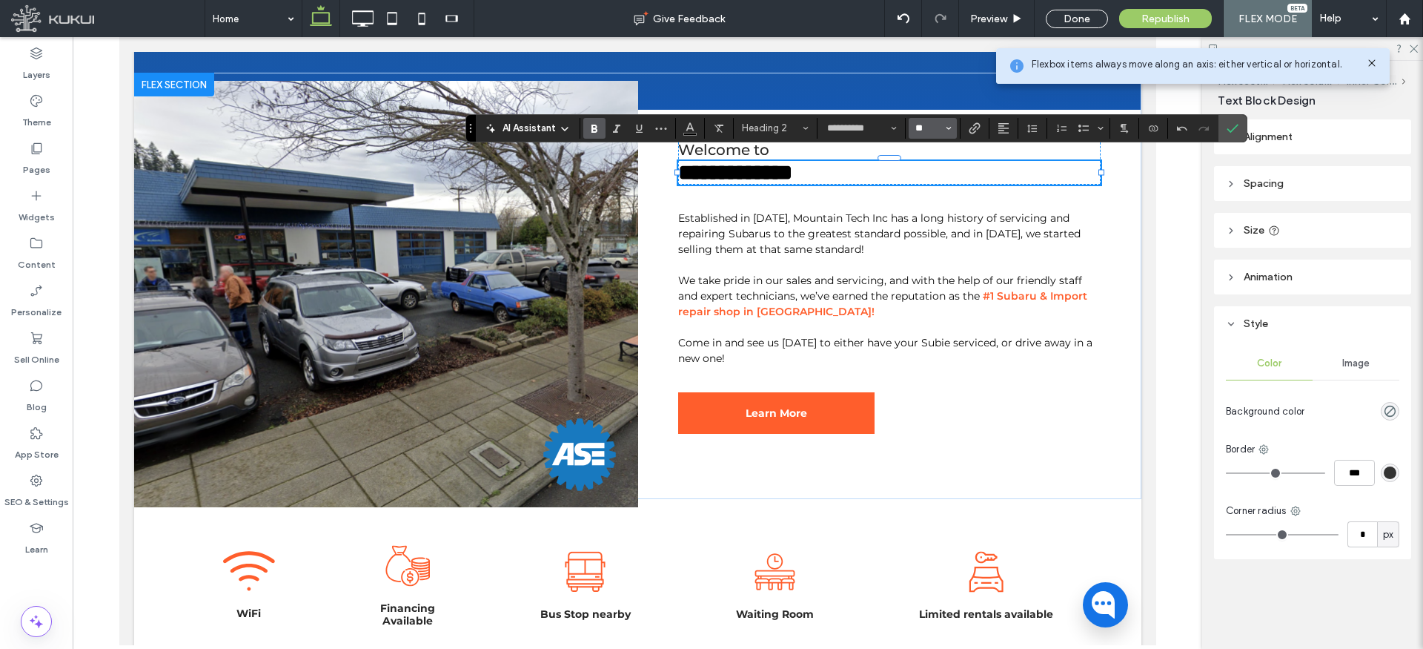
click at [936, 130] on input "**" at bounding box center [928, 128] width 29 height 12
type input "**"
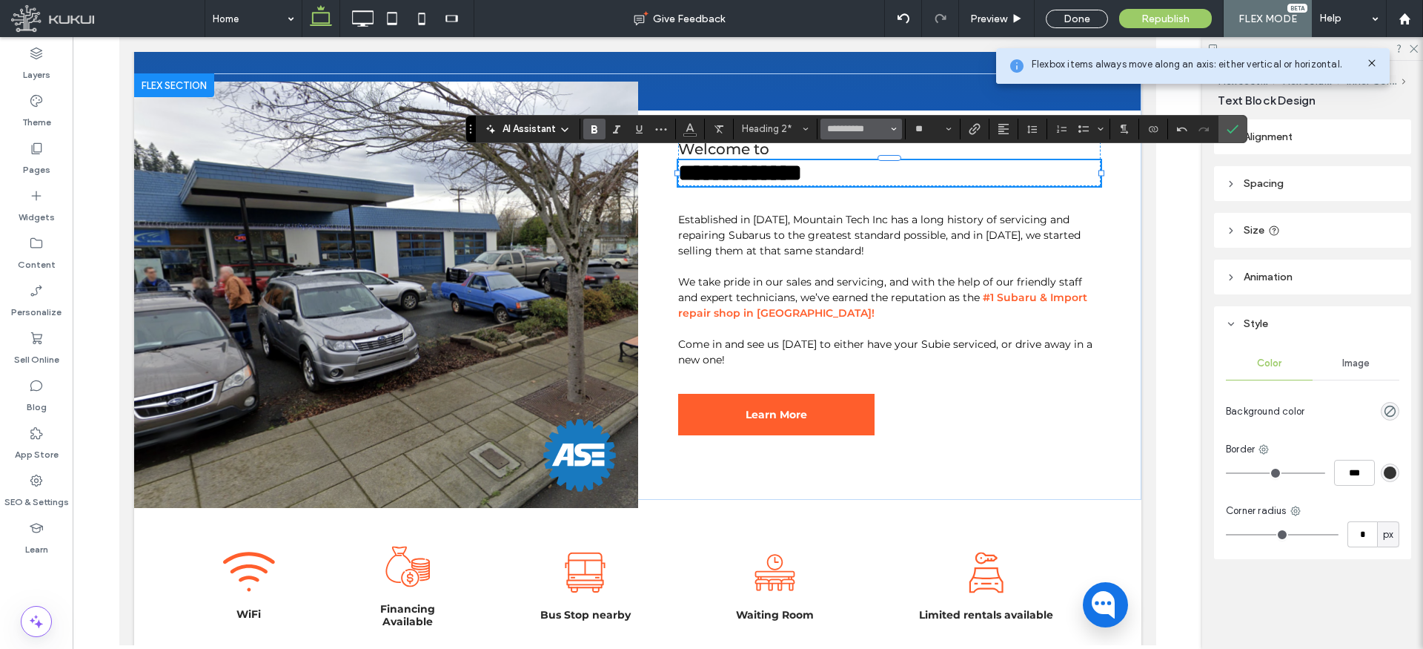
click at [894, 129] on use "Font & Font weight" at bounding box center [894, 129] width 5 height 3
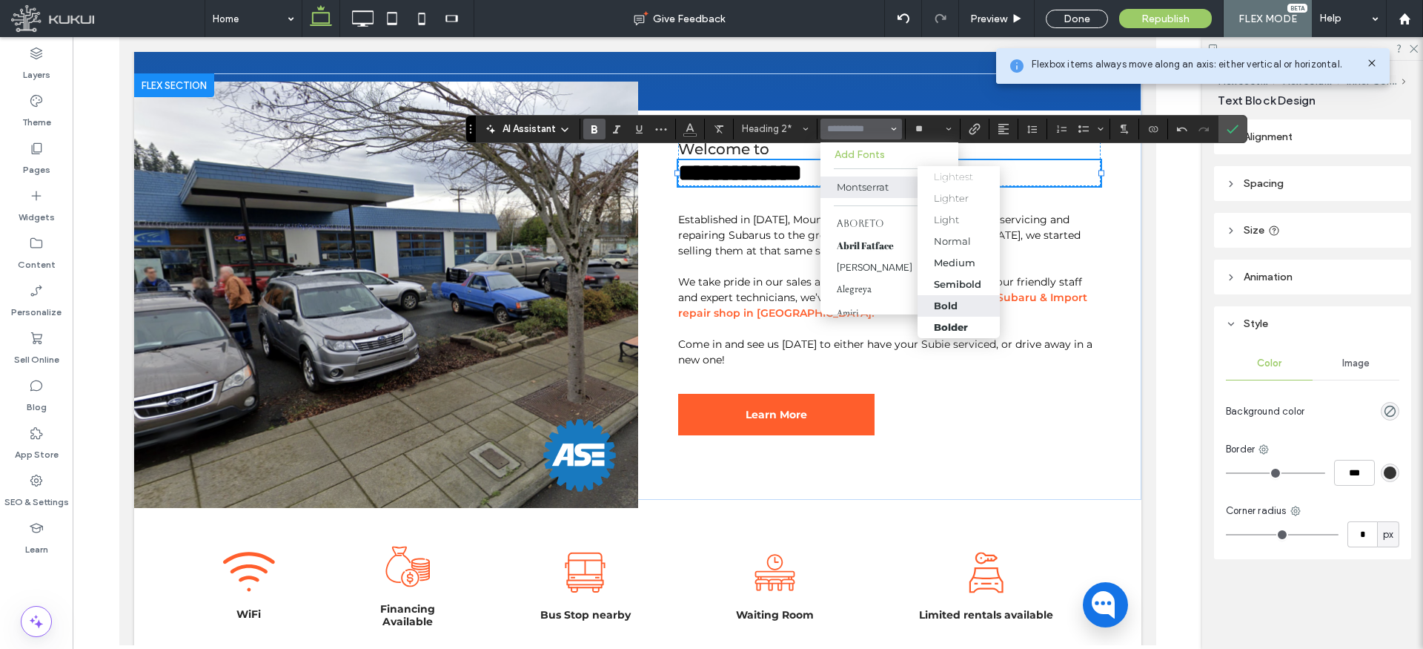
scroll to position [21, 0]
click at [951, 302] on div "Bolder" at bounding box center [951, 306] width 34 height 12
type input "**********"
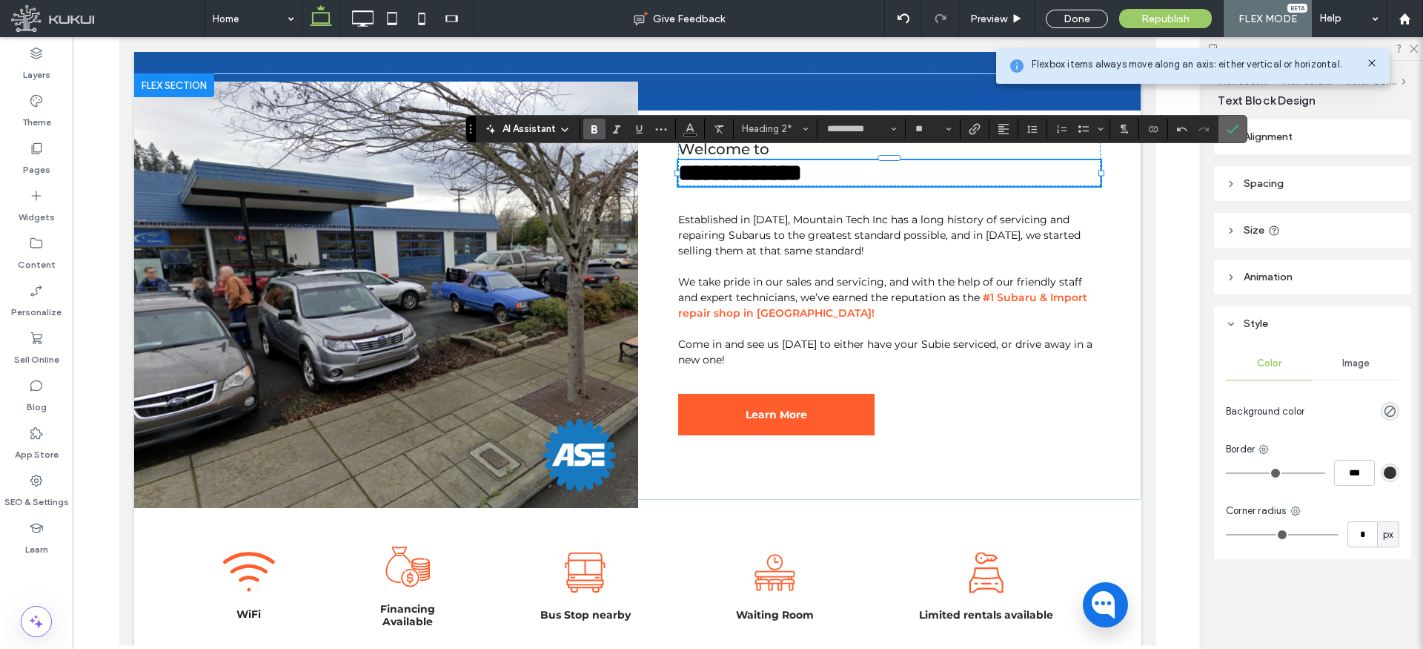
click at [1237, 128] on icon "Confirm" at bounding box center [1233, 129] width 12 height 12
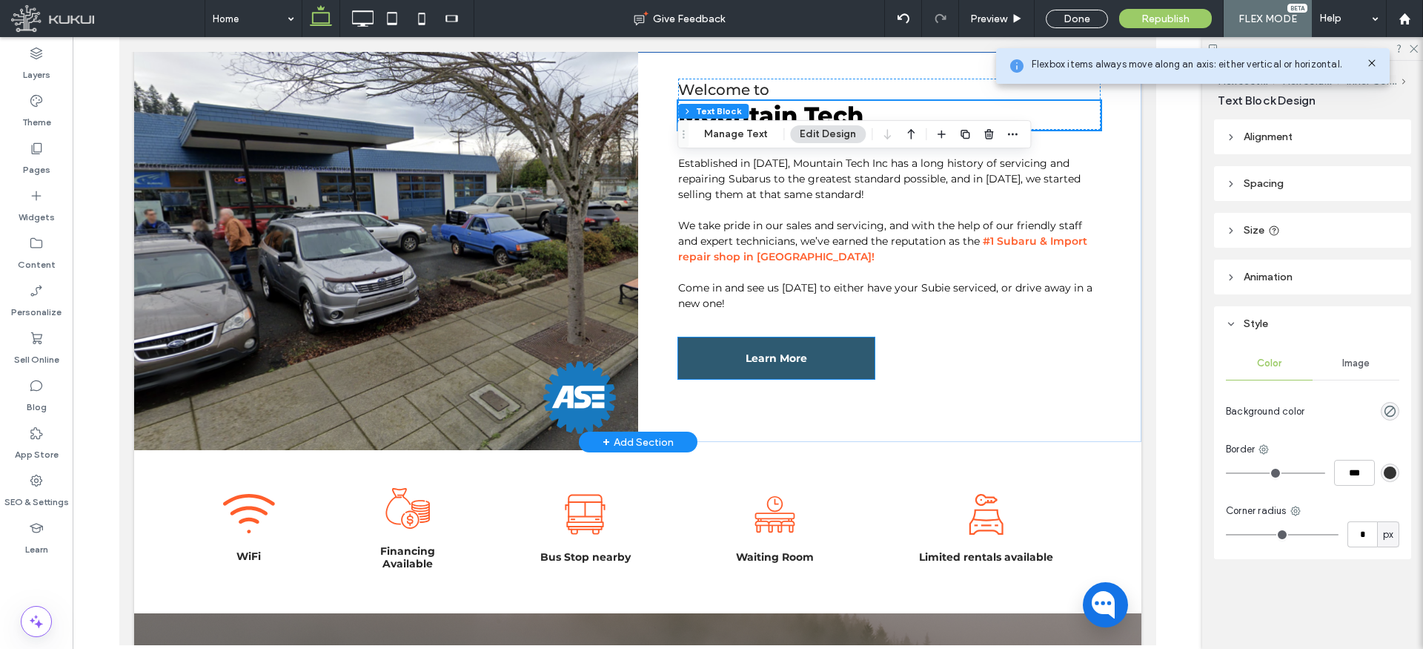
scroll to position [1148, 0]
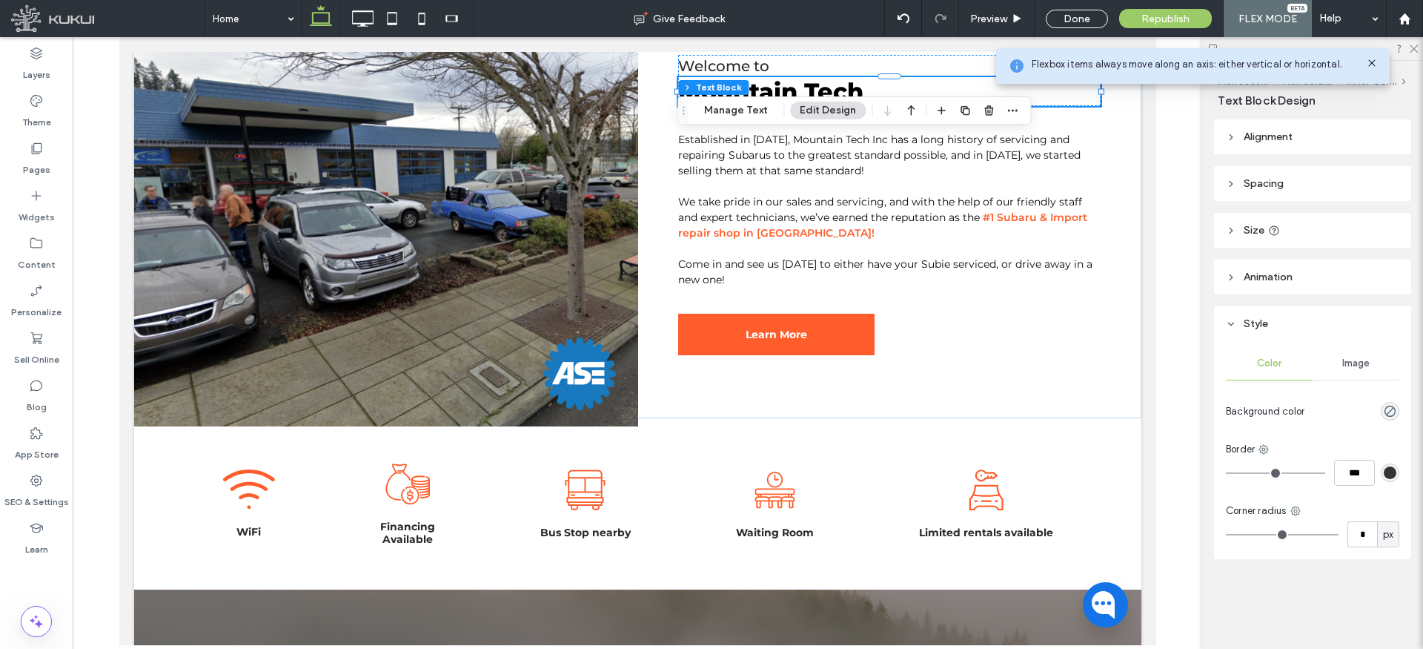
click at [1374, 64] on icon at bounding box center [1372, 63] width 12 height 12
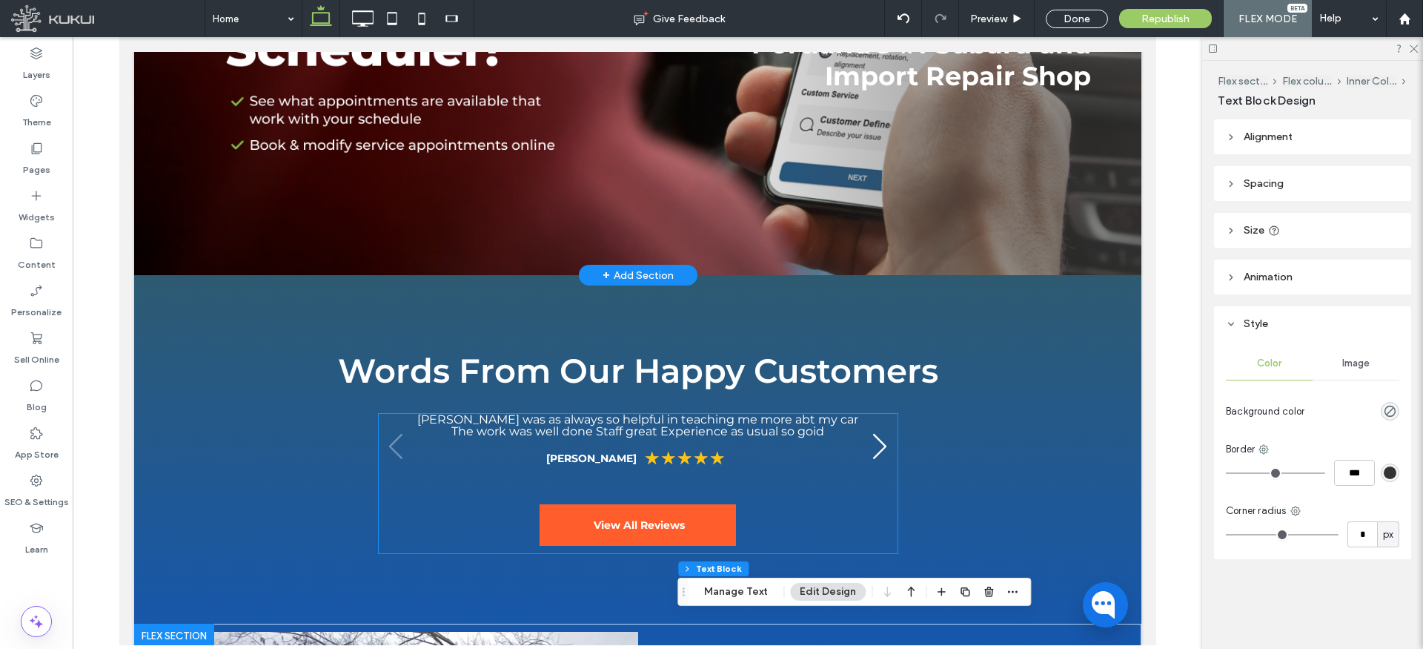
scroll to position [0, 0]
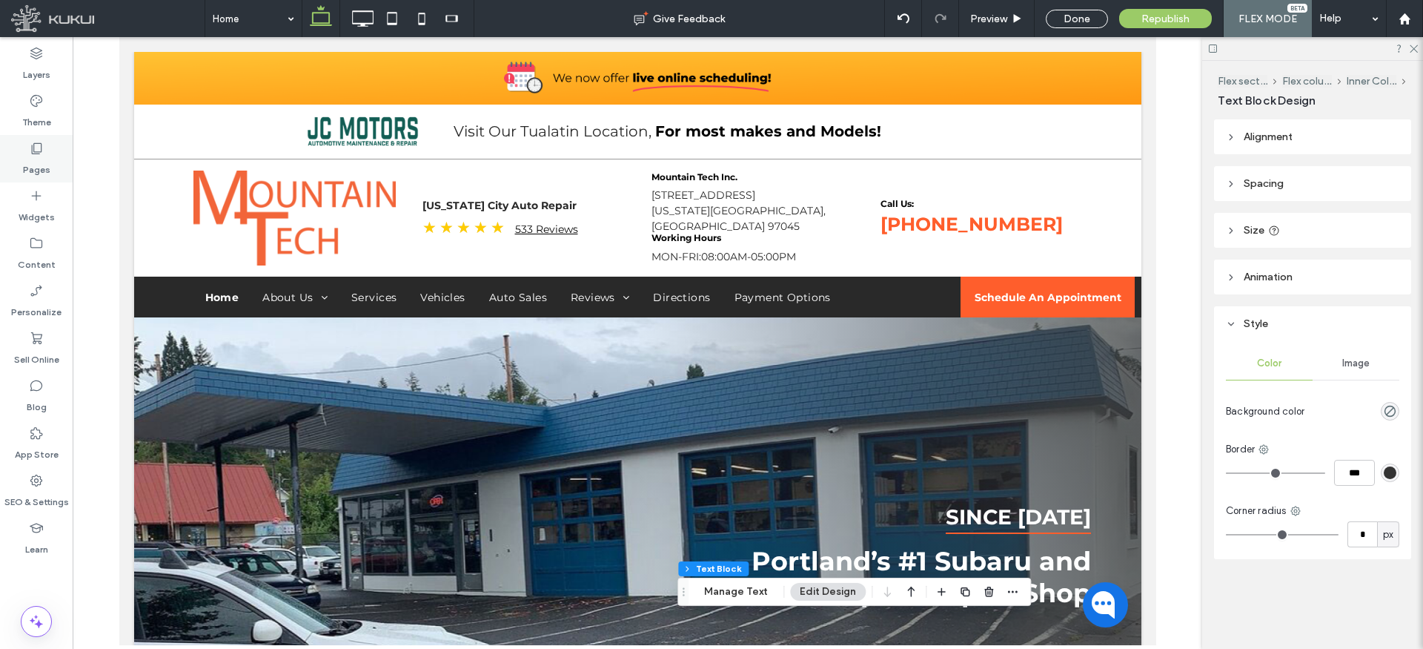
click at [36, 153] on icon at bounding box center [36, 148] width 15 height 15
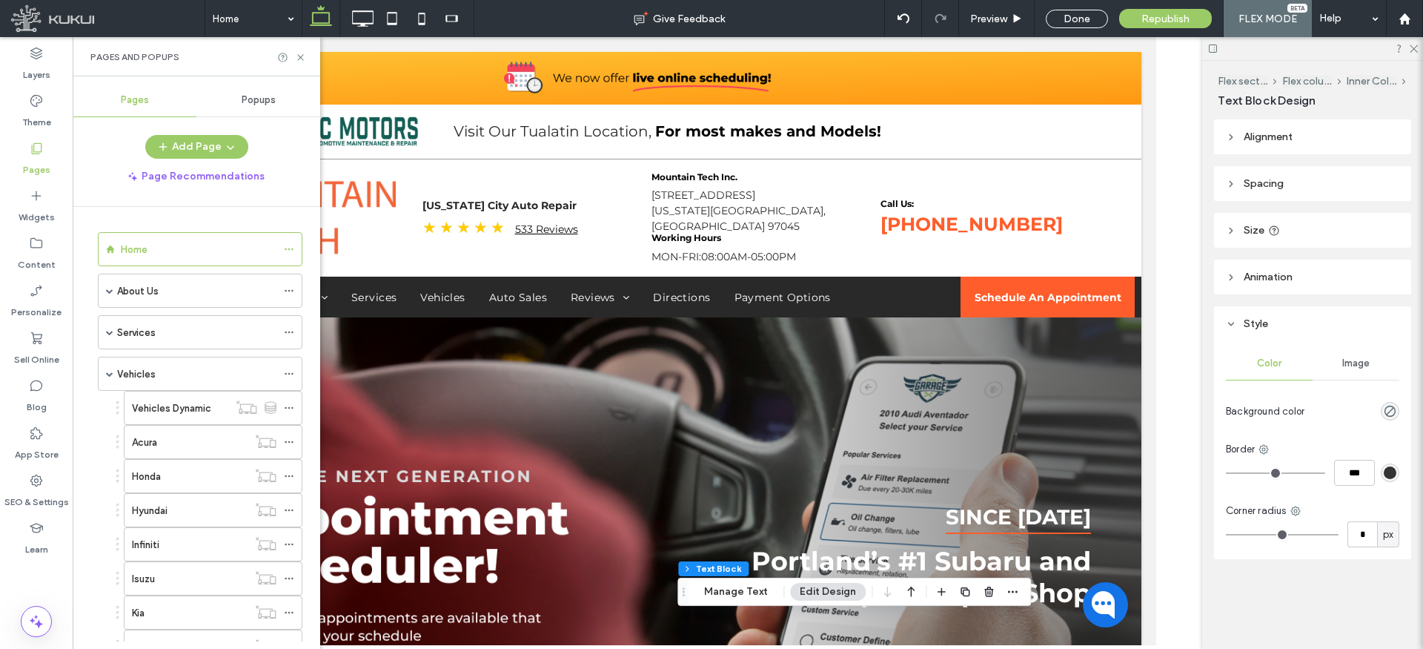
click at [209, 294] on div "About Us" at bounding box center [196, 291] width 159 height 16
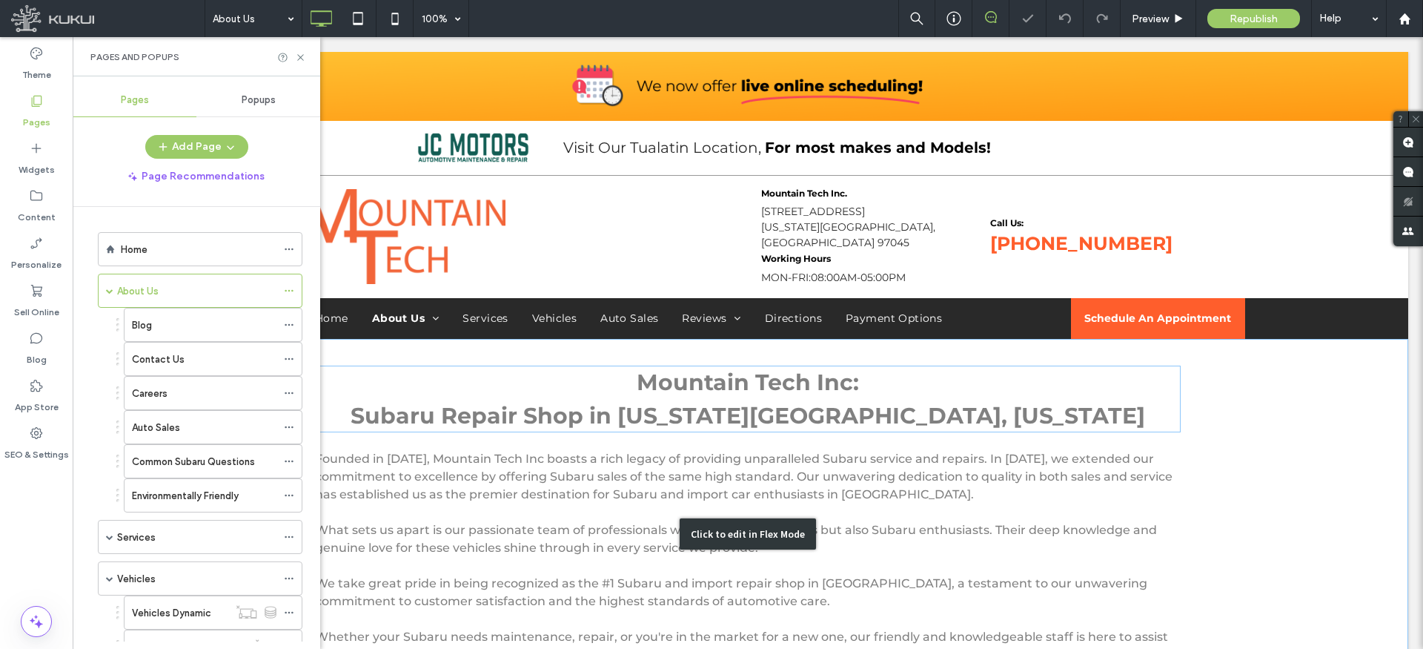
click at [719, 400] on div "Click to edit in Flex Mode" at bounding box center [747, 534] width 1321 height 390
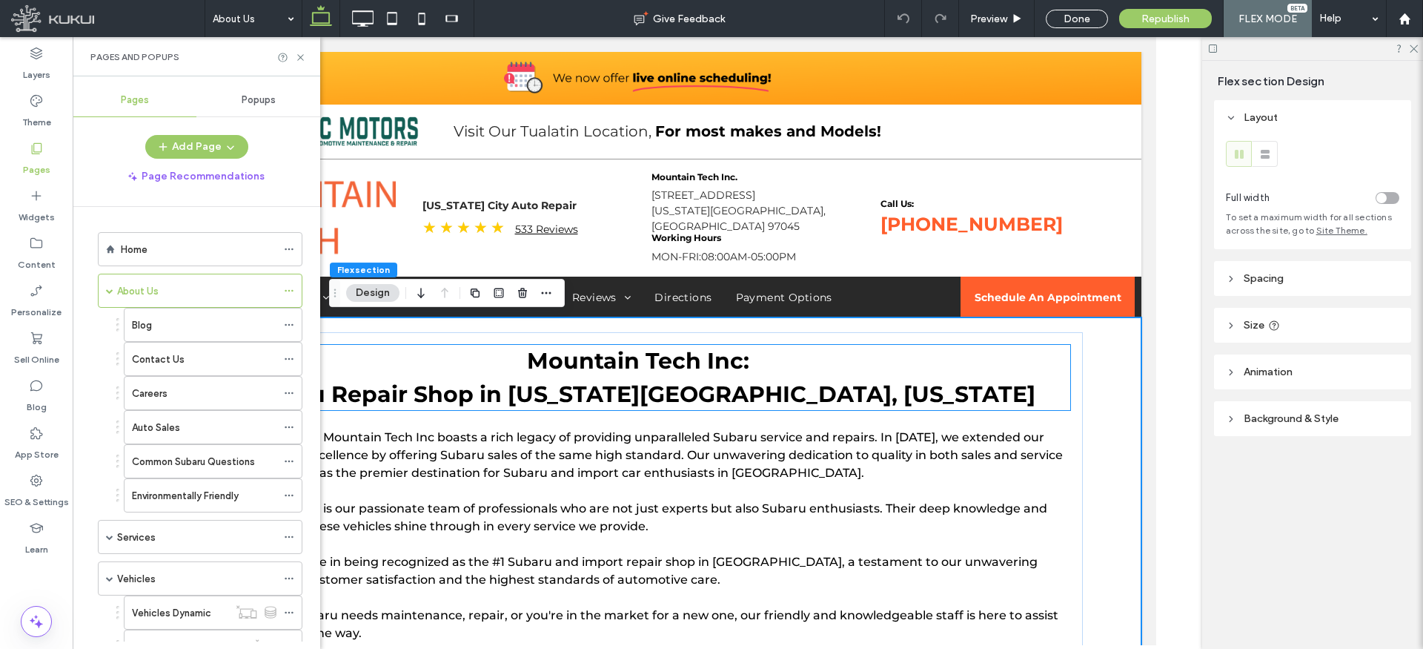
click at [686, 377] on h2 "Mountain Tech Inc: Subaru Repair Shop in Oregon City, Oregon" at bounding box center [638, 377] width 866 height 67
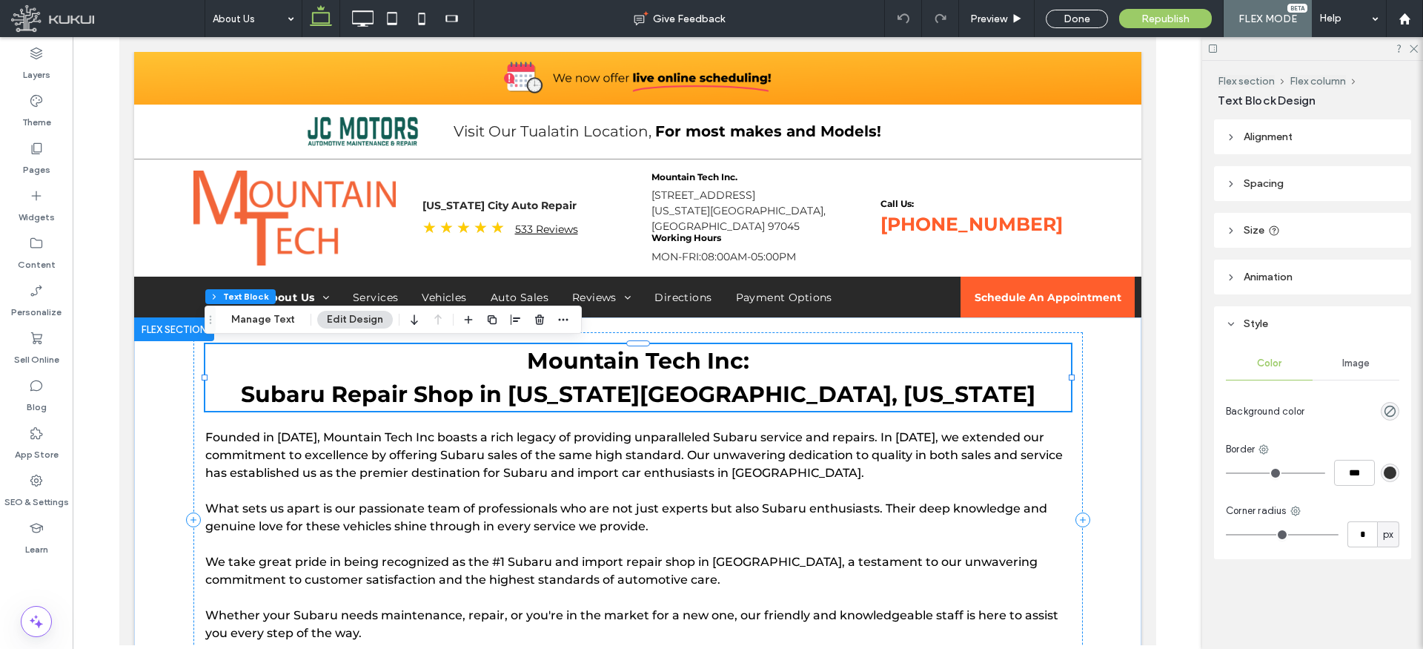
click at [684, 380] on span "Subaru Repair Shop in Oregon City, Oregon" at bounding box center [637, 393] width 795 height 27
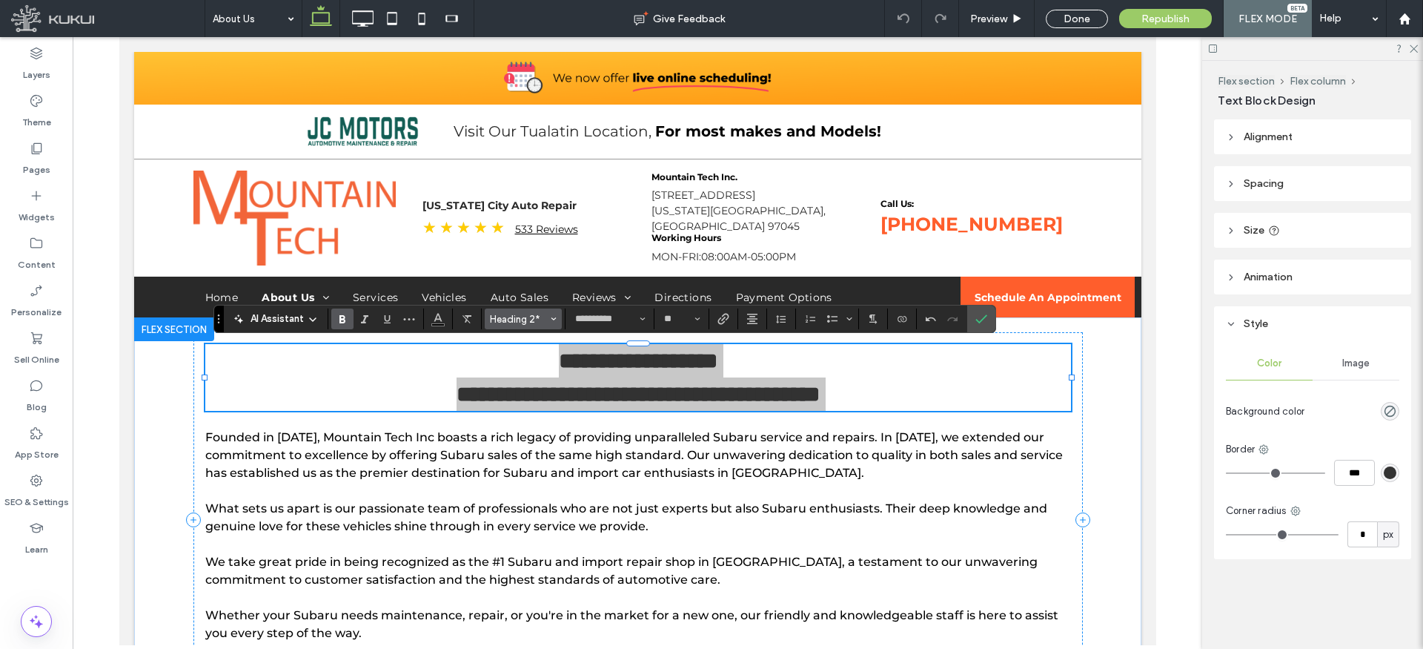
click at [551, 317] on icon "Styles" at bounding box center [554, 319] width 6 height 6
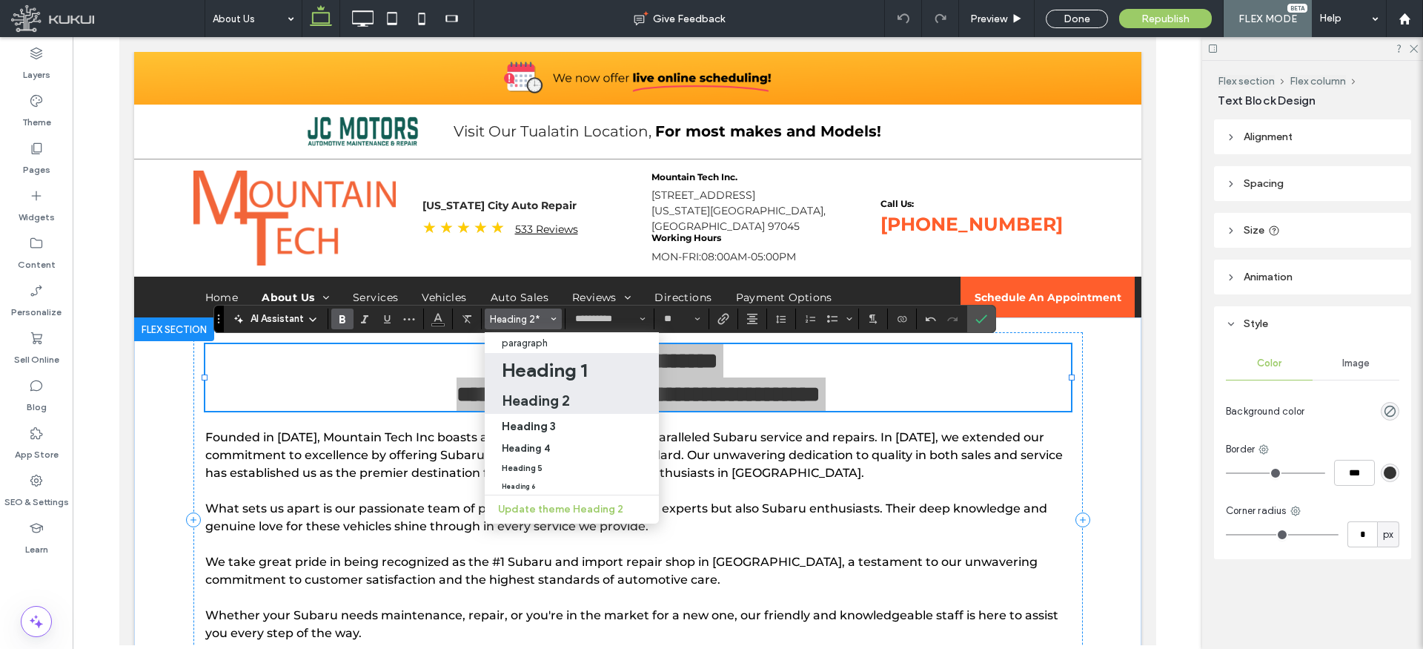
click at [559, 363] on h1 "Heading 1" at bounding box center [544, 370] width 85 height 24
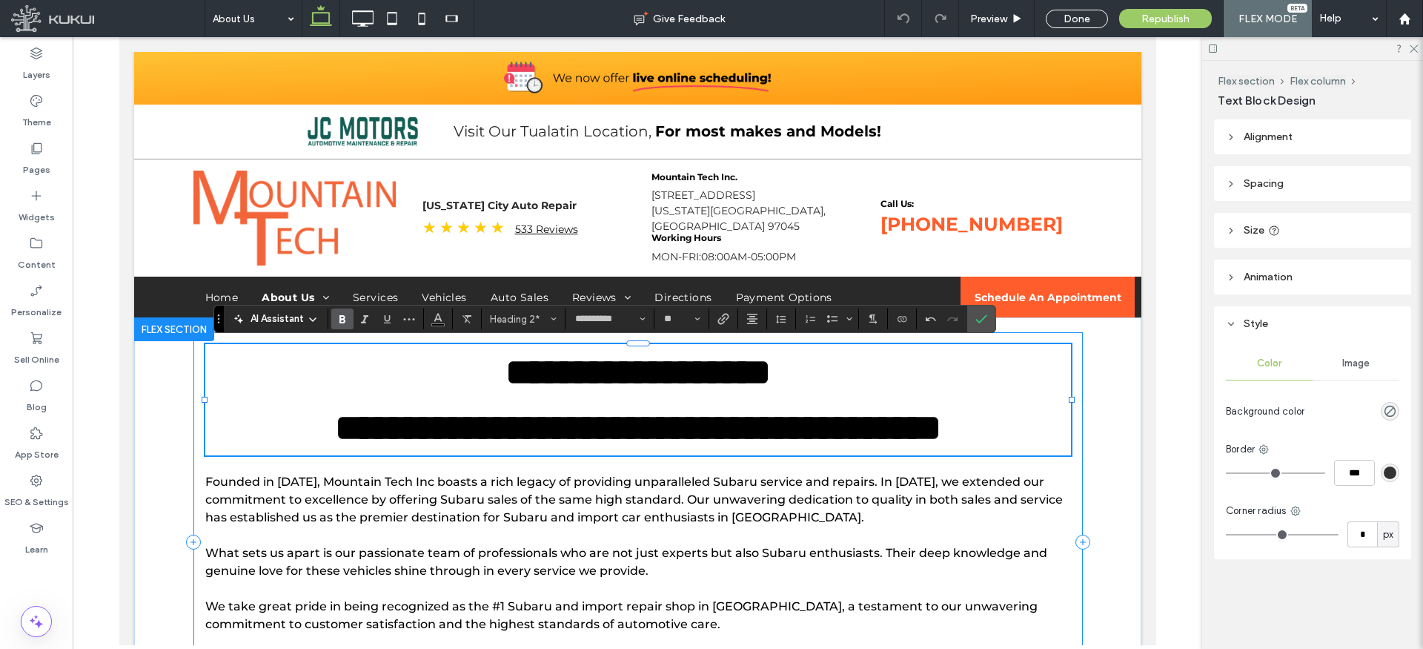
type input "**"
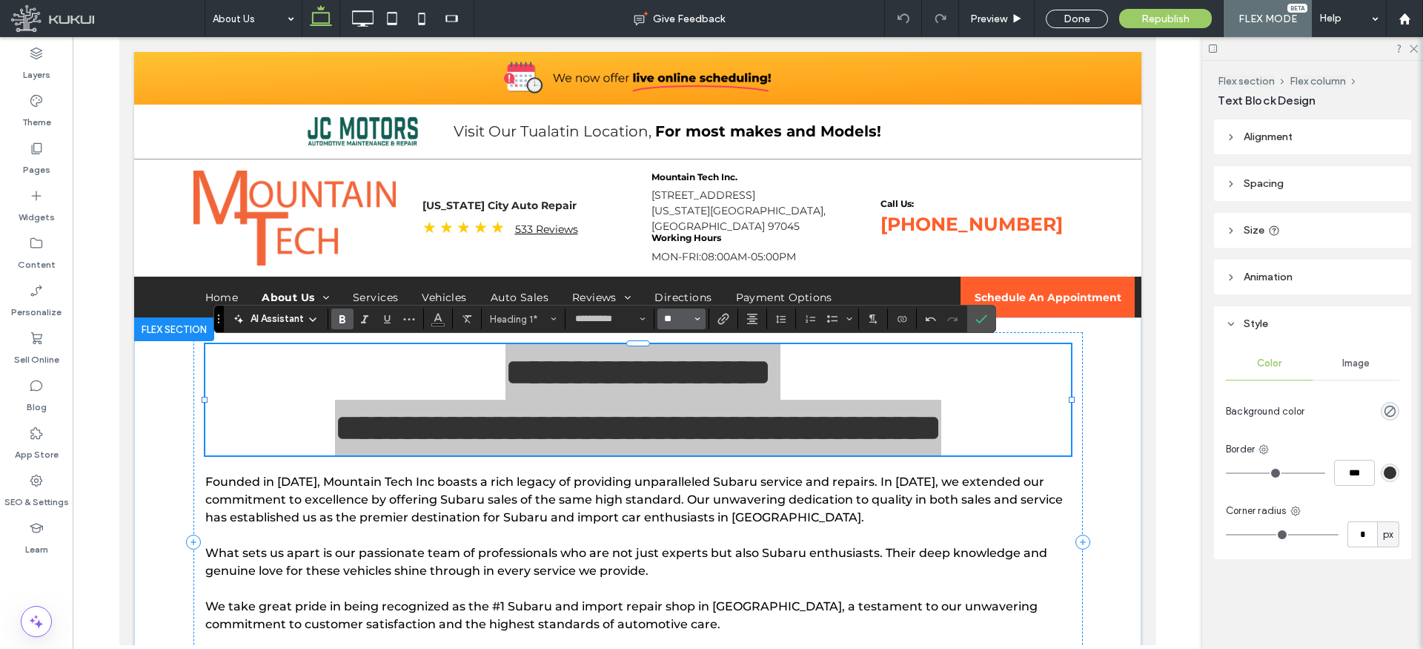
click at [680, 317] on input "**" at bounding box center [677, 319] width 29 height 12
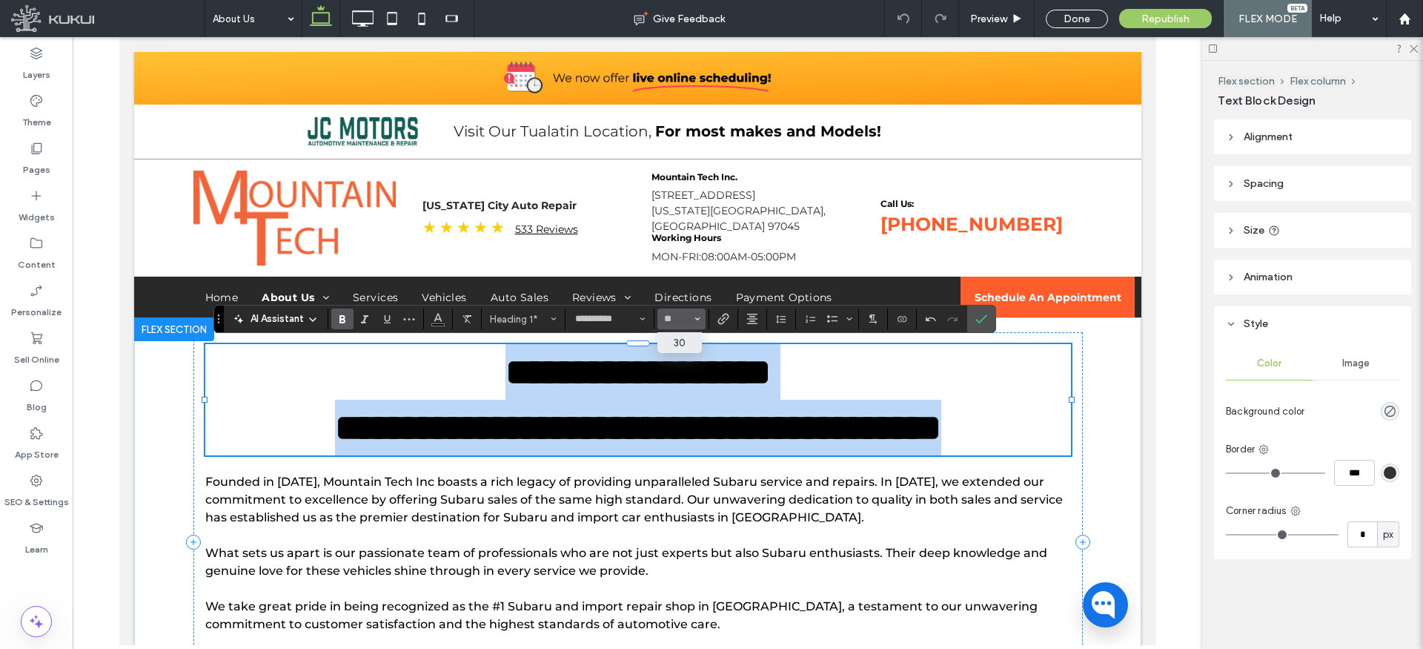
type input "**"
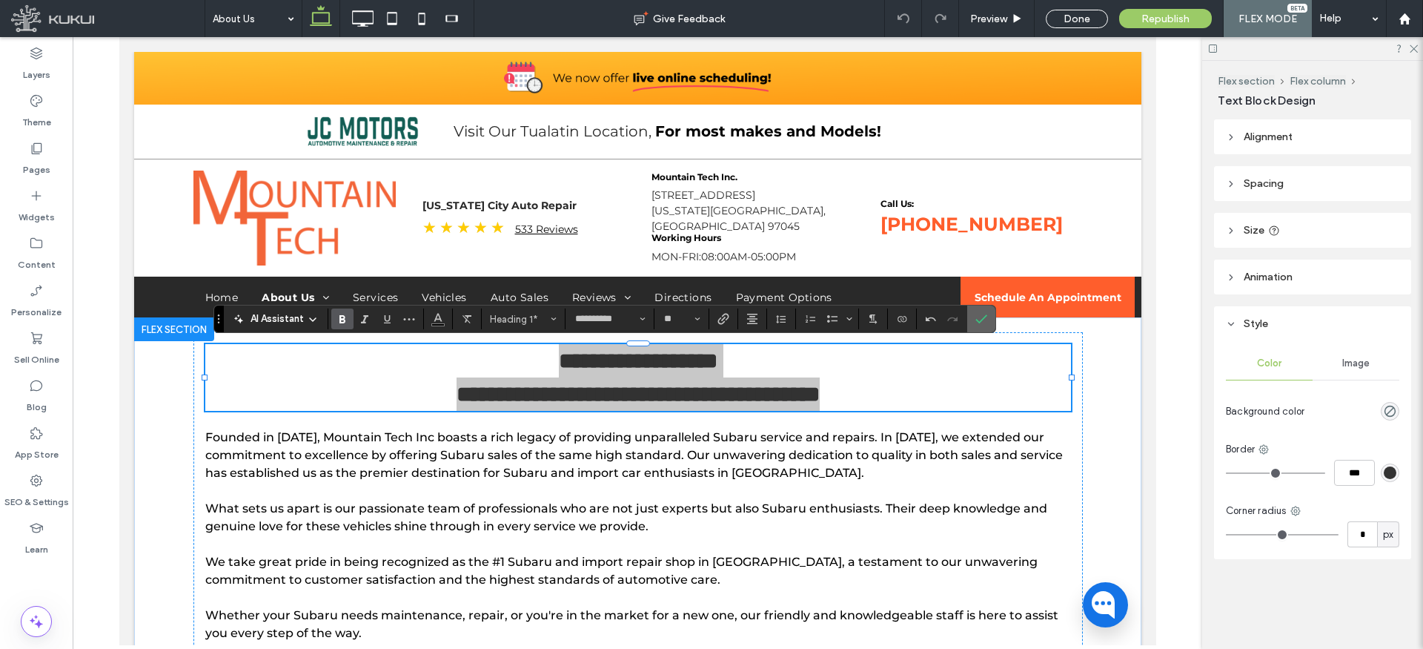
click at [984, 317] on icon "Confirm" at bounding box center [982, 319] width 12 height 12
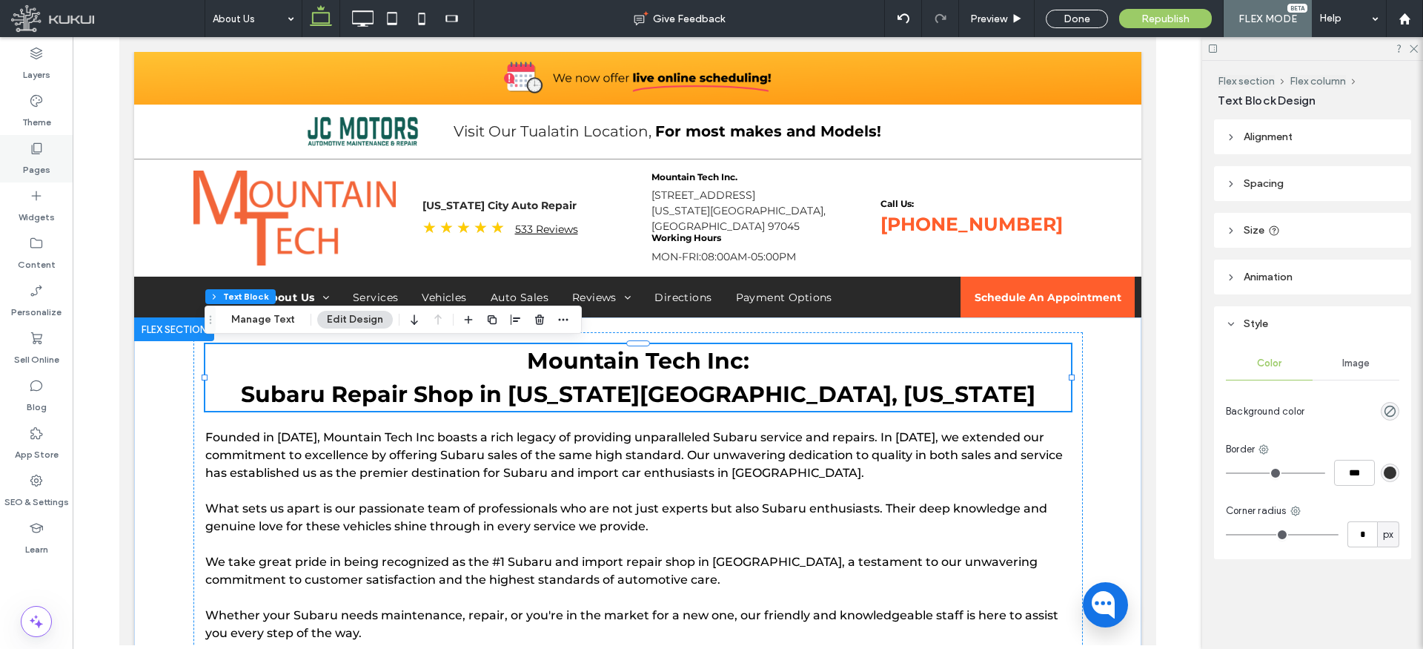
click at [33, 144] on icon at bounding box center [36, 148] width 15 height 15
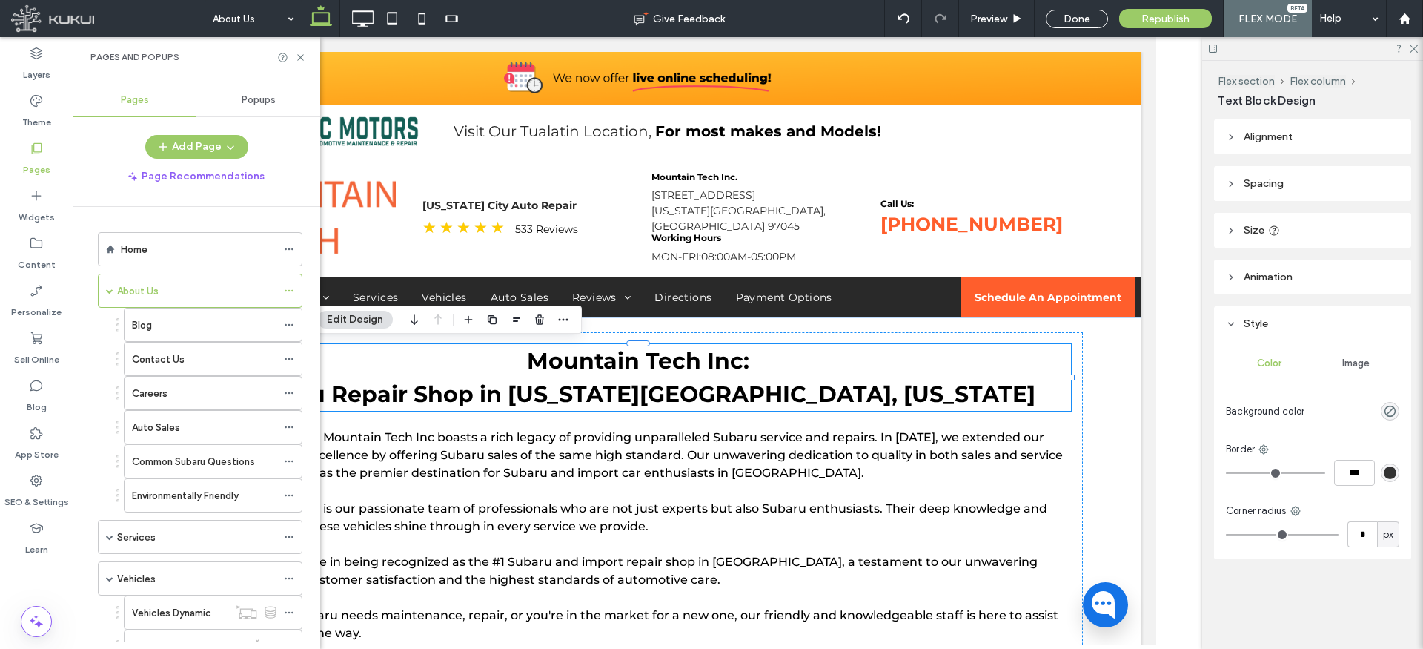
click at [159, 324] on div "Blog" at bounding box center [204, 325] width 145 height 16
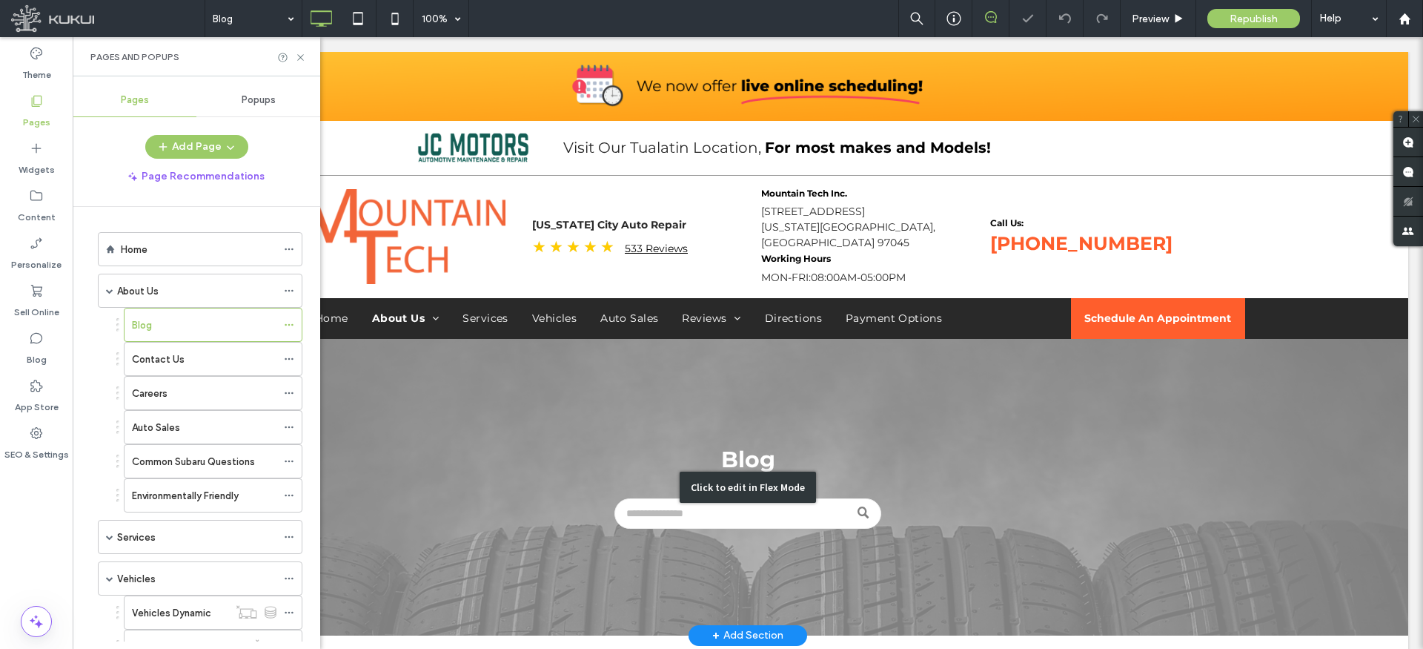
drag, startPoint x: 734, startPoint y: 440, endPoint x: 717, endPoint y: 440, distance: 17.1
click at [734, 440] on div "Click to edit in Flex Mode" at bounding box center [747, 487] width 1321 height 297
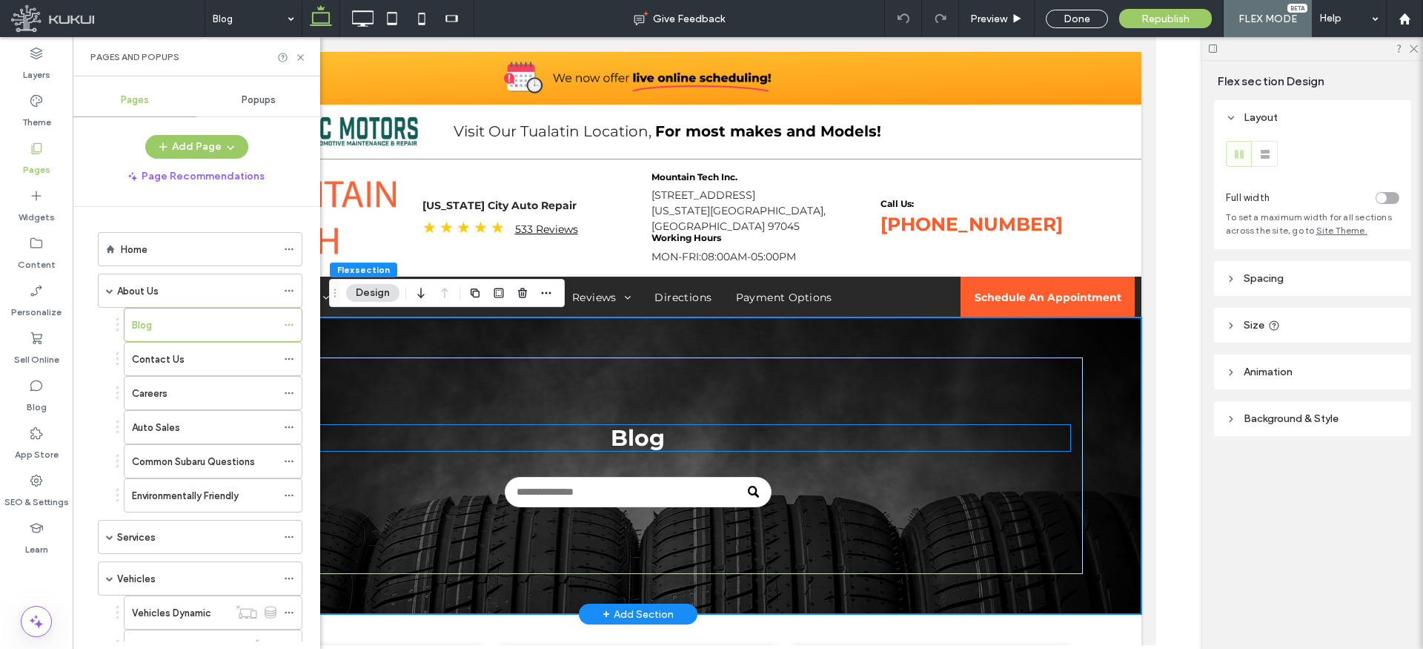
click at [625, 432] on span "Blog" at bounding box center [637, 437] width 54 height 27
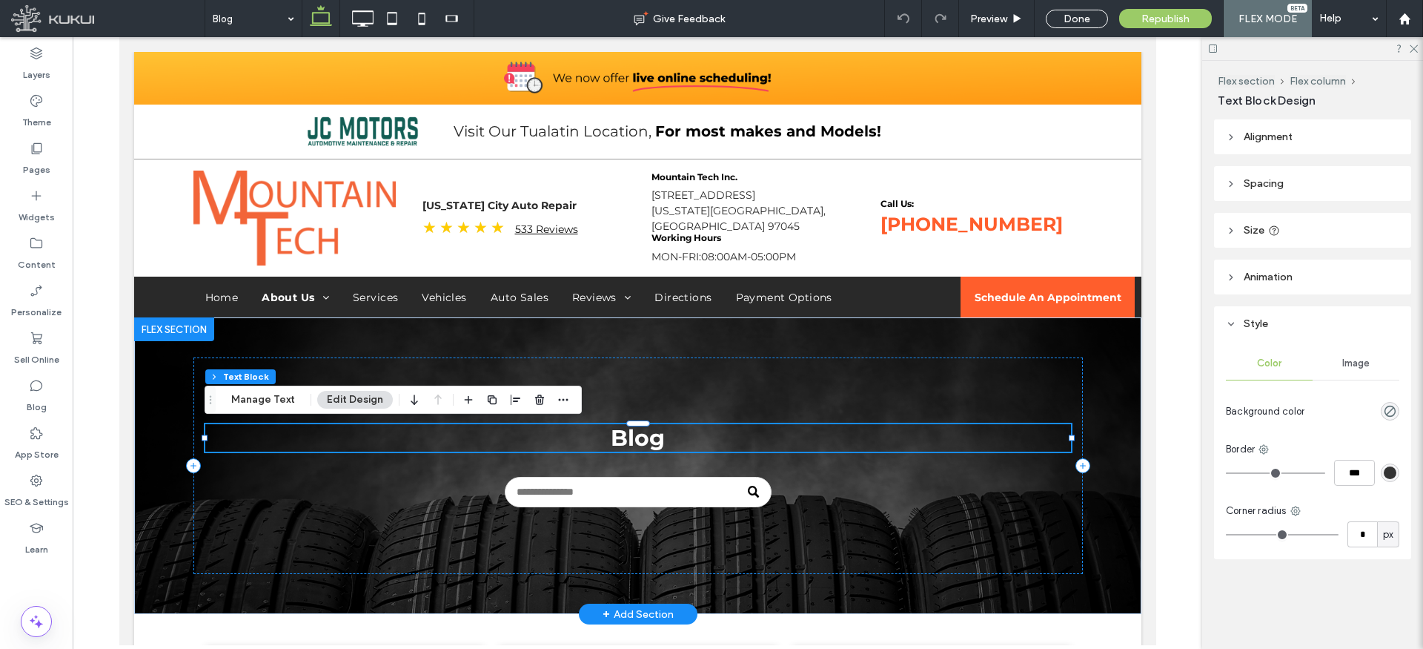
click at [638, 445] on span "Blog" at bounding box center [637, 437] width 54 height 27
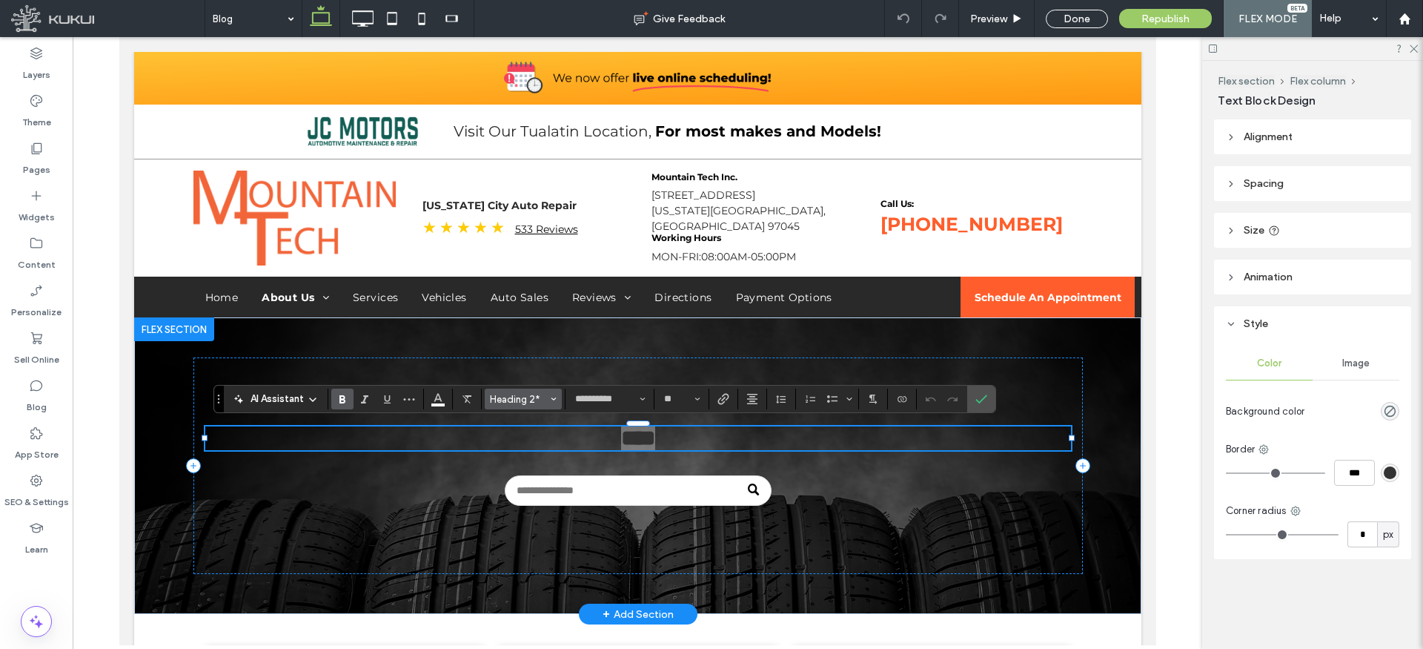
click at [542, 394] on span "Heading 2*" at bounding box center [519, 399] width 58 height 11
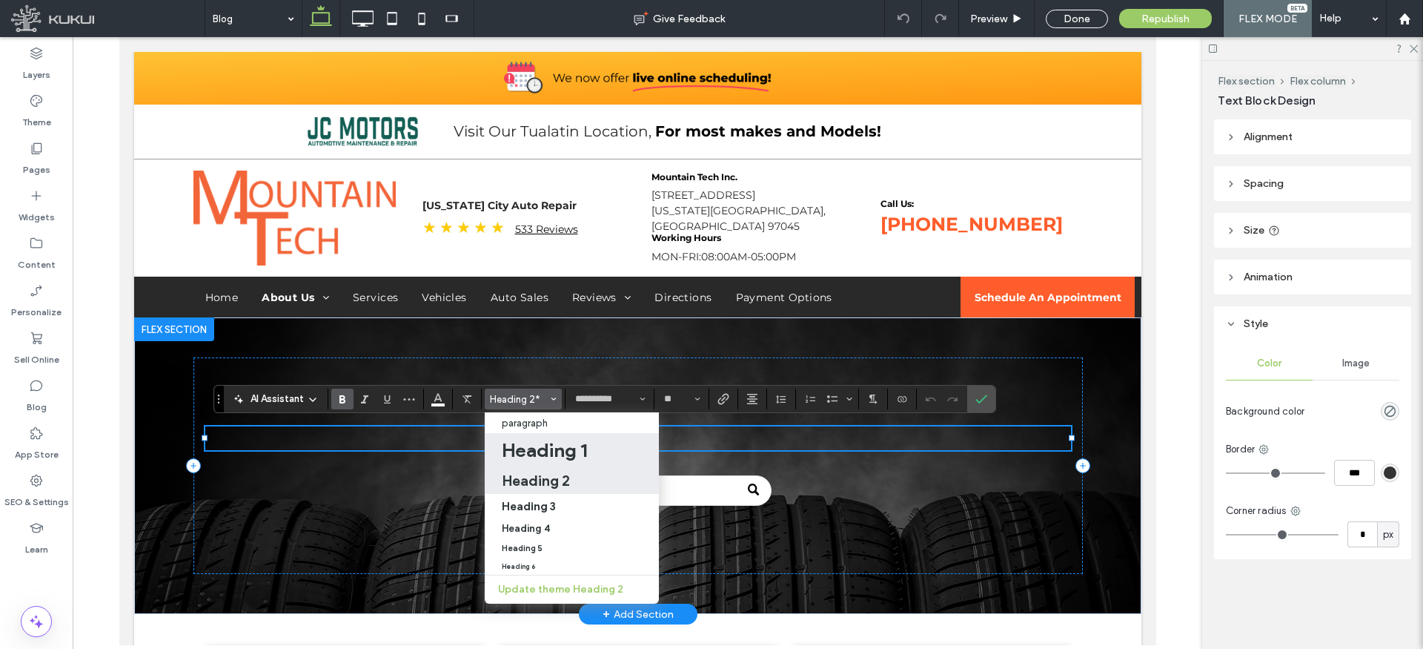
click at [552, 451] on h1 "Heading 1" at bounding box center [544, 450] width 85 height 24
type input "**"
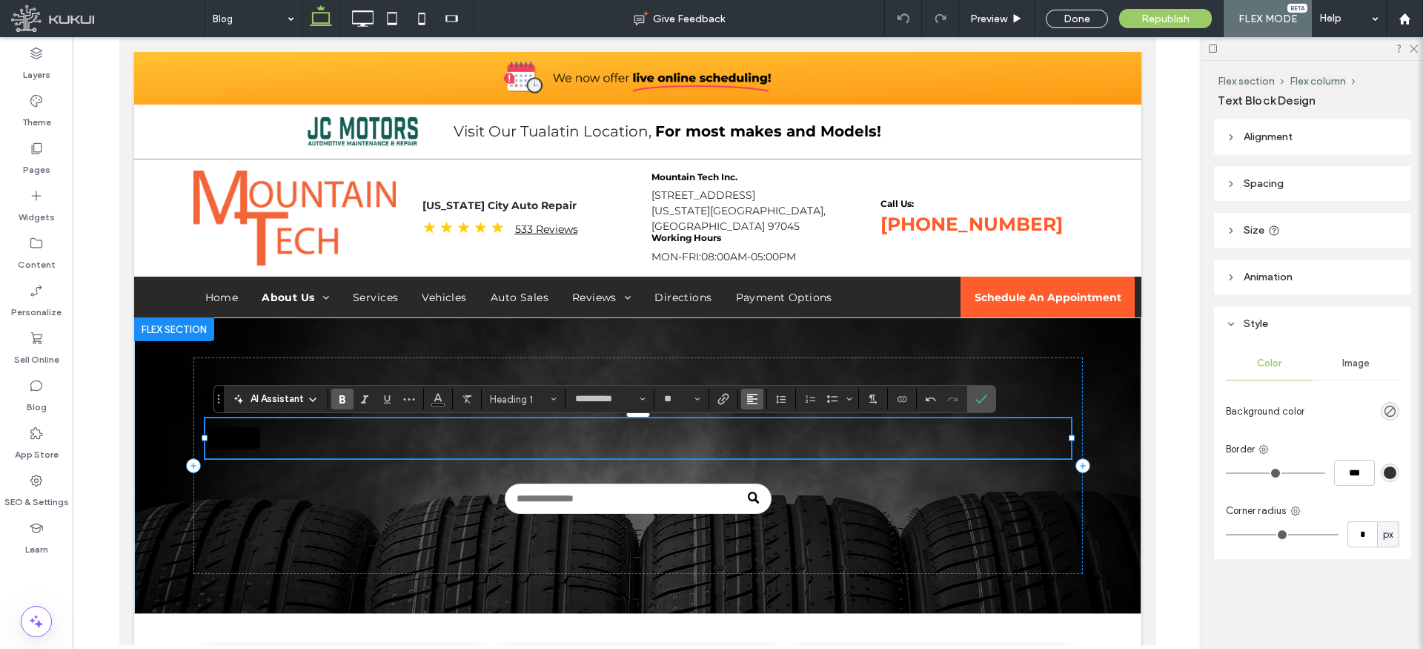
click at [754, 400] on icon "Alignment" at bounding box center [753, 399] width 12 height 12
click at [770, 447] on div "ui.textEditor.alignment.center" at bounding box center [767, 445] width 19 height 12
click at [680, 396] on input "**" at bounding box center [677, 399] width 29 height 12
type input "**"
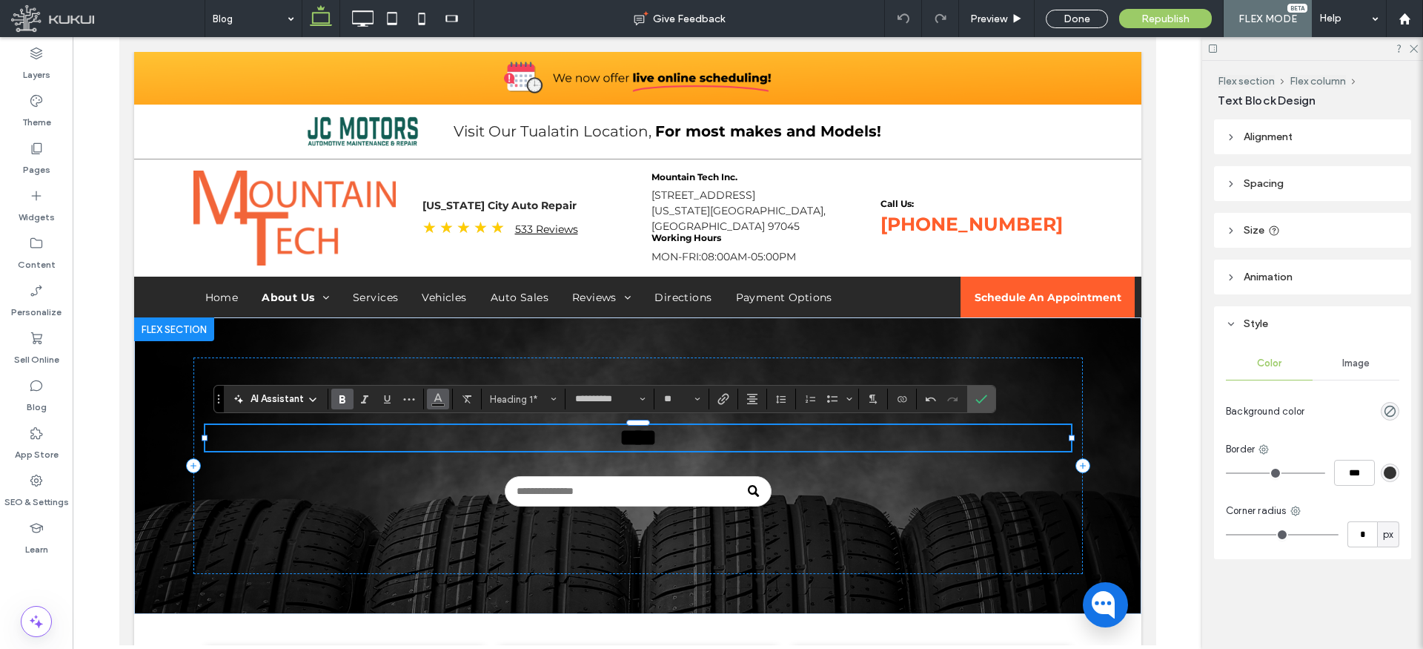
click at [437, 397] on icon "Color" at bounding box center [438, 397] width 12 height 12
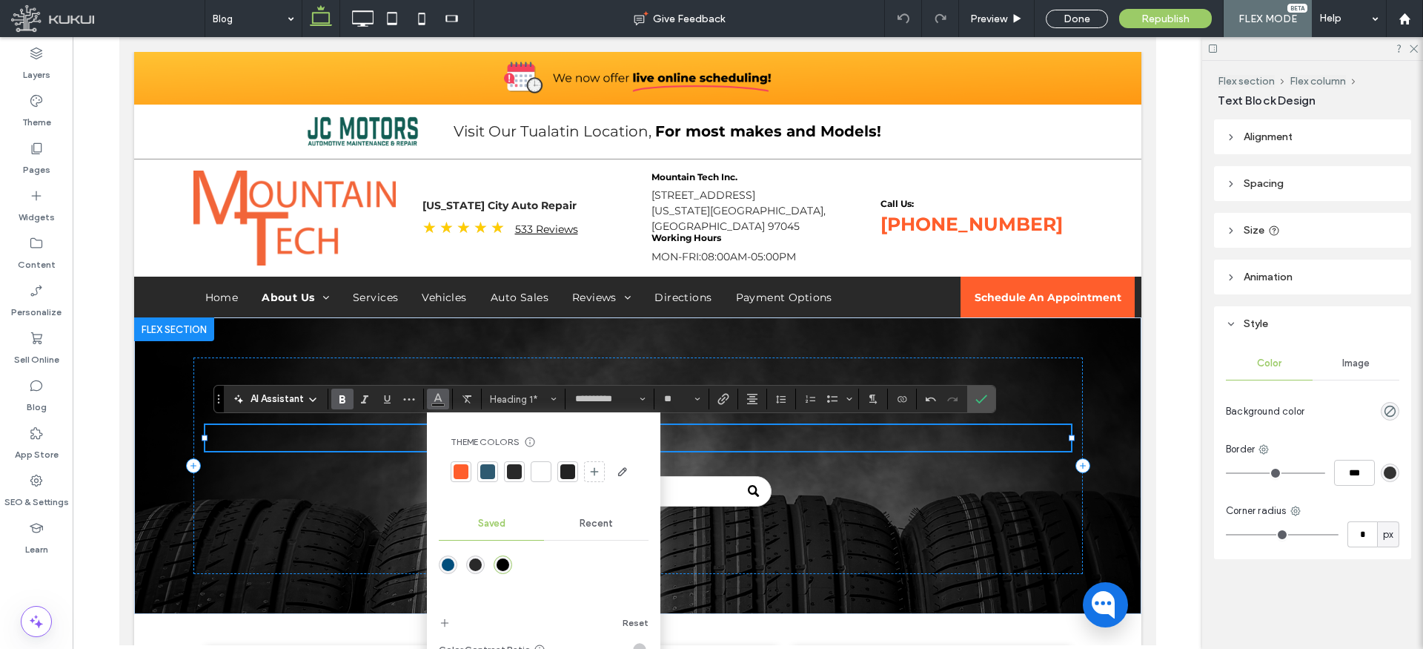
click at [537, 466] on div at bounding box center [541, 471] width 15 height 15
click at [982, 394] on icon "Confirm" at bounding box center [982, 399] width 12 height 12
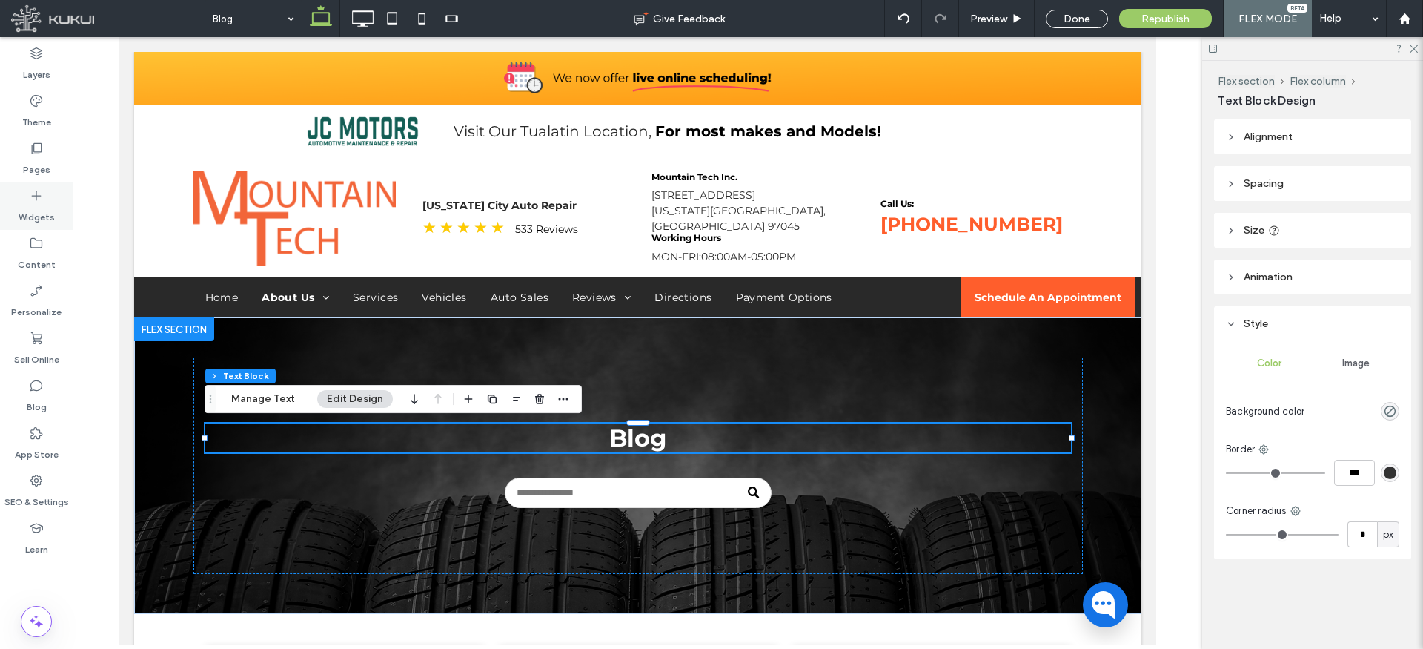
drag, startPoint x: 36, startPoint y: 147, endPoint x: 48, endPoint y: 186, distance: 41.0
click at [36, 147] on icon at bounding box center [36, 148] width 15 height 15
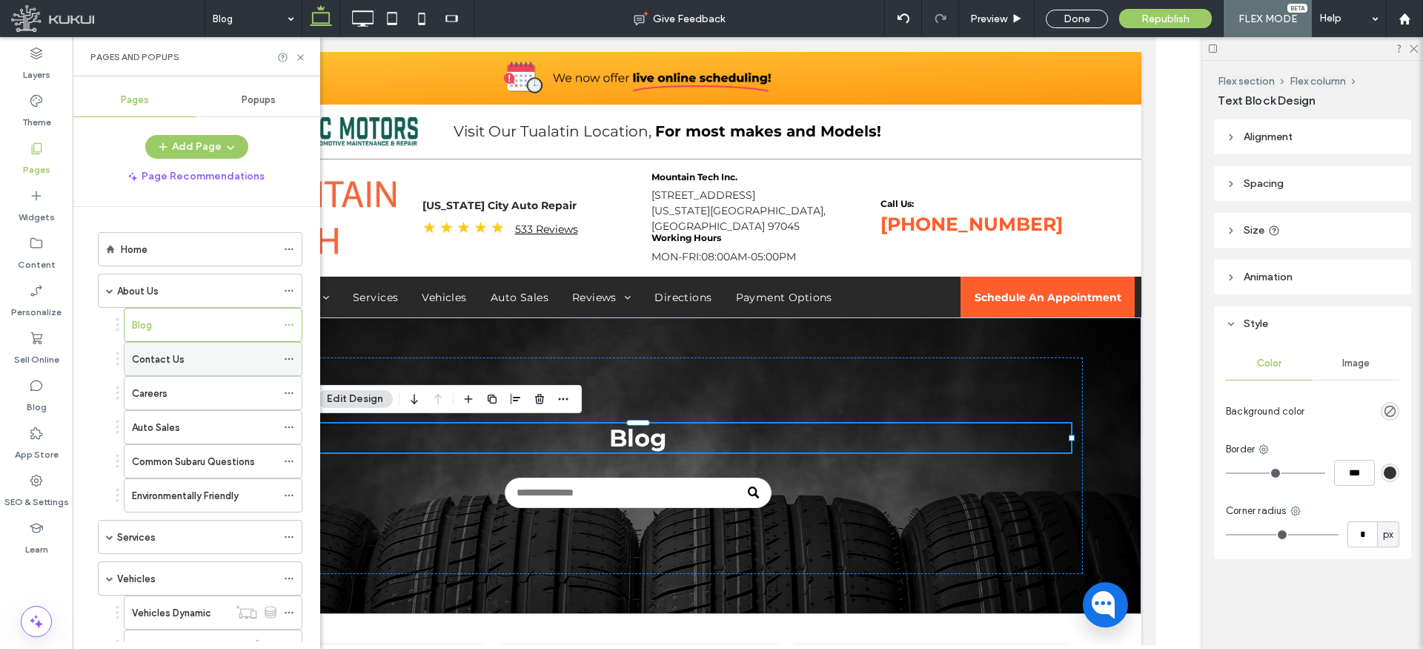
click at [185, 351] on div "Contact Us" at bounding box center [204, 359] width 145 height 16
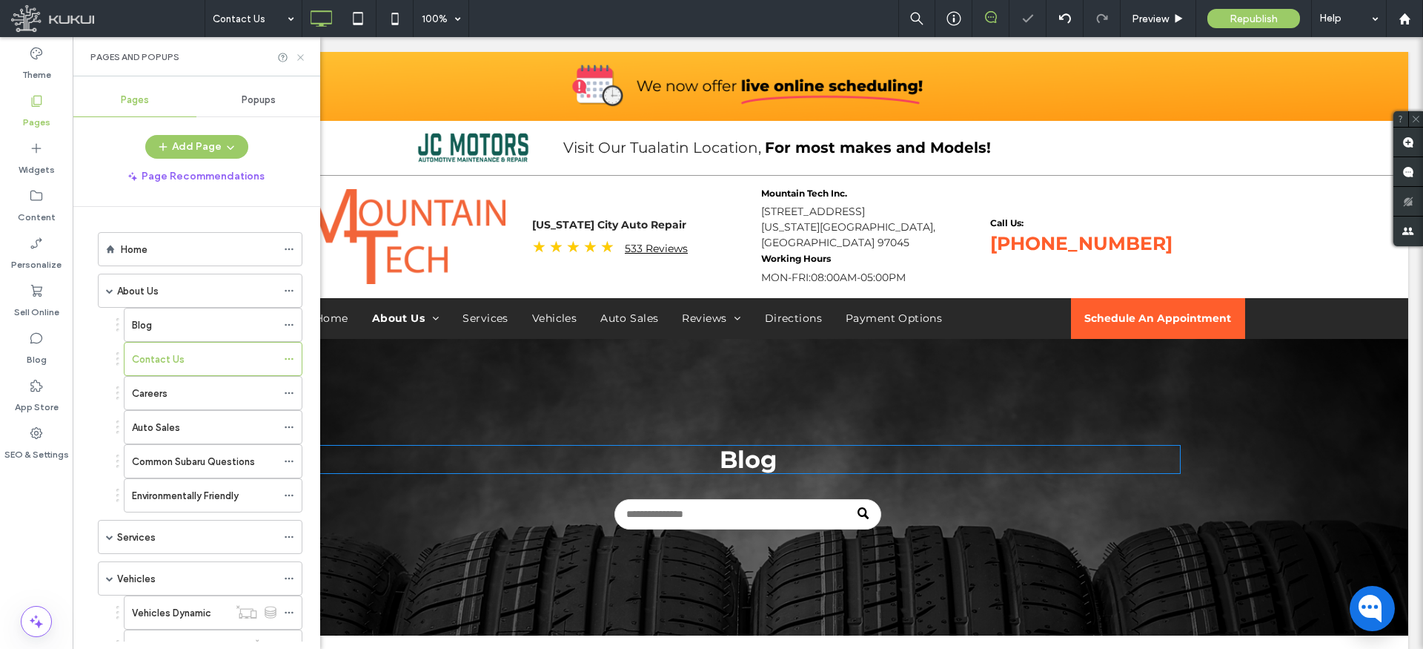
click at [303, 58] on icon at bounding box center [300, 57] width 11 height 11
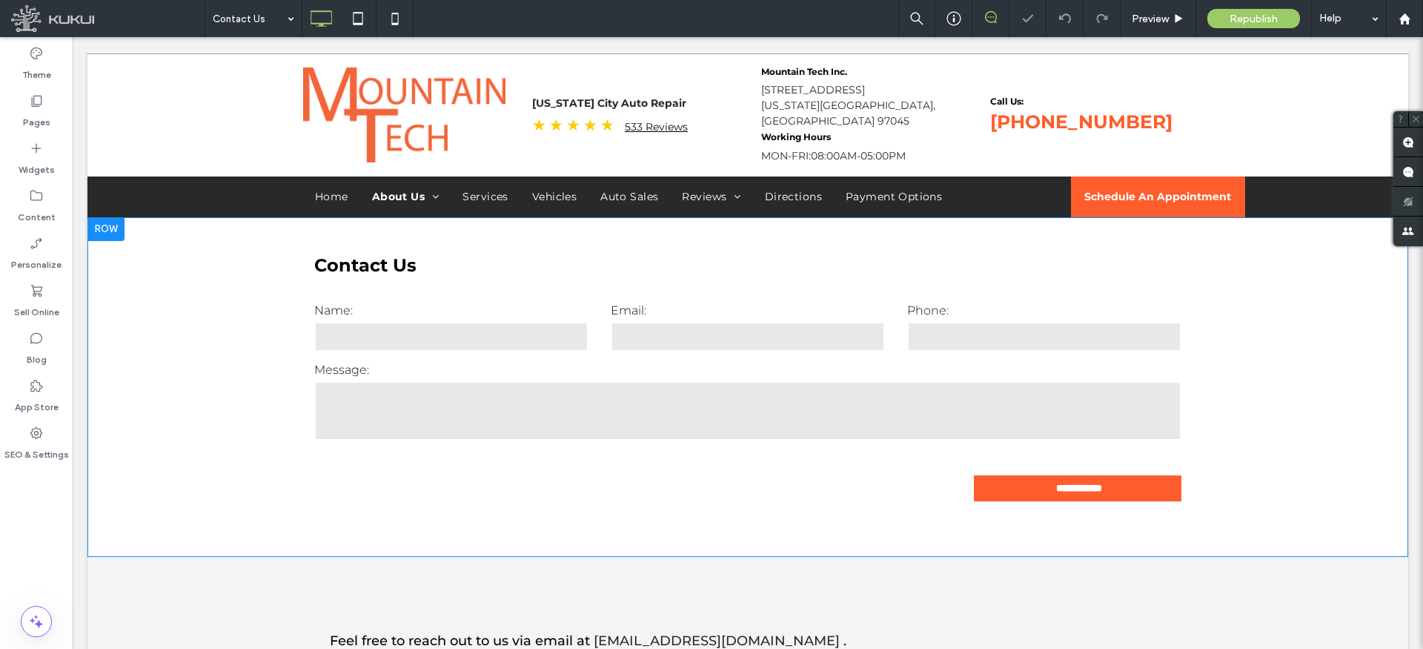
scroll to position [142, 0]
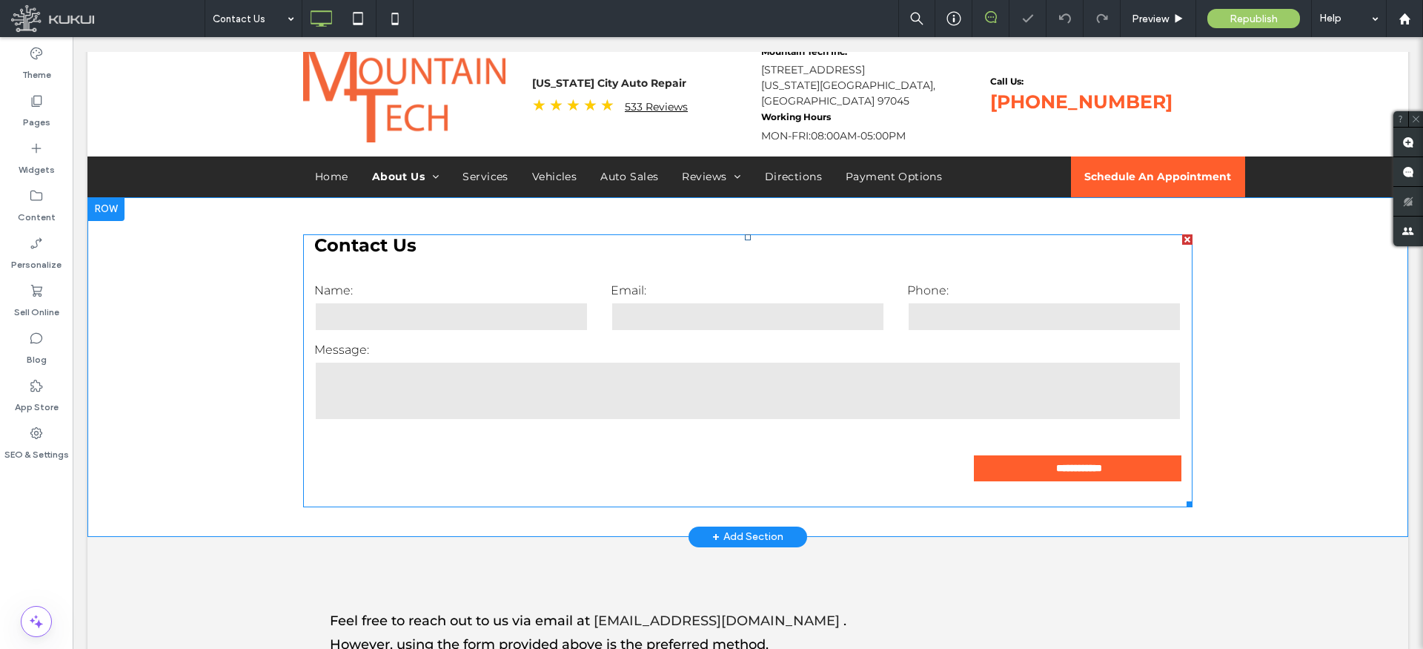
click at [414, 248] on h3 "Contact Us" at bounding box center [748, 244] width 890 height 21
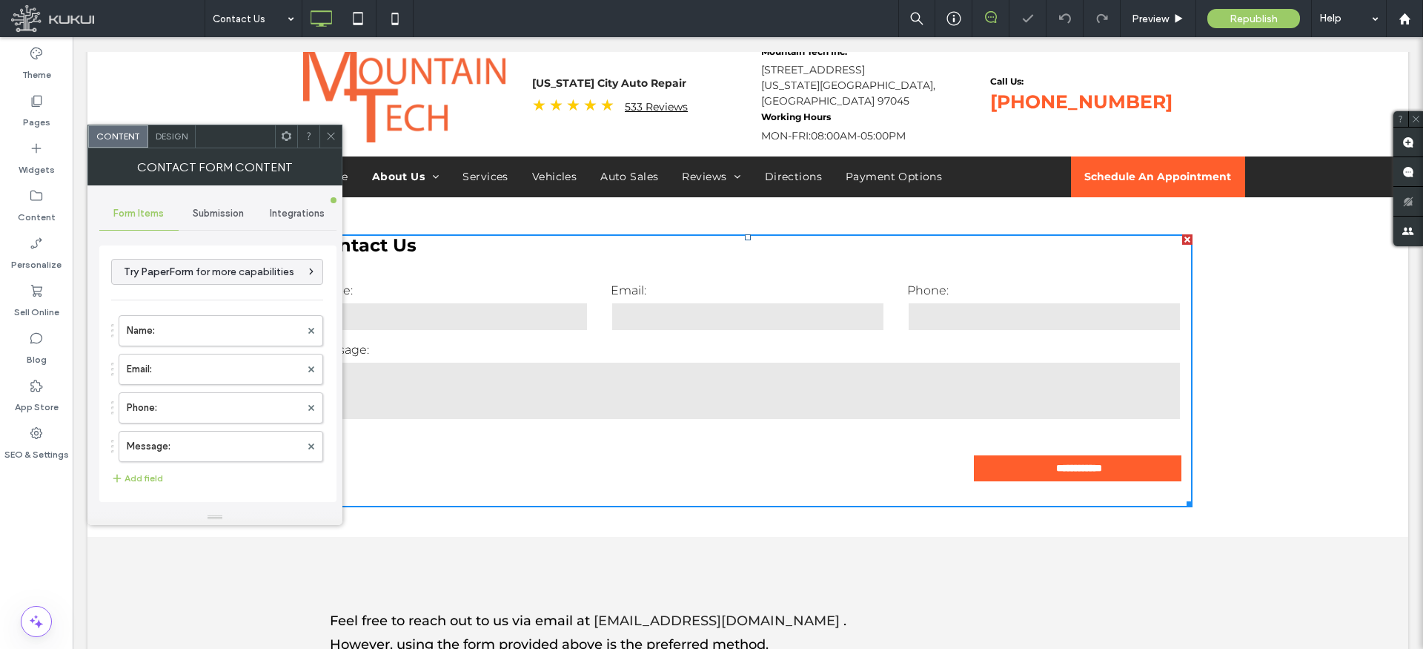
click at [394, 242] on h3 "Contact Us" at bounding box center [748, 244] width 890 height 21
click at [333, 136] on icon at bounding box center [330, 135] width 11 height 11
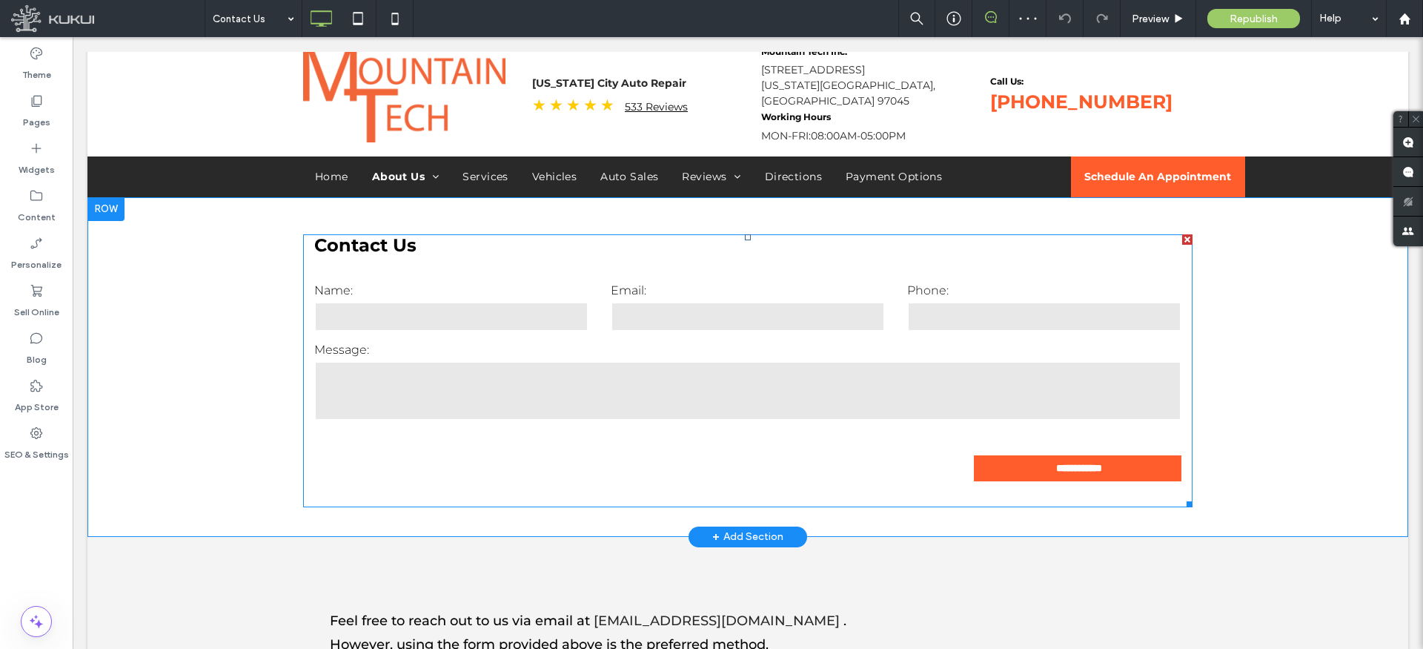
click at [397, 253] on h3 "Contact Us" at bounding box center [748, 244] width 890 height 21
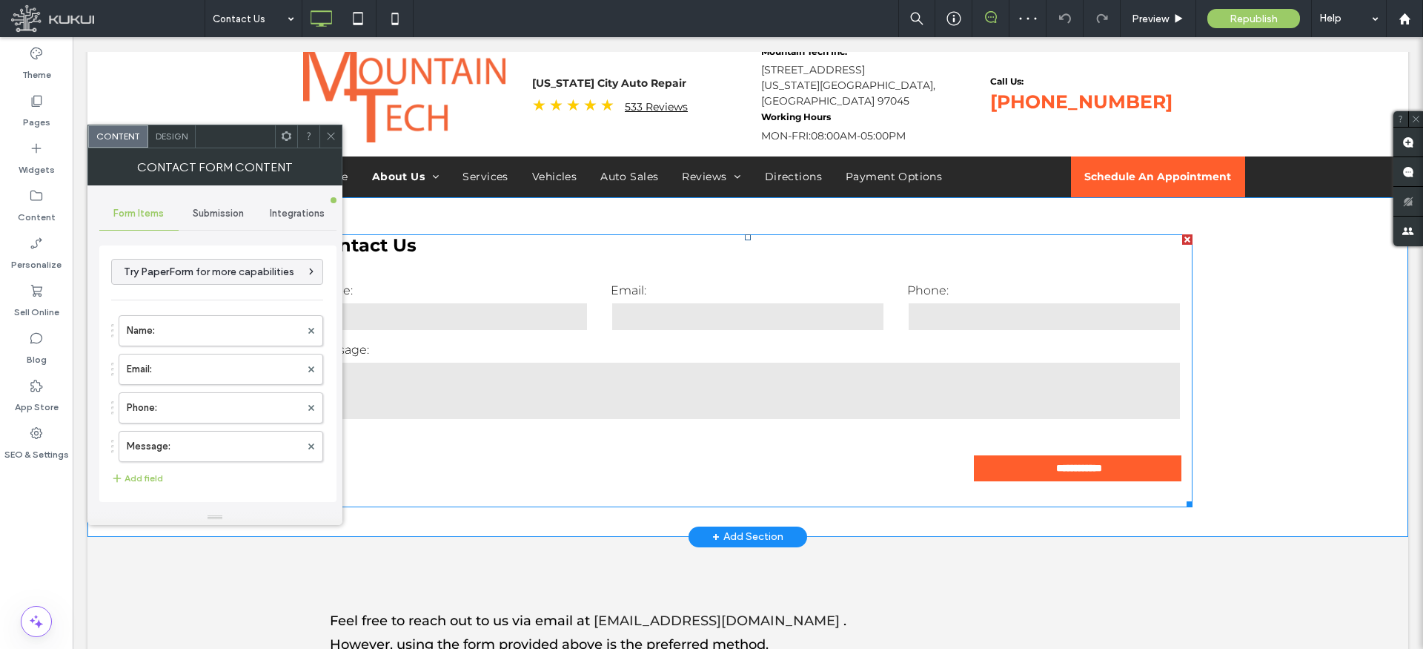
type input "**********"
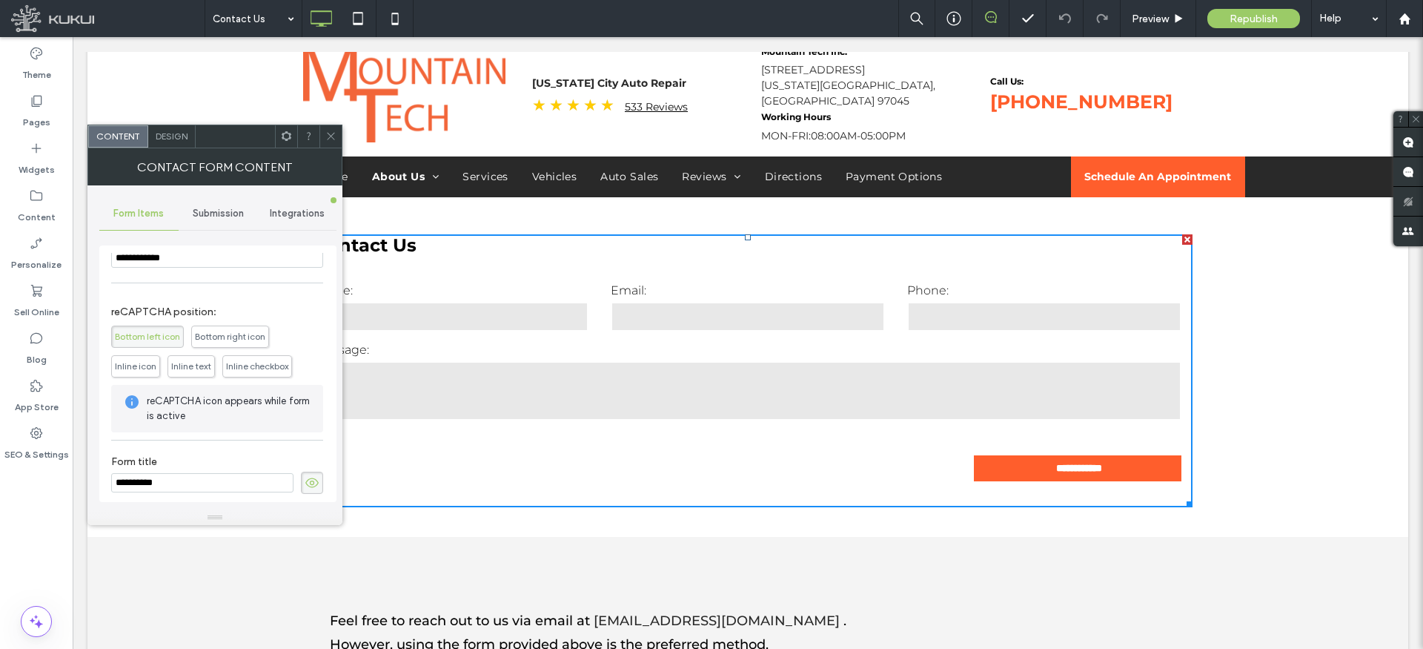
click at [173, 475] on div "**********" at bounding box center [217, 482] width 212 height 22
click at [173, 474] on div "**********" at bounding box center [217, 479] width 212 height 53
click at [173, 474] on label "Form title" at bounding box center [217, 472] width 212 height 16
click at [305, 473] on use at bounding box center [311, 474] width 13 height 10
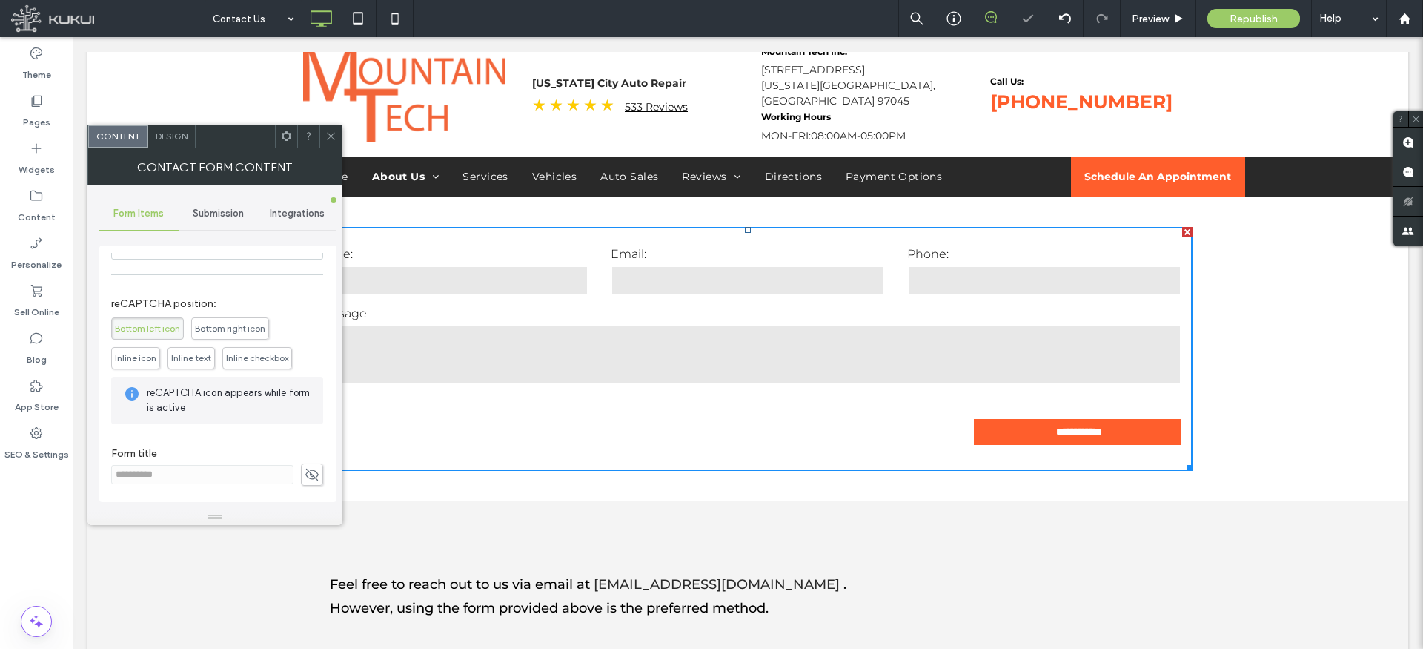
drag, startPoint x: 331, startPoint y: 133, endPoint x: 300, endPoint y: 139, distance: 31.7
click at [330, 133] on icon at bounding box center [330, 135] width 11 height 11
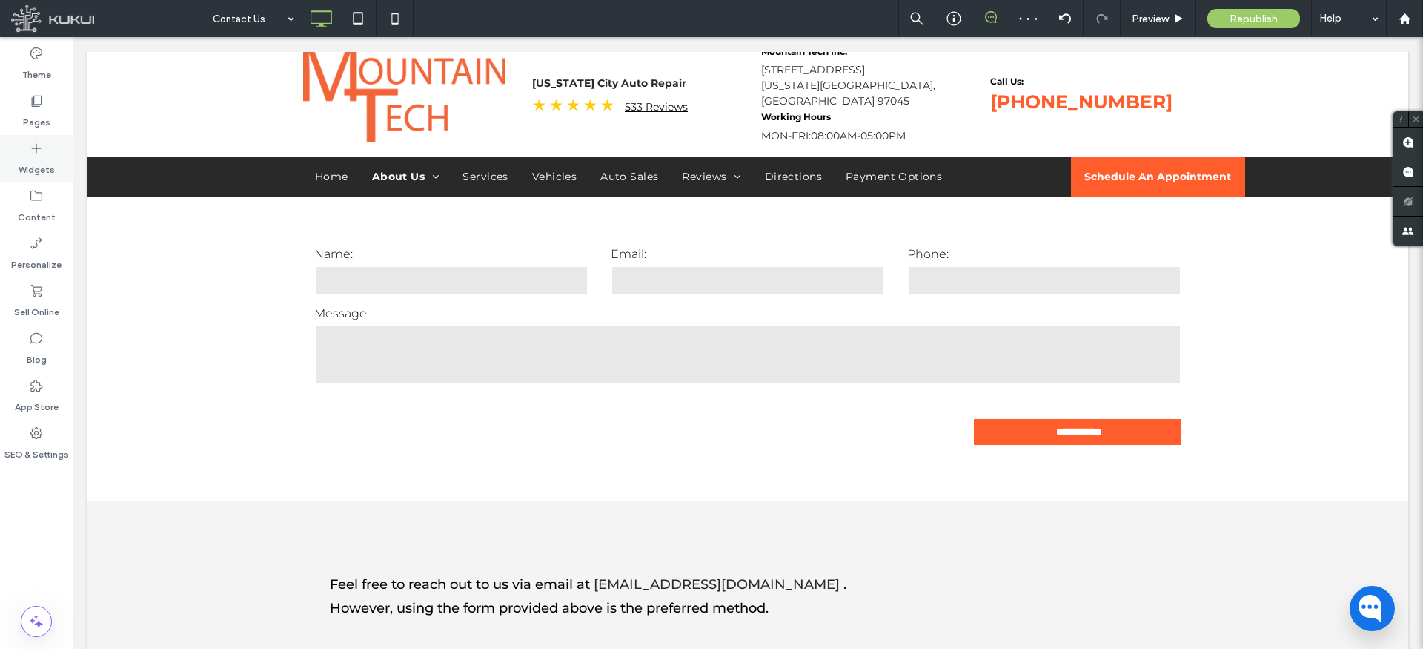
click at [36, 141] on icon at bounding box center [36, 148] width 15 height 15
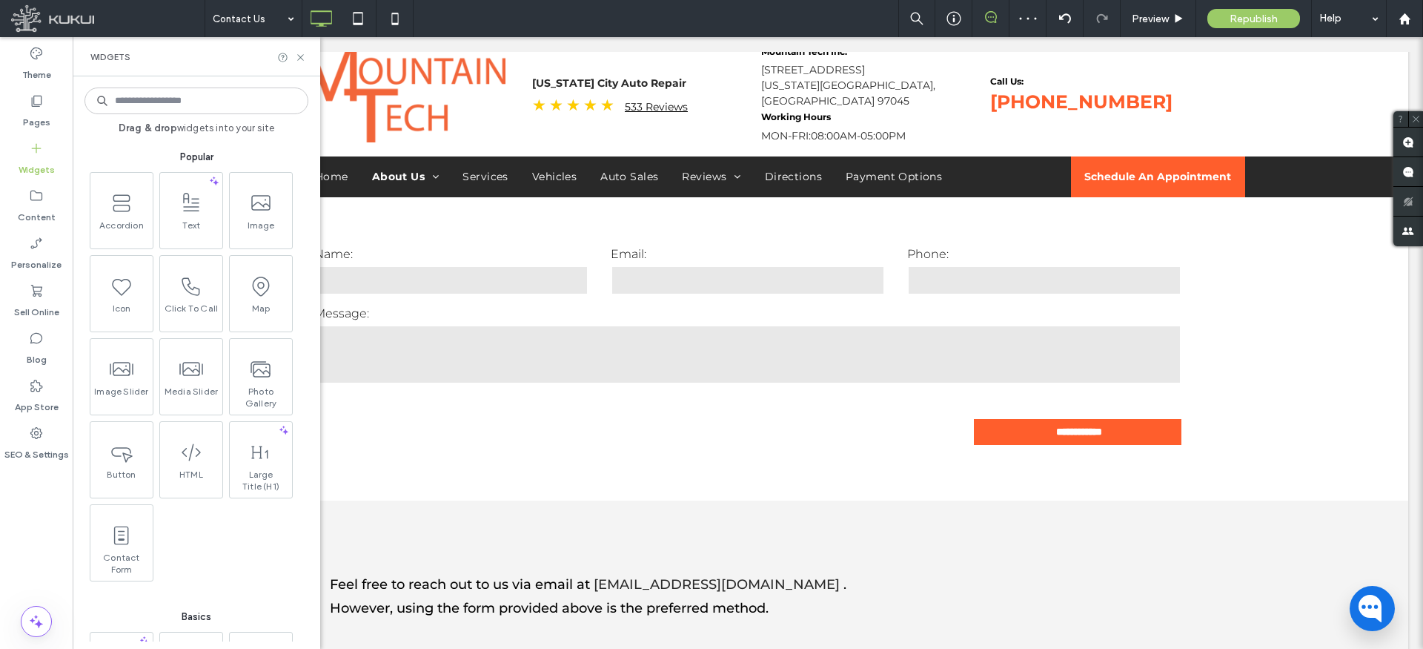
click at [199, 201] on icon at bounding box center [191, 203] width 24 height 24
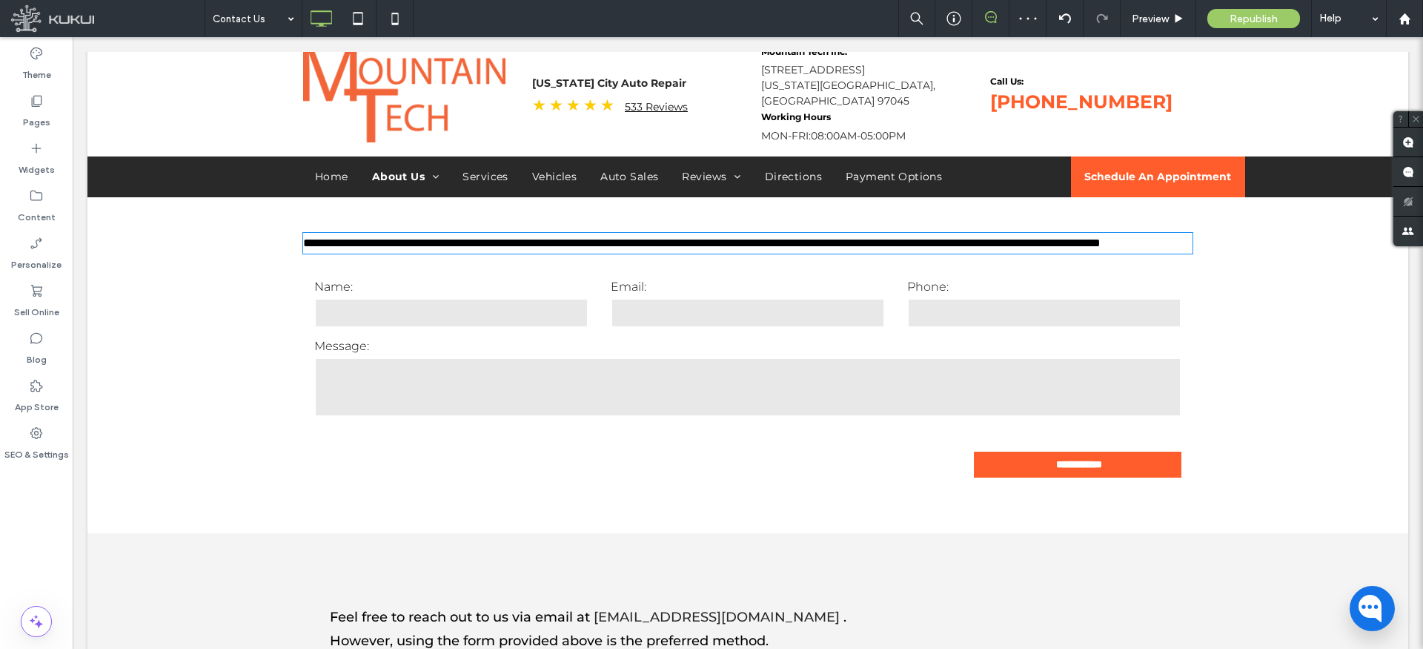
type input "**********"
type input "**"
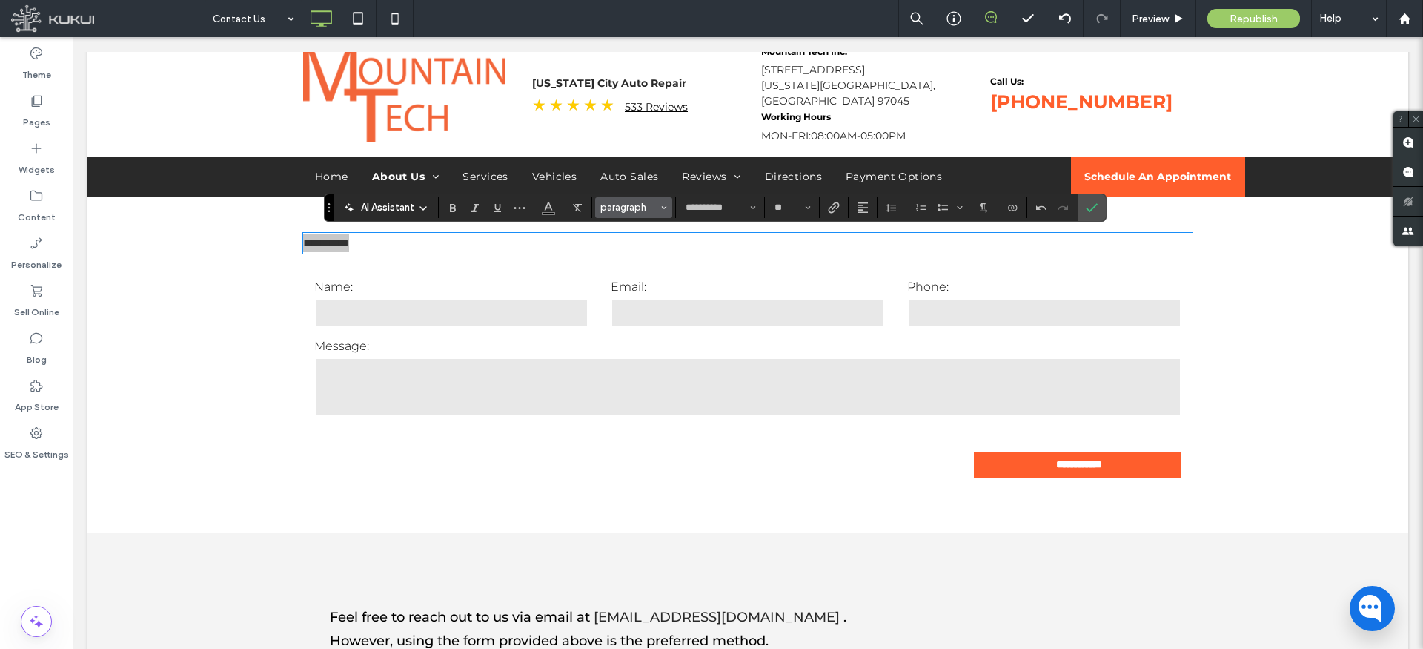
click at [652, 205] on span "paragraph" at bounding box center [629, 207] width 58 height 11
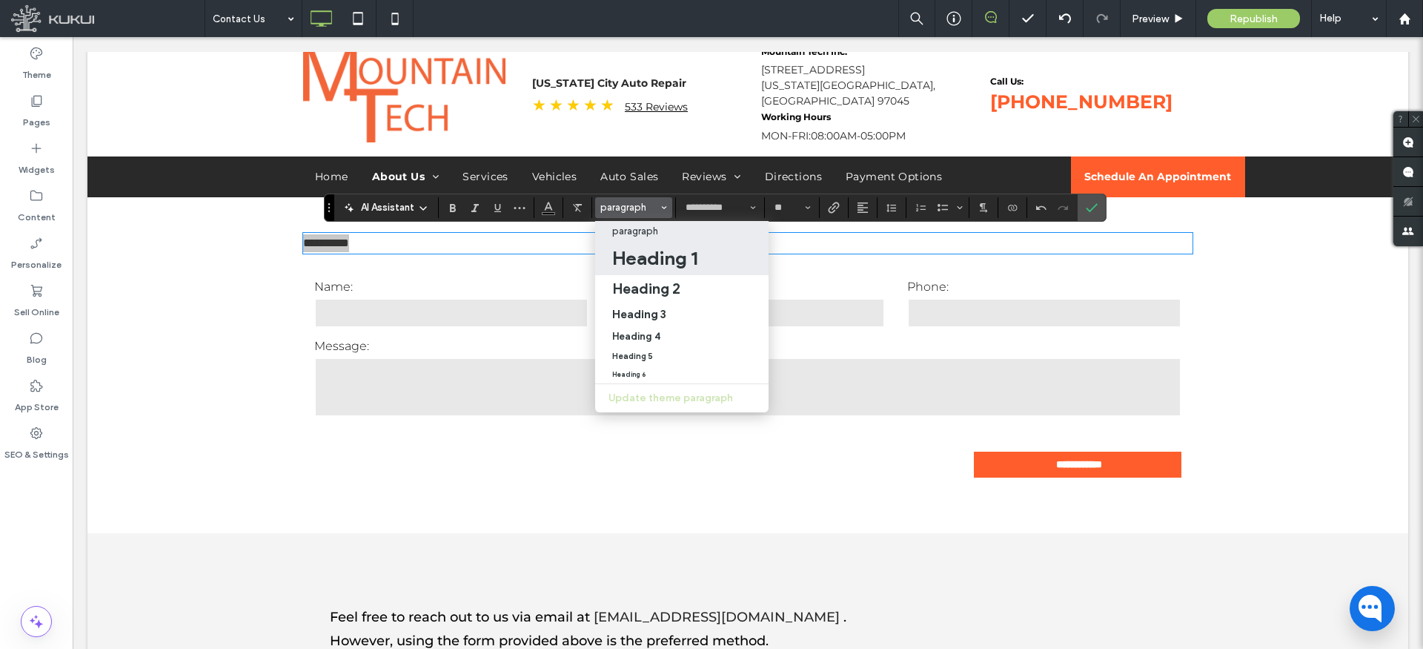
click at [681, 260] on h1 "Heading 1" at bounding box center [654, 258] width 85 height 24
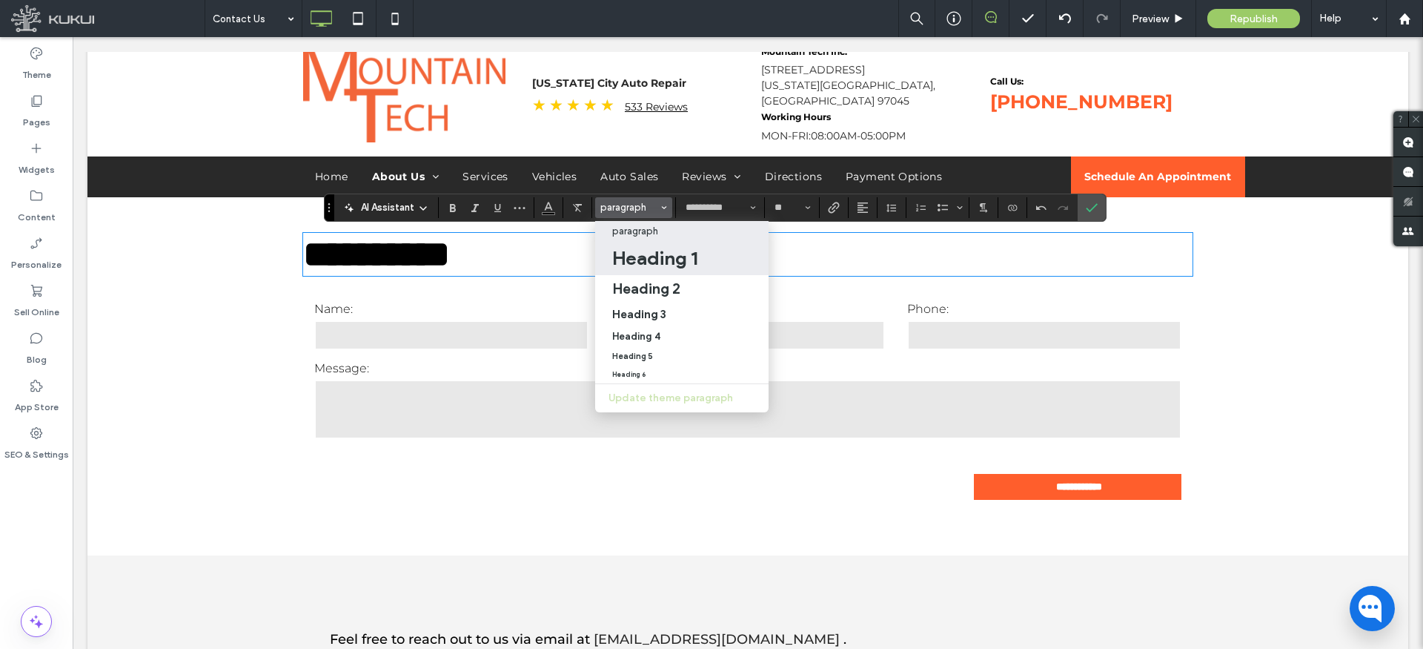
type input "**"
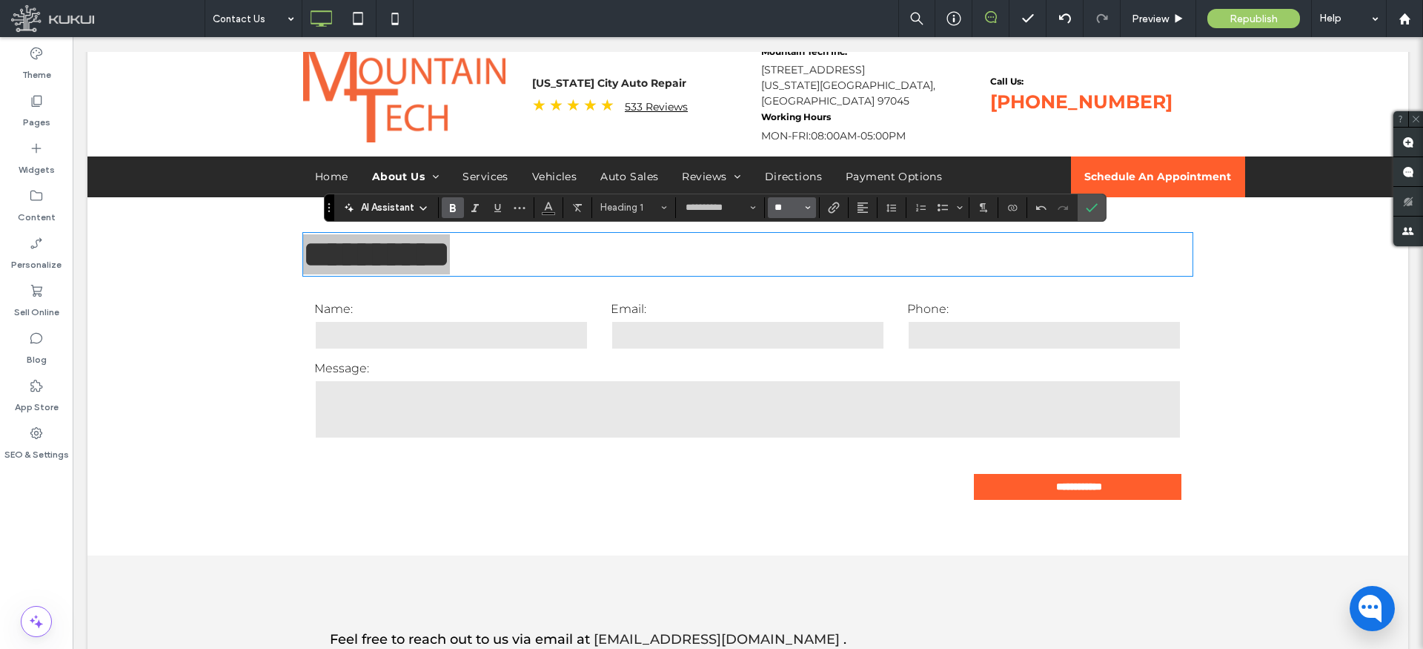
click at [794, 209] on input "**" at bounding box center [787, 208] width 29 height 12
type input "**"
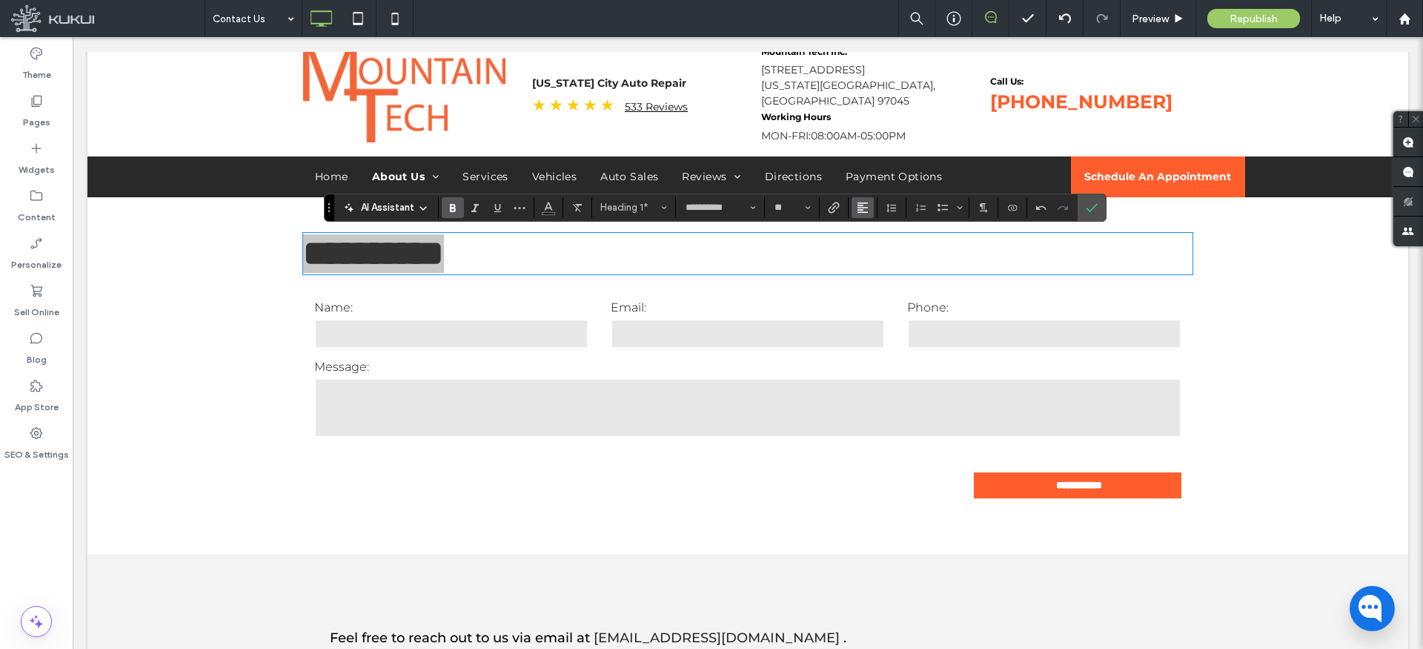
click at [862, 205] on use "Alignment" at bounding box center [863, 207] width 10 height 10
click at [881, 251] on div "ui.textEditor.alignment.center" at bounding box center [877, 253] width 19 height 12
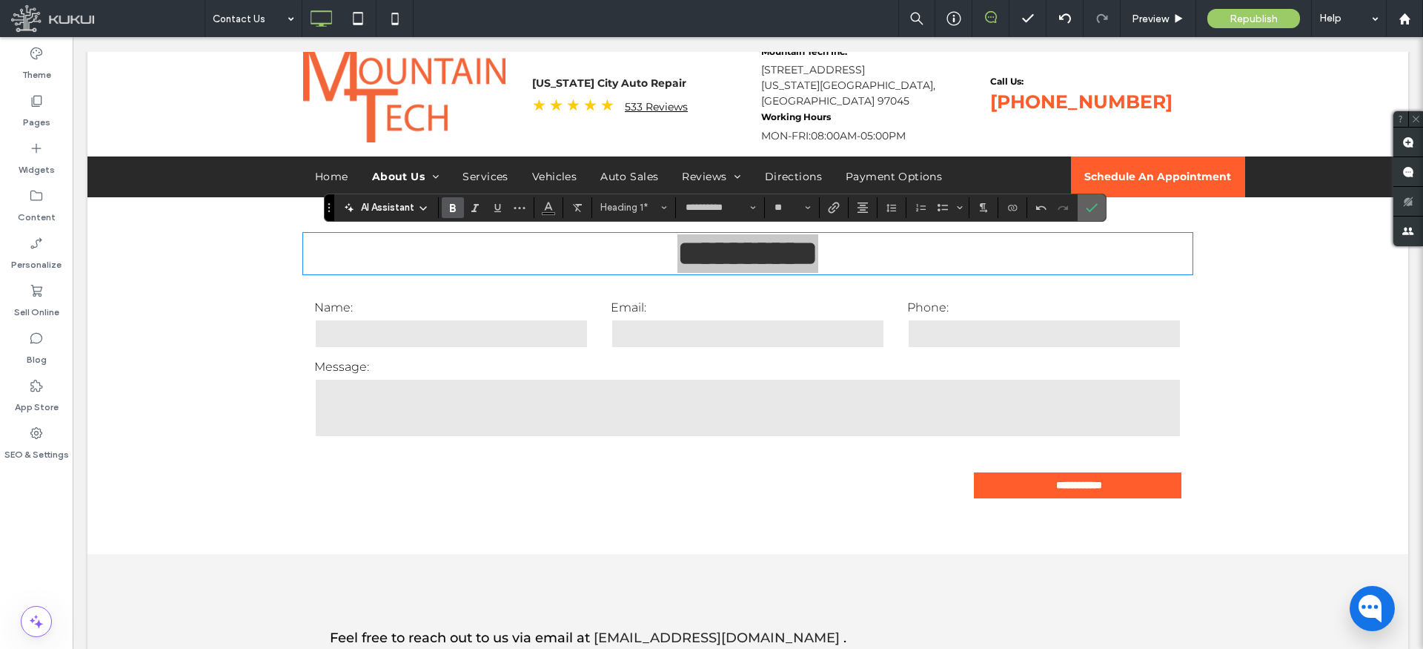
click at [1094, 205] on use "Confirm" at bounding box center [1092, 207] width 12 height 9
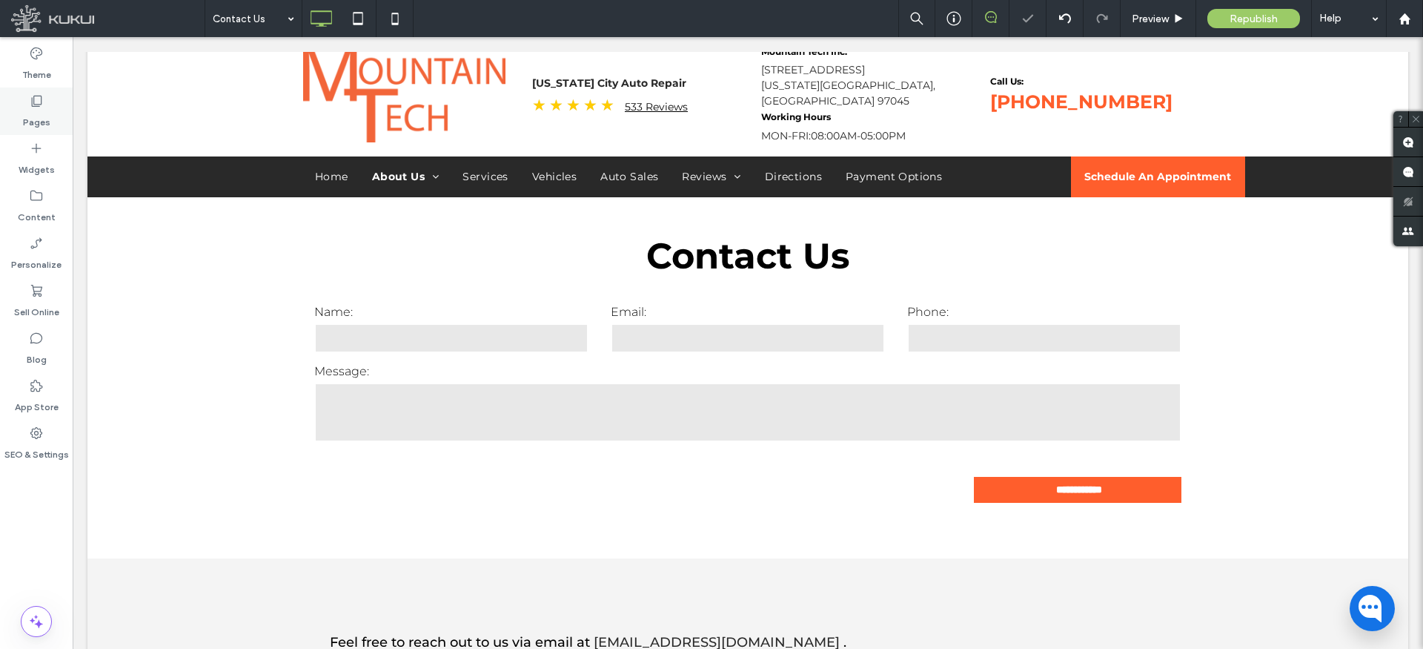
click at [30, 113] on label "Pages" at bounding box center [36, 118] width 27 height 21
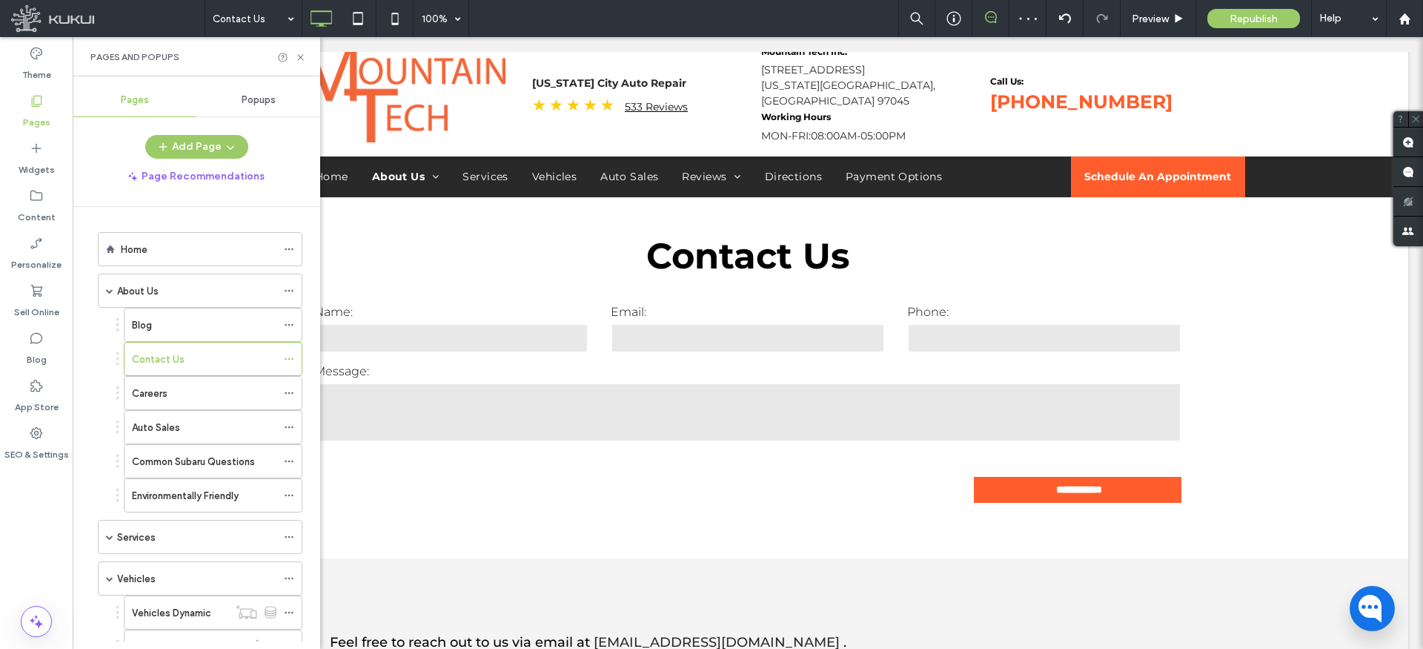
click at [159, 399] on label "Careers" at bounding box center [150, 393] width 36 height 26
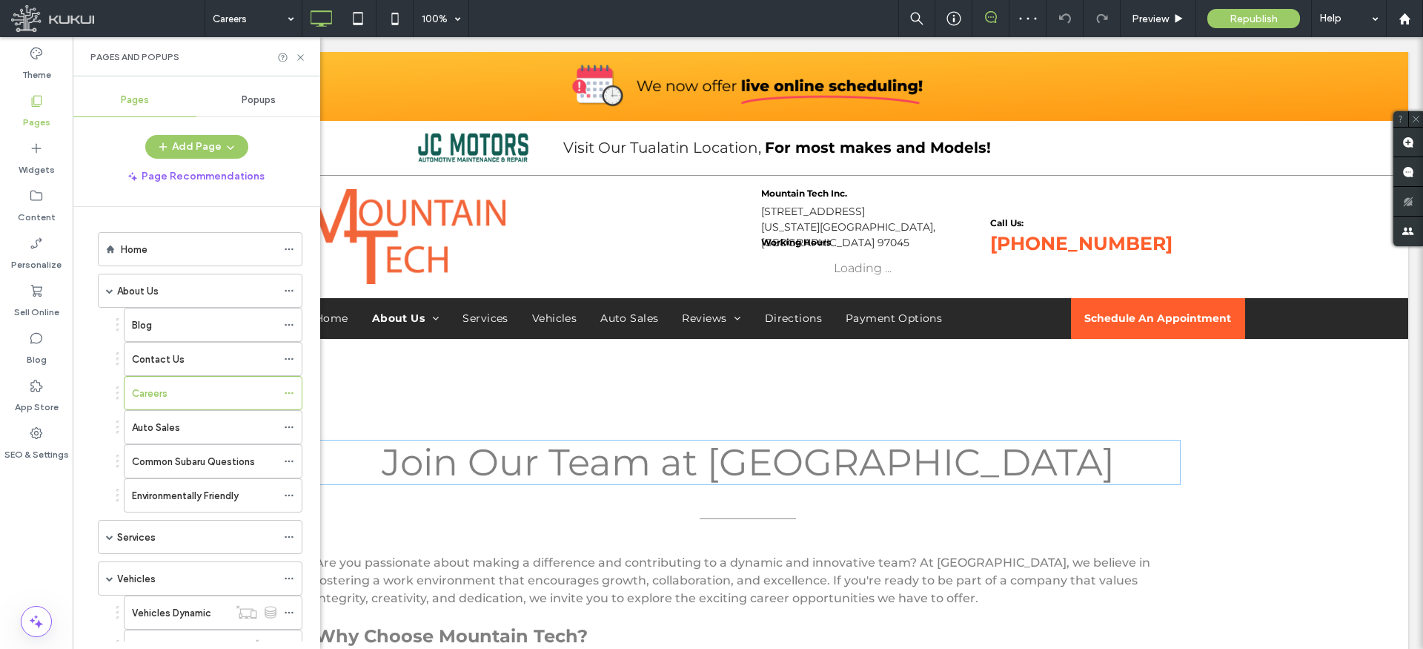
drag, startPoint x: 619, startPoint y: 443, endPoint x: 696, endPoint y: 457, distance: 78.5
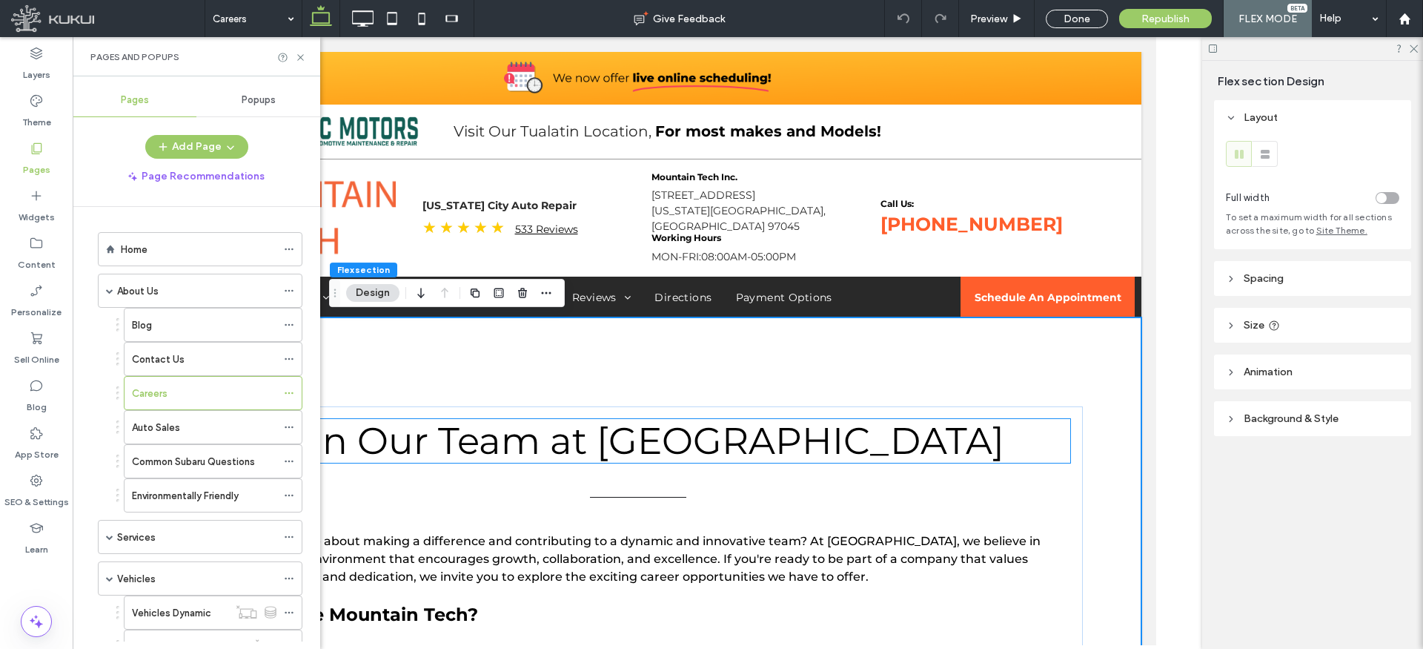
click at [690, 456] on span "Join Our Team at Mountain Tech" at bounding box center [637, 440] width 733 height 45
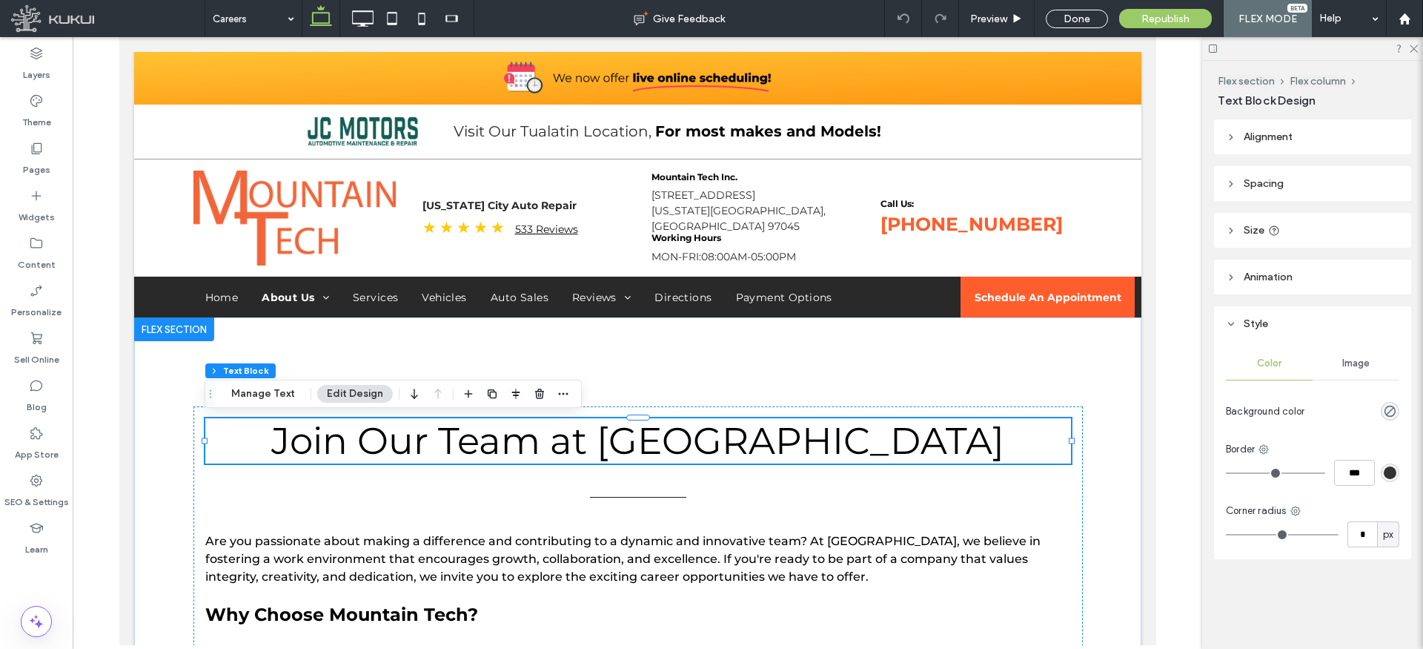
click at [676, 454] on span "Join Our Team at Mountain Tech" at bounding box center [637, 440] width 733 height 45
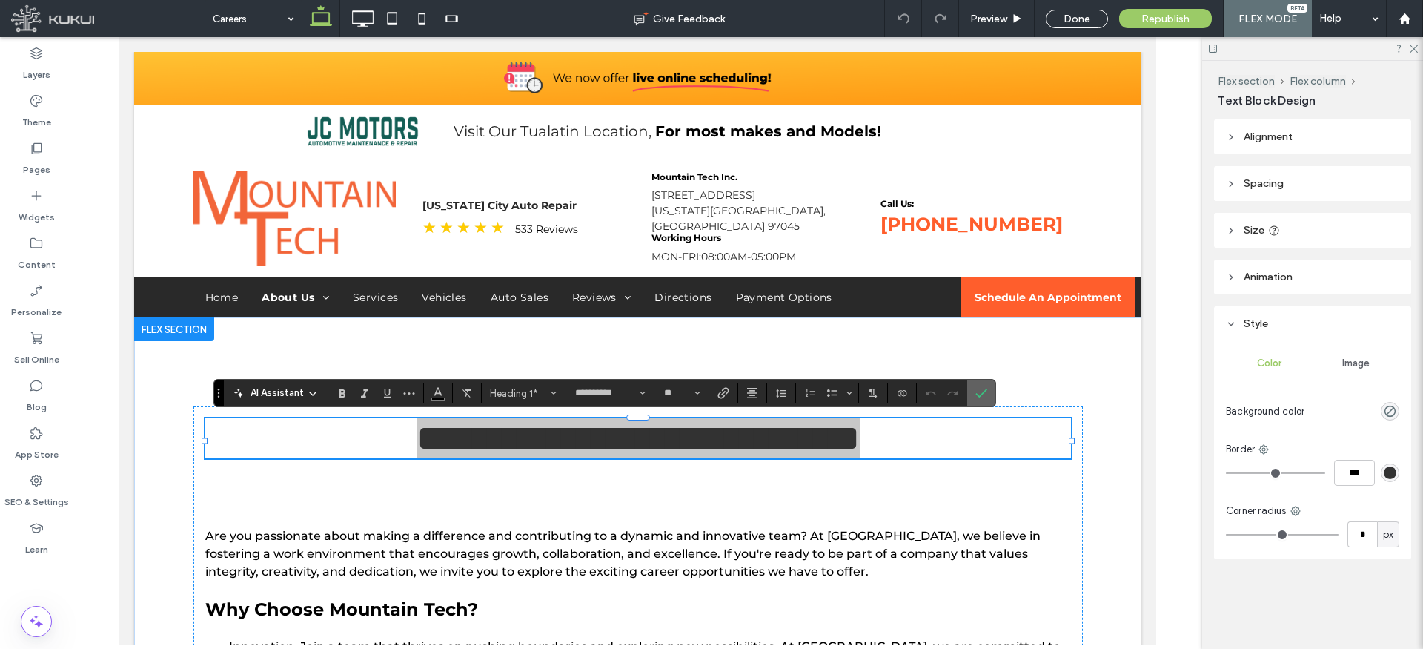
drag, startPoint x: 986, startPoint y: 388, endPoint x: 289, endPoint y: 123, distance: 745.7
click at [986, 388] on icon "Confirm" at bounding box center [982, 393] width 12 height 12
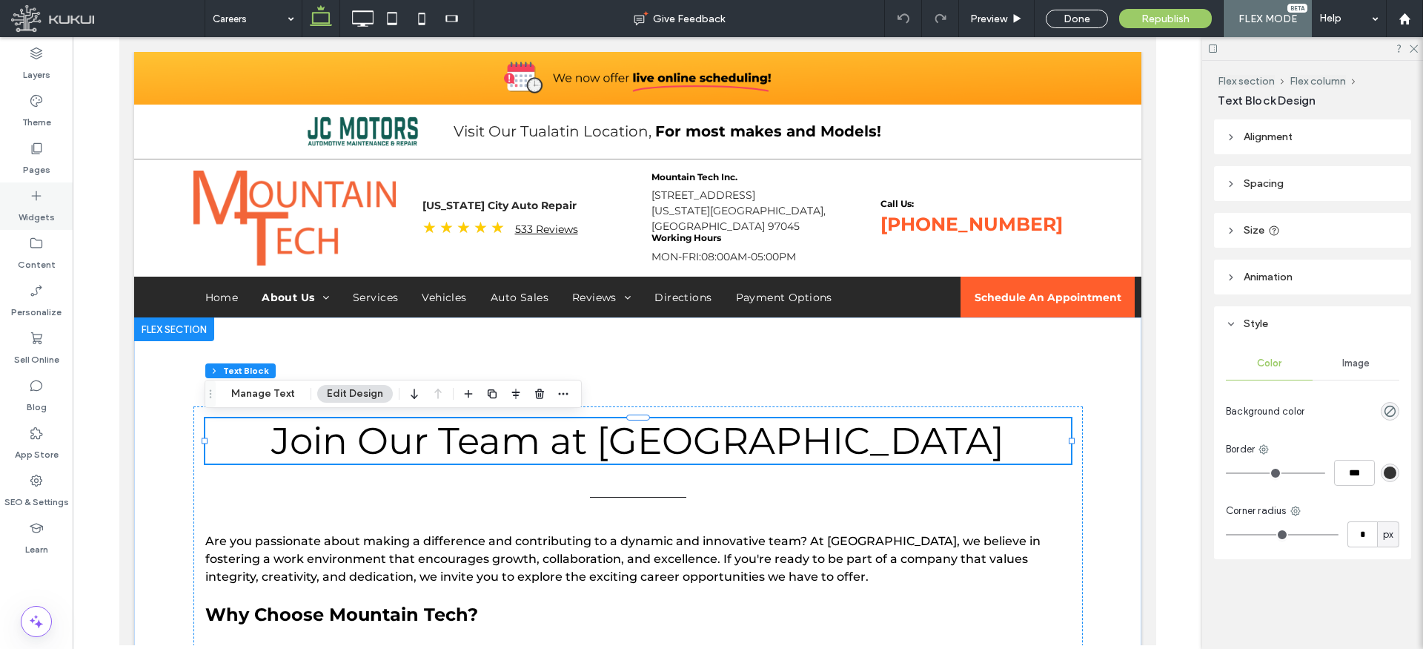
click at [43, 148] on icon at bounding box center [36, 148] width 15 height 15
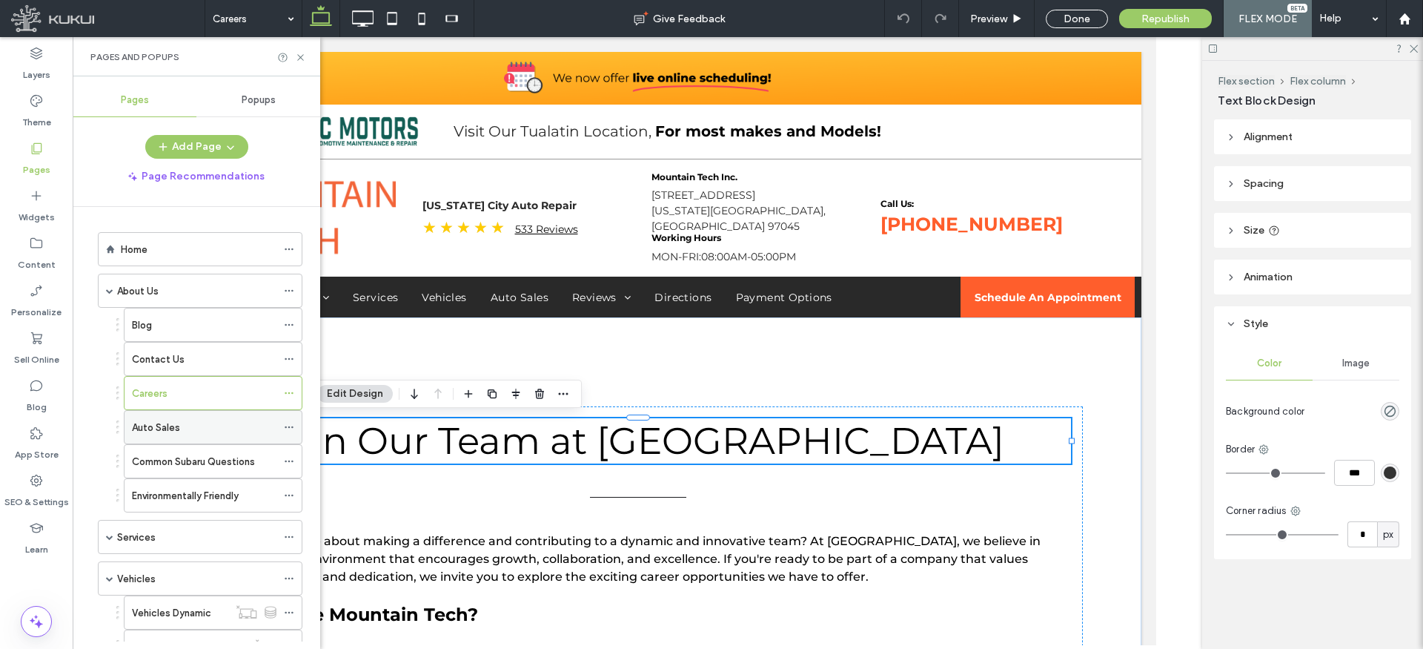
click at [160, 423] on label "Auto Sales" at bounding box center [156, 427] width 48 height 26
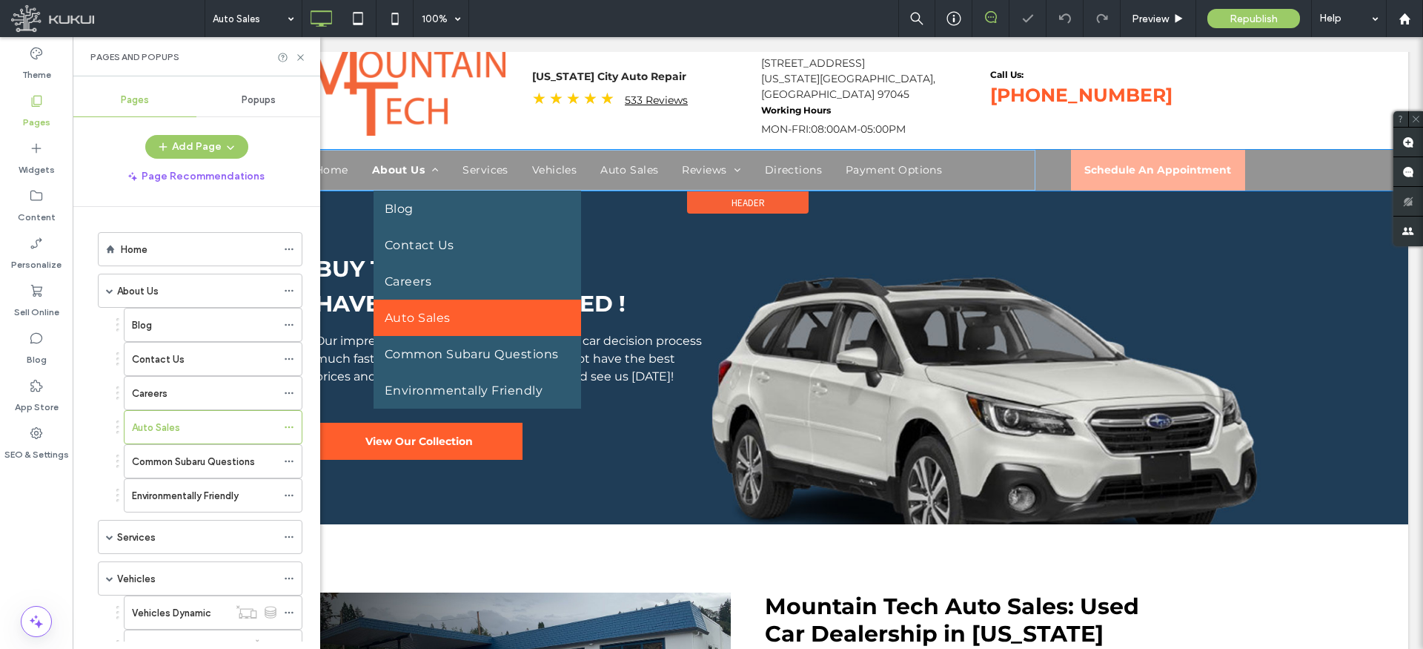
scroll to position [149, 0]
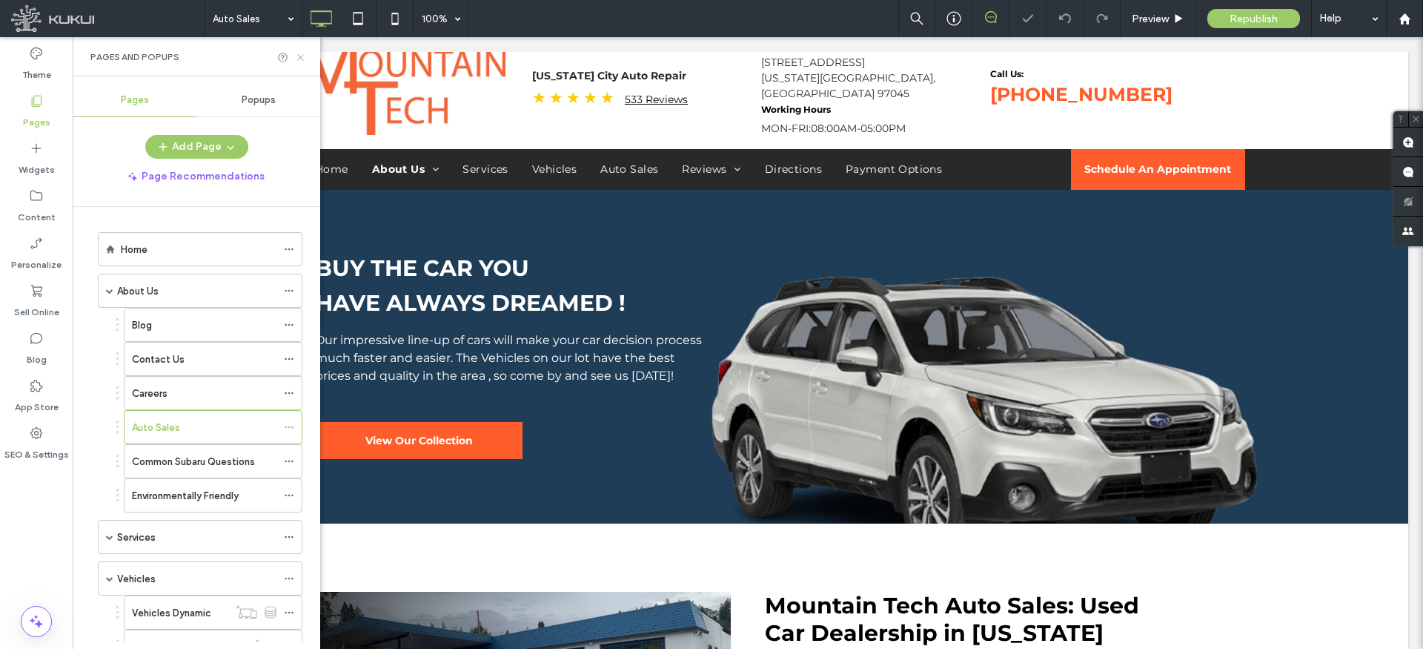
click at [302, 56] on use at bounding box center [300, 57] width 6 height 6
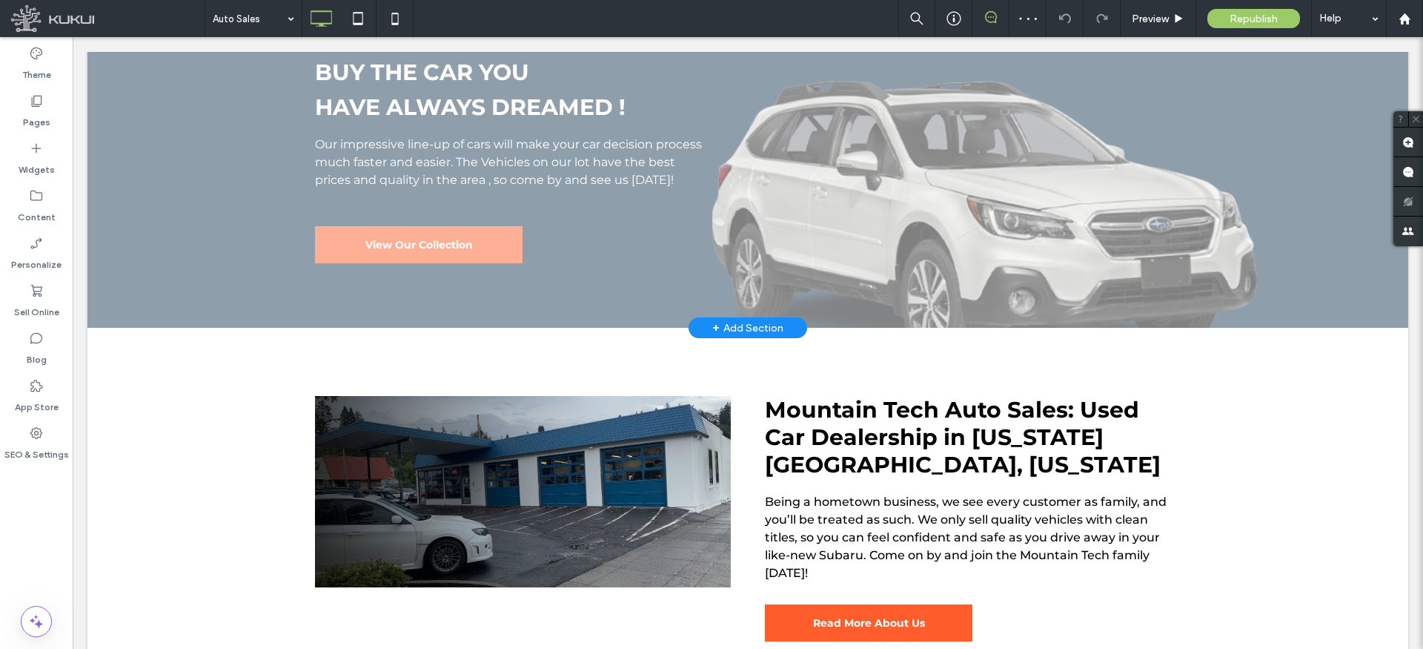
scroll to position [289, 0]
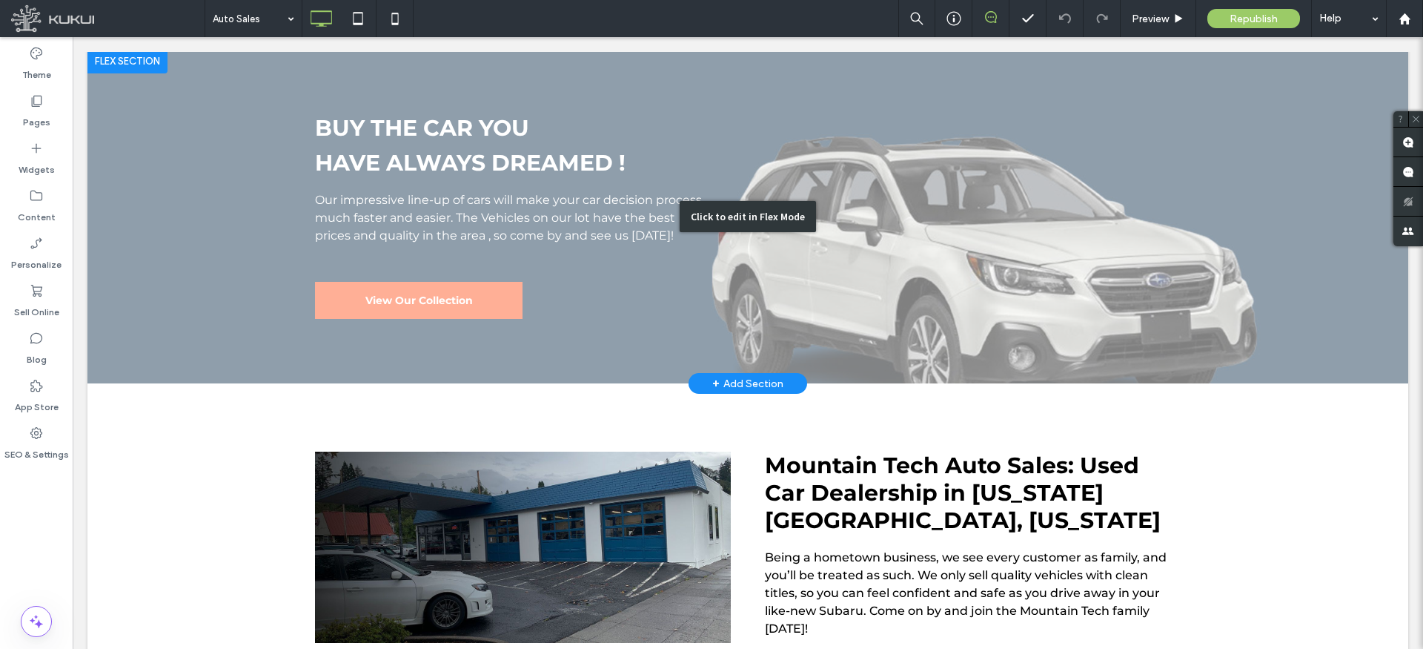
click at [419, 148] on div "Click to edit in Flex Mode" at bounding box center [747, 217] width 1321 height 334
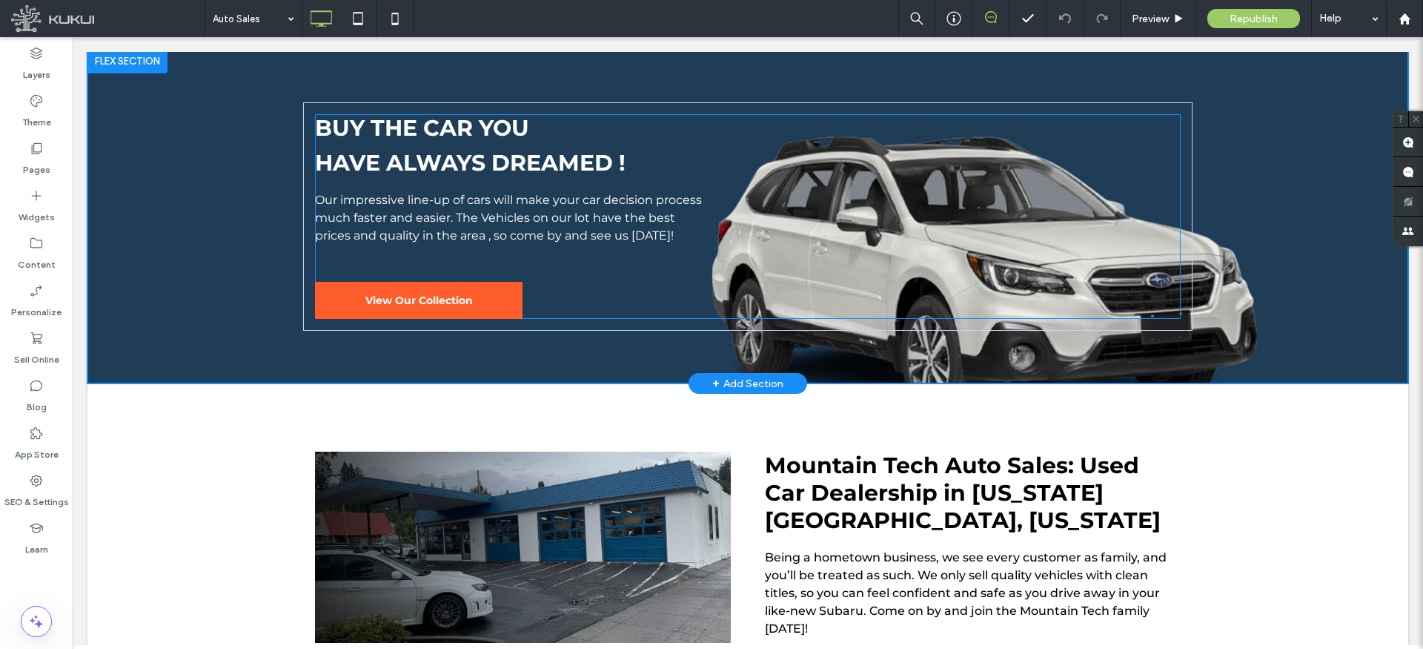
scroll to position [268, 0]
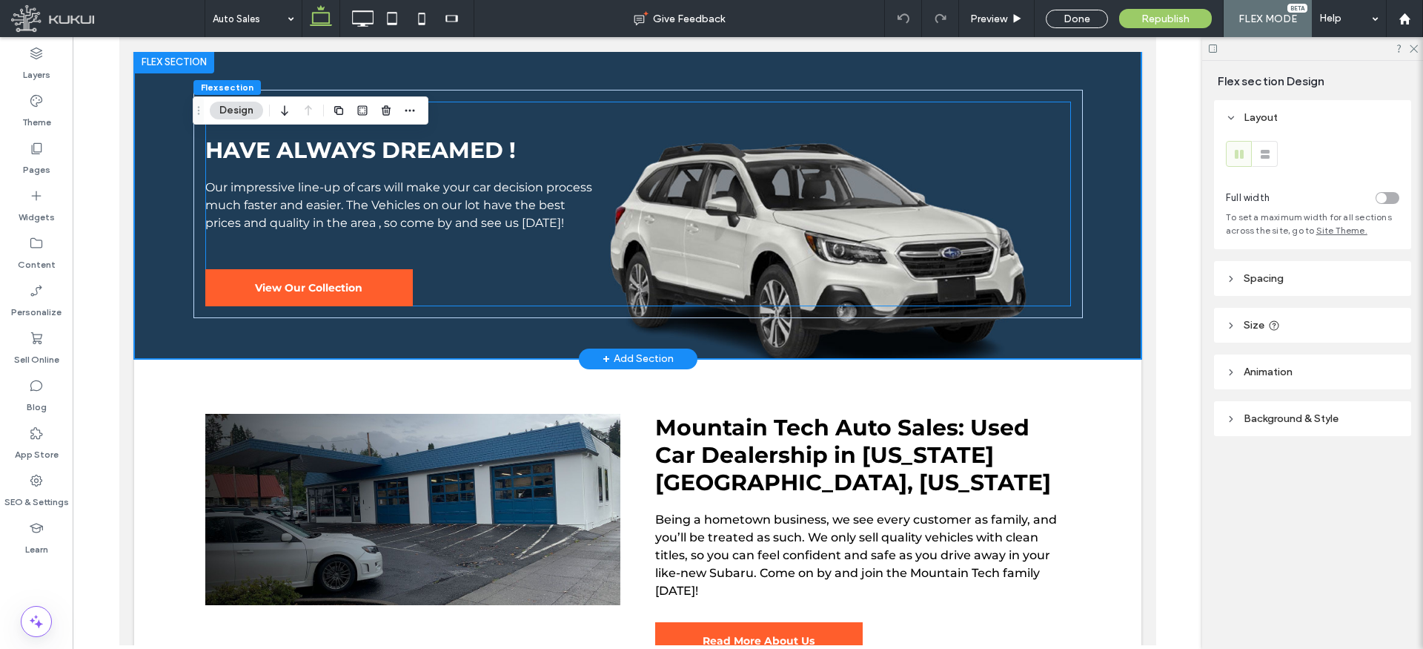
click at [408, 159] on span "HAVE ALWAYS DREAMED !" at bounding box center [360, 149] width 311 height 27
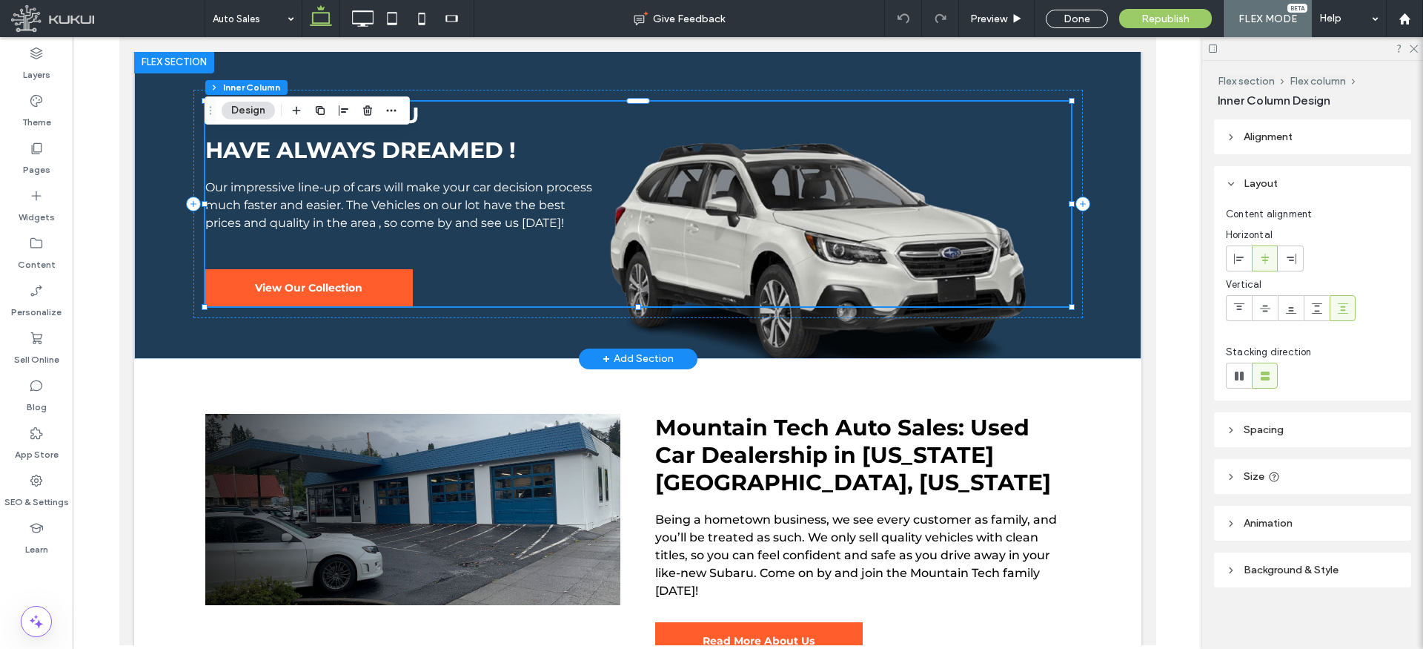
click at [406, 150] on span "HAVE ALWAYS DREAMED !" at bounding box center [360, 149] width 311 height 27
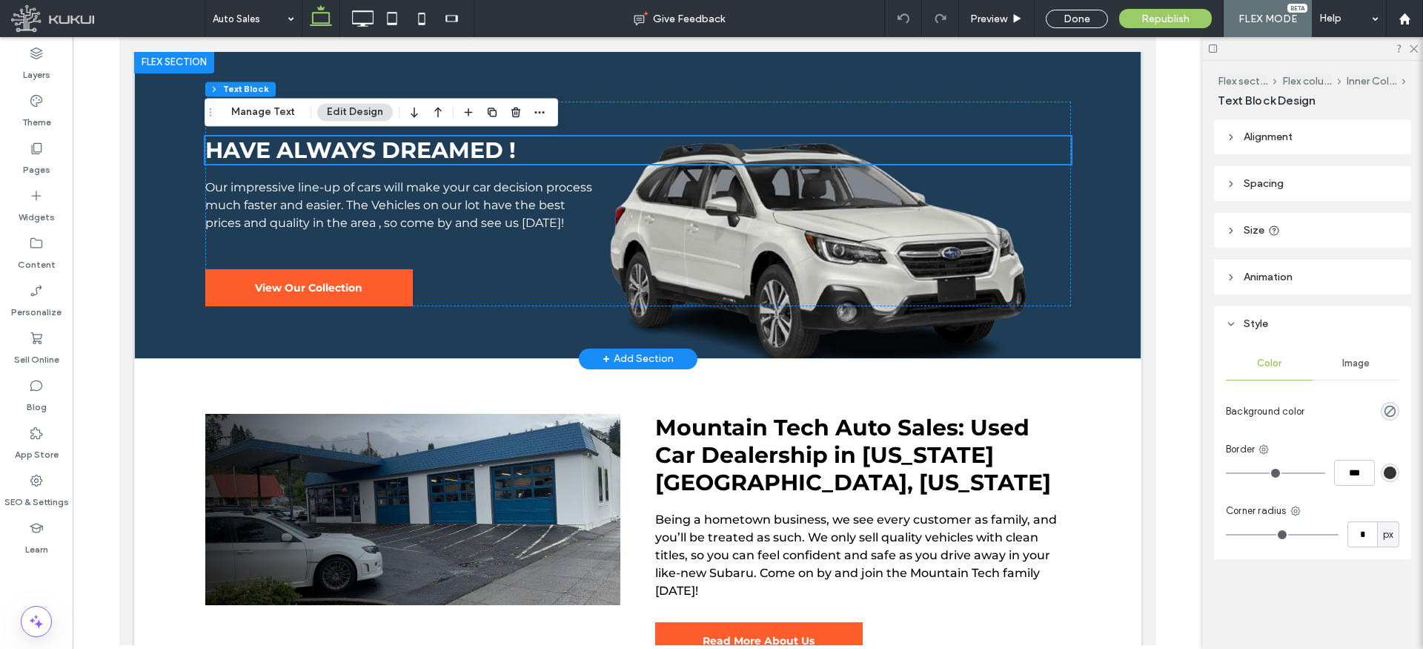
scroll to position [193, 0]
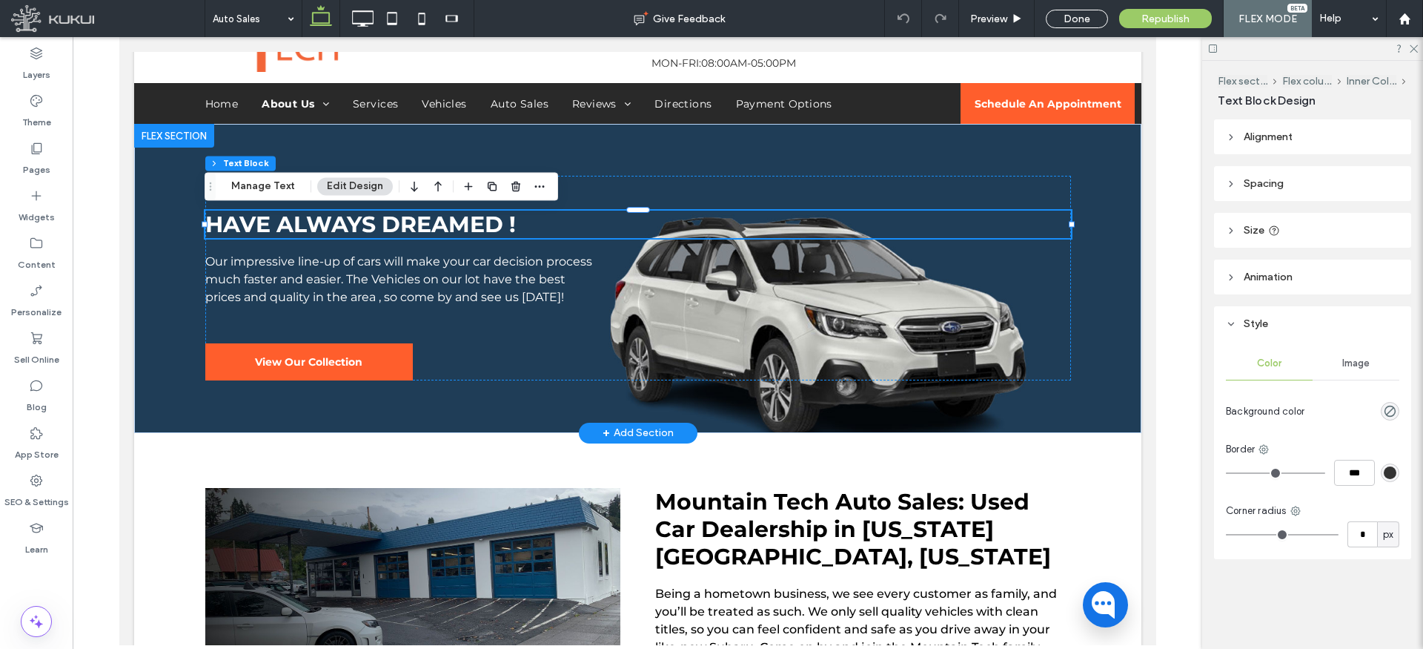
click at [300, 216] on span "HAVE ALWAYS DREAMED !" at bounding box center [360, 224] width 311 height 27
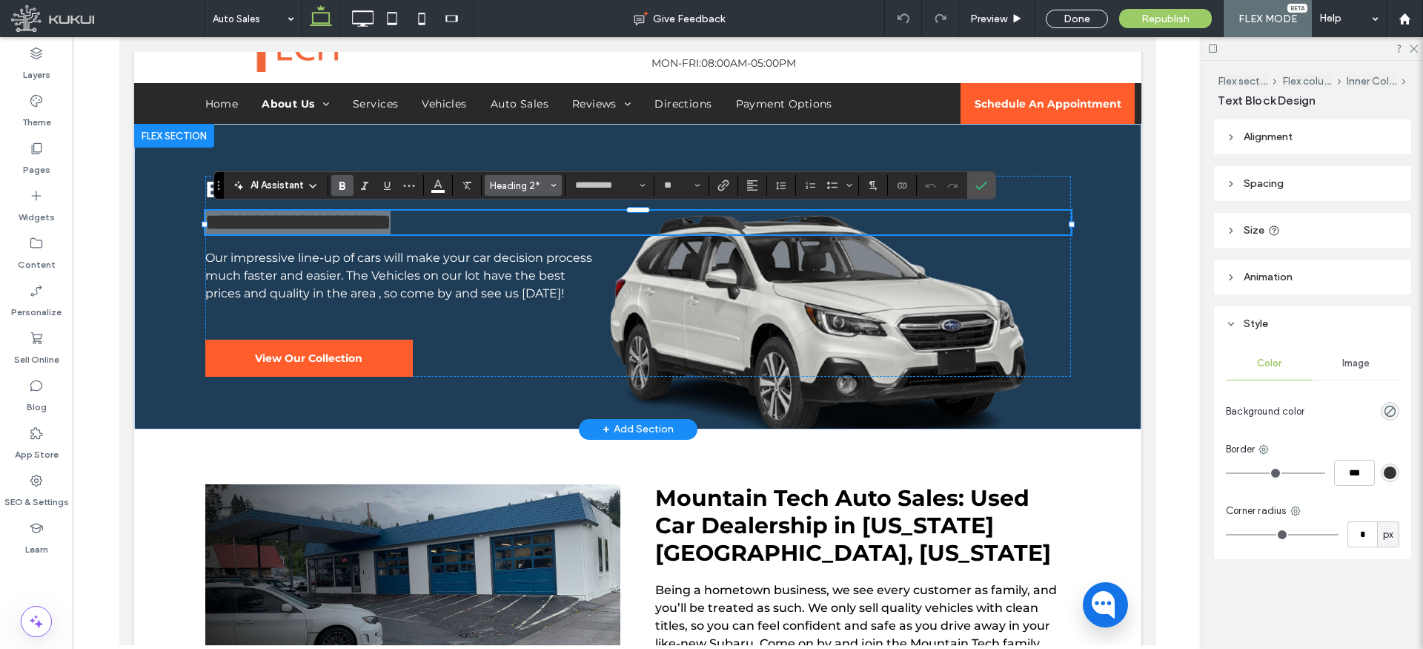
click at [555, 187] on icon "Styles" at bounding box center [554, 185] width 6 height 6
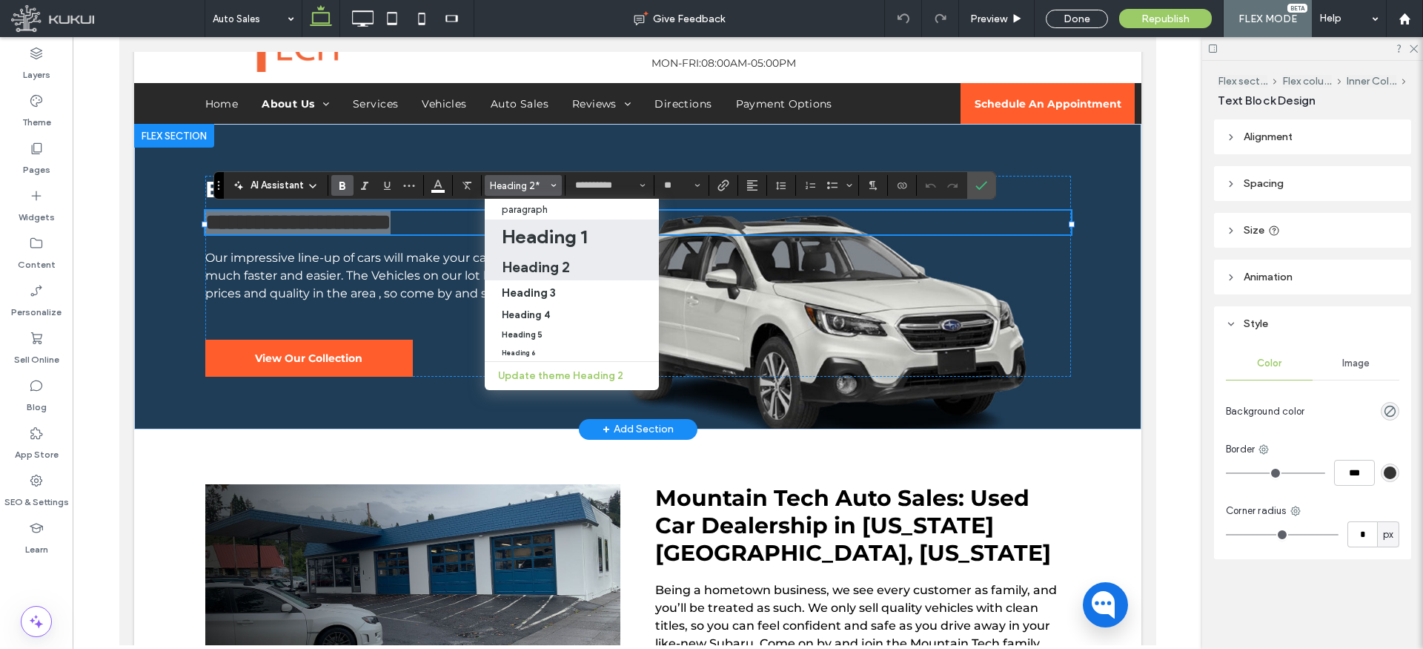
click at [537, 230] on h1 "Heading 1" at bounding box center [544, 237] width 85 height 24
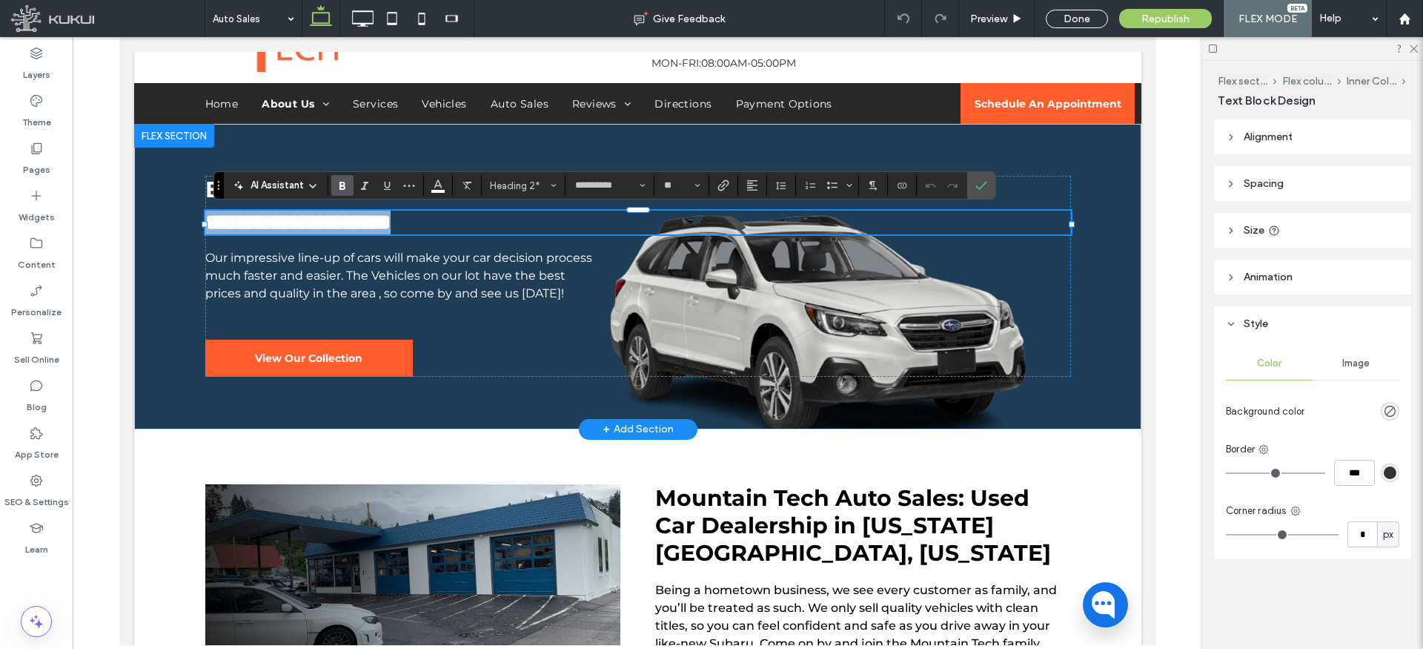
type input "**"
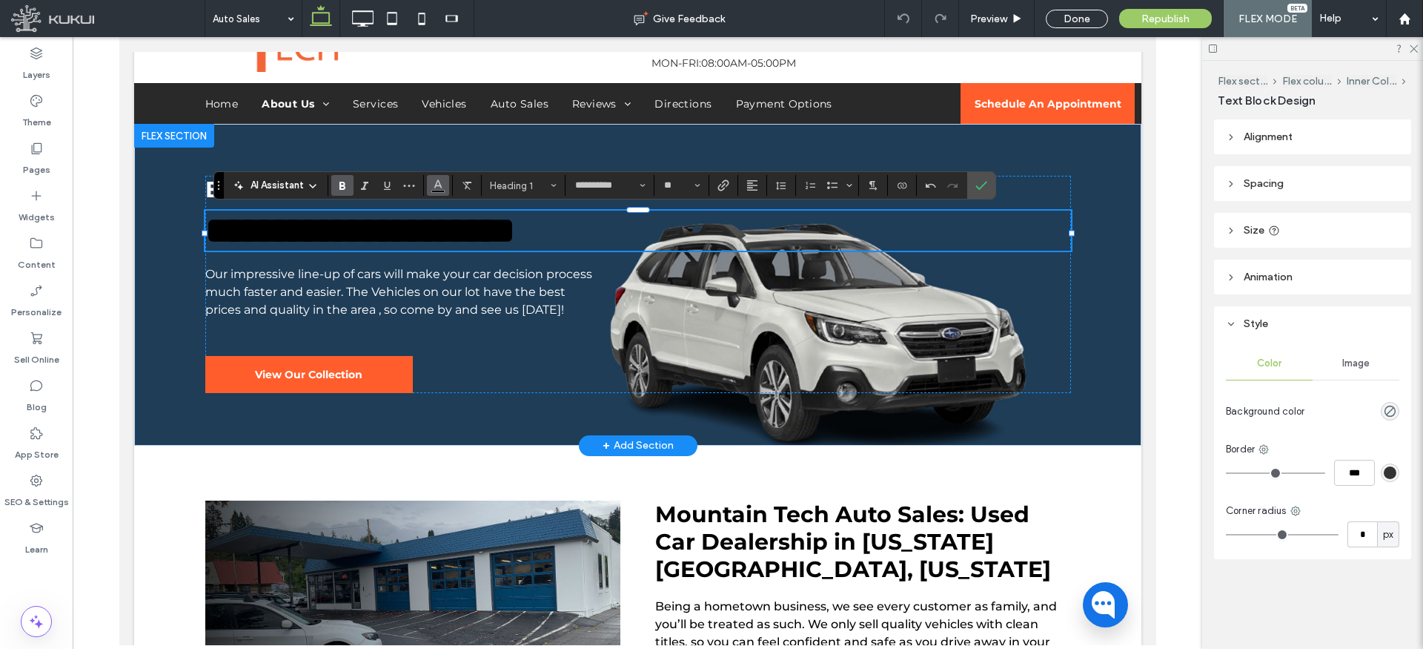
click at [433, 190] on icon "Color" at bounding box center [438, 184] width 12 height 12
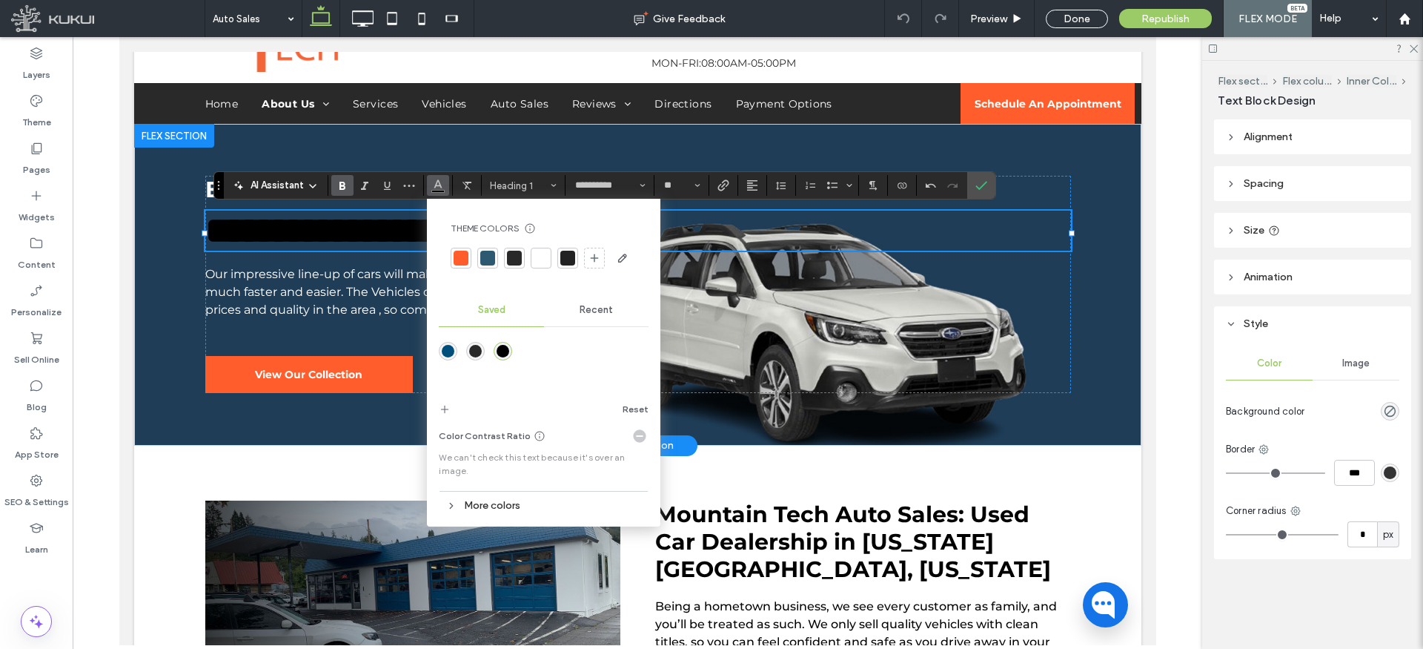
click at [588, 317] on div "Recent" at bounding box center [596, 310] width 105 height 33
click at [479, 351] on div "rgba(255, 255, 255, 1)" at bounding box center [475, 351] width 13 height 13
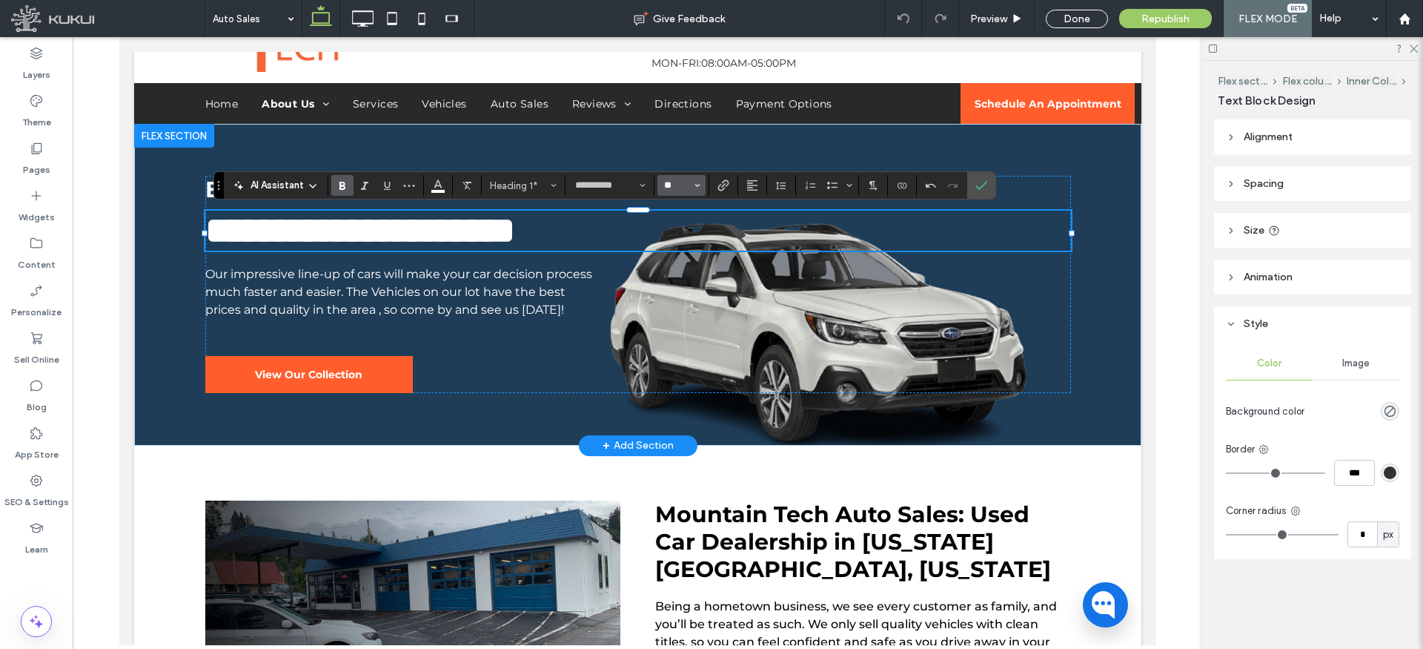
click at [678, 187] on input "**" at bounding box center [677, 185] width 29 height 12
type input "**"
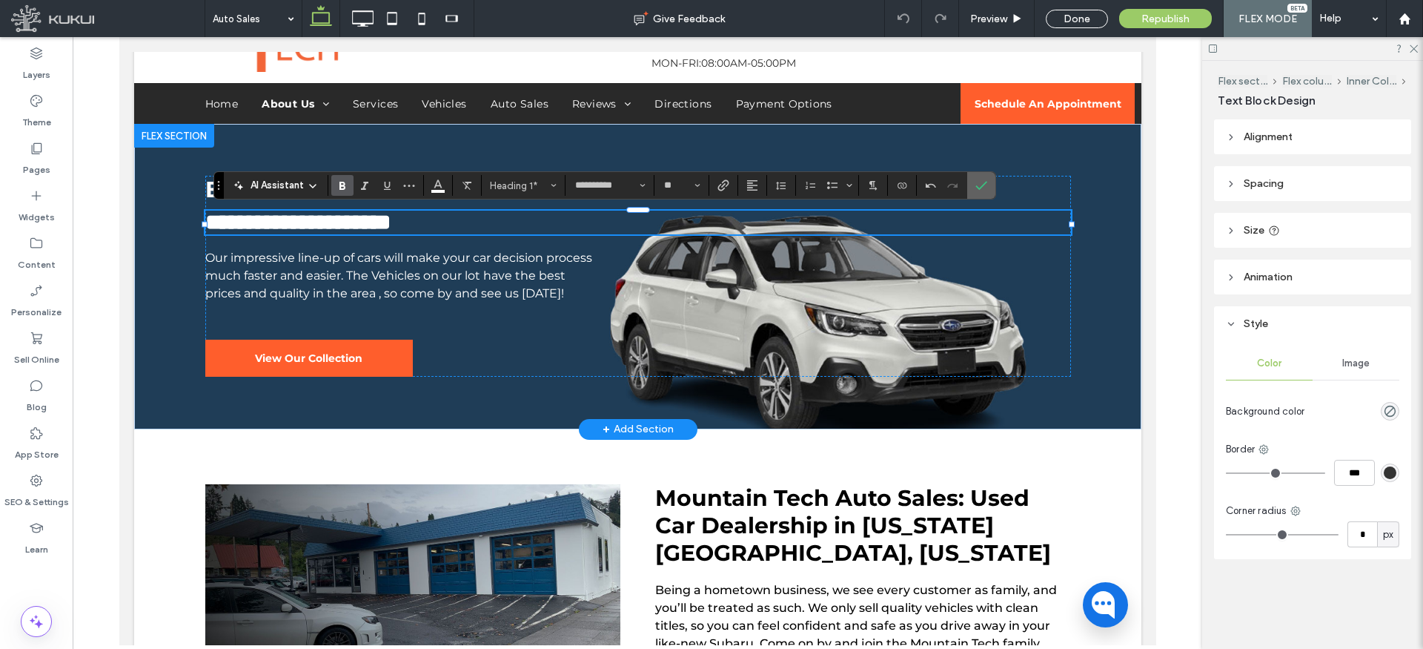
click at [978, 185] on icon "Confirm" at bounding box center [982, 185] width 12 height 12
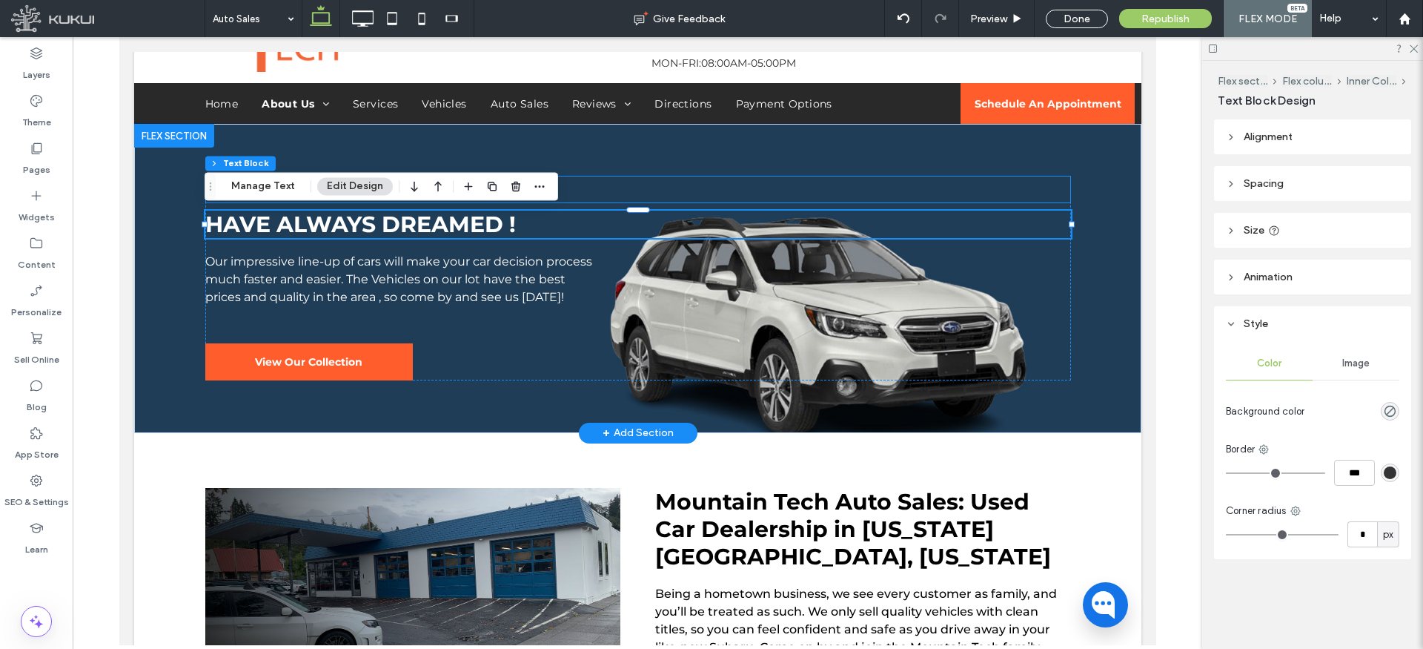
click at [605, 190] on h2 "BUY THE CAR YOU" at bounding box center [638, 189] width 866 height 27
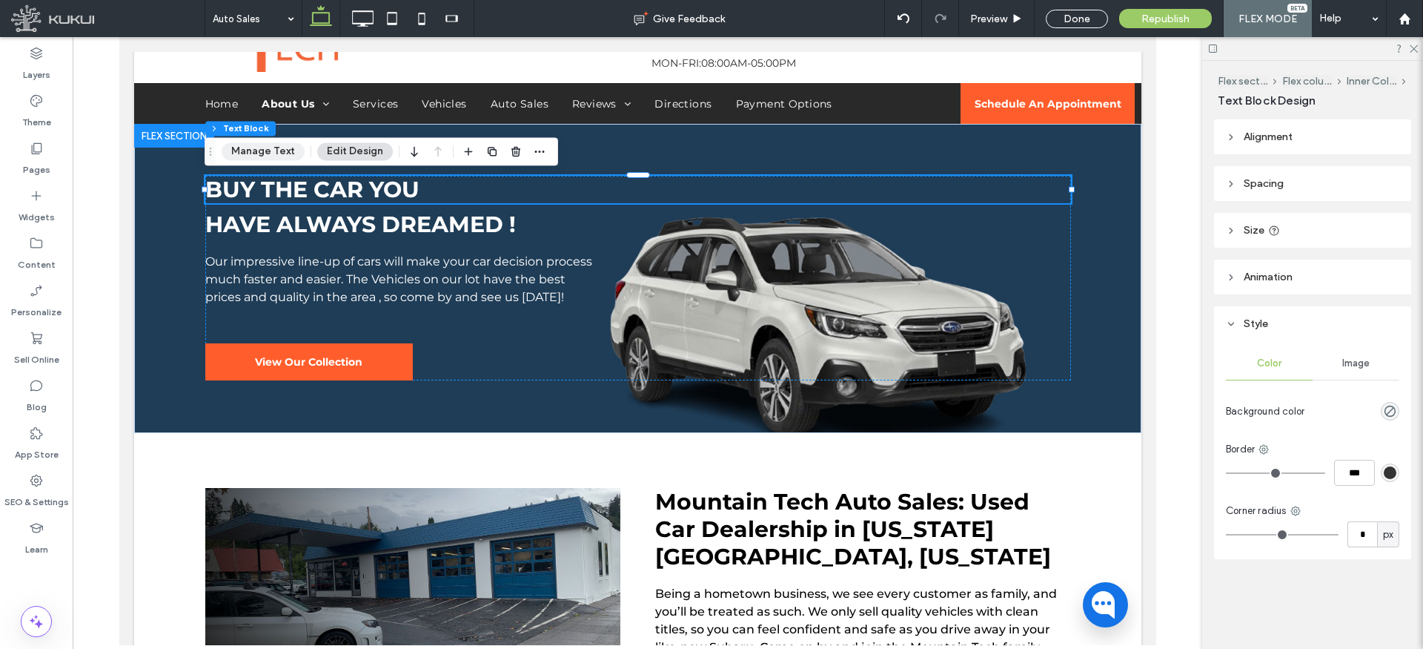
click at [285, 146] on button "Manage Text" at bounding box center [263, 151] width 83 height 18
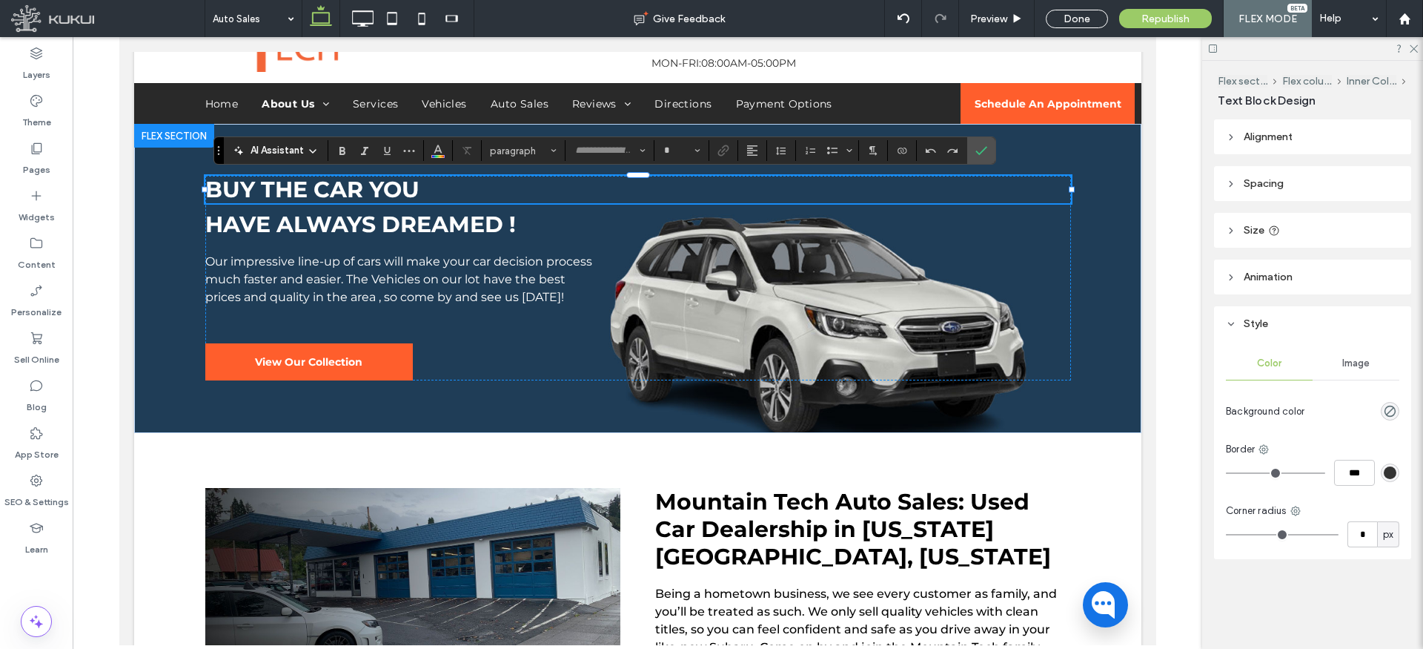
type input "**********"
type input "**"
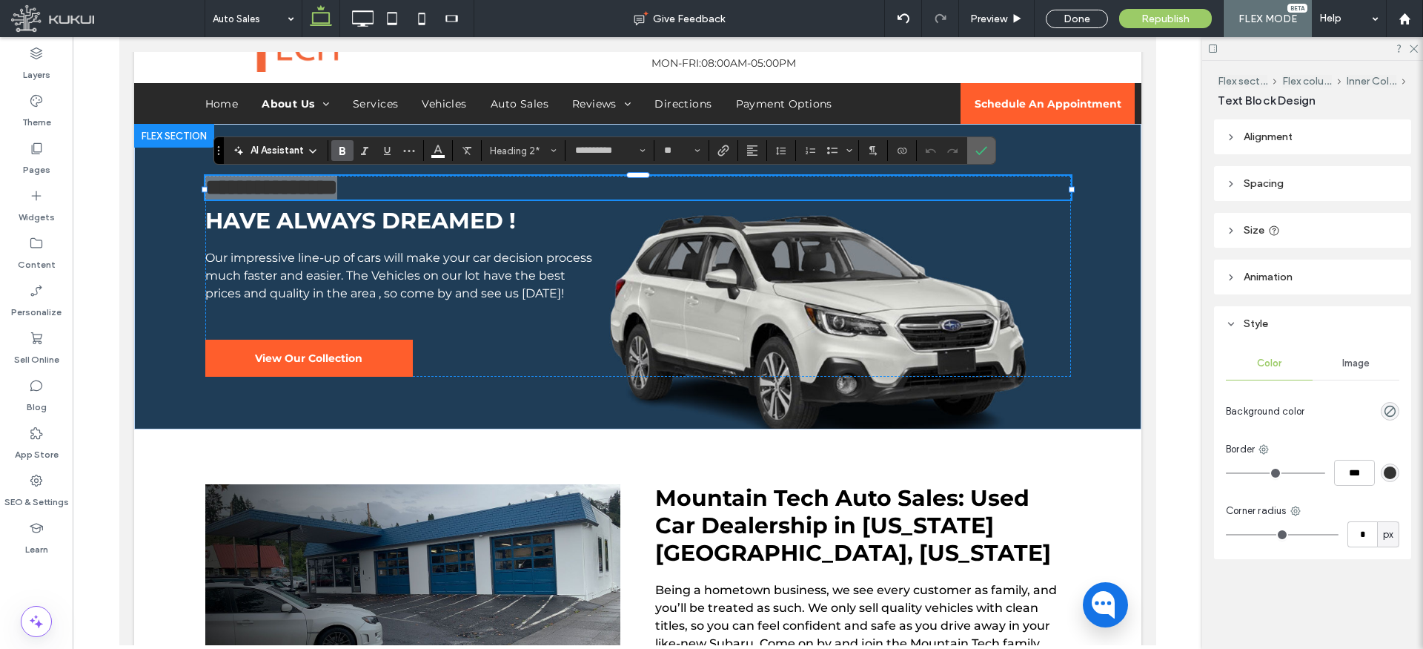
click at [984, 147] on icon "Confirm" at bounding box center [982, 151] width 12 height 12
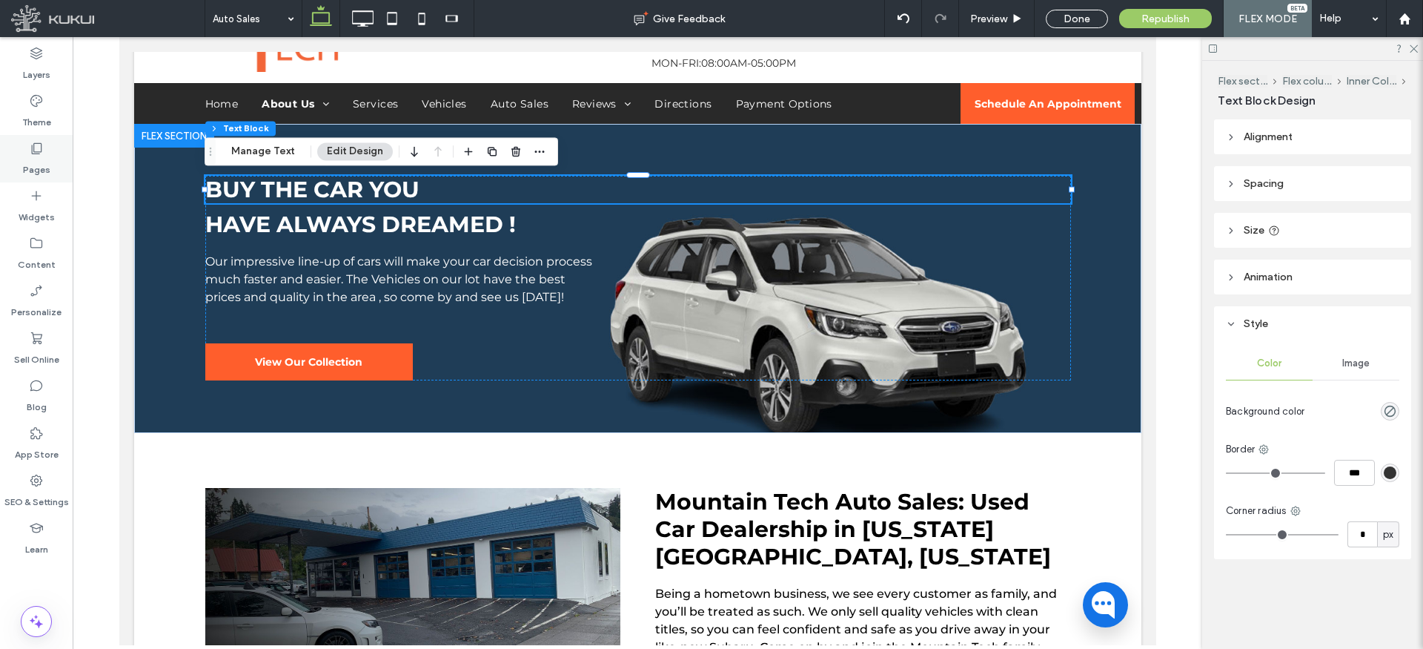
click at [37, 157] on label "Pages" at bounding box center [36, 166] width 27 height 21
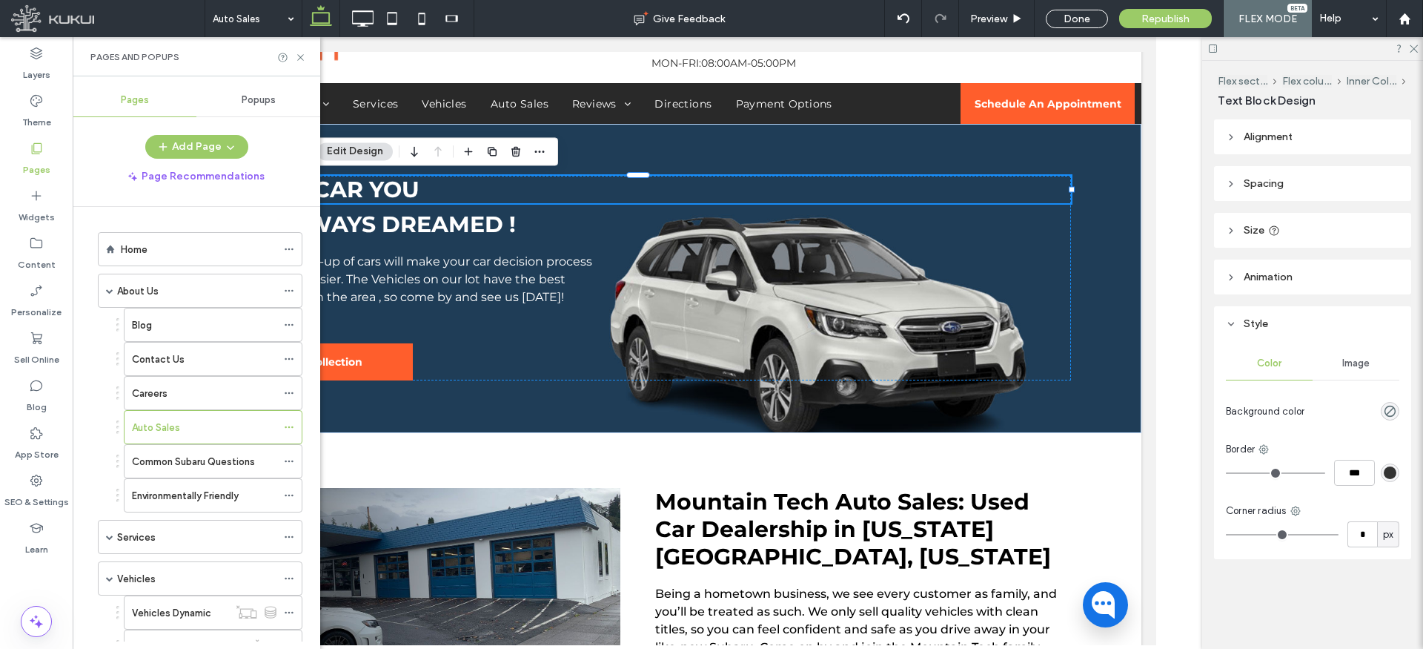
drag, startPoint x: 179, startPoint y: 457, endPoint x: 472, endPoint y: 431, distance: 293.9
click at [179, 457] on label "Common Subaru Questions" at bounding box center [193, 462] width 123 height 26
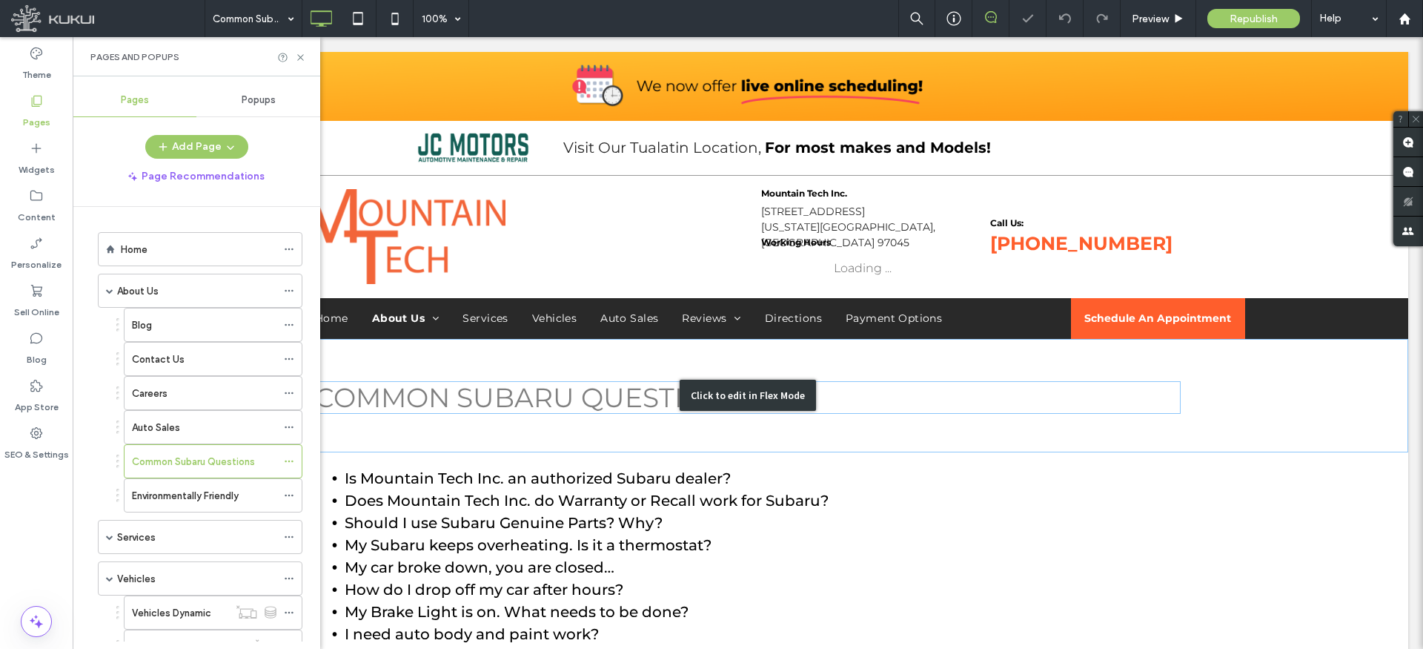
click at [535, 382] on div "Click to edit in Flex Mode" at bounding box center [747, 395] width 1321 height 113
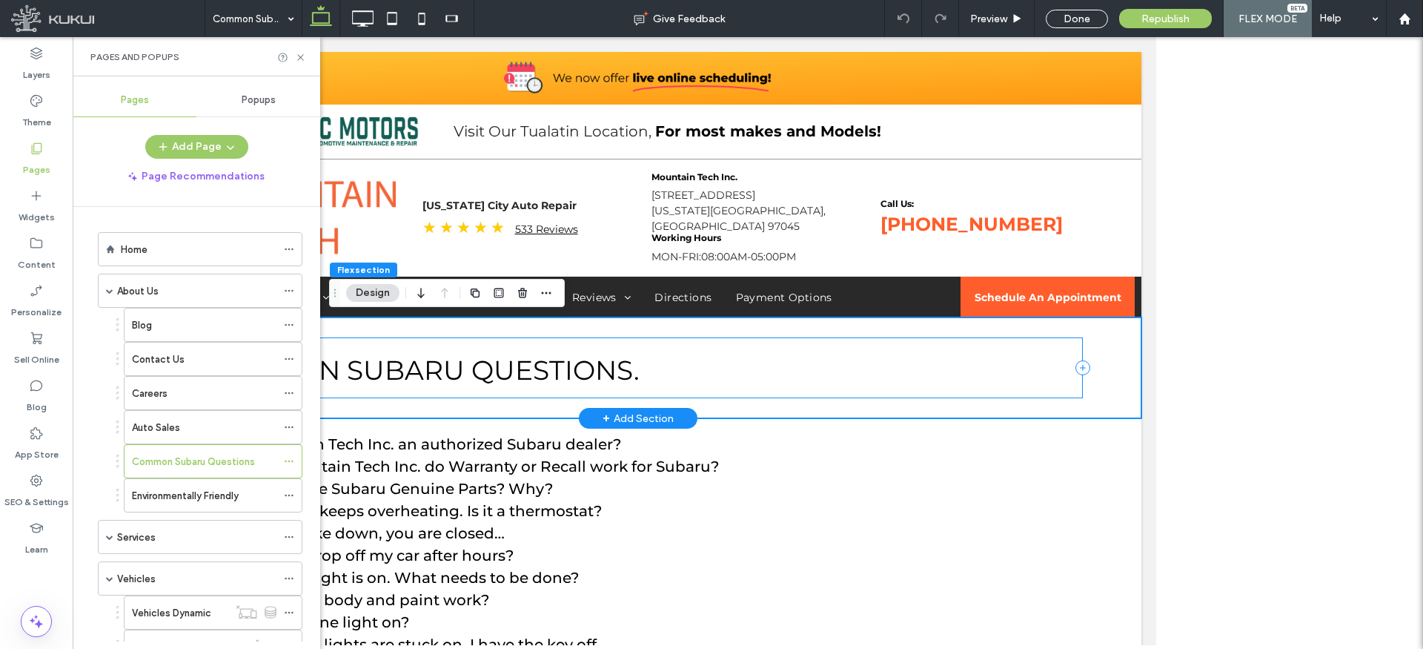
click at [503, 391] on div "COMMON SUBARU QUESTIONS." at bounding box center [638, 367] width 890 height 61
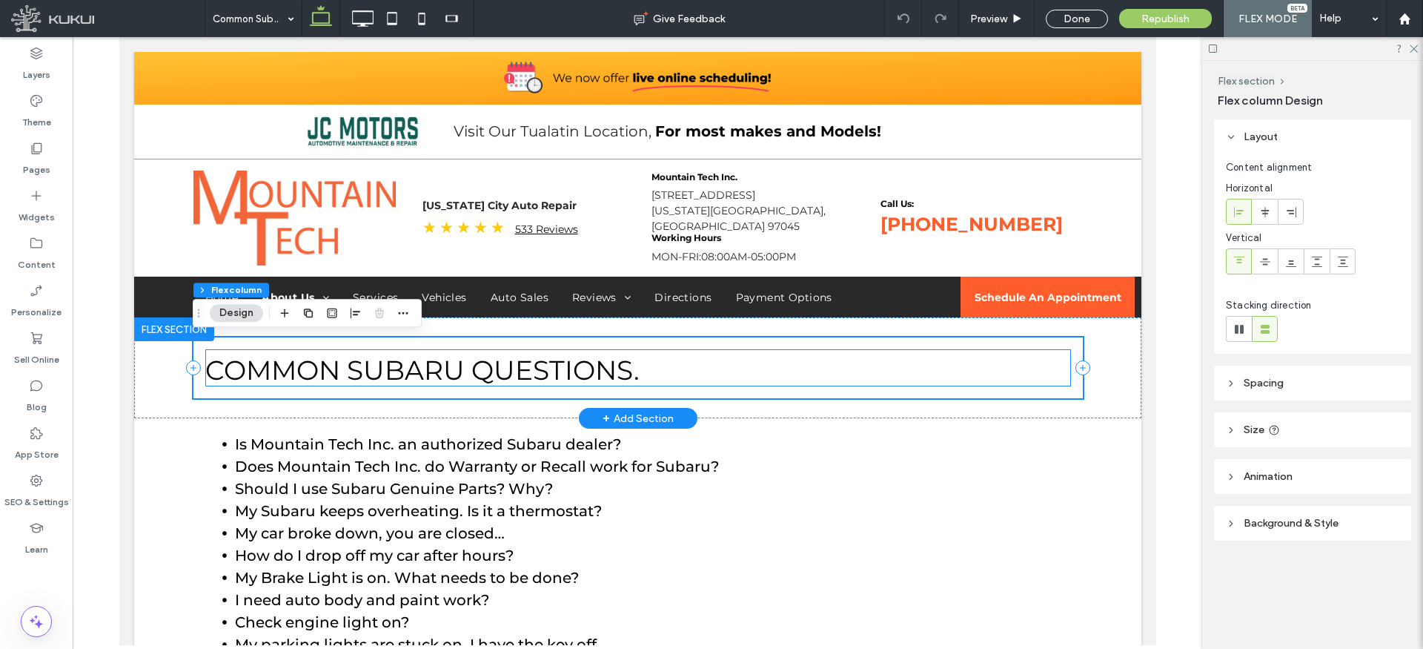
click at [503, 376] on span "COMMON SUBARU QUESTIONS." at bounding box center [422, 370] width 434 height 33
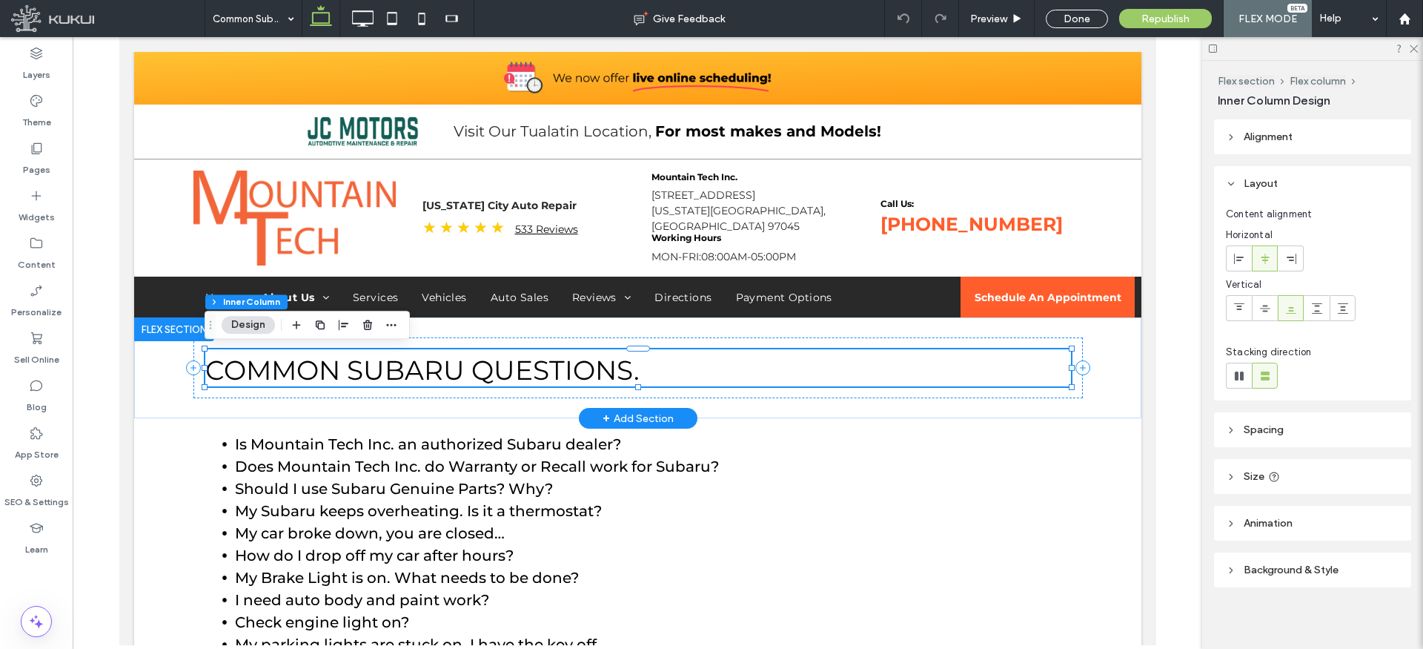
click at [503, 374] on span "COMMON SUBARU QUESTIONS." at bounding box center [422, 370] width 434 height 33
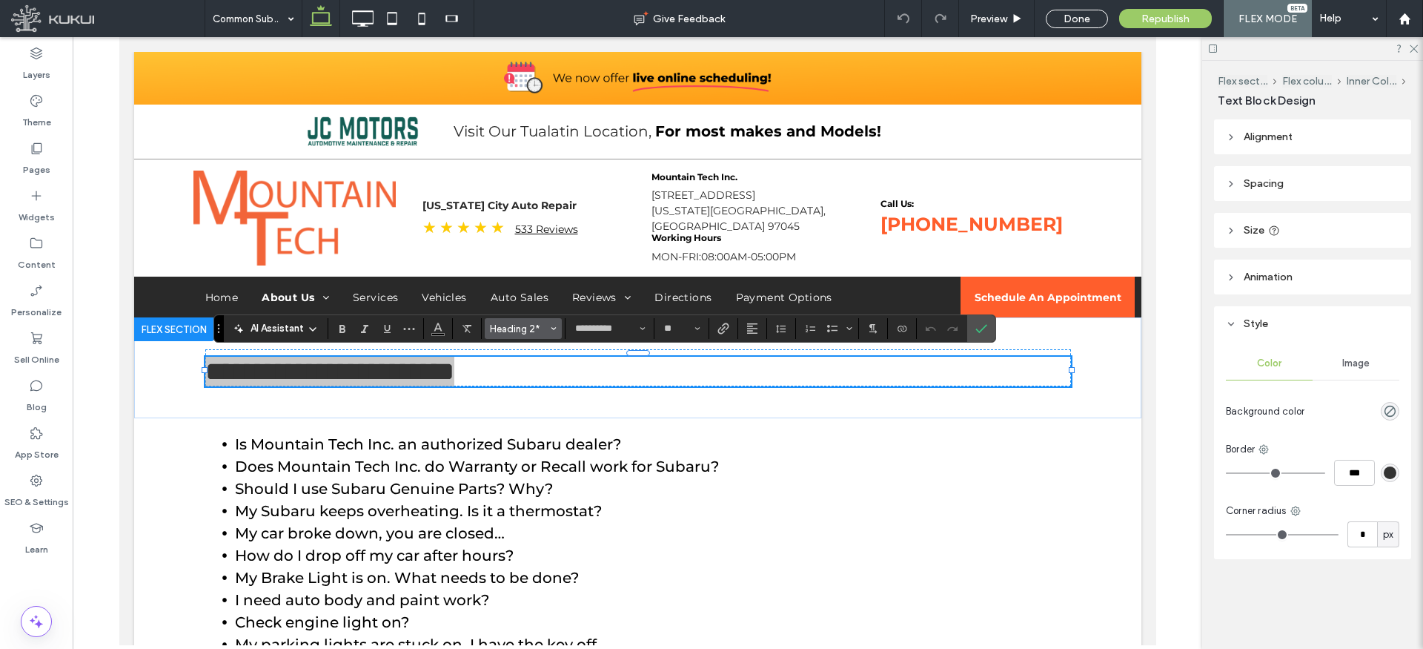
click at [537, 328] on span "Heading 2*" at bounding box center [519, 328] width 58 height 11
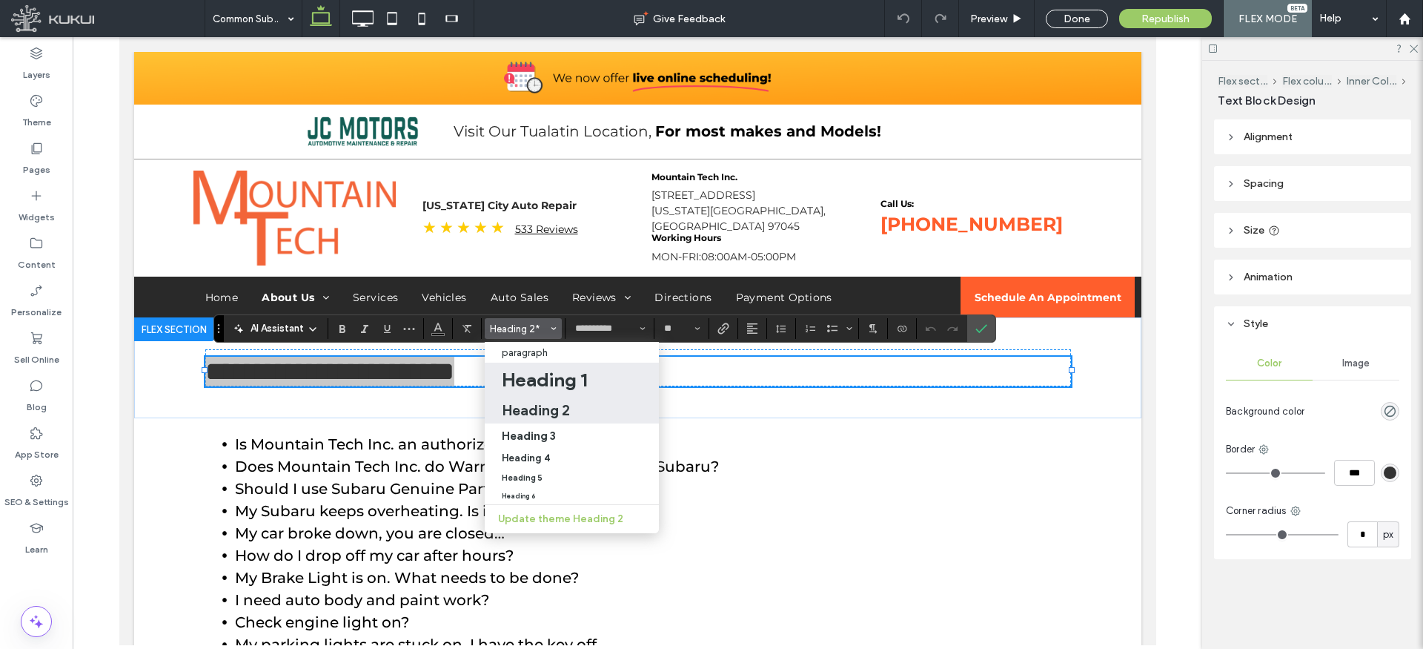
click at [551, 383] on h1 "Heading 1" at bounding box center [544, 380] width 85 height 24
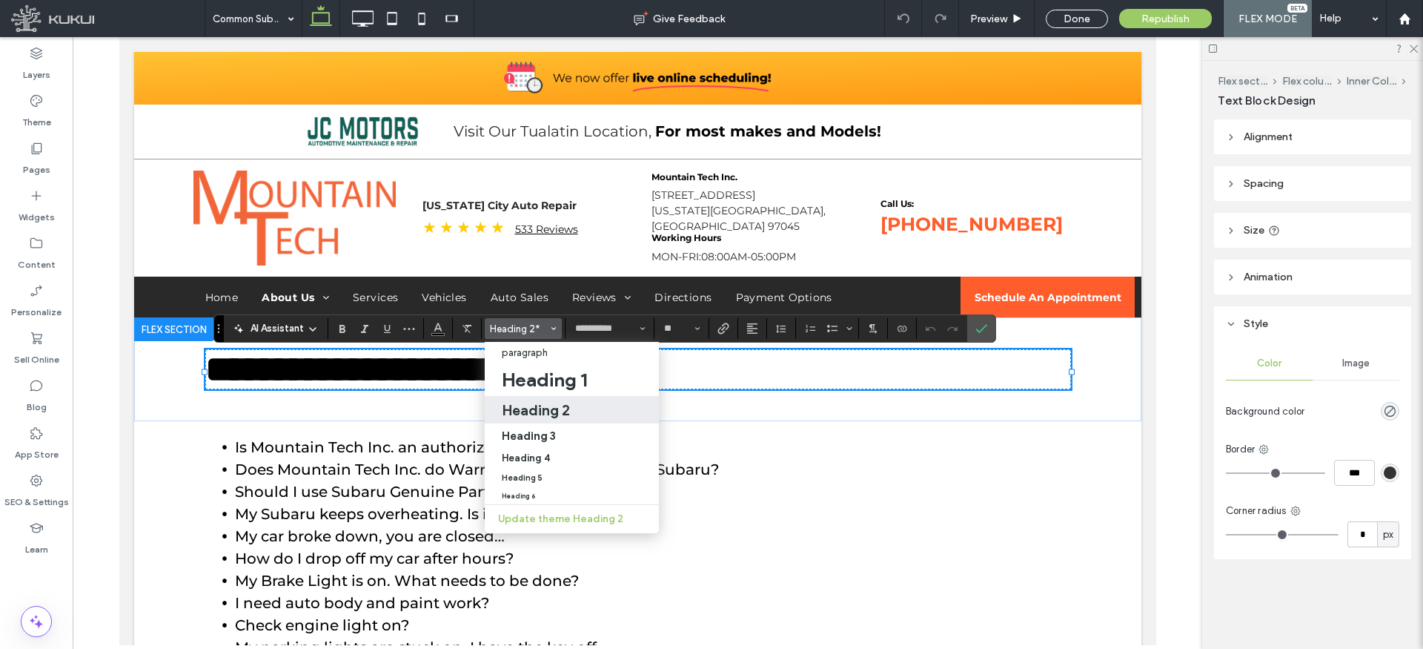
type input "**"
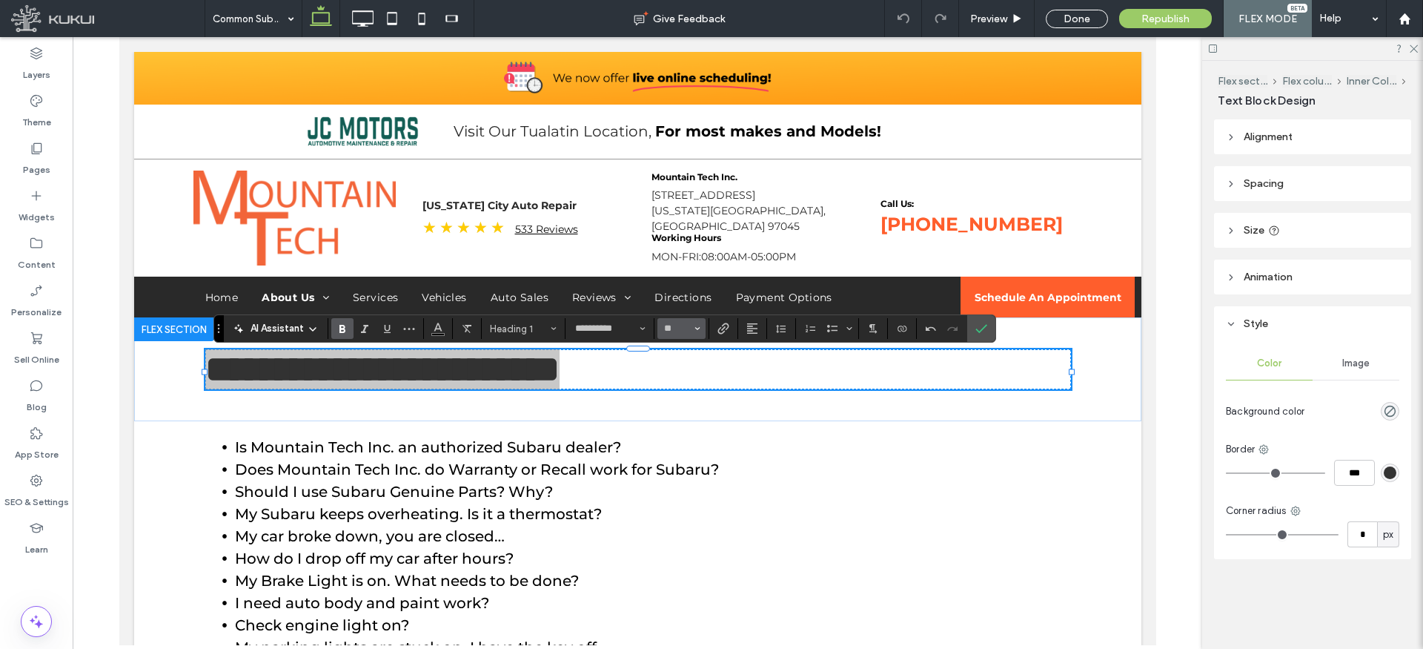
click at [681, 328] on input "**" at bounding box center [677, 328] width 29 height 12
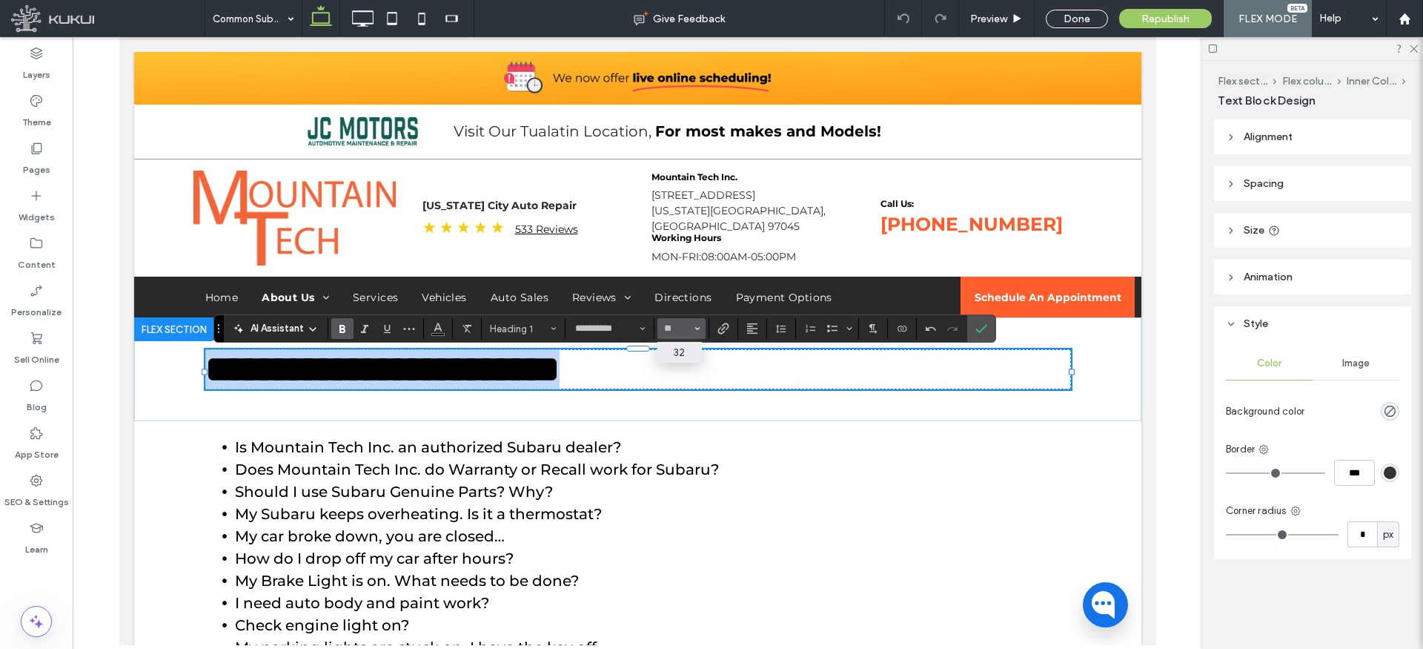
type input "**"
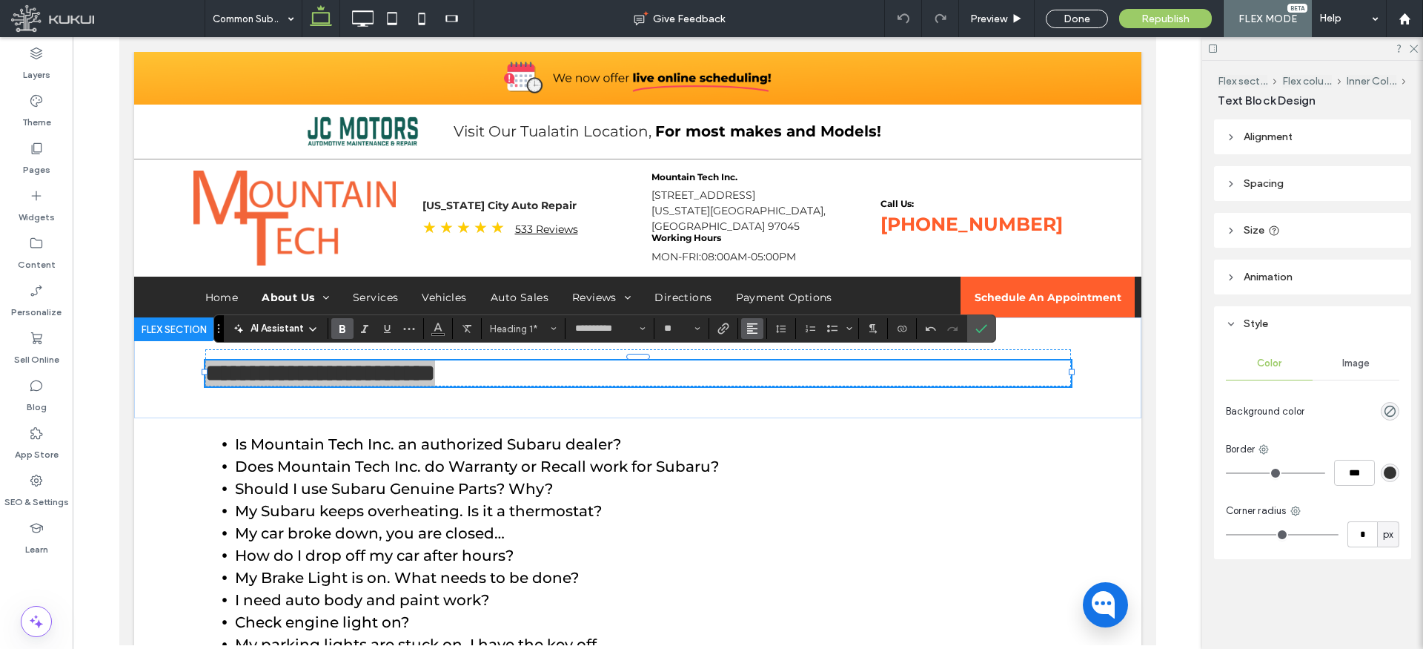
click at [755, 328] on icon "Alignment" at bounding box center [753, 328] width 12 height 12
click at [768, 377] on icon "ui.textEditor.alignment.center" at bounding box center [764, 374] width 12 height 12
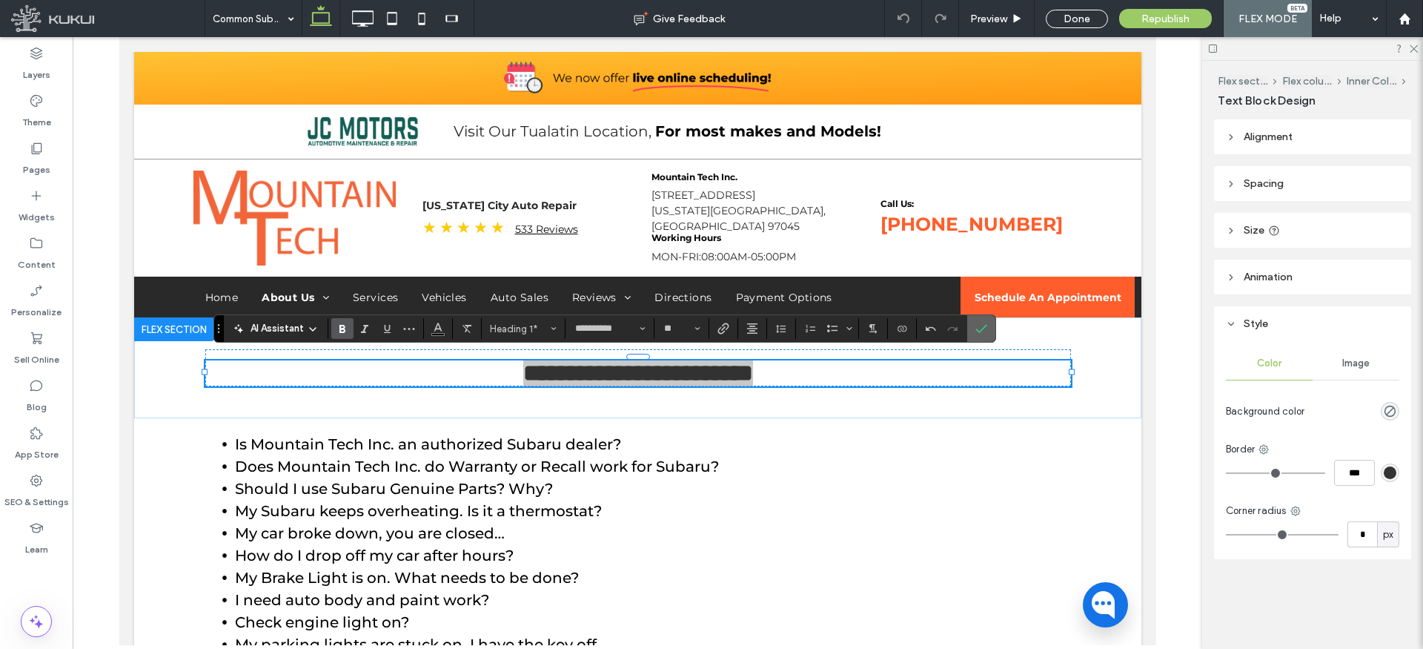
click at [983, 331] on icon "Confirm" at bounding box center [982, 328] width 12 height 12
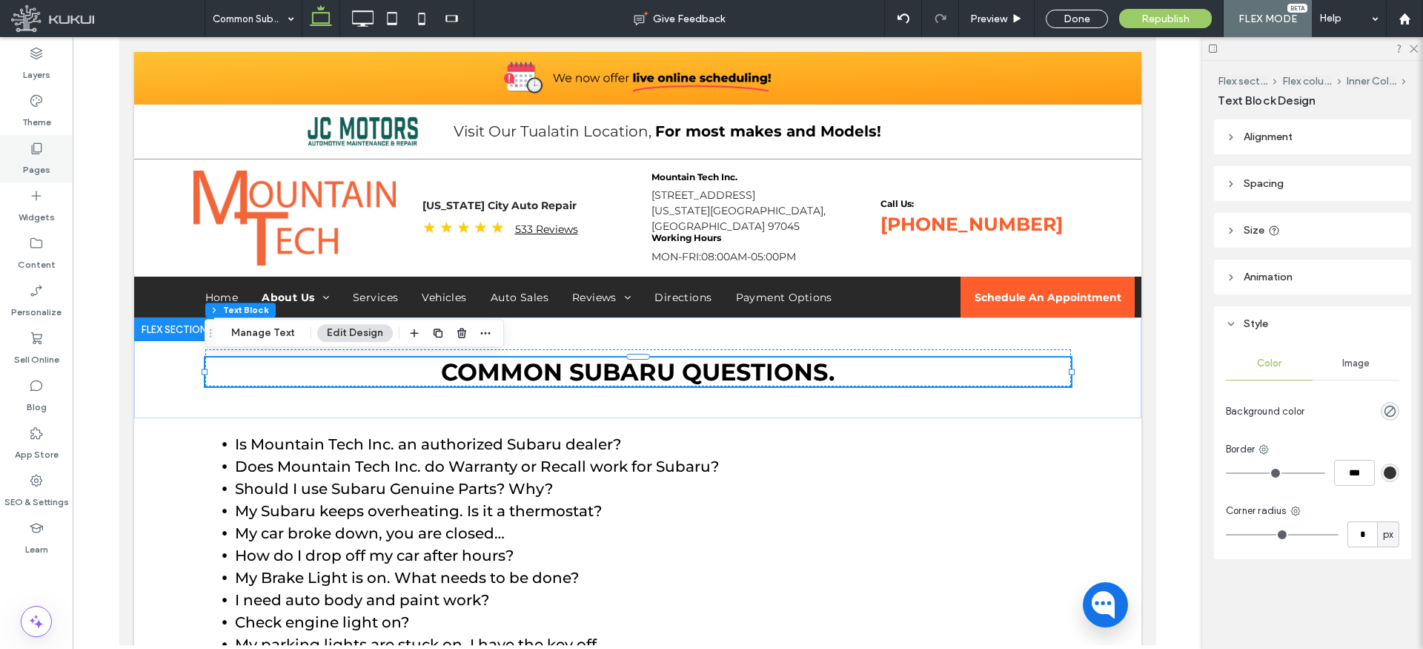
click at [41, 149] on use at bounding box center [37, 148] width 10 height 11
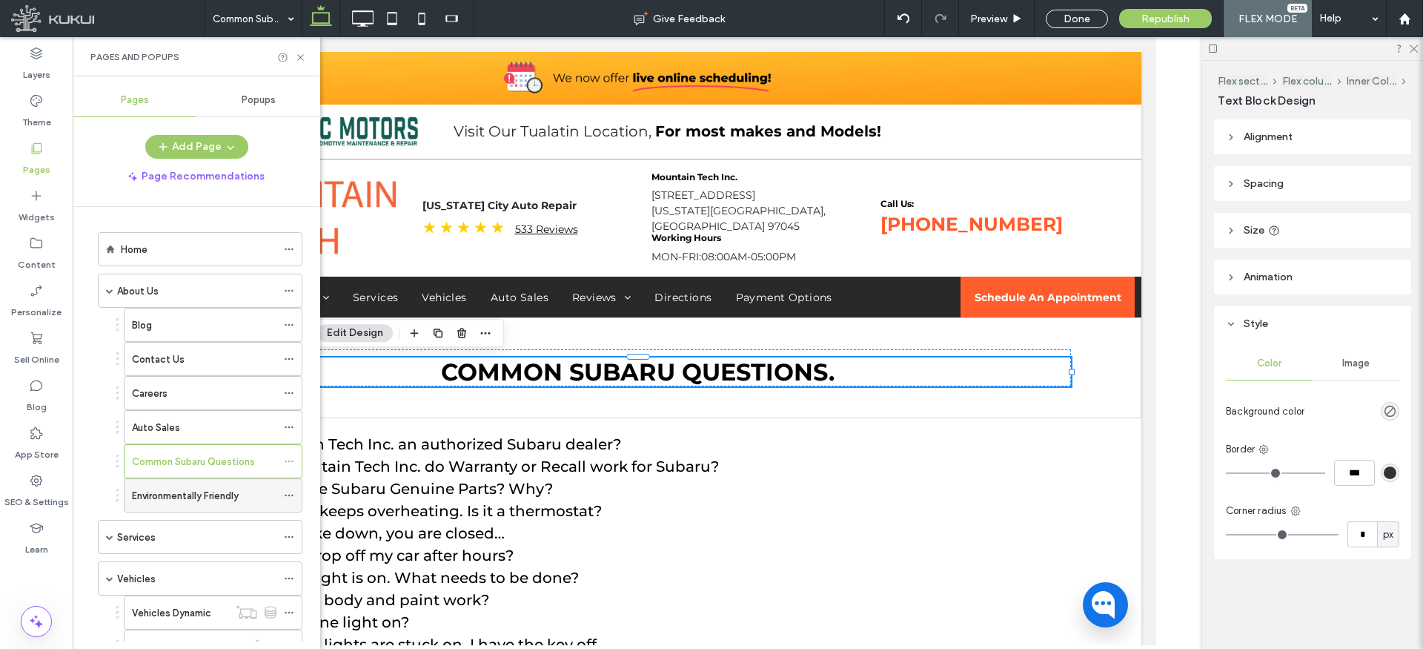
click at [192, 491] on label "Environmentally Friendly" at bounding box center [185, 496] width 107 height 26
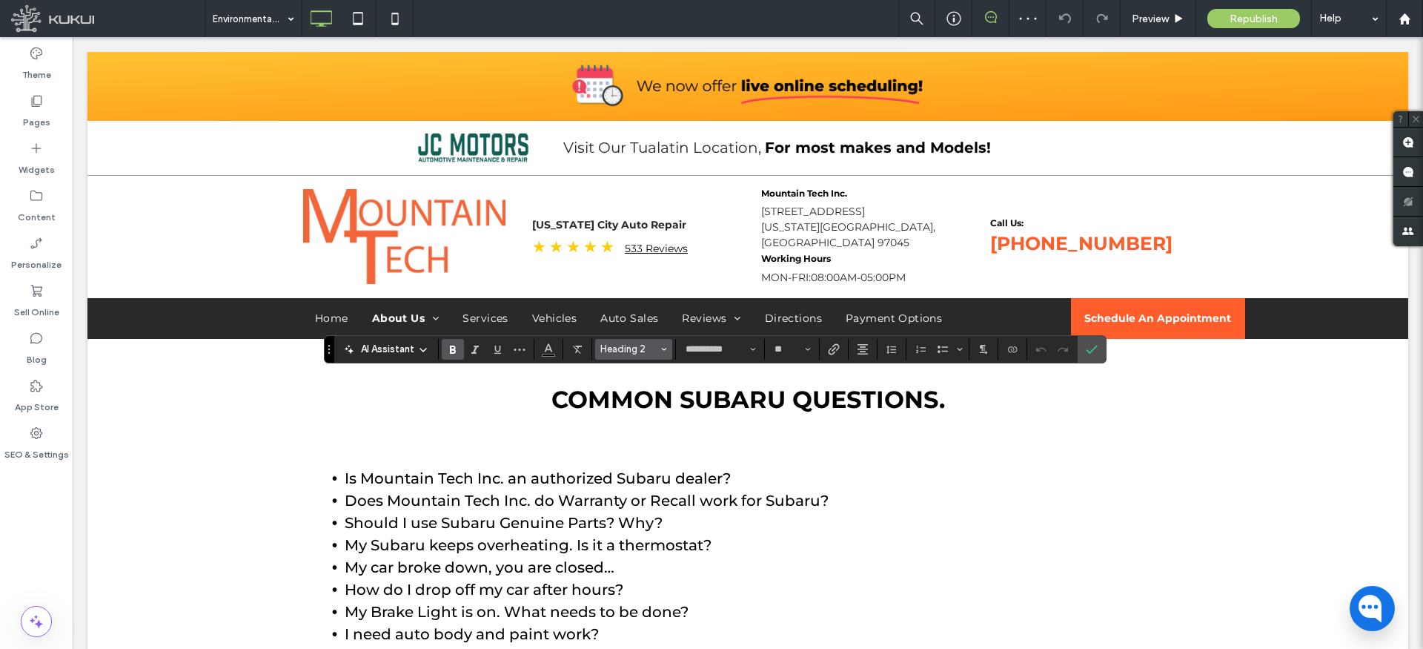
click at [657, 343] on span "Heading 2" at bounding box center [629, 348] width 58 height 11
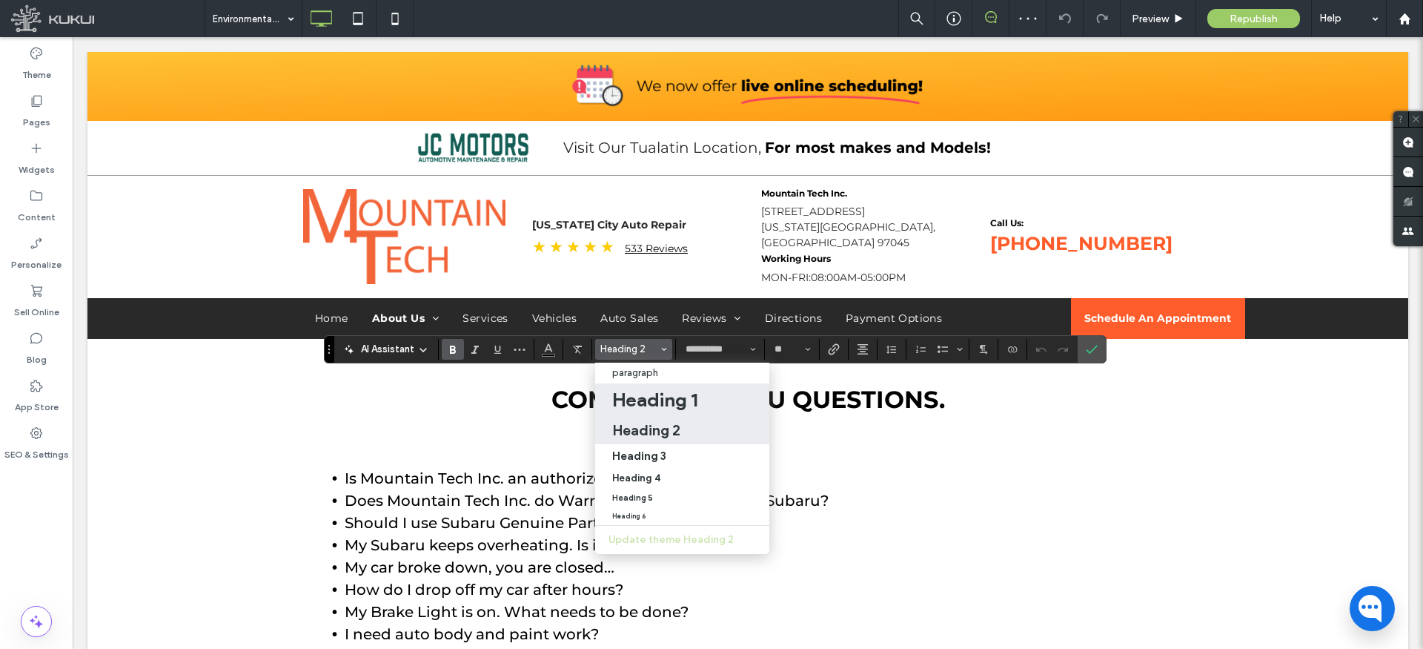
click at [659, 394] on h1 "Heading 1" at bounding box center [654, 400] width 85 height 24
type input "**"
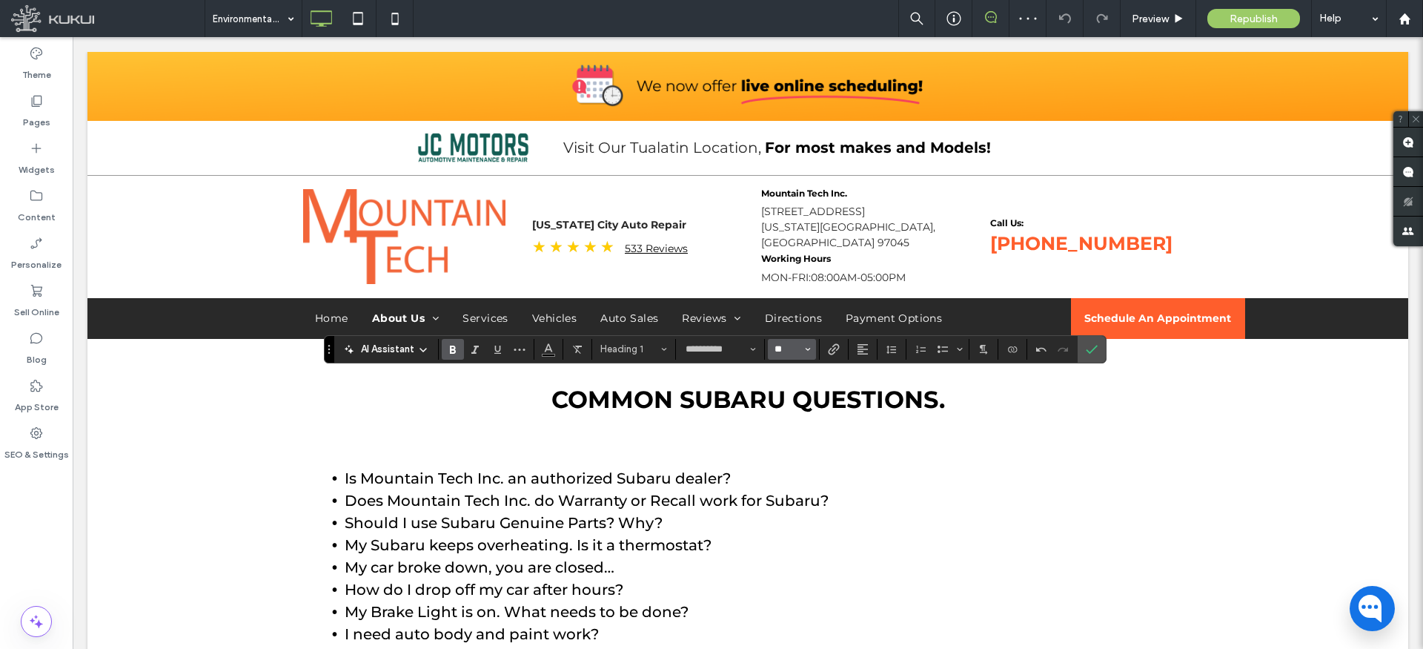
click at [794, 348] on input "**" at bounding box center [787, 349] width 29 height 12
type input "**"
click at [857, 345] on icon "Alignment" at bounding box center [863, 349] width 12 height 12
click at [865, 397] on label "ui.textEditor.alignment.center" at bounding box center [878, 394] width 52 height 21
click at [1091, 347] on icon "Confirm" at bounding box center [1092, 349] width 12 height 12
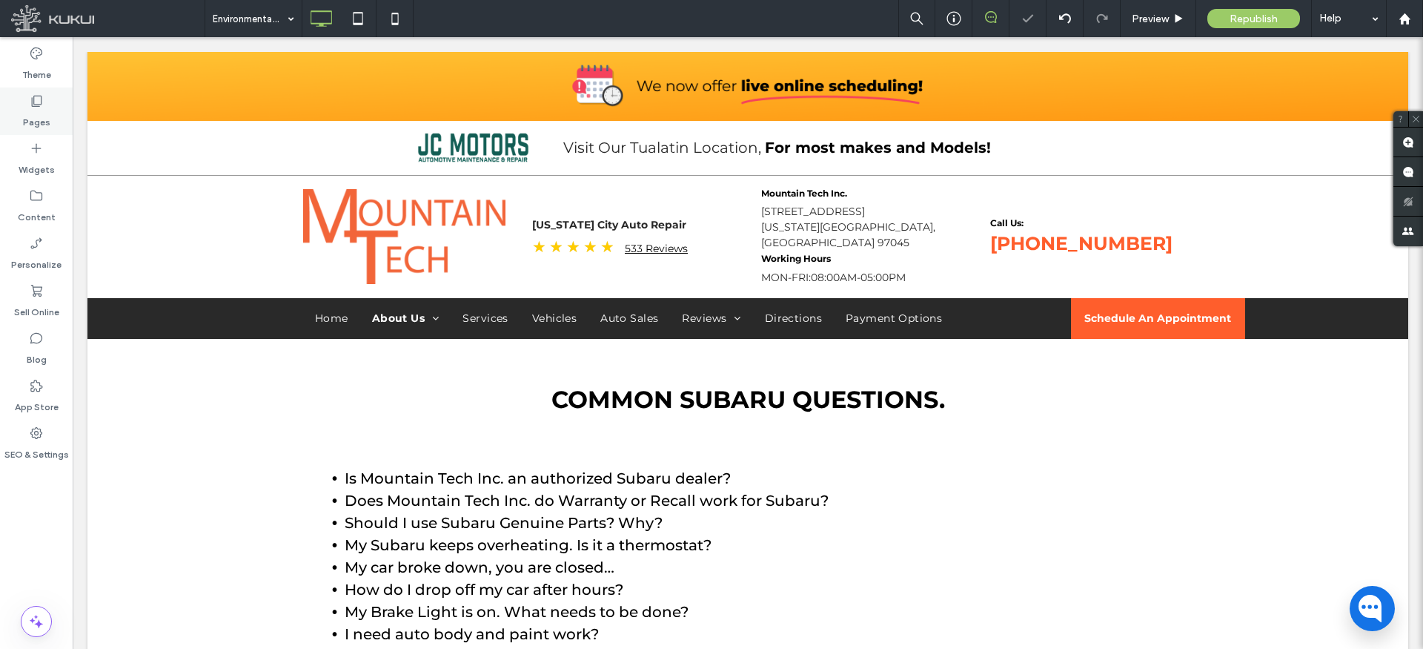
click at [33, 106] on use at bounding box center [37, 101] width 10 height 11
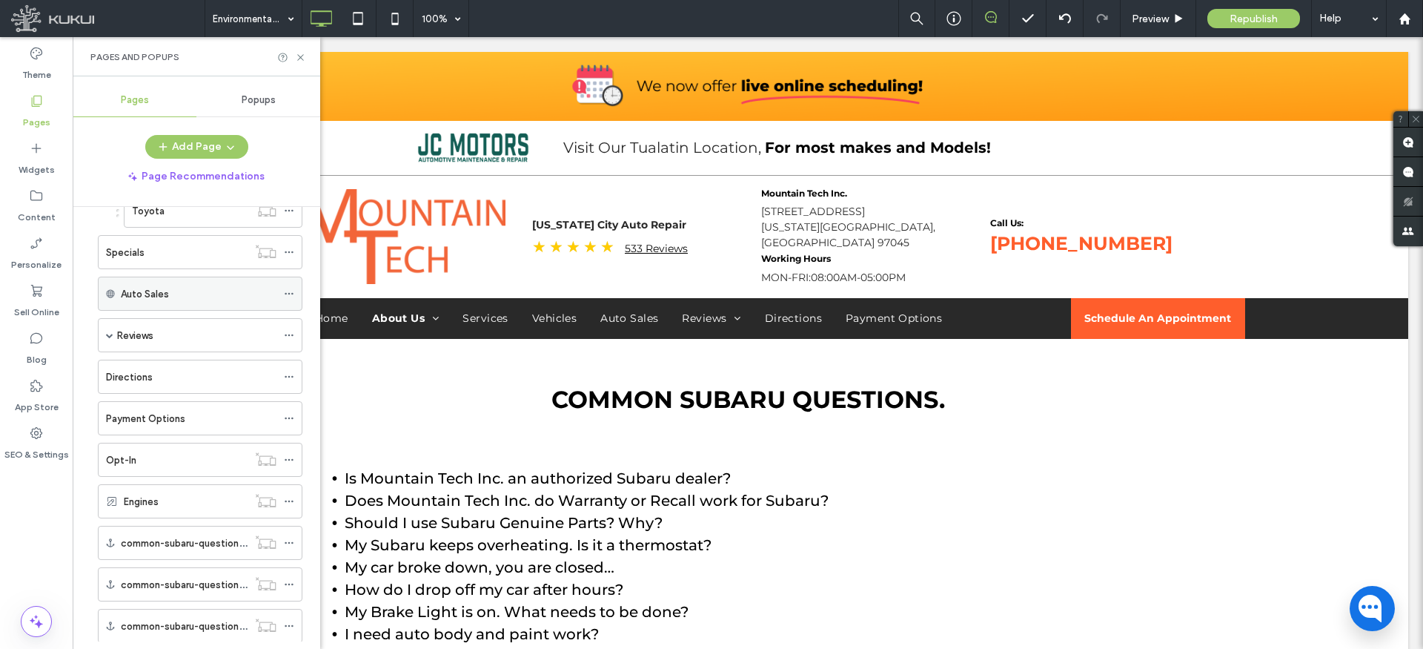
scroll to position [966, 0]
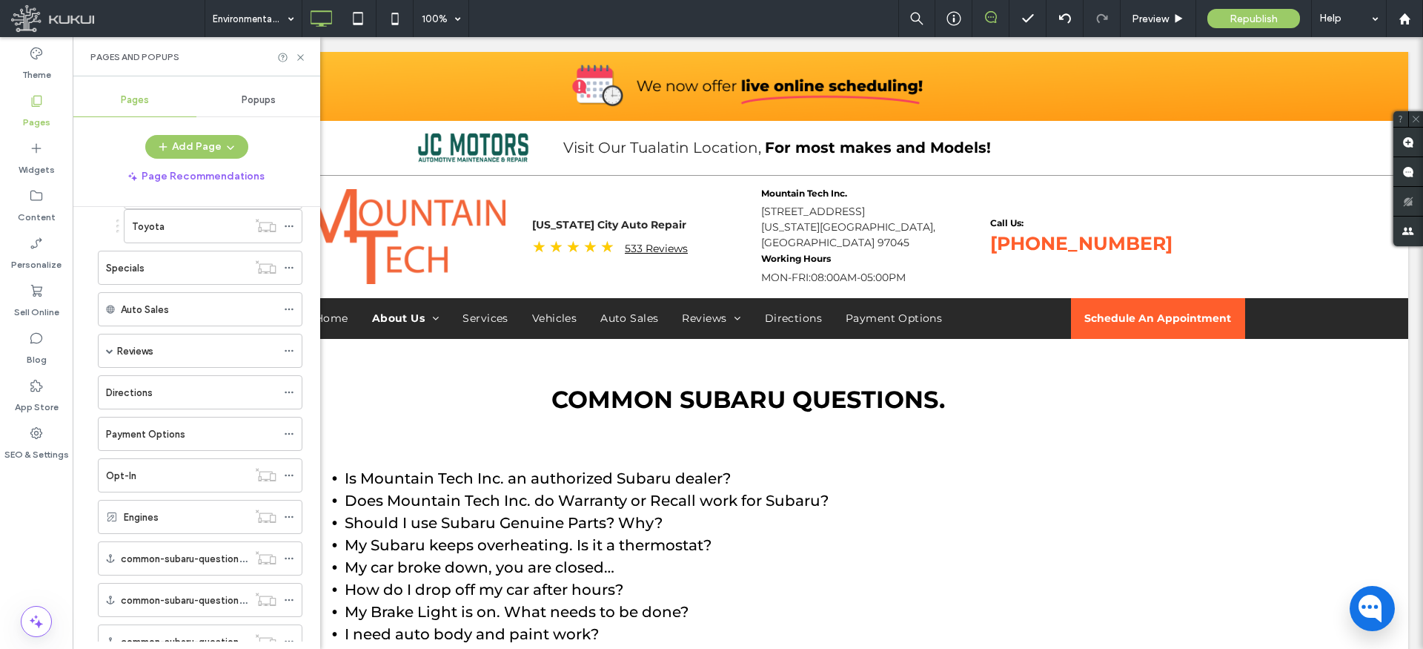
click at [159, 267] on div "Specials" at bounding box center [177, 268] width 142 height 16
click at [300, 53] on icon at bounding box center [300, 57] width 11 height 11
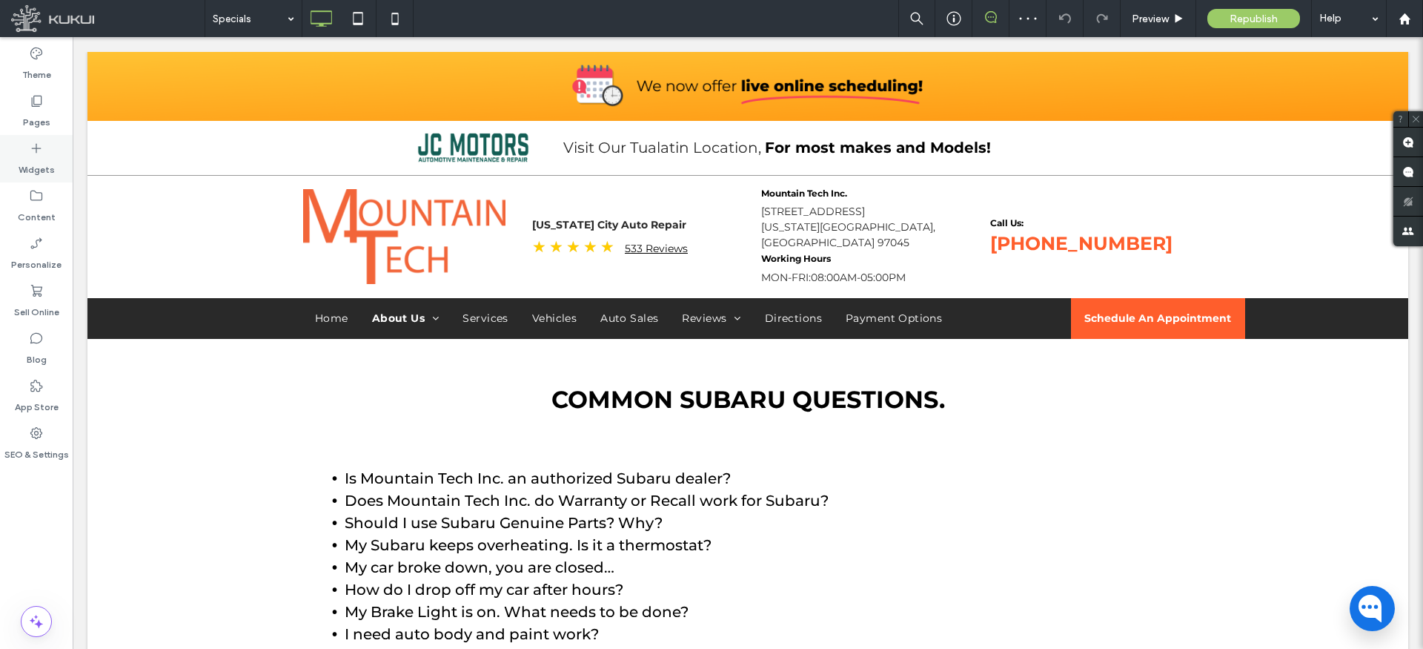
click at [41, 151] on icon at bounding box center [36, 148] width 15 height 15
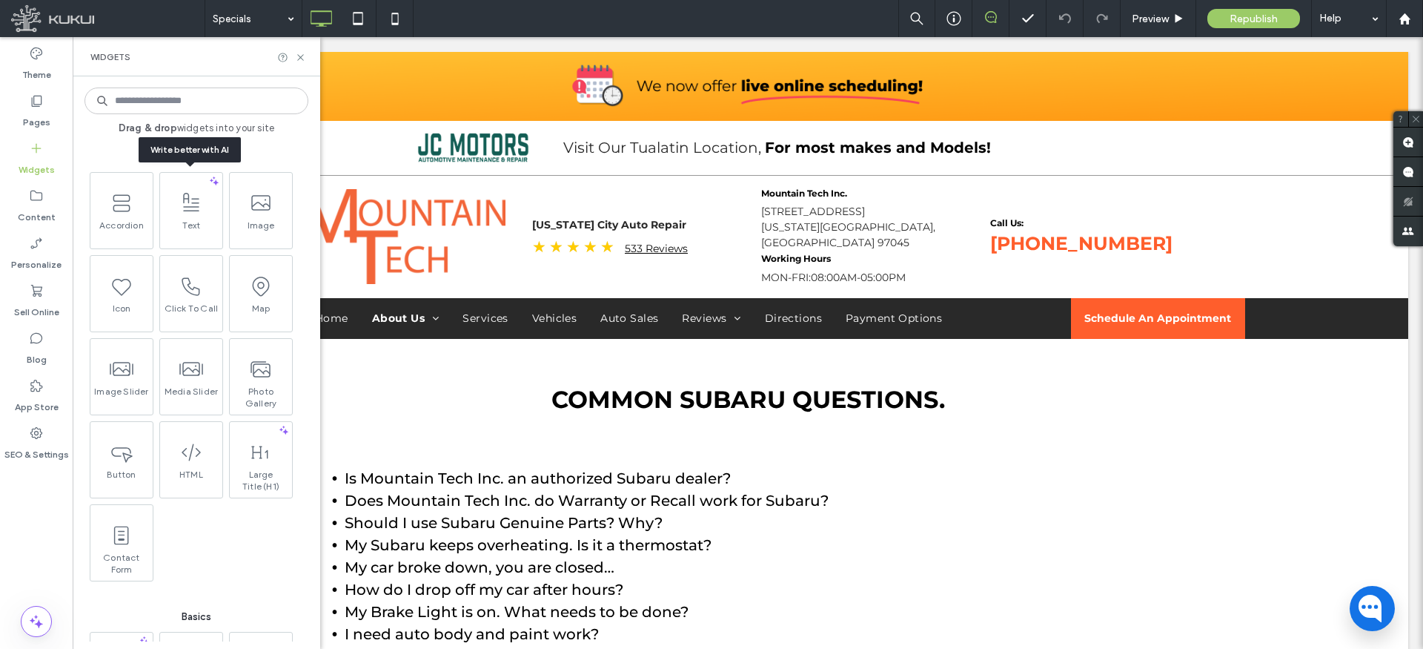
click at [200, 222] on span "Text" at bounding box center [191, 229] width 62 height 21
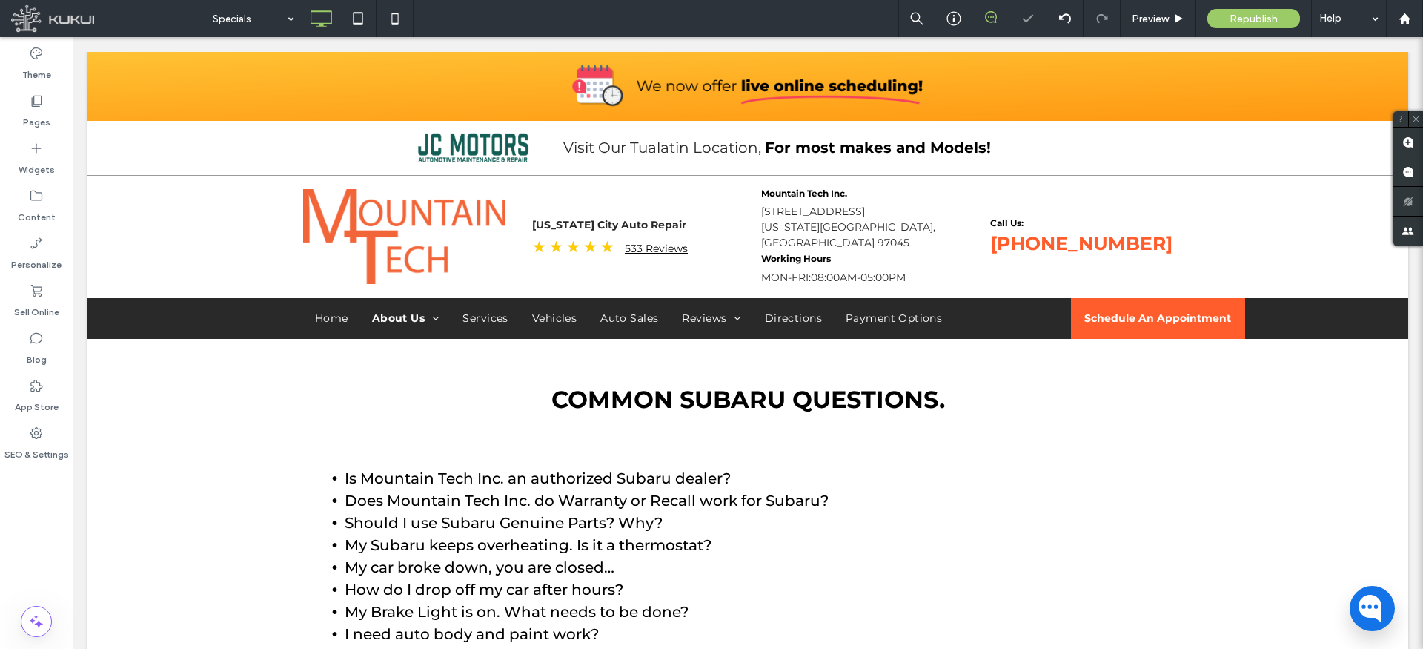
type input "**********"
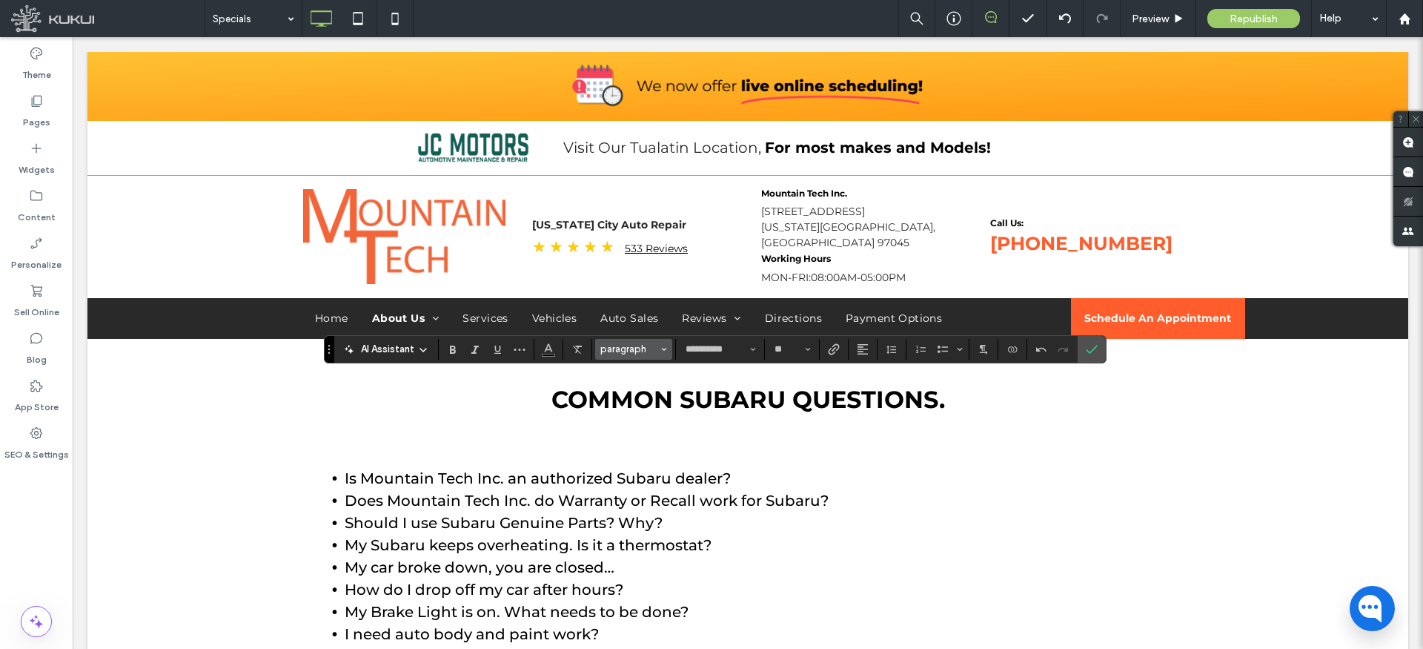
click at [626, 352] on span "paragraph" at bounding box center [629, 348] width 58 height 11
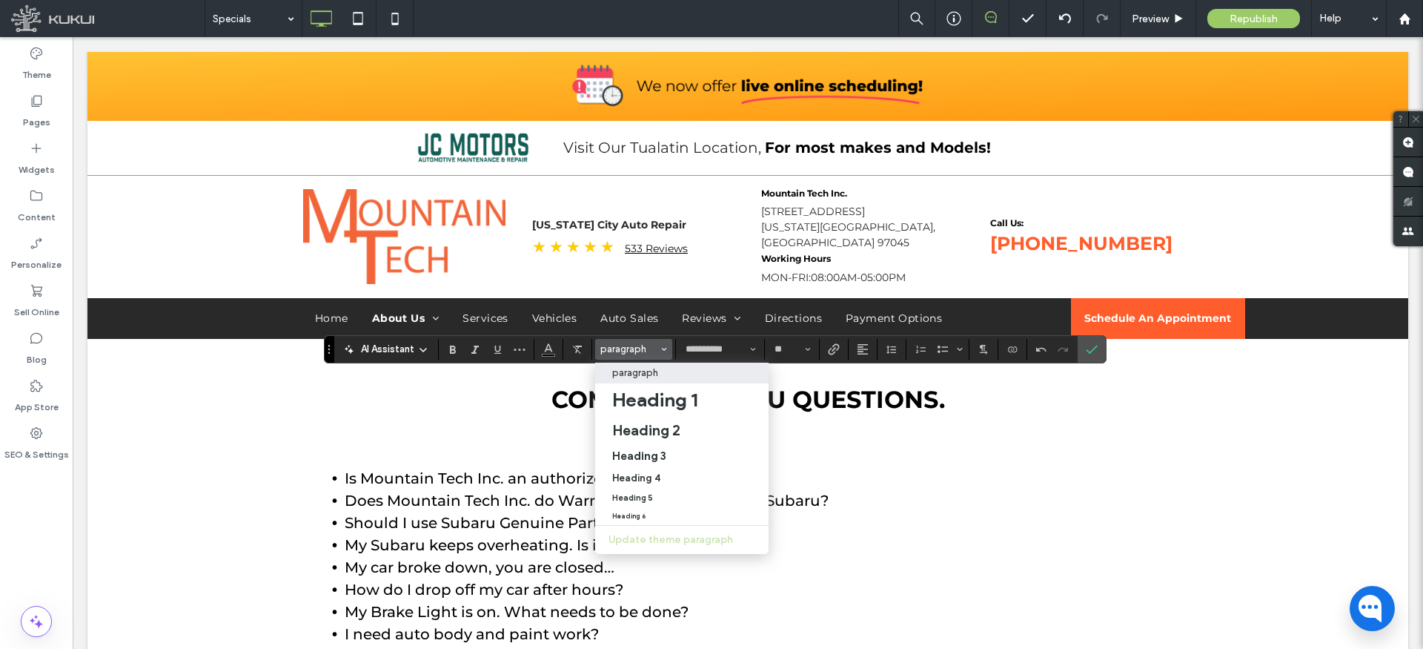
drag, startPoint x: 652, startPoint y: 394, endPoint x: 761, endPoint y: 363, distance: 113.3
click at [652, 394] on h1 "Heading 1" at bounding box center [654, 400] width 85 height 24
type input "**"
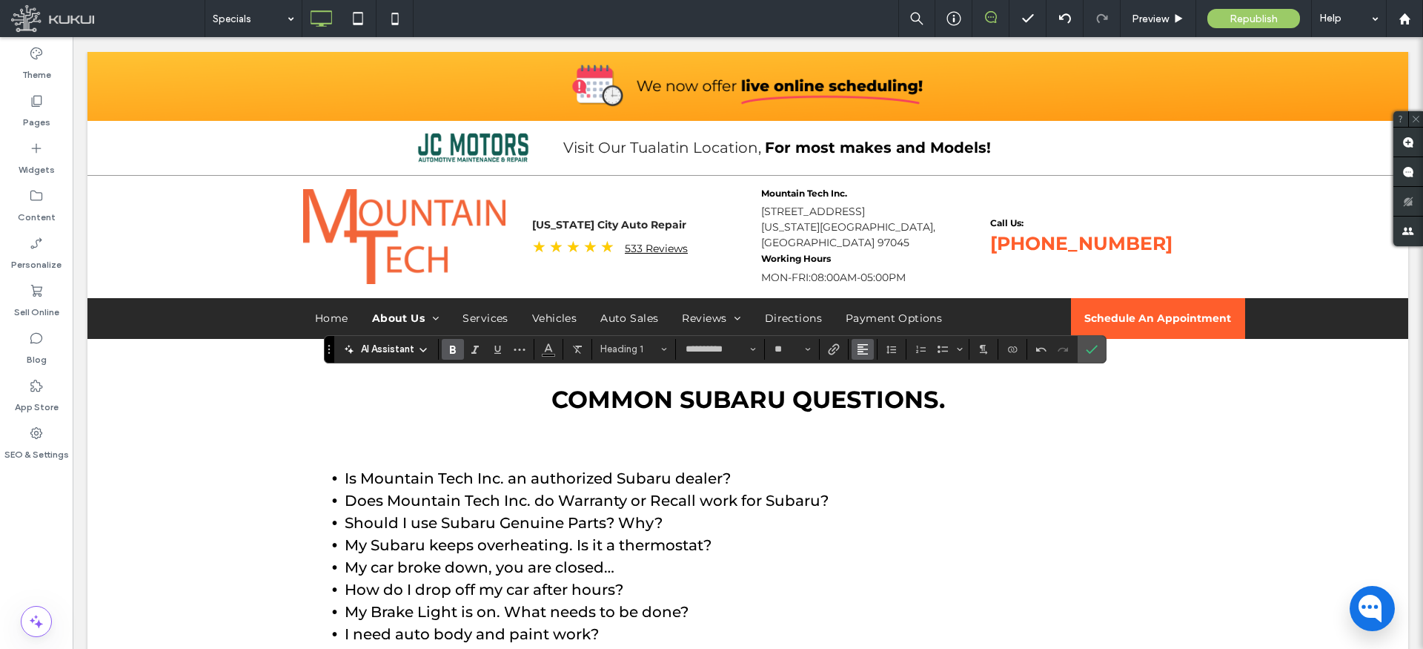
click at [865, 347] on icon "Alignment" at bounding box center [863, 349] width 12 height 12
click at [874, 394] on icon "ui.textEditor.alignment.center" at bounding box center [874, 394] width 12 height 12
click at [787, 345] on input "**" at bounding box center [787, 349] width 29 height 12
type input "**"
click at [1088, 353] on icon "Confirm" at bounding box center [1092, 349] width 12 height 12
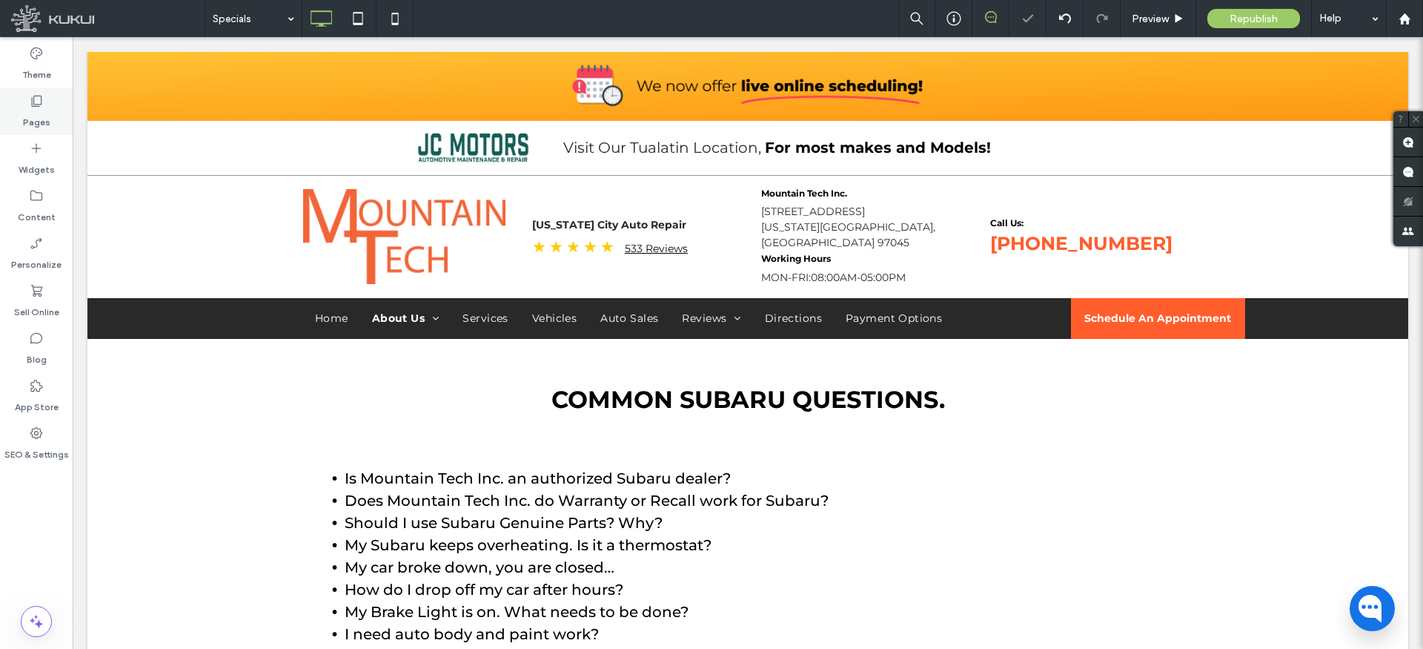
click at [47, 103] on div "Pages" at bounding box center [36, 110] width 73 height 47
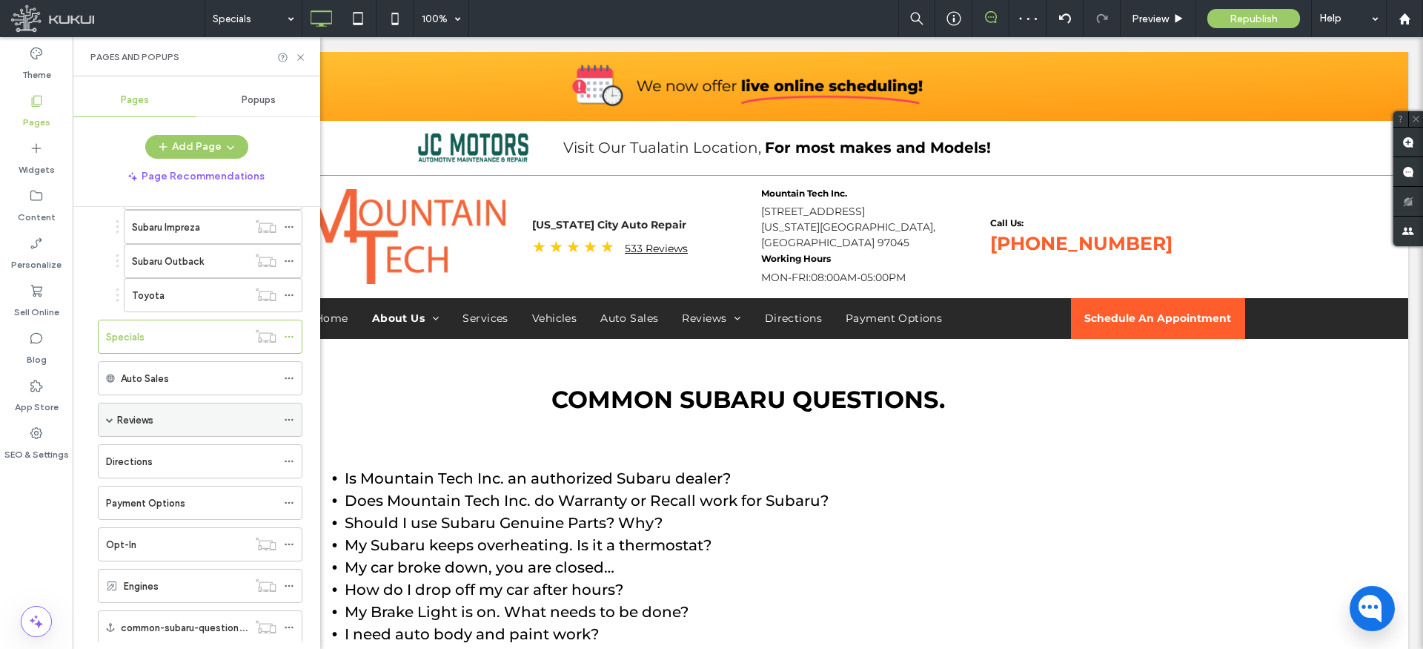
scroll to position [892, 0]
click at [162, 423] on div "Reviews" at bounding box center [196, 425] width 159 height 16
click at [290, 56] on div "Pages and Popups" at bounding box center [196, 57] width 212 height 12
click at [299, 55] on use at bounding box center [300, 57] width 6 height 6
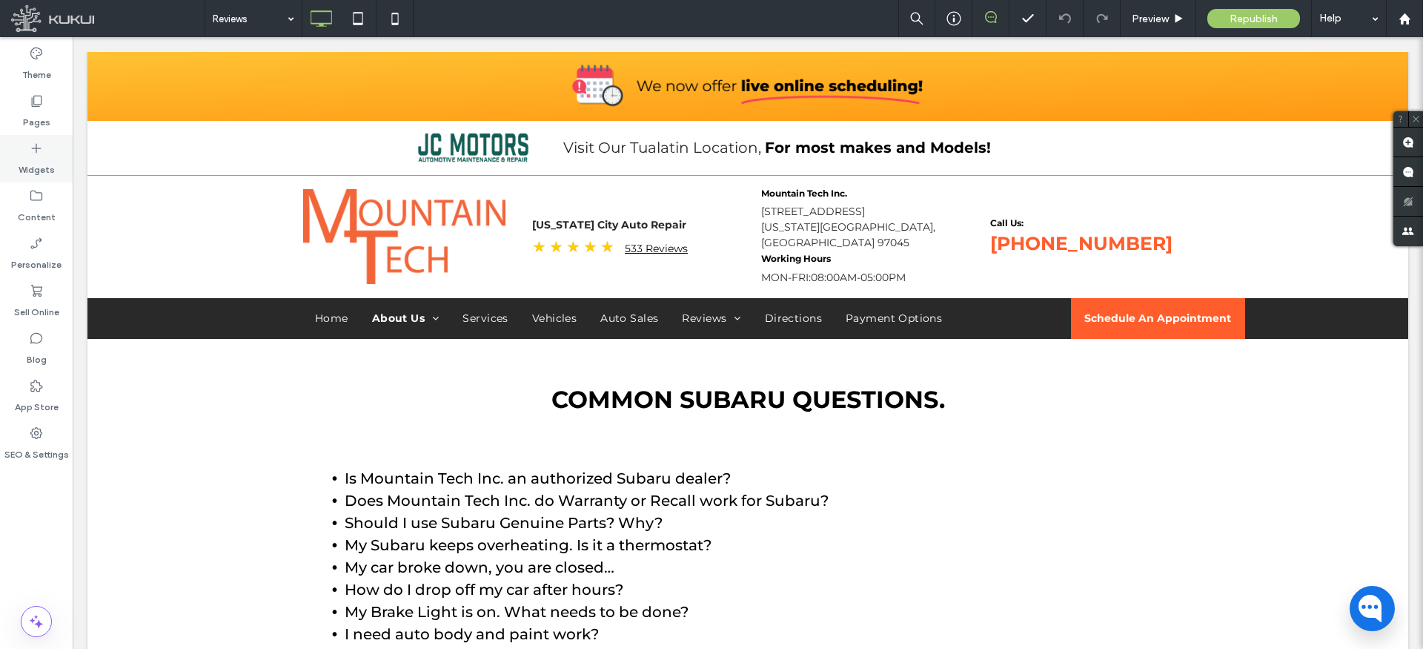
click at [29, 152] on icon at bounding box center [36, 148] width 15 height 15
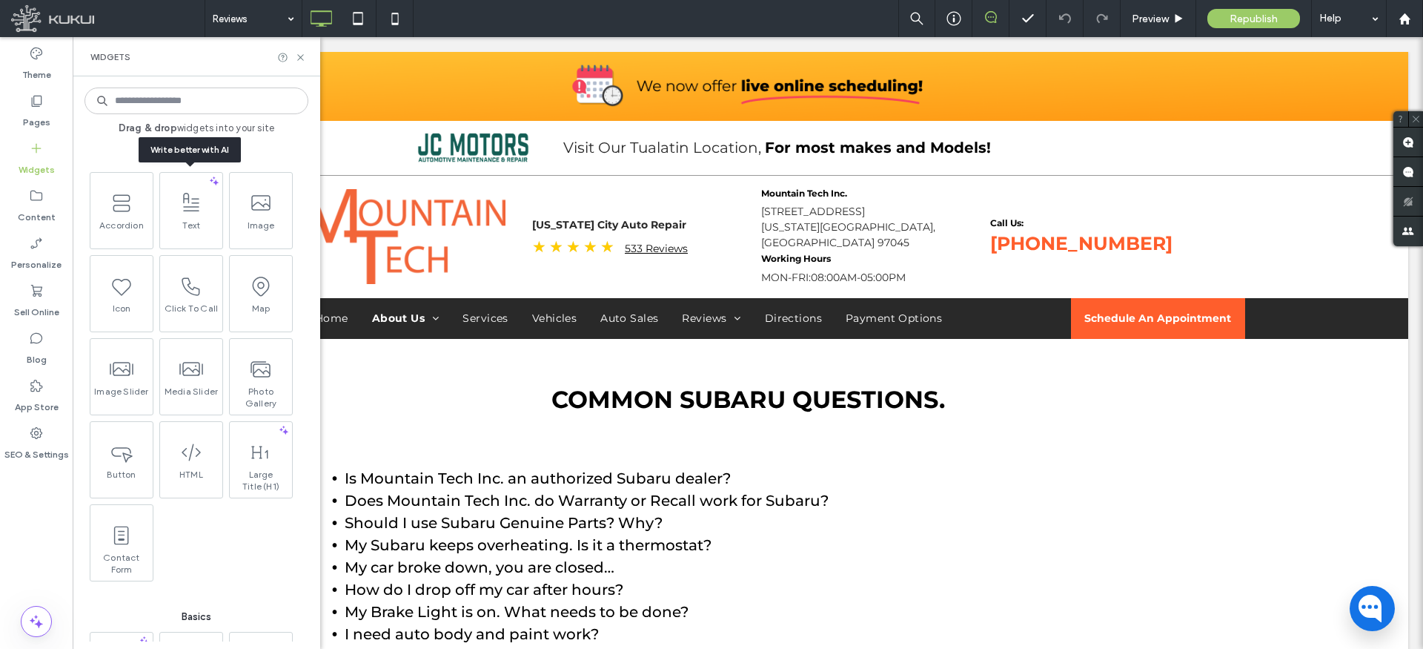
click at [193, 213] on span at bounding box center [191, 202] width 62 height 33
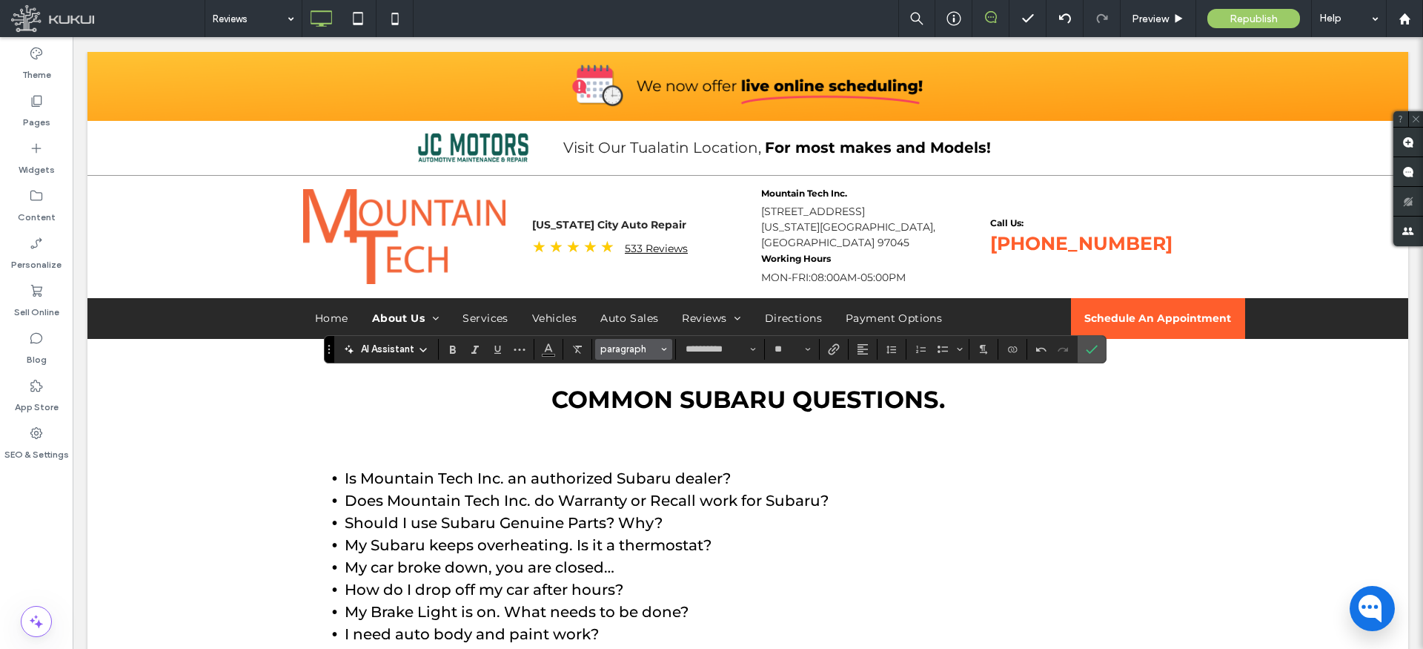
click at [662, 347] on icon "Styles" at bounding box center [664, 349] width 6 height 6
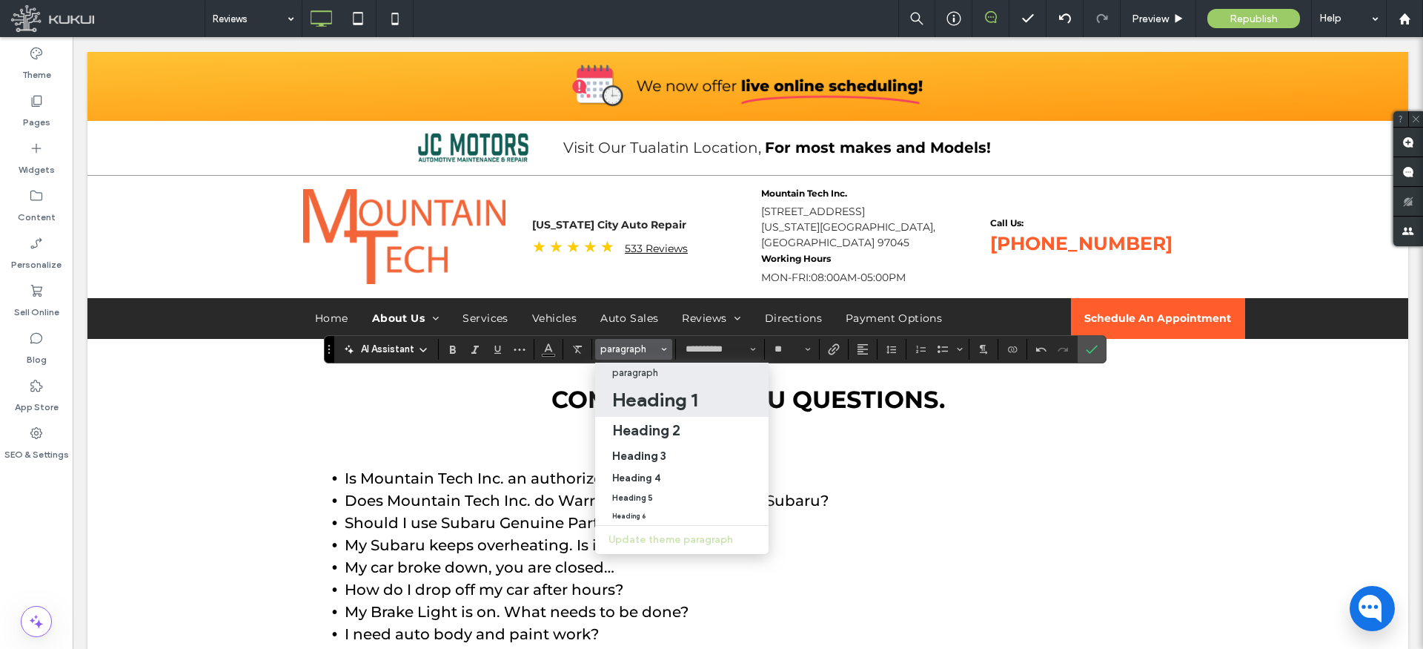
click at [669, 405] on h1 "Heading 1" at bounding box center [654, 400] width 85 height 24
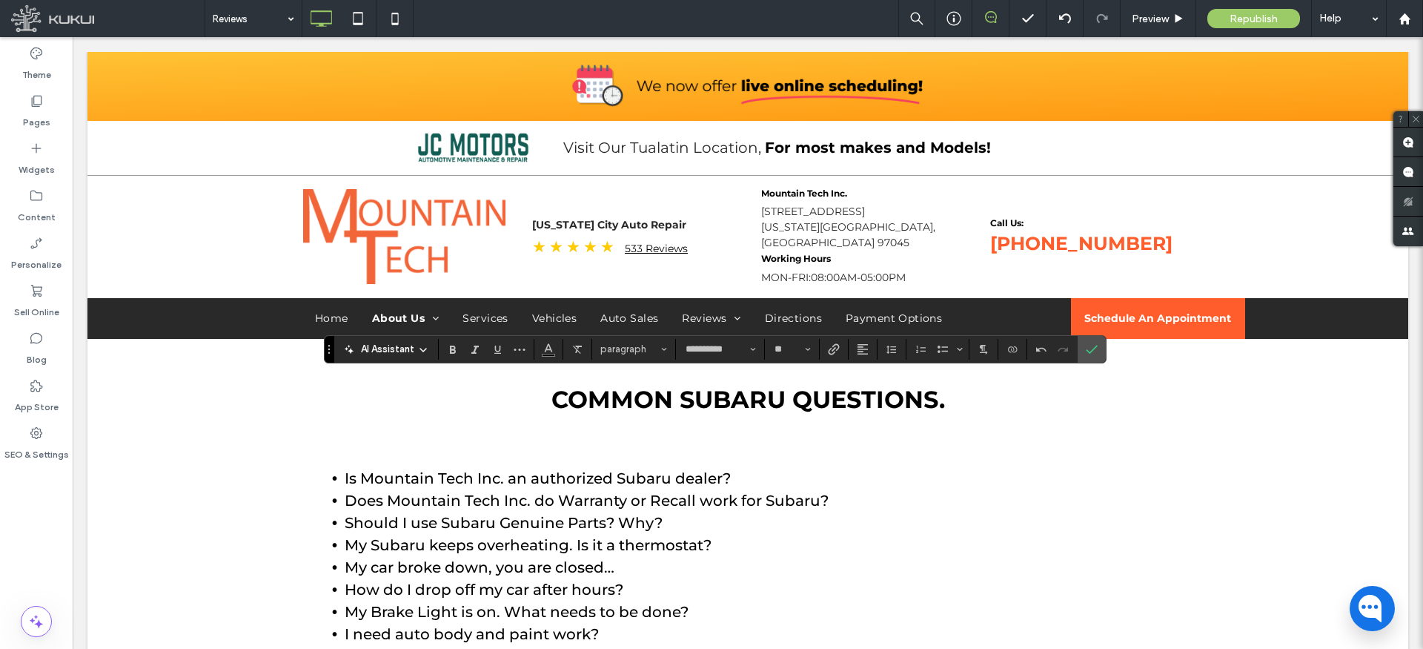
type input "**"
click at [858, 345] on icon "Alignment" at bounding box center [863, 349] width 12 height 12
click at [881, 392] on div "ui.textEditor.alignment.center" at bounding box center [877, 394] width 19 height 12
click at [791, 345] on input "**" at bounding box center [787, 349] width 29 height 12
type input "**"
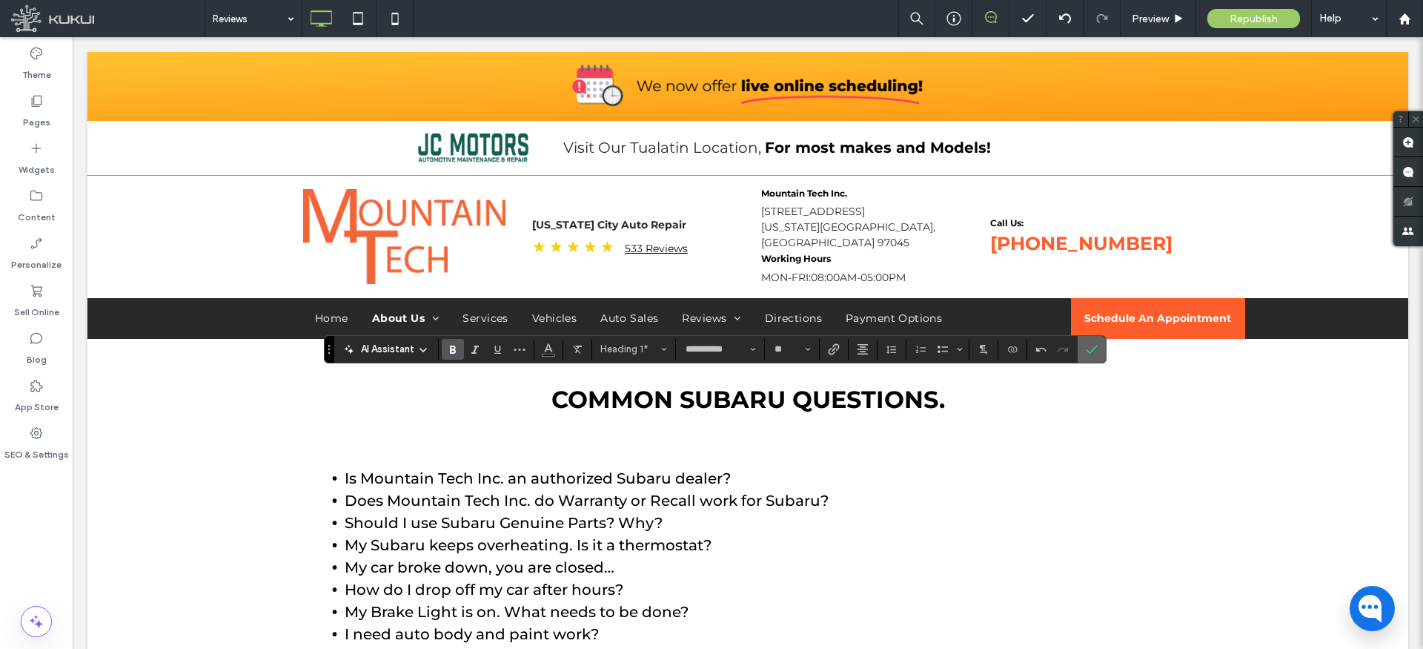
click at [1099, 351] on label "Confirm" at bounding box center [1092, 349] width 22 height 27
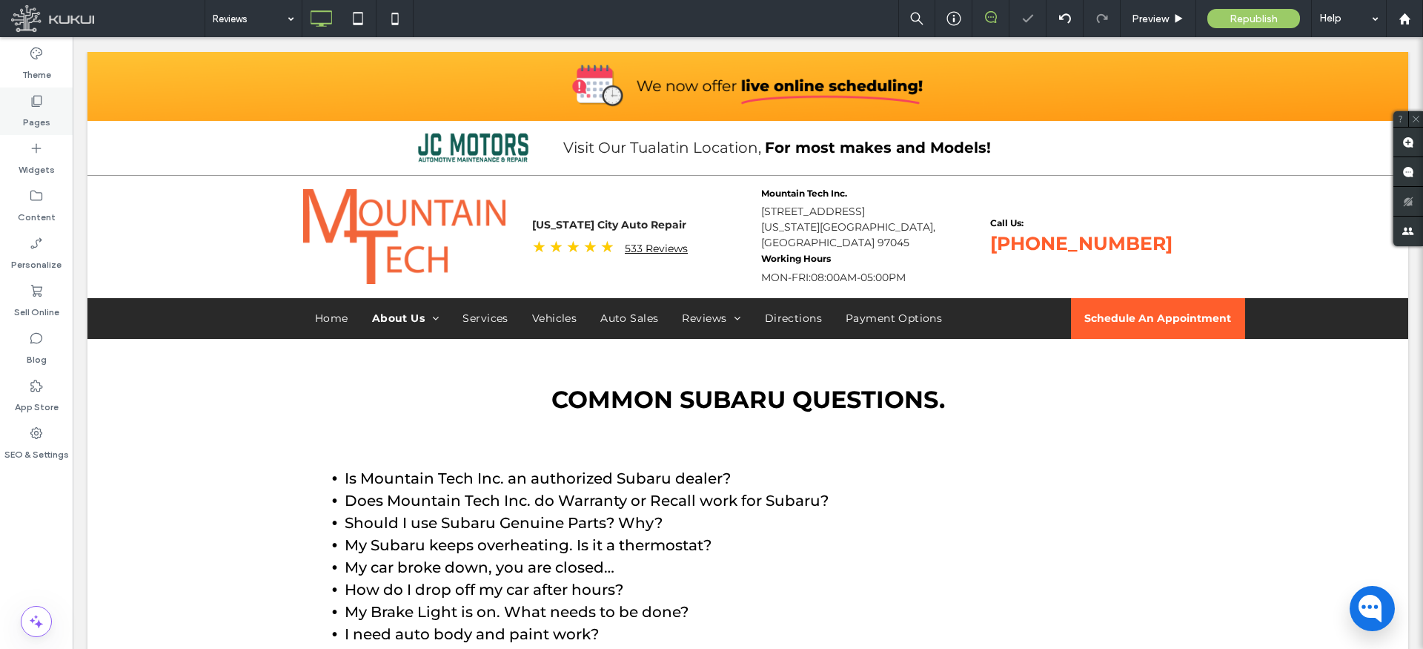
click at [40, 100] on icon at bounding box center [36, 100] width 15 height 15
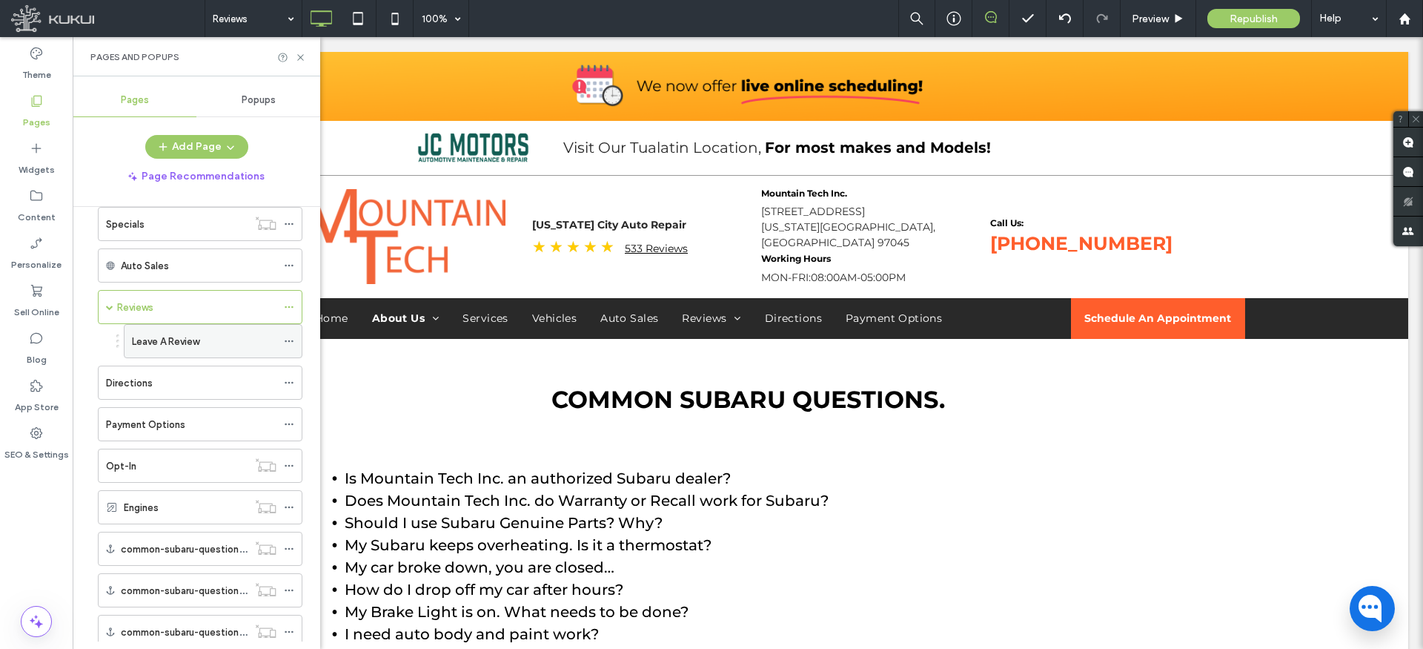
scroll to position [1007, 0]
click at [181, 351] on div "Leave A Review" at bounding box center [204, 343] width 145 height 33
click at [300, 56] on icon at bounding box center [300, 57] width 11 height 11
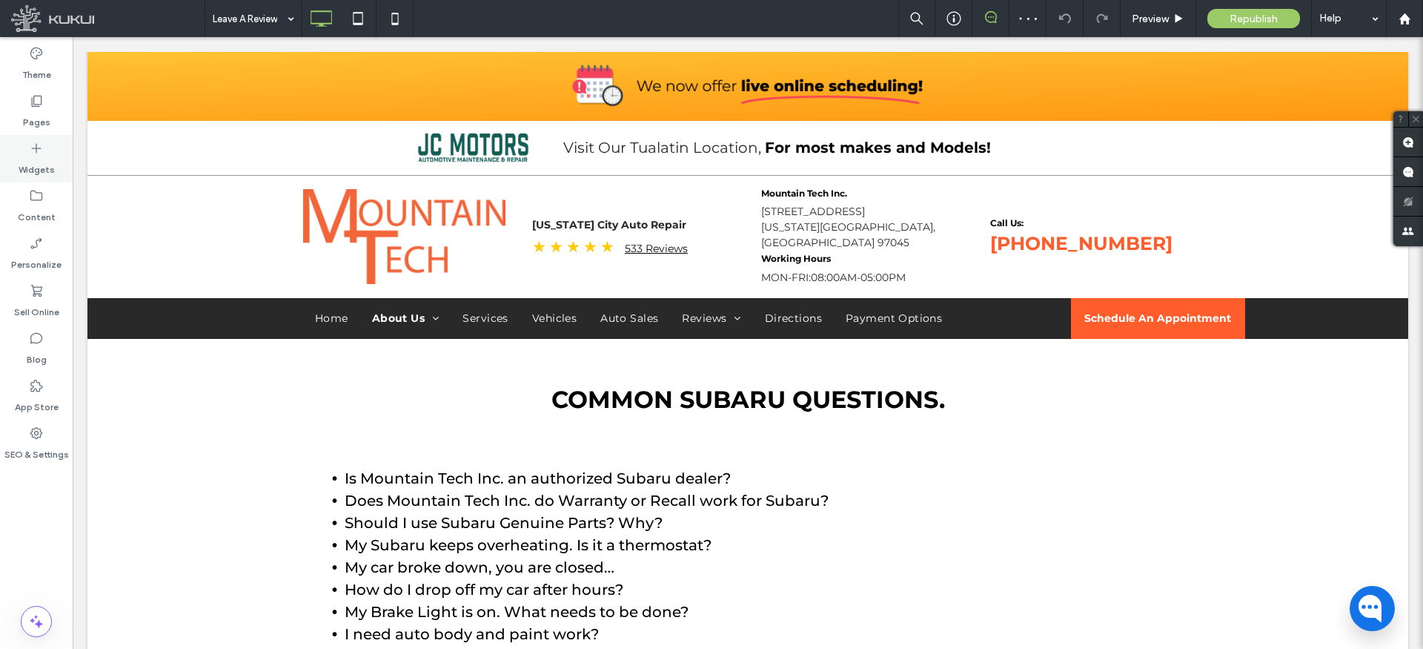
click at [41, 162] on label "Widgets" at bounding box center [37, 166] width 36 height 21
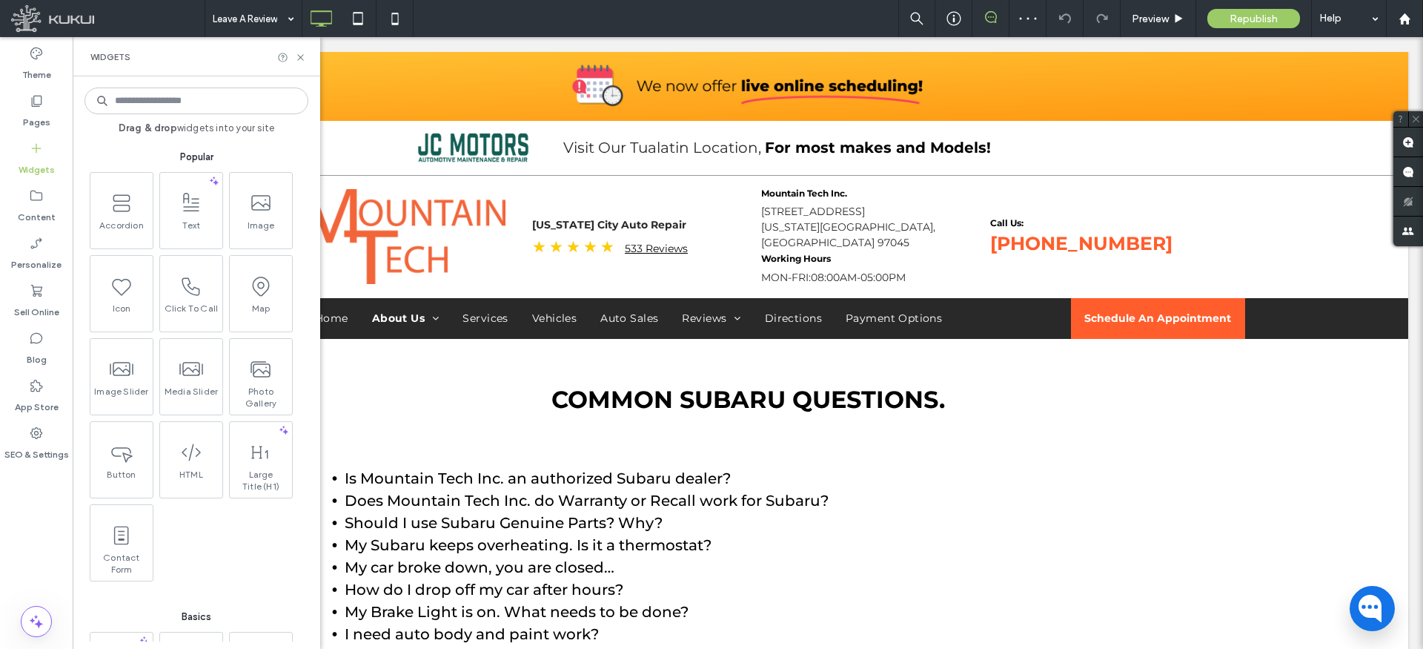
click at [188, 214] on span at bounding box center [191, 202] width 62 height 33
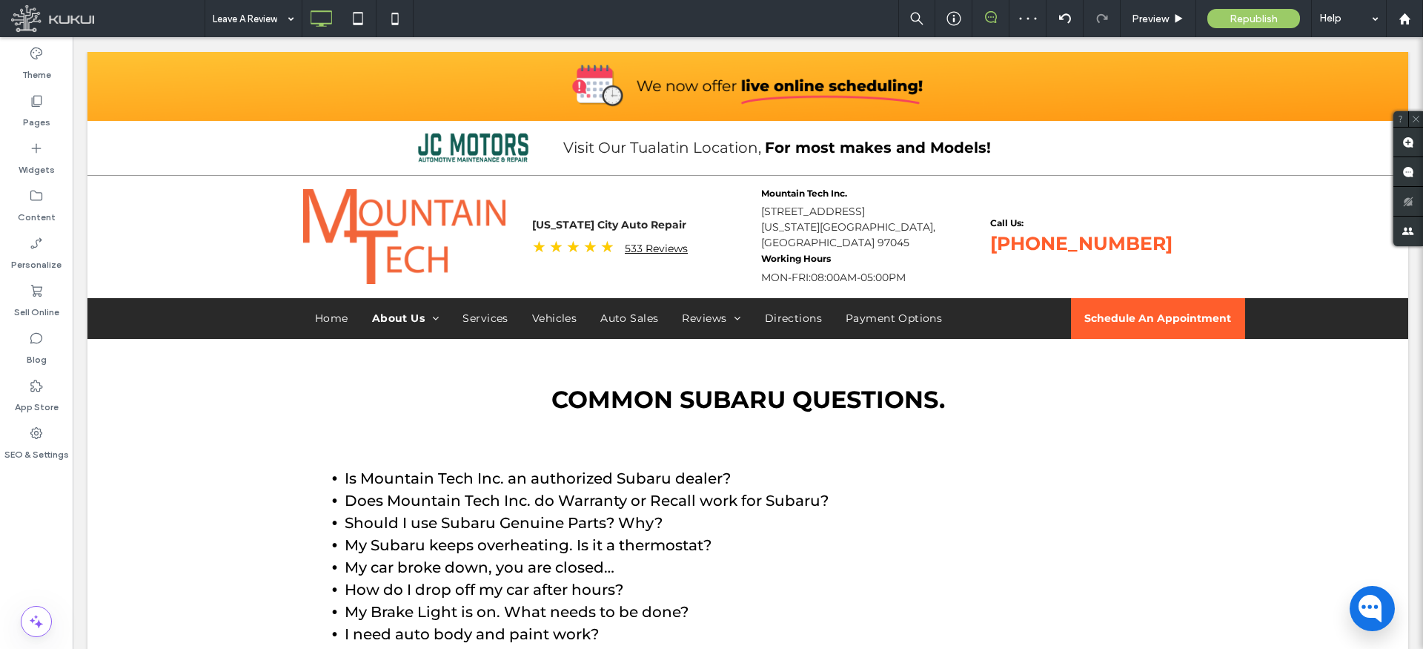
type input "**********"
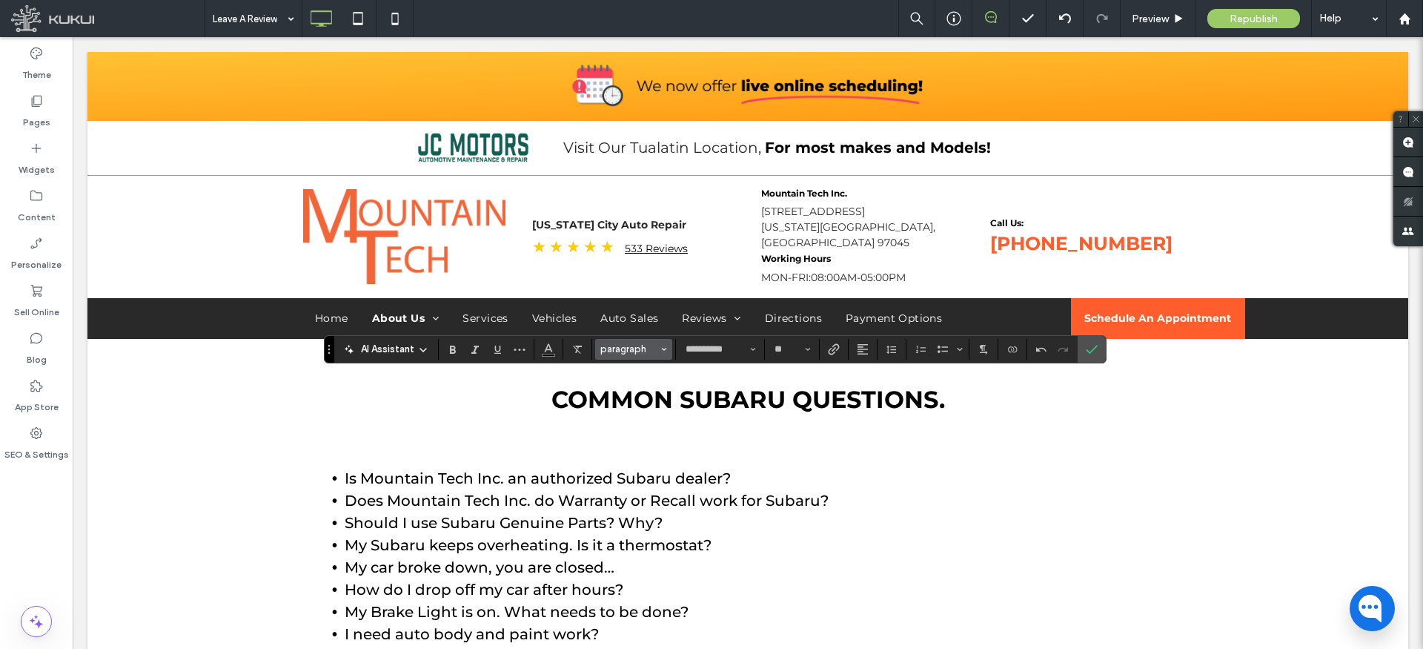
click at [656, 347] on span "paragraph" at bounding box center [629, 348] width 58 height 11
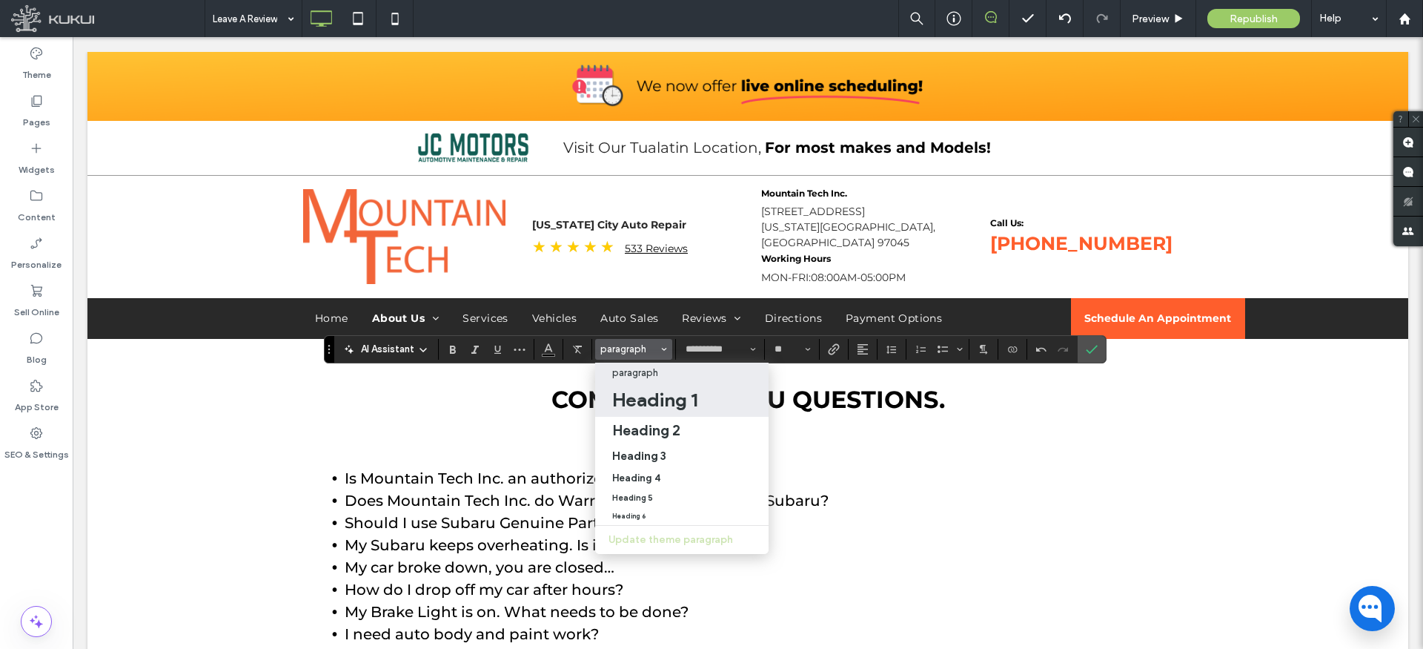
click at [660, 403] on h1 "Heading 1" at bounding box center [654, 400] width 85 height 24
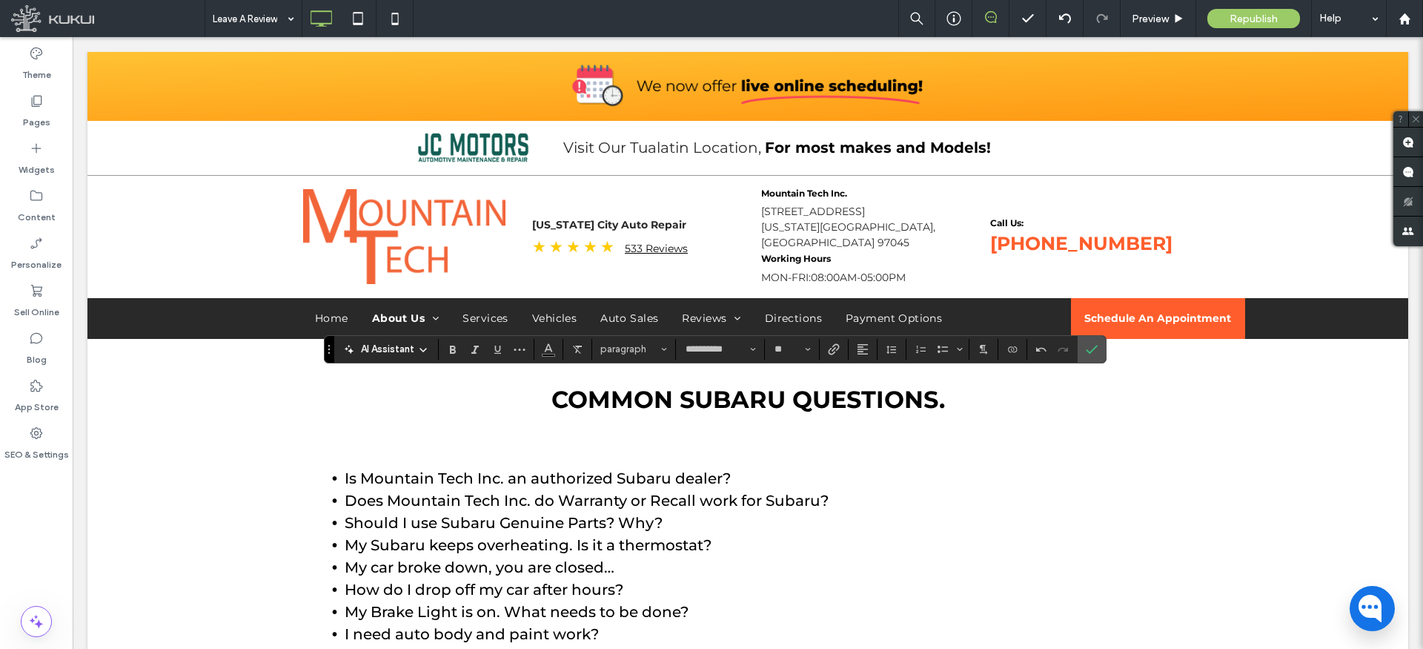
type input "**"
click at [805, 346] on icon "Size" at bounding box center [808, 349] width 6 height 6
type input "**"
click at [865, 346] on icon "Alignment" at bounding box center [863, 349] width 12 height 12
click at [876, 394] on icon "ui.textEditor.alignment.center" at bounding box center [874, 394] width 12 height 12
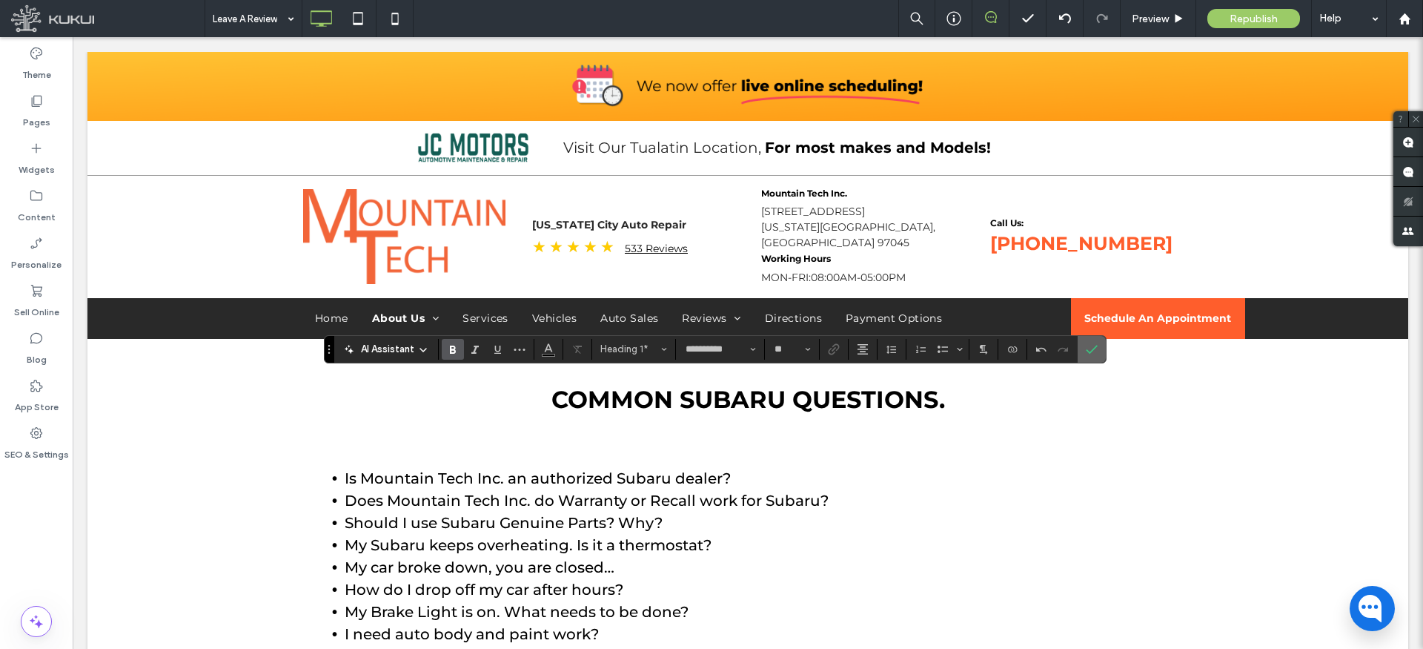
click at [1101, 347] on label "Confirm" at bounding box center [1092, 349] width 22 height 27
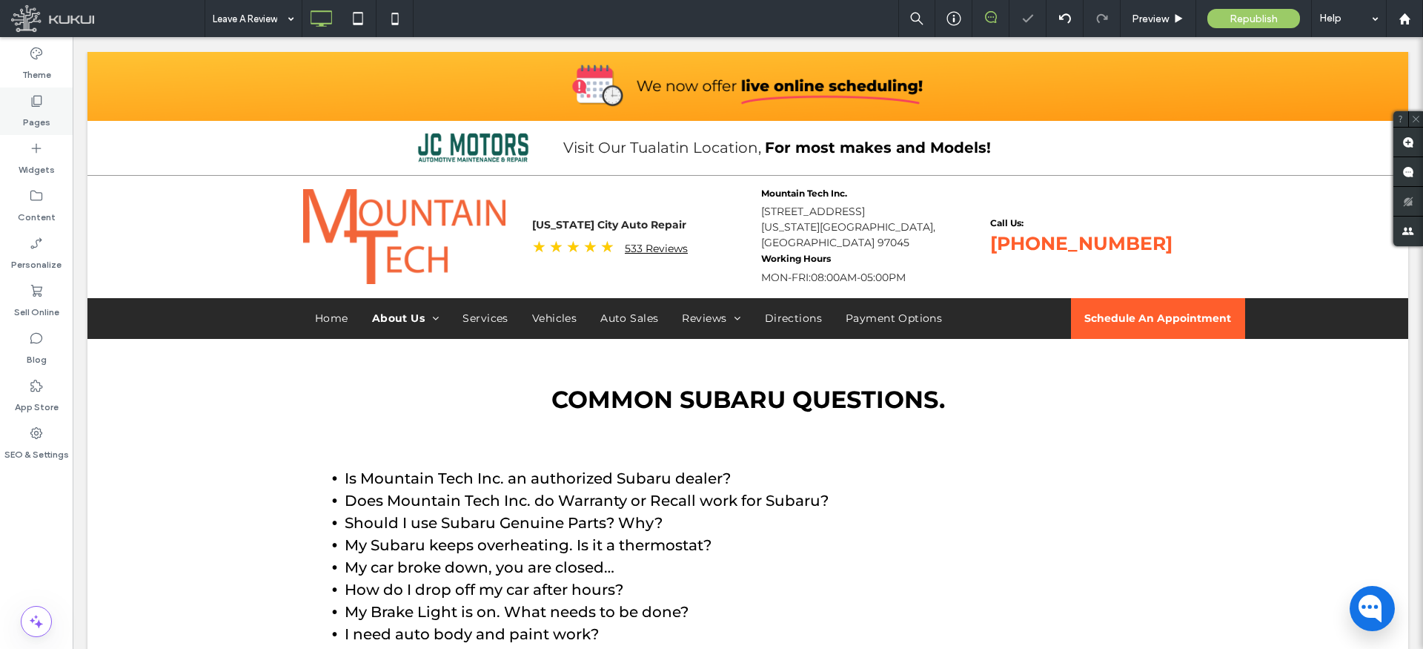
click at [34, 110] on label "Pages" at bounding box center [36, 118] width 27 height 21
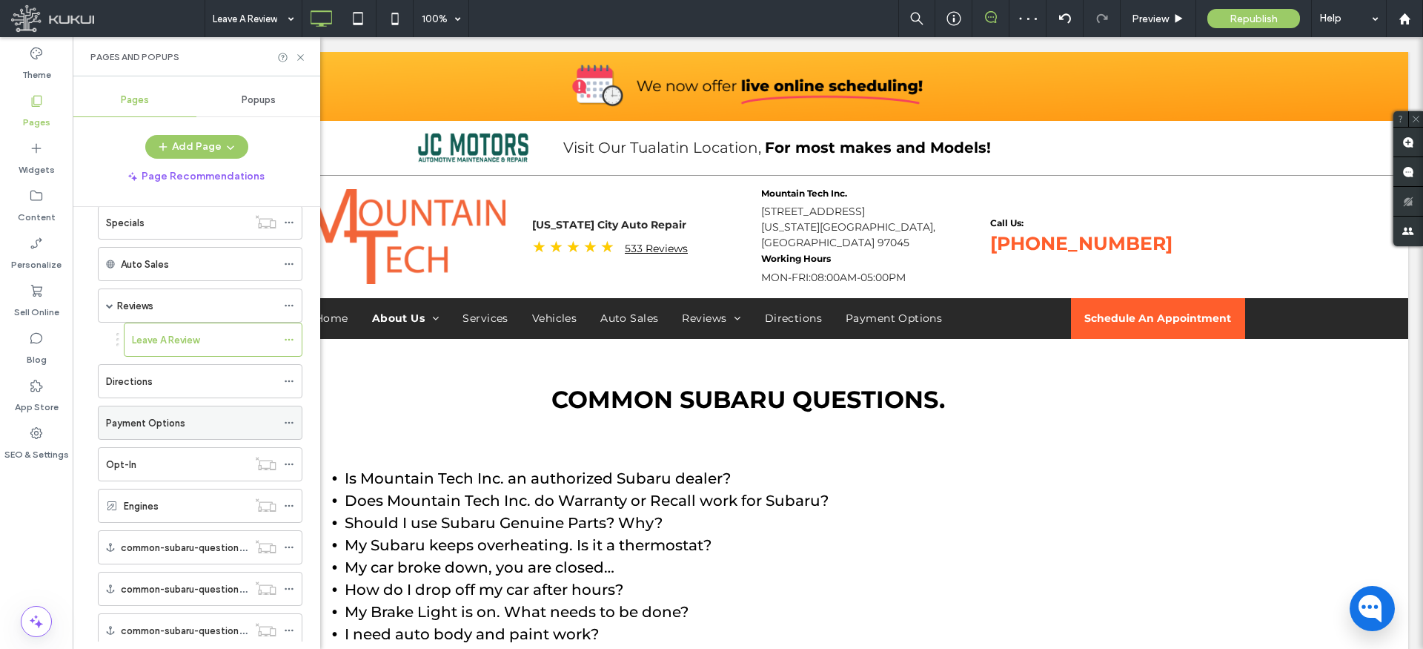
scroll to position [1030, 0]
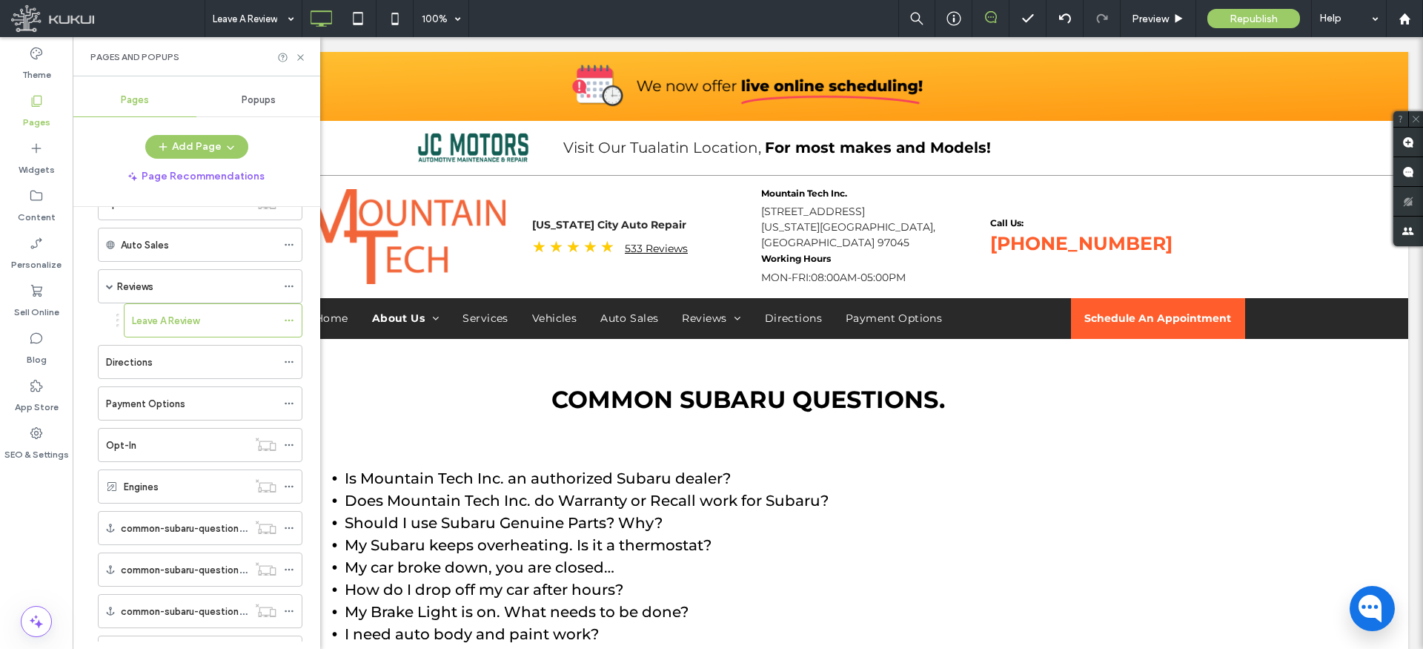
click at [153, 357] on div "Directions" at bounding box center [191, 362] width 171 height 16
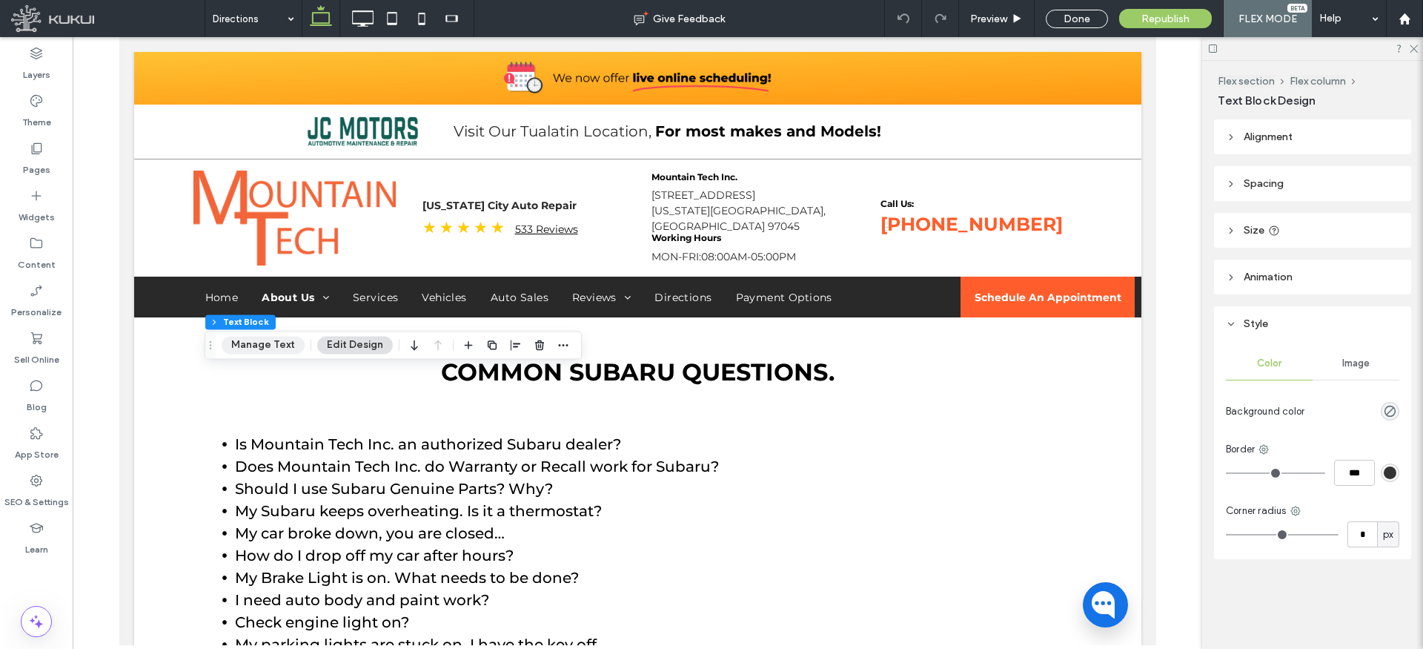
click at [268, 343] on button "Manage Text" at bounding box center [263, 345] width 83 height 18
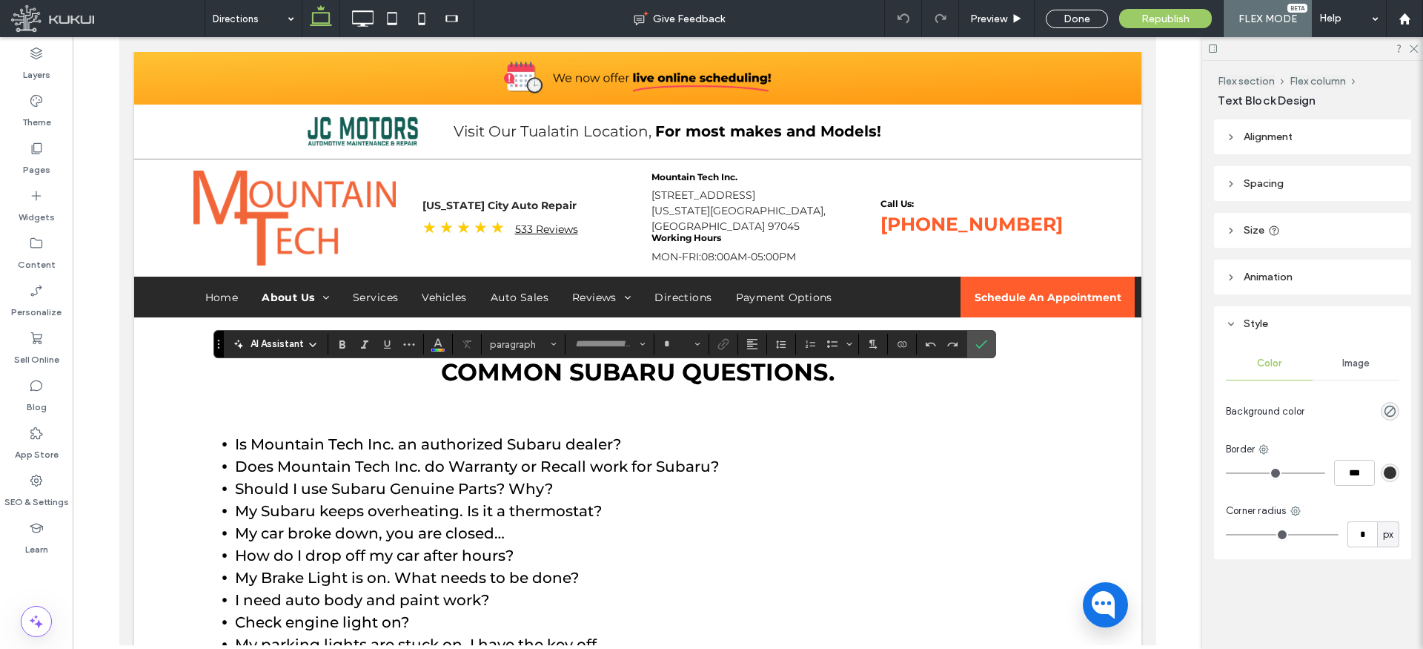
type input "**********"
click at [524, 347] on span "Heading 2" at bounding box center [519, 344] width 58 height 11
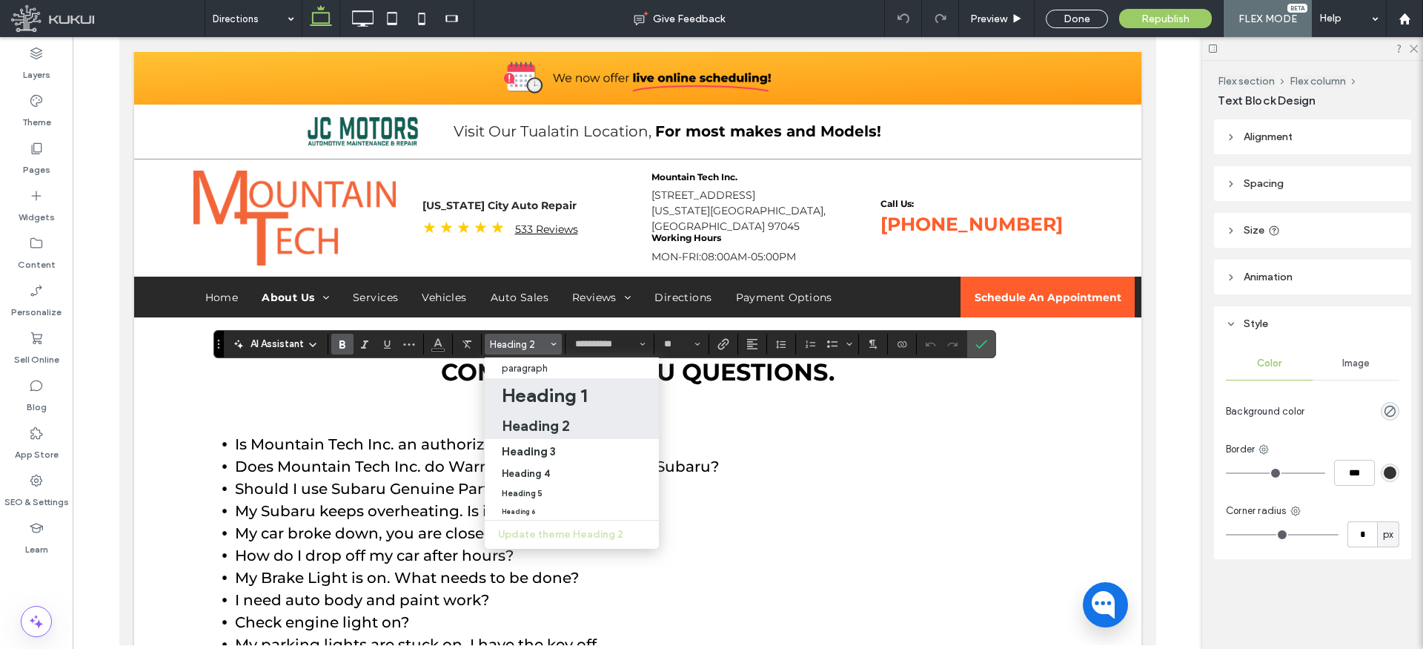
click at [544, 397] on h1 "Heading 1" at bounding box center [544, 395] width 85 height 24
type input "**"
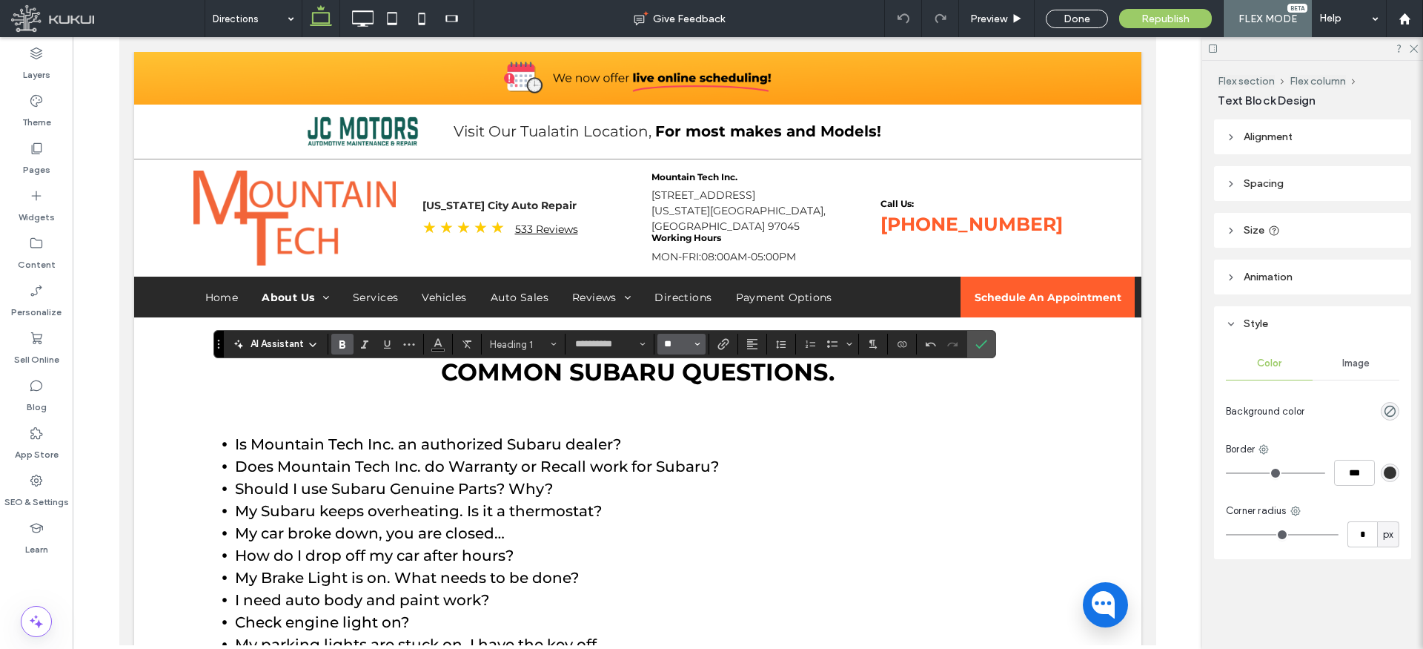
click at [689, 343] on input "**" at bounding box center [677, 344] width 29 height 12
type input "**"
click at [755, 344] on use "Alignment" at bounding box center [752, 344] width 10 height 10
click at [766, 390] on icon "ui.textEditor.alignment.center" at bounding box center [764, 390] width 12 height 12
click at [990, 341] on label "Confirm" at bounding box center [981, 344] width 22 height 27
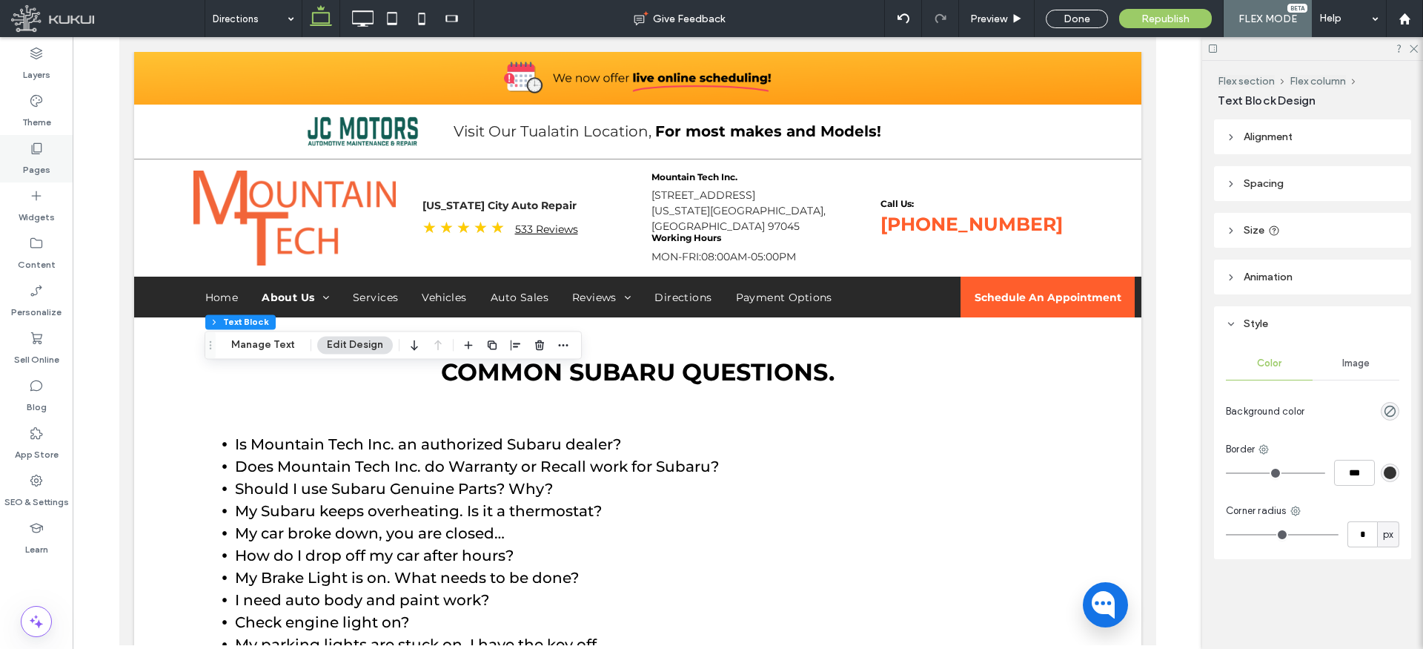
click at [37, 153] on icon at bounding box center [36, 148] width 15 height 15
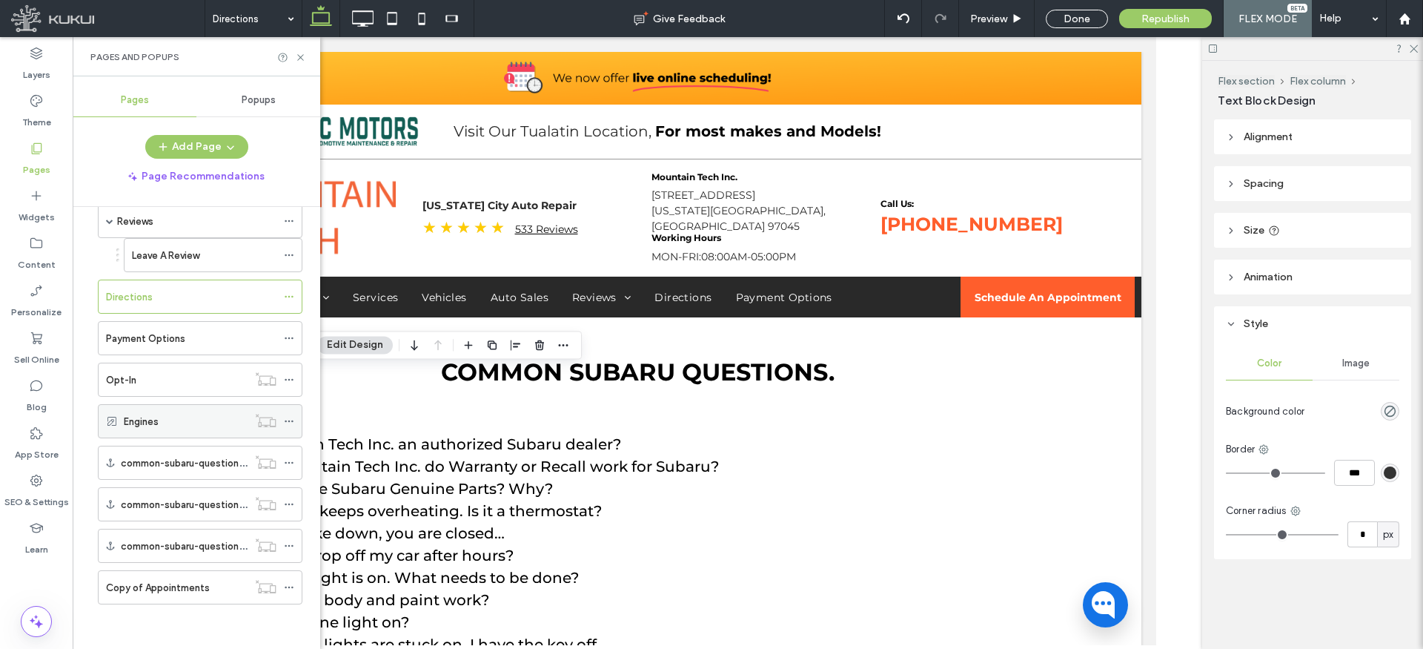
scroll to position [1062, 0]
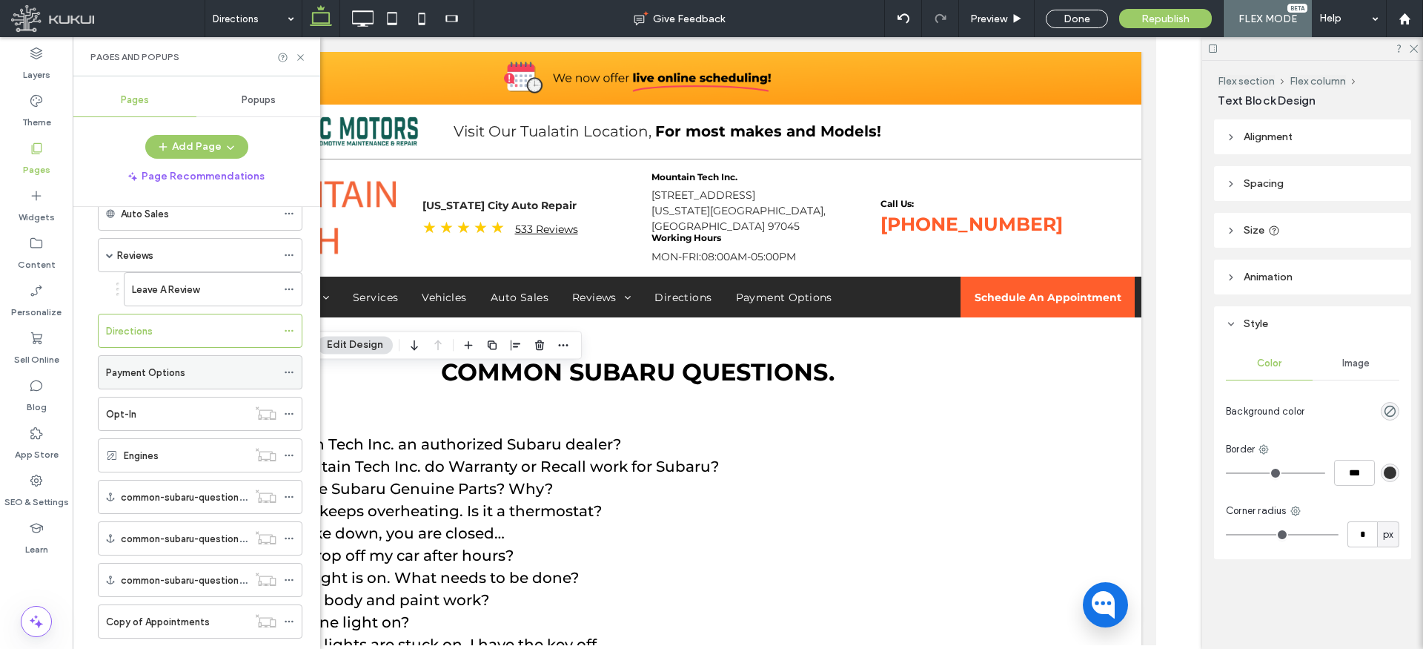
click at [172, 374] on label "Payment Options" at bounding box center [145, 373] width 79 height 26
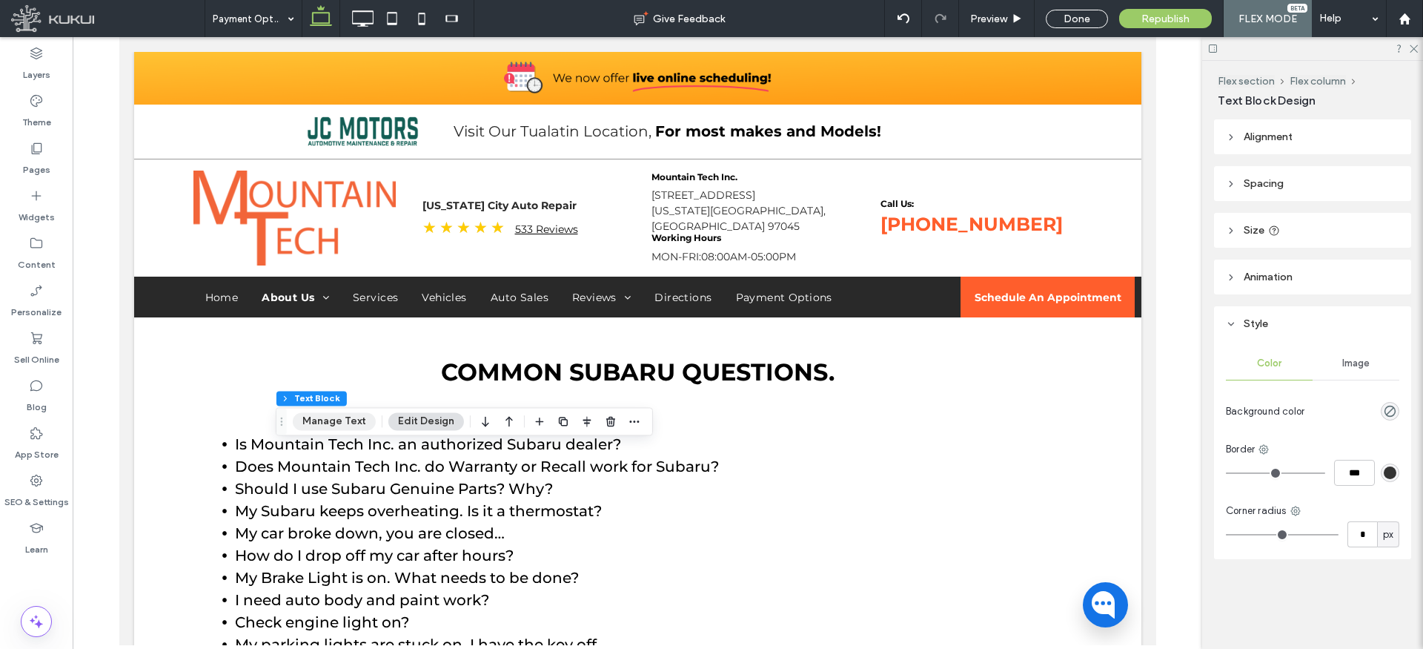
click at [362, 420] on button "Manage Text" at bounding box center [334, 421] width 83 height 18
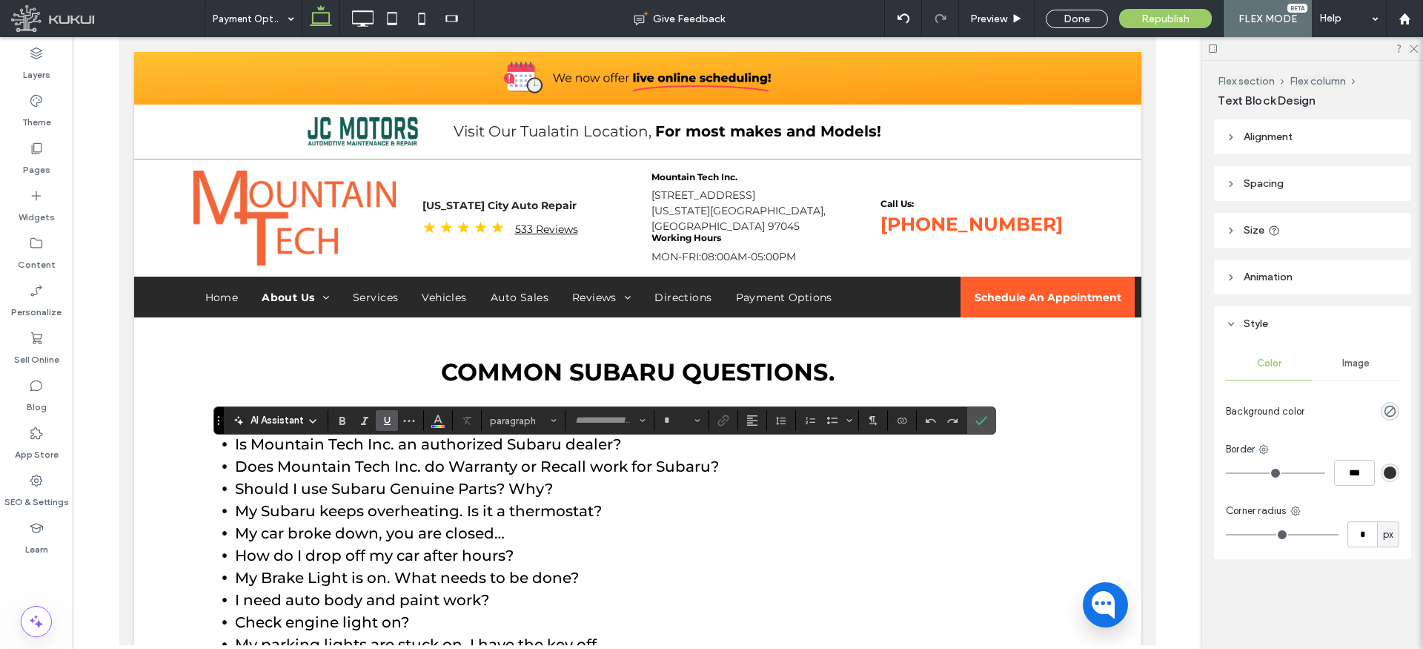
type input "**********"
type input "**"
click at [981, 417] on icon "Confirm" at bounding box center [982, 420] width 12 height 12
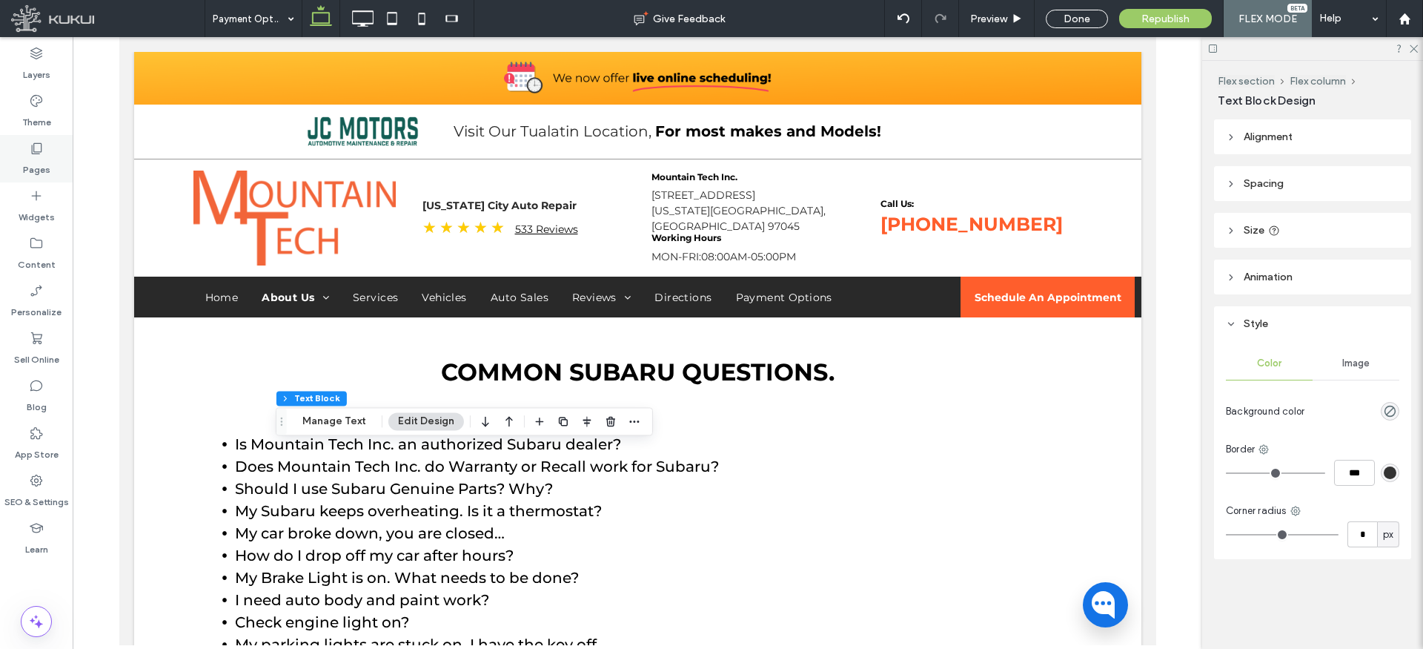
click at [36, 150] on icon at bounding box center [36, 148] width 15 height 15
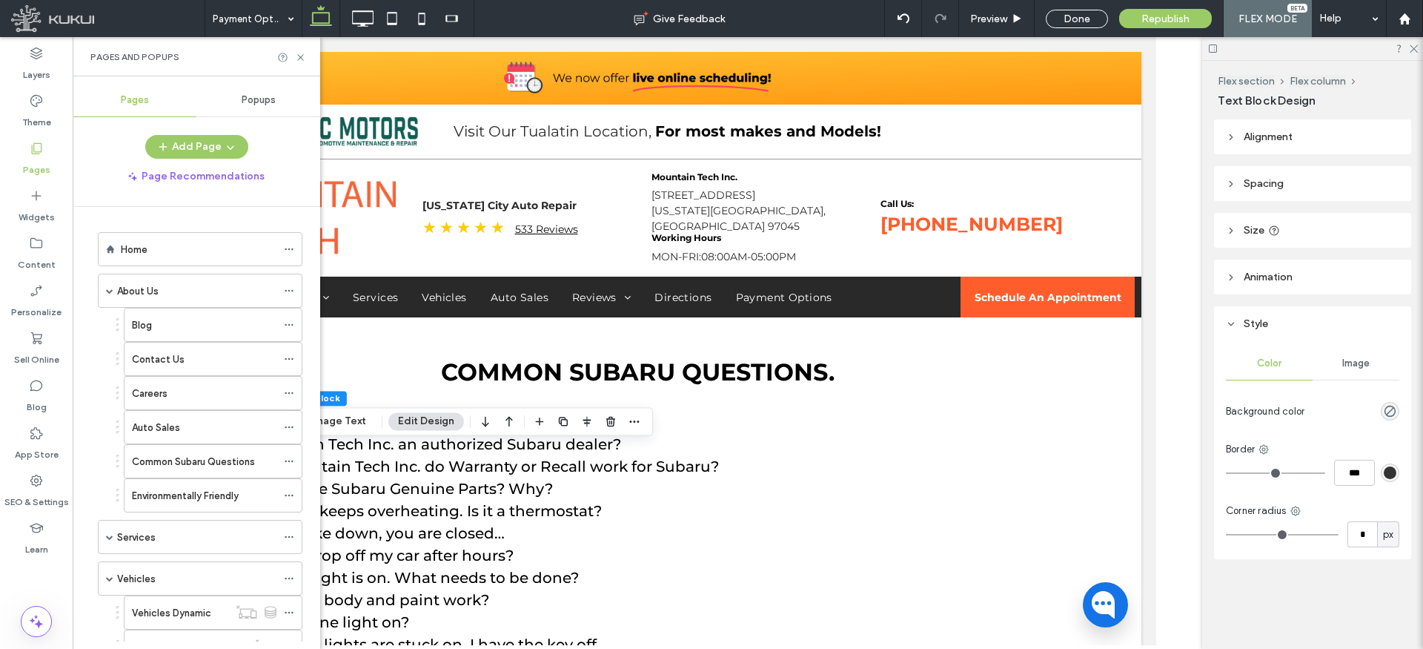
scroll to position [1096, 0]
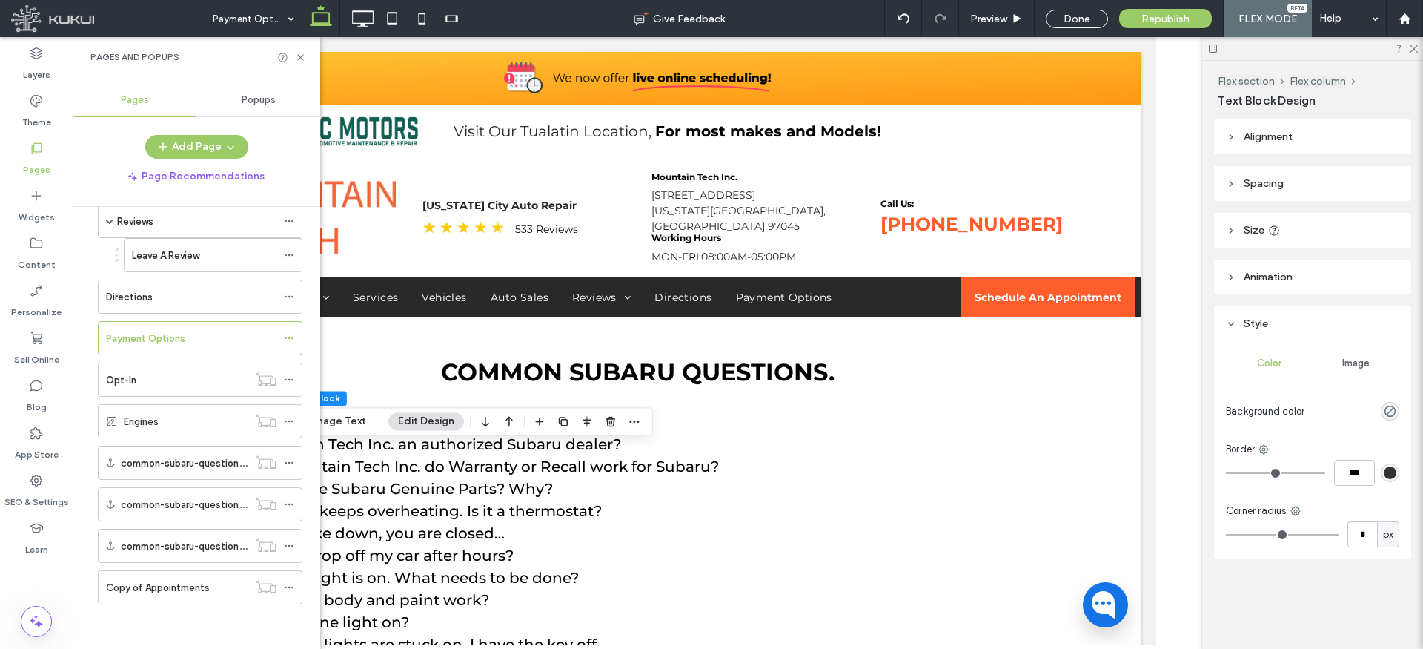
click at [154, 382] on div "Opt-In" at bounding box center [177, 380] width 142 height 16
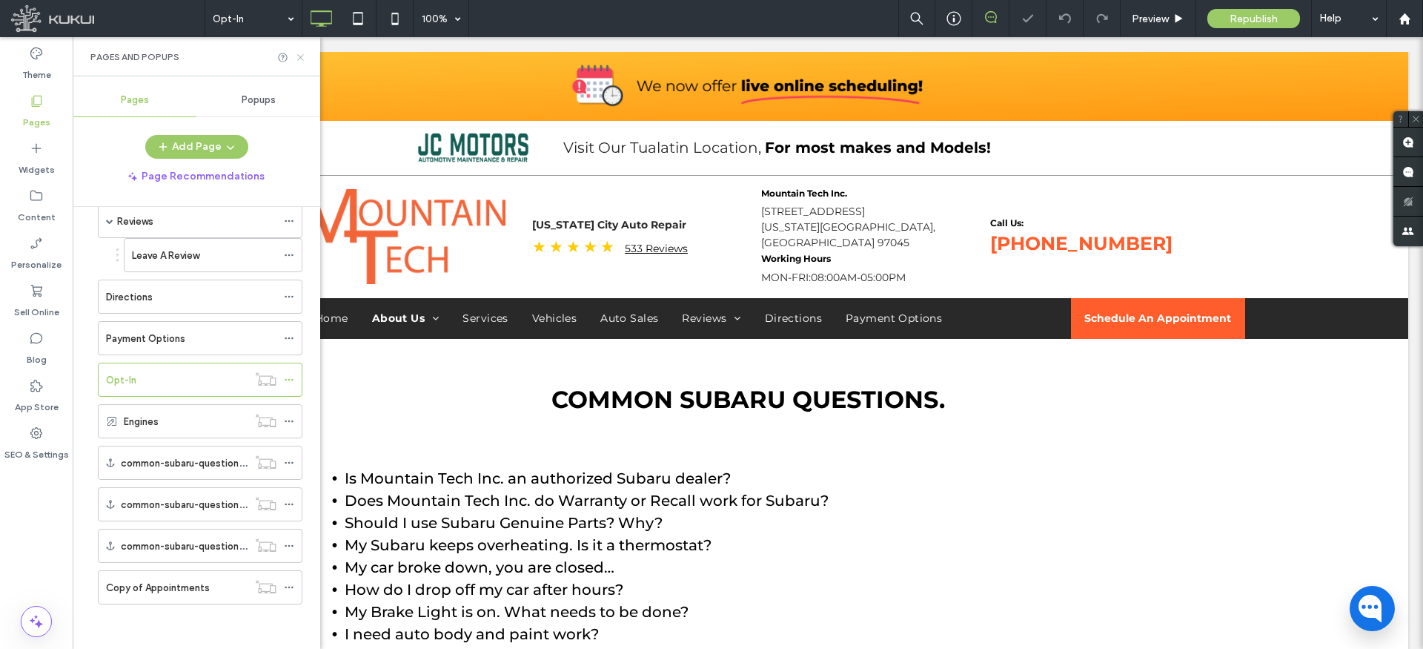
click at [297, 57] on icon at bounding box center [300, 57] width 11 height 11
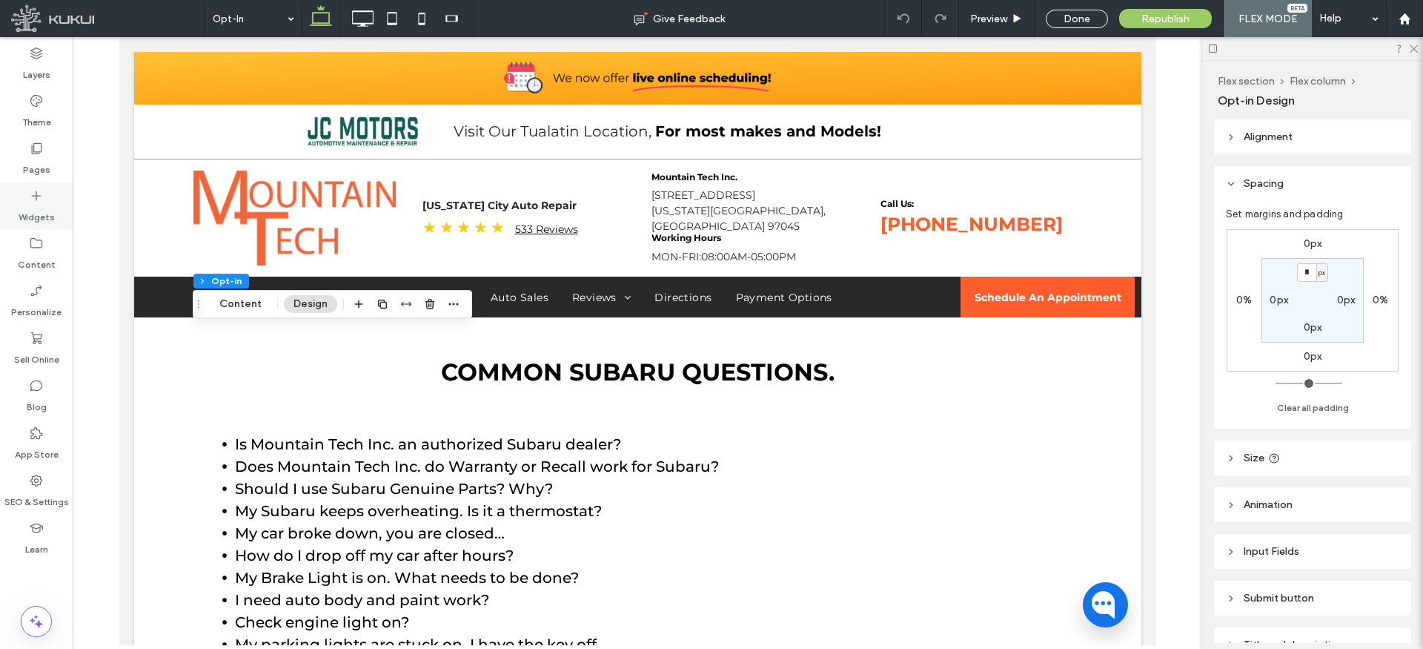
click at [37, 206] on label "Widgets" at bounding box center [37, 213] width 36 height 21
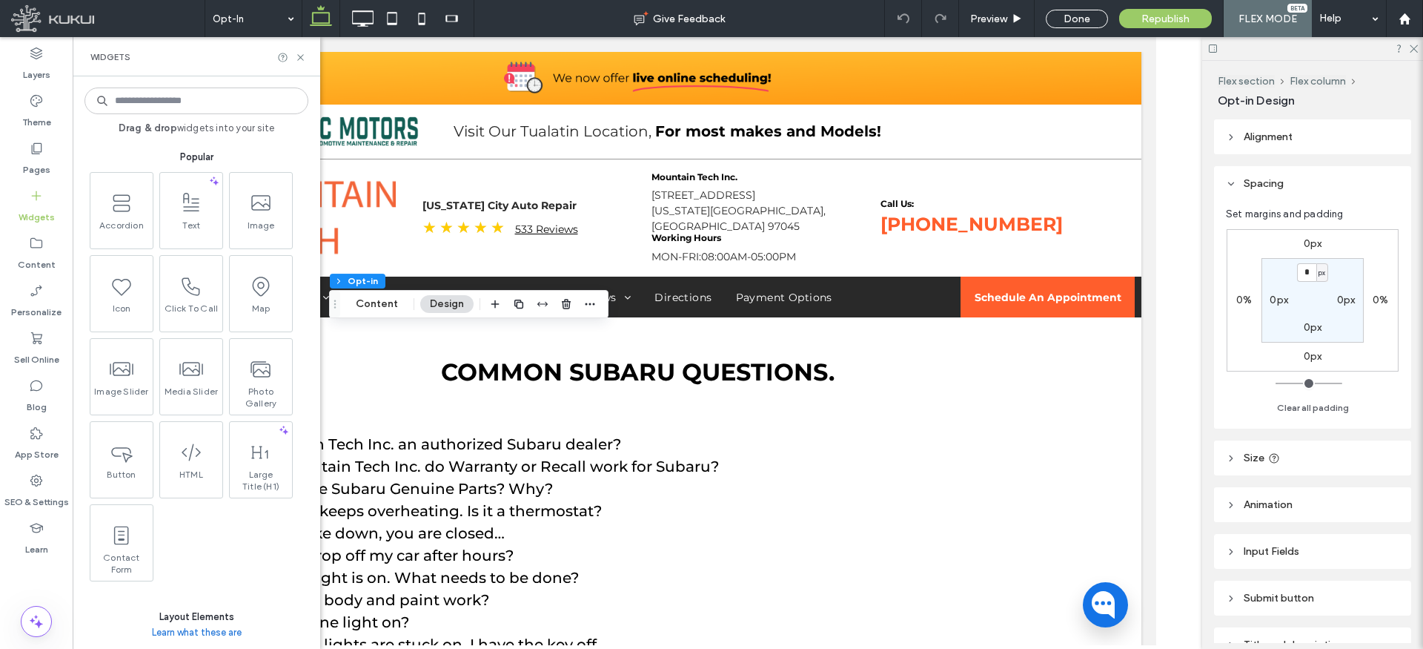
drag, startPoint x: 176, startPoint y: 219, endPoint x: 299, endPoint y: 310, distance: 152.1
click at [176, 219] on span "Text" at bounding box center [191, 229] width 62 height 21
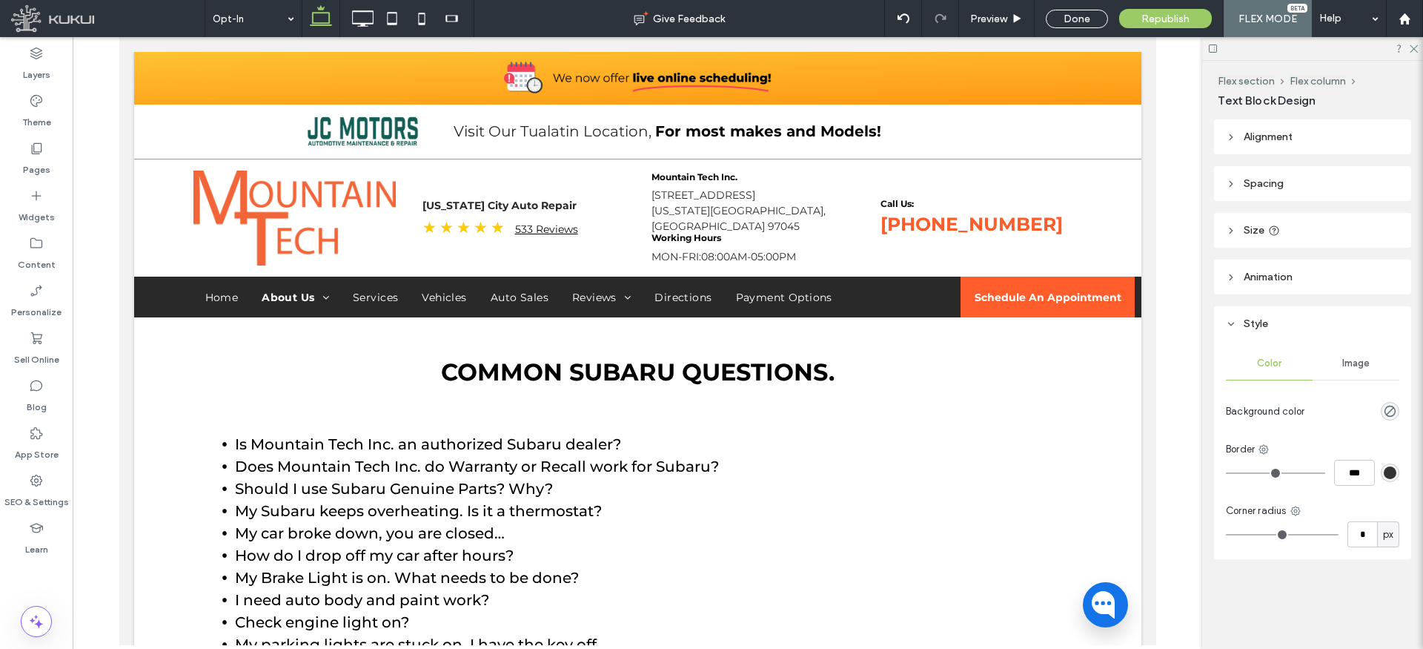
type input "**********"
click at [543, 299] on span "paragraph" at bounding box center [519, 297] width 58 height 11
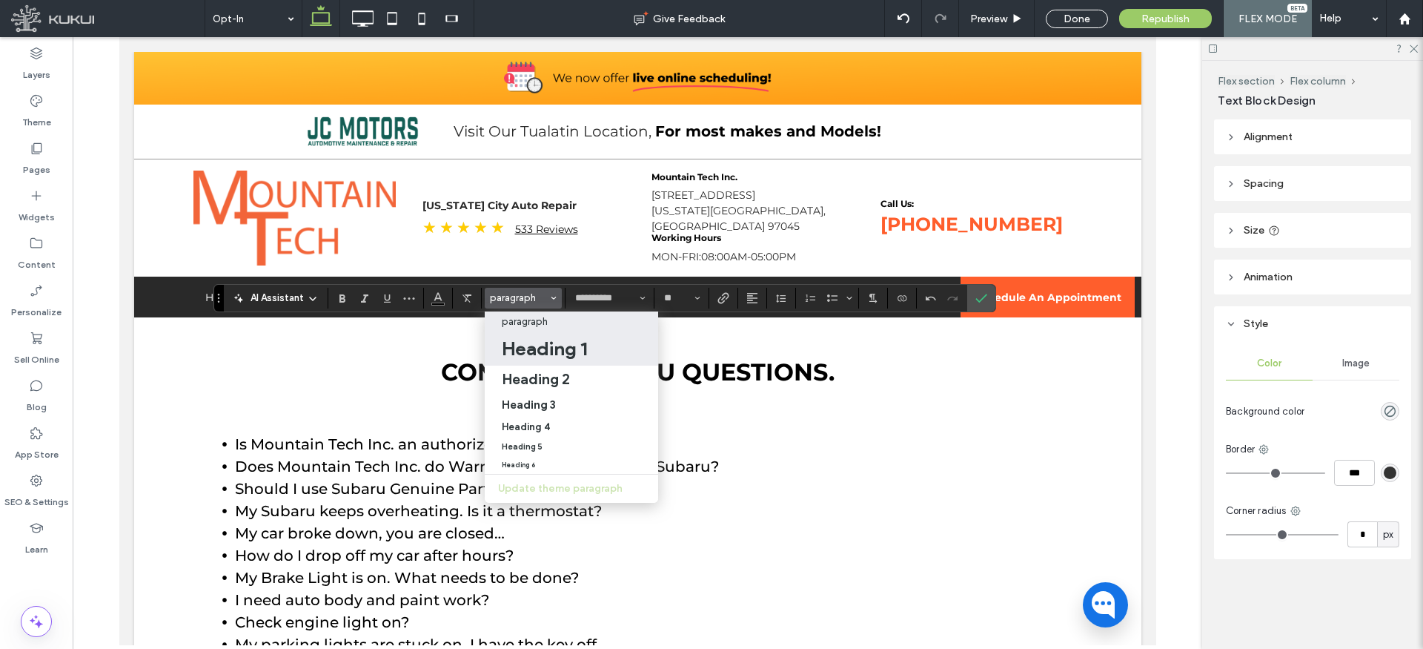
click at [557, 348] on h1 "Heading 1" at bounding box center [544, 349] width 85 height 24
type input "**"
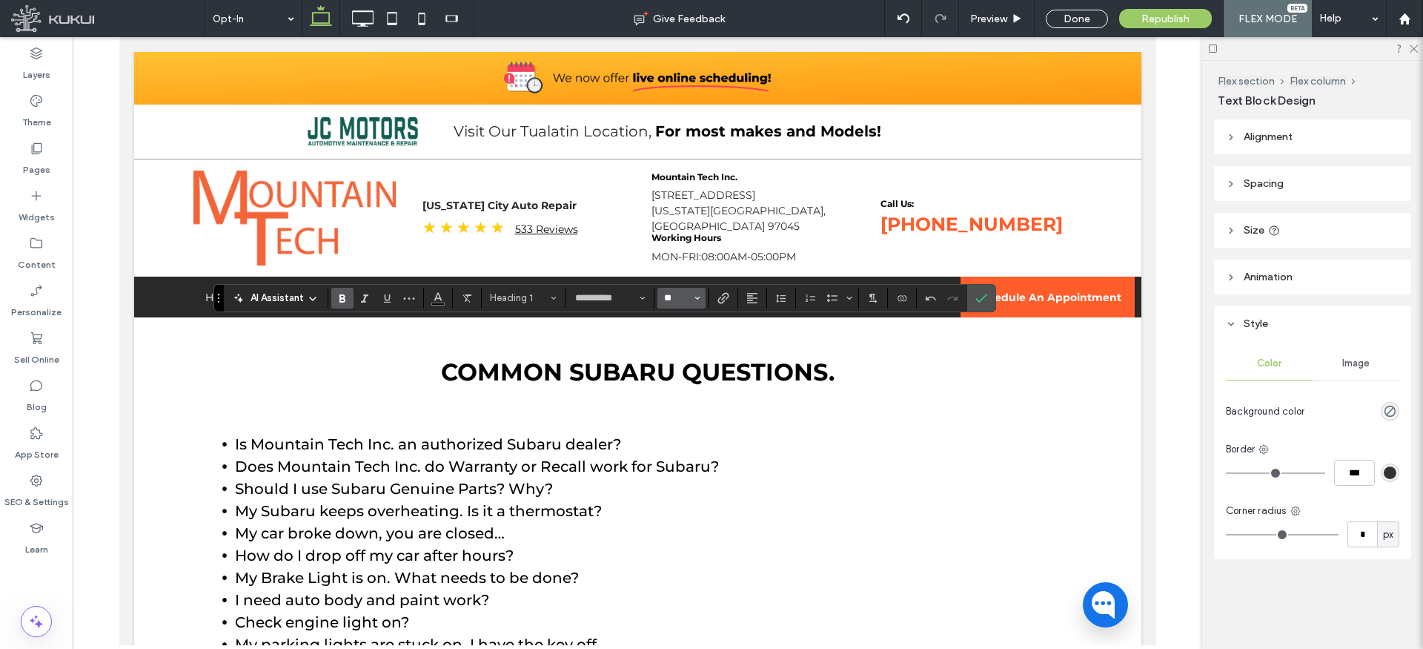
click at [686, 295] on input "**" at bounding box center [677, 298] width 29 height 12
type input "**"
click at [976, 297] on icon "Confirm" at bounding box center [982, 298] width 12 height 12
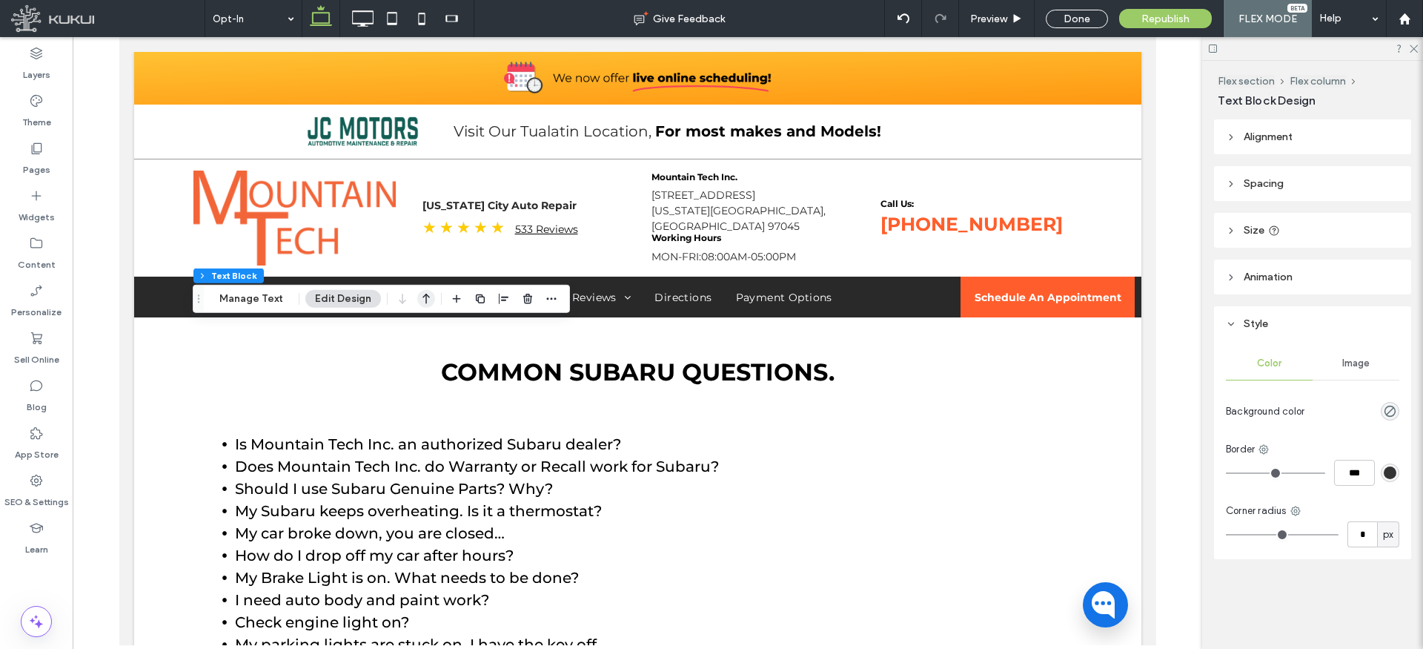
drag, startPoint x: 426, startPoint y: 302, endPoint x: 417, endPoint y: 301, distance: 8.2
click at [426, 302] on icon "button" at bounding box center [426, 298] width 18 height 27
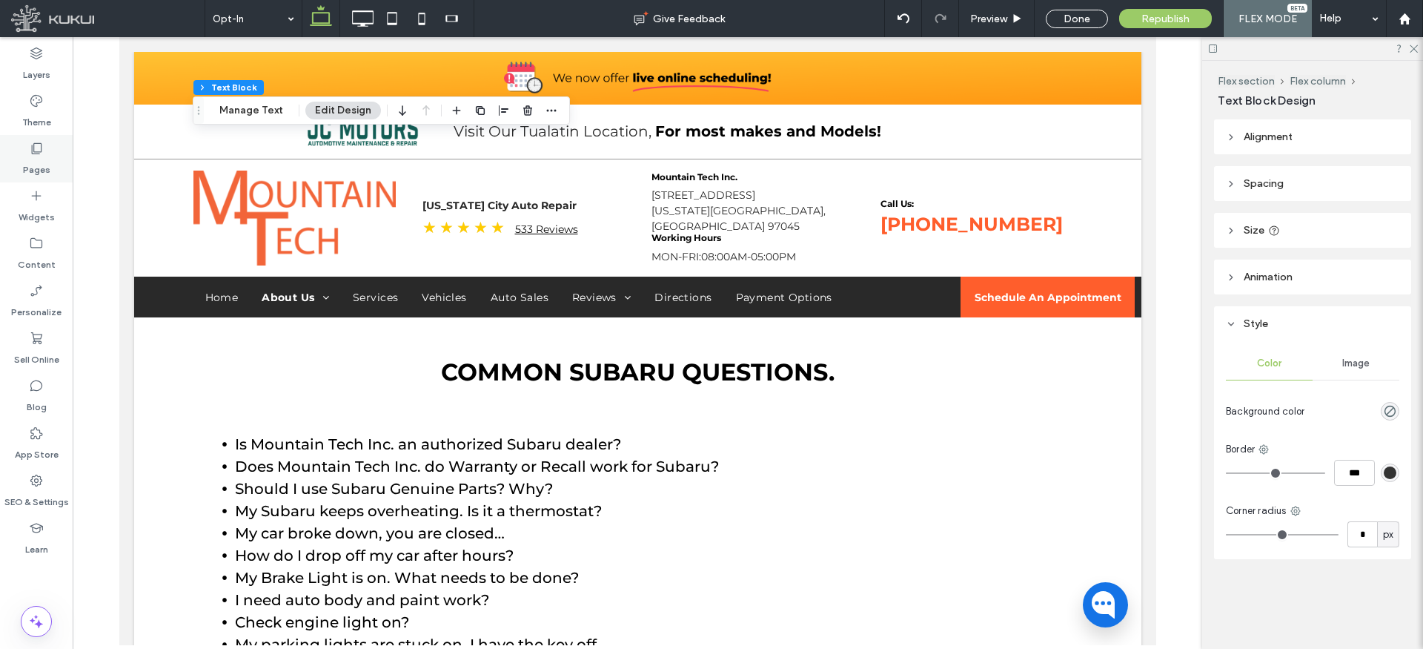
click at [38, 156] on label "Pages" at bounding box center [36, 166] width 27 height 21
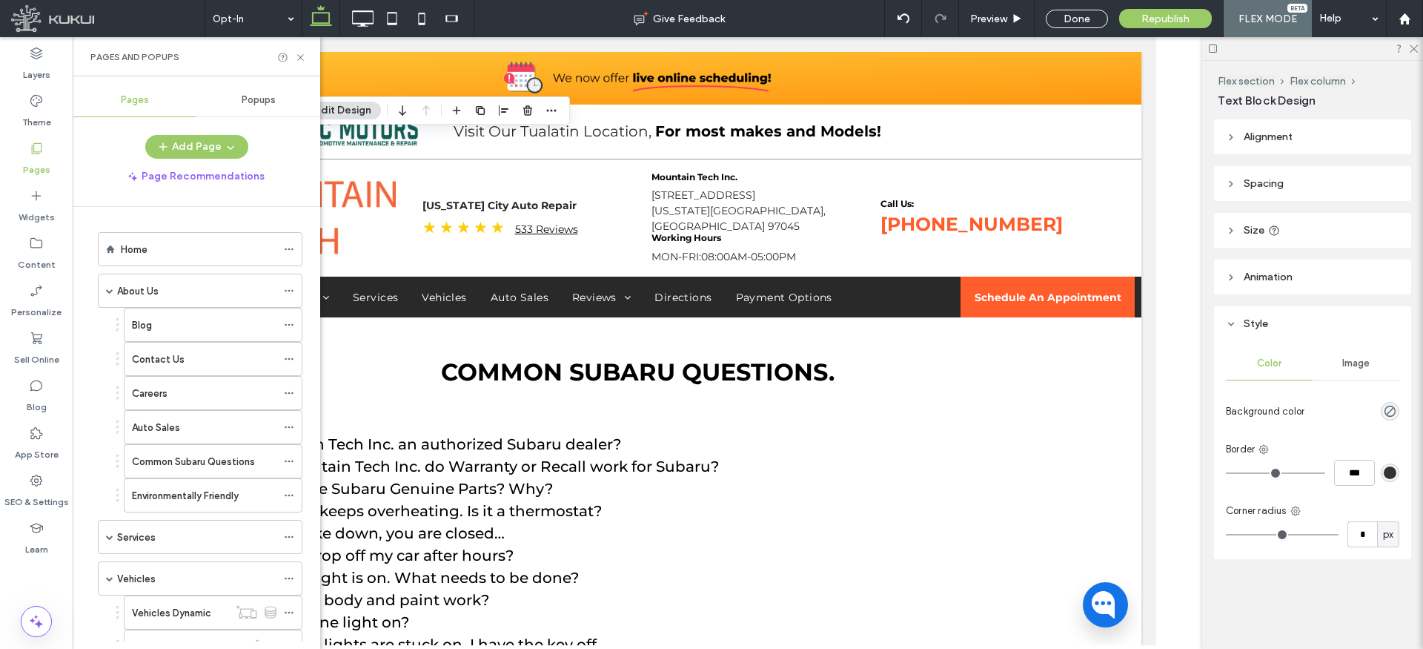
scroll to position [1096, 0]
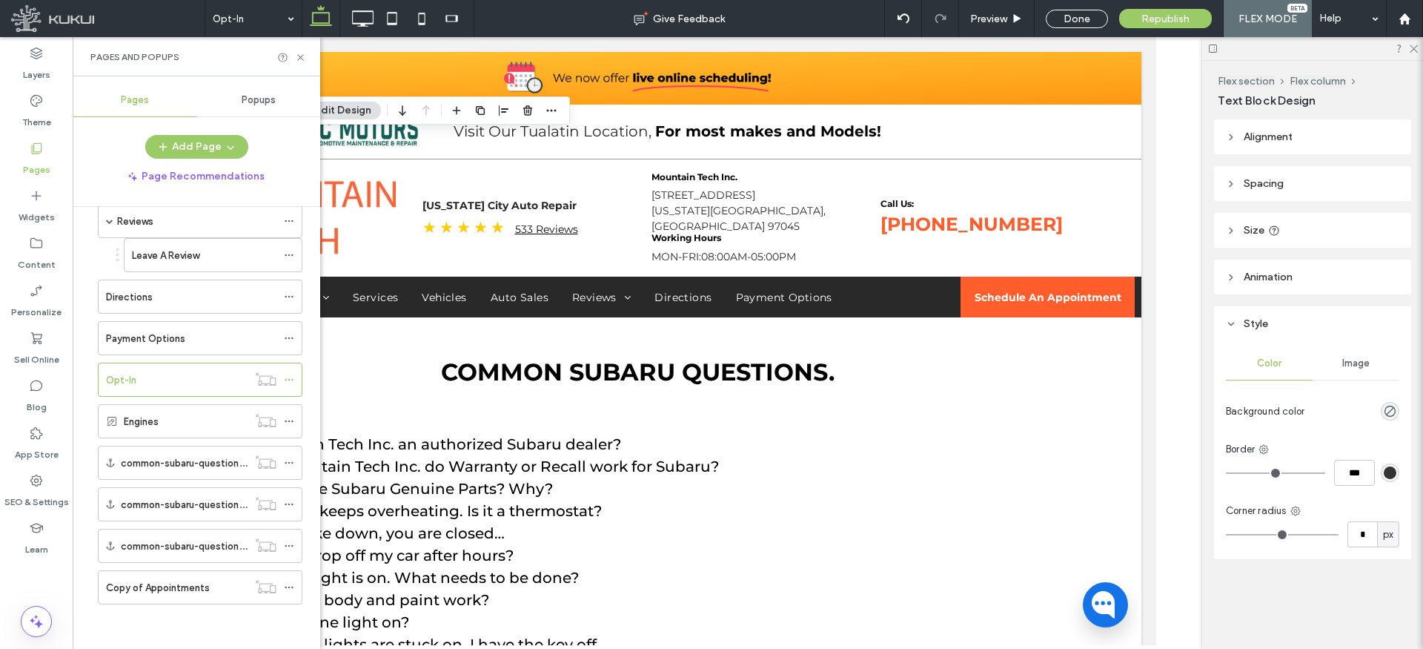
click at [160, 427] on div "Engines" at bounding box center [186, 422] width 124 height 16
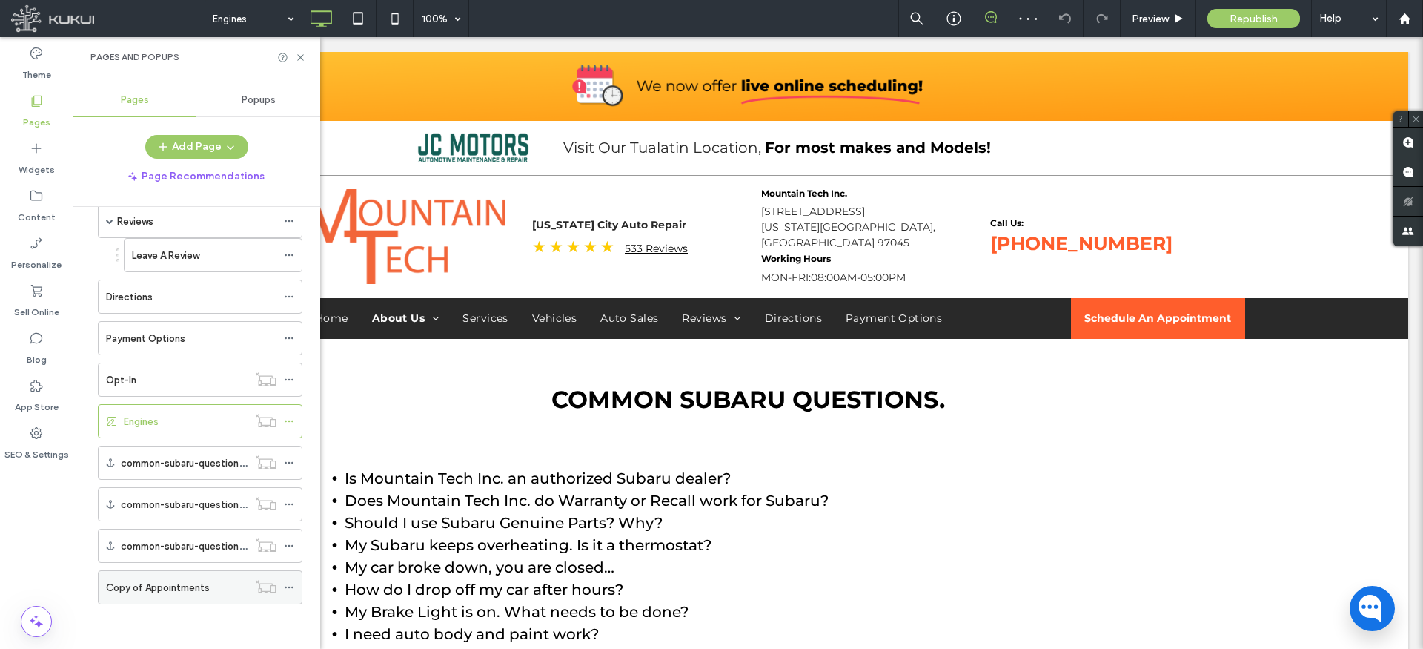
click at [179, 586] on label "Copy of Appointments" at bounding box center [158, 588] width 104 height 26
click at [180, 548] on label "common-subaru-questions - 8" at bounding box center [190, 546] width 138 height 26
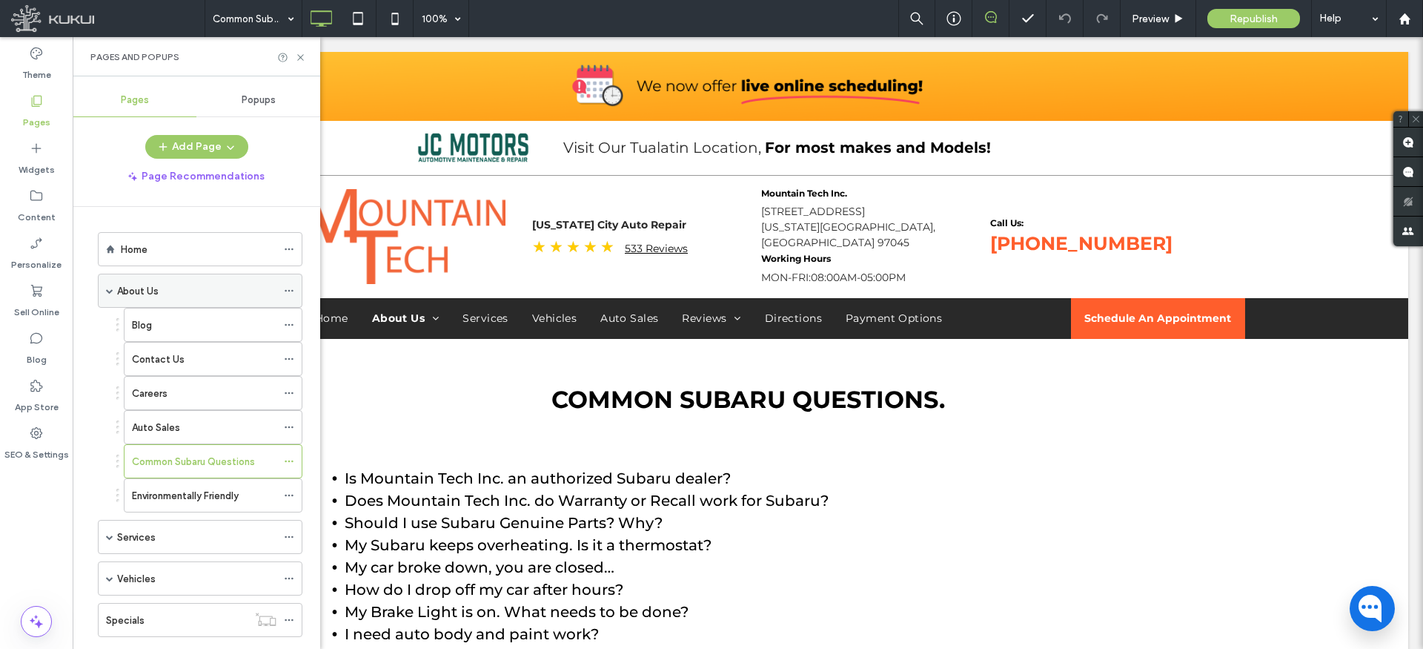
click at [109, 292] on span at bounding box center [109, 290] width 7 height 7
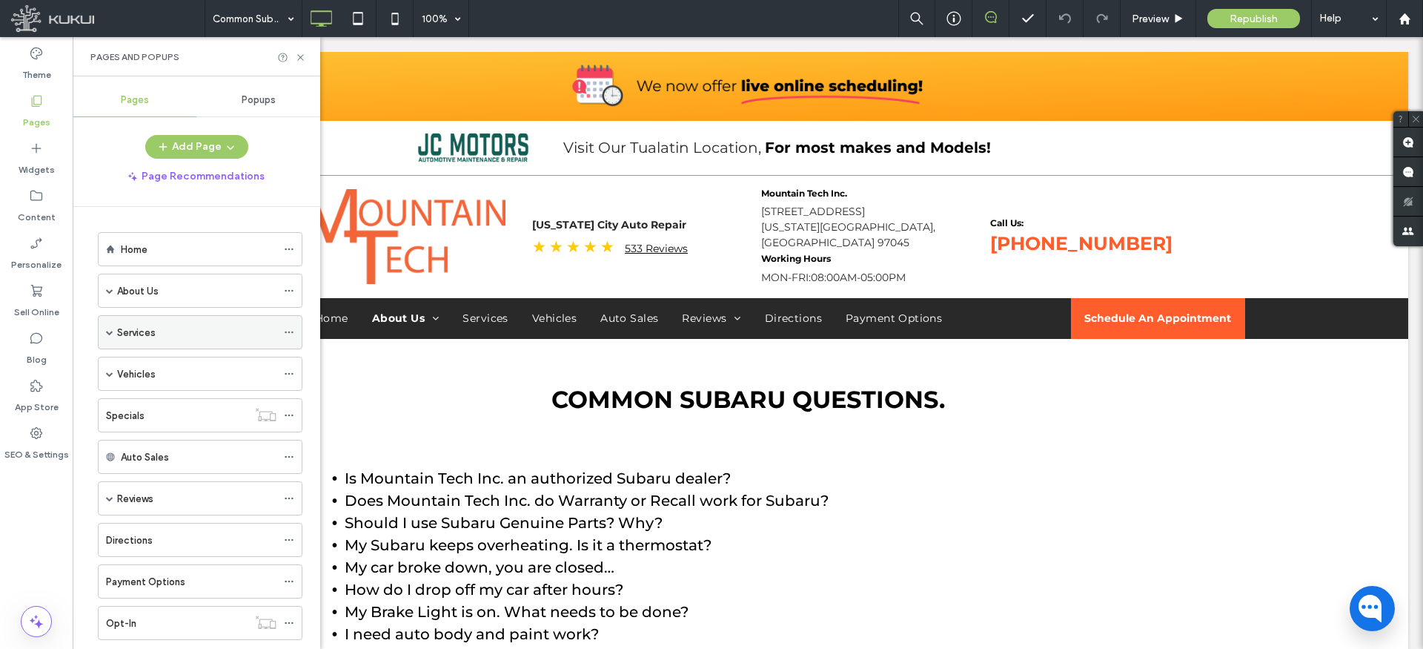
click at [110, 330] on span at bounding box center [109, 331] width 7 height 7
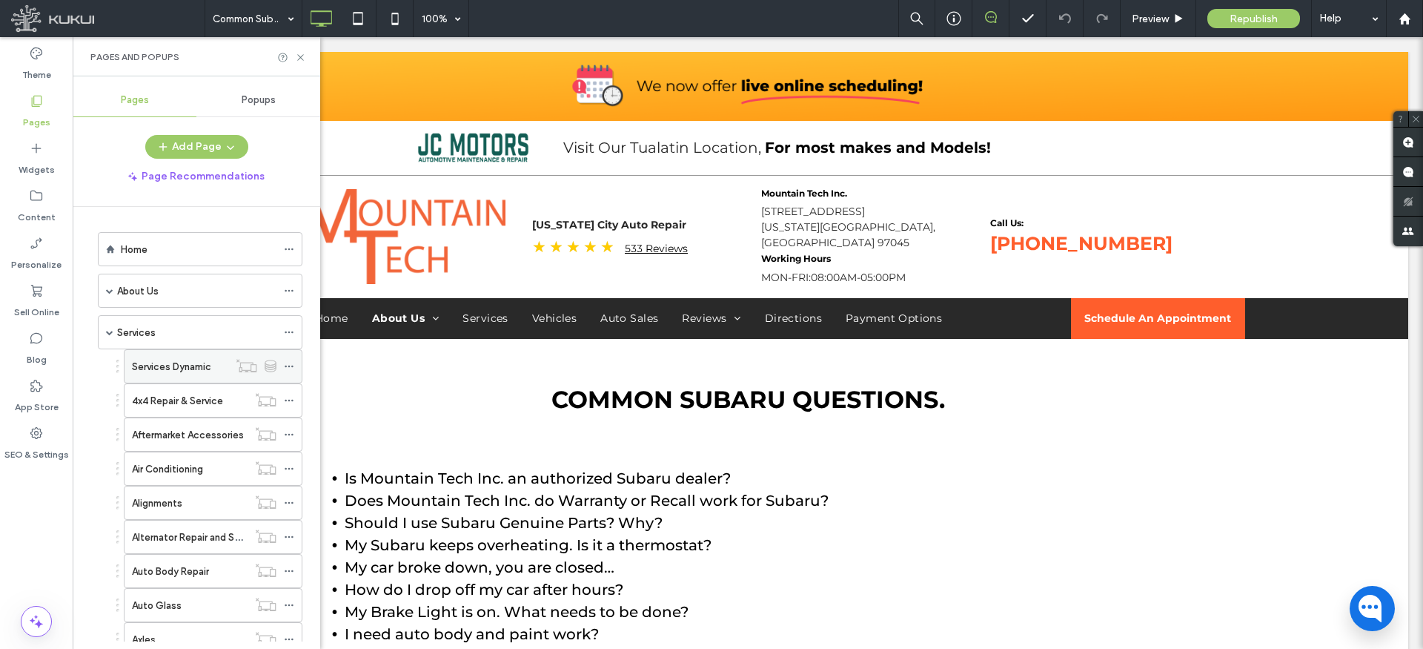
click at [291, 366] on icon at bounding box center [289, 366] width 10 height 10
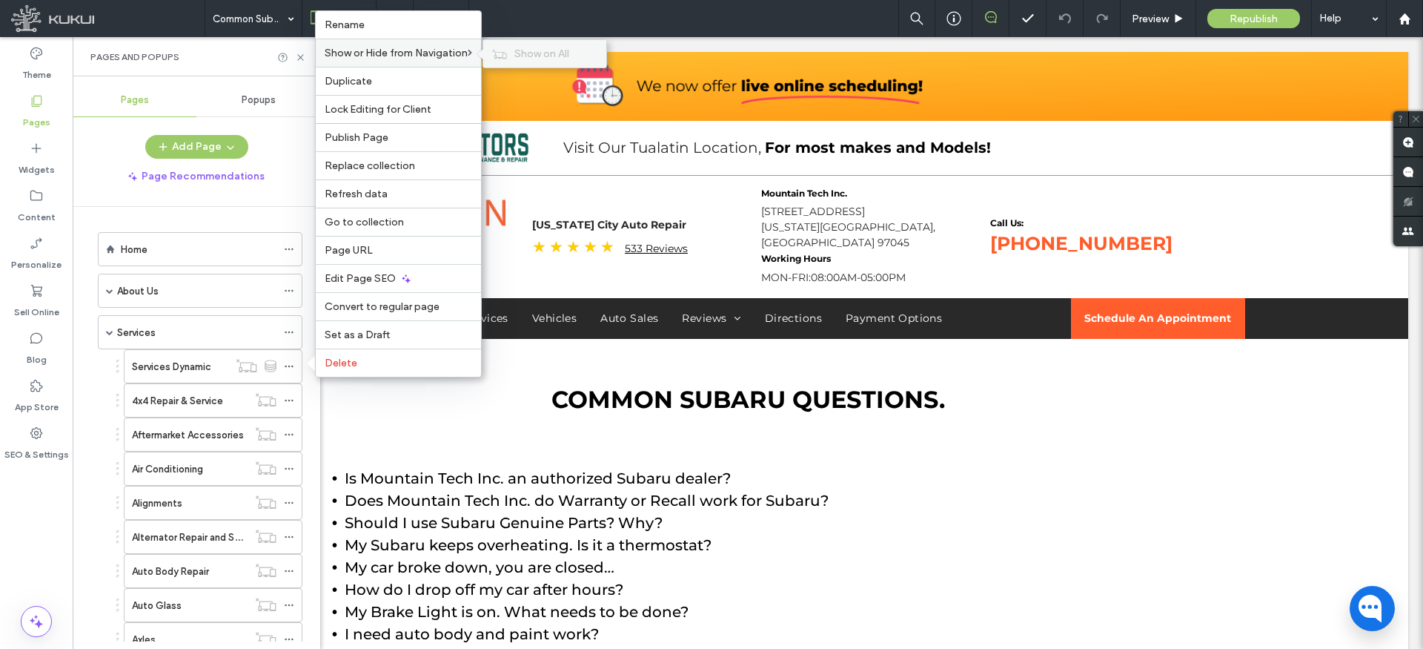
click at [549, 57] on span "Show on All" at bounding box center [541, 53] width 55 height 13
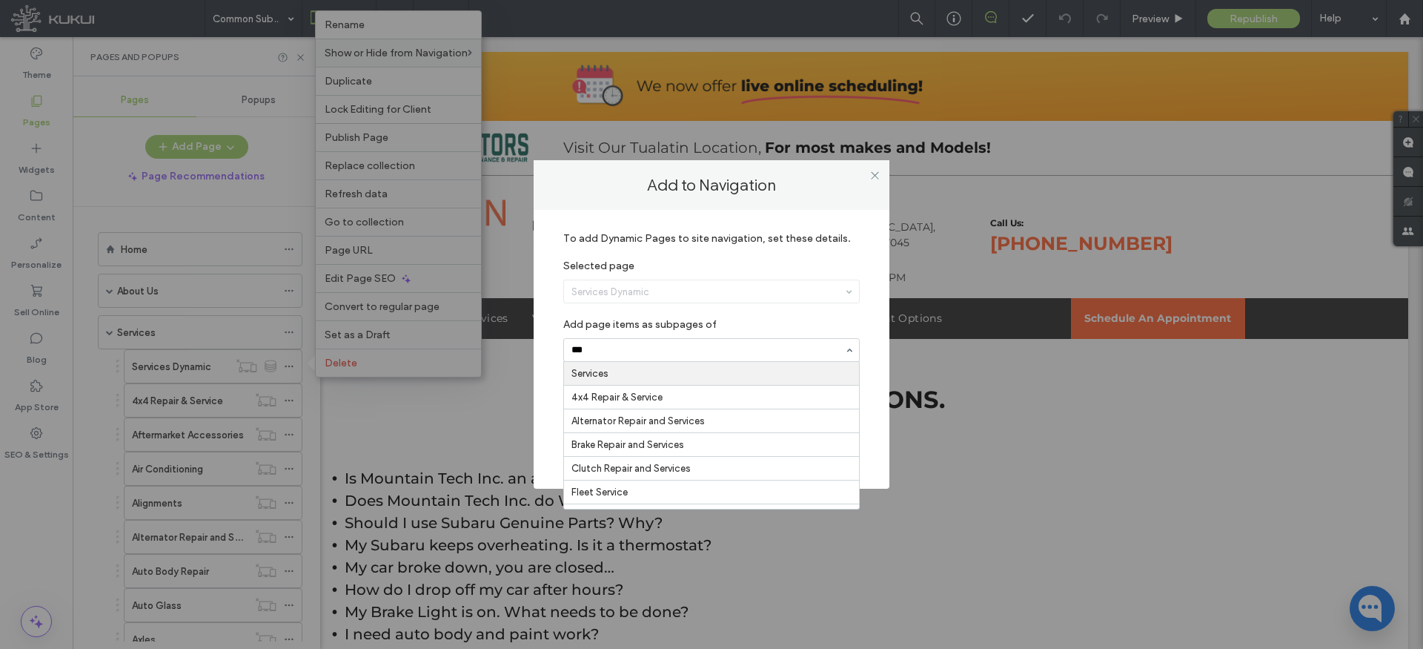
type input "****"
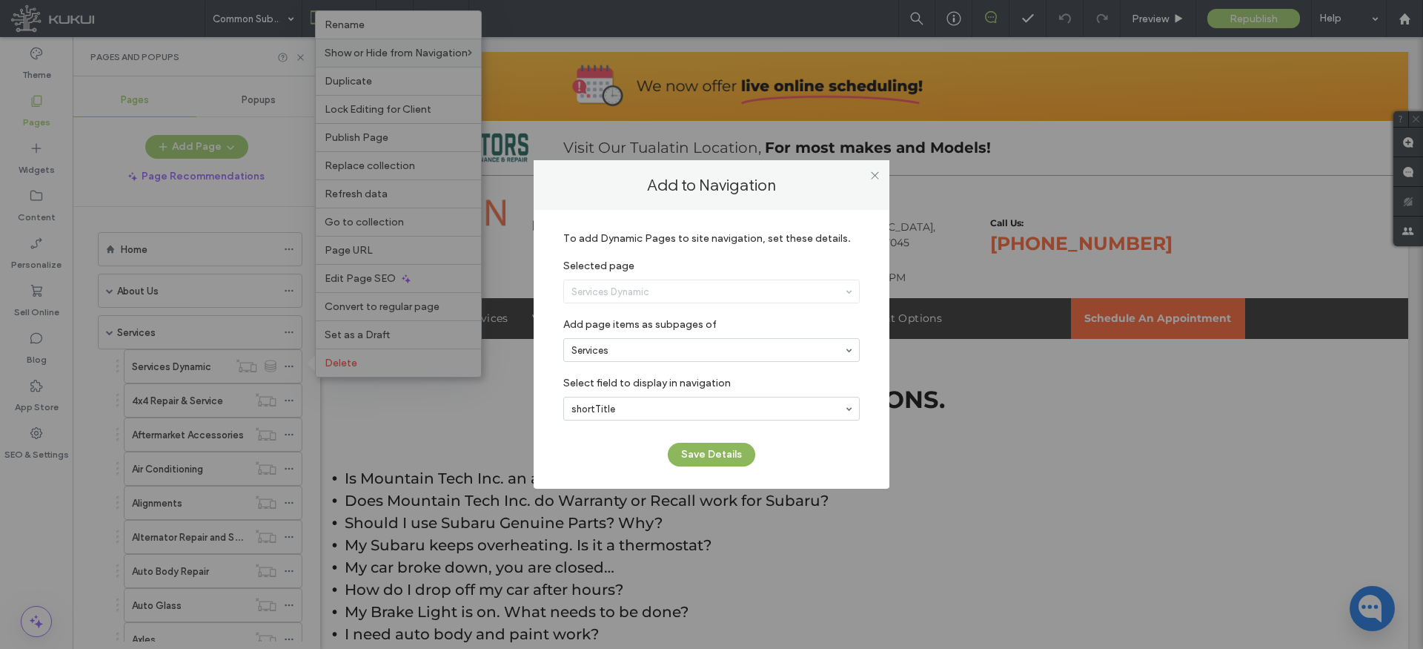
drag, startPoint x: 698, startPoint y: 457, endPoint x: 705, endPoint y: 454, distance: 8.0
click at [698, 457] on button "Save Details" at bounding box center [711, 455] width 87 height 24
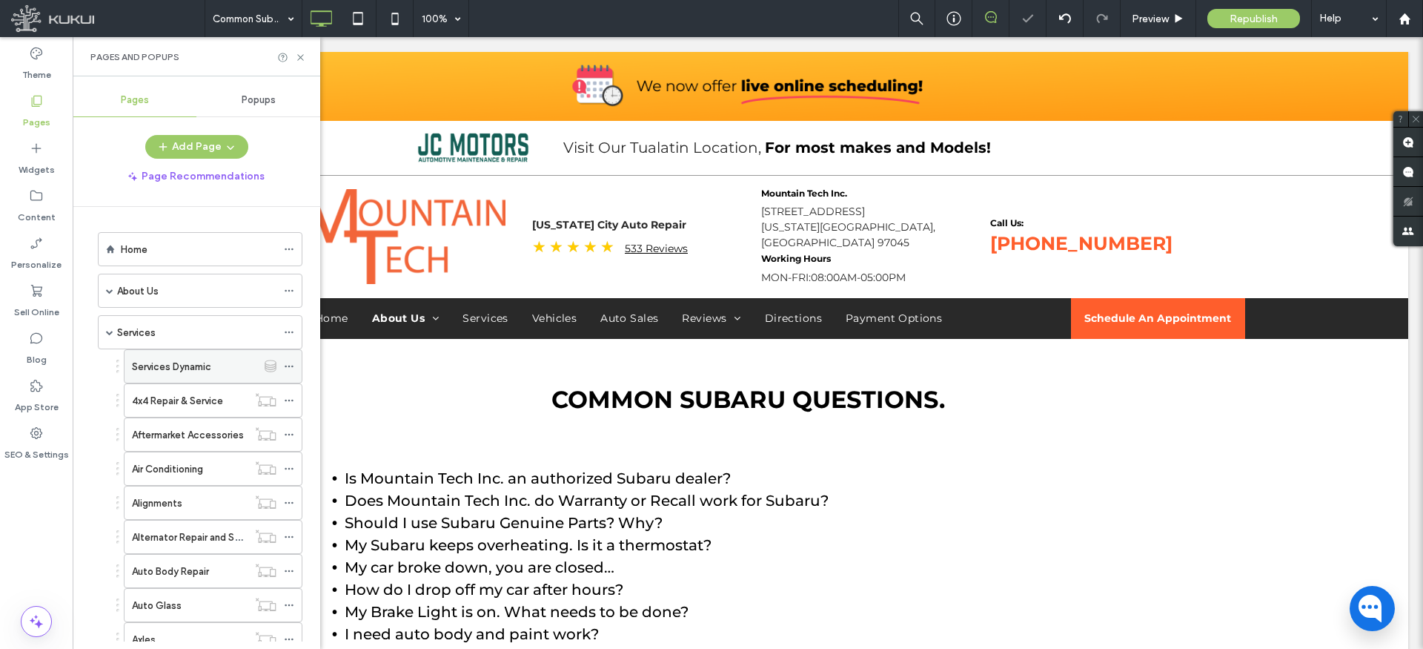
click at [291, 365] on icon at bounding box center [289, 366] width 10 height 10
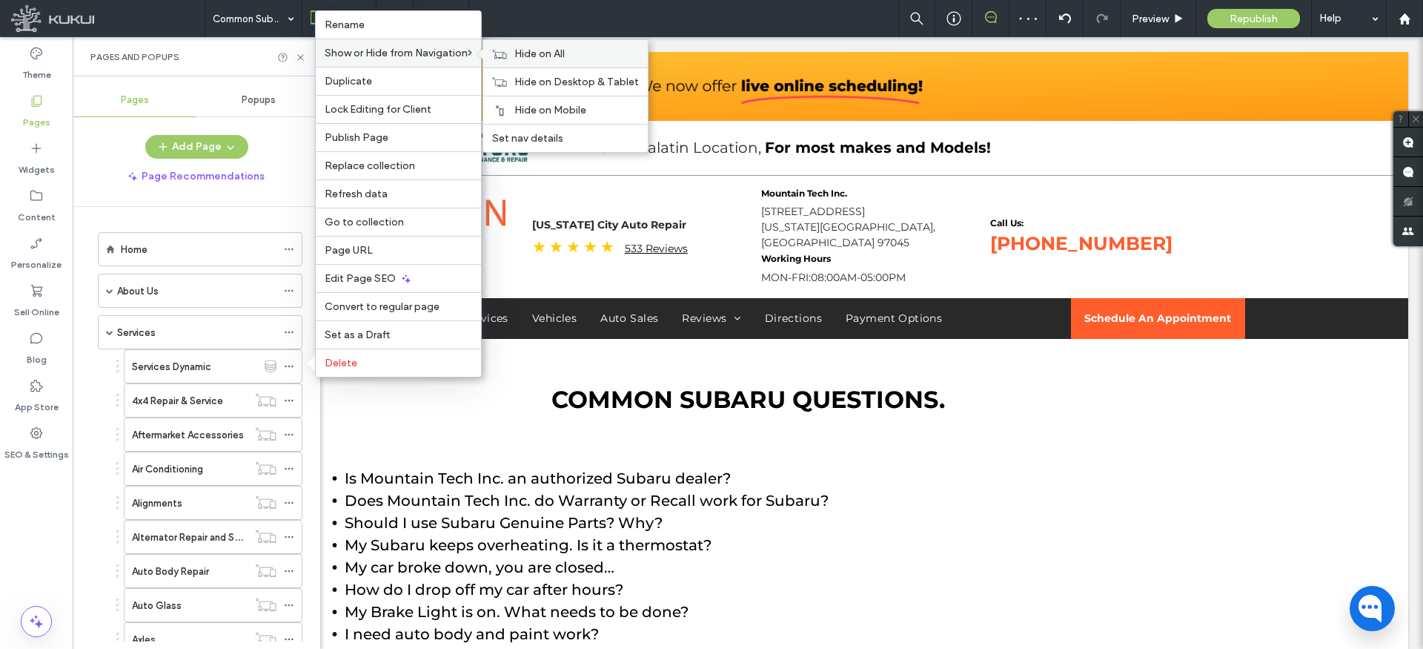
drag, startPoint x: 546, startPoint y: 47, endPoint x: 533, endPoint y: 49, distance: 12.8
click at [545, 47] on span "Hide on All" at bounding box center [539, 53] width 50 height 13
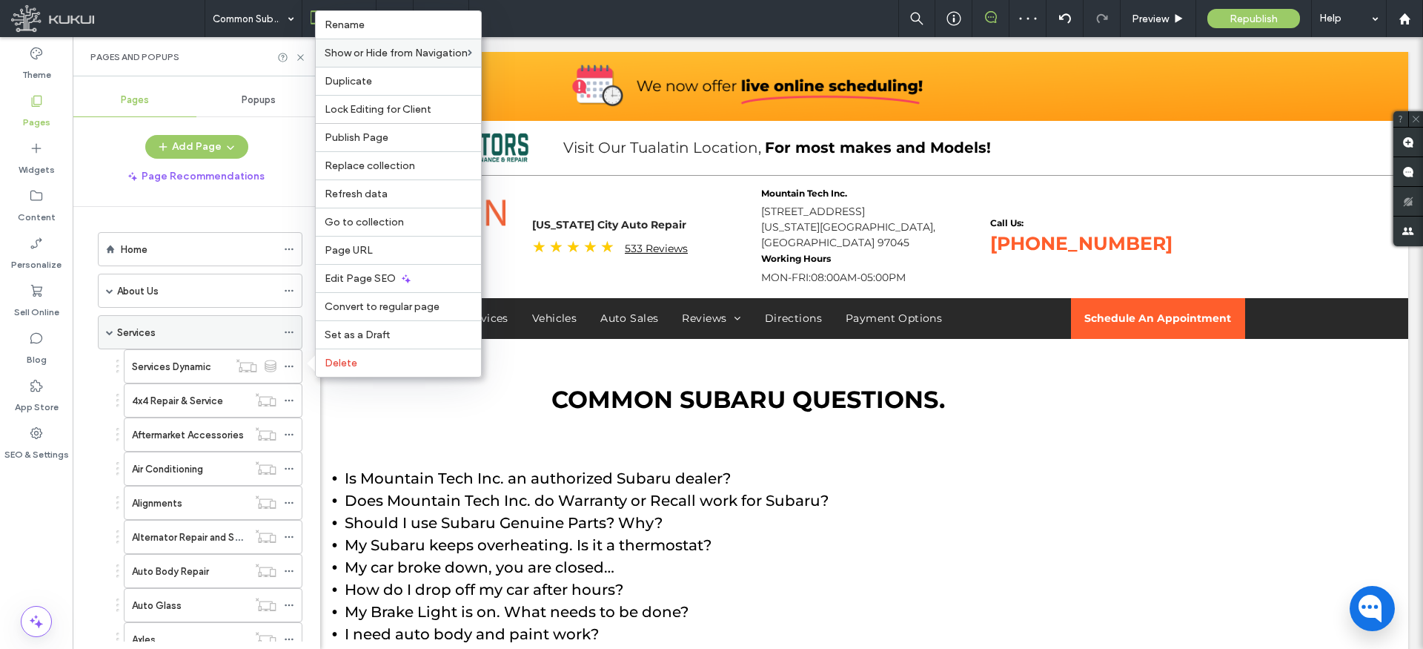
click at [107, 331] on span at bounding box center [109, 331] width 7 height 7
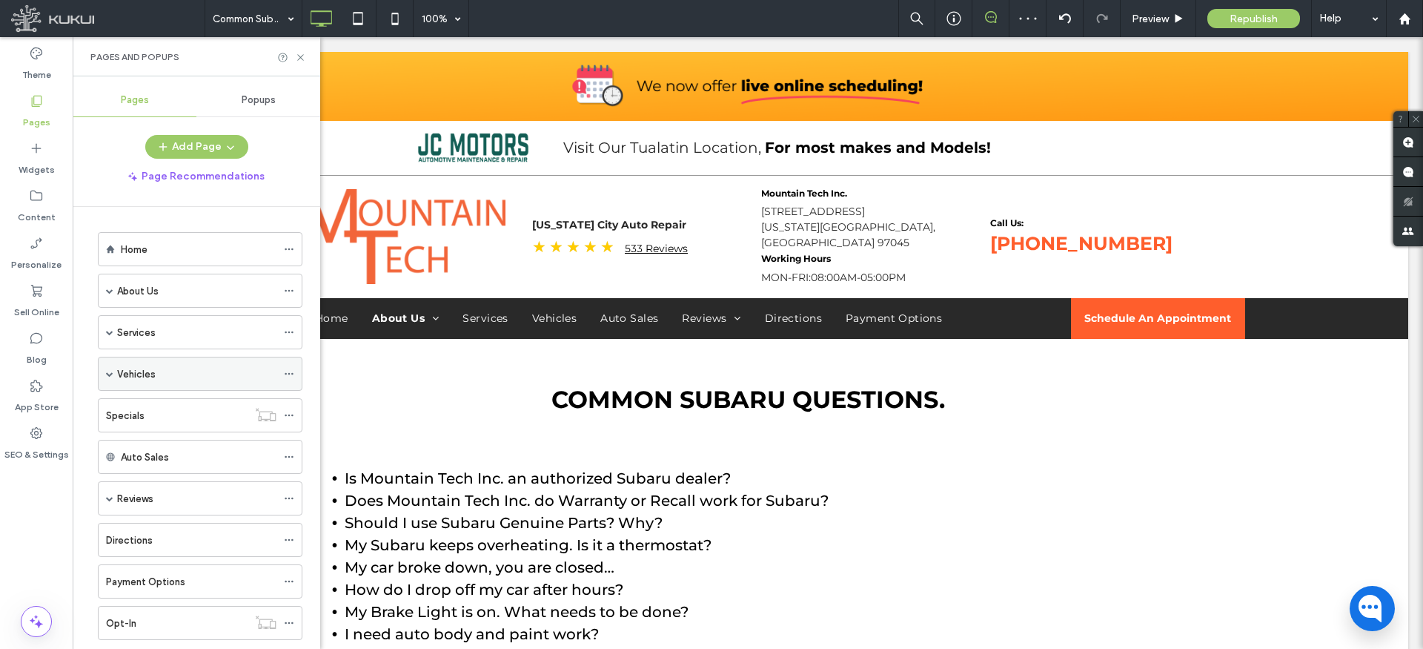
drag, startPoint x: 110, startPoint y: 376, endPoint x: 122, endPoint y: 374, distance: 12.0
click at [110, 376] on span at bounding box center [109, 373] width 7 height 7
click at [287, 405] on icon at bounding box center [289, 408] width 10 height 10
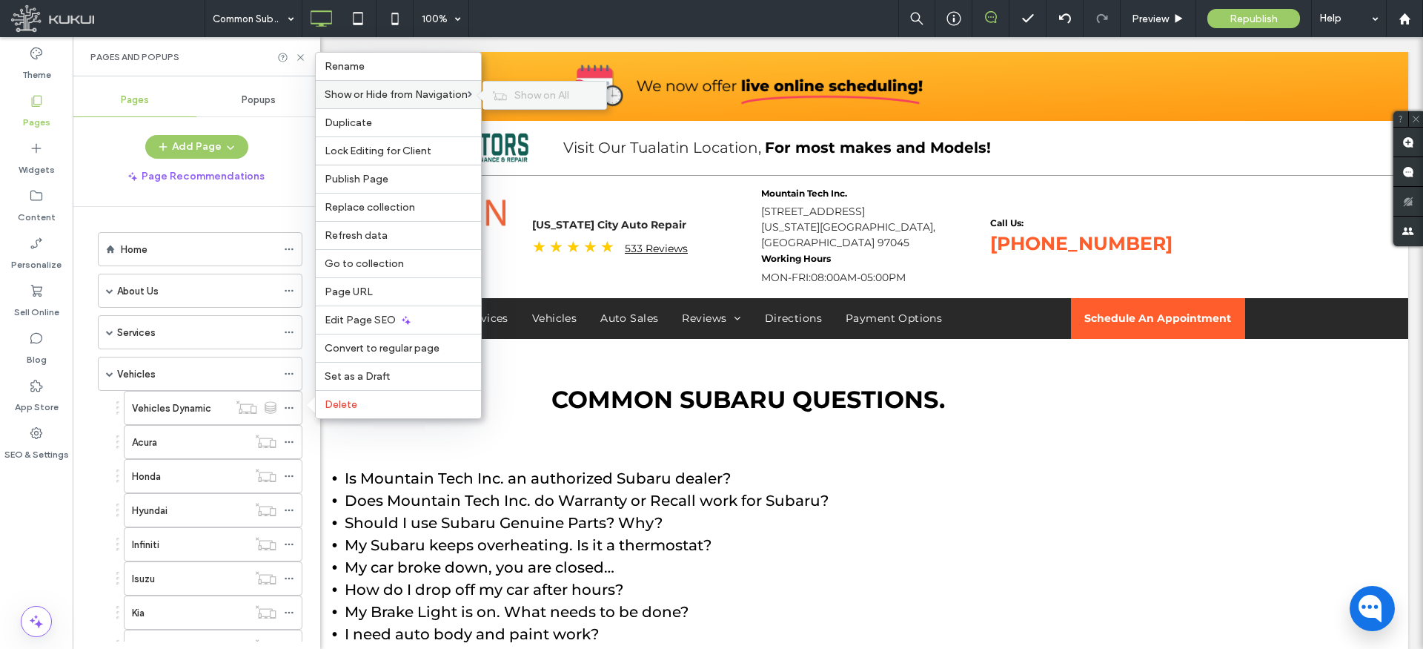
click at [569, 96] on span "Show on All" at bounding box center [541, 95] width 55 height 13
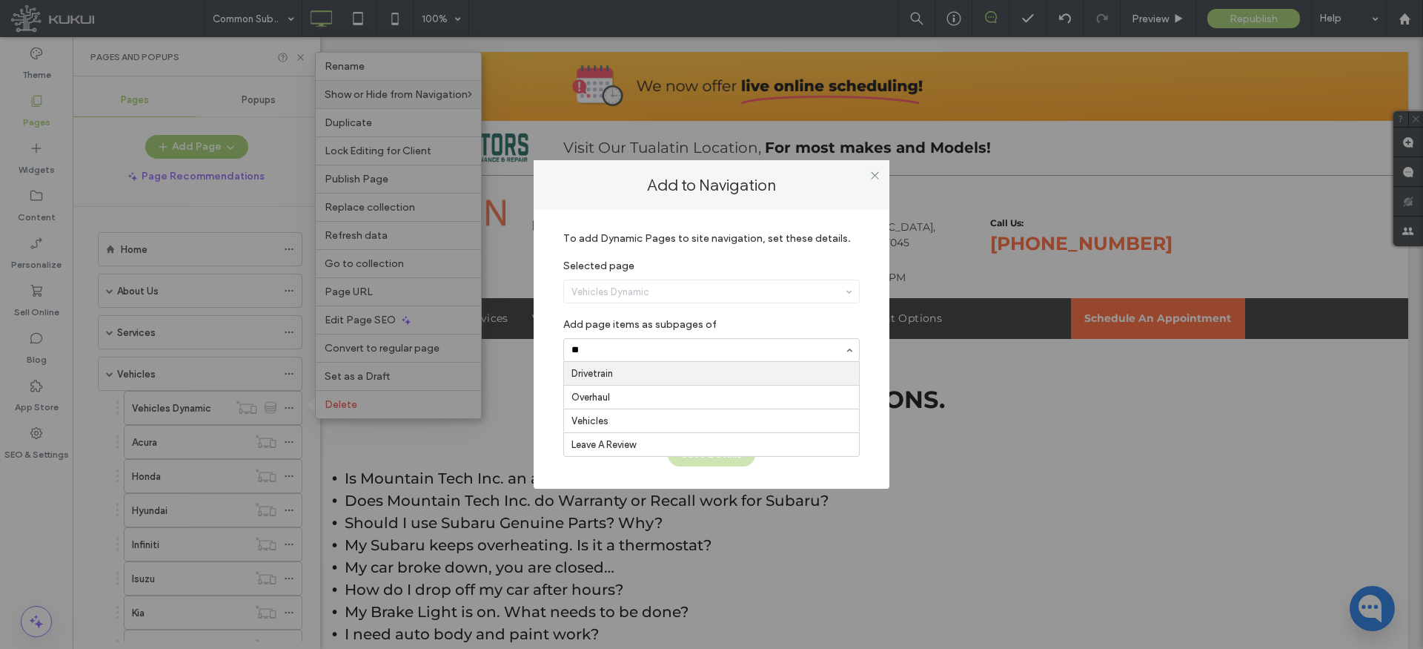
type input "***"
drag, startPoint x: 591, startPoint y: 372, endPoint x: 602, endPoint y: 379, distance: 13.0
click at [697, 451] on button "Save Details" at bounding box center [711, 455] width 87 height 24
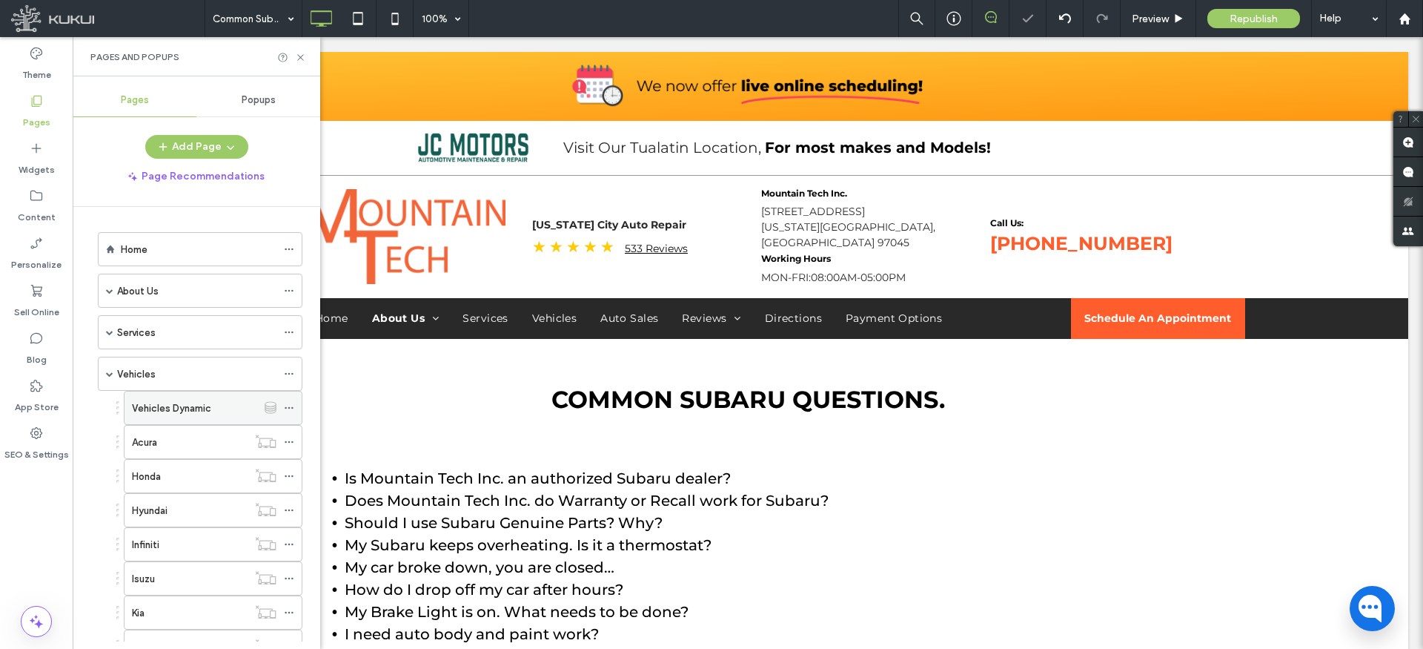
click at [291, 404] on icon at bounding box center [289, 408] width 10 height 10
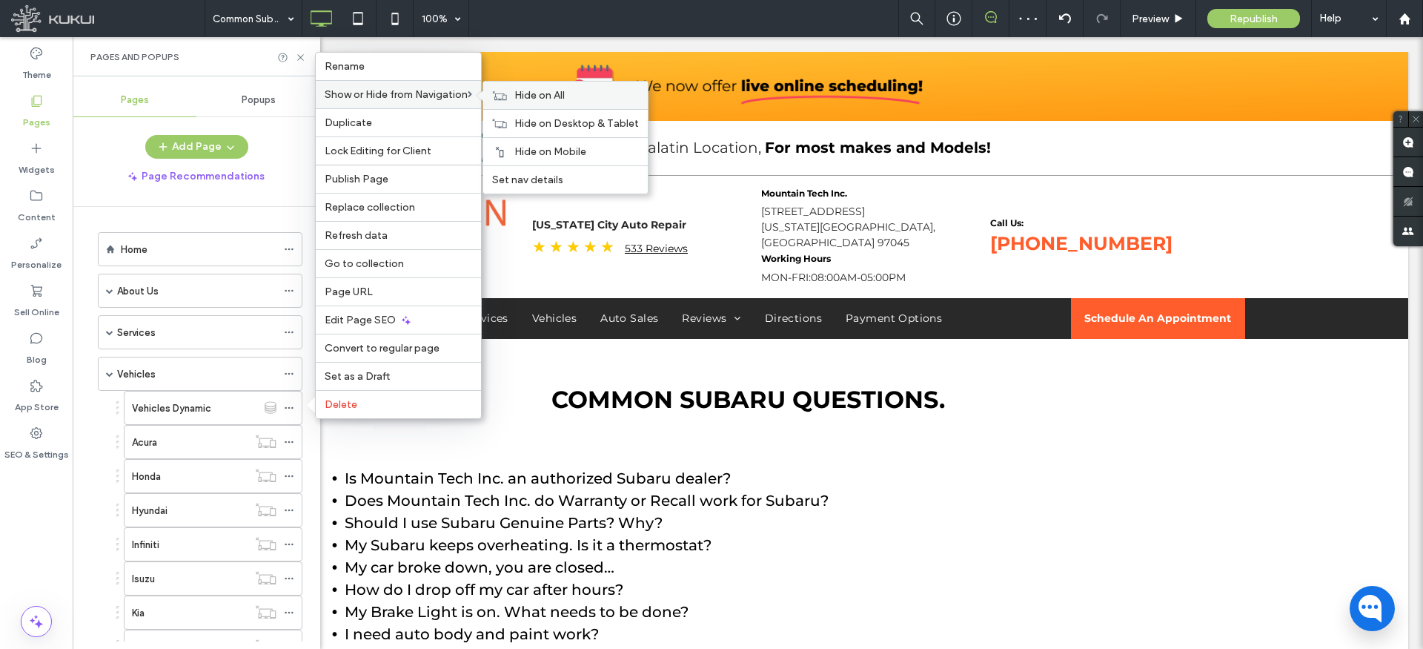
click at [531, 93] on span "Hide on All" at bounding box center [539, 95] width 50 height 13
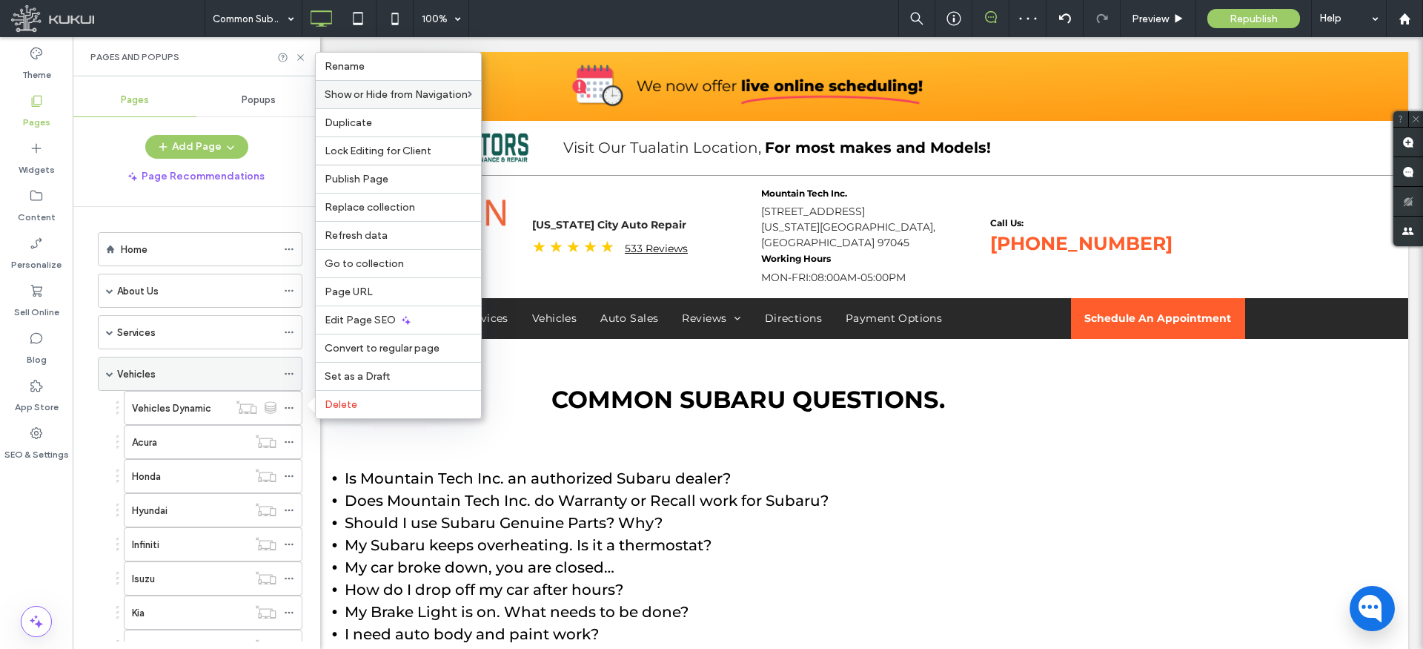
click at [110, 376] on span at bounding box center [109, 373] width 7 height 7
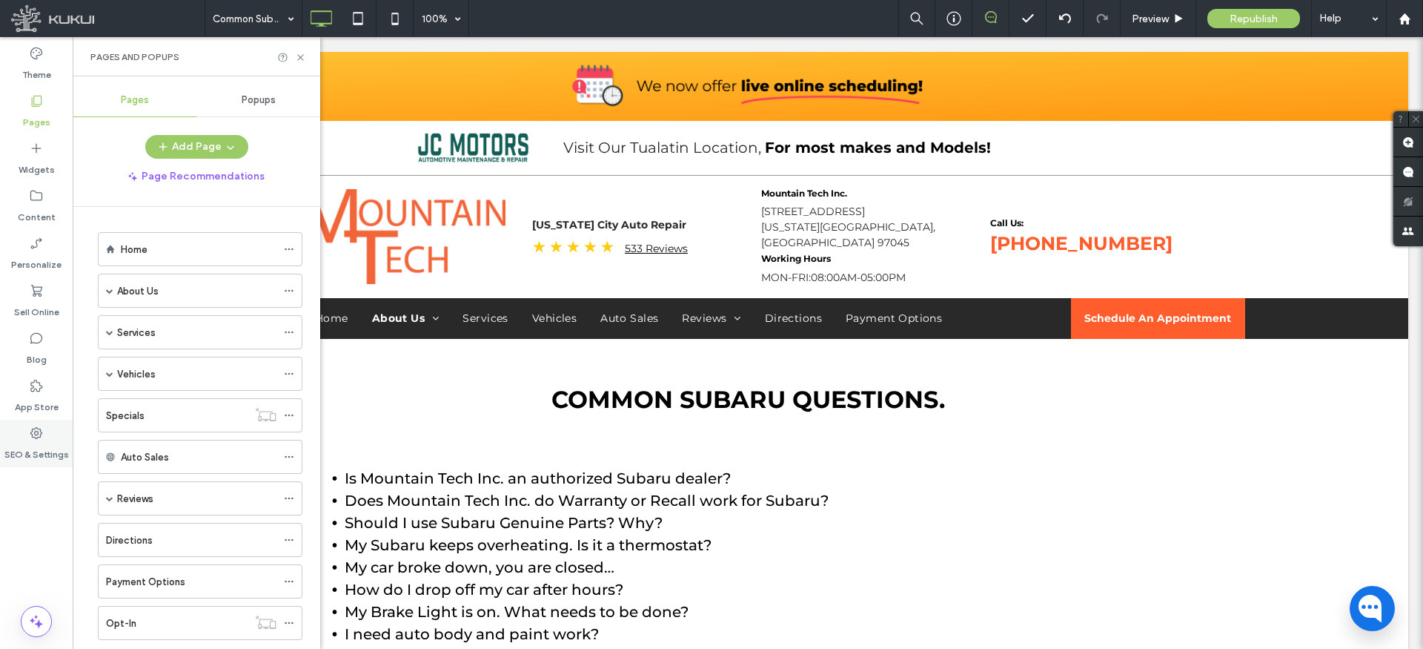
click at [44, 434] on div "SEO & Settings" at bounding box center [36, 443] width 73 height 47
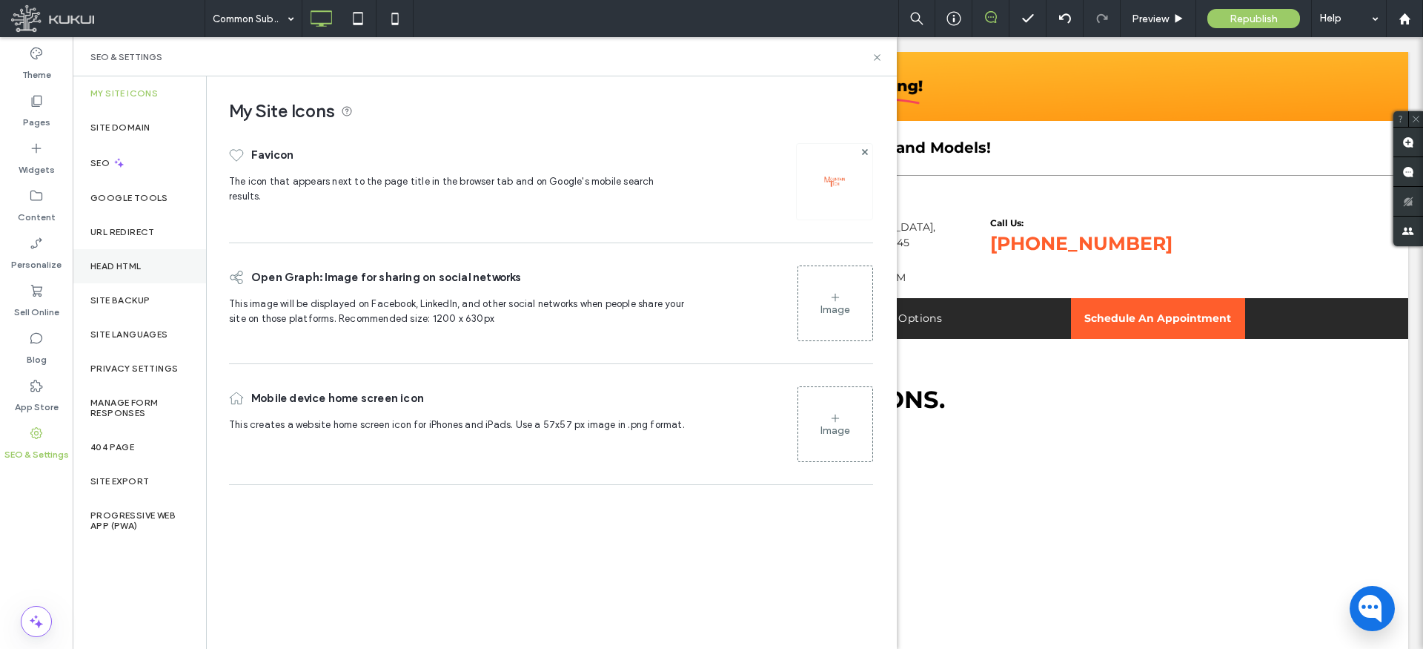
click at [131, 265] on label "Head HTML" at bounding box center [115, 266] width 51 height 10
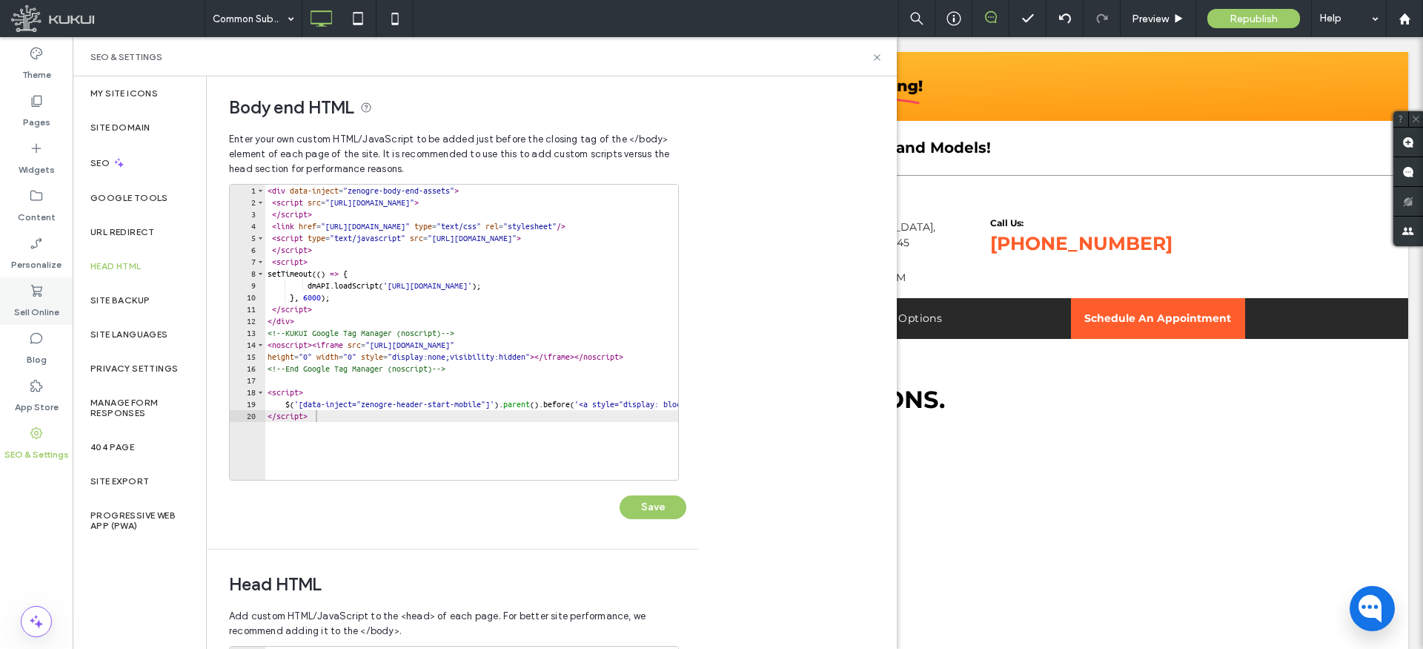
scroll to position [5, 0]
type textarea "*********"
paste textarea "********"
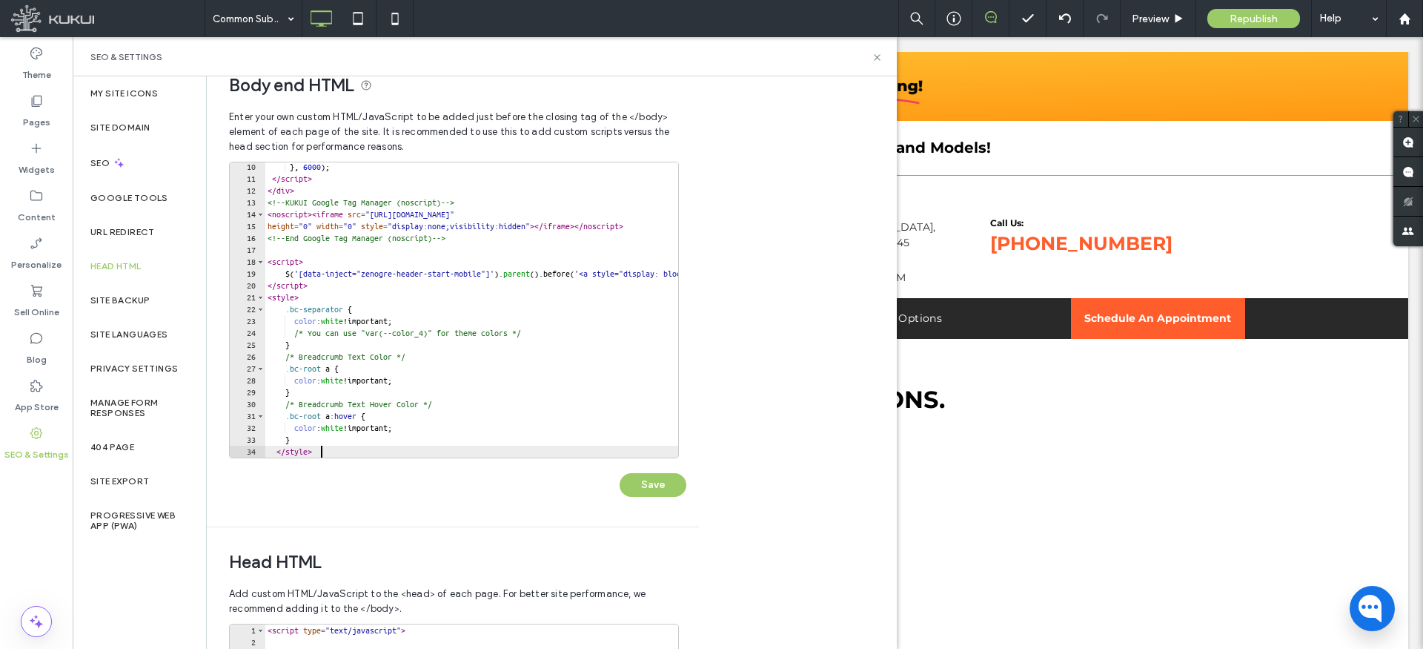
scroll to position [27, 0]
type textarea "********"
click at [645, 483] on button "Save" at bounding box center [653, 484] width 67 height 24
click at [878, 55] on icon at bounding box center [877, 57] width 11 height 11
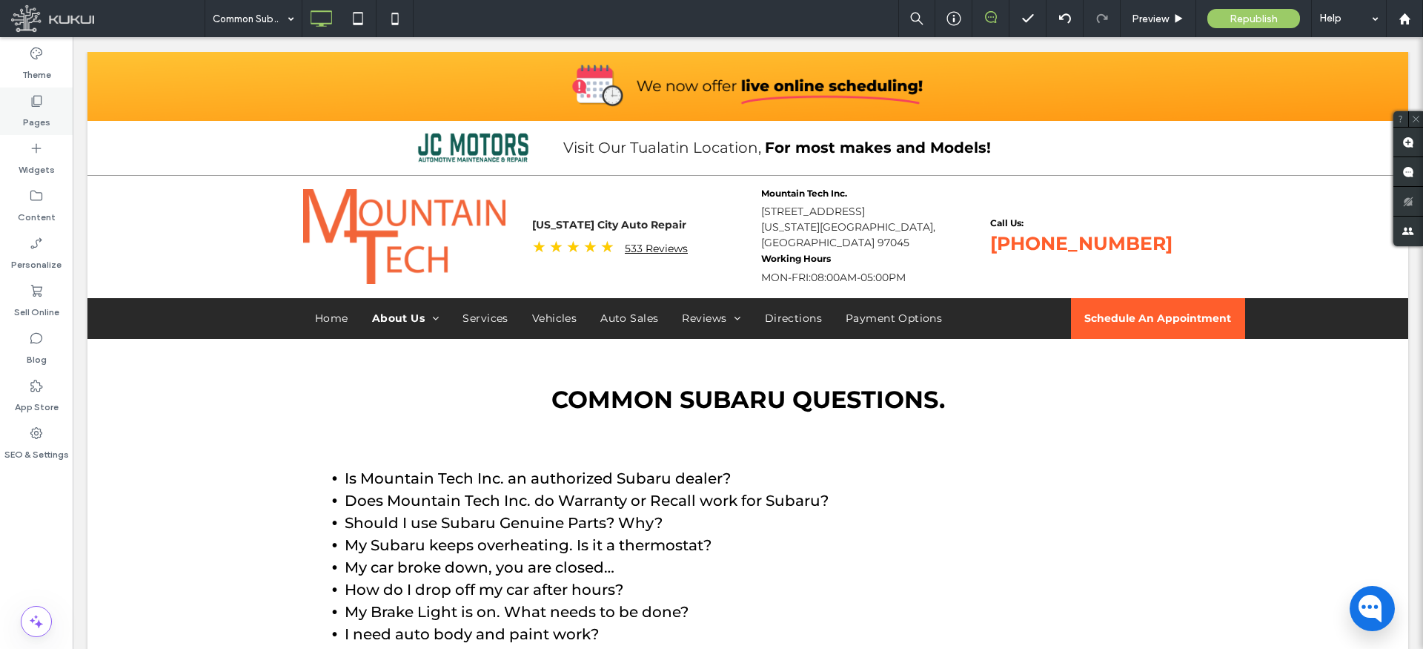
drag, startPoint x: 38, startPoint y: 113, endPoint x: 39, endPoint y: 124, distance: 10.5
click at [38, 113] on label "Pages" at bounding box center [36, 118] width 27 height 21
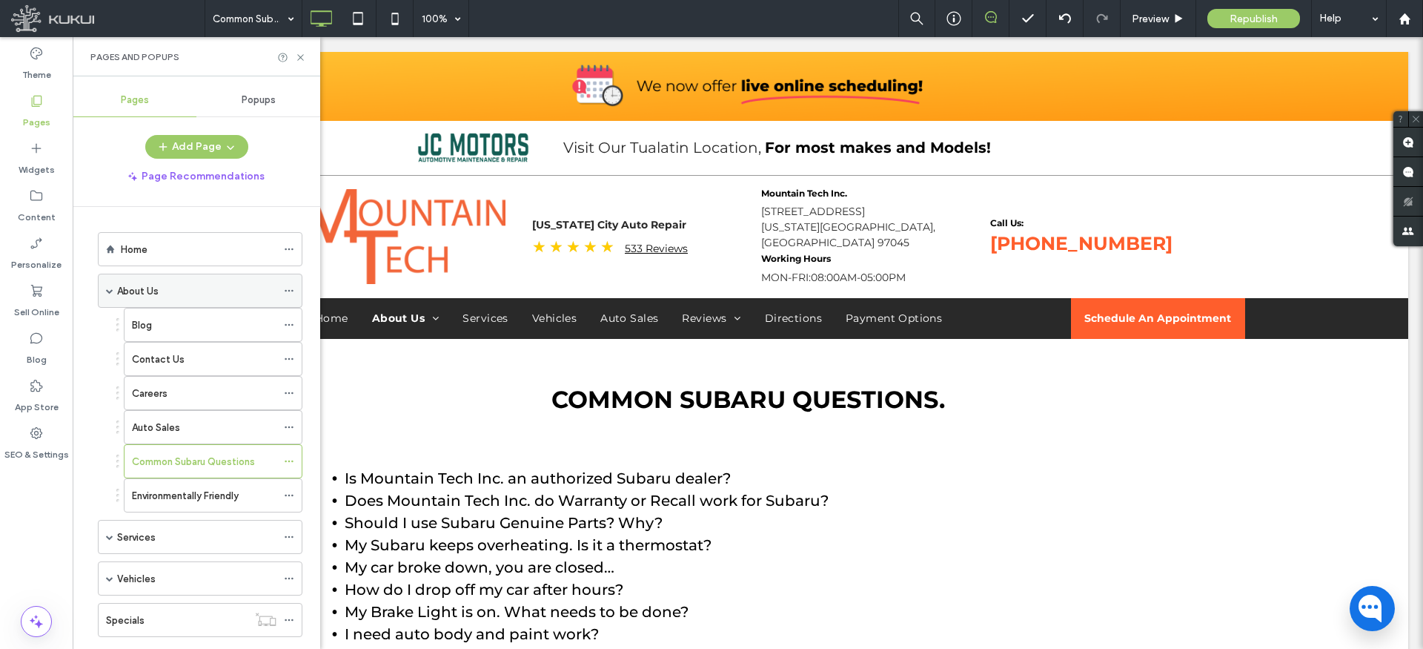
click at [111, 289] on span at bounding box center [109, 290] width 7 height 7
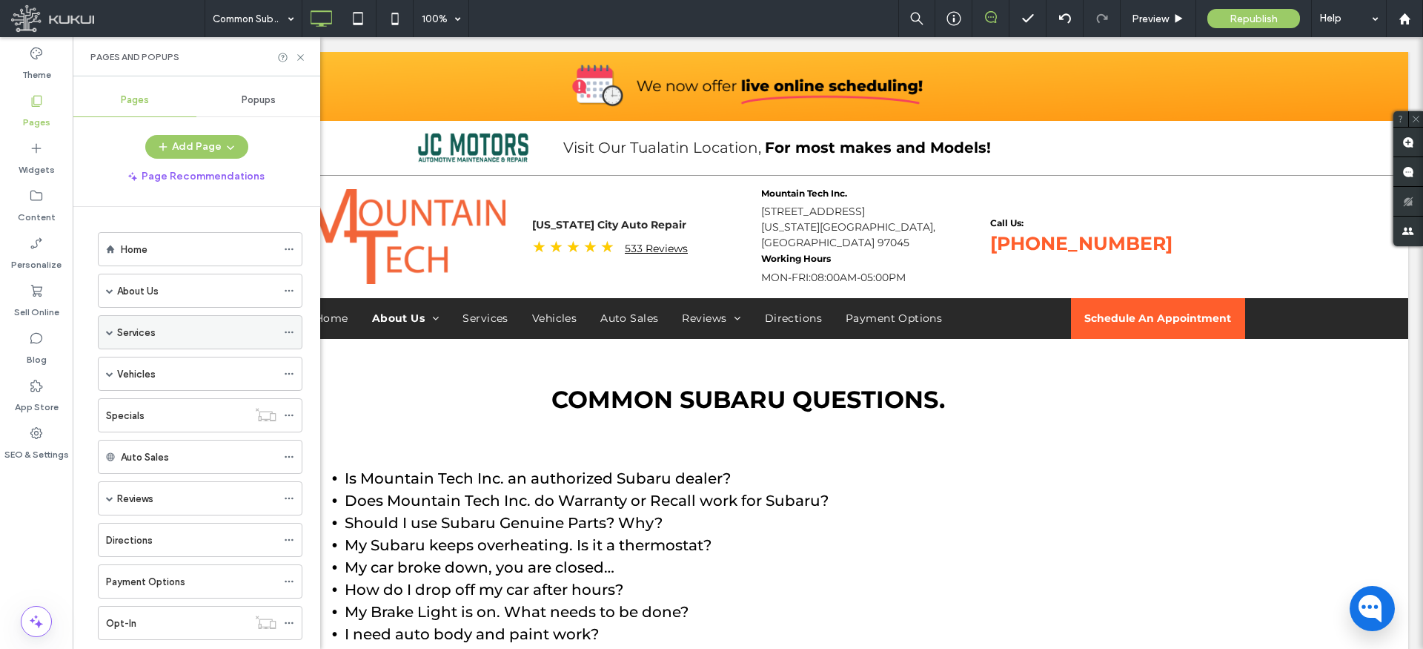
click at [110, 334] on span at bounding box center [109, 331] width 7 height 7
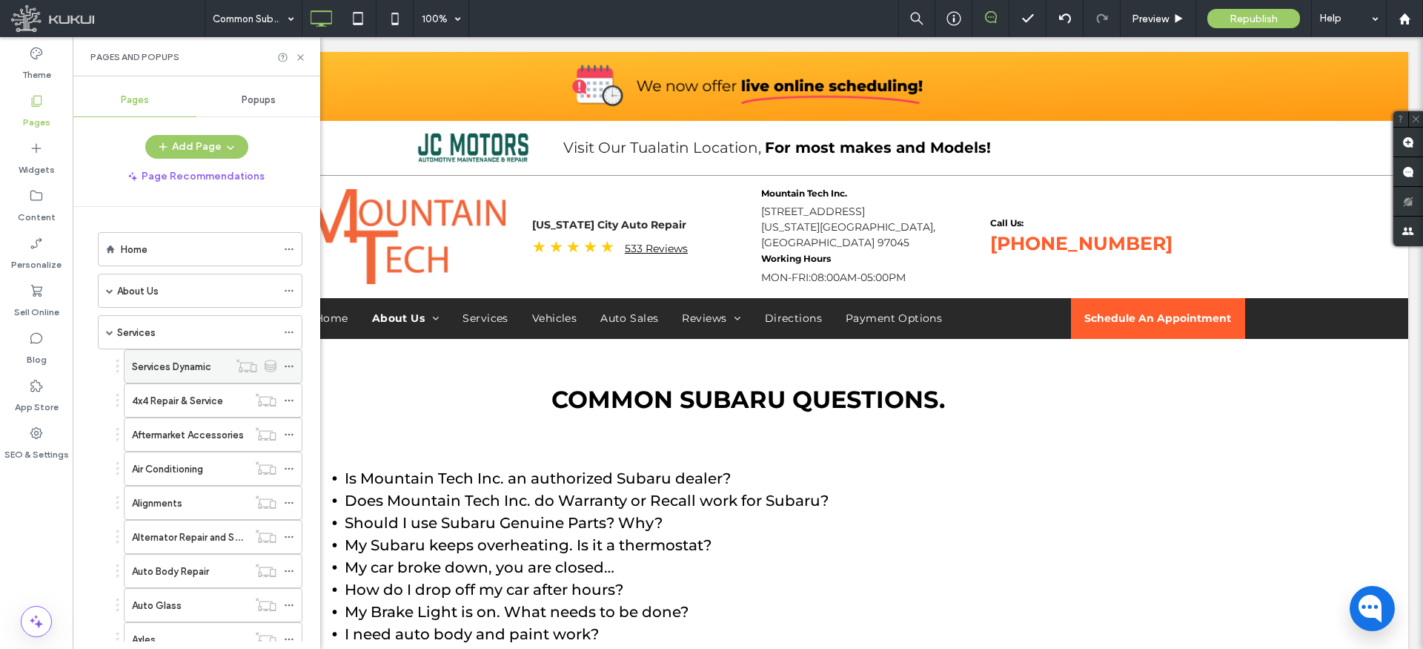
click at [288, 362] on icon at bounding box center [289, 366] width 10 height 10
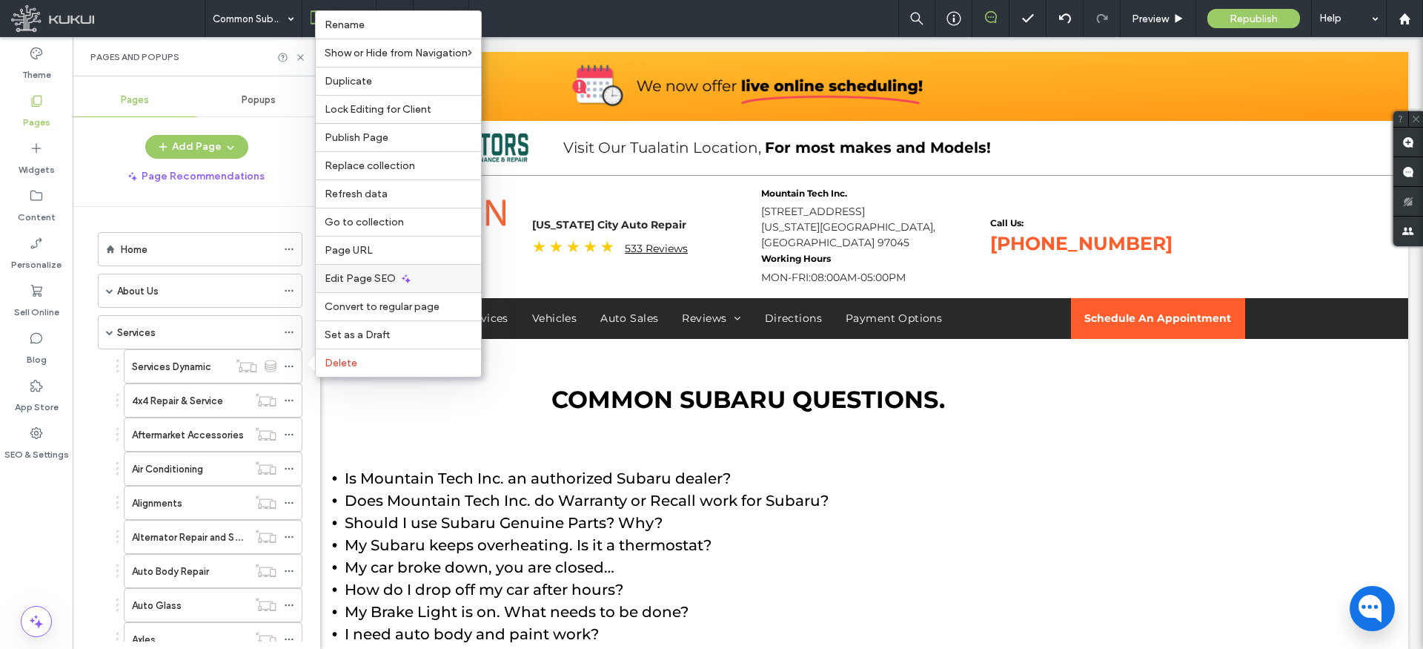
click at [371, 276] on span "Edit Page SEO" at bounding box center [360, 278] width 71 height 13
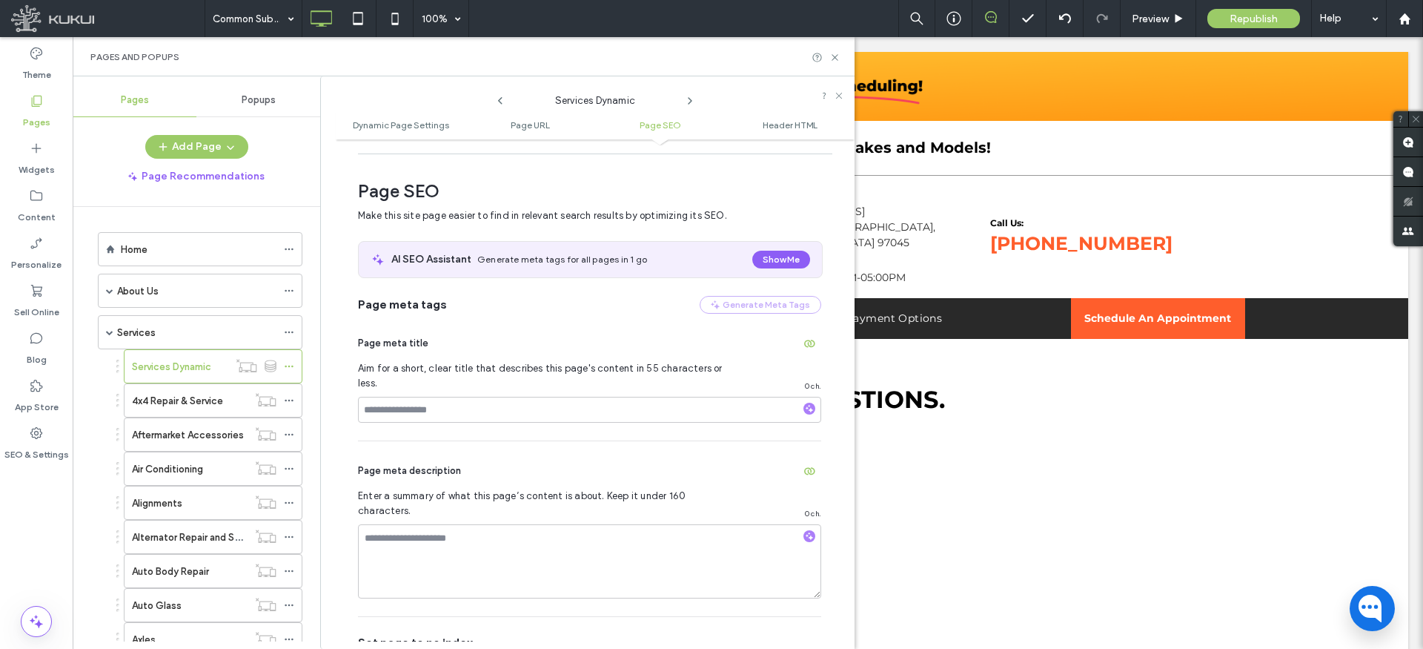
scroll to position [490, 0]
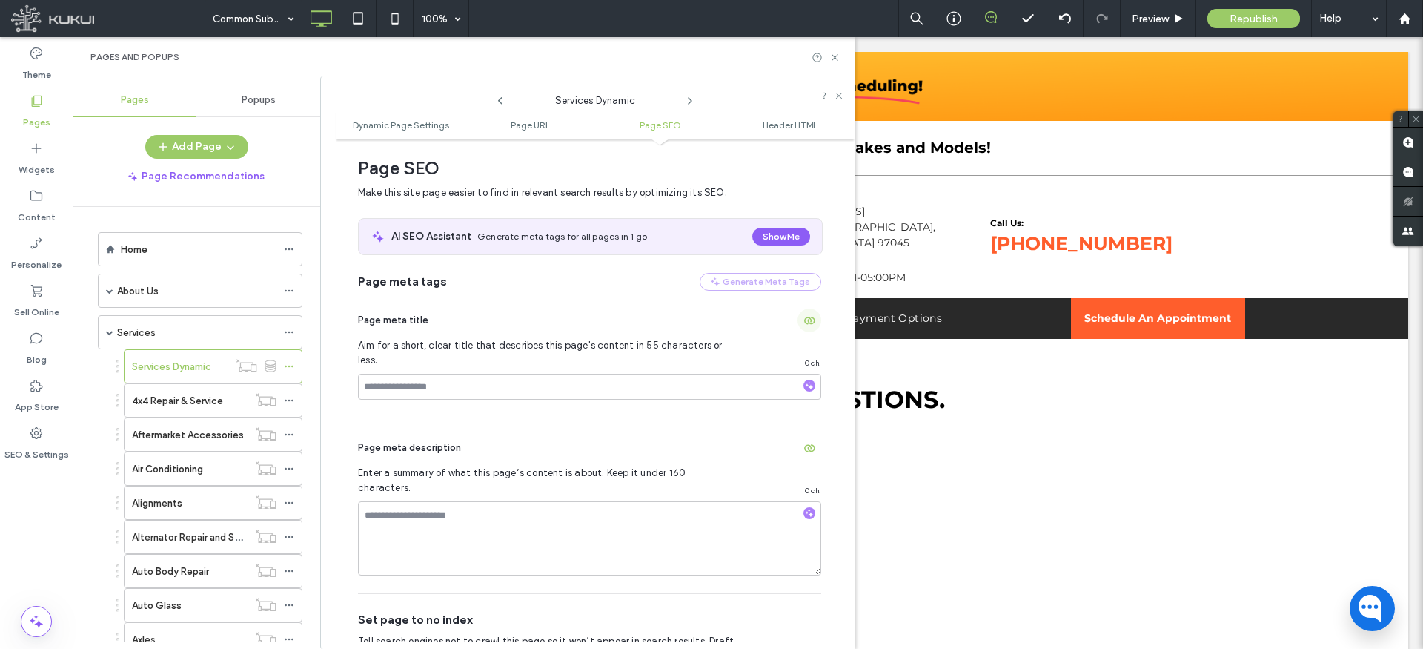
click at [805, 317] on icon "button" at bounding box center [810, 320] width 12 height 12
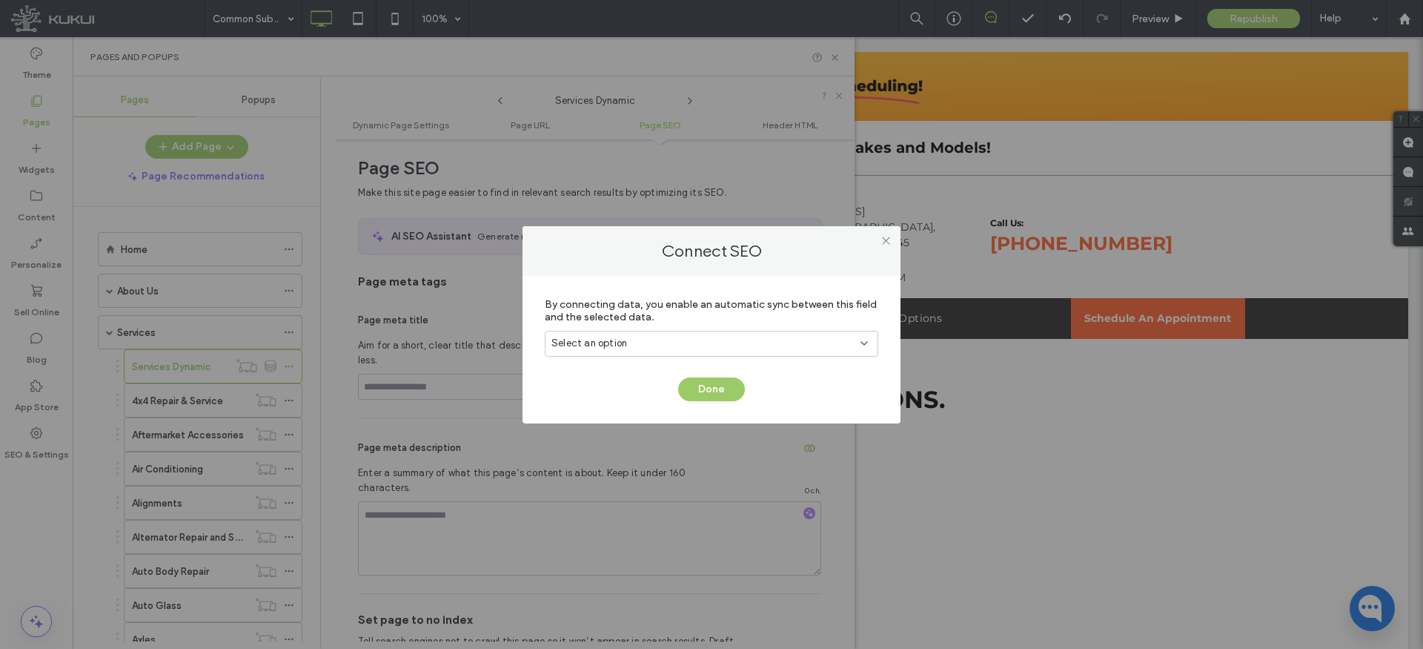
click at [752, 340] on div "Select an option" at bounding box center [703, 343] width 302 height 15
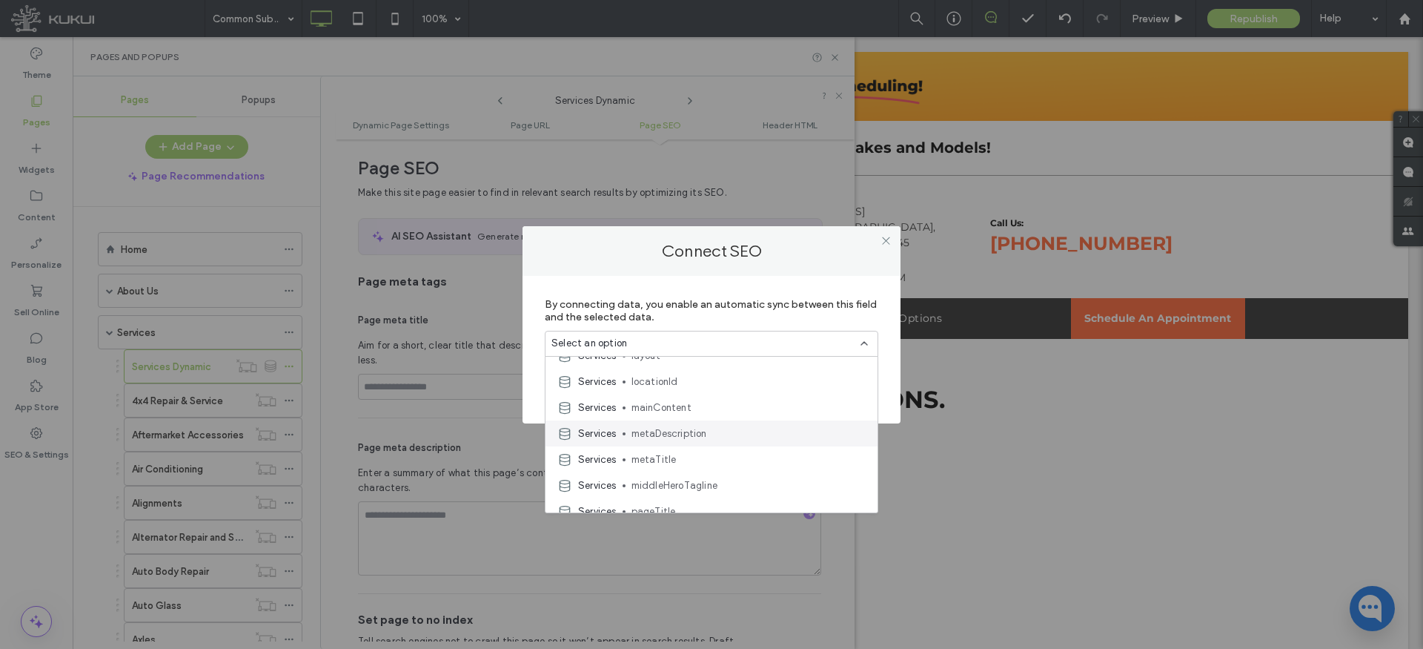
scroll to position [227, 0]
click at [678, 441] on div "Services metaTitle" at bounding box center [712, 454] width 332 height 26
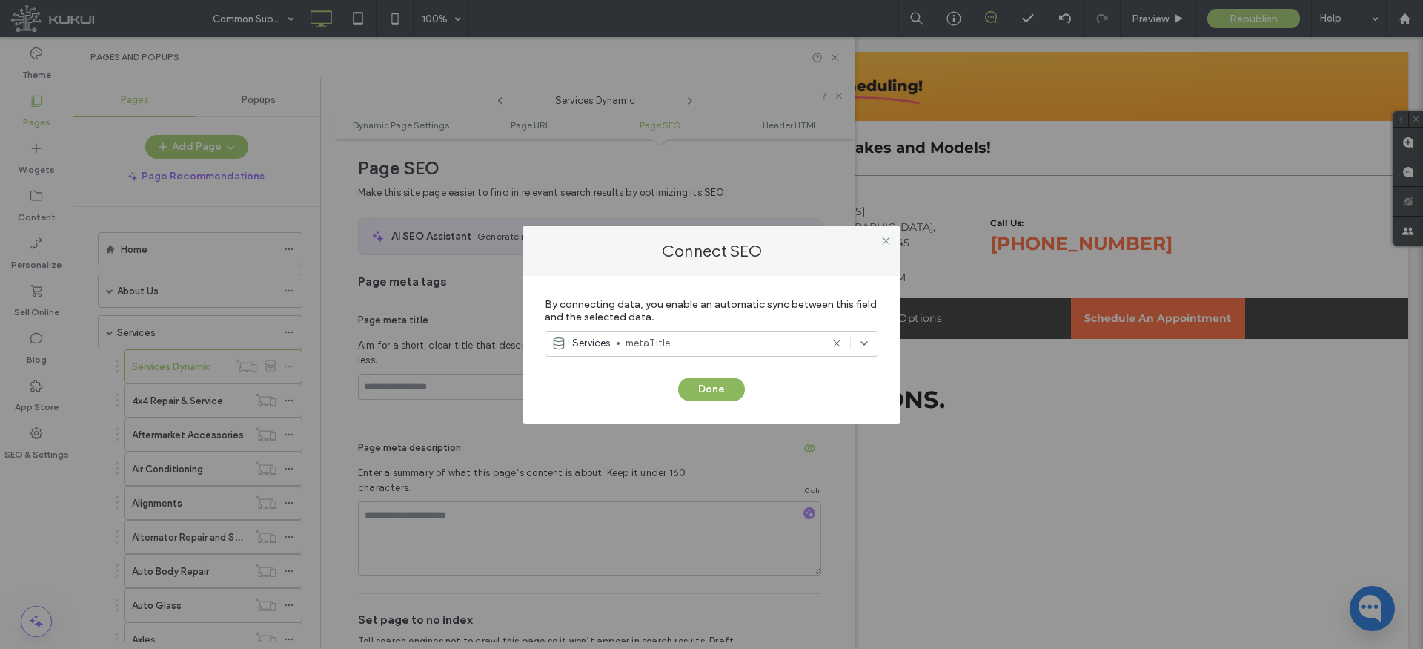
click at [704, 392] on button "Done" at bounding box center [711, 389] width 67 height 24
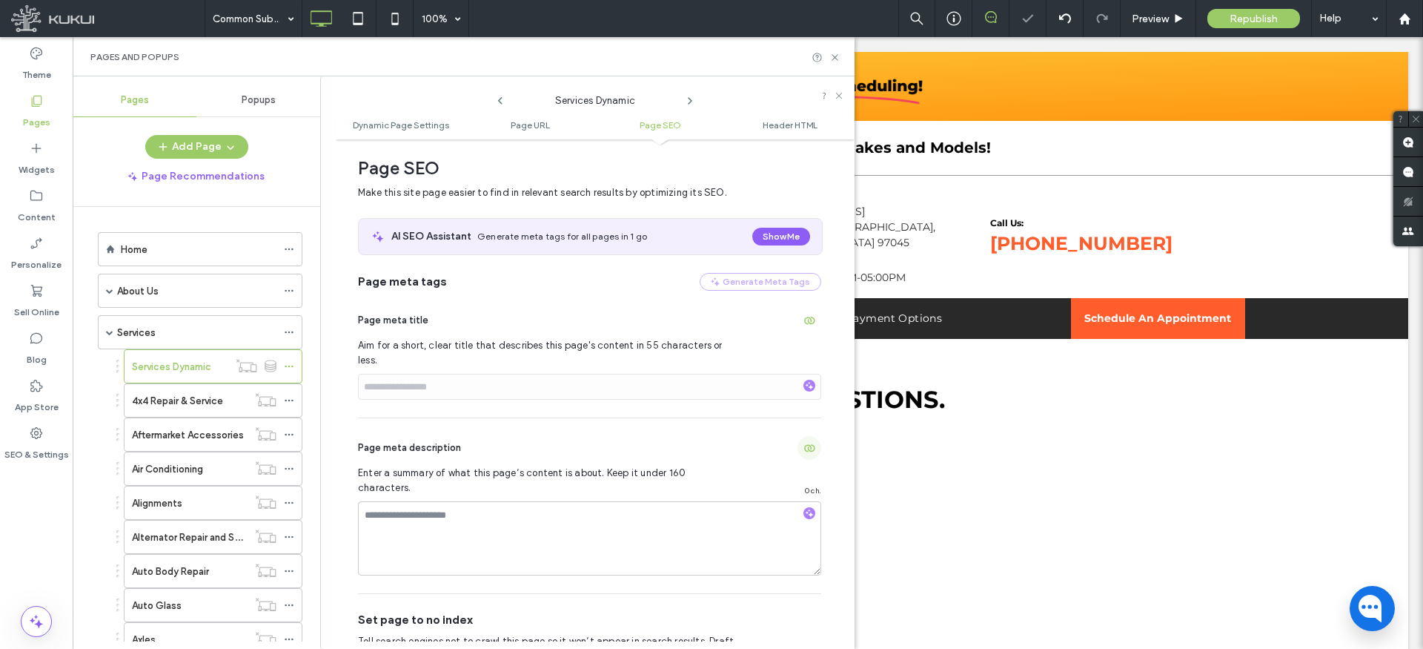
click at [804, 442] on icon "button" at bounding box center [810, 448] width 12 height 12
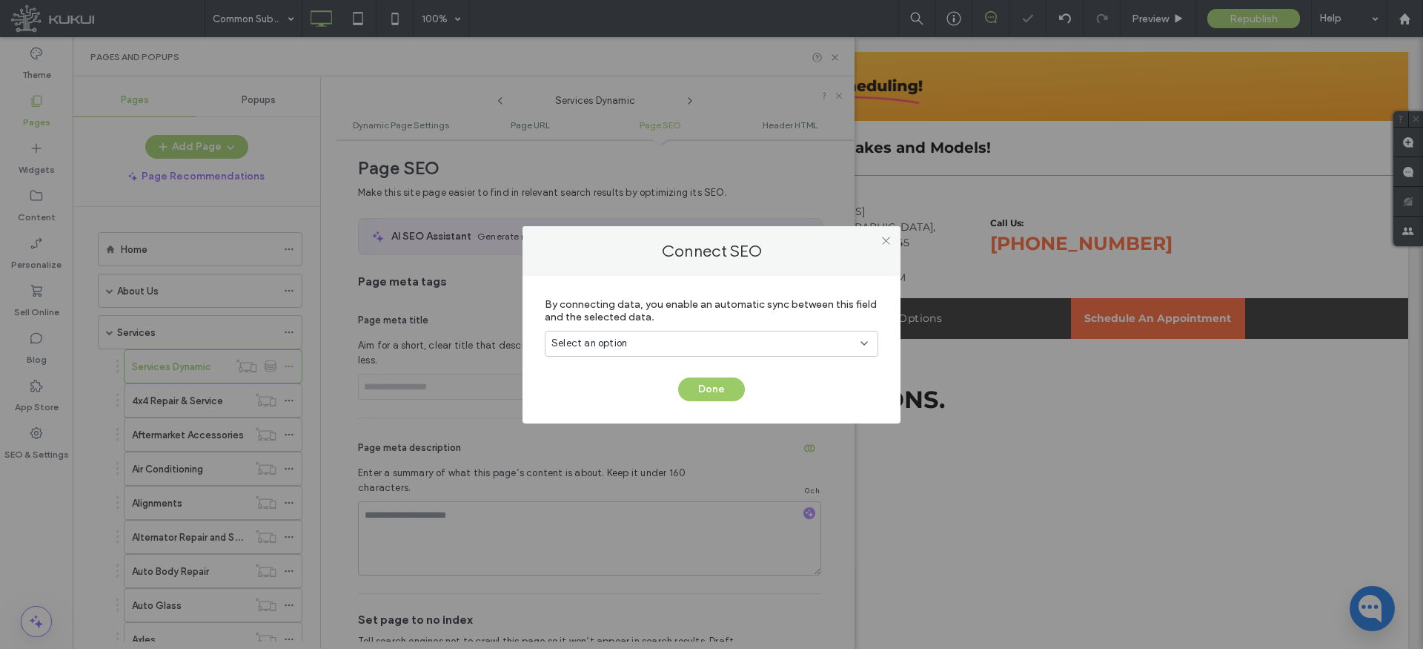
click at [719, 342] on div "Select an option" at bounding box center [703, 343] width 302 height 15
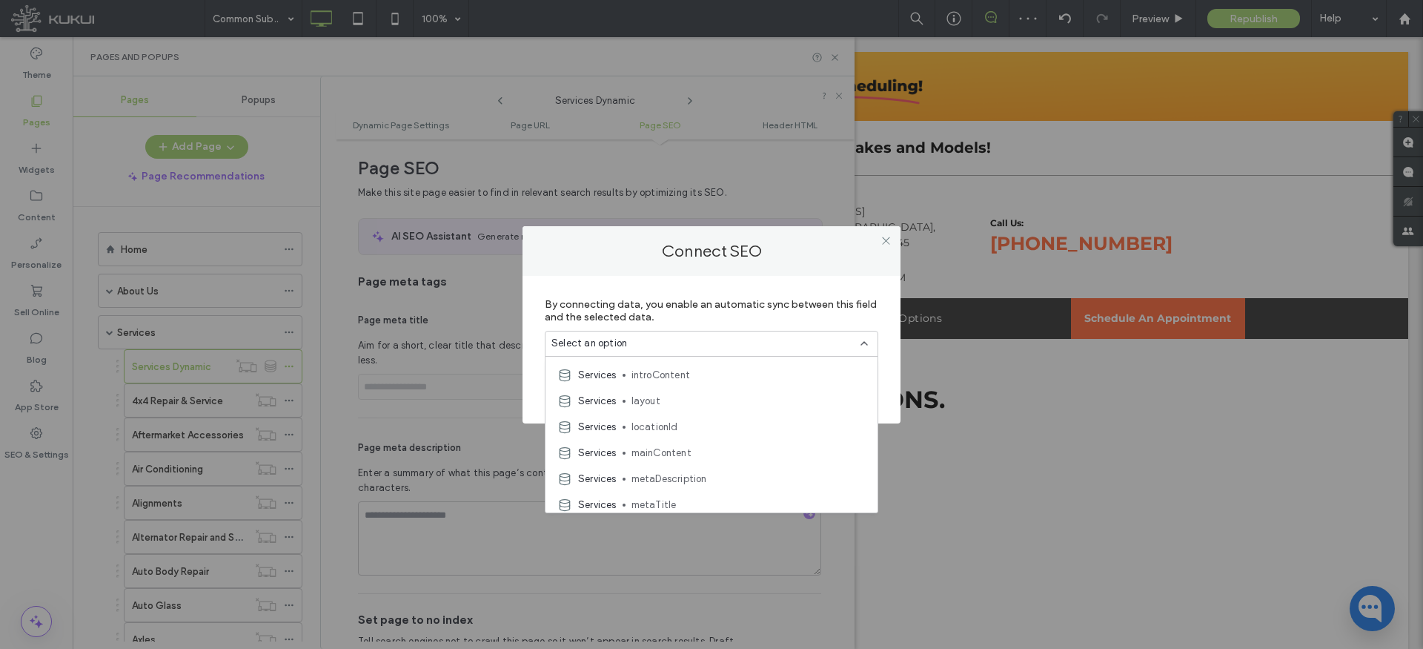
scroll to position [179, 0]
drag, startPoint x: 666, startPoint y: 471, endPoint x: 682, endPoint y: 466, distance: 17.1
click at [666, 471] on span "metaDescription" at bounding box center [749, 476] width 234 height 15
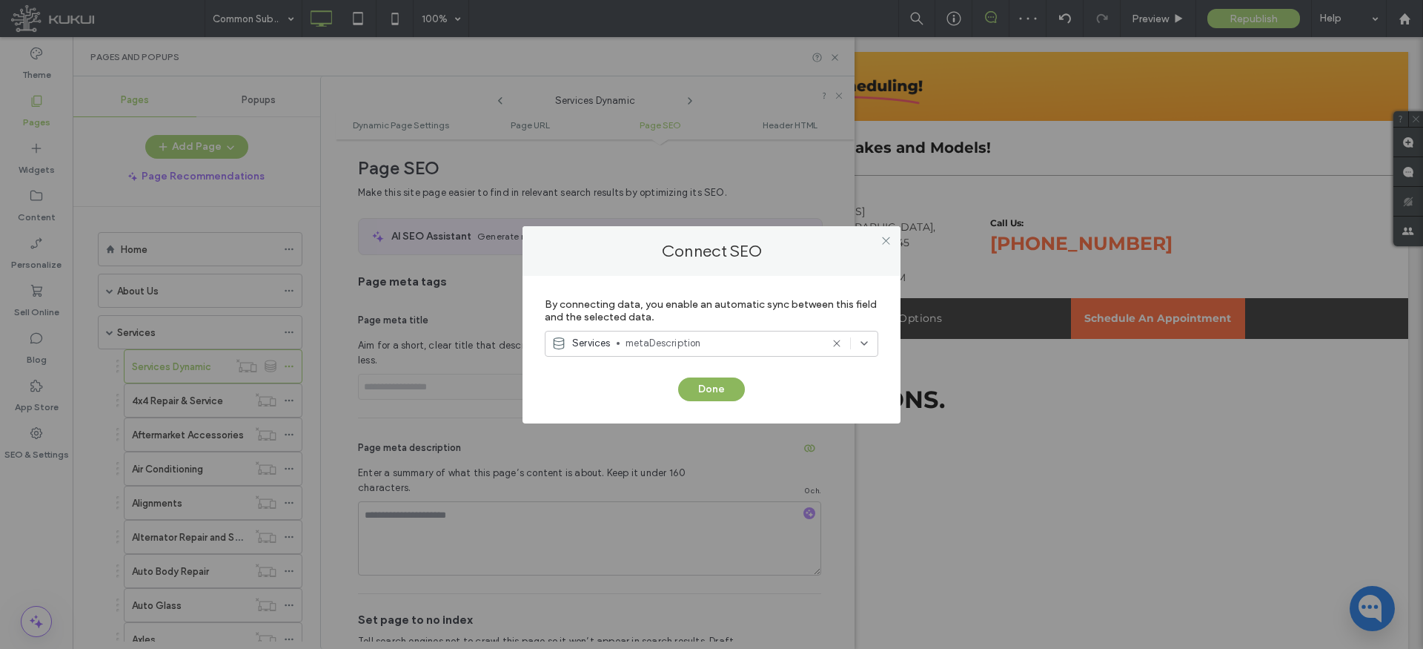
click at [712, 379] on button "Done" at bounding box center [711, 389] width 67 height 24
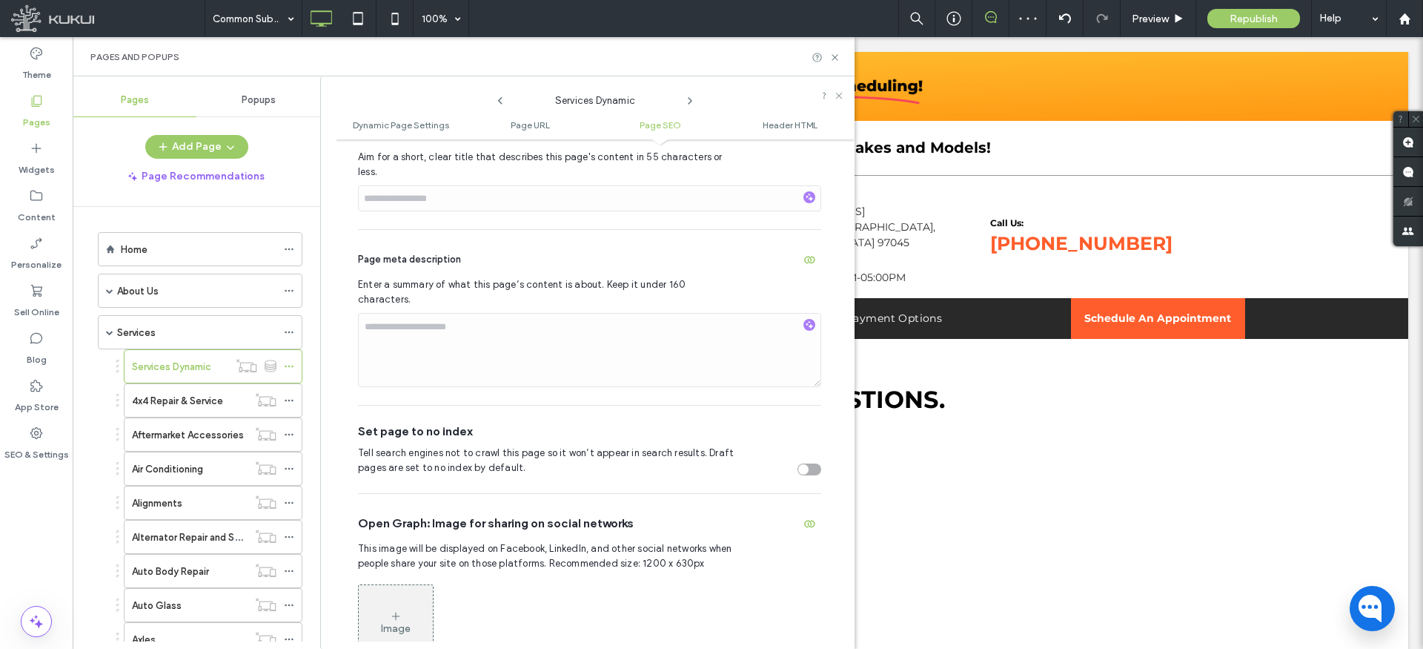
scroll to position [680, 0]
click at [798, 510] on span "button" at bounding box center [810, 522] width 24 height 24
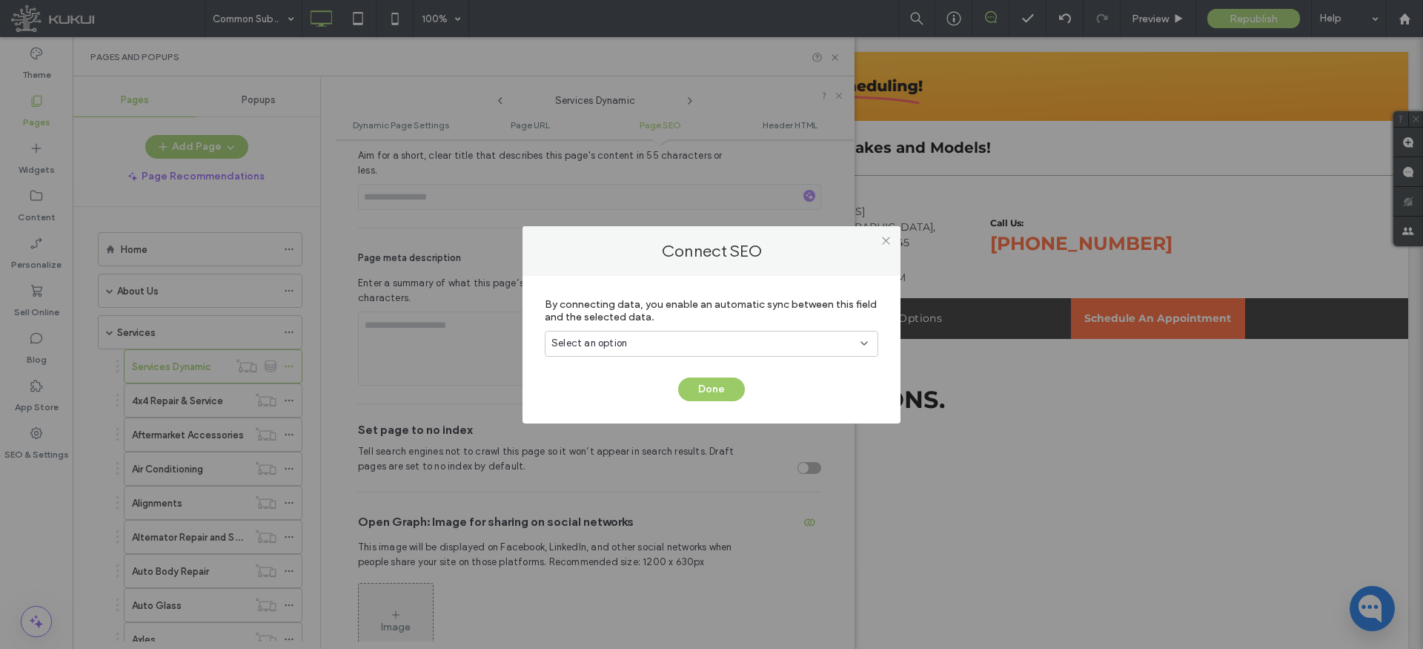
click at [730, 332] on div "Select an option" at bounding box center [712, 344] width 334 height 26
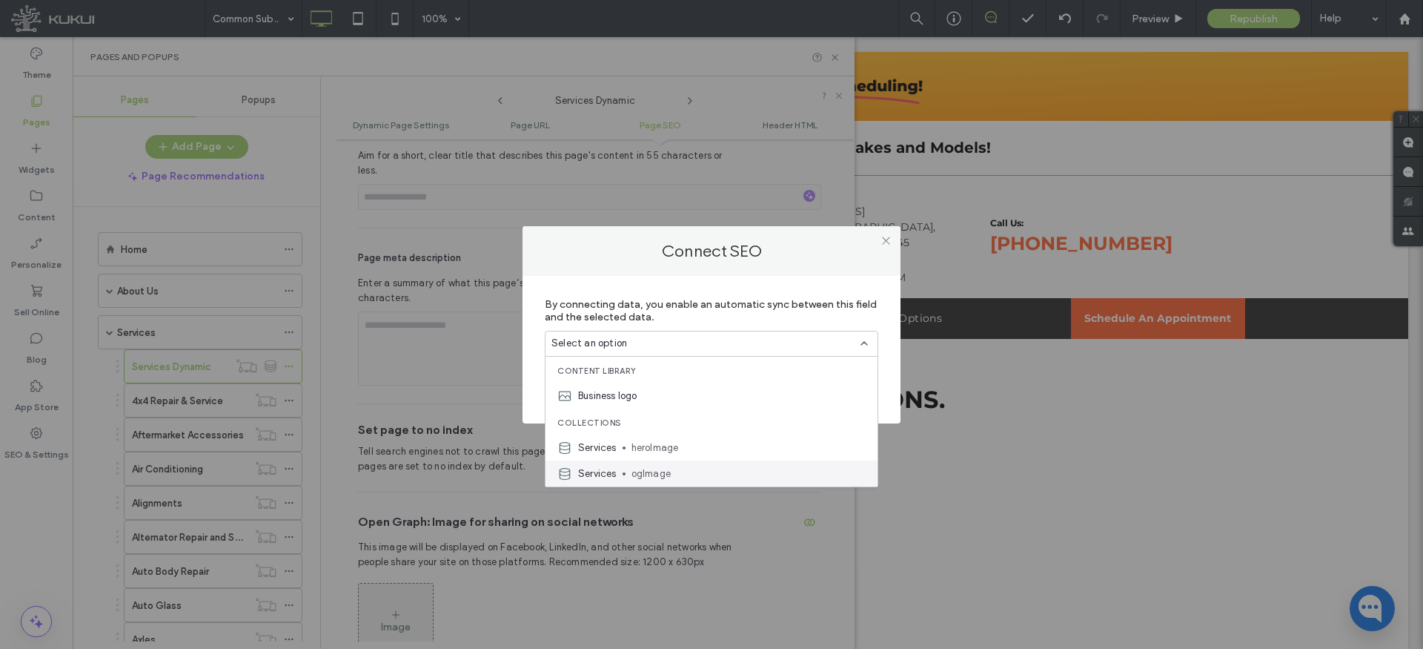
click at [660, 468] on span "ogImage" at bounding box center [749, 473] width 234 height 15
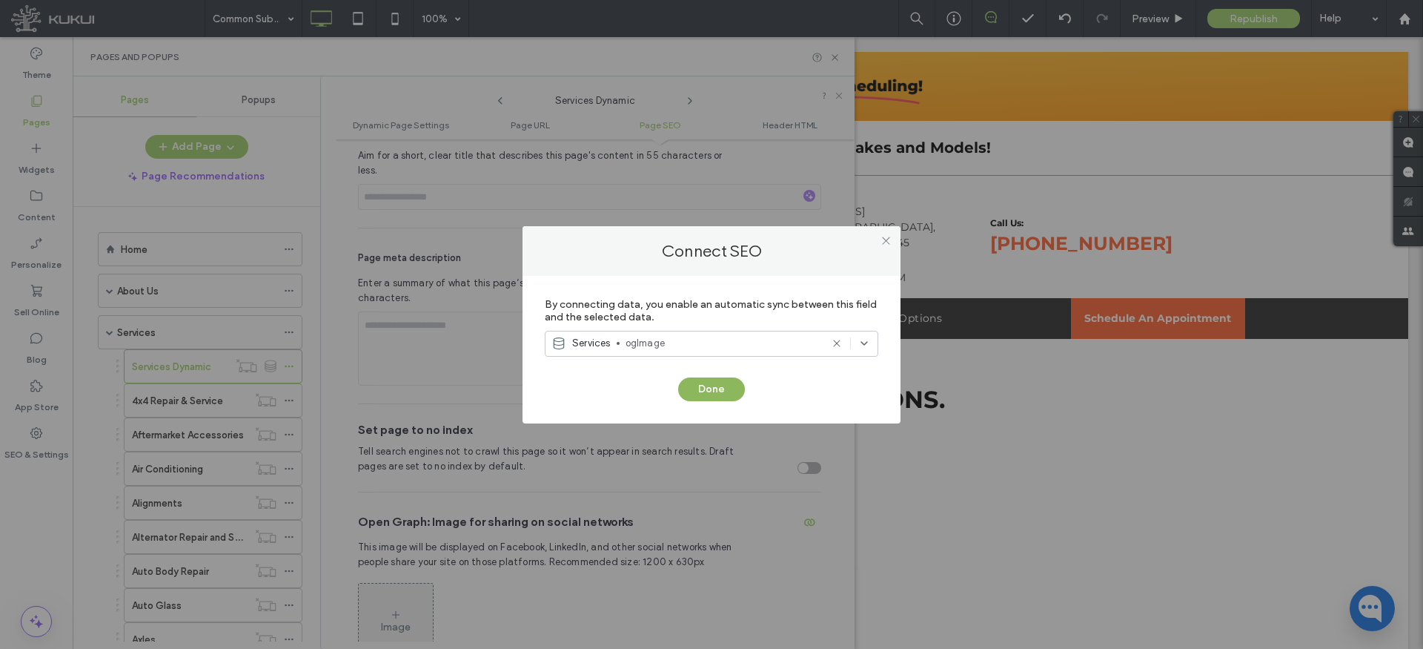
click at [710, 379] on button "Done" at bounding box center [711, 389] width 67 height 24
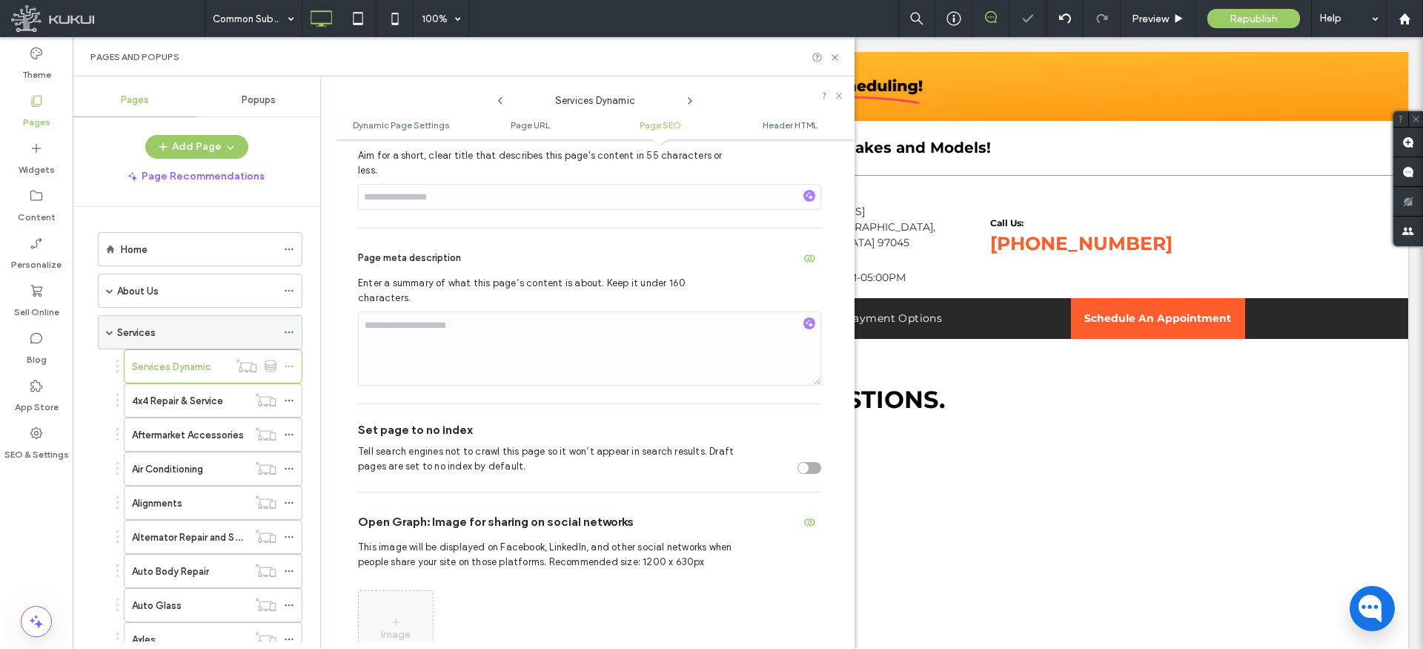
click at [110, 326] on span at bounding box center [109, 332] width 7 height 33
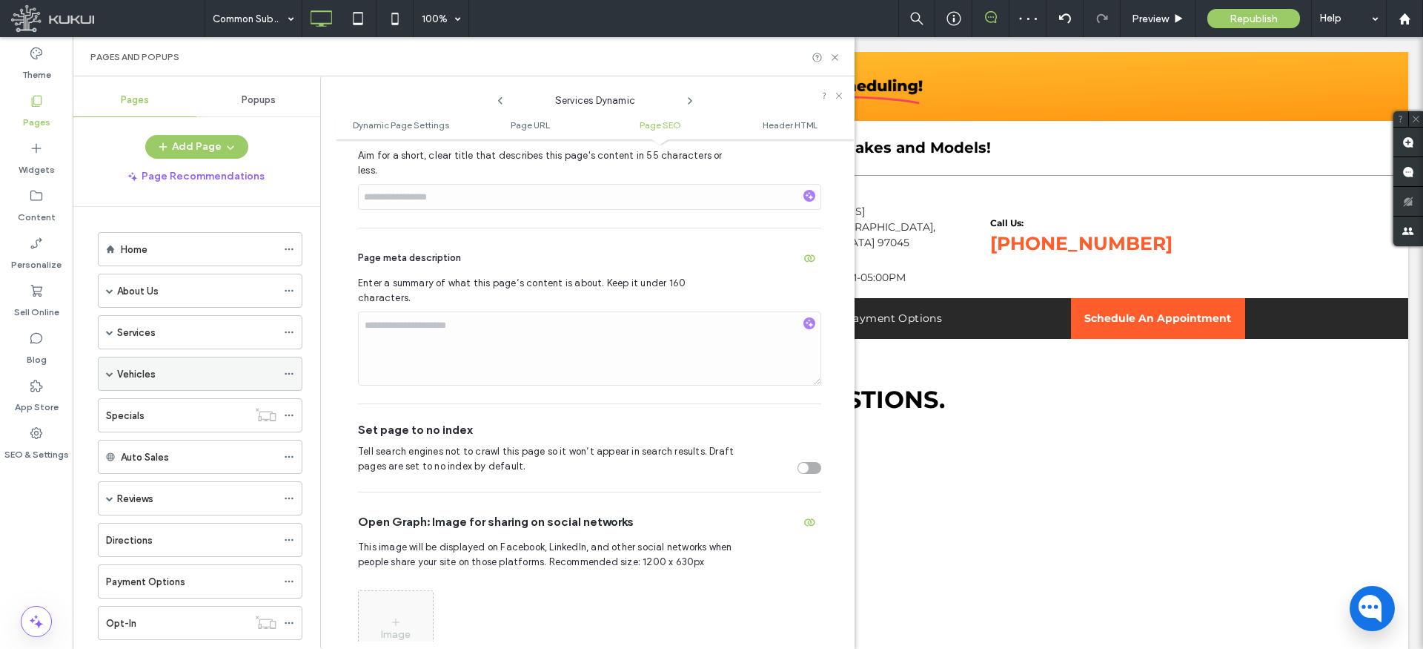
click at [109, 371] on span at bounding box center [109, 373] width 7 height 7
click at [291, 407] on icon at bounding box center [289, 408] width 10 height 10
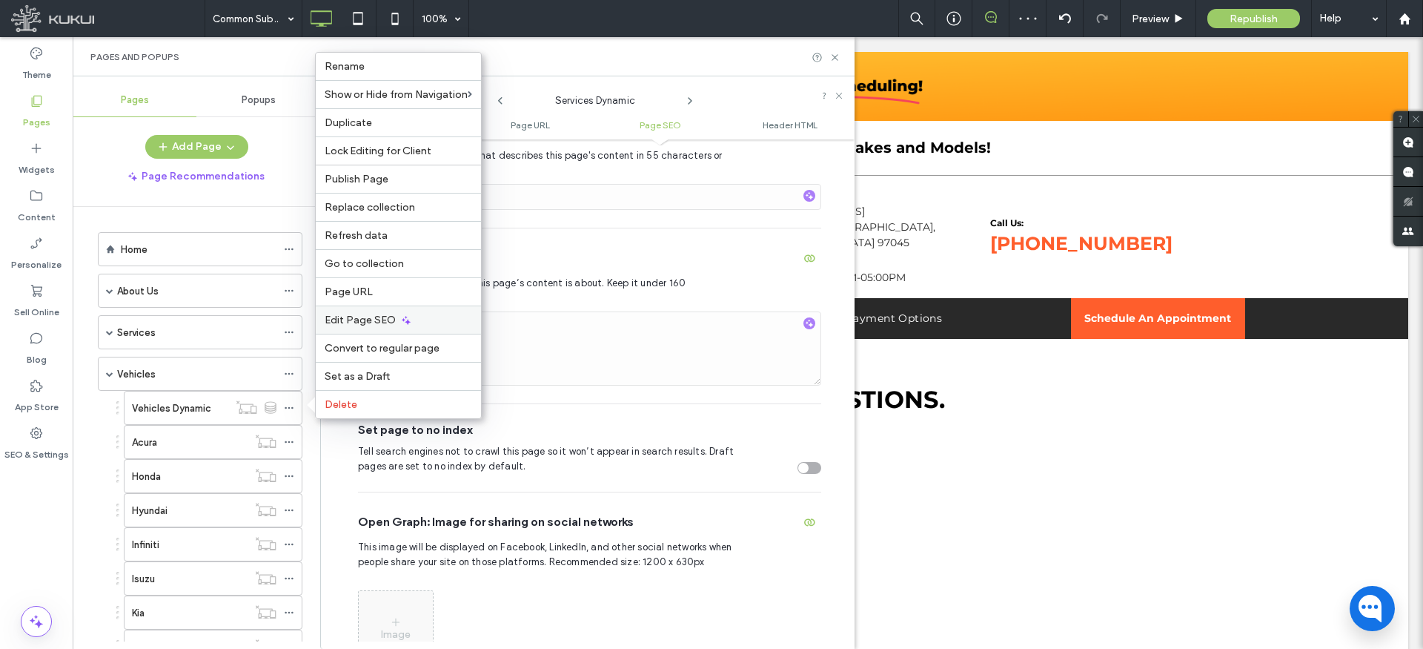
click at [377, 317] on span "Edit Page SEO" at bounding box center [360, 320] width 71 height 13
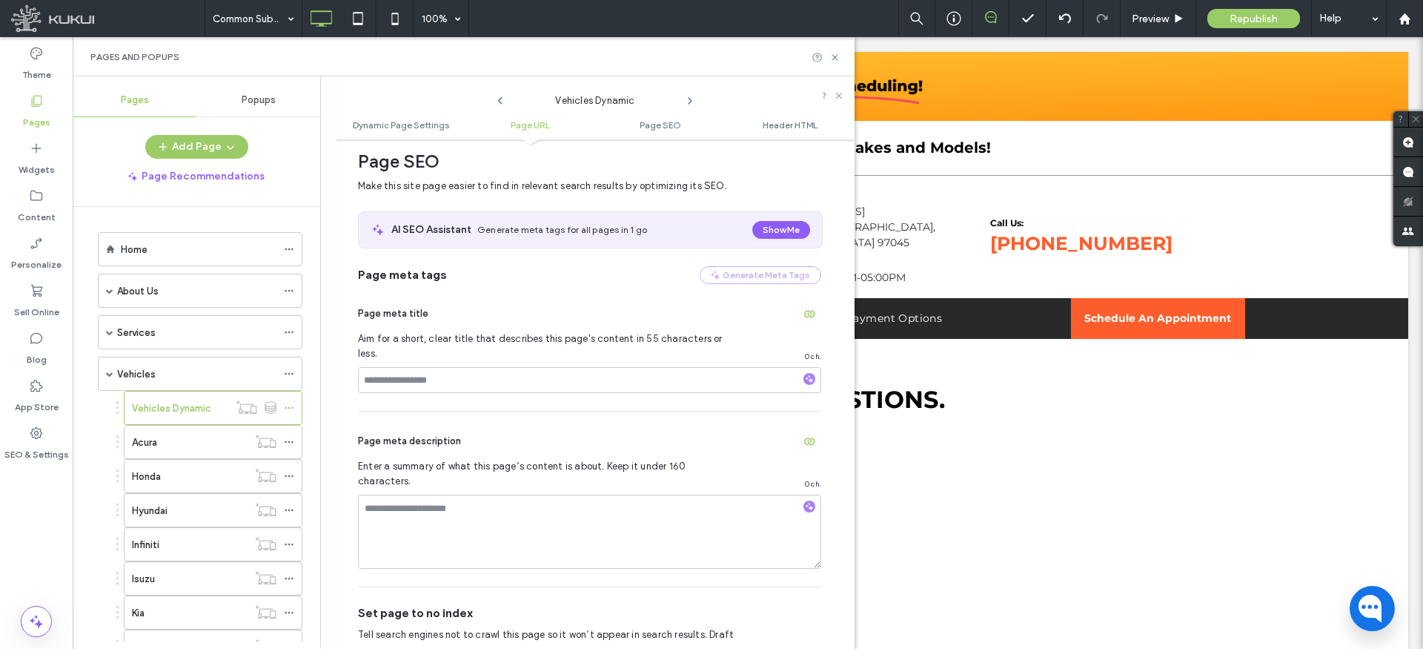
scroll to position [490, 0]
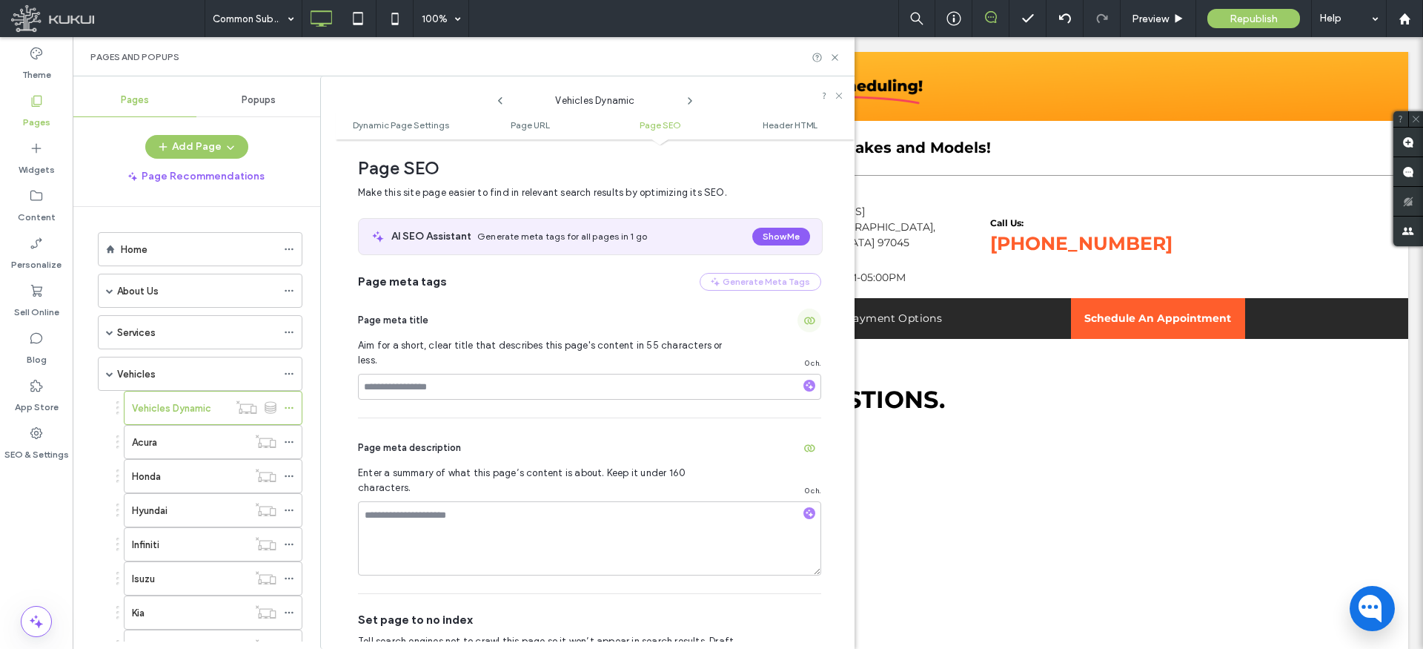
click at [804, 322] on use "button" at bounding box center [809, 320] width 11 height 7
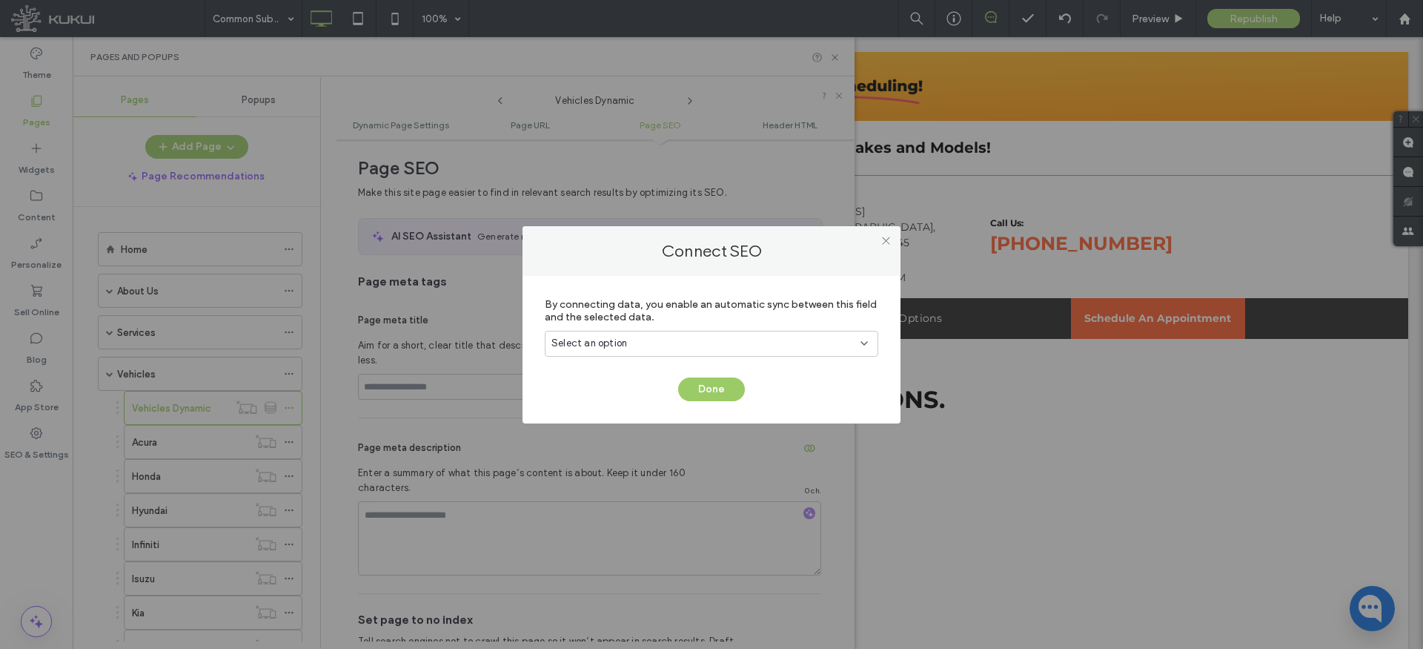
click at [711, 334] on div "Select an option" at bounding box center [712, 344] width 334 height 26
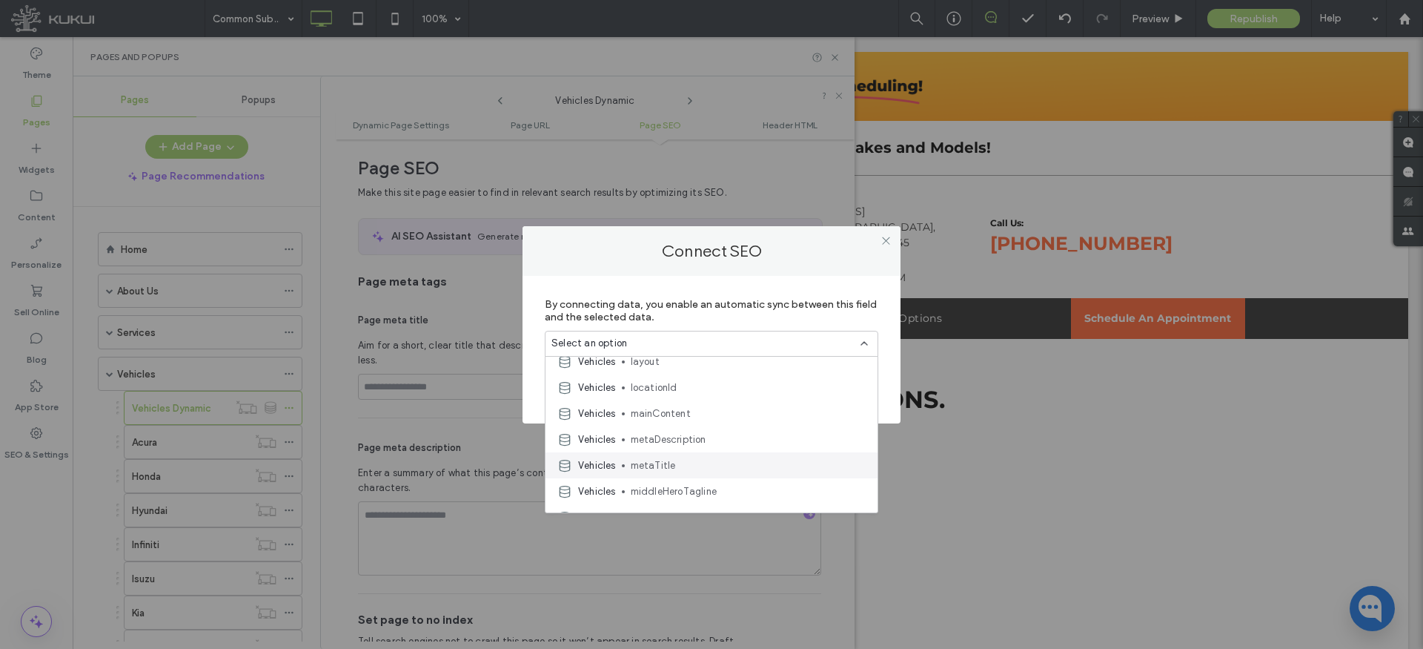
scroll to position [218, 0]
click at [658, 457] on span "metaTitle" at bounding box center [748, 463] width 235 height 15
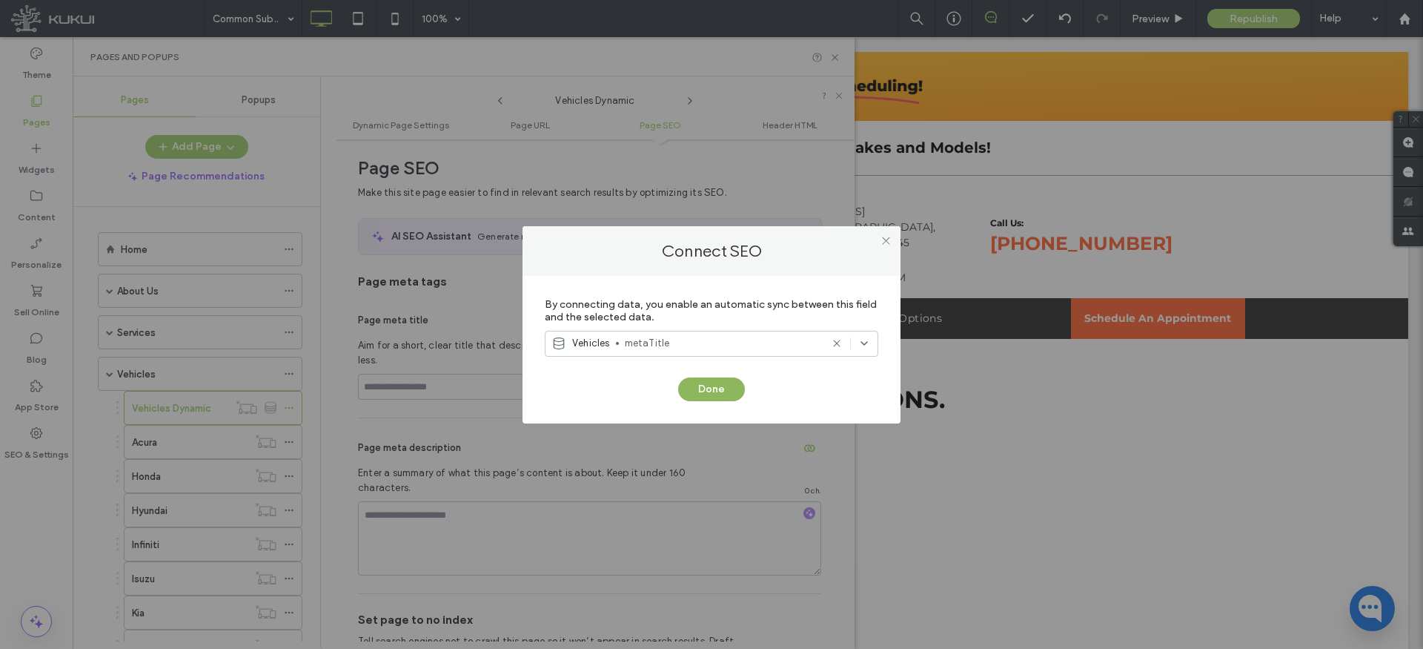
click at [703, 390] on button "Done" at bounding box center [711, 389] width 67 height 24
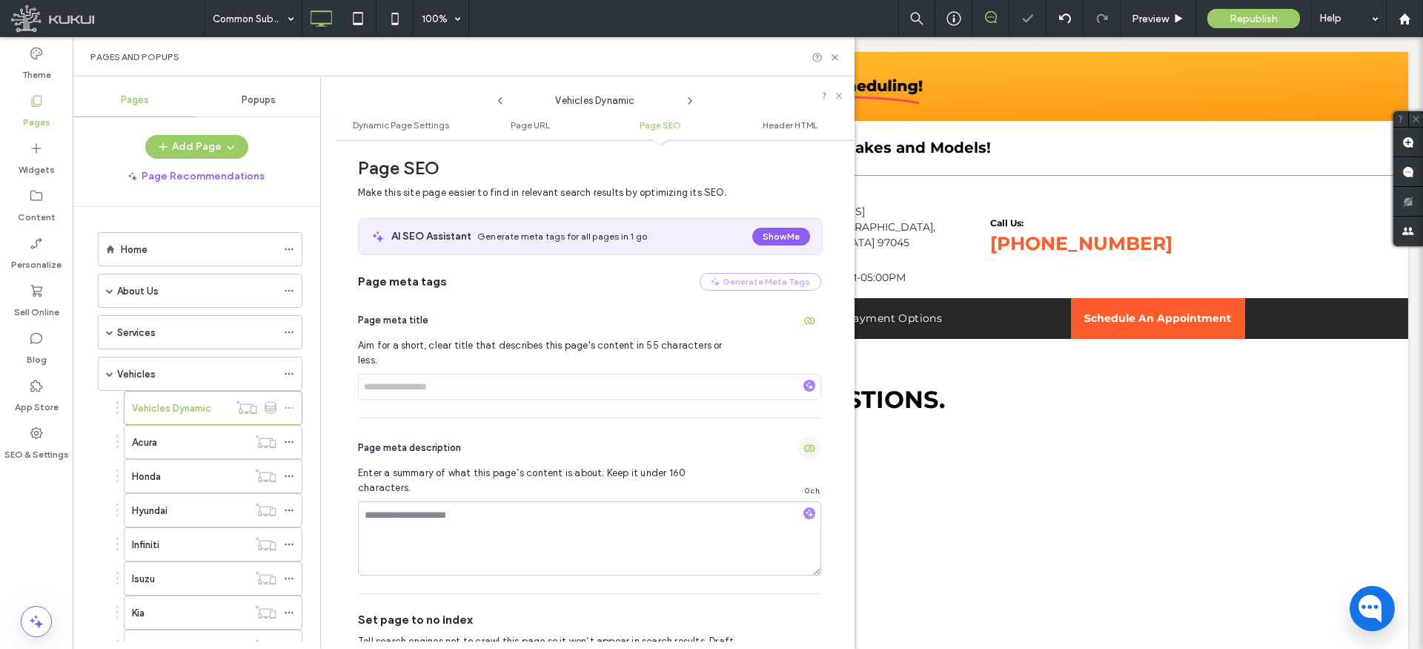
click at [804, 444] on use "button" at bounding box center [809, 447] width 11 height 7
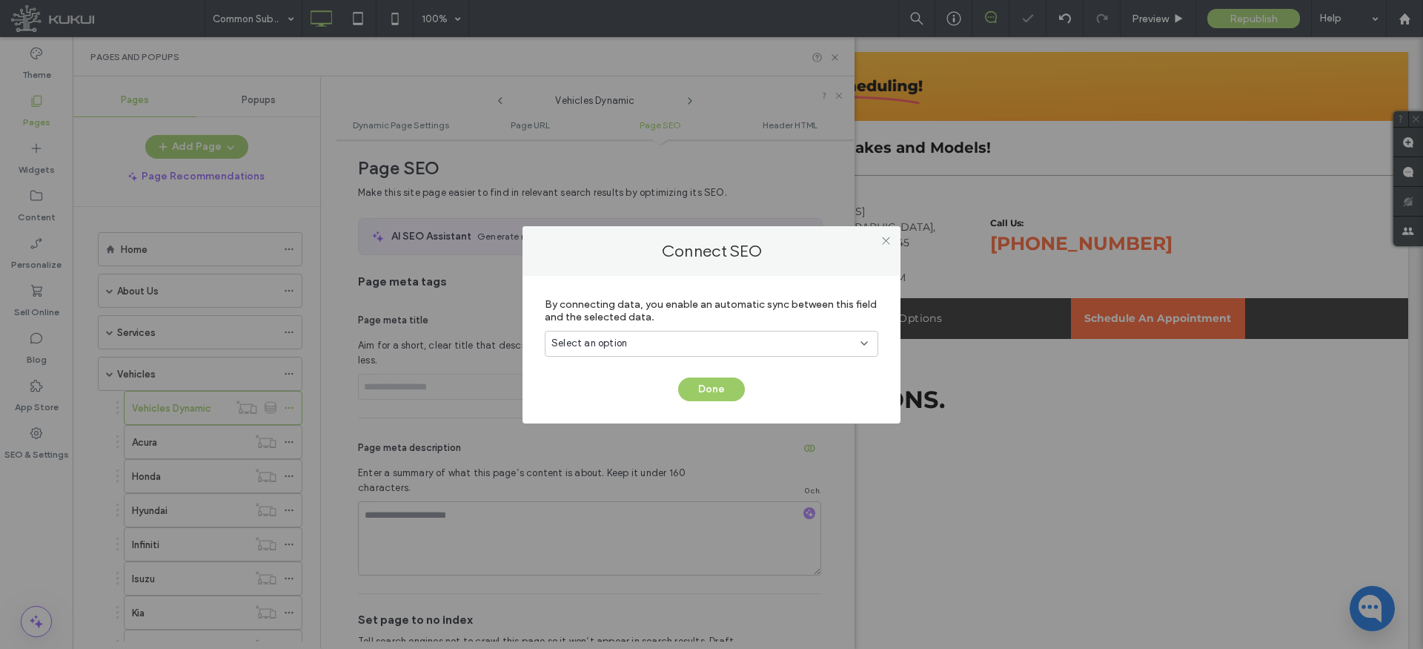
click at [726, 340] on div "Select an option" at bounding box center [703, 343] width 302 height 15
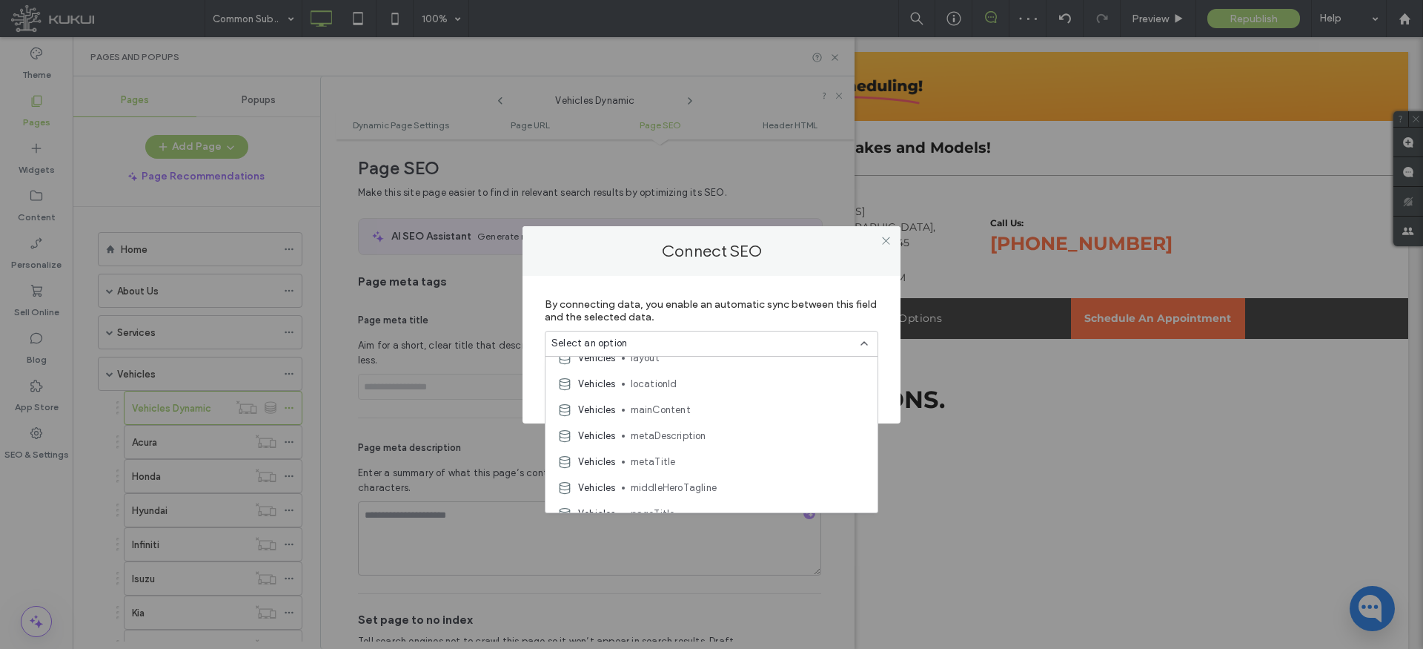
scroll to position [225, 0]
click at [675, 431] on span "metaDescription" at bounding box center [748, 430] width 235 height 15
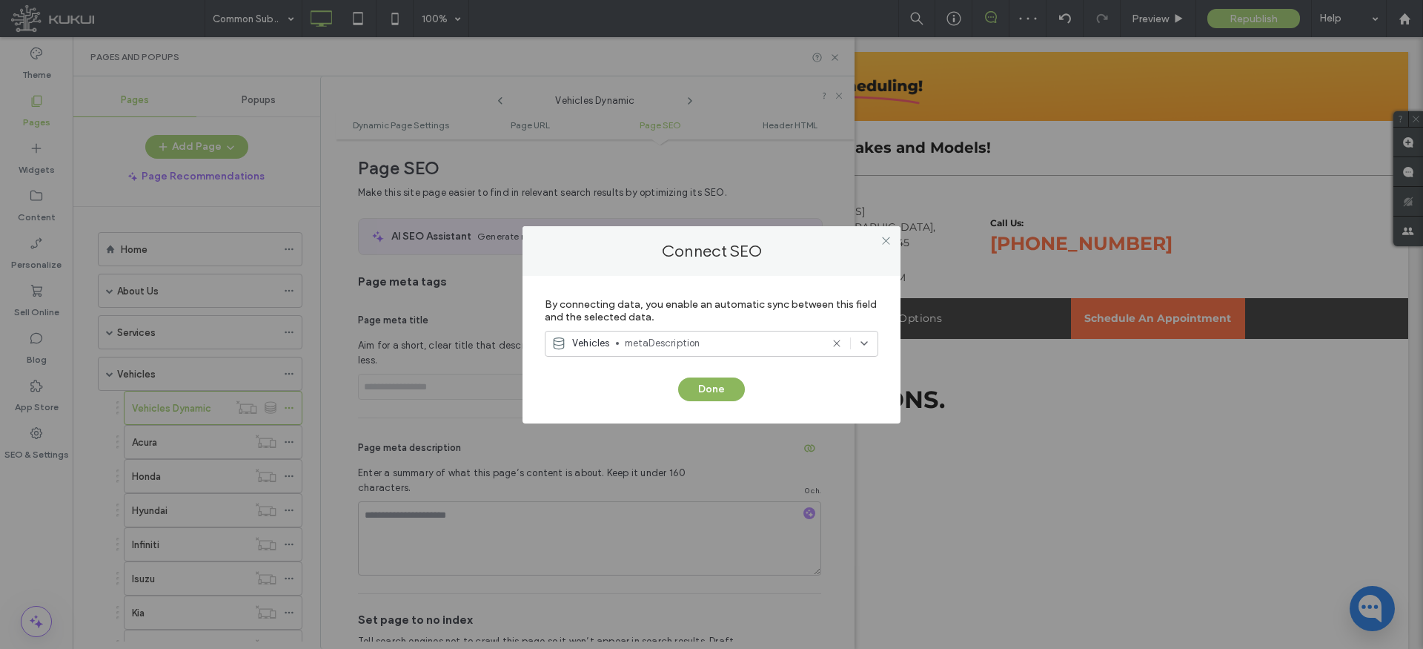
click at [708, 383] on button "Done" at bounding box center [711, 389] width 67 height 24
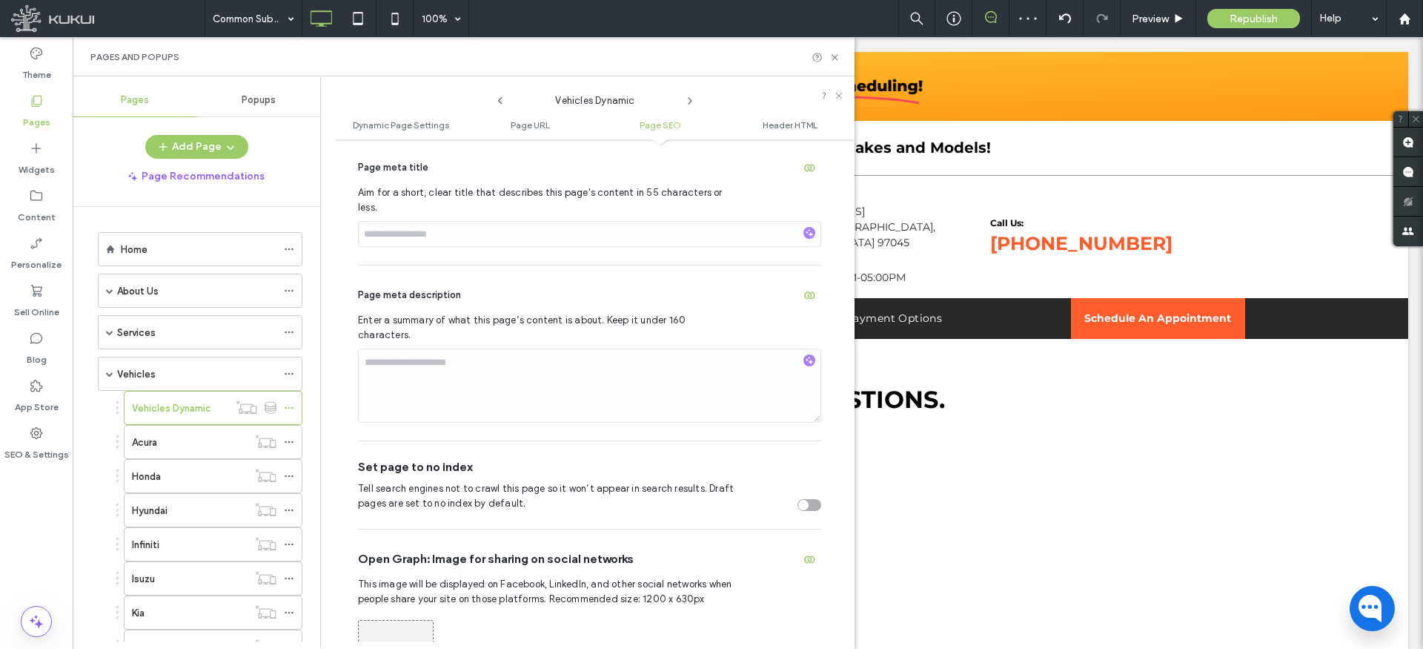
scroll to position [648, 0]
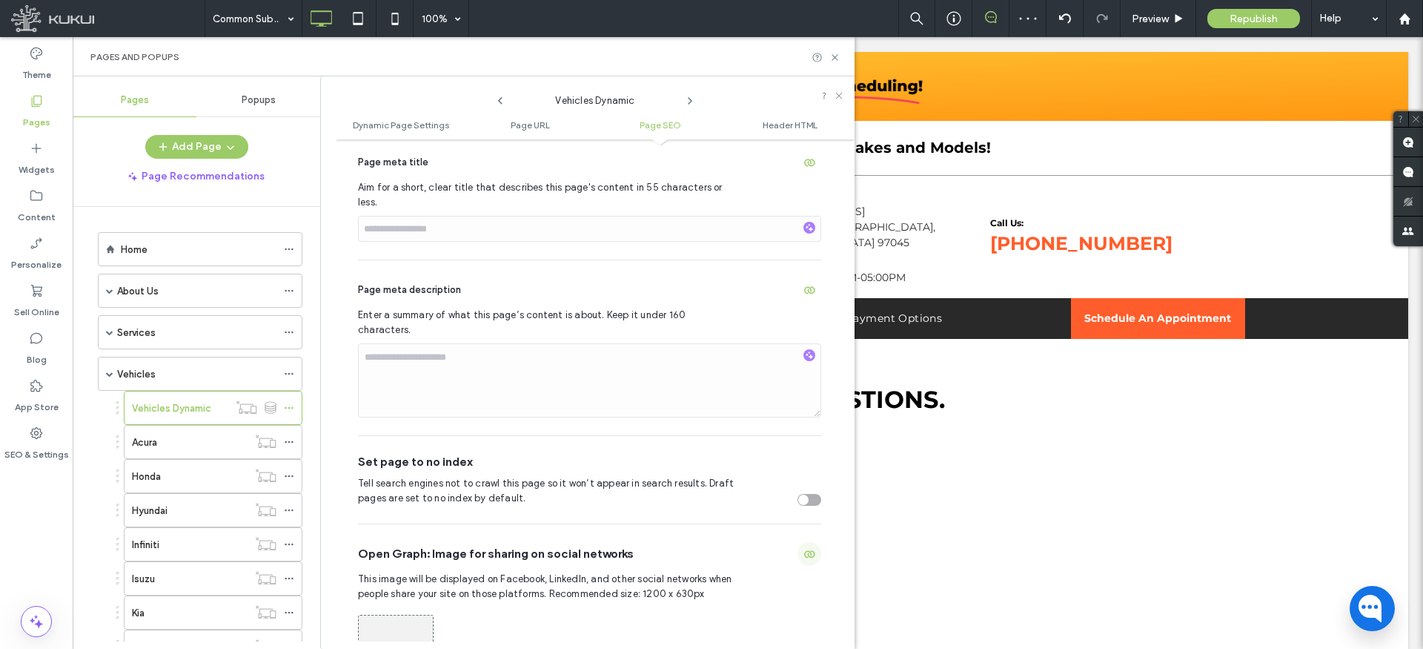
click at [804, 548] on icon "button" at bounding box center [810, 554] width 12 height 12
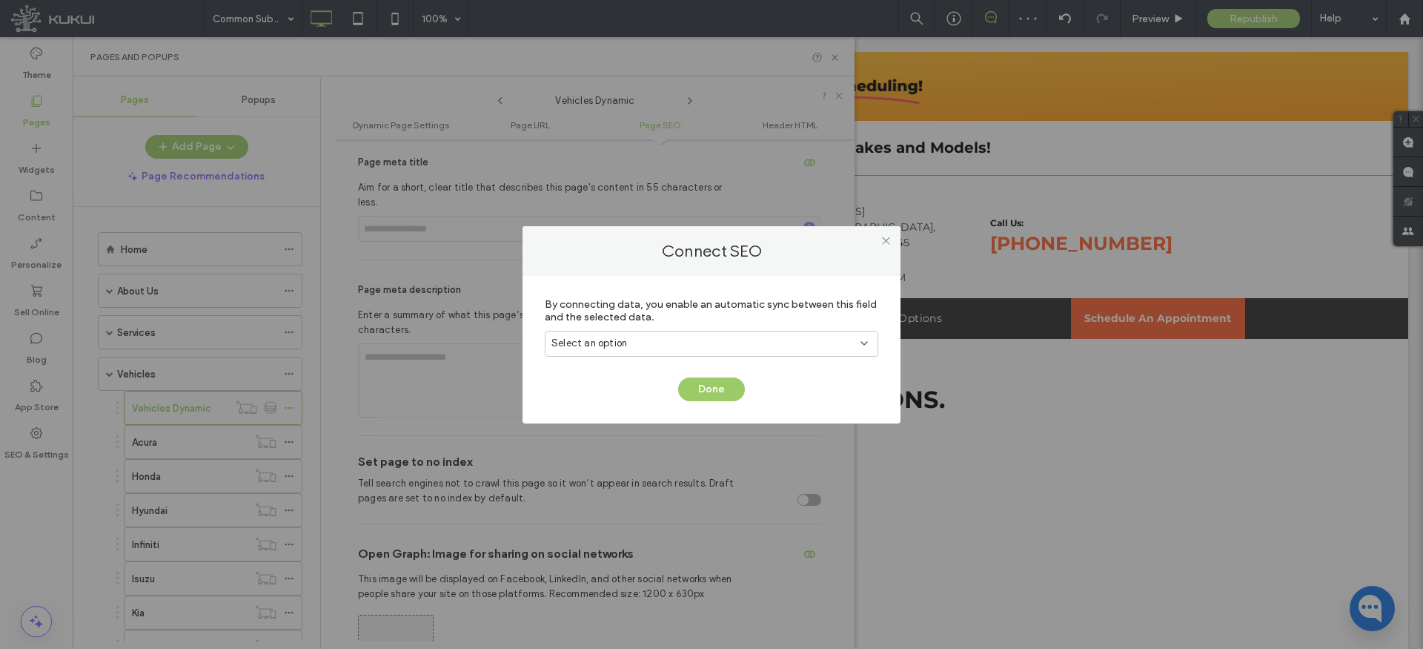
click at [761, 348] on div "Select an option" at bounding box center [703, 343] width 302 height 15
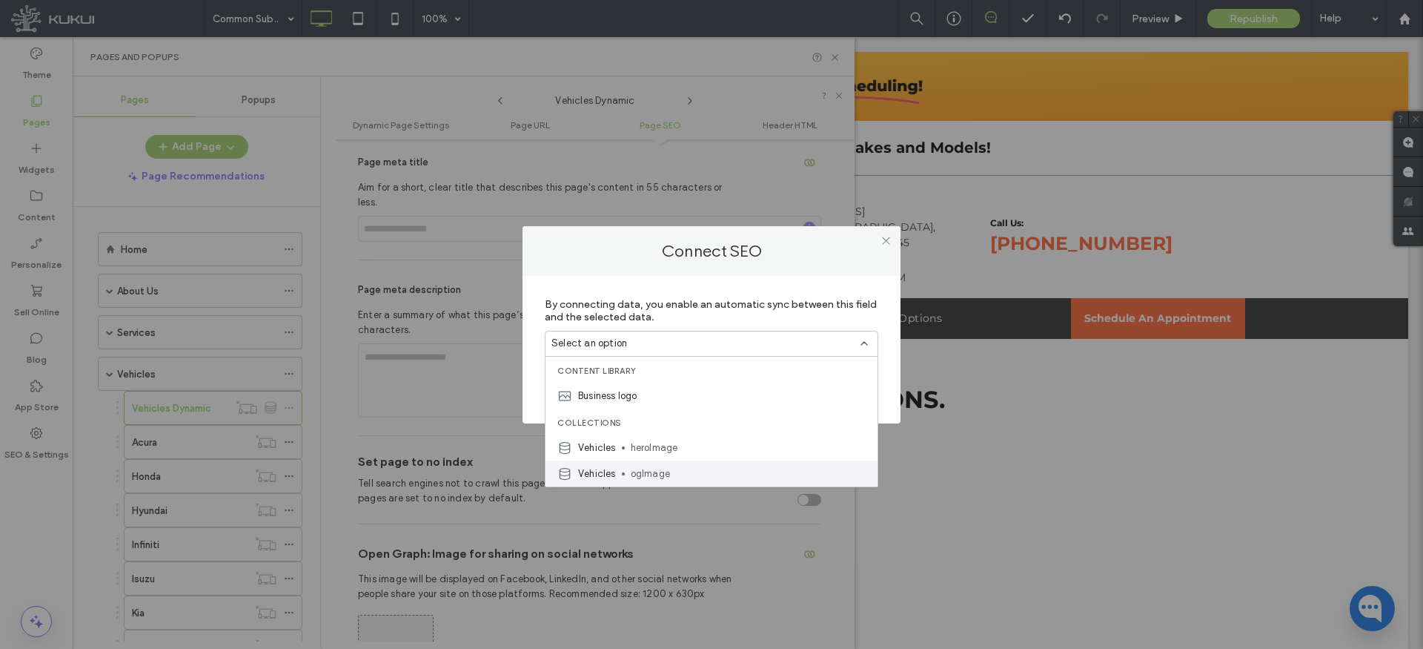
click at [677, 466] on span "ogImage" at bounding box center [748, 473] width 235 height 15
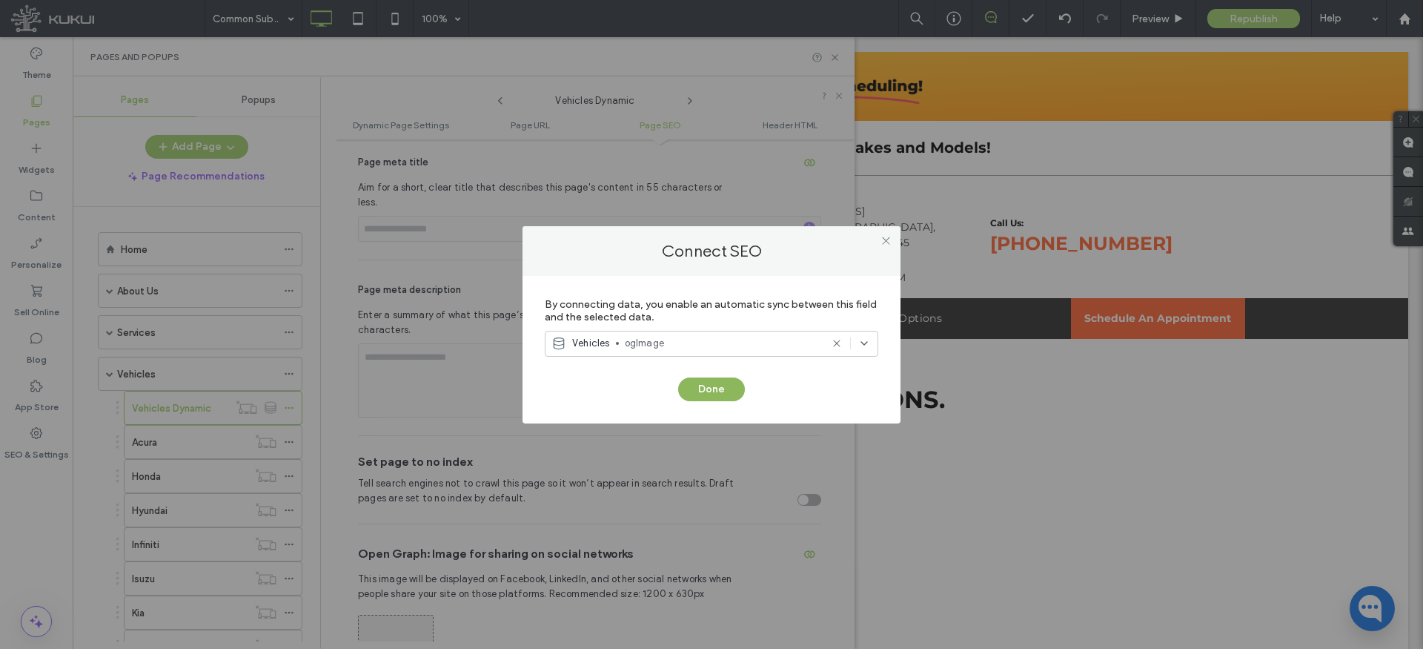
click at [719, 385] on button "Done" at bounding box center [711, 389] width 67 height 24
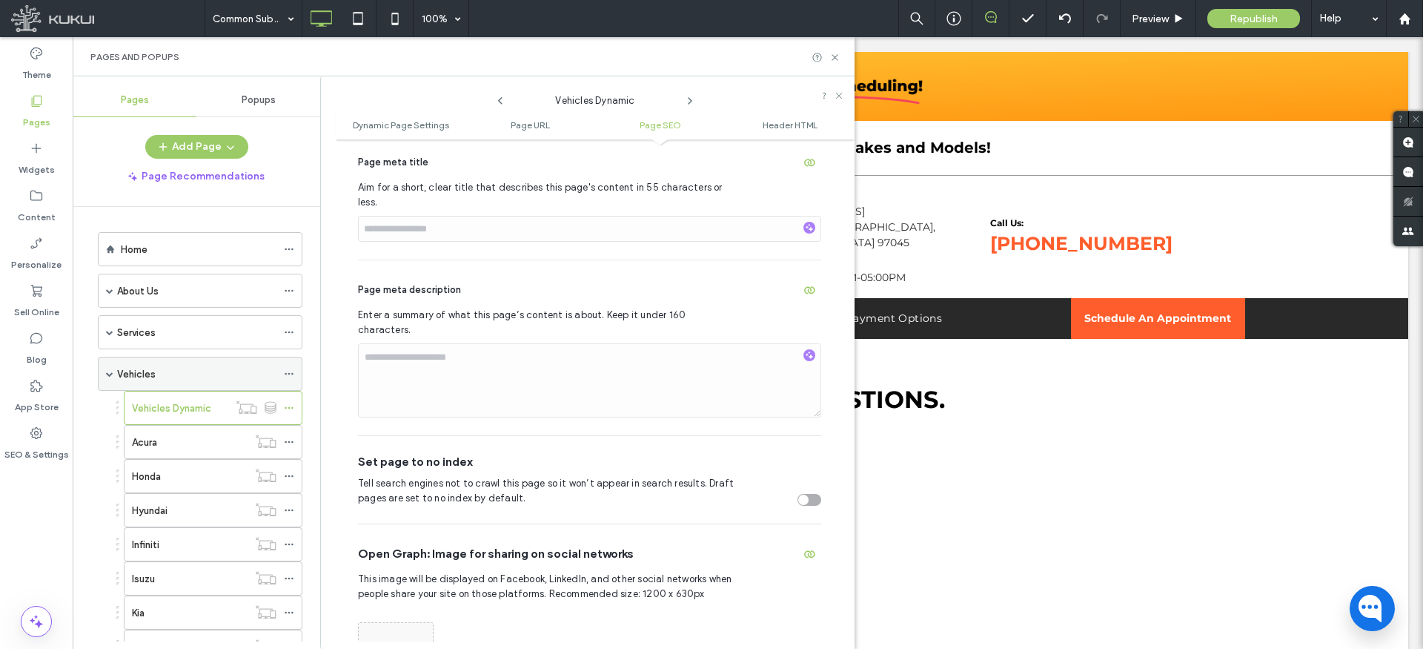
click at [107, 373] on span at bounding box center [109, 373] width 7 height 7
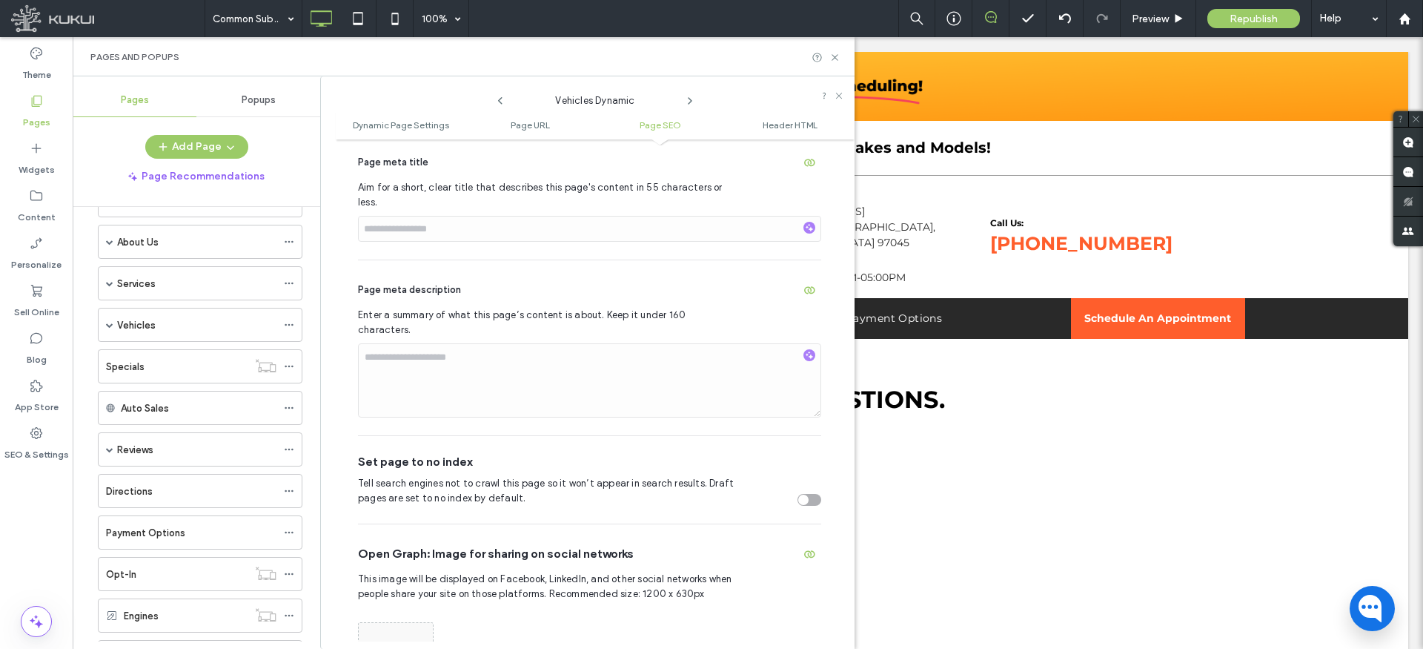
scroll to position [50, 0]
click at [834, 55] on icon at bounding box center [835, 57] width 11 height 11
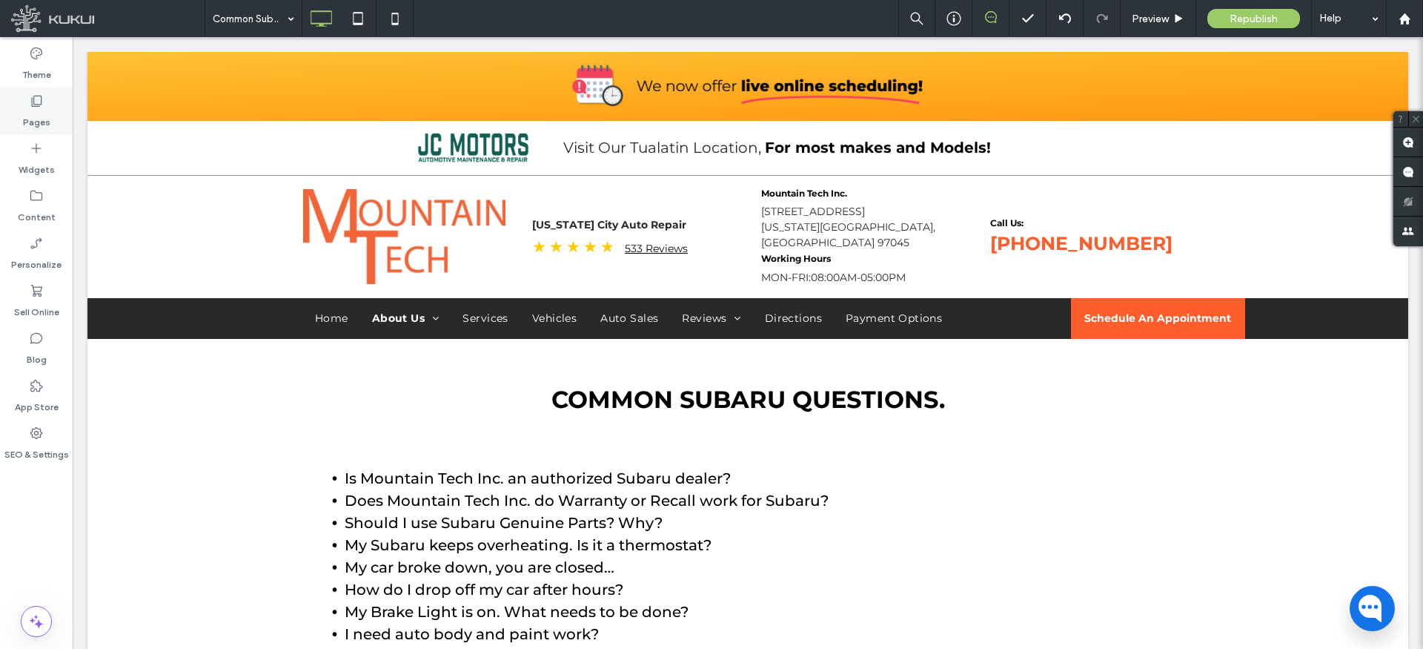
drag, startPoint x: 28, startPoint y: 102, endPoint x: 66, endPoint y: 128, distance: 45.4
click at [29, 102] on icon at bounding box center [36, 100] width 15 height 15
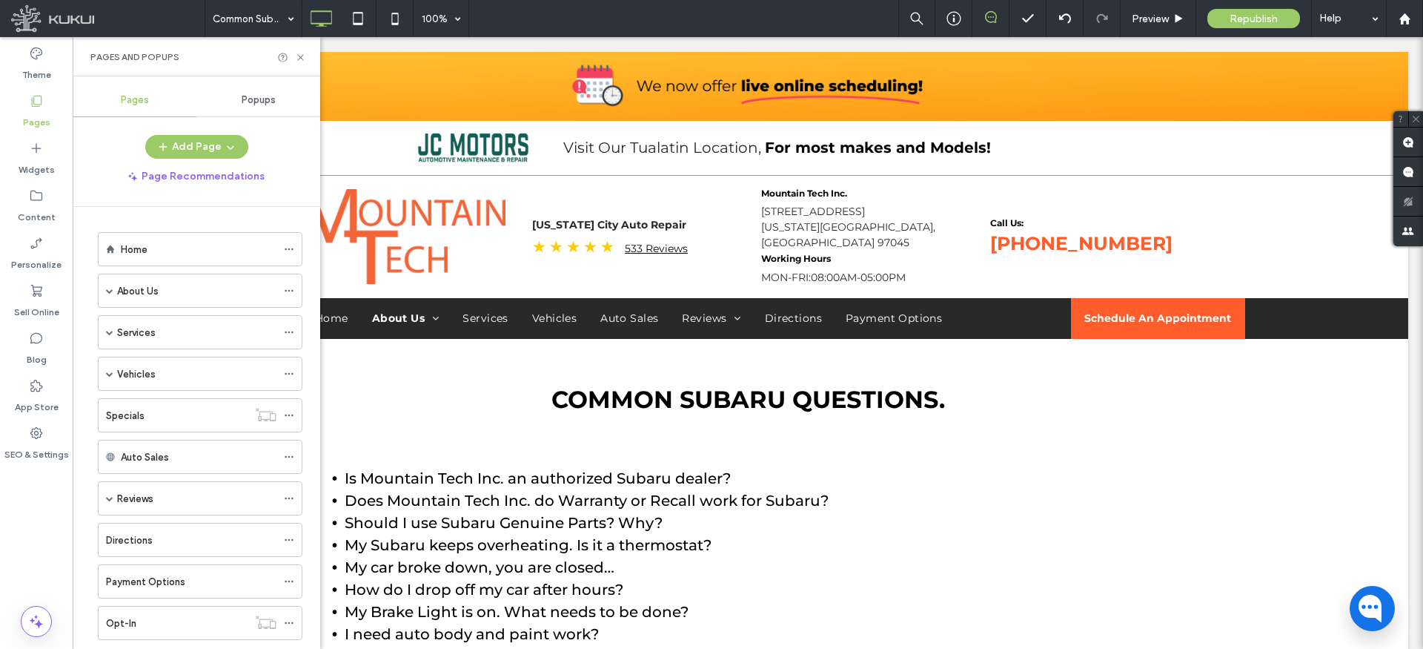
click at [164, 245] on div "Home" at bounding box center [199, 250] width 156 height 16
click at [300, 54] on icon at bounding box center [300, 57] width 11 height 11
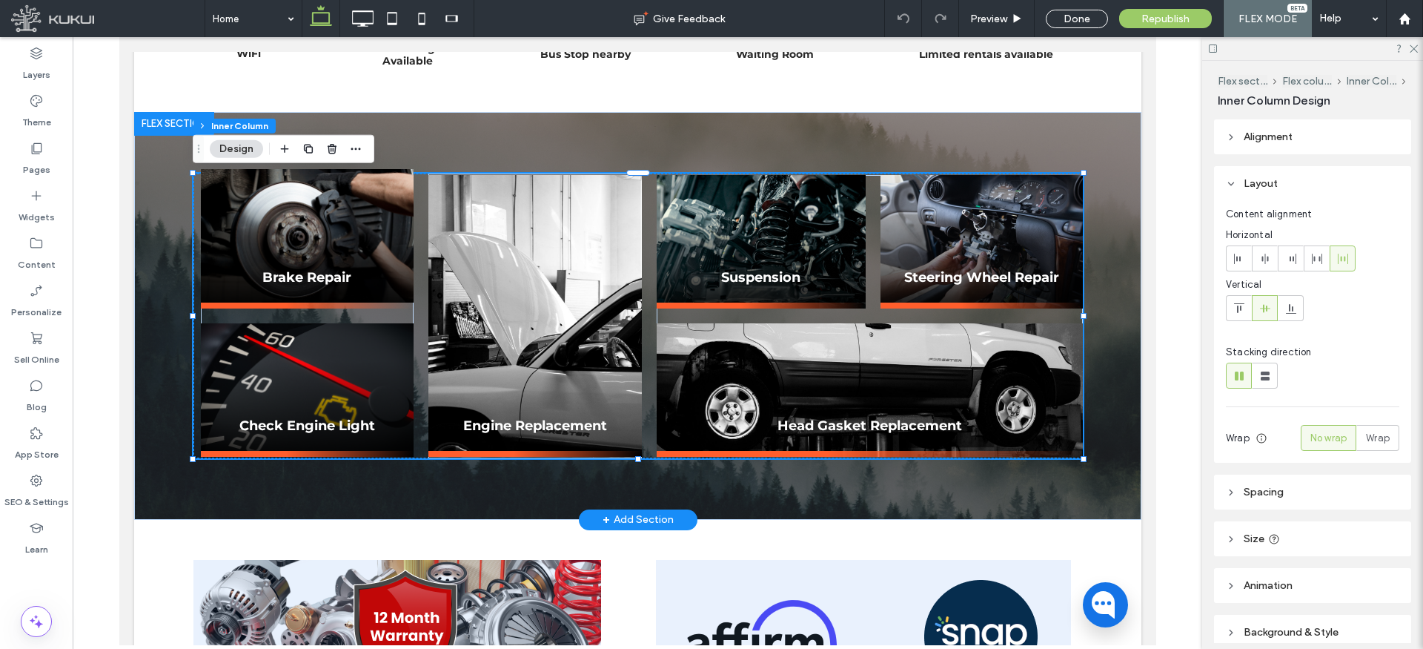
click at [317, 245] on img at bounding box center [307, 235] width 214 height 133
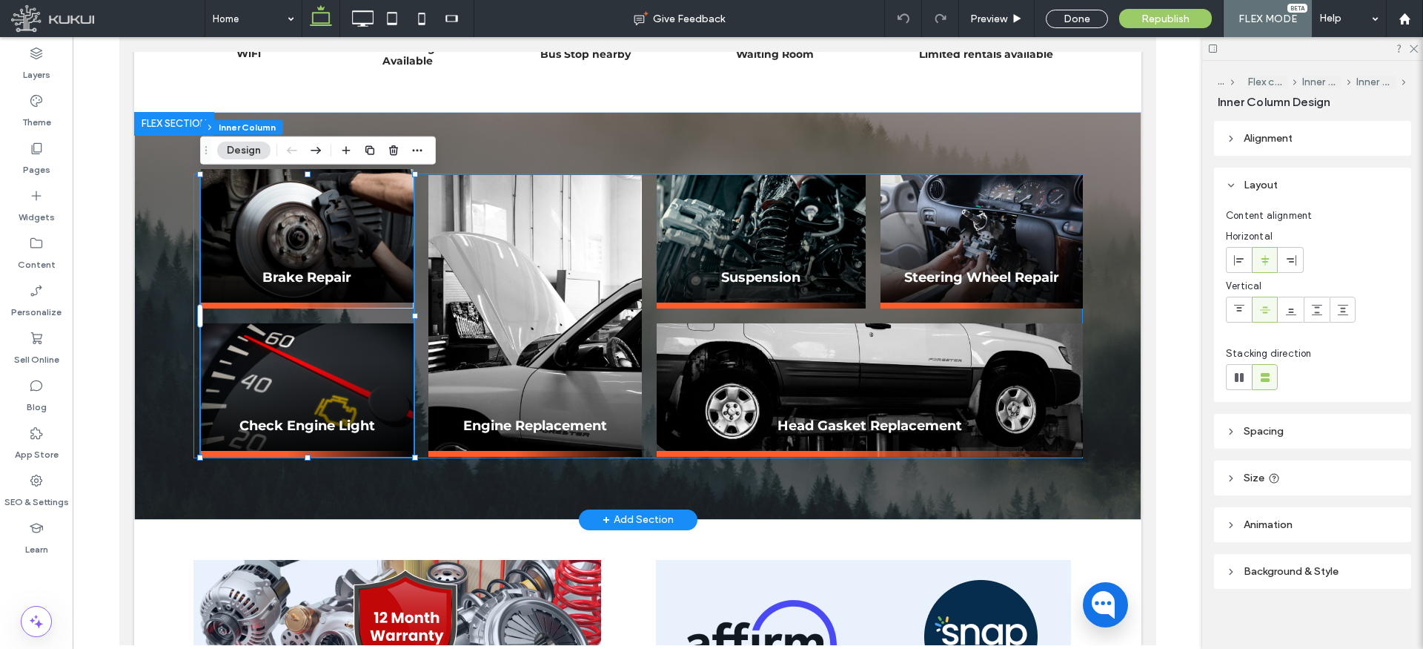
click at [317, 245] on img at bounding box center [307, 235] width 214 height 133
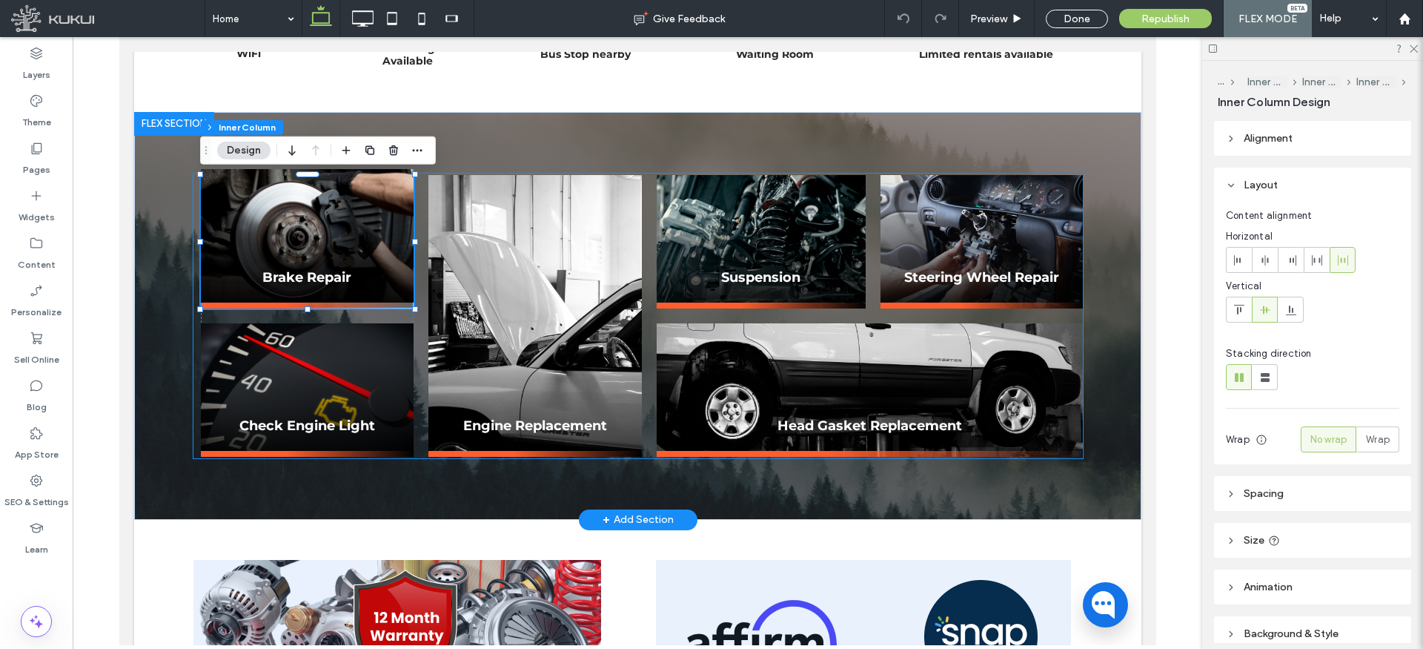
click at [312, 239] on img at bounding box center [307, 235] width 214 height 133
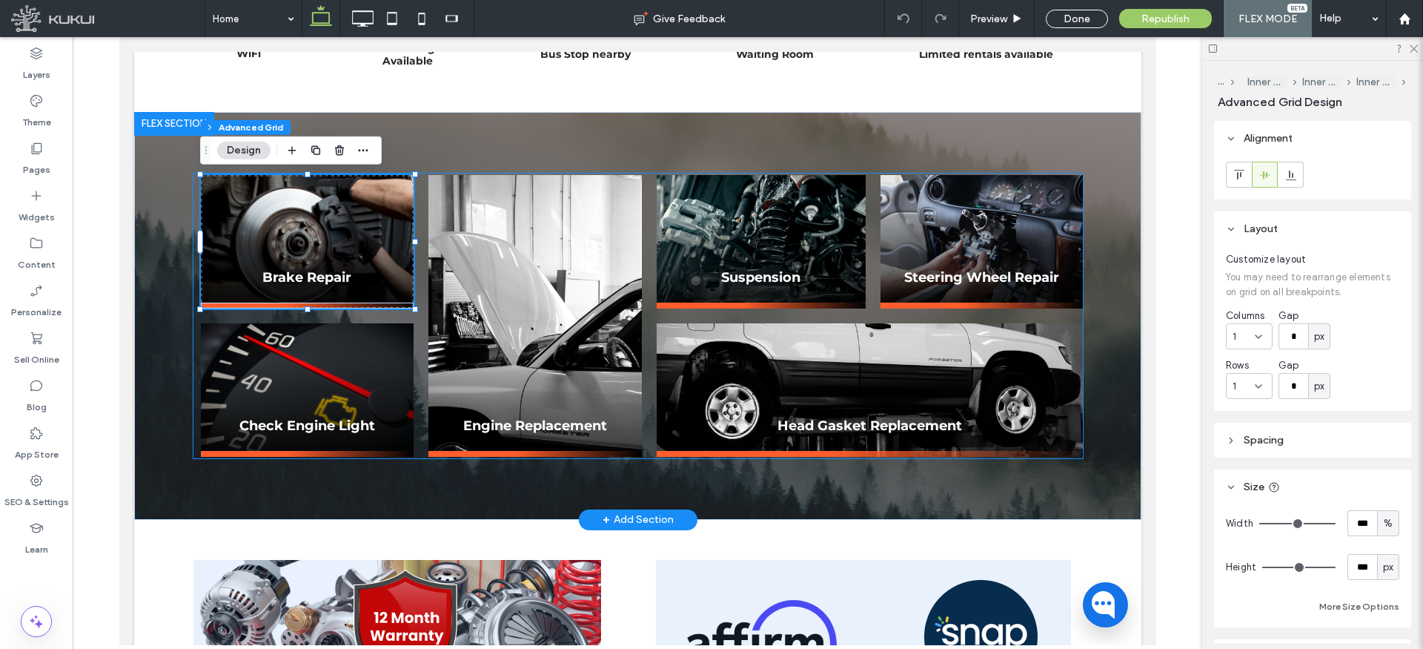
click at [311, 236] on img at bounding box center [307, 241] width 214 height 133
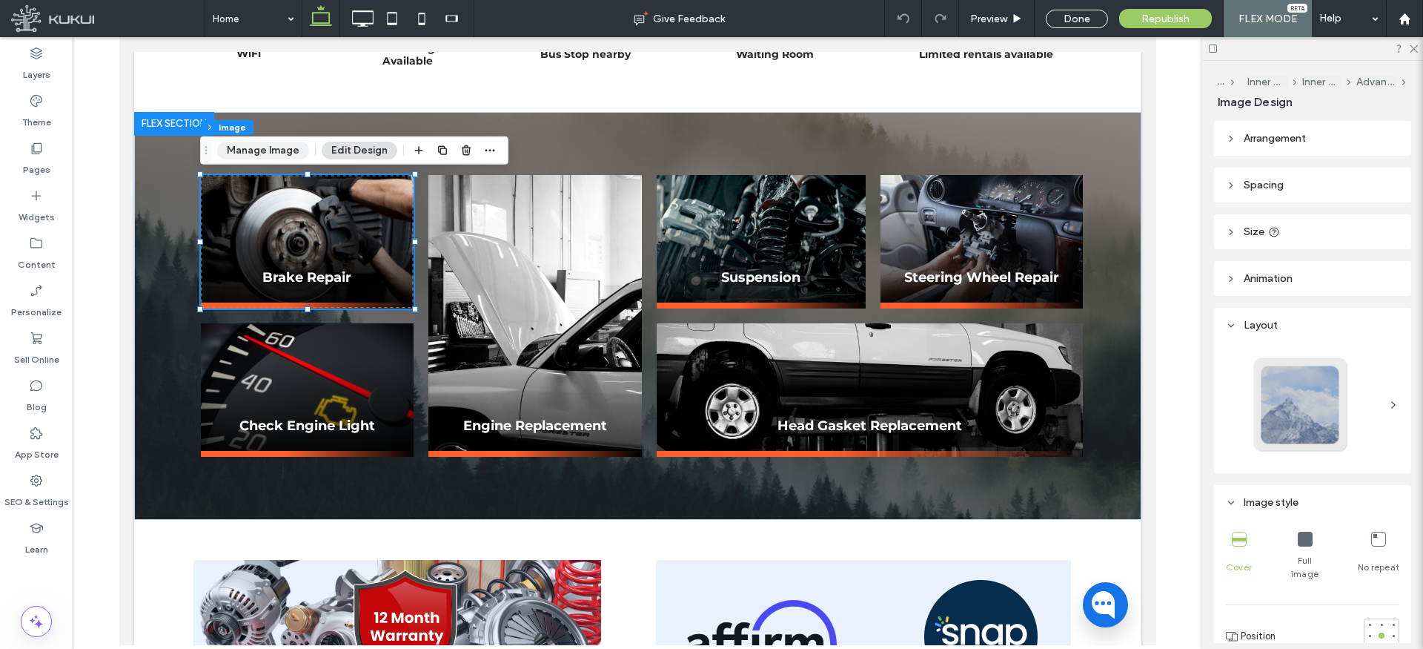
click at [267, 146] on button "Manage Image" at bounding box center [263, 151] width 92 height 18
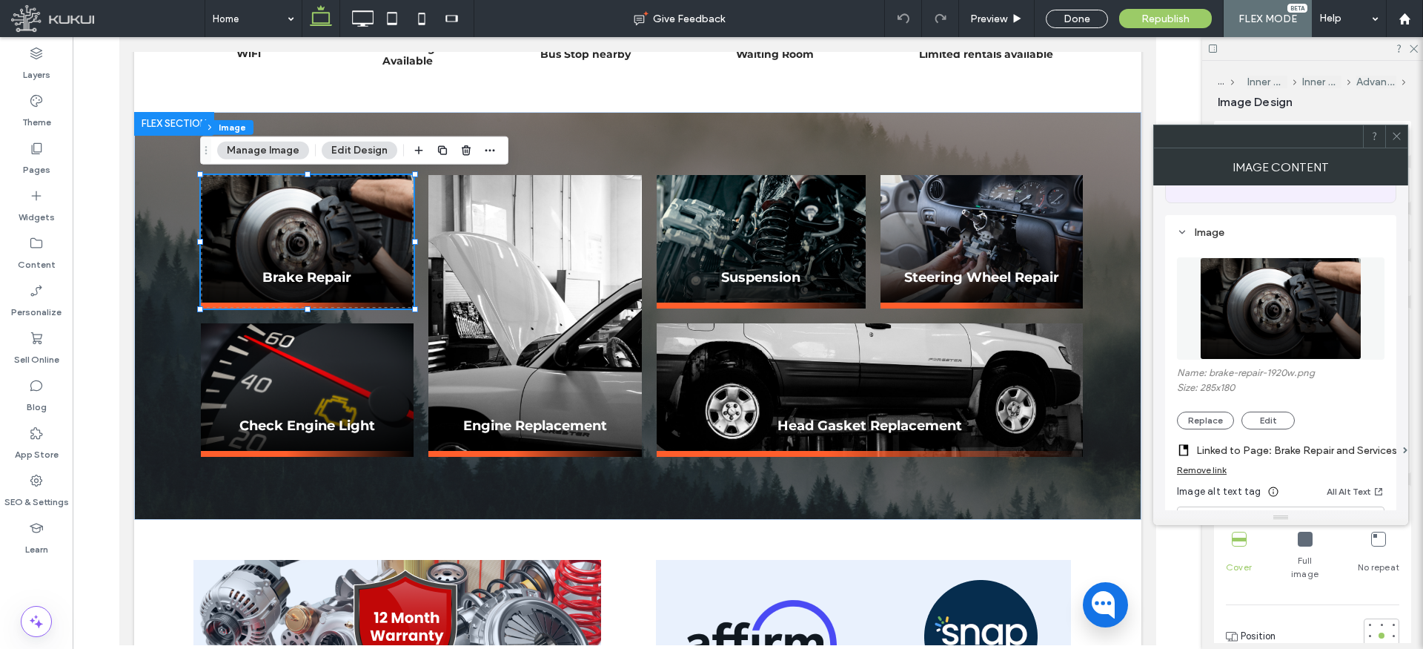
scroll to position [150, 0]
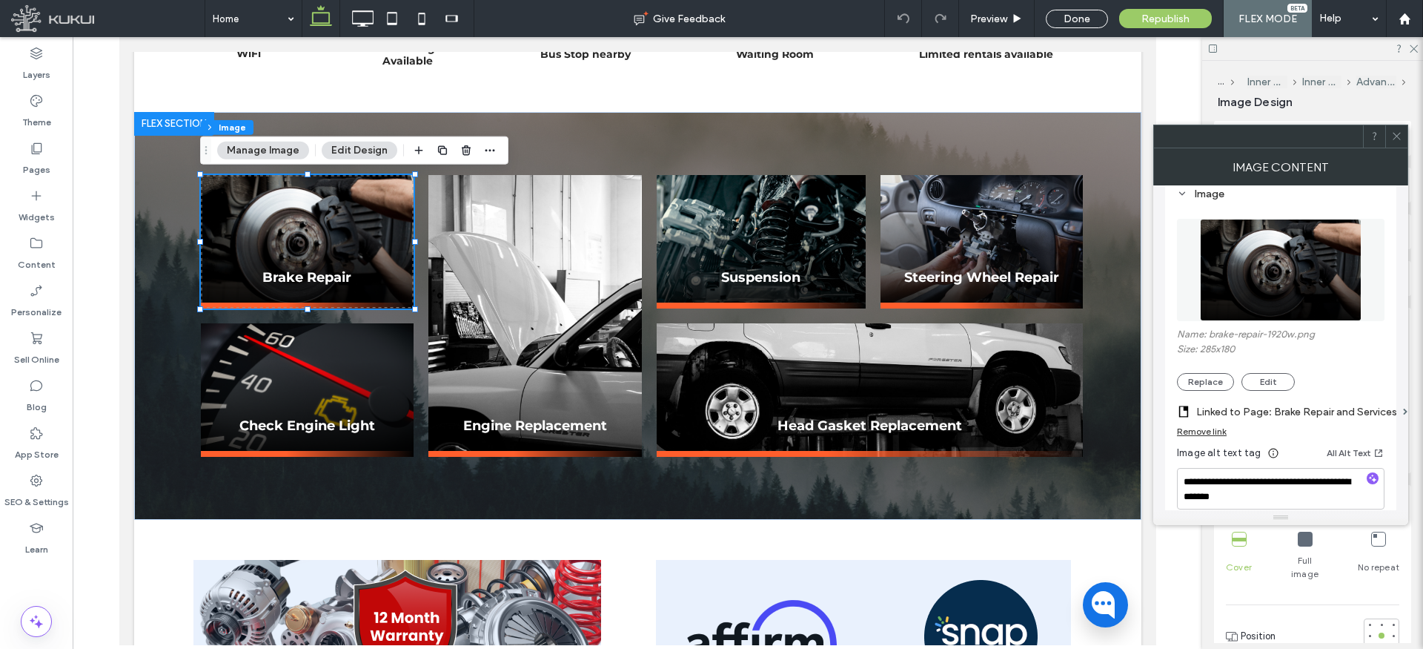
click at [1279, 408] on label "Linked to Page: Brake Repair and Services" at bounding box center [1297, 411] width 201 height 27
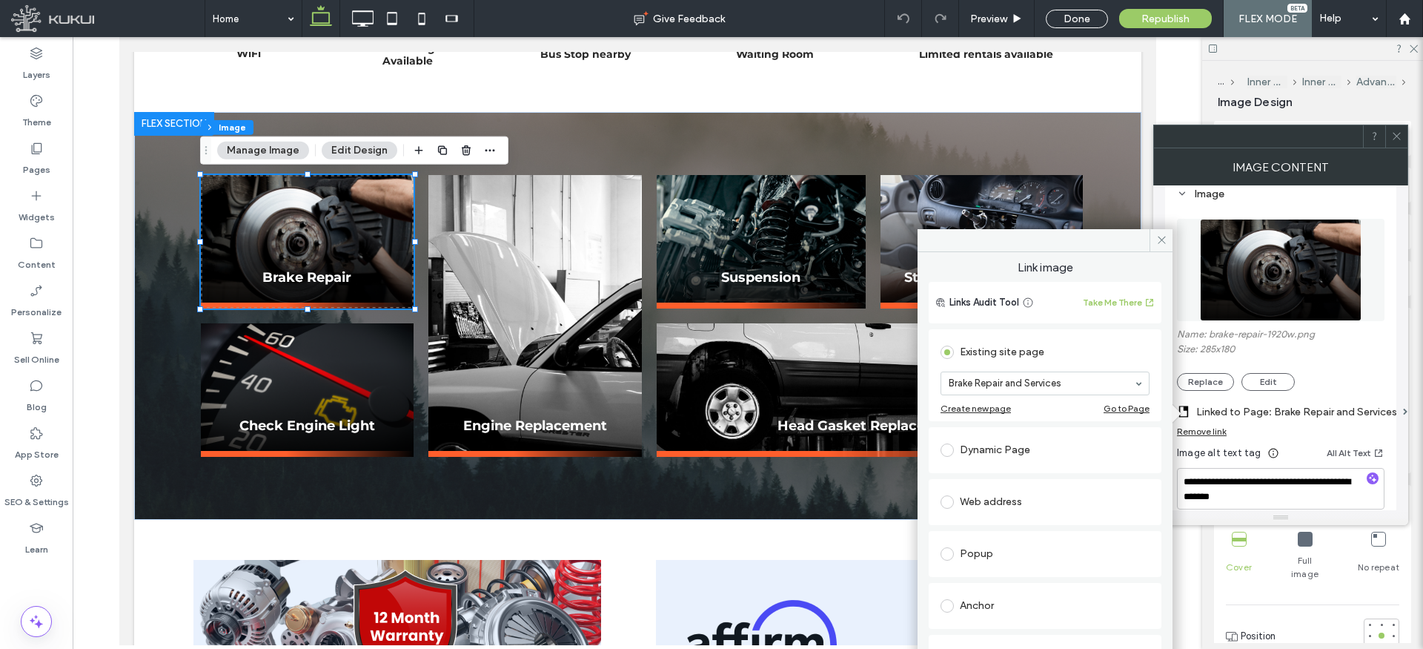
click at [1021, 452] on div "Dynamic Page" at bounding box center [1045, 450] width 209 height 24
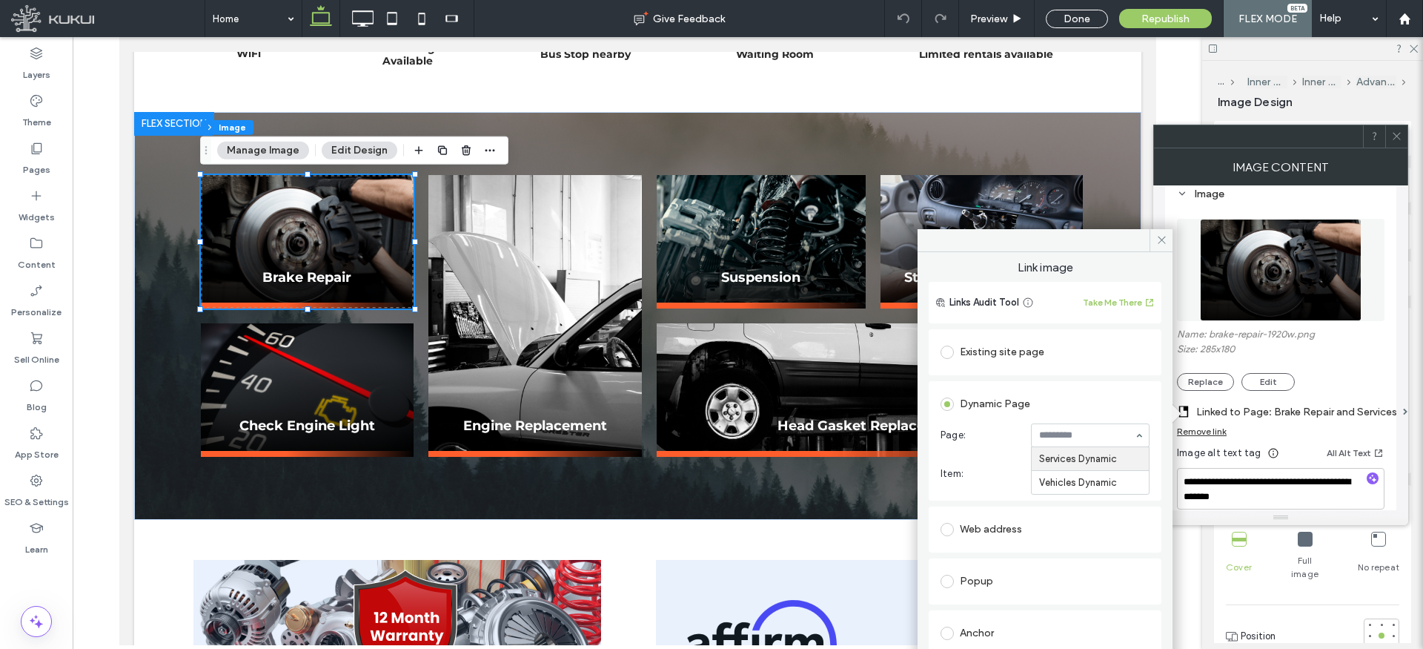
drag, startPoint x: 1078, startPoint y: 434, endPoint x: 1074, endPoint y: 442, distance: 8.3
type input "*****"
drag, startPoint x: 1161, startPoint y: 241, endPoint x: 1154, endPoint y: 244, distance: 8.0
click at [1160, 241] on use at bounding box center [1161, 239] width 7 height 7
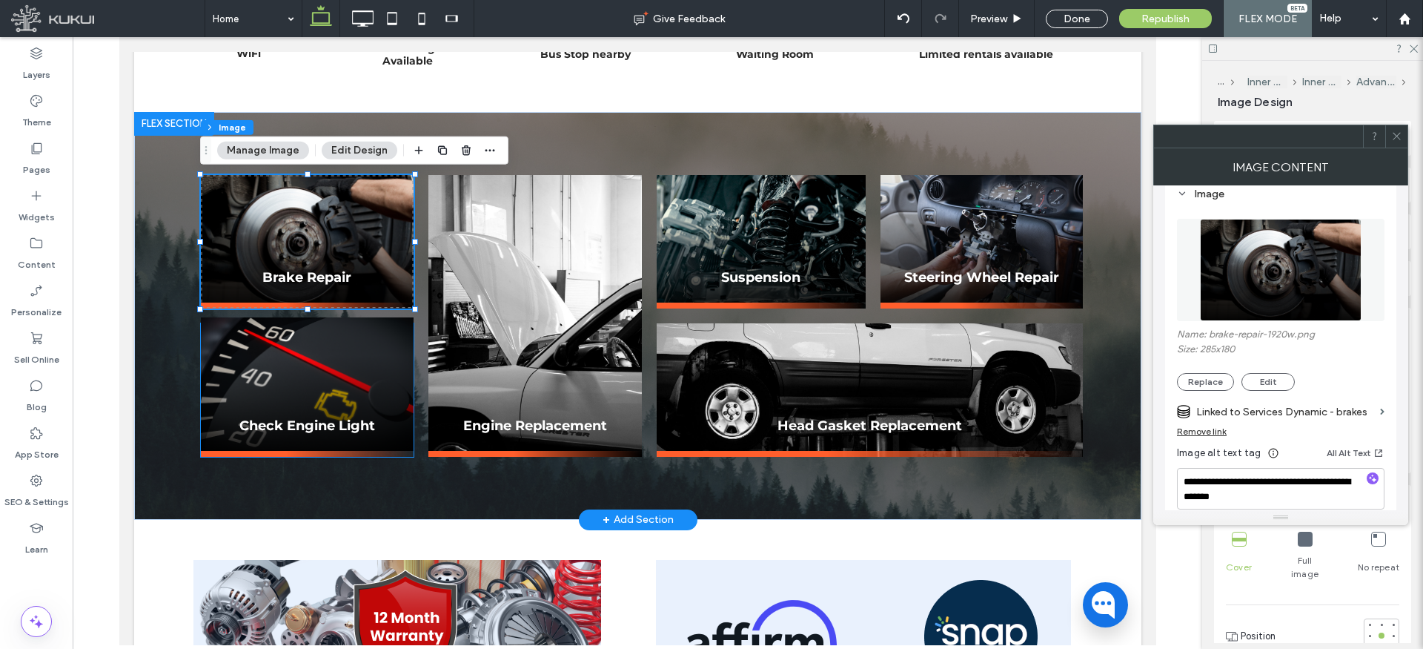
click at [286, 374] on img at bounding box center [307, 383] width 214 height 133
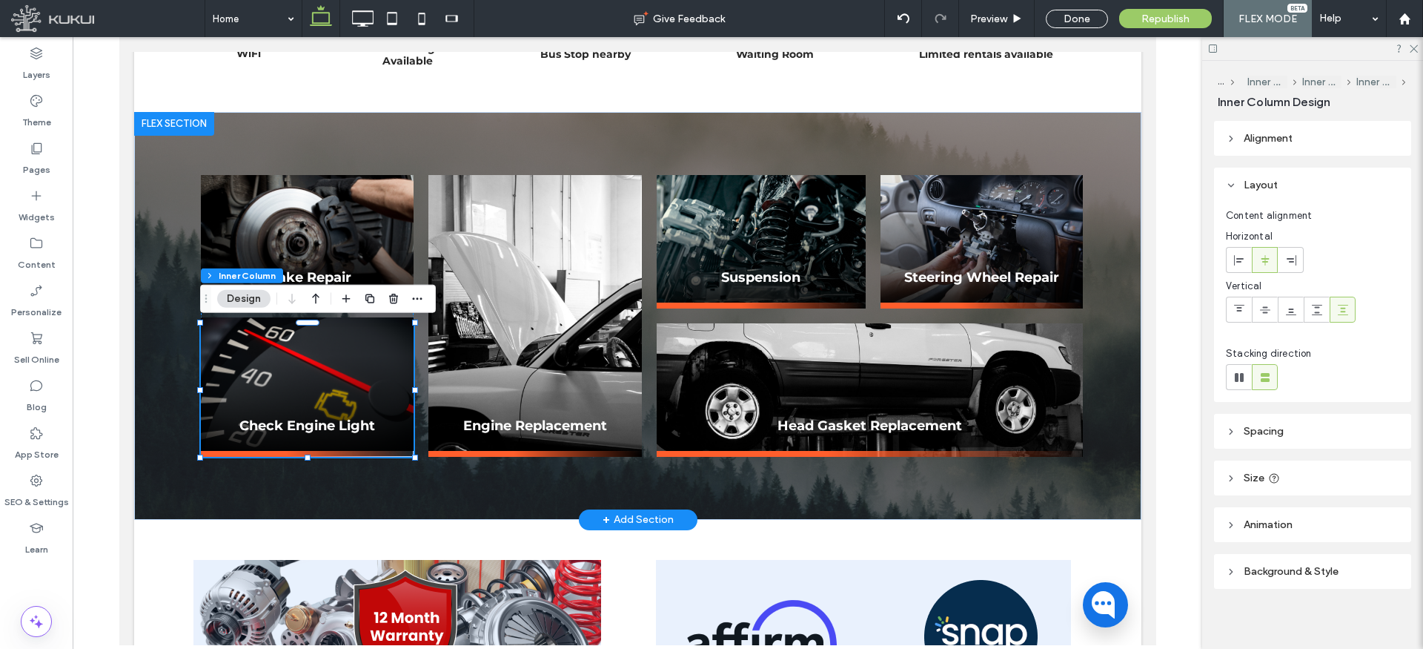
type input "**"
click at [298, 372] on img at bounding box center [307, 383] width 214 height 133
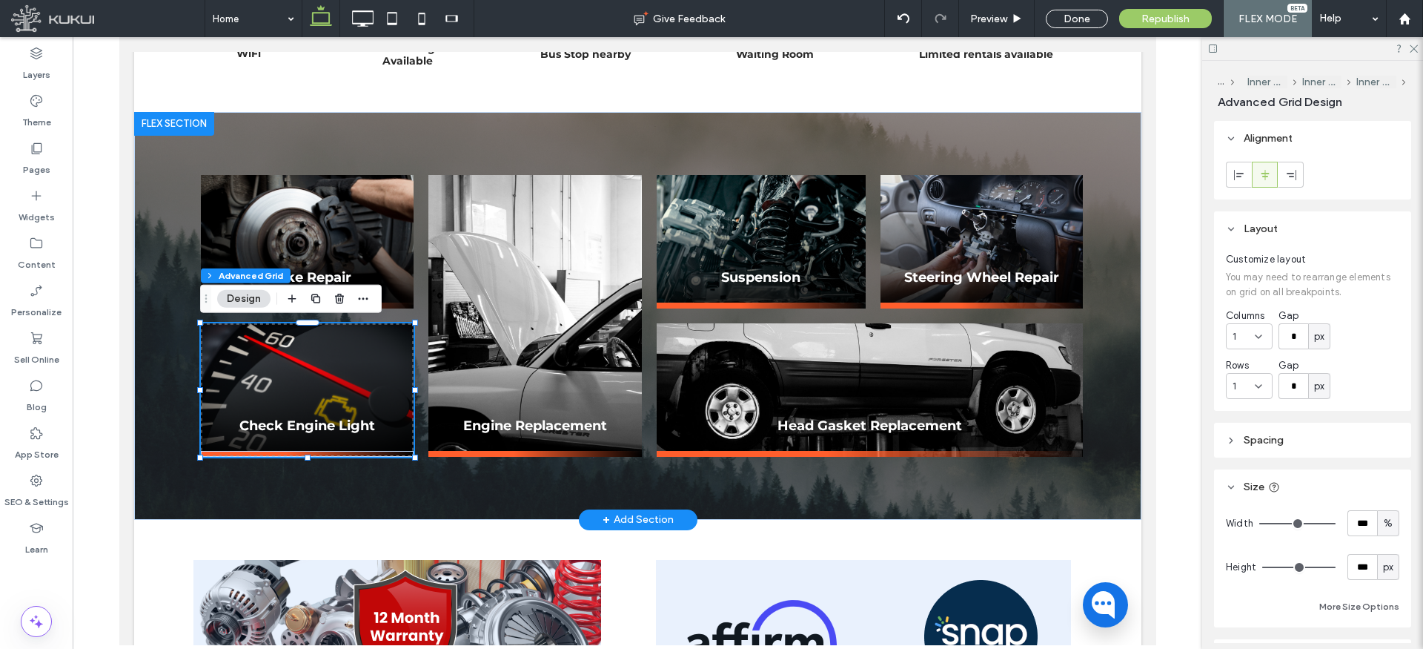
click at [297, 369] on img at bounding box center [307, 389] width 214 height 133
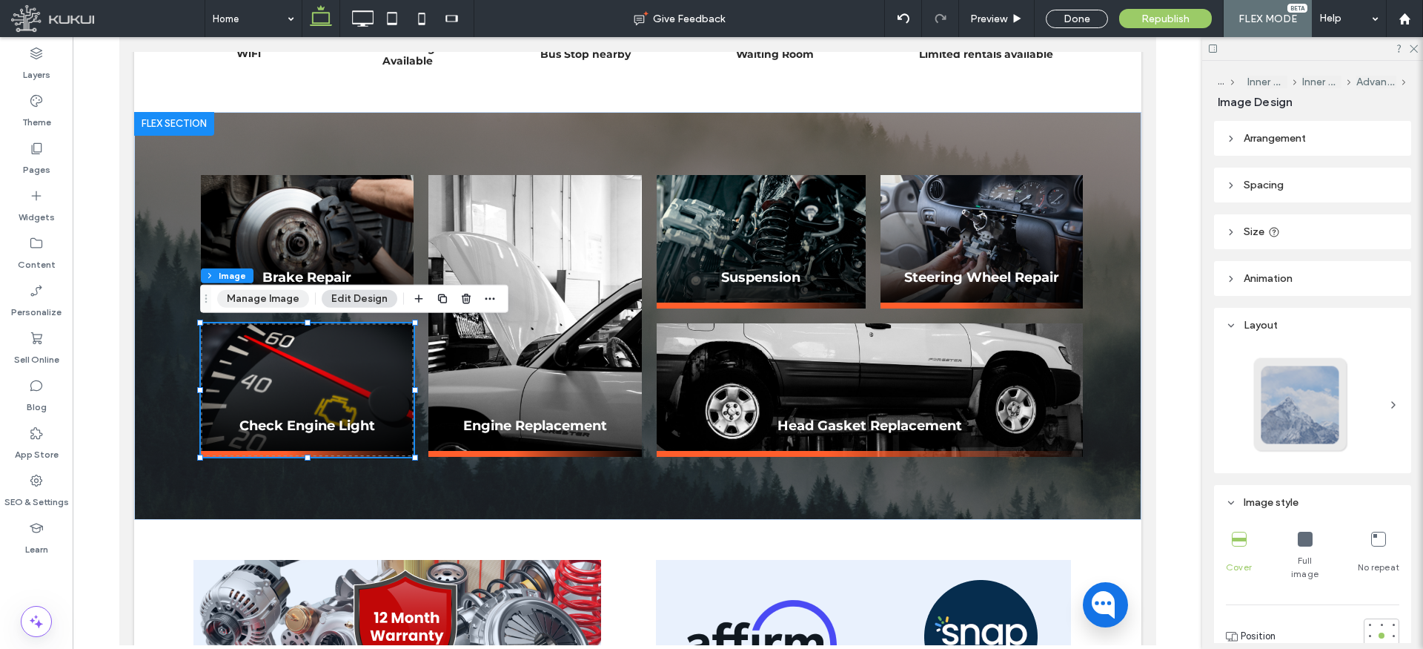
click at [274, 299] on button "Manage Image" at bounding box center [263, 299] width 92 height 18
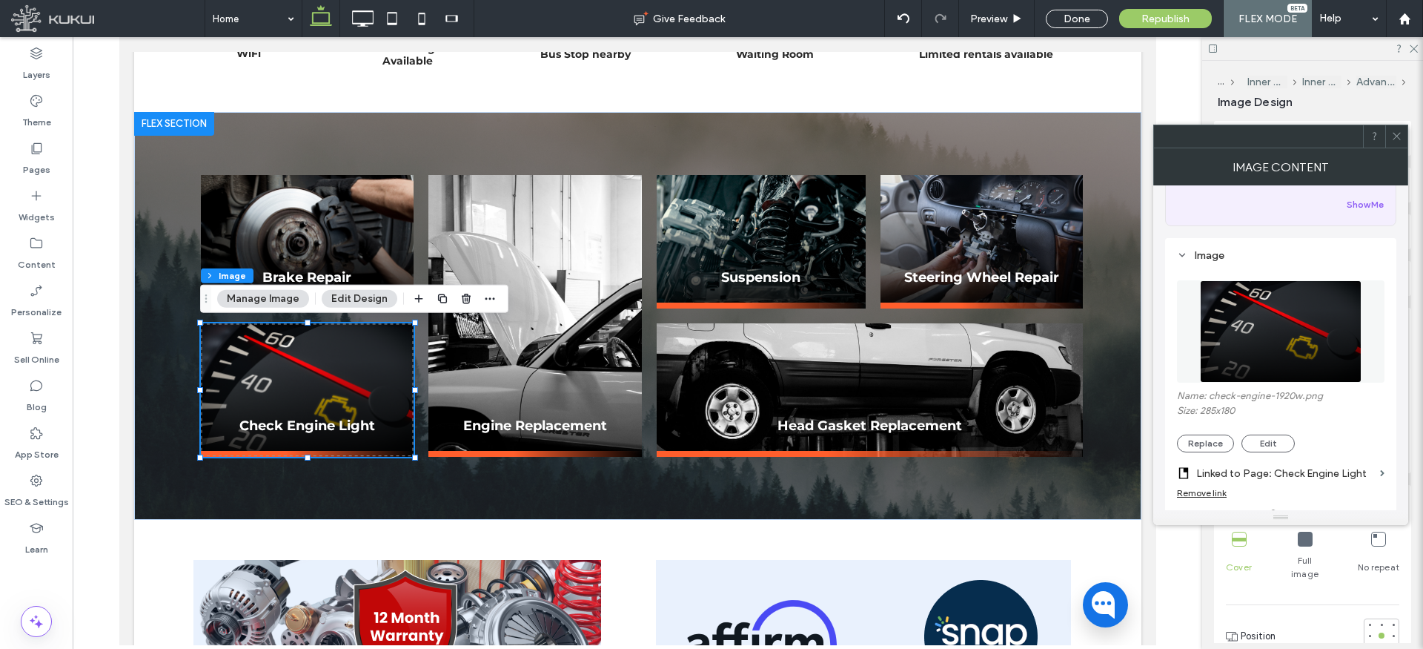
scroll to position [119, 0]
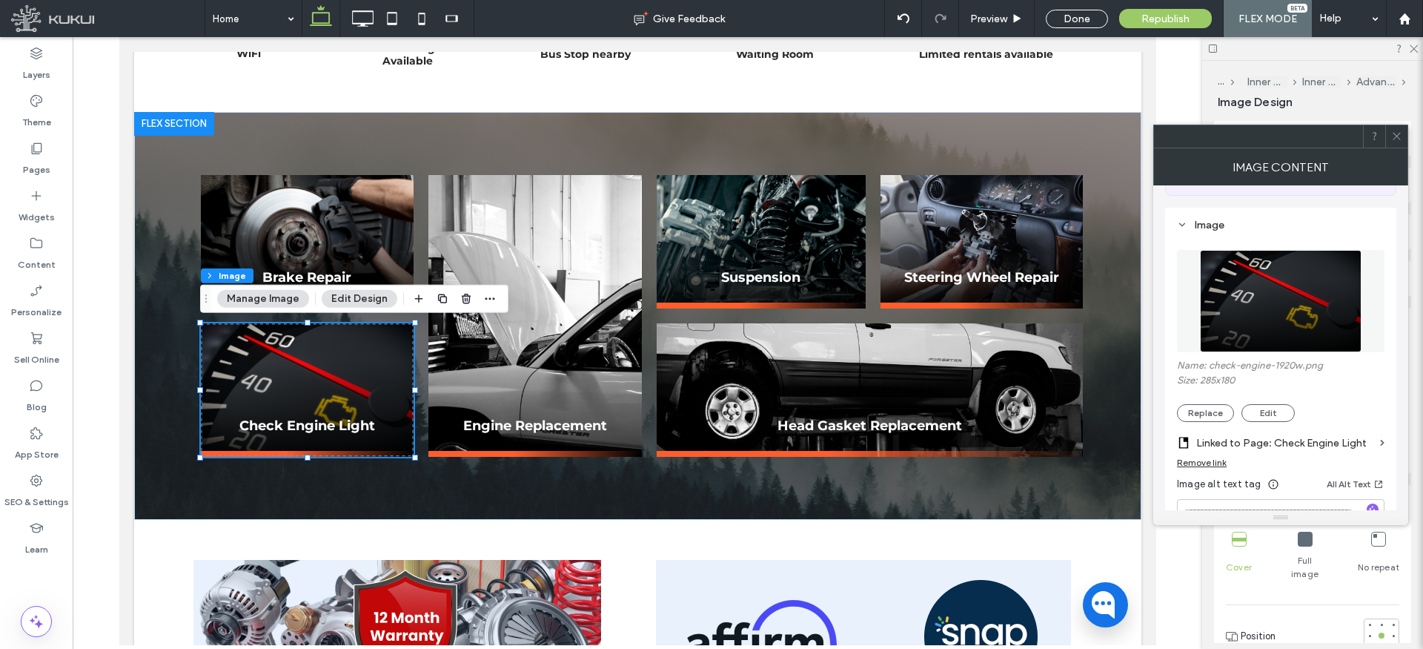
click at [1314, 449] on label "Linked to Page: Check Engine Light" at bounding box center [1286, 442] width 178 height 27
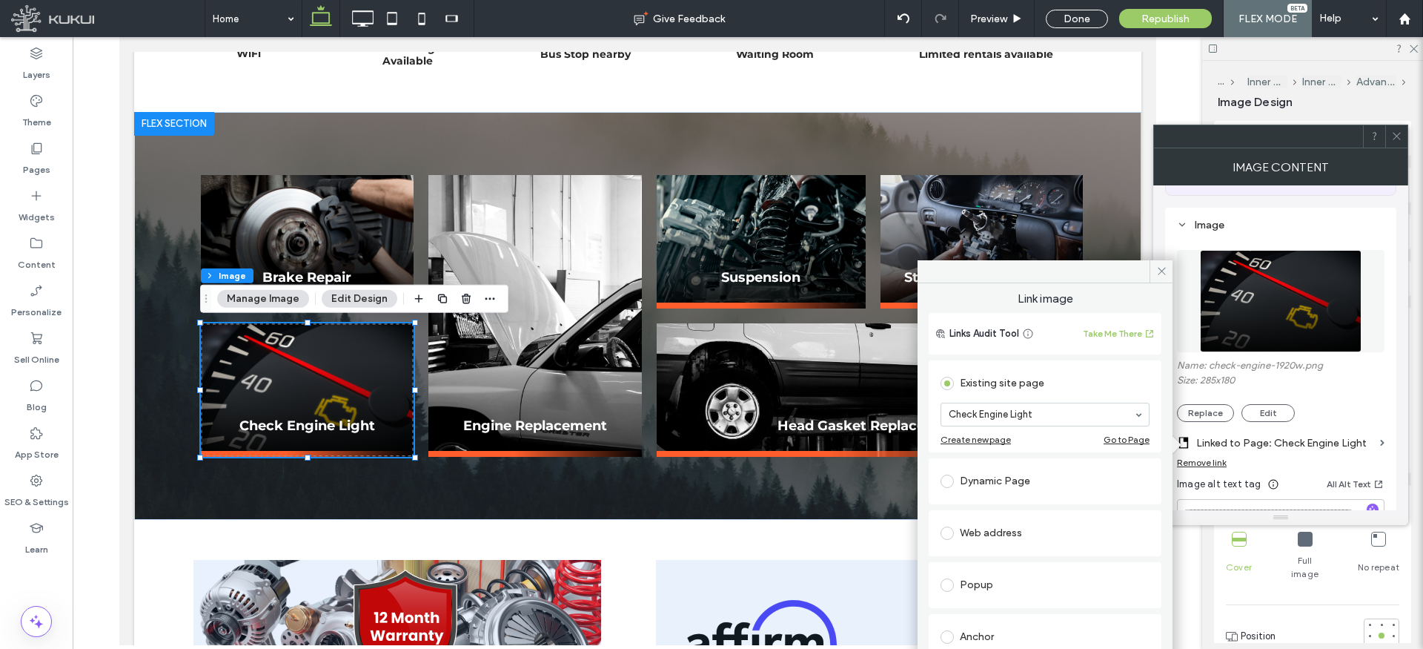
click at [1016, 483] on div "Dynamic Page" at bounding box center [1045, 481] width 209 height 24
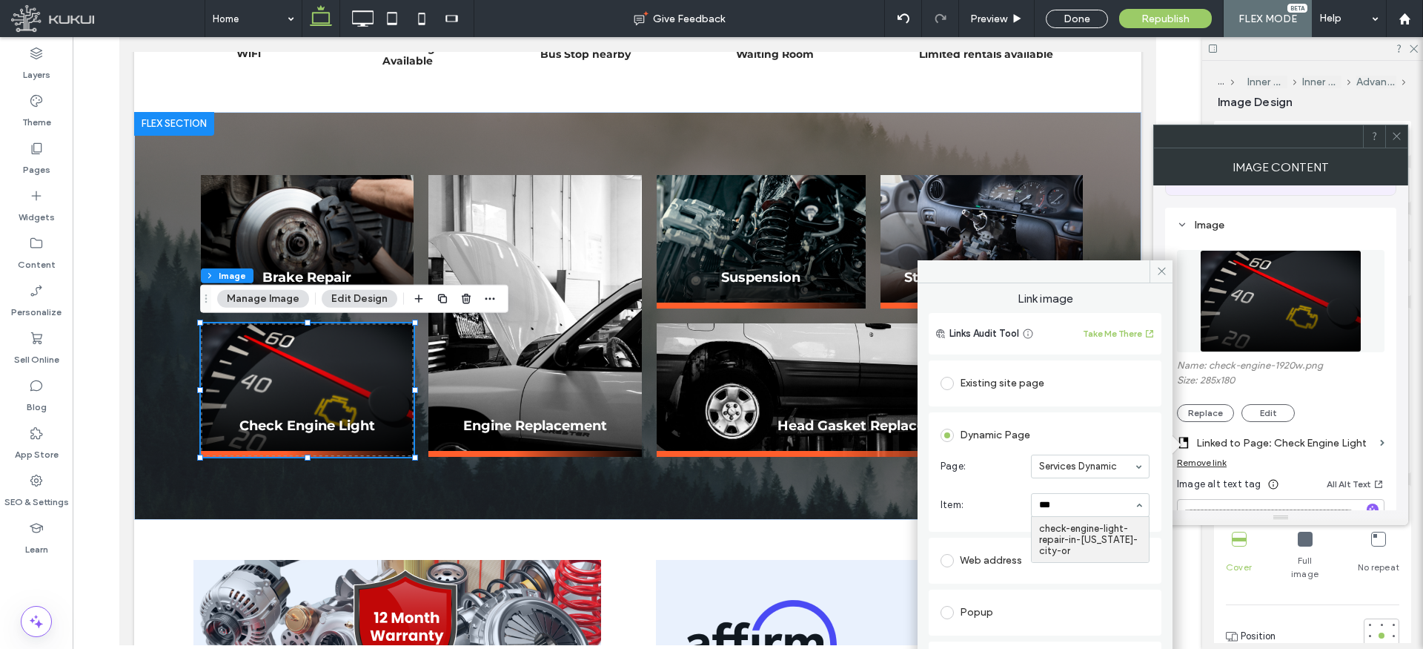
type input "****"
click at [1161, 272] on icon at bounding box center [1161, 270] width 11 height 11
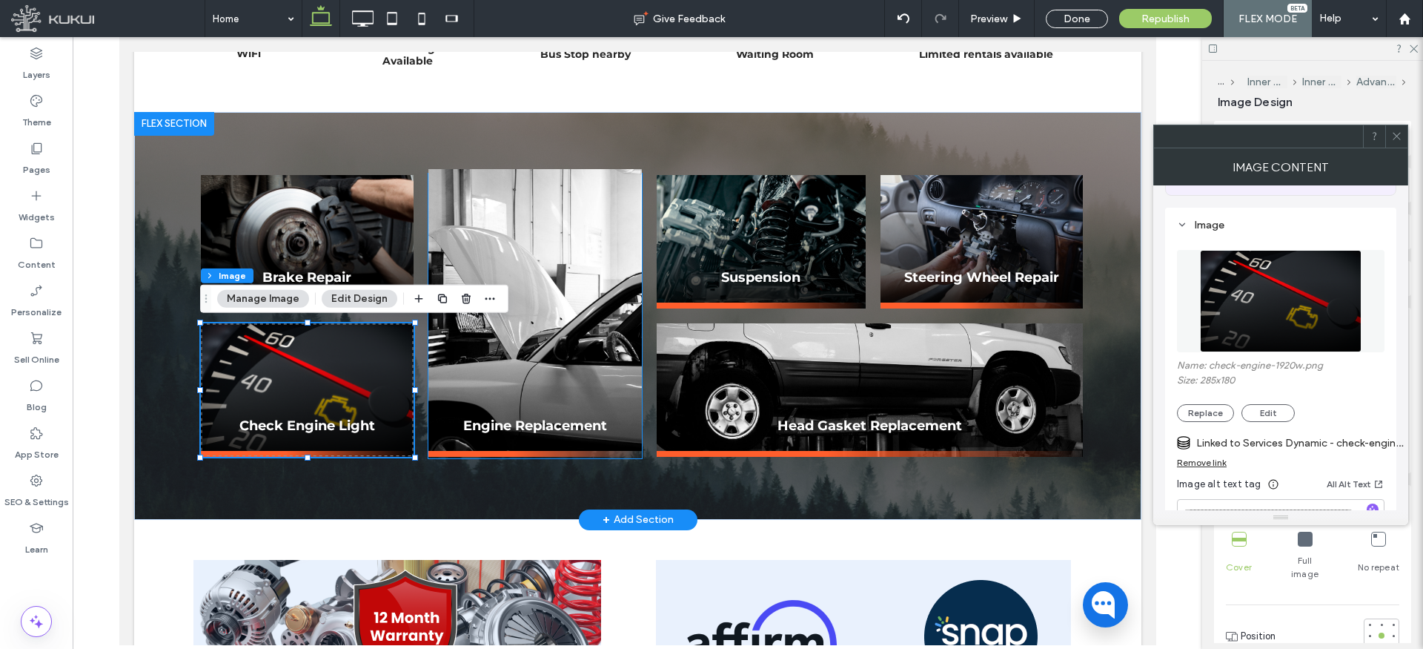
click at [531, 328] on img at bounding box center [535, 310] width 214 height 282
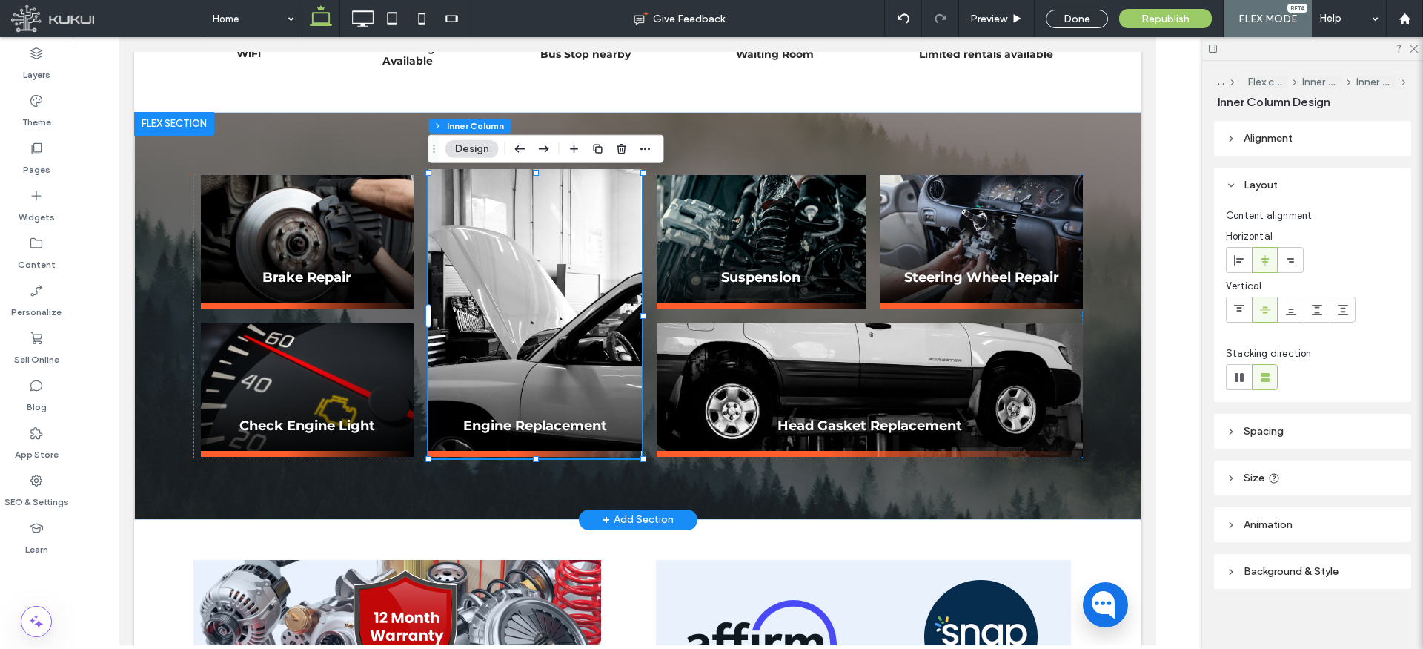
click at [534, 328] on img at bounding box center [535, 310] width 214 height 282
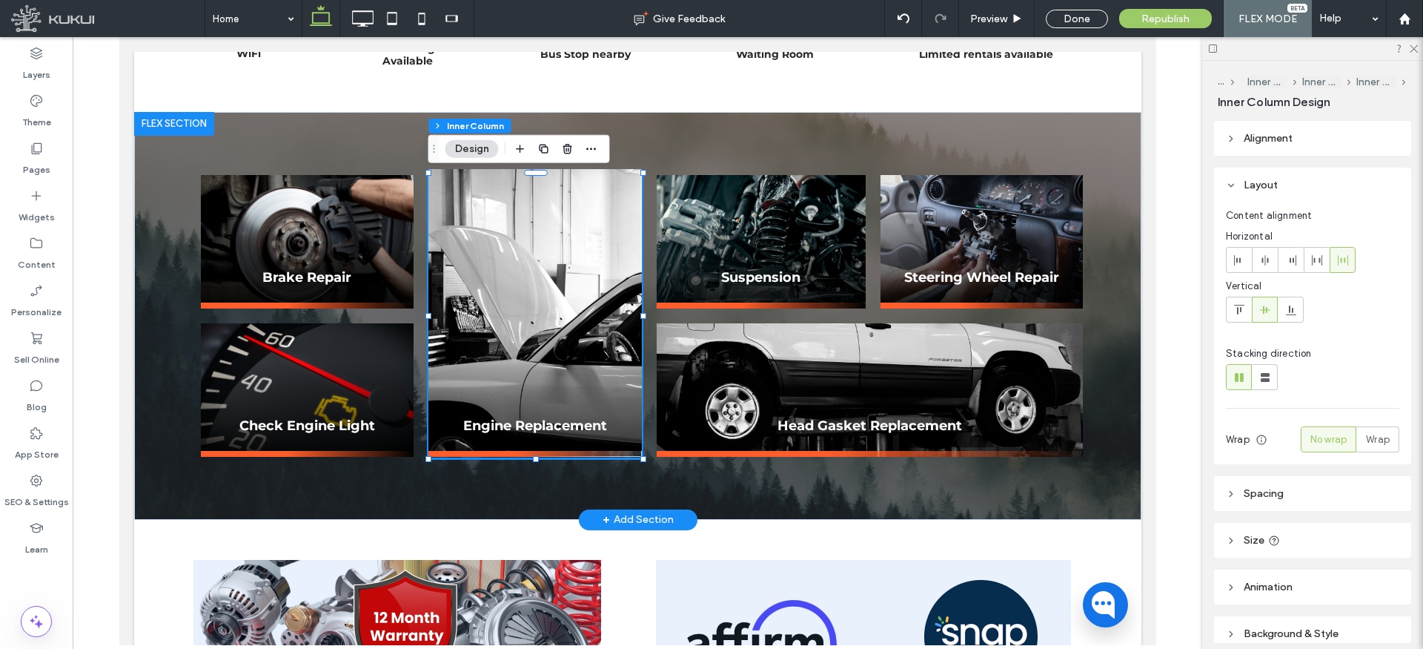
click at [534, 328] on img at bounding box center [535, 310] width 214 height 282
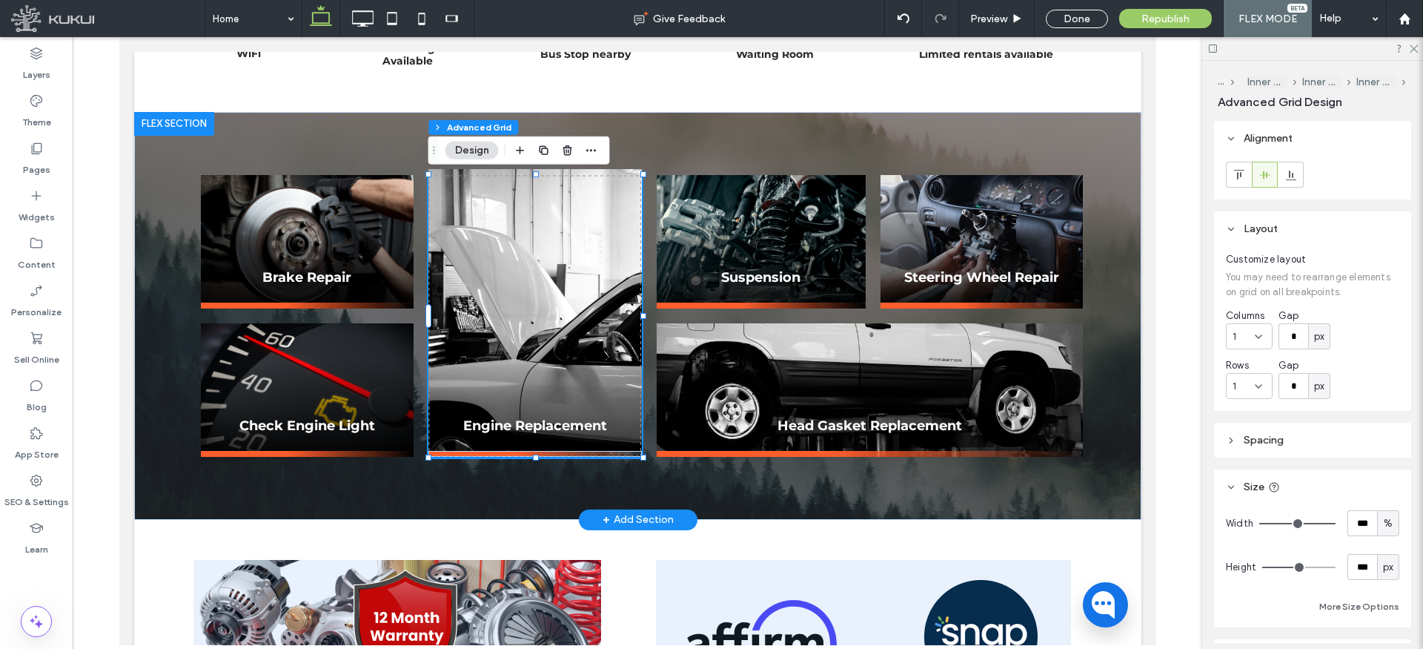
click at [534, 328] on img at bounding box center [535, 310] width 214 height 282
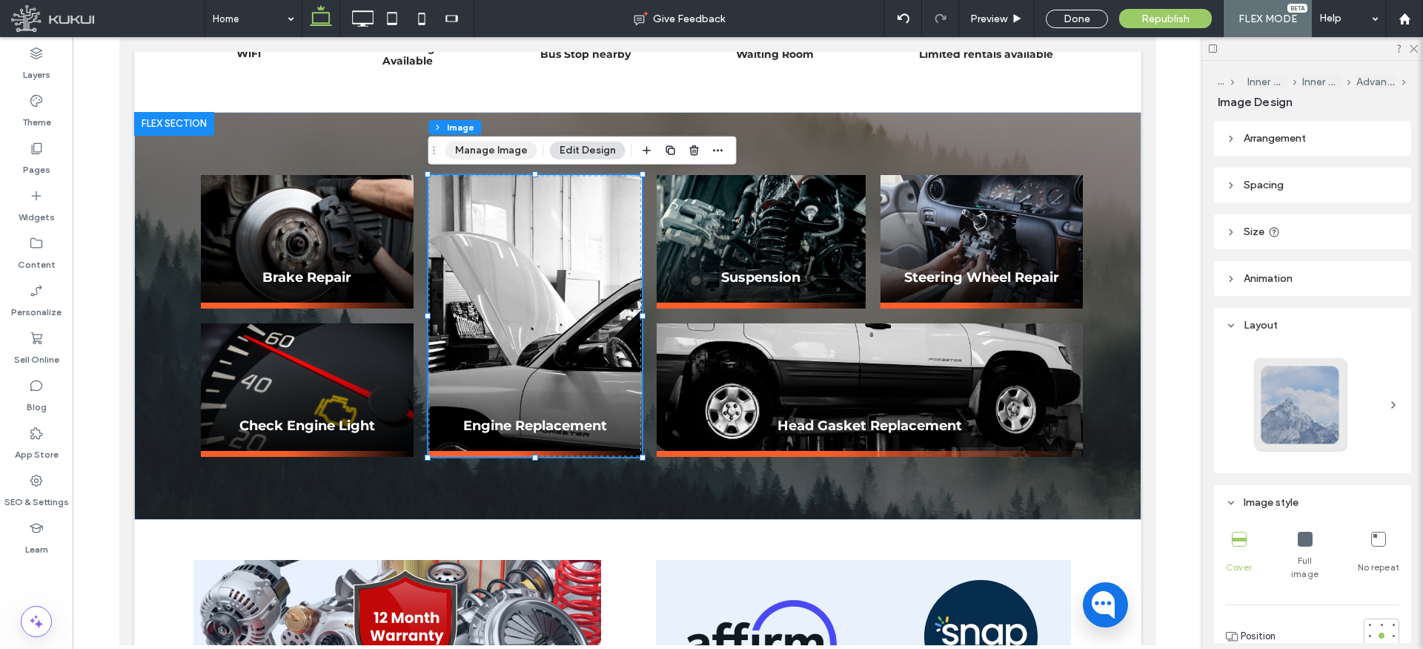
click at [510, 149] on button "Manage Image" at bounding box center [492, 151] width 92 height 18
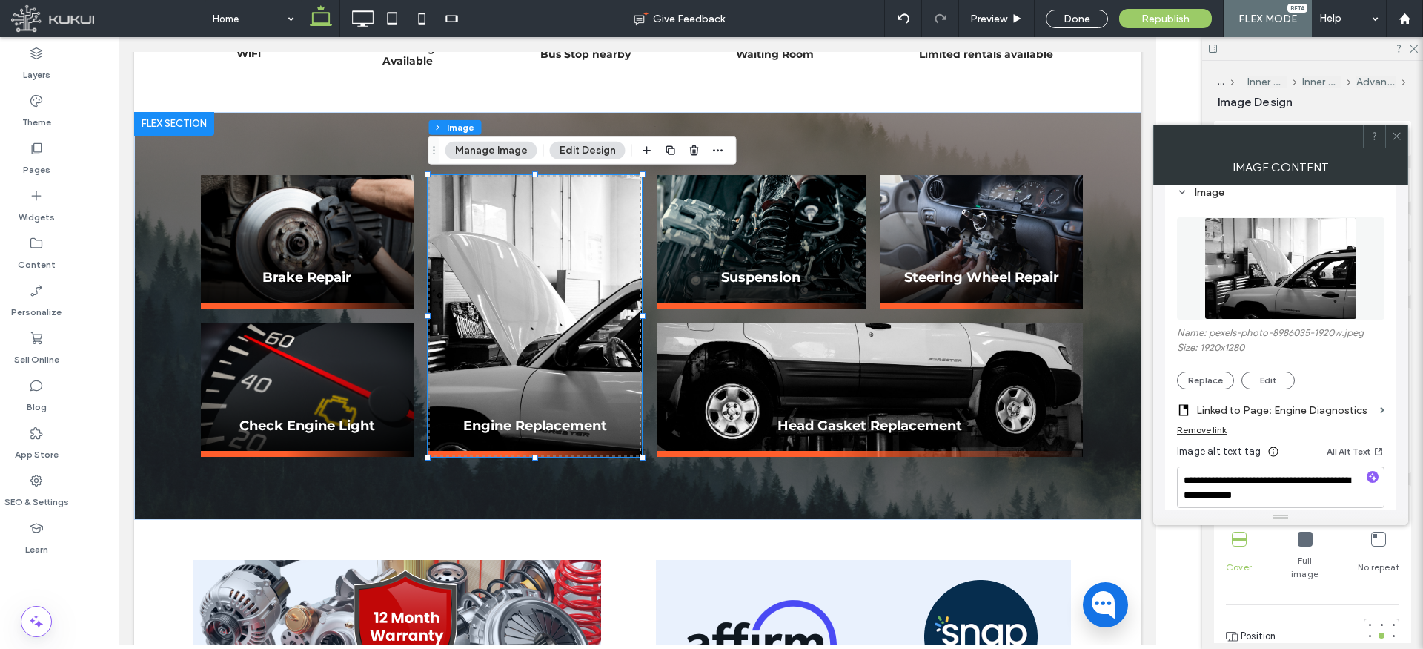
scroll to position [156, 0]
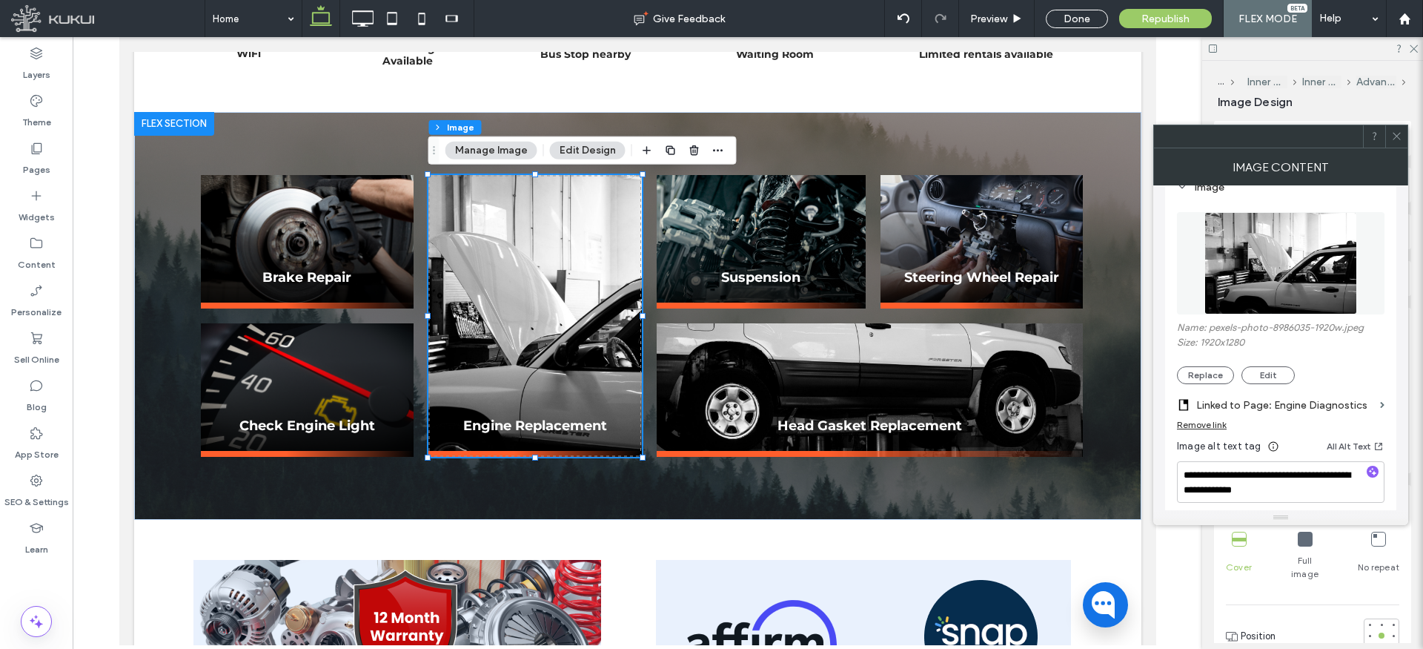
click at [1274, 408] on label "Linked to Page: Engine Diagnostics" at bounding box center [1286, 404] width 178 height 27
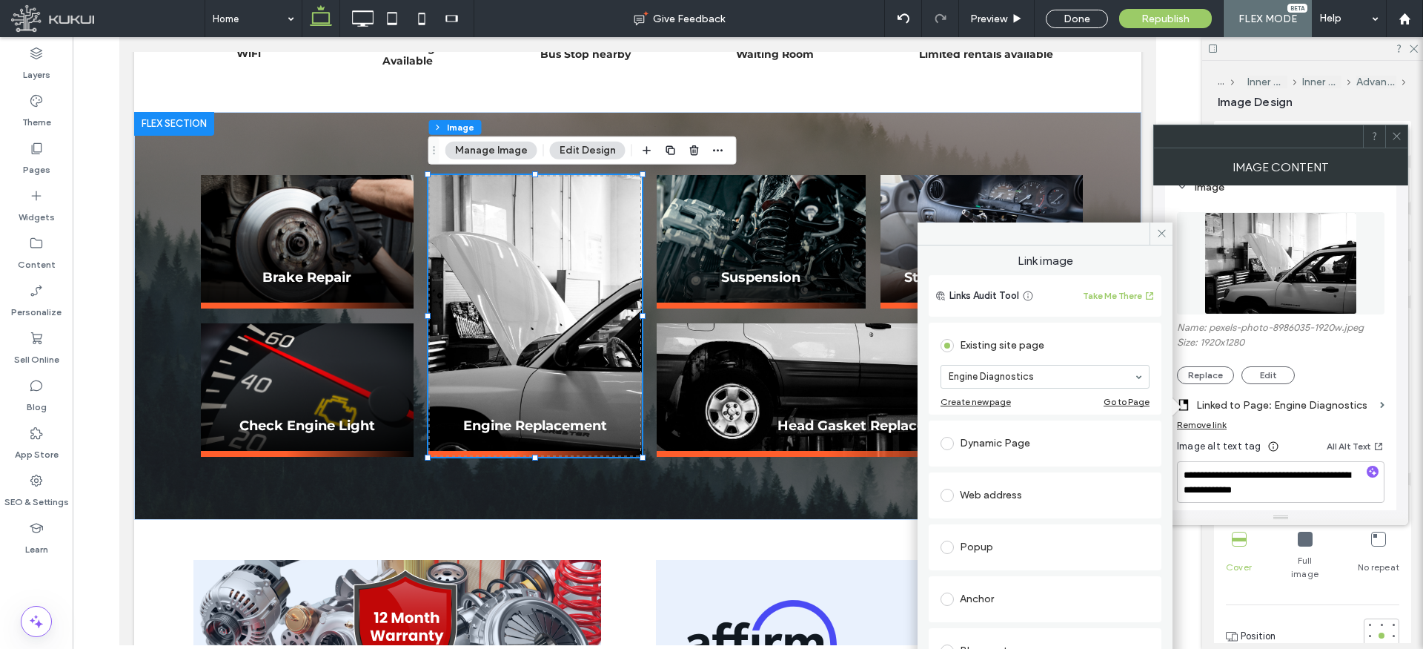
click at [1017, 452] on div "Dynamic Page" at bounding box center [1045, 443] width 209 height 24
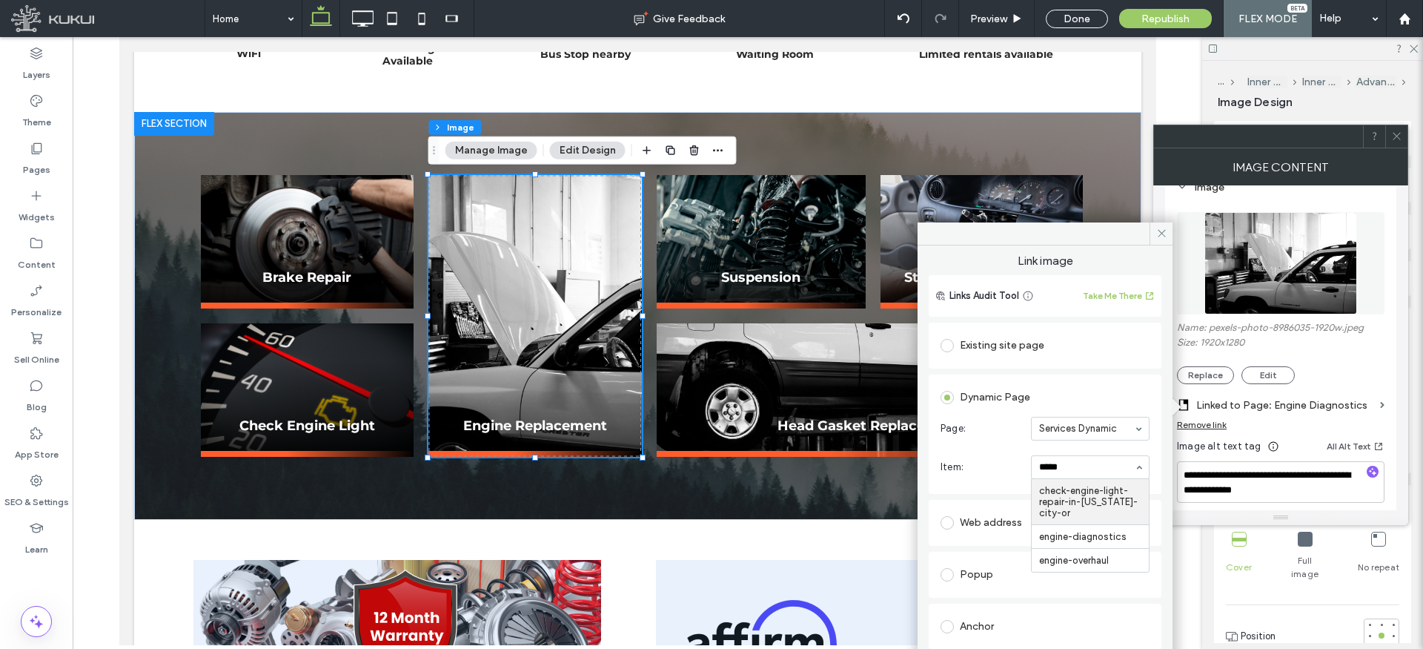
type input "******"
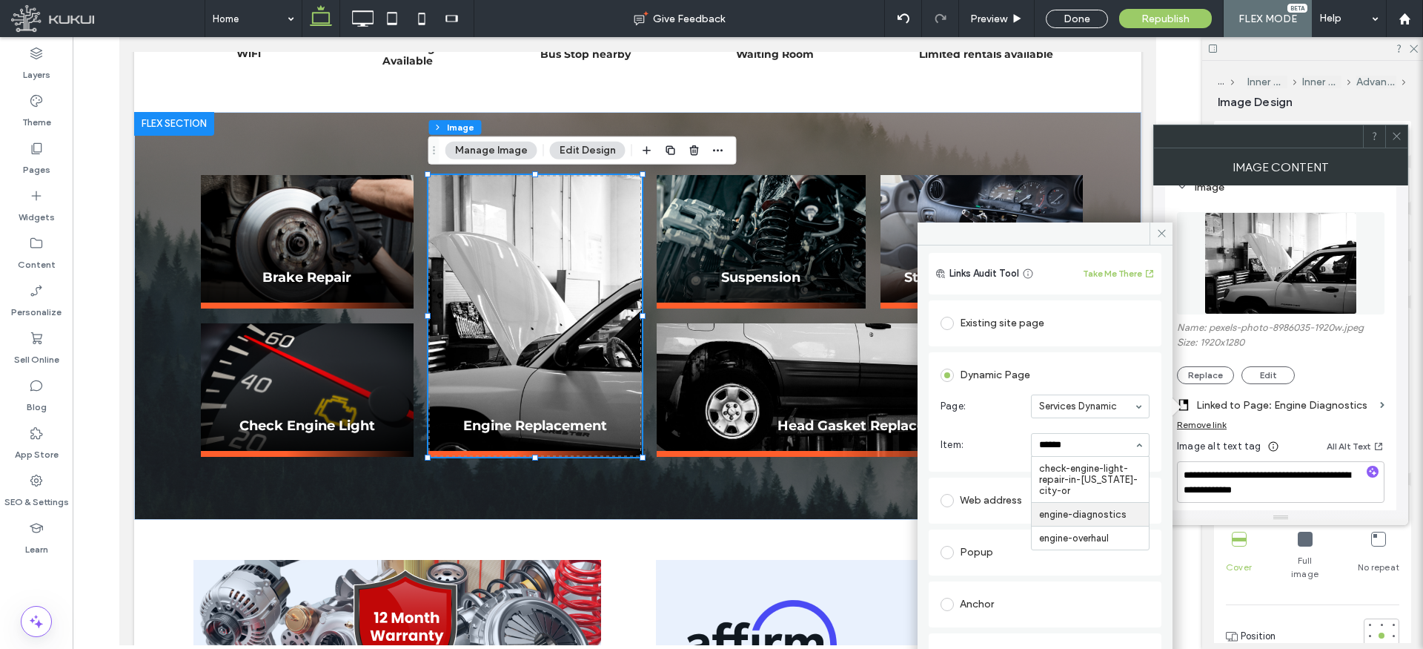
scroll to position [27, 0]
click at [1158, 231] on icon at bounding box center [1161, 233] width 11 height 11
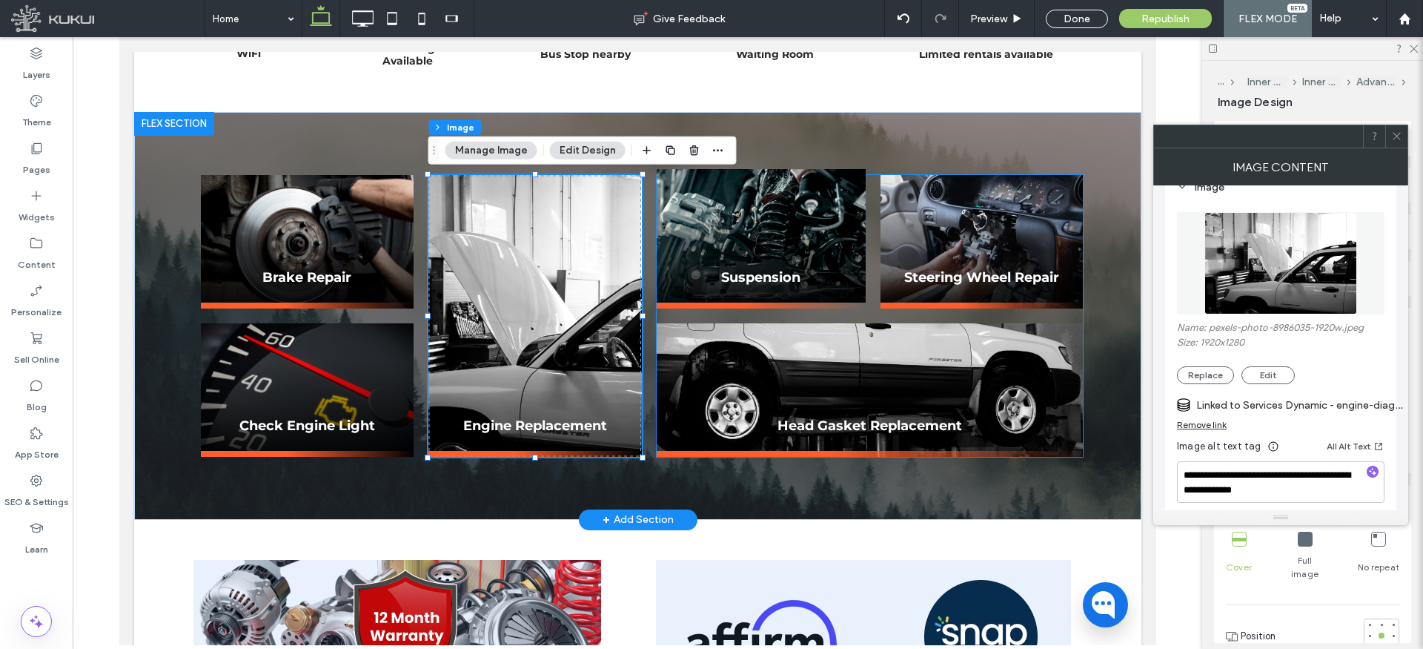
click at [758, 233] on img at bounding box center [761, 235] width 210 height 133
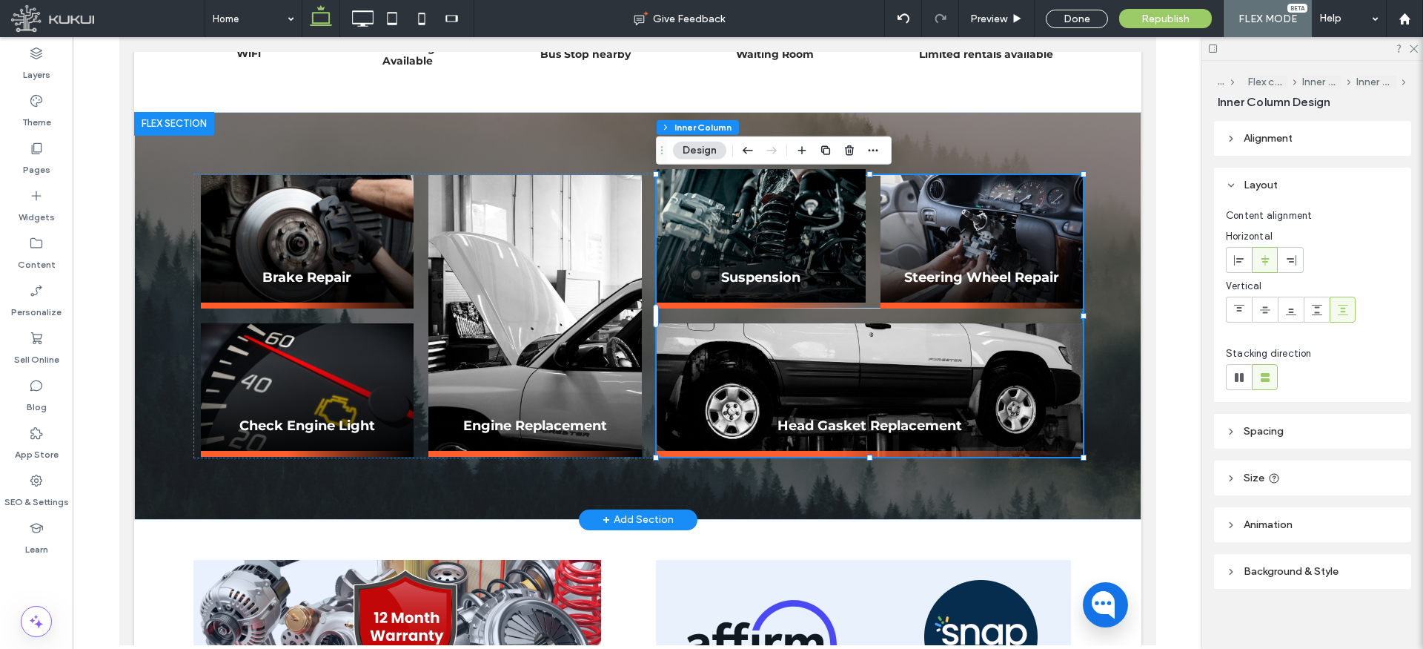
click at [765, 229] on img at bounding box center [761, 235] width 210 height 133
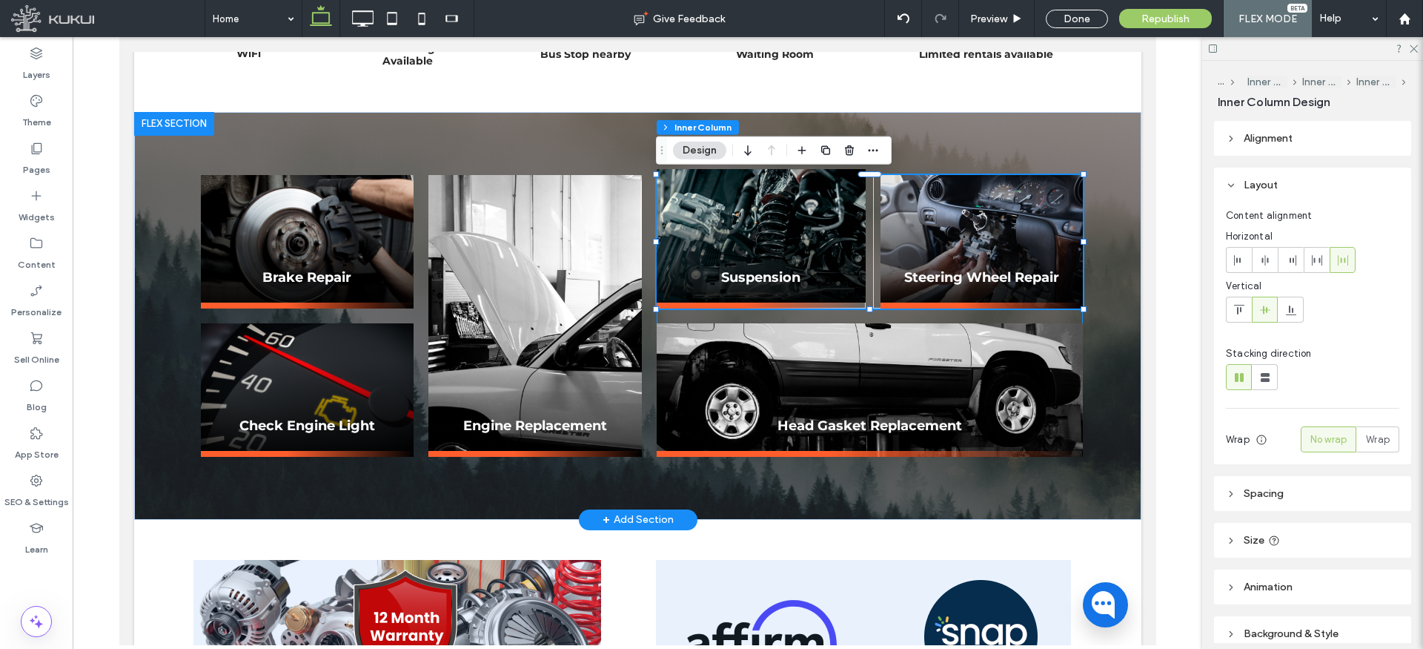
click at [766, 225] on img at bounding box center [761, 235] width 210 height 133
click at [765, 225] on img at bounding box center [761, 235] width 210 height 133
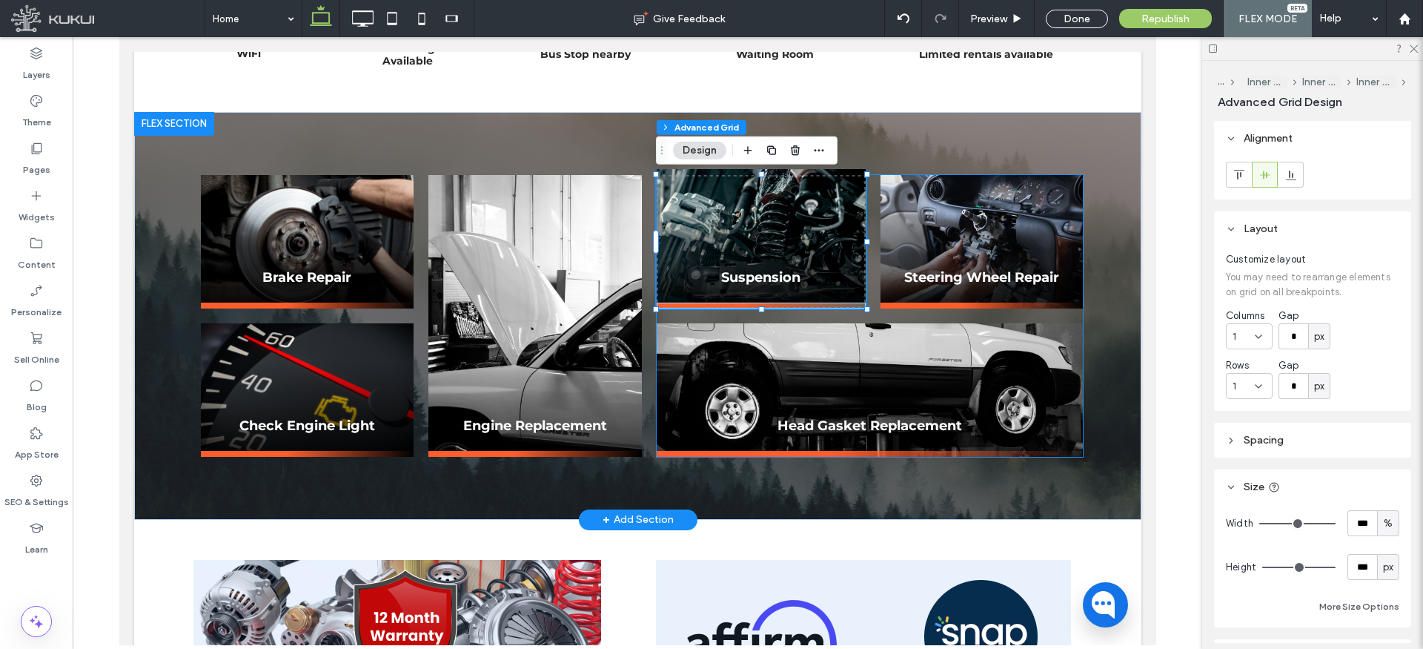
click at [760, 222] on img at bounding box center [761, 235] width 210 height 133
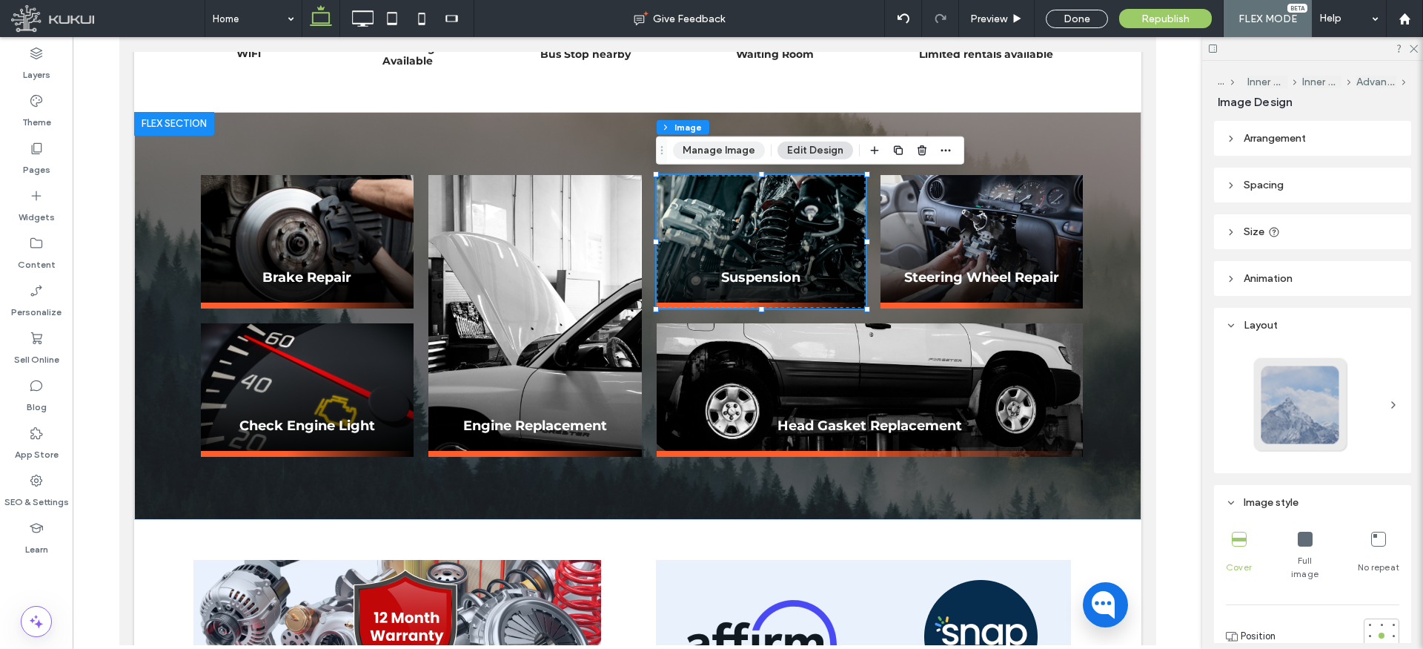
click at [718, 146] on button "Manage Image" at bounding box center [719, 151] width 92 height 18
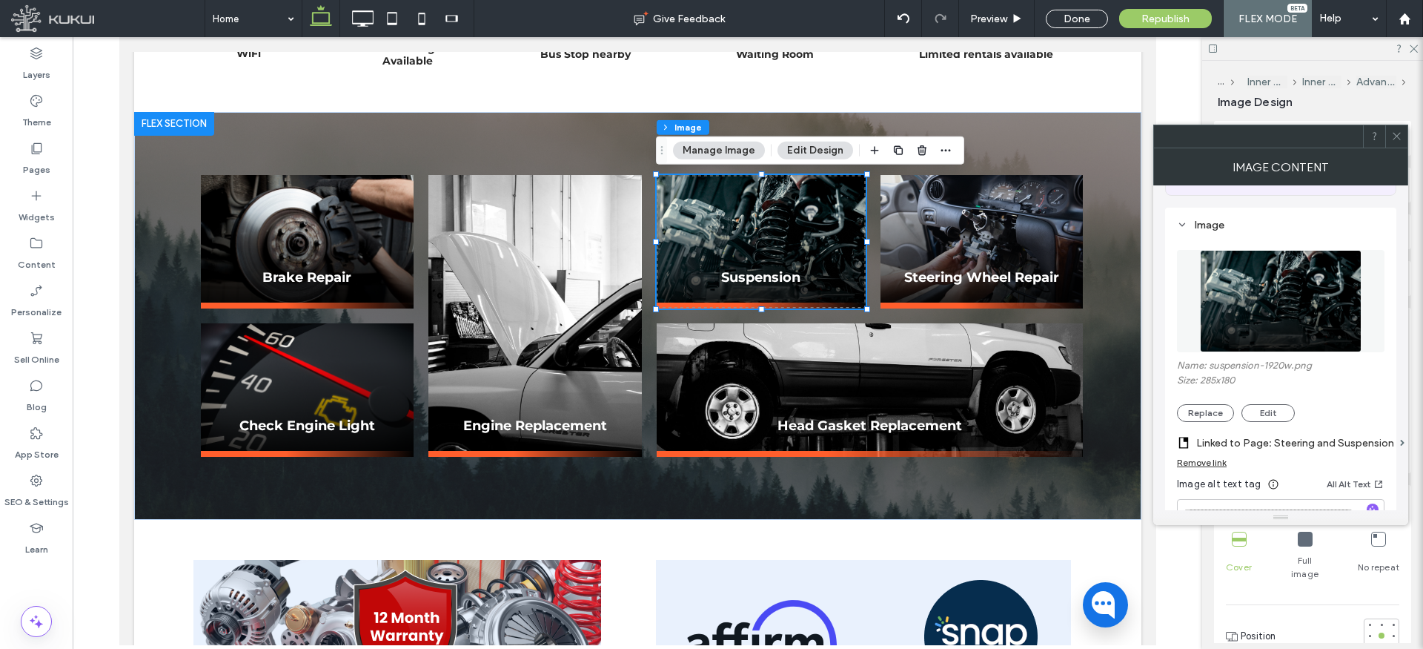
scroll to position [128, 0]
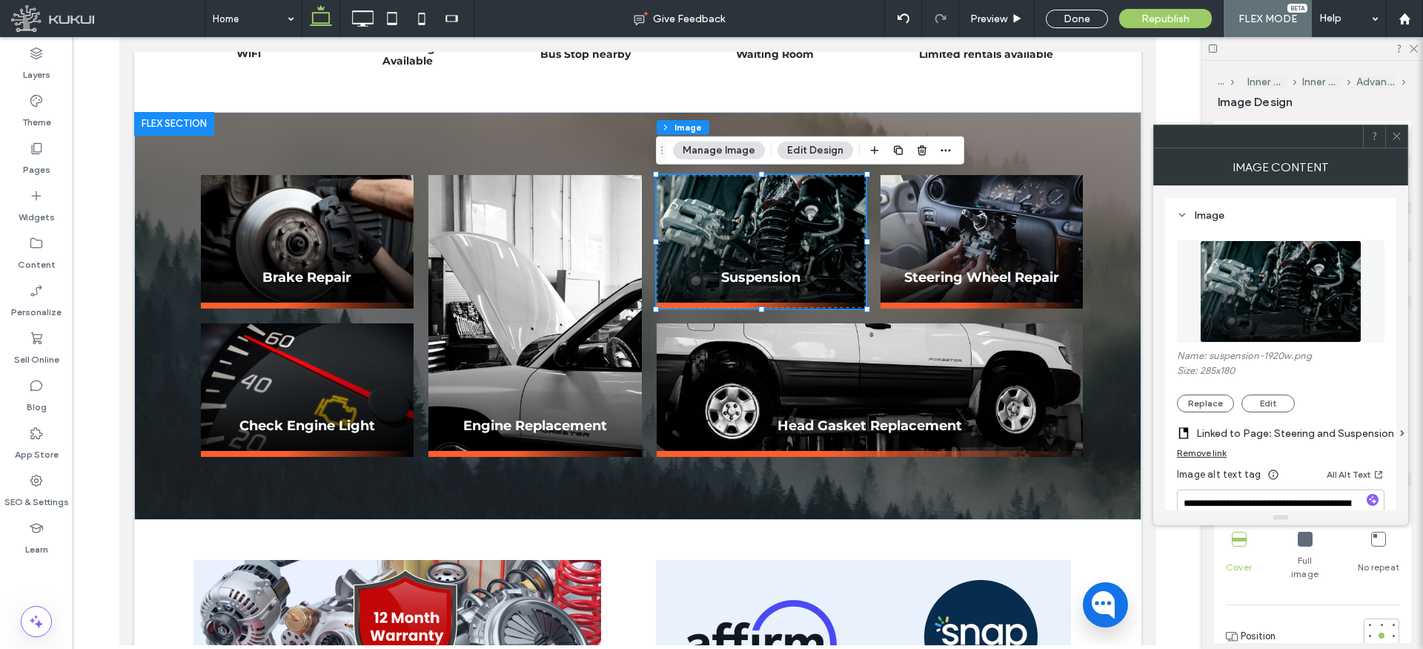
drag, startPoint x: 1263, startPoint y: 438, endPoint x: 1245, endPoint y: 440, distance: 17.9
click at [1263, 438] on label "Linked to Page: Steering and Suspension" at bounding box center [1296, 433] width 198 height 27
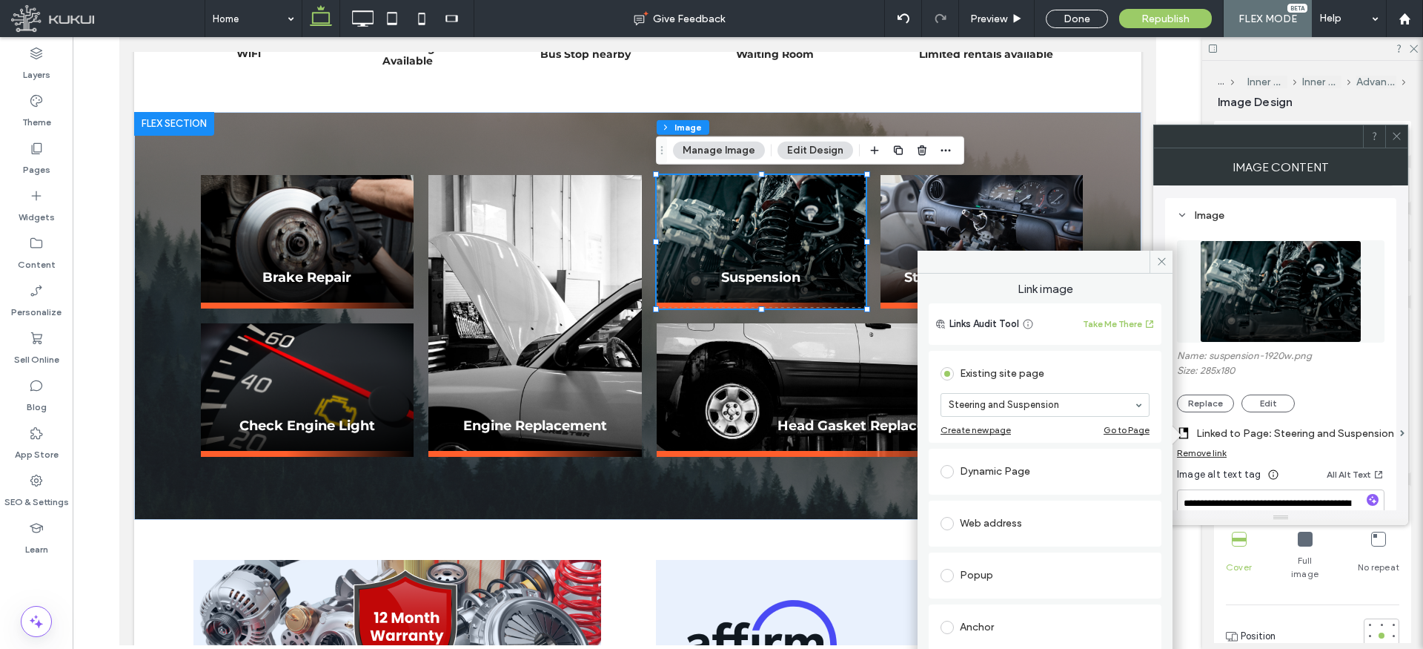
click at [1036, 460] on div "Dynamic Page" at bounding box center [1045, 472] width 209 height 24
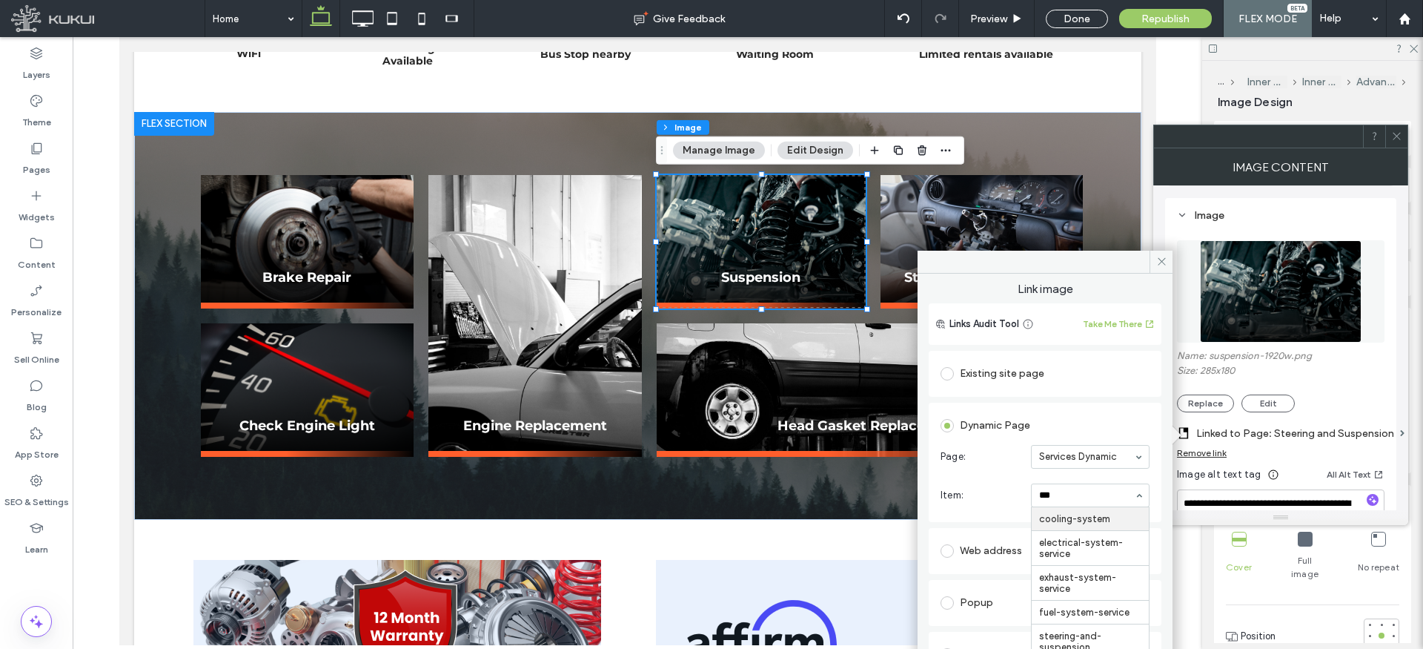
type input "****"
click at [1159, 260] on icon at bounding box center [1161, 261] width 11 height 11
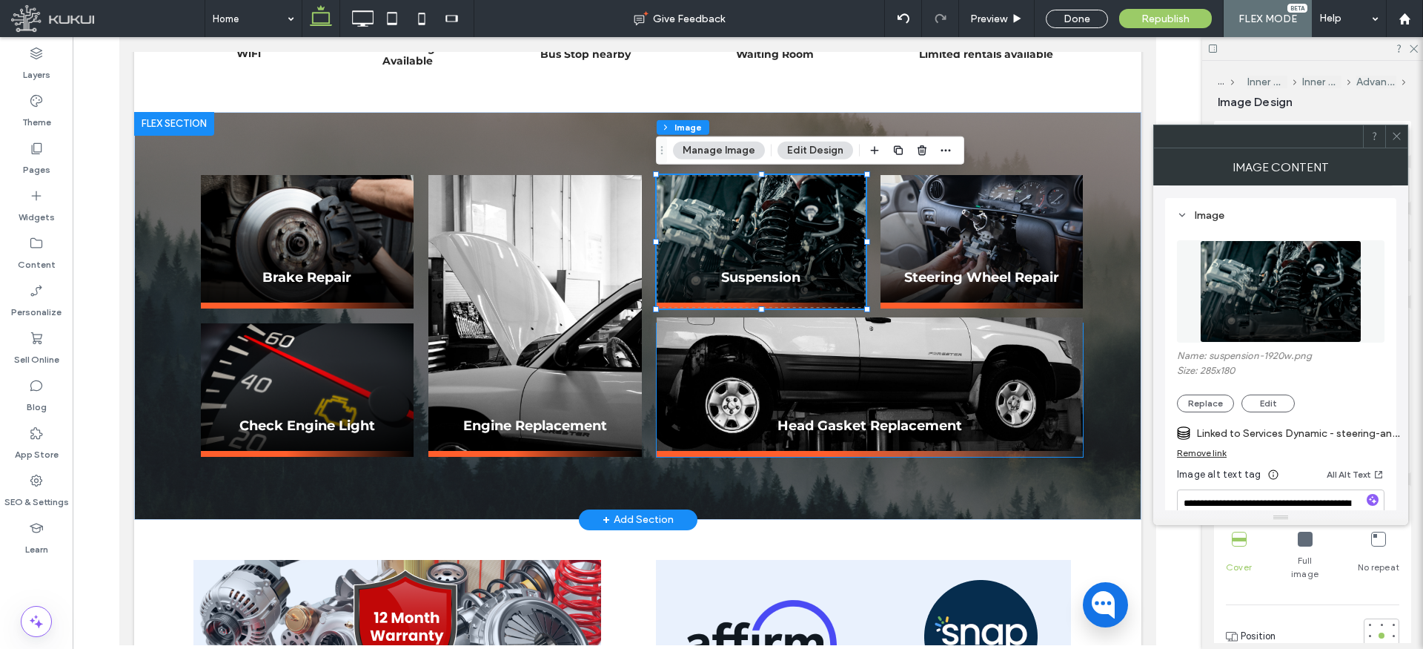
click at [816, 399] on img at bounding box center [869, 383] width 426 height 133
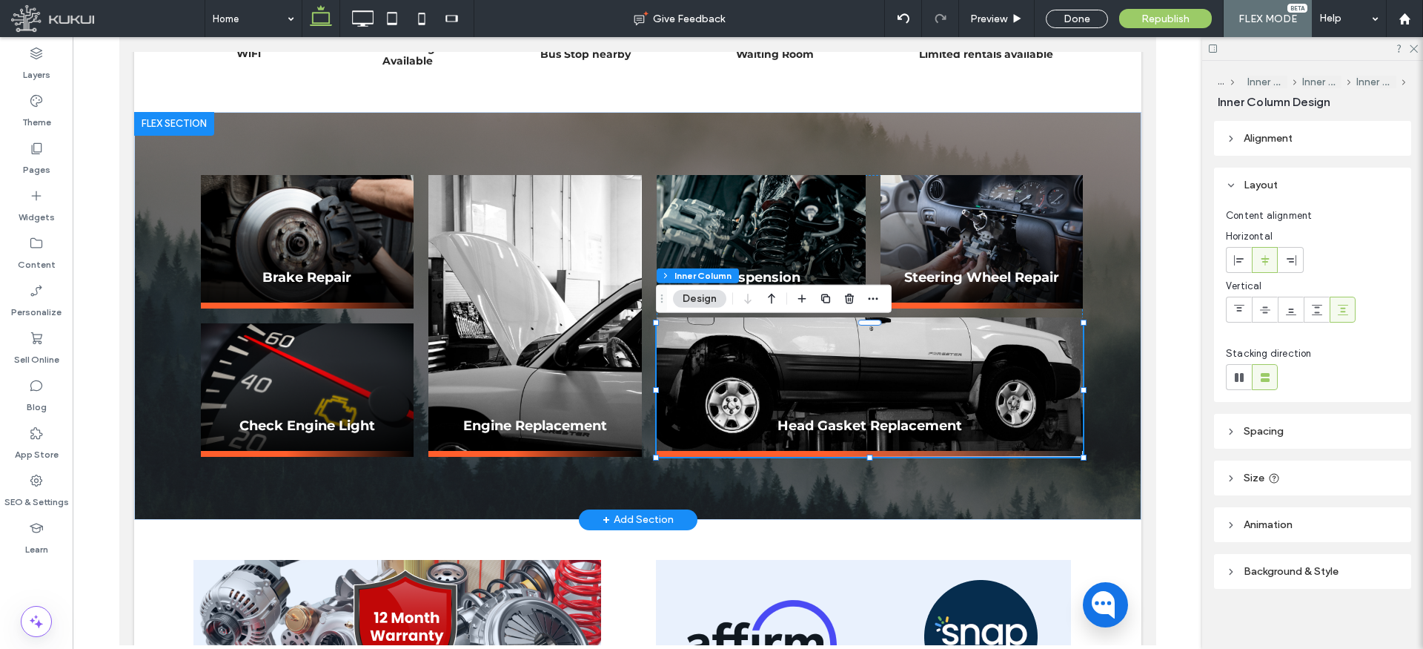
click at [824, 398] on img at bounding box center [869, 383] width 426 height 133
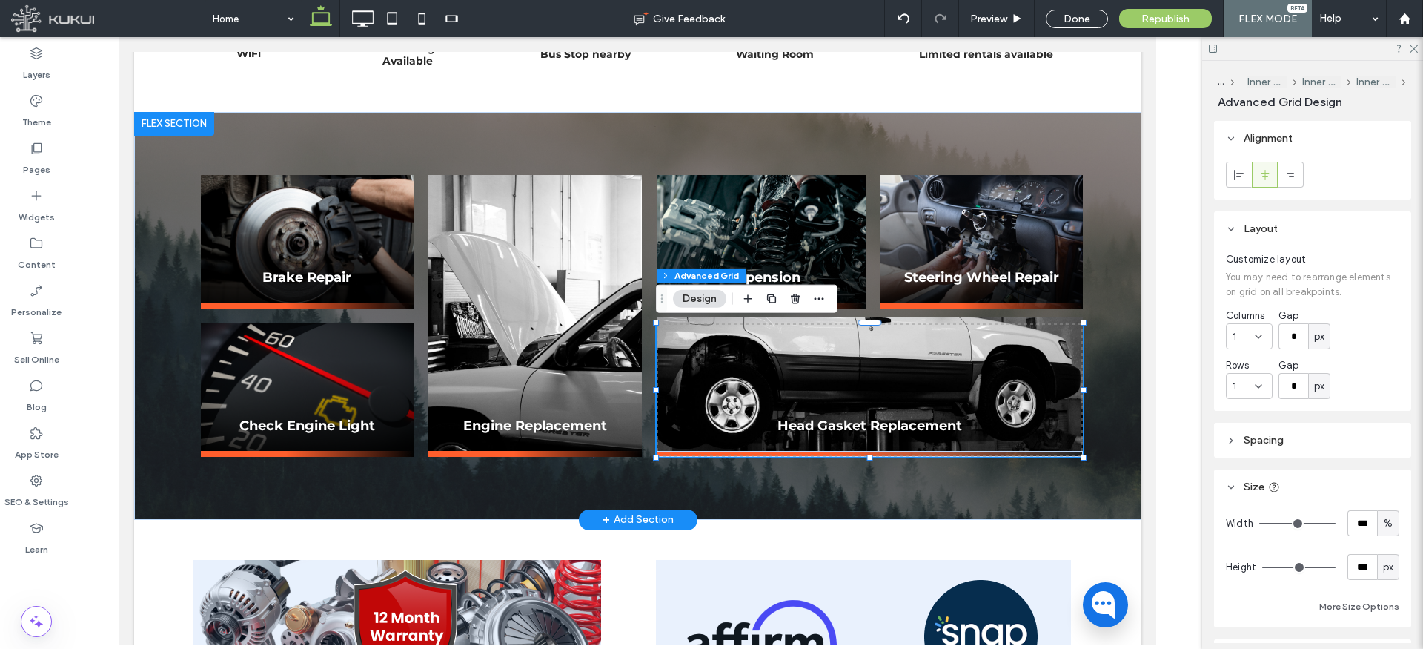
click at [824, 398] on img at bounding box center [869, 383] width 426 height 133
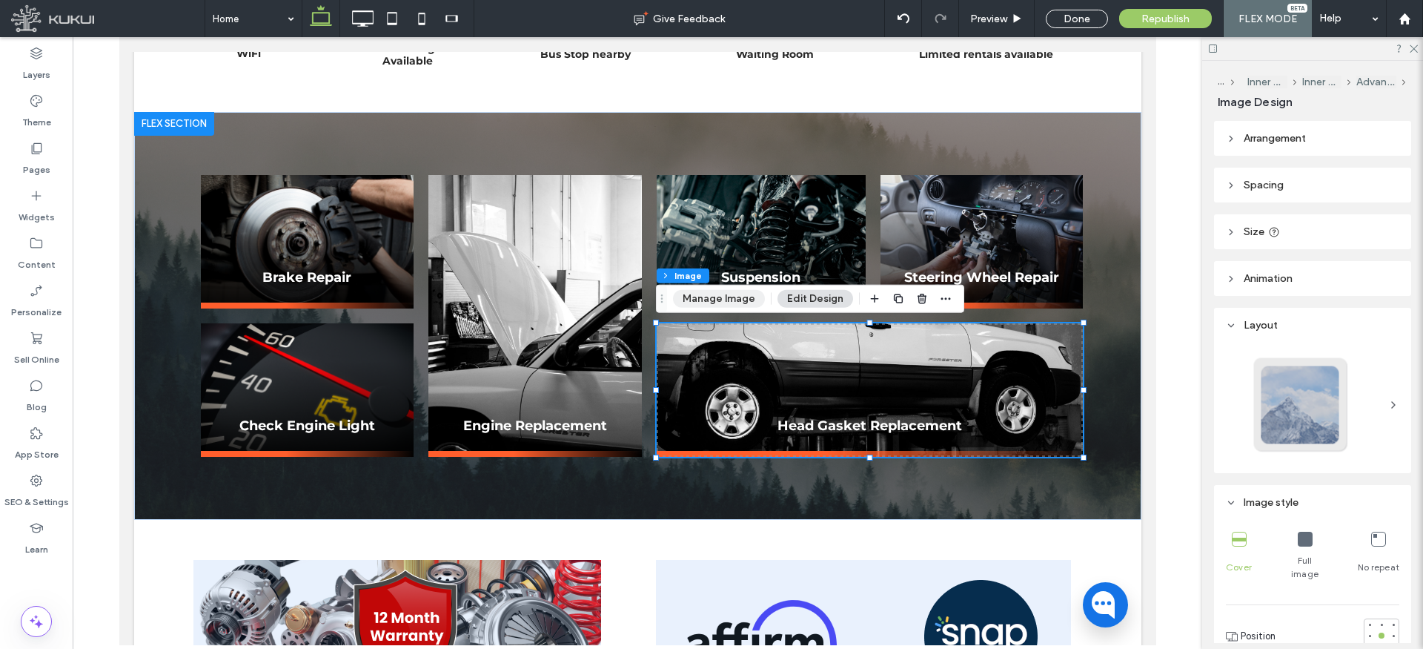
click at [716, 290] on button "Manage Image" at bounding box center [719, 299] width 92 height 18
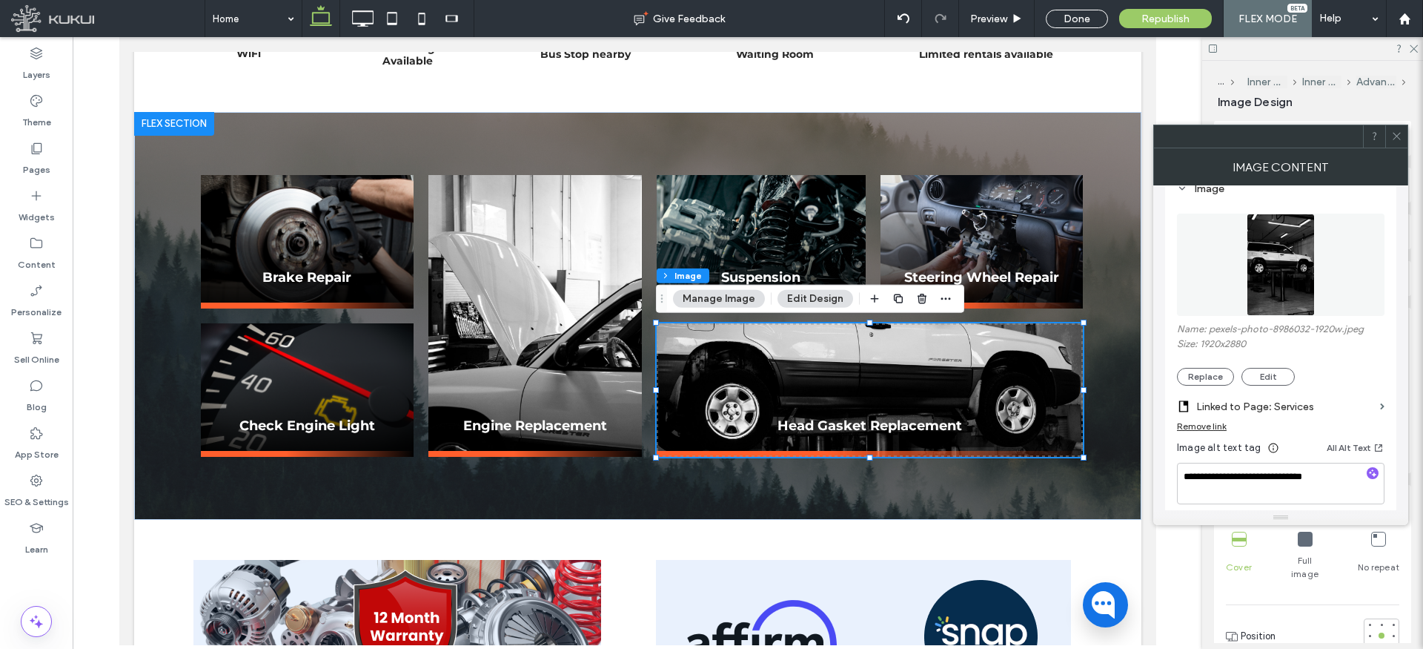
scroll to position [173, 0]
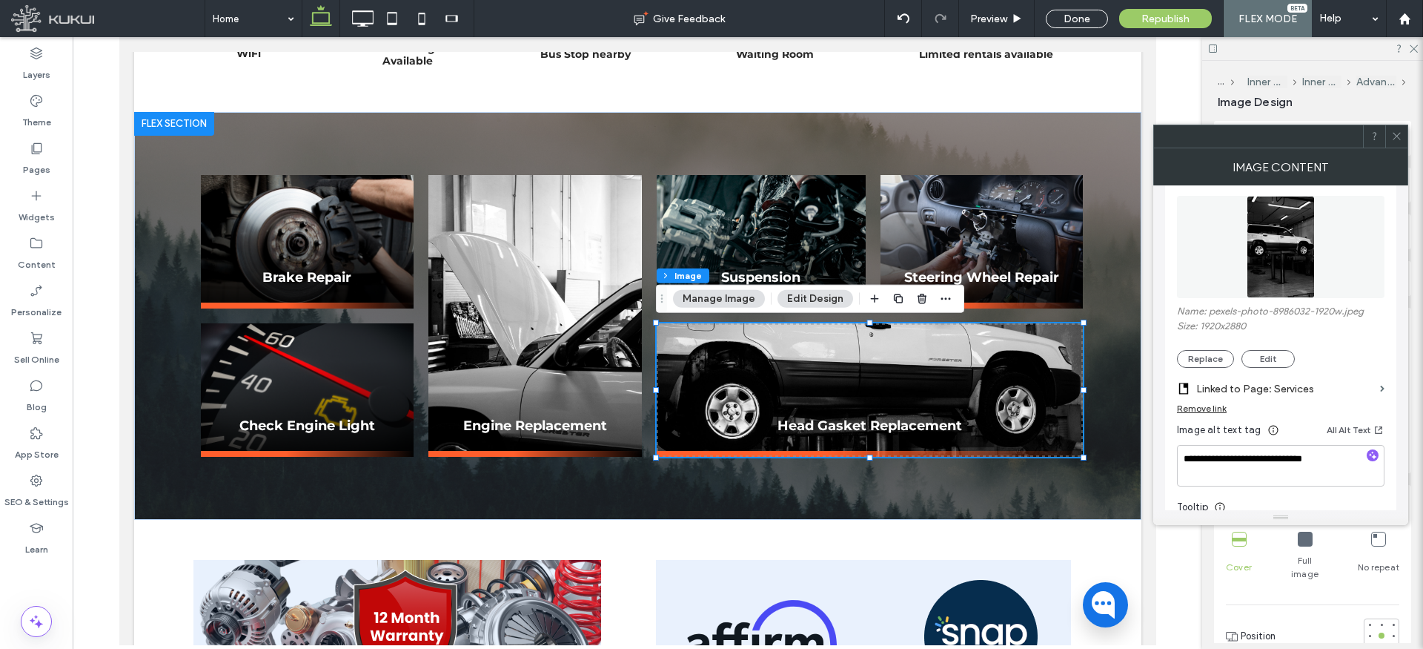
click at [1291, 391] on label "Linked to Page: Services" at bounding box center [1286, 388] width 178 height 27
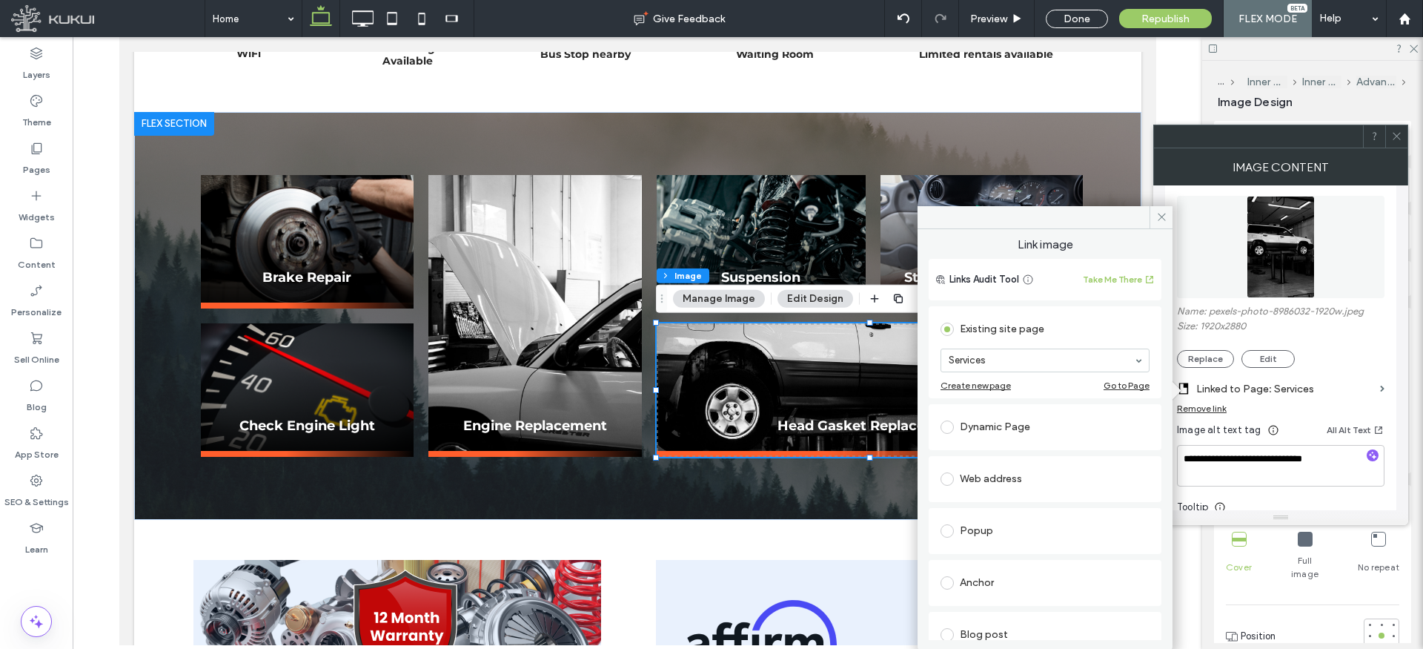
click at [993, 423] on div "Dynamic Page" at bounding box center [1045, 427] width 209 height 24
click at [977, 330] on div "Existing site page" at bounding box center [1045, 329] width 209 height 24
click at [1154, 215] on span at bounding box center [1161, 217] width 23 height 22
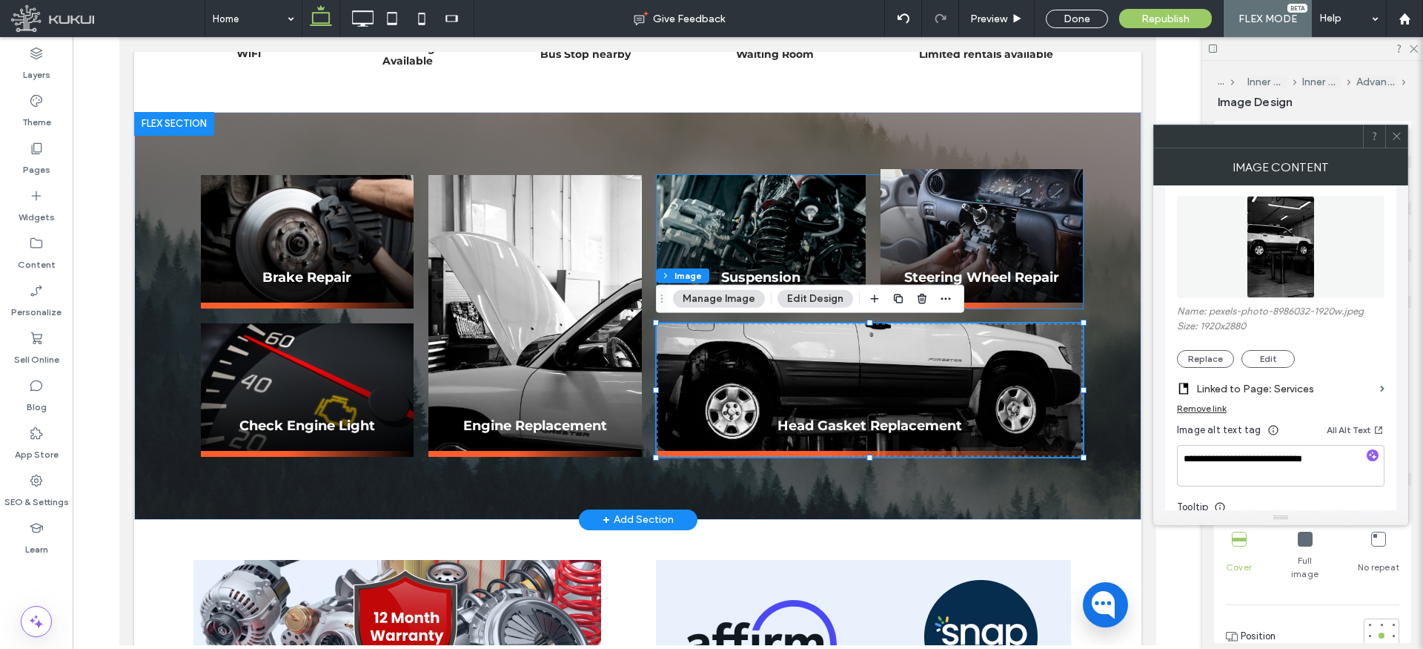
click at [967, 218] on img at bounding box center [981, 235] width 202 height 133
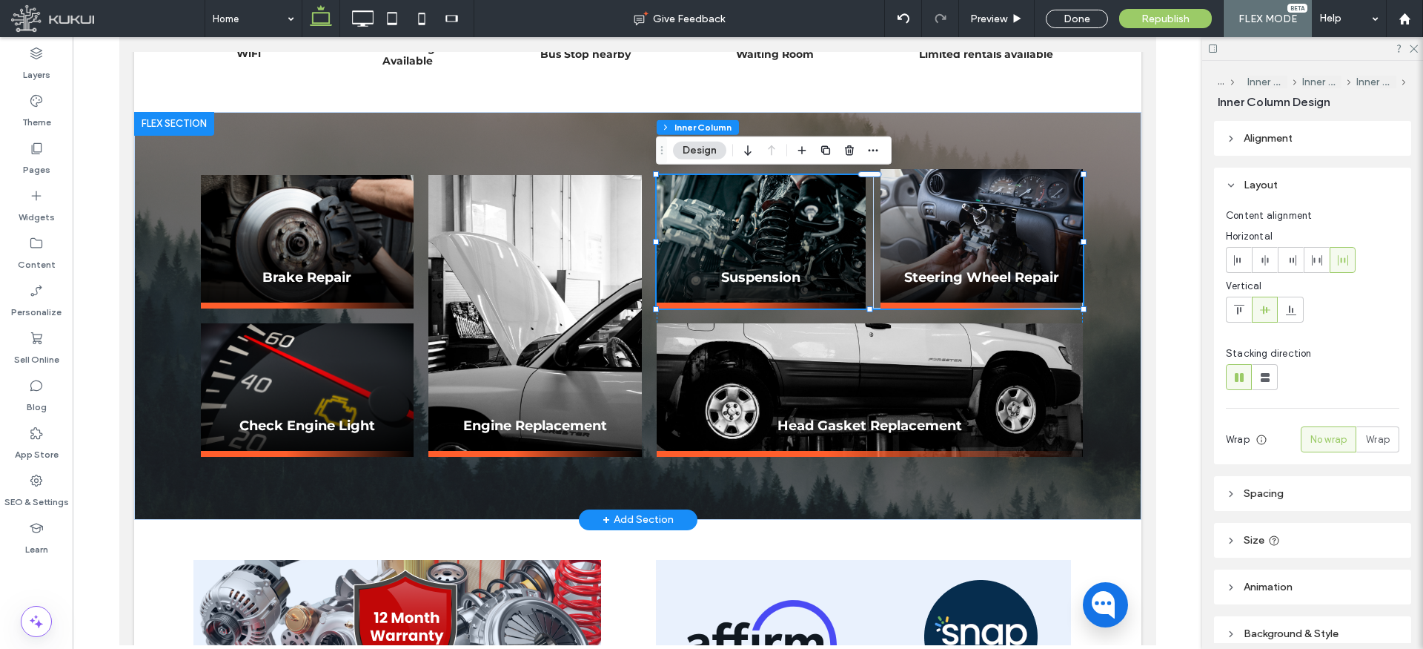
click at [975, 214] on img at bounding box center [981, 235] width 202 height 133
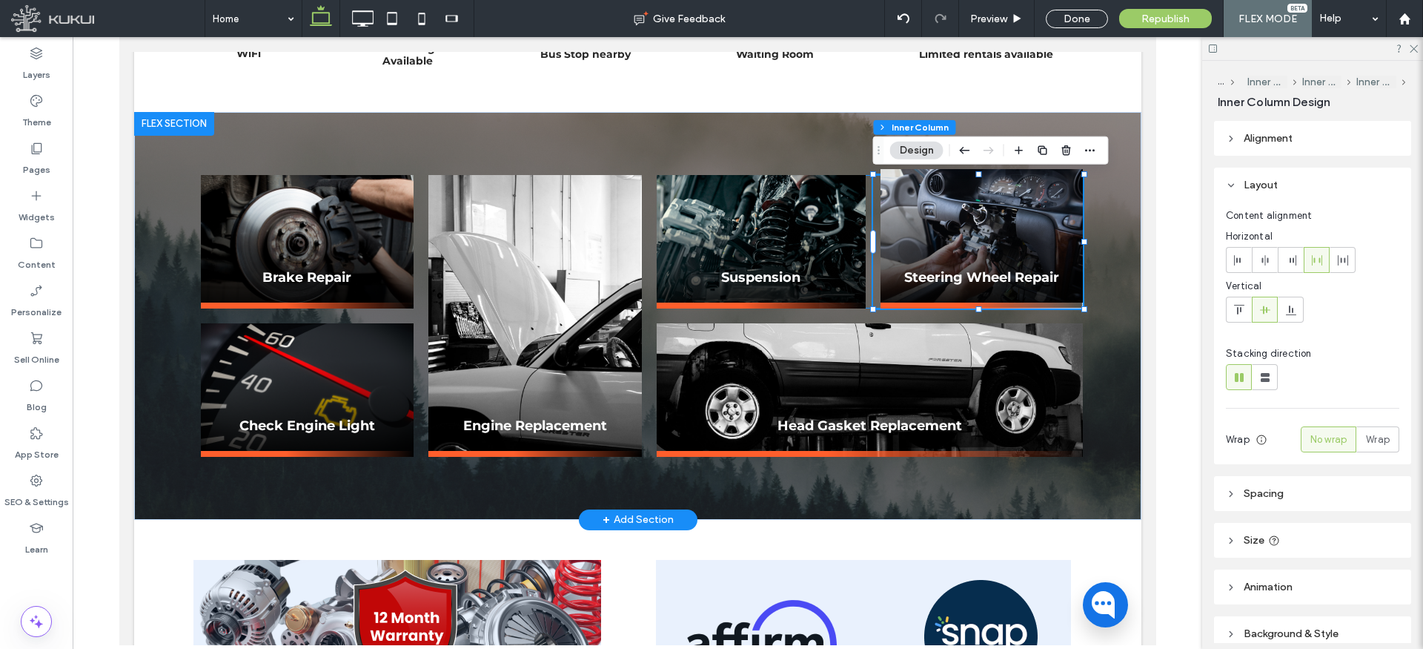
click at [958, 216] on img at bounding box center [981, 235] width 202 height 133
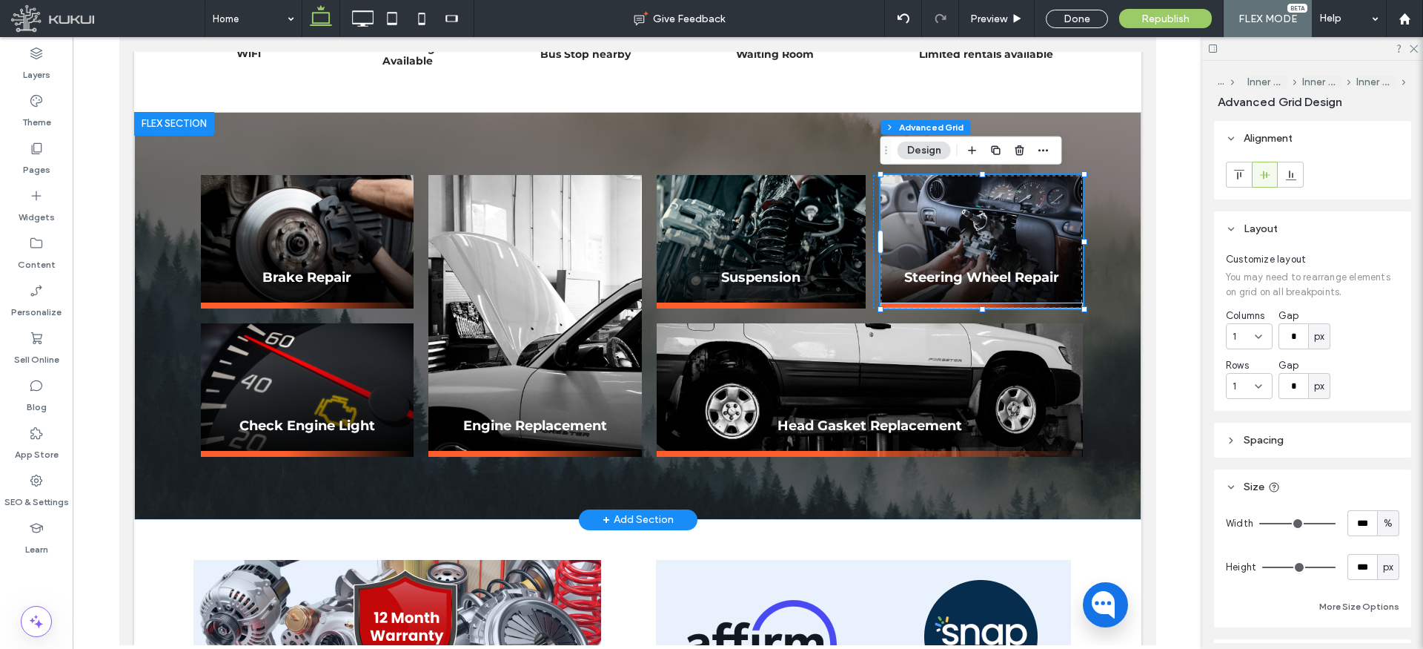
click at [942, 202] on img at bounding box center [981, 241] width 202 height 133
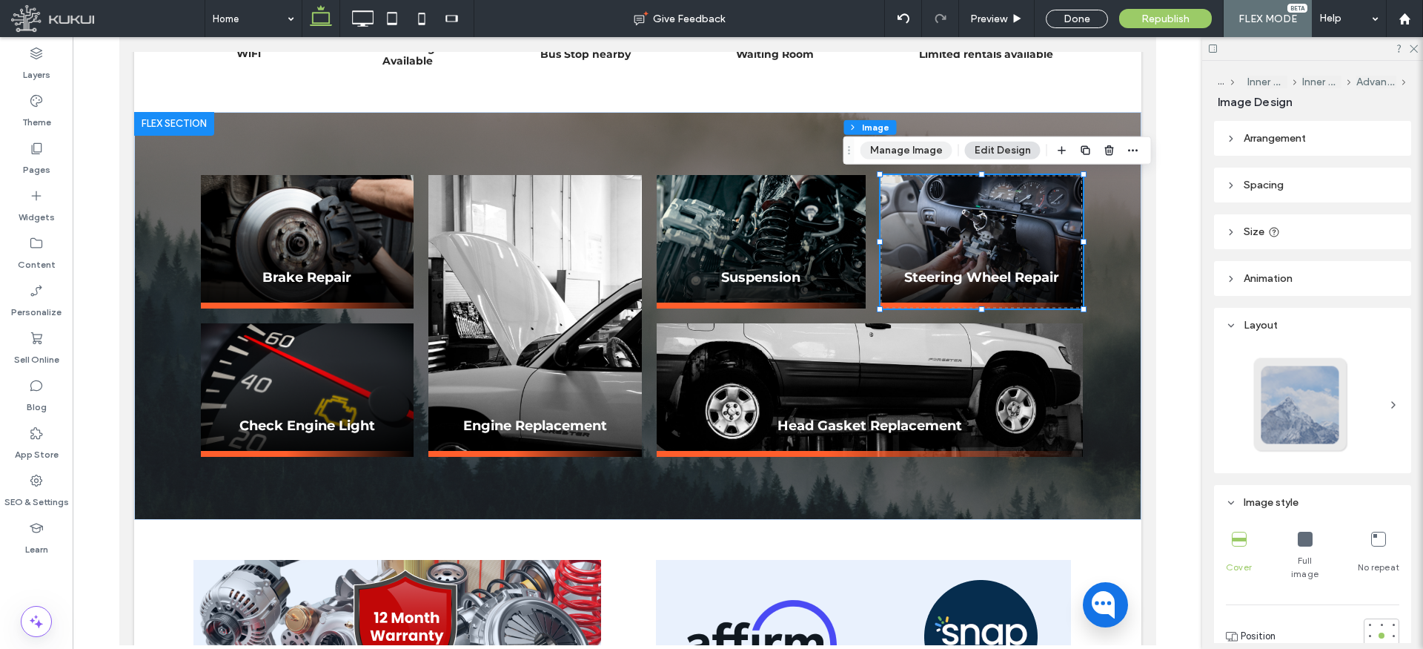
click at [929, 150] on button "Manage Image" at bounding box center [907, 151] width 92 height 18
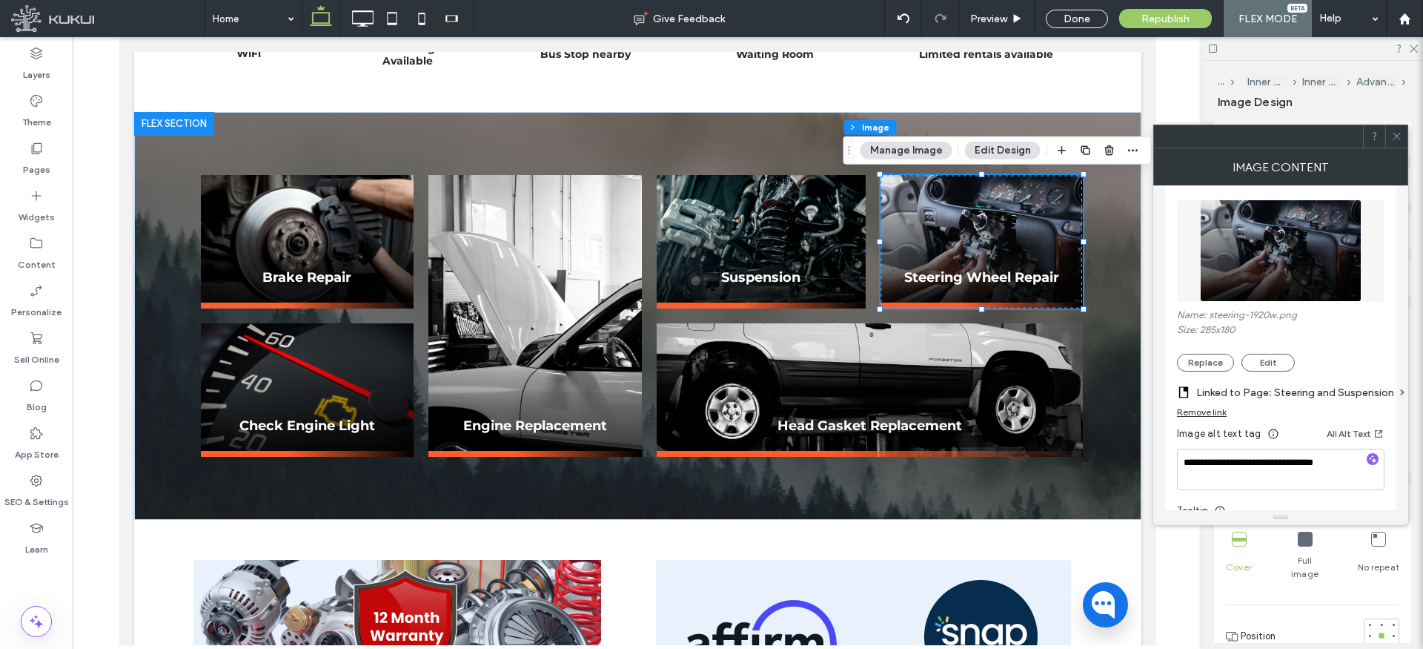
scroll to position [168, 0]
click at [1253, 388] on label "Linked to Page: Steering and Suspension" at bounding box center [1296, 393] width 198 height 27
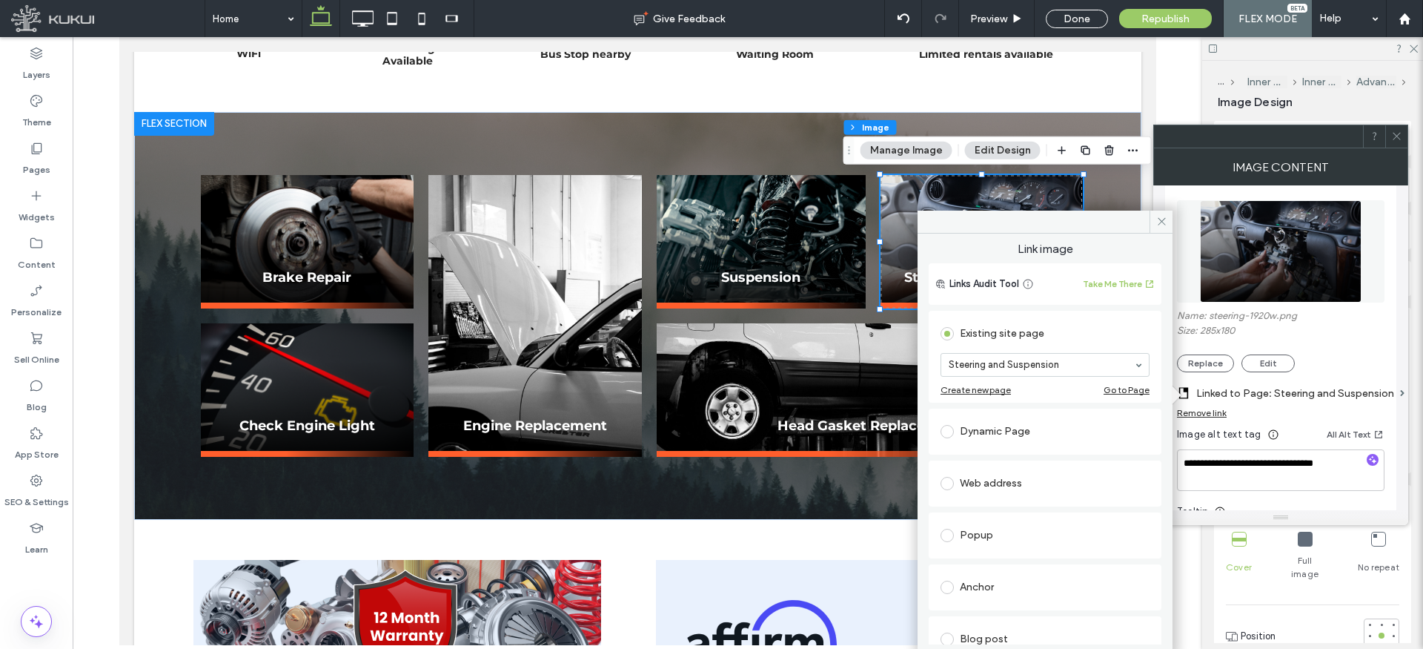
click at [999, 425] on div "Dynamic Page" at bounding box center [1045, 432] width 209 height 24
drag, startPoint x: 1073, startPoint y: 436, endPoint x: 1073, endPoint y: 445, distance: 8.9
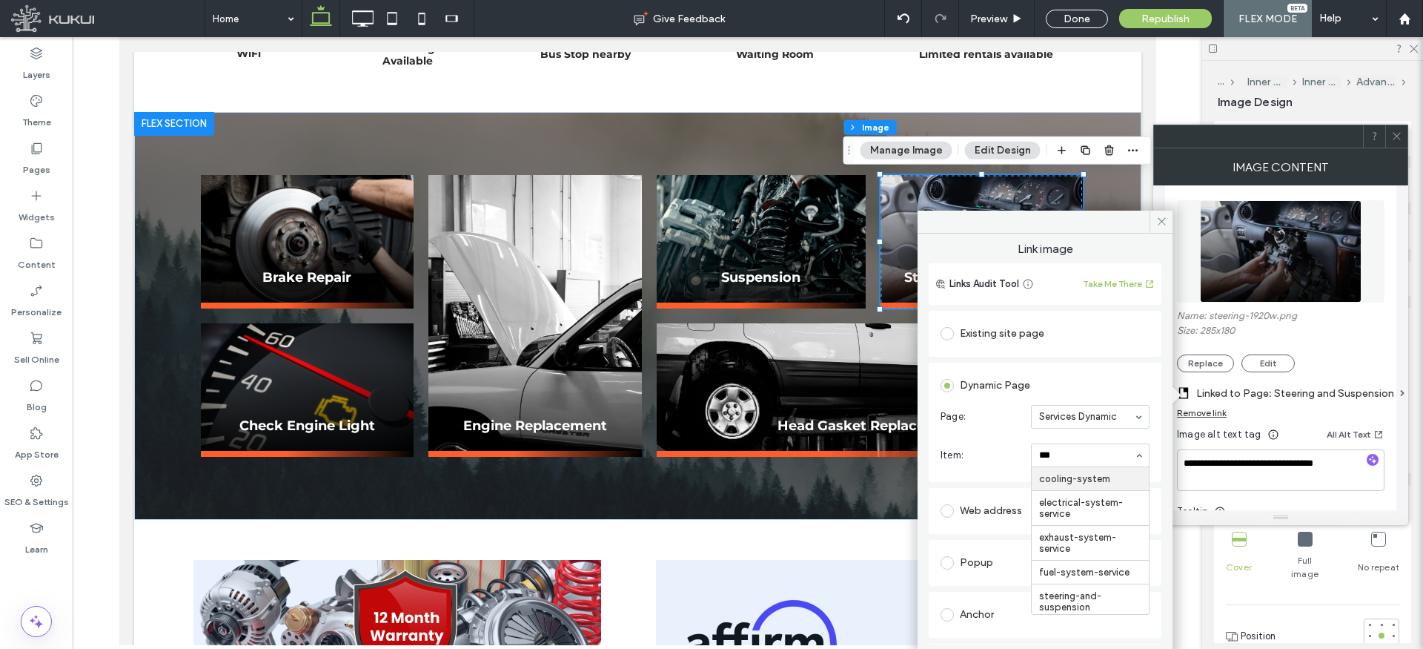
type input "****"
click at [1159, 218] on icon at bounding box center [1161, 221] width 11 height 11
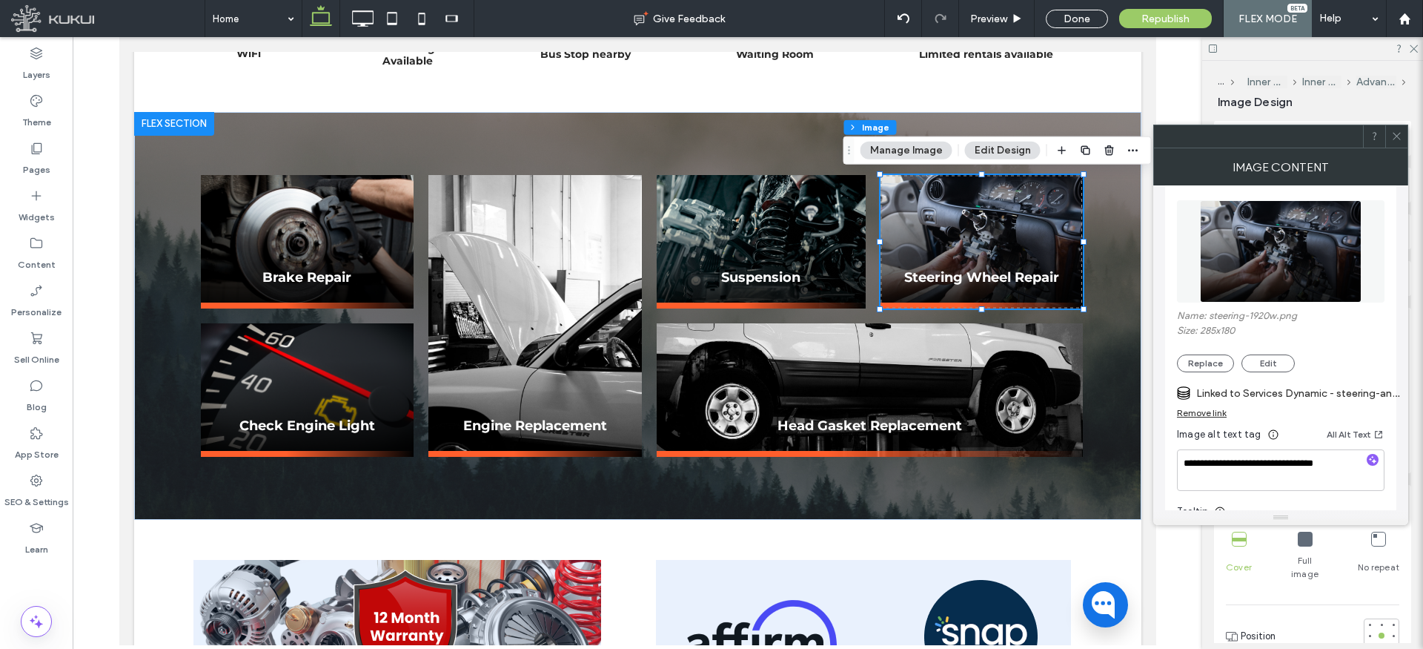
click at [1397, 129] on span at bounding box center [1396, 136] width 11 height 22
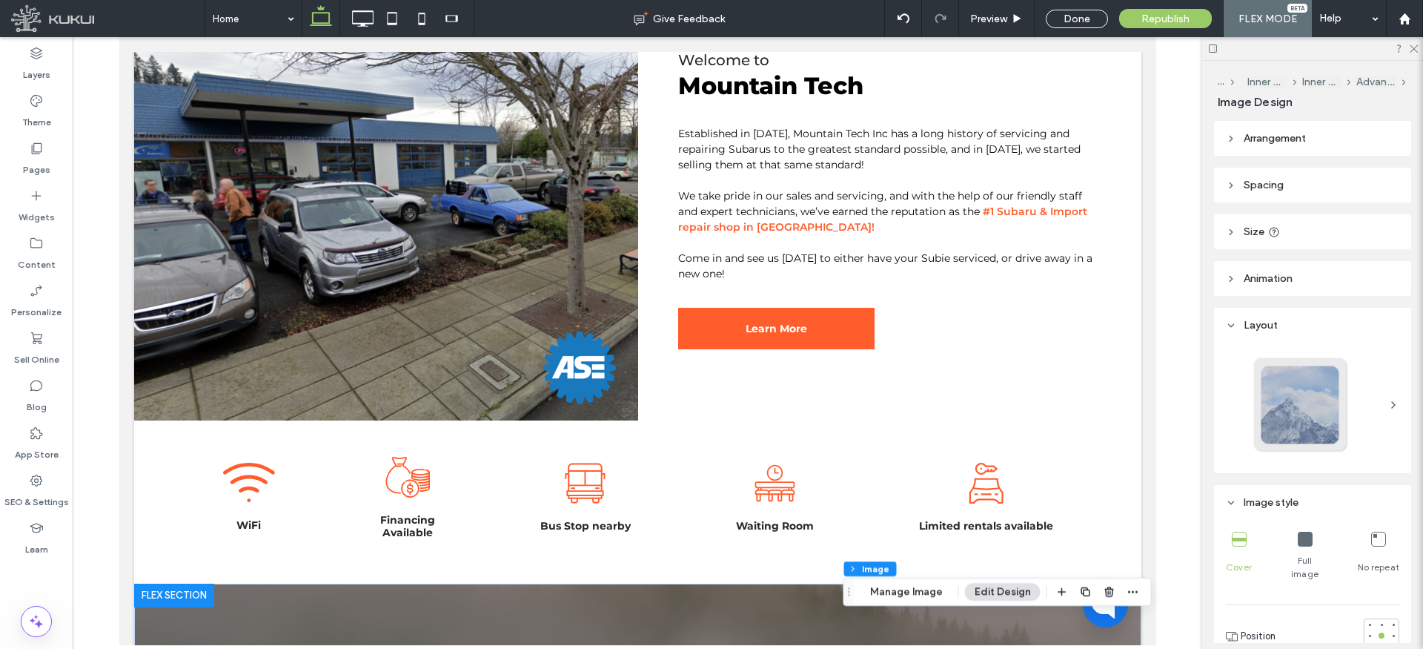
scroll to position [0, 0]
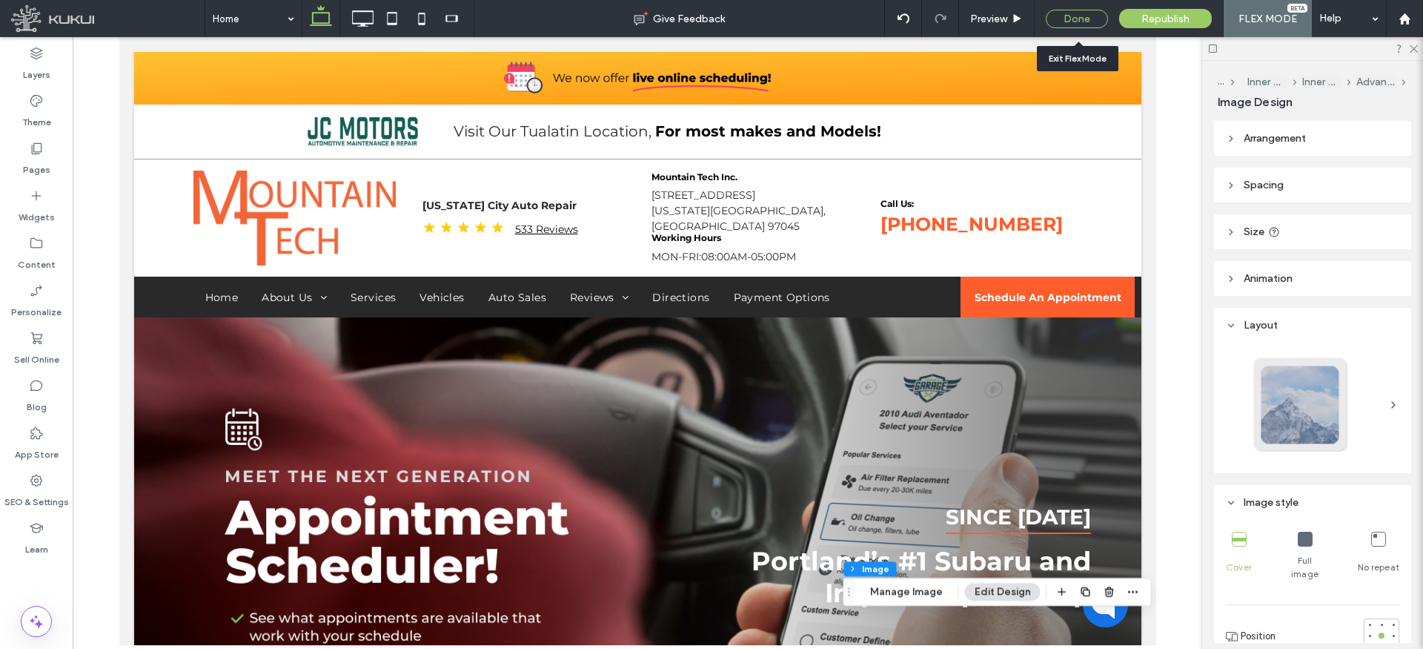
click at [1075, 13] on div "Done" at bounding box center [1077, 19] width 62 height 19
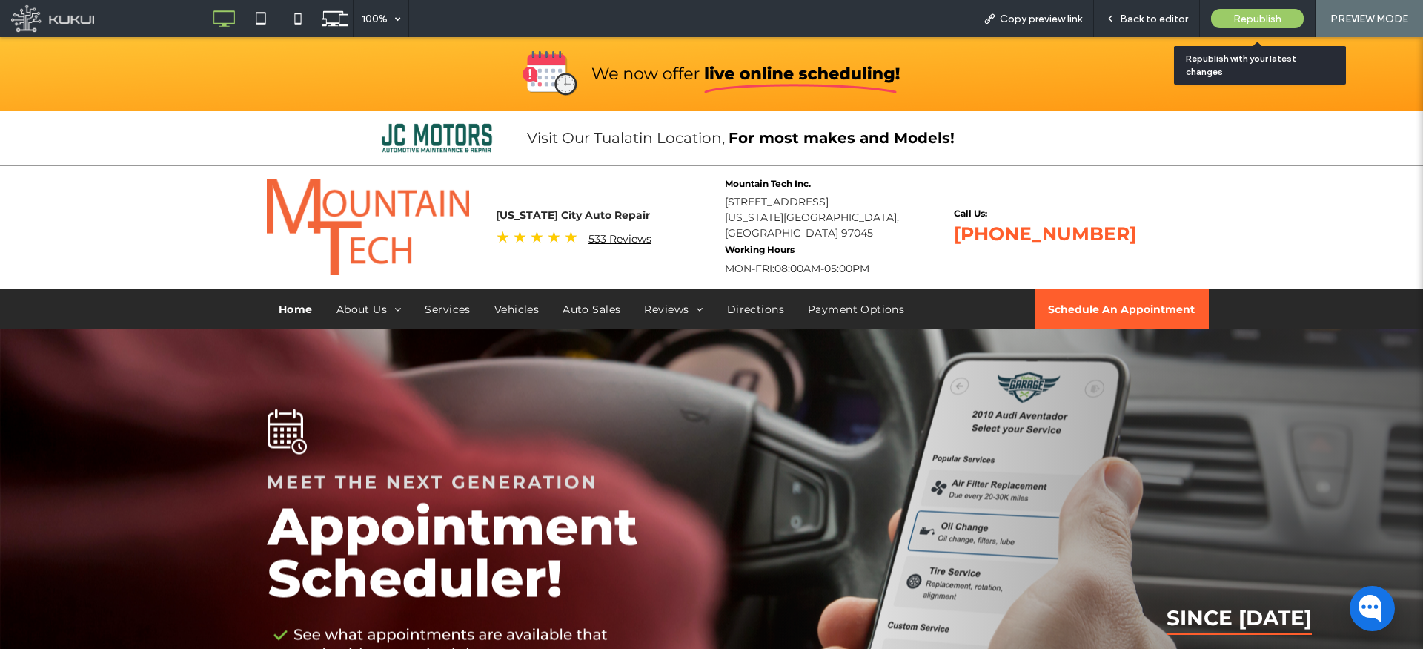
click at [1241, 17] on span "Republish" at bounding box center [1258, 19] width 48 height 13
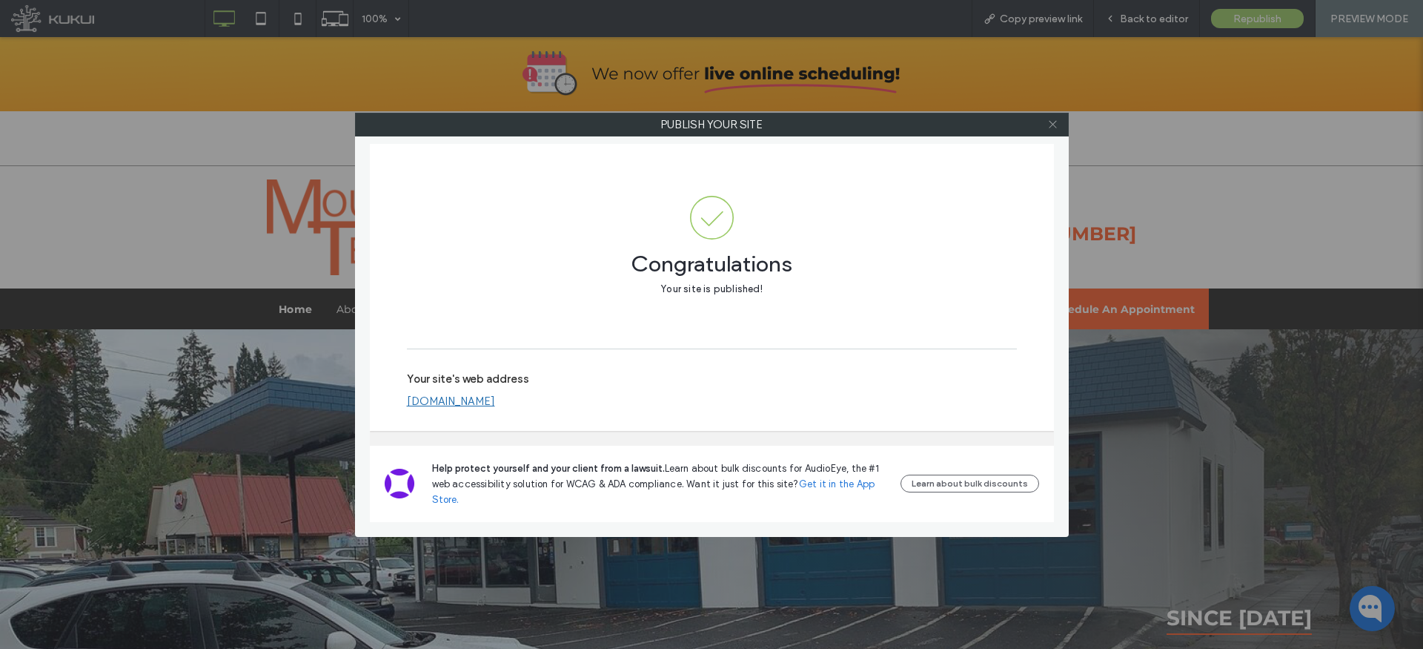
drag, startPoint x: 1053, startPoint y: 122, endPoint x: 1110, endPoint y: 78, distance: 71.3
click at [1053, 122] on icon at bounding box center [1053, 124] width 11 height 11
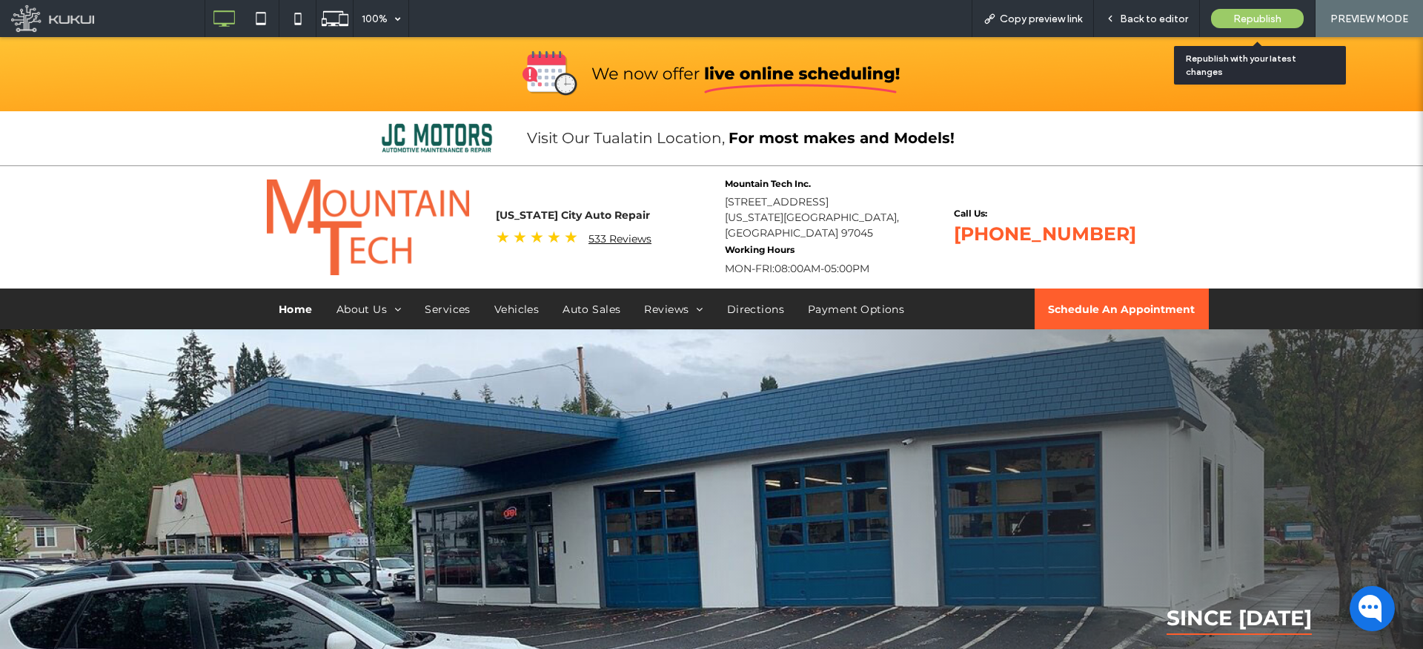
click at [1235, 13] on span "Republish" at bounding box center [1258, 19] width 48 height 13
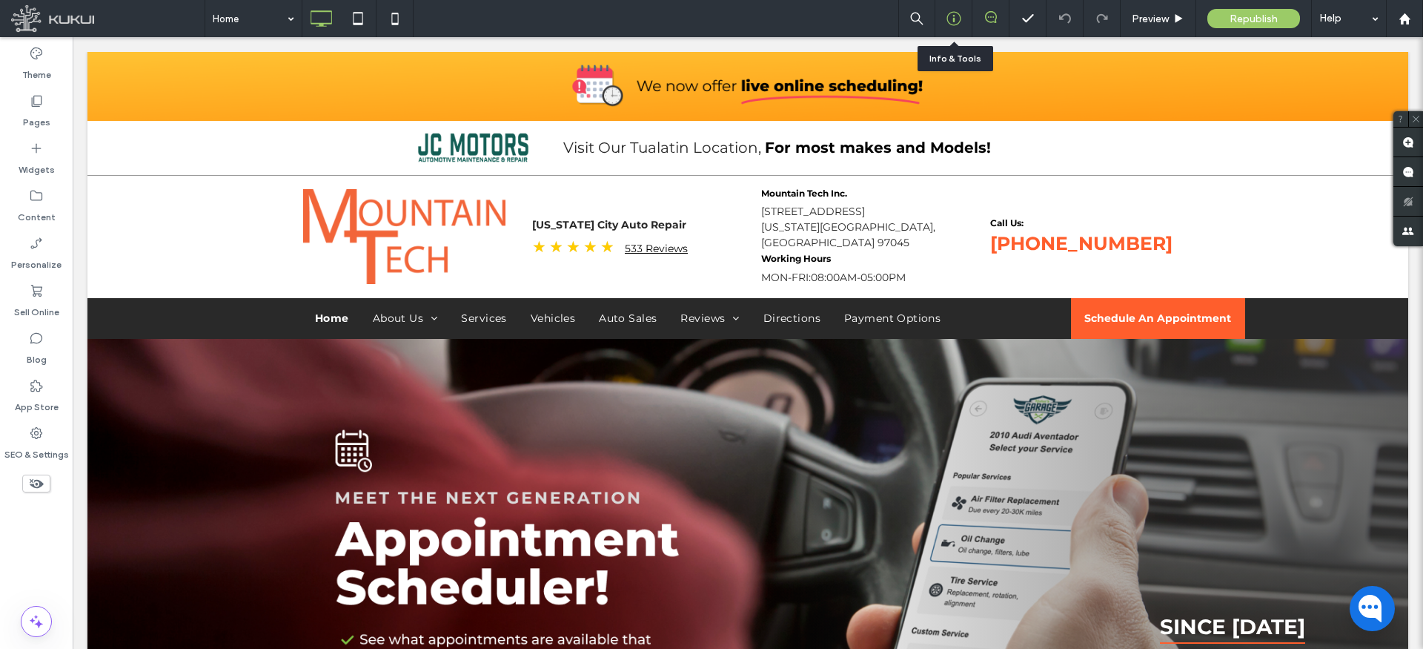
click at [961, 17] on div at bounding box center [954, 18] width 36 height 15
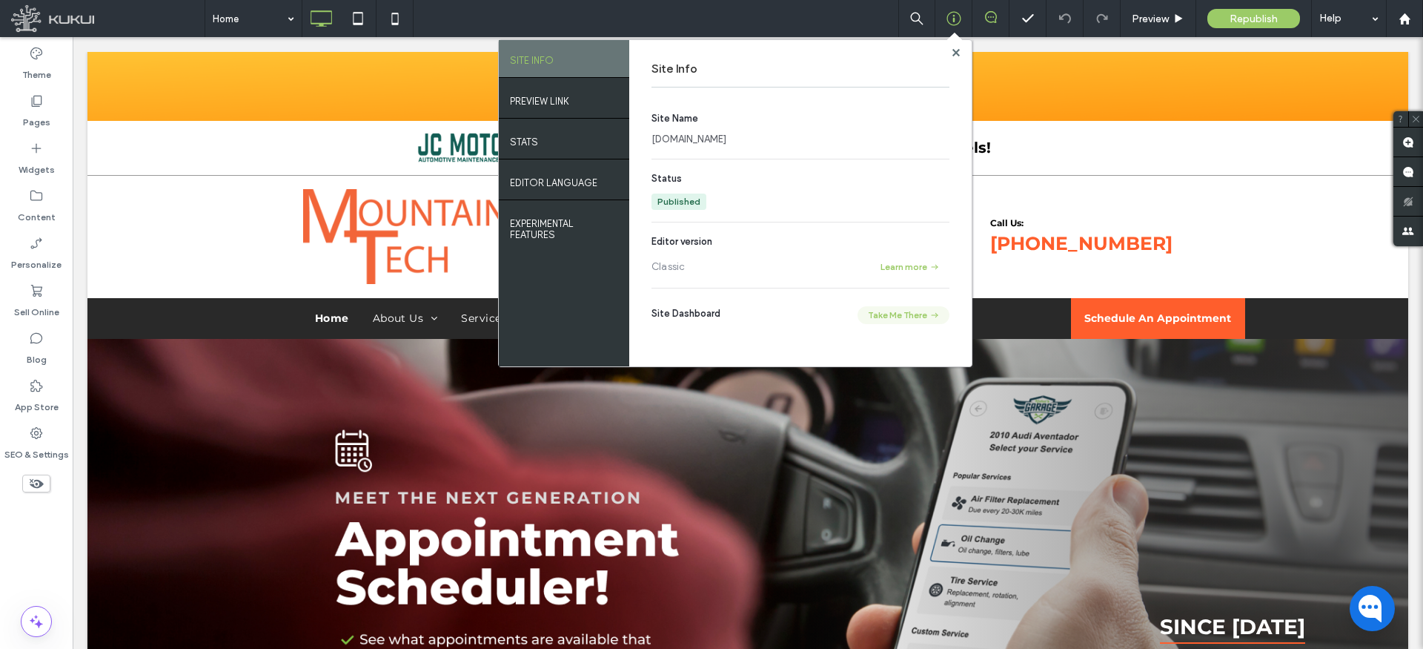
click at [919, 315] on button "Take Me There" at bounding box center [904, 315] width 92 height 18
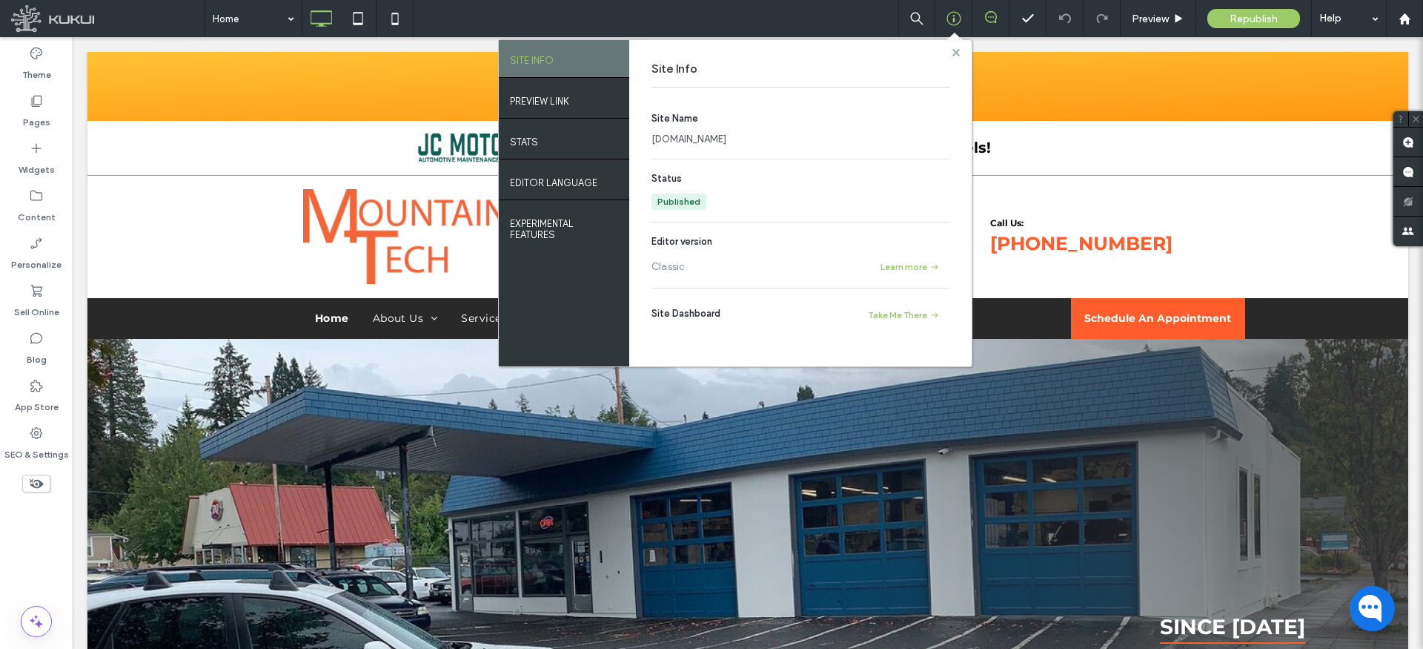
click at [957, 54] on use at bounding box center [955, 51] width 7 height 7
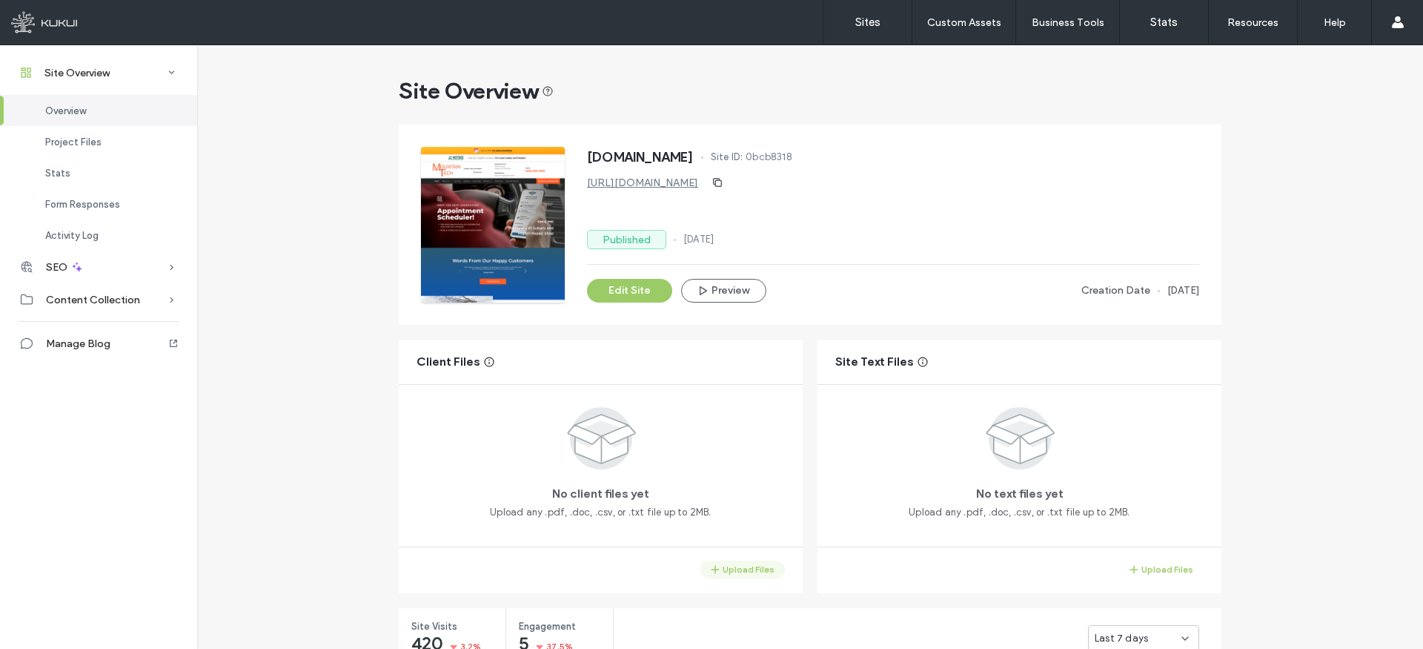
click at [747, 569] on button "Upload Files" at bounding box center [743, 569] width 85 height 18
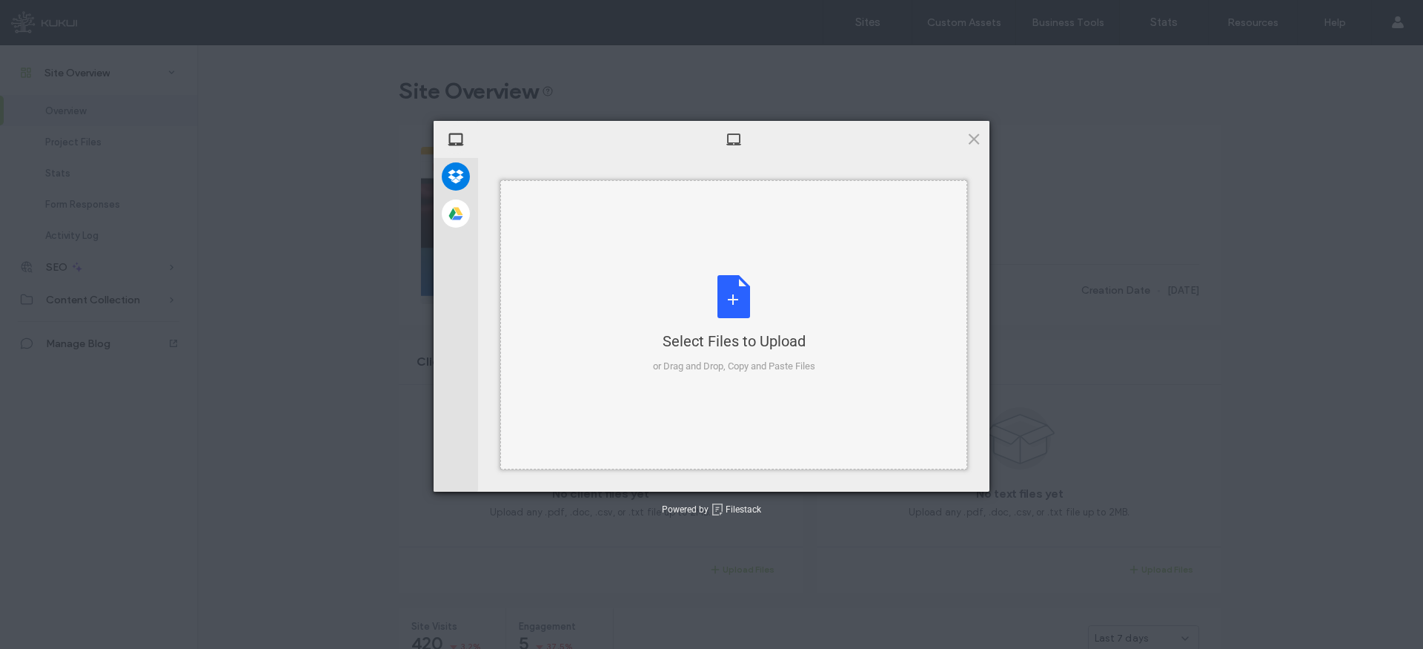
click at [749, 298] on div "Select Files to Upload or Drag and Drop, Copy and Paste Files" at bounding box center [734, 324] width 162 height 99
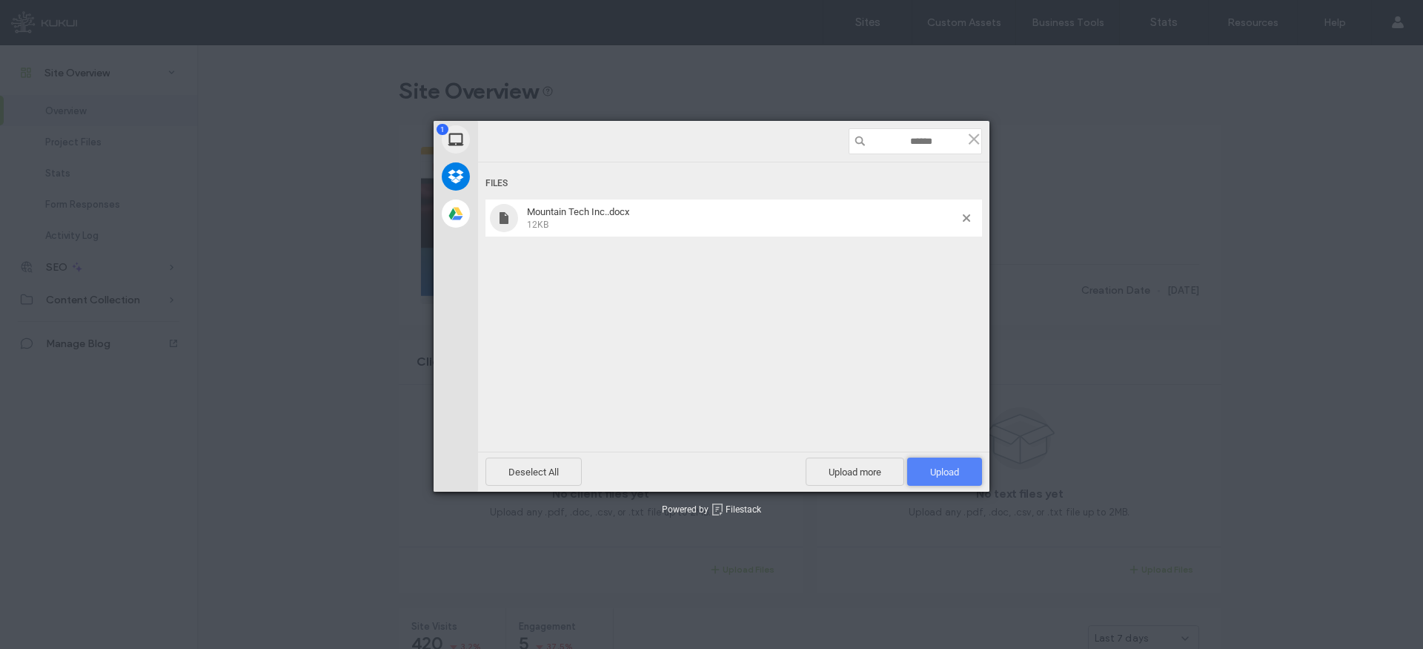
click at [956, 466] on span "Upload 1" at bounding box center [944, 471] width 29 height 11
